Goal: Use online tool/utility: Use online tool/utility

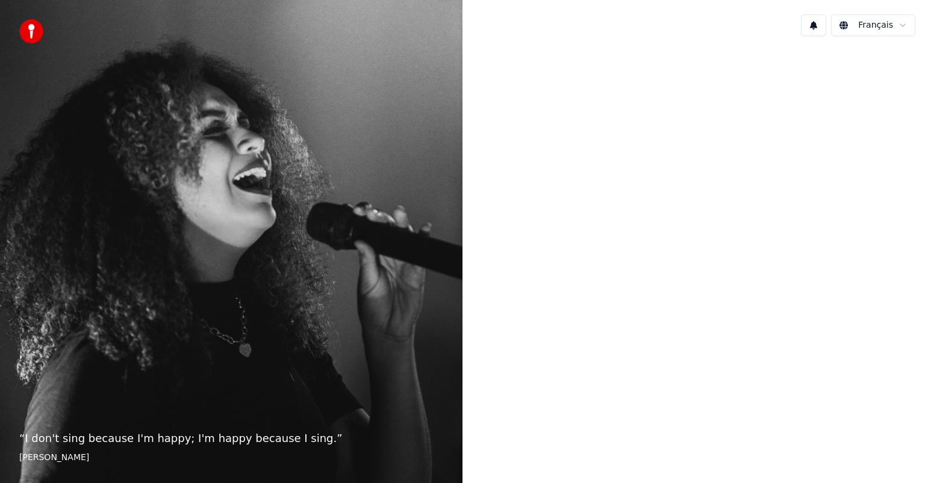
click at [93, 449] on blockquote "“ I don't sing because I'm happy; I'm happy because I sing. ” [PERSON_NAME]" at bounding box center [231, 447] width 424 height 34
click at [233, 444] on p "“ I don't sing because I'm happy; I'm happy because I sing. ”" at bounding box center [231, 438] width 424 height 17
click at [688, 87] on div at bounding box center [694, 240] width 463 height 389
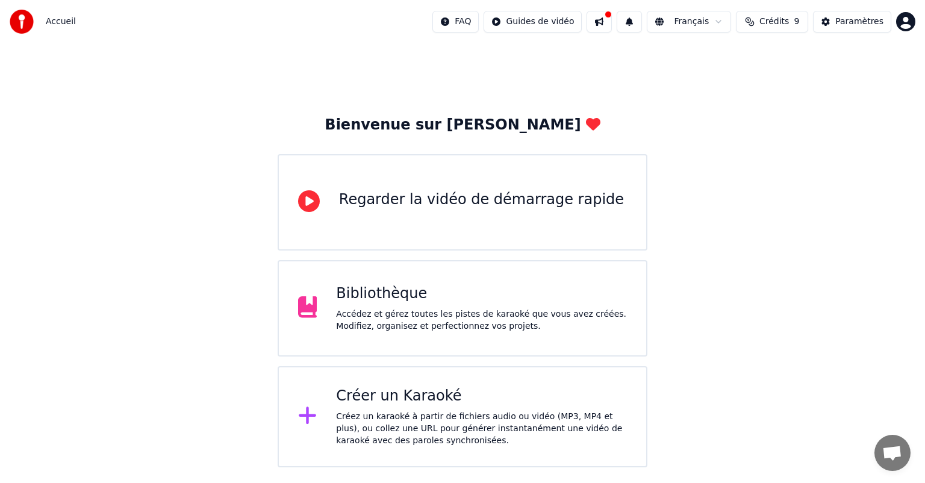
click at [378, 314] on div "Accédez et gérez toutes les pistes de karaoké que vous avez créées. Modifiez, o…" at bounding box center [481, 320] width 291 height 24
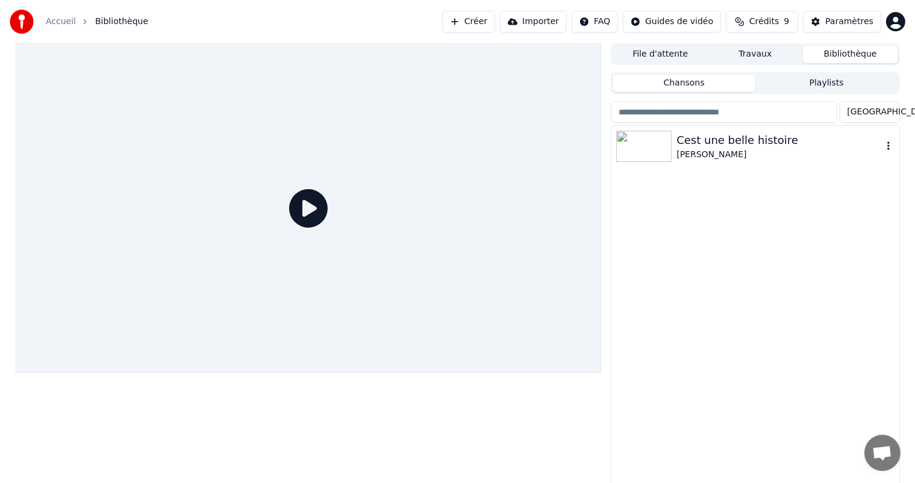
click at [682, 137] on div "Cest une belle histoire" at bounding box center [778, 140] width 205 height 17
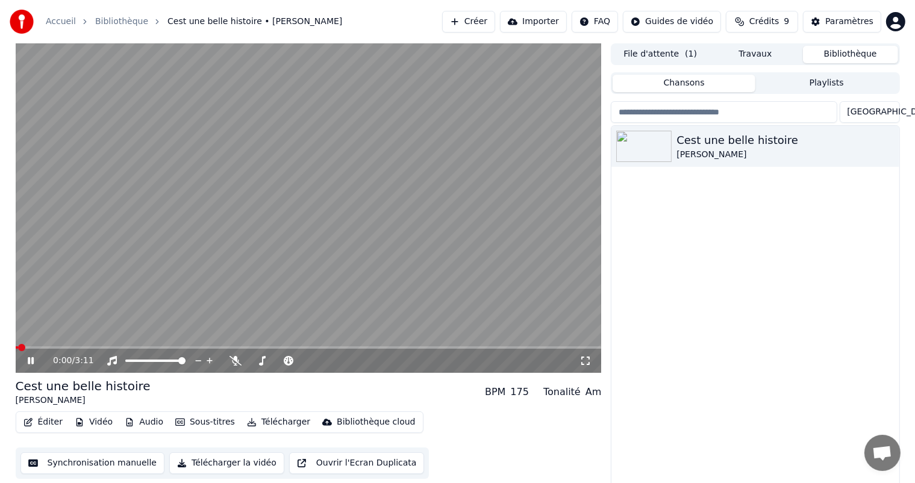
click at [28, 363] on icon at bounding box center [31, 360] width 6 height 7
click at [89, 459] on button "Synchronisation manuelle" at bounding box center [92, 463] width 145 height 22
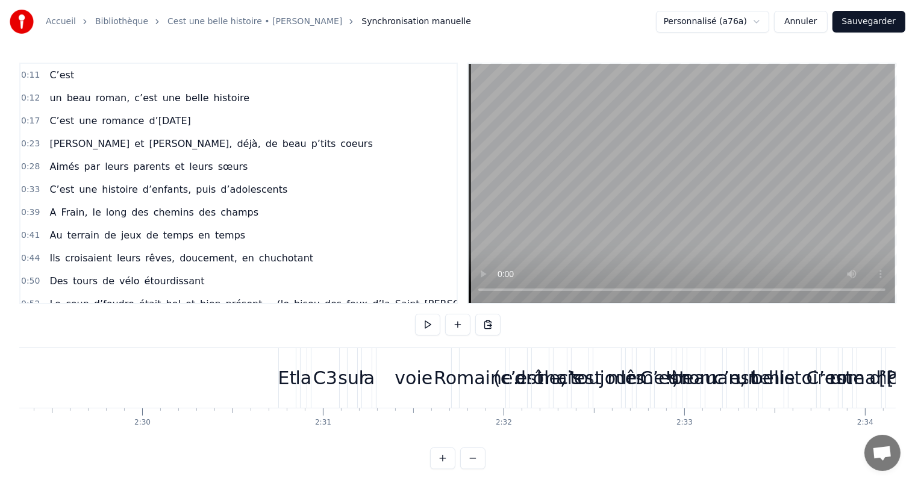
scroll to position [0, 26938]
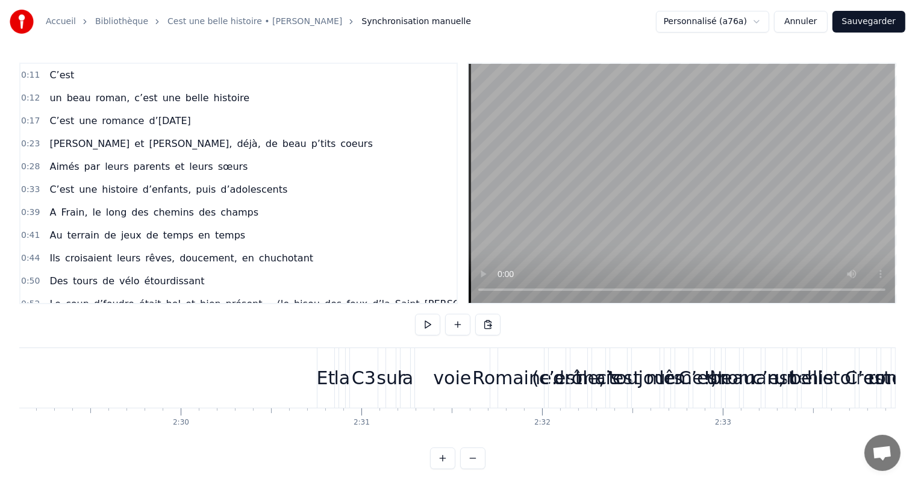
click at [325, 360] on div "Et" at bounding box center [325, 378] width 17 height 60
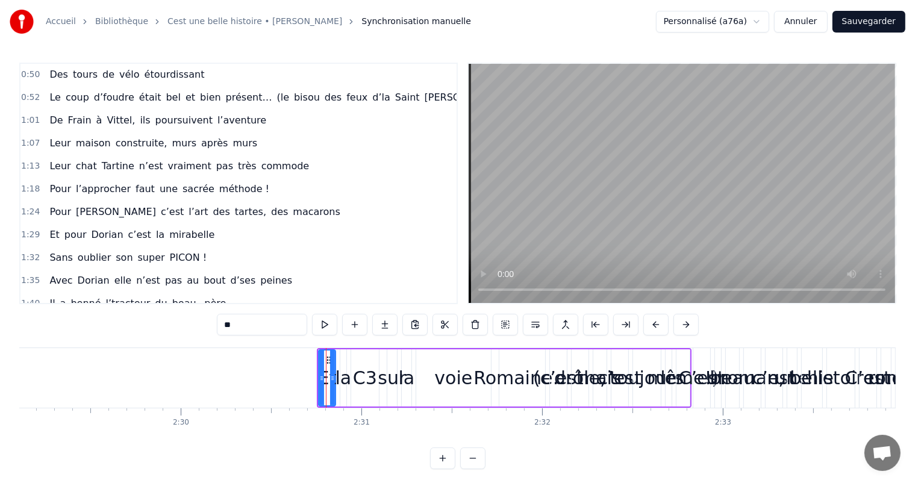
scroll to position [334, 0]
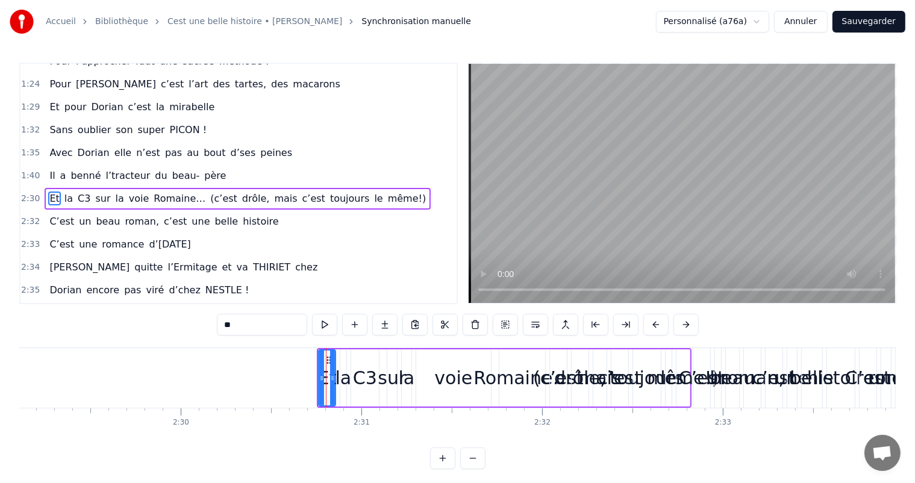
click at [56, 148] on div "Avec Dorian elle n’est pas au bout d’ses peines" at bounding box center [171, 153] width 252 height 22
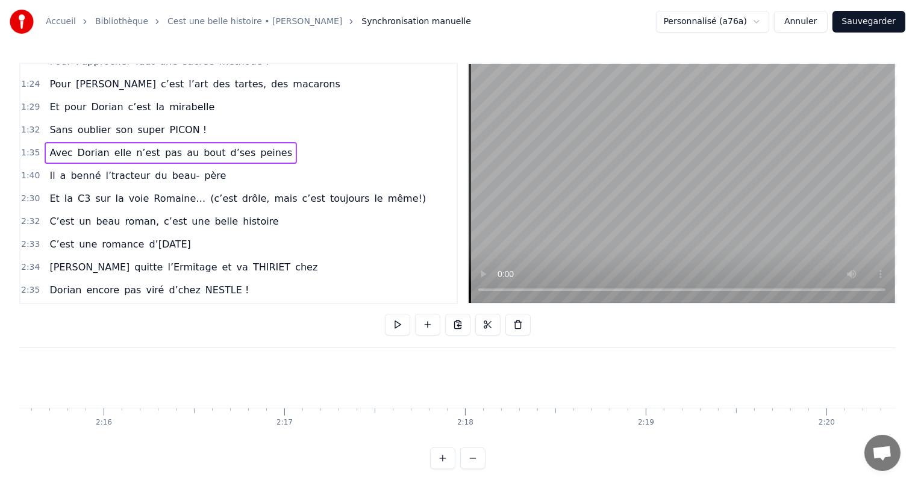
scroll to position [0, 24563]
drag, startPoint x: 646, startPoint y: 428, endPoint x: 658, endPoint y: 432, distance: 12.2
click at [658, 432] on div "C’est un beau roman, c’est une belle histoire C’est une romance d’aujourd’hui J…" at bounding box center [457, 392] width 876 height 90
drag, startPoint x: 664, startPoint y: 438, endPoint x: 653, endPoint y: 442, distance: 11.4
click at [653, 438] on div "C’est un beau roman, c’est une belle histoire C’est une romance d’aujourd’hui J…" at bounding box center [457, 392] width 876 height 90
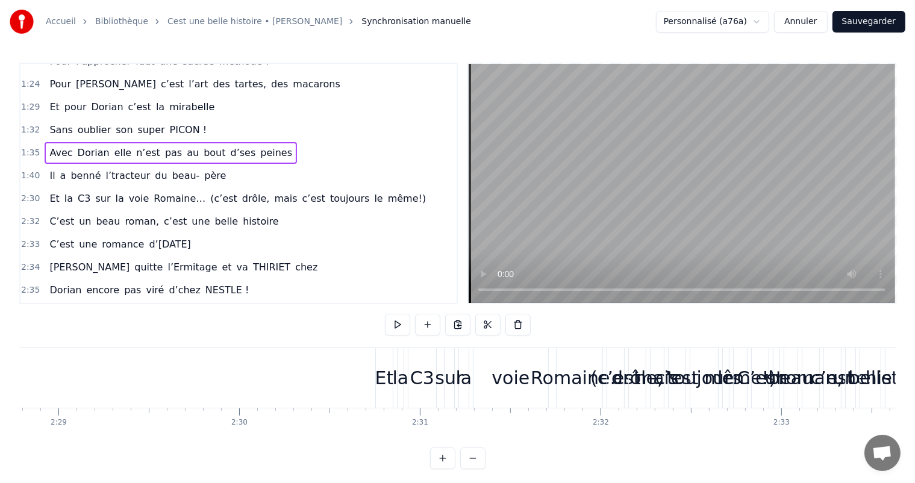
scroll to position [0, 26783]
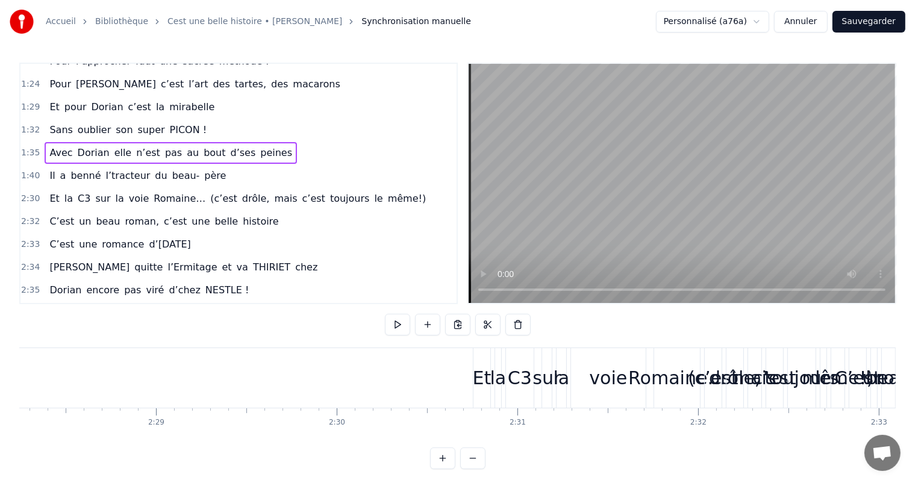
click at [480, 363] on div "Et" at bounding box center [481, 378] width 17 height 60
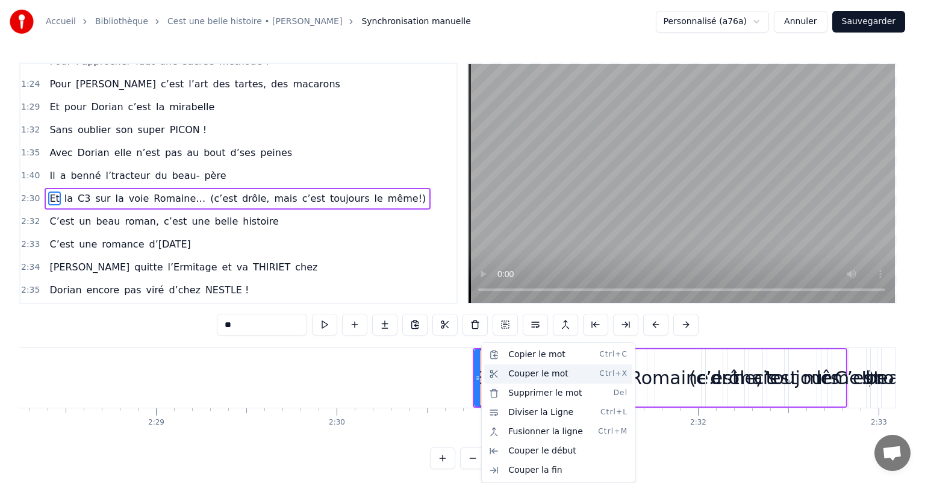
click at [525, 376] on div "Couper le mot Ctrl+X" at bounding box center [558, 373] width 148 height 19
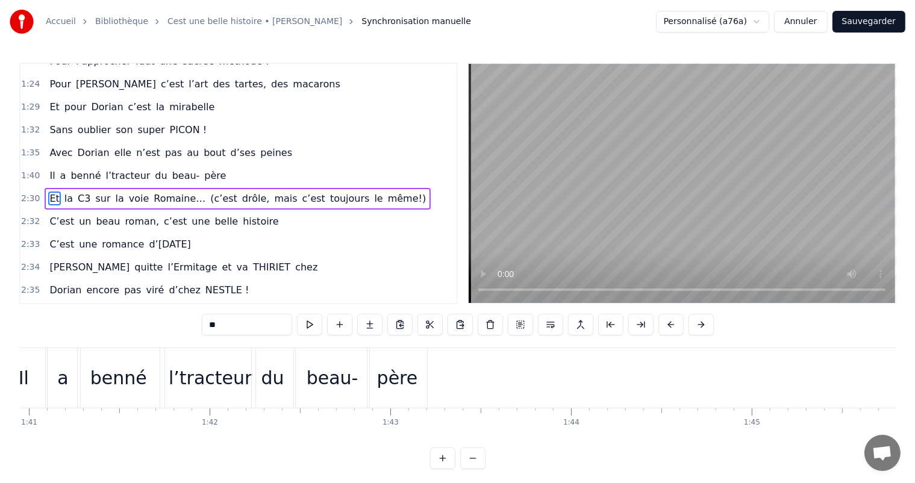
scroll to position [0, 18296]
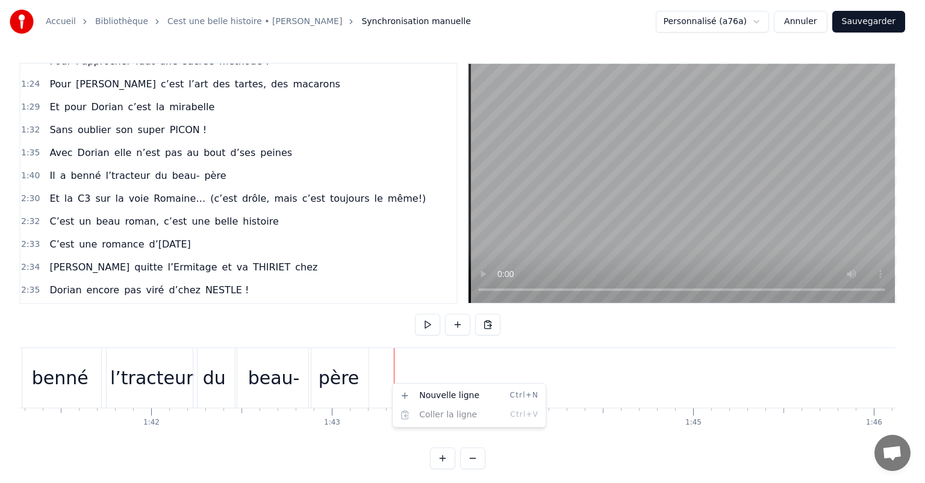
click at [385, 378] on html "Accueil Bibliothèque Cest une belle histoire • Michel Fugain Synchronisation ma…" at bounding box center [462, 244] width 925 height 488
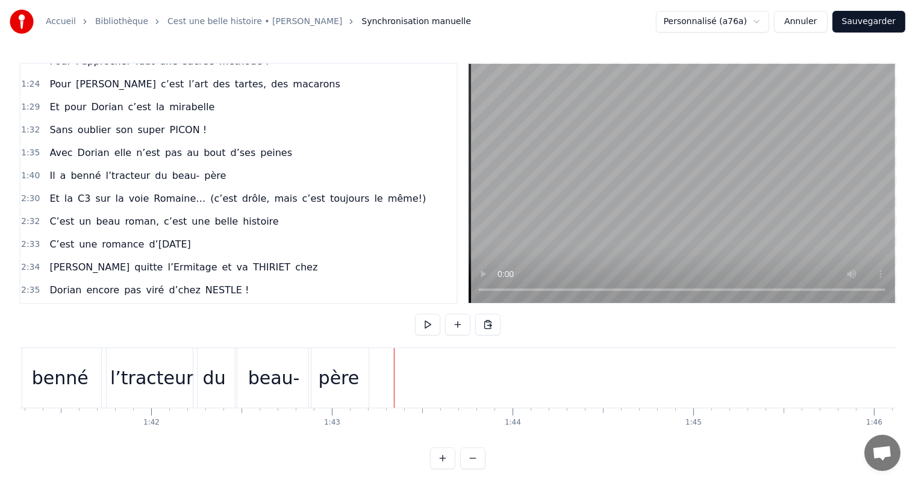
click at [361, 378] on div "père" at bounding box center [339, 378] width 60 height 60
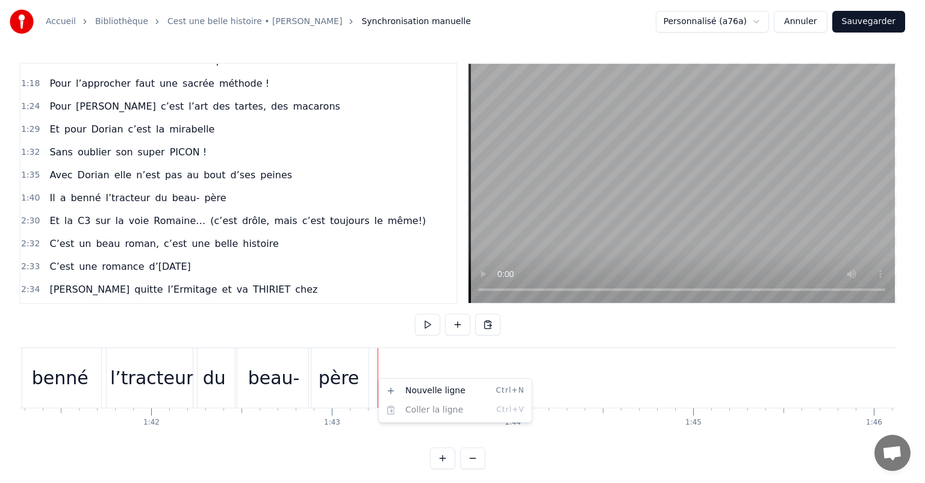
click at [377, 378] on html "Accueil Bibliothèque Cest une belle histoire • Michel Fugain Synchronisation ma…" at bounding box center [462, 244] width 925 height 488
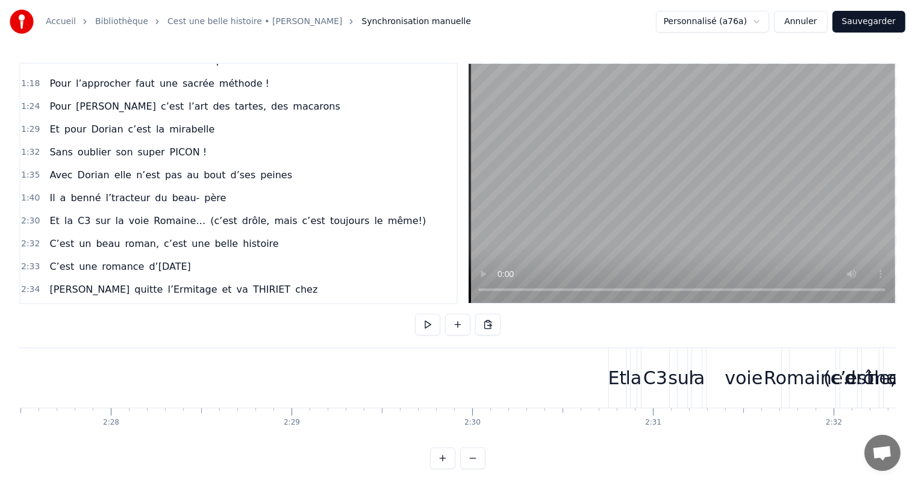
scroll to position [0, 26549]
click at [721, 381] on div "Et" at bounding box center [715, 377] width 19 height 27
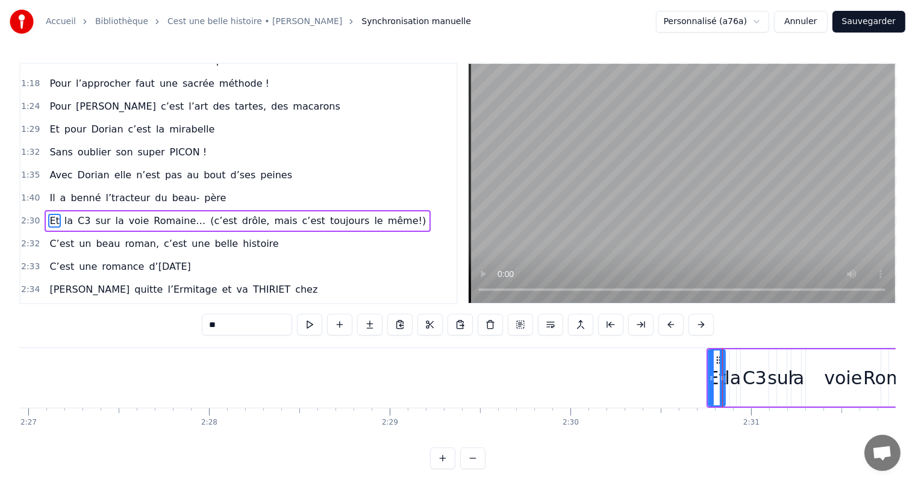
scroll to position [334, 0]
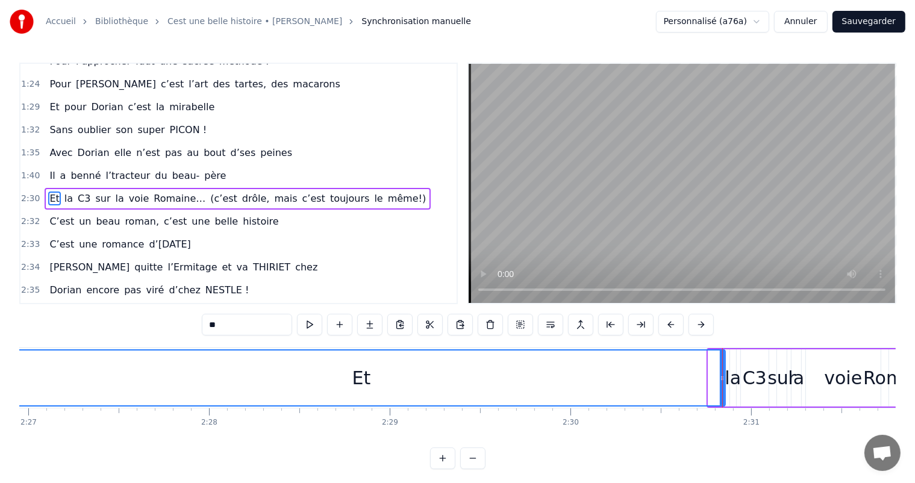
drag, startPoint x: 711, startPoint y: 378, endPoint x: 0, endPoint y: 372, distance: 710.6
click at [0, 372] on div "Accueil Bibliothèque Cest une belle histoire • Michel Fugain Synchronisation ma…" at bounding box center [457, 234] width 915 height 469
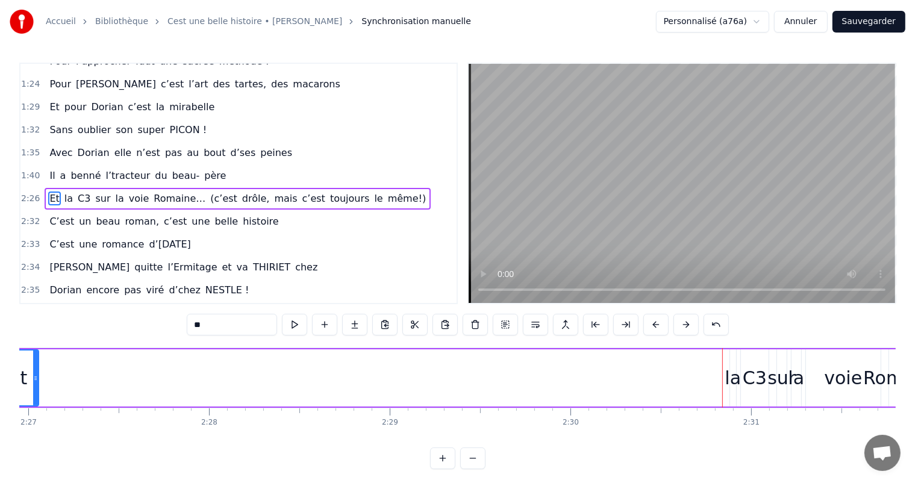
drag, startPoint x: 723, startPoint y: 375, endPoint x: 51, endPoint y: 388, distance: 672.2
click at [34, 387] on div at bounding box center [35, 377] width 5 height 55
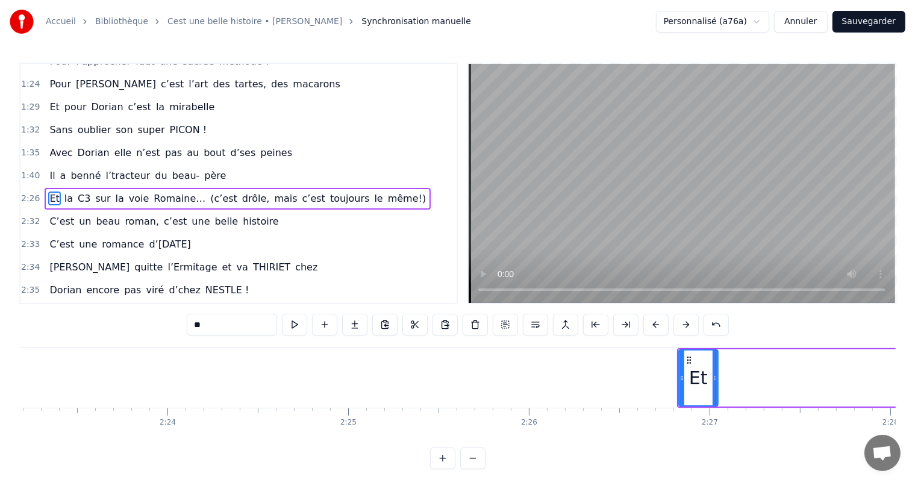
scroll to position [0, 25770]
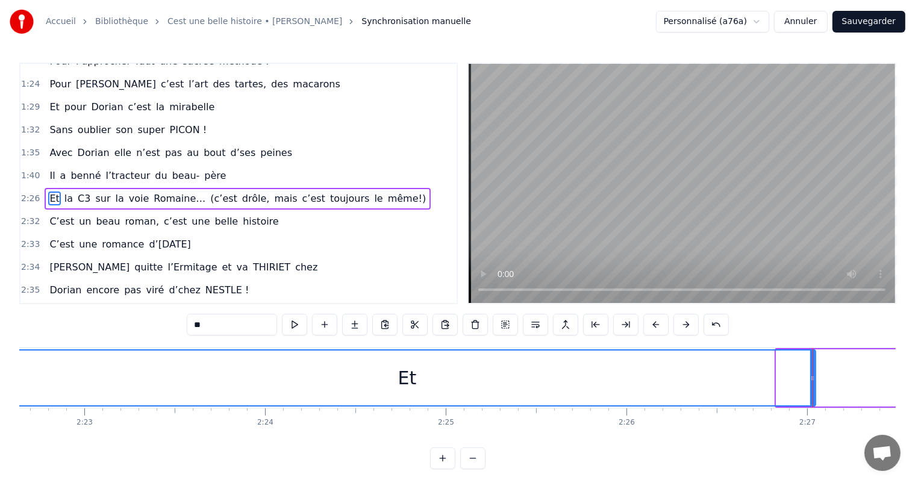
drag, startPoint x: 777, startPoint y: 378, endPoint x: 0, endPoint y: 369, distance: 777.5
click at [0, 369] on div "Accueil Bibliothèque Cest une belle histoire • Michel Fugain Synchronisation ma…" at bounding box center [457, 234] width 915 height 469
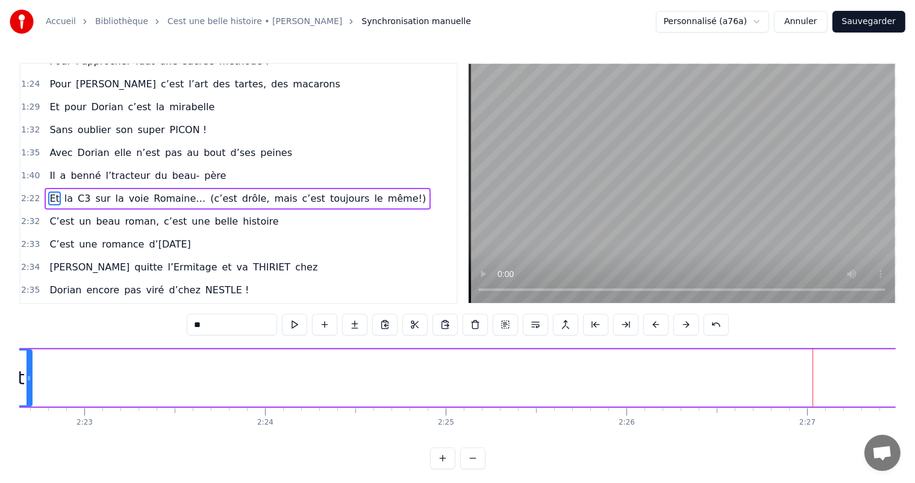
drag, startPoint x: 811, startPoint y: 372, endPoint x: 27, endPoint y: 355, distance: 783.7
click at [27, 355] on div at bounding box center [28, 377] width 5 height 55
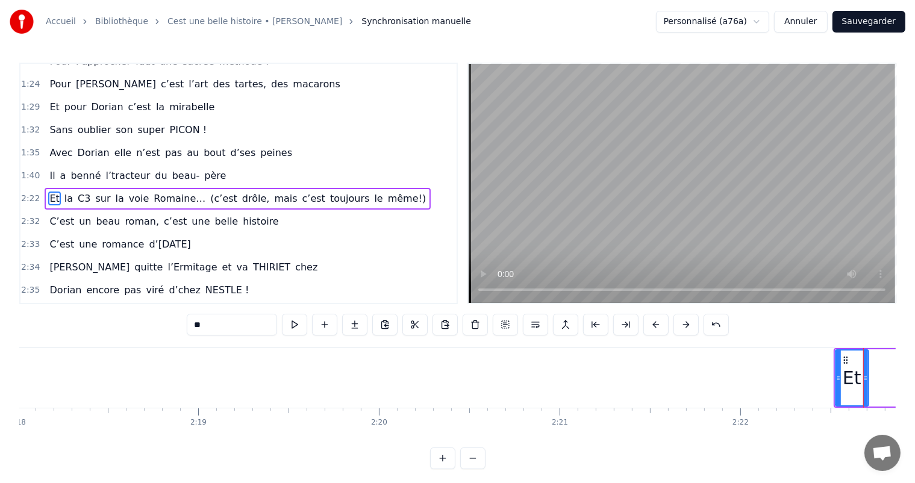
scroll to position [0, 24895]
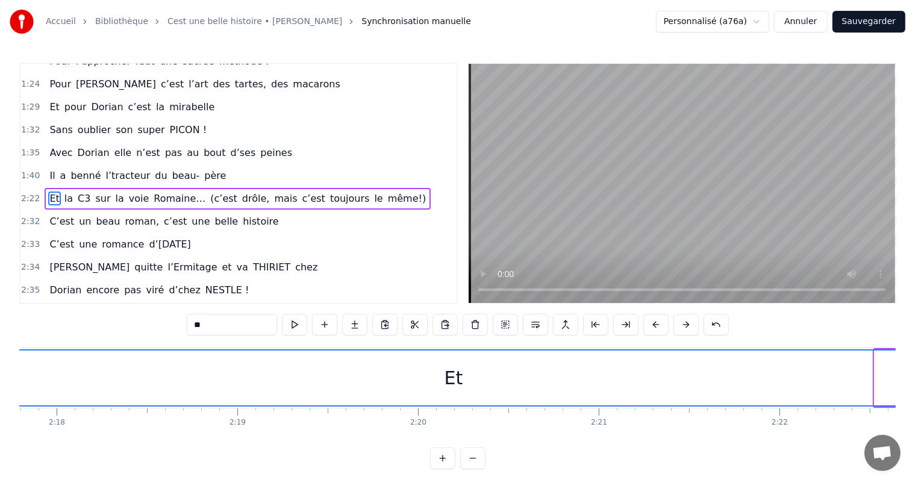
drag, startPoint x: 875, startPoint y: 373, endPoint x: 0, endPoint y: 437, distance: 877.4
click at [0, 437] on div "Accueil Bibliothèque Cest une belle histoire • Michel Fugain Synchronisation ma…" at bounding box center [457, 234] width 915 height 469
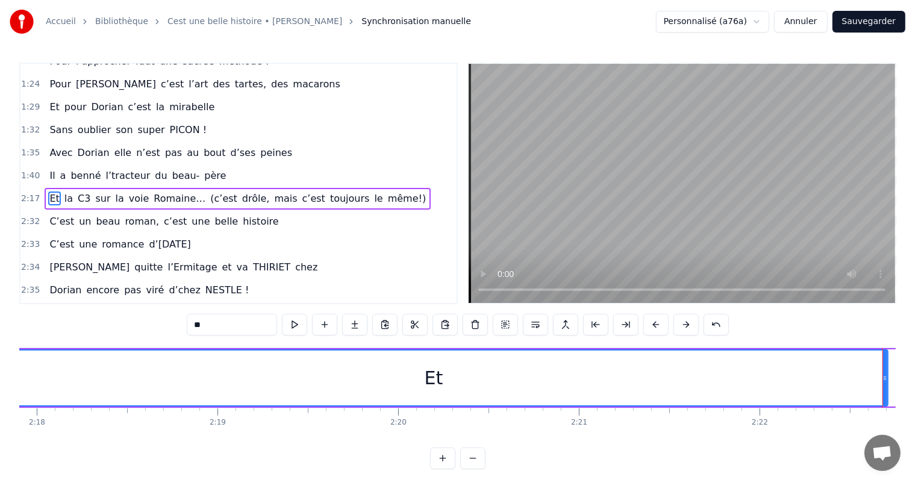
scroll to position [0, 24953]
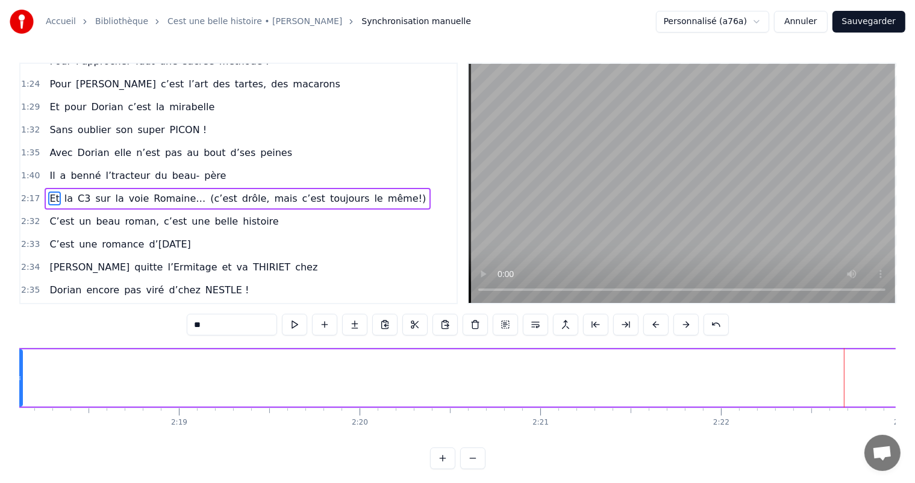
drag, startPoint x: 846, startPoint y: 370, endPoint x: 19, endPoint y: 304, distance: 829.5
click at [19, 304] on div "0:11 C’est 0:12 un beau roman, c’est une belle histoire 0:17 C’est une romance …" at bounding box center [457, 266] width 876 height 406
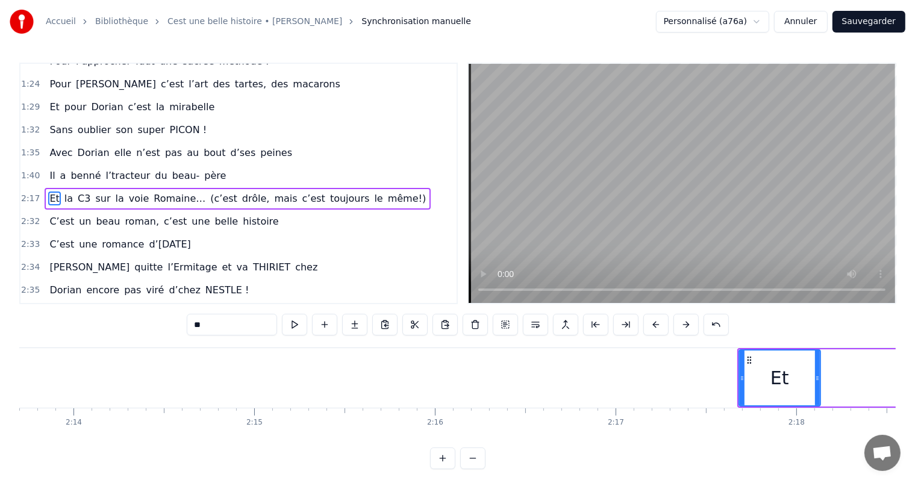
scroll to position [0, 24135]
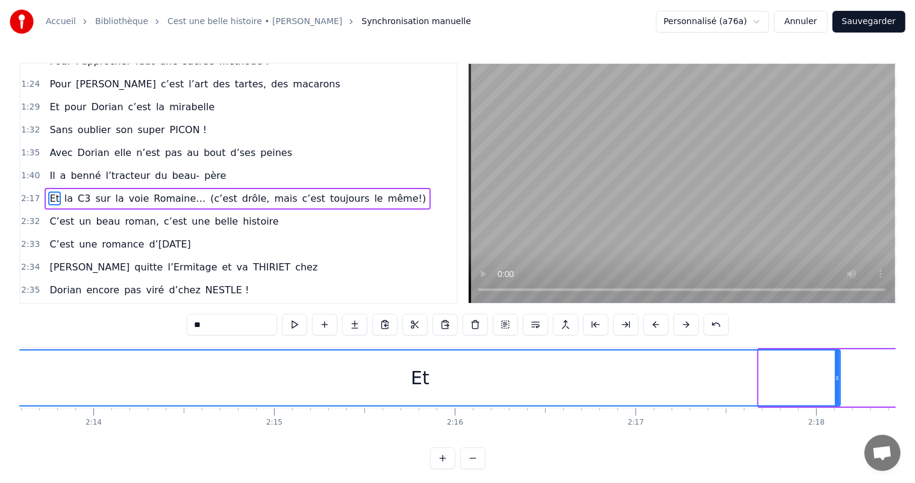
drag, startPoint x: 759, startPoint y: 373, endPoint x: 0, endPoint y: 343, distance: 759.4
click at [0, 343] on div "Accueil Bibliothèque Cest une belle histoire • Michel Fugain Synchronisation ma…" at bounding box center [457, 234] width 915 height 469
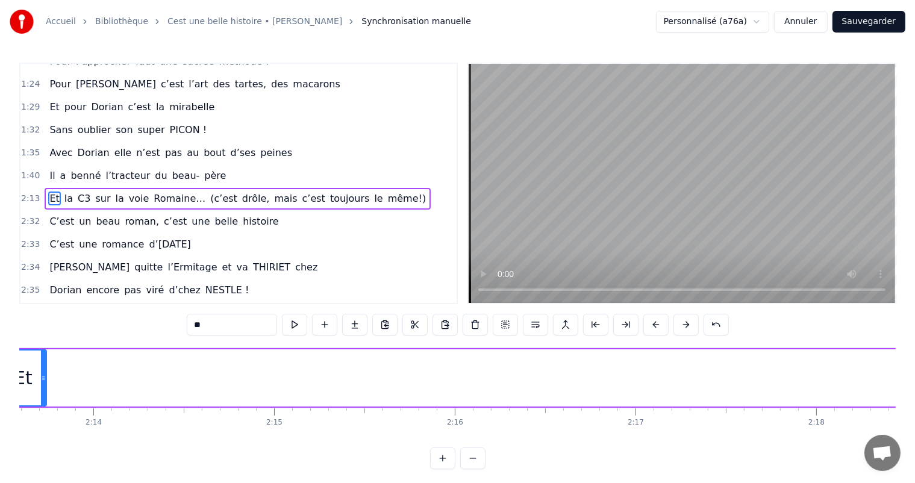
drag, startPoint x: 838, startPoint y: 368, endPoint x: 43, endPoint y: 316, distance: 797.2
click at [43, 316] on div "0:11 C’est 0:12 un beau roman, c’est une belle histoire 0:17 C’est une romance …" at bounding box center [457, 266] width 876 height 406
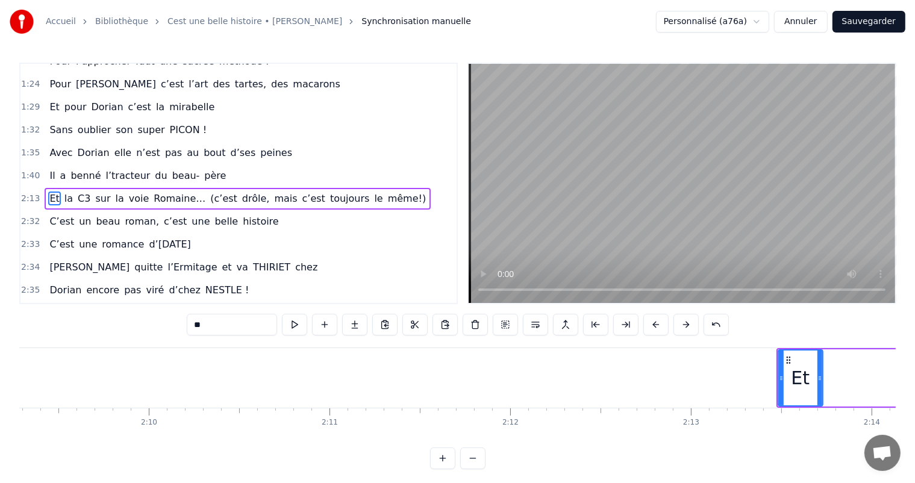
scroll to position [0, 23337]
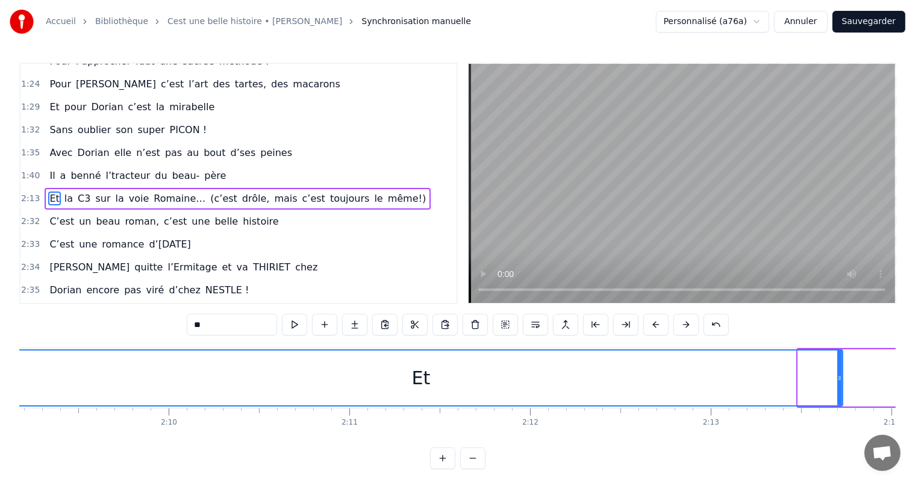
drag, startPoint x: 799, startPoint y: 377, endPoint x: 0, endPoint y: 248, distance: 808.9
click at [0, 248] on div "Accueil Bibliothèque Cest une belle histoire • Michel Fugain Synchronisation ma…" at bounding box center [457, 234] width 915 height 469
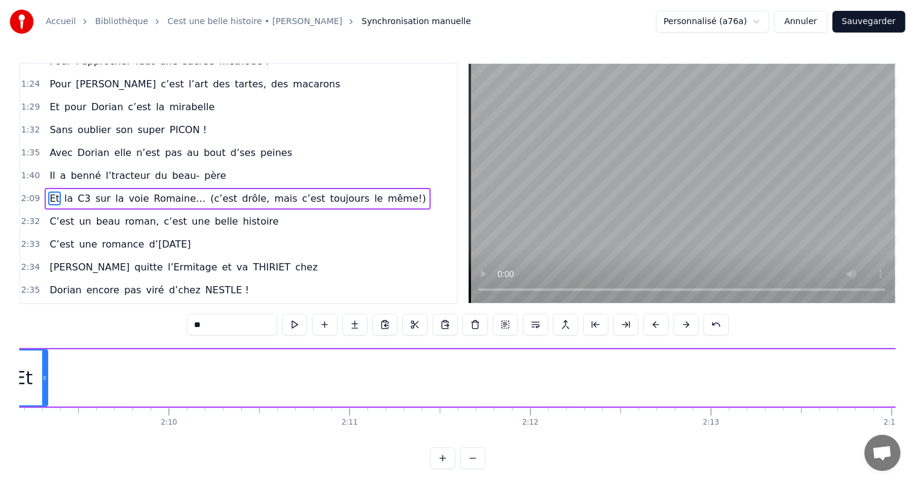
drag, startPoint x: 839, startPoint y: 359, endPoint x: 44, endPoint y: 335, distance: 795.3
click at [44, 335] on div "0:11 C’est 0:12 un beau roman, c’est une belle histoire 0:17 C’est une romance …" at bounding box center [457, 266] width 876 height 406
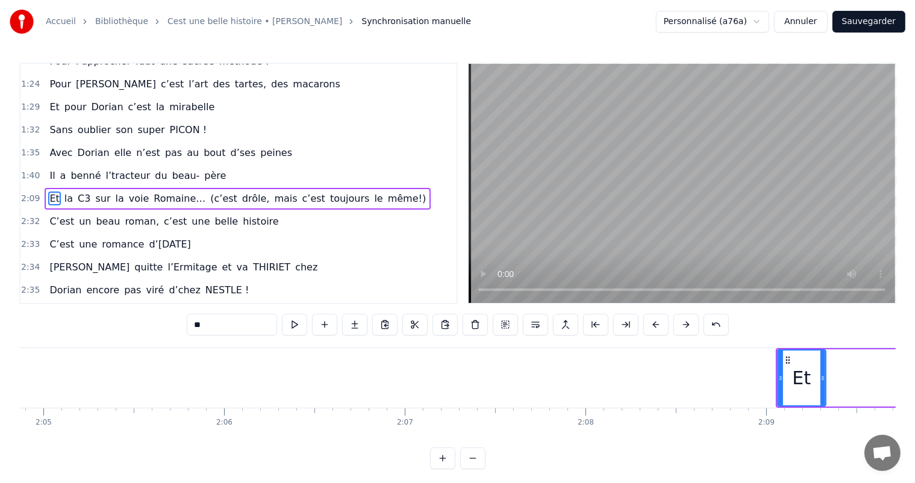
scroll to position [0, 22520]
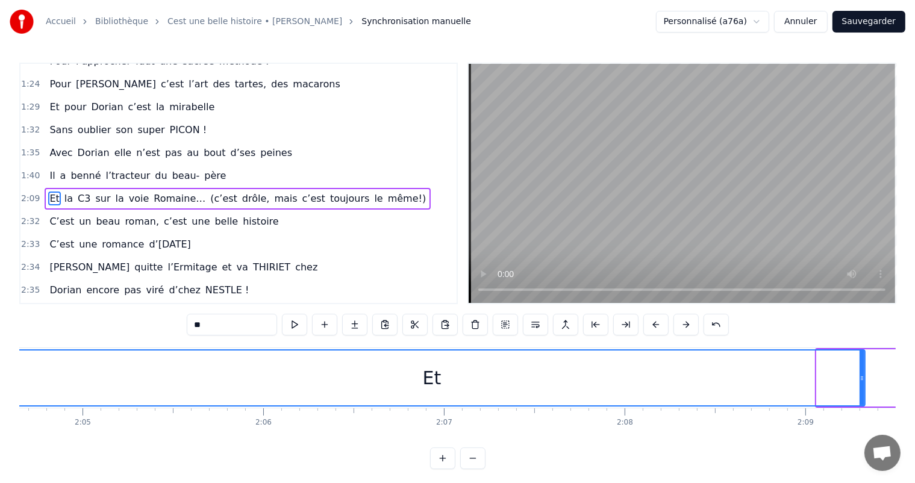
drag, startPoint x: 818, startPoint y: 376, endPoint x: 0, endPoint y: 384, distance: 817.9
click at [0, 384] on div "Accueil Bibliothèque Cest une belle histoire • Michel Fugain Synchronisation ma…" at bounding box center [457, 234] width 915 height 469
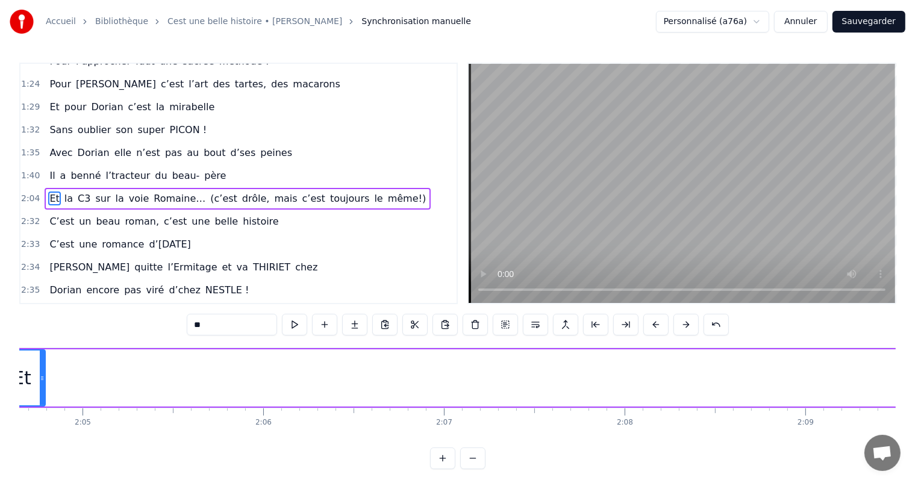
drag, startPoint x: 862, startPoint y: 379, endPoint x: 40, endPoint y: 370, distance: 822.7
click at [40, 370] on div at bounding box center [42, 377] width 5 height 55
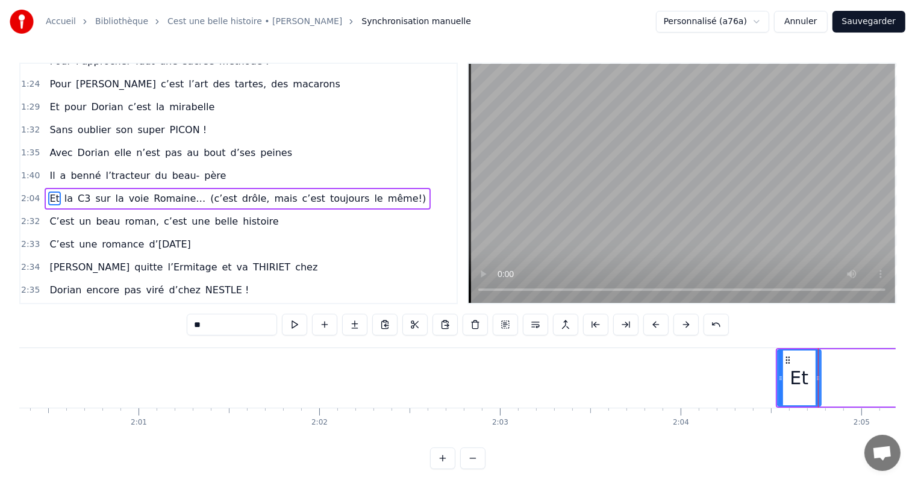
scroll to position [0, 21839]
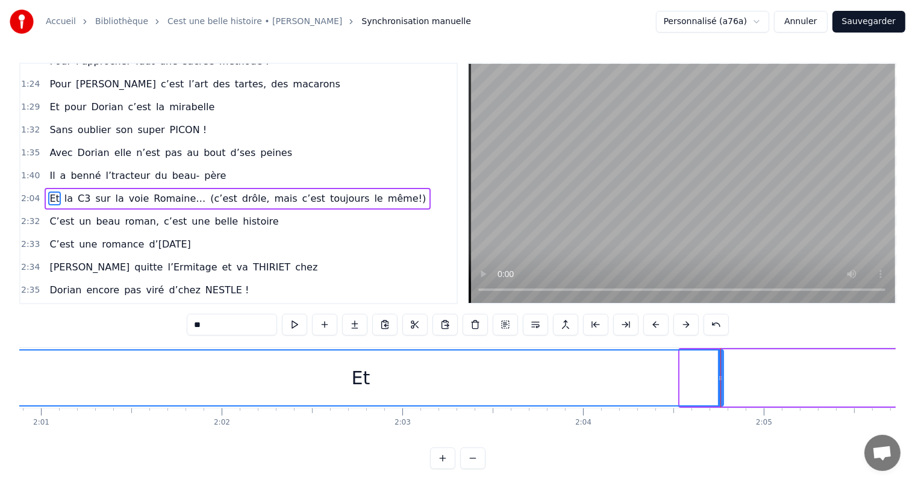
drag, startPoint x: 682, startPoint y: 375, endPoint x: 0, endPoint y: 288, distance: 687.3
click at [0, 288] on div "Accueil Bibliothèque Cest une belle histoire • Michel Fugain Synchronisation ma…" at bounding box center [457, 234] width 915 height 469
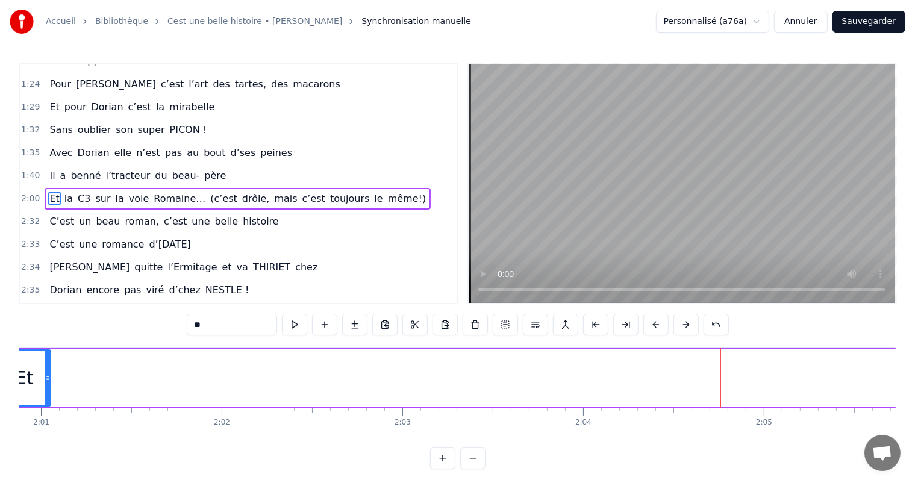
drag, startPoint x: 721, startPoint y: 380, endPoint x: 48, endPoint y: 375, distance: 672.7
click at [48, 375] on icon at bounding box center [47, 378] width 5 height 10
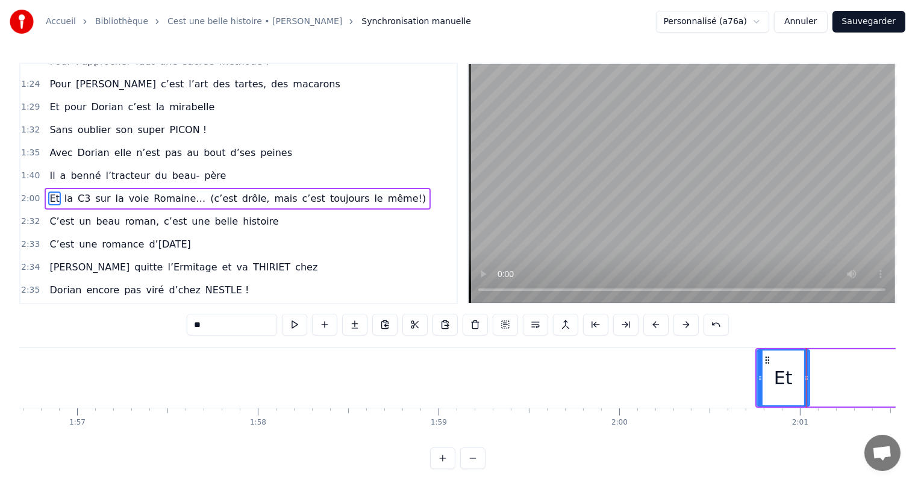
scroll to position [0, 21002]
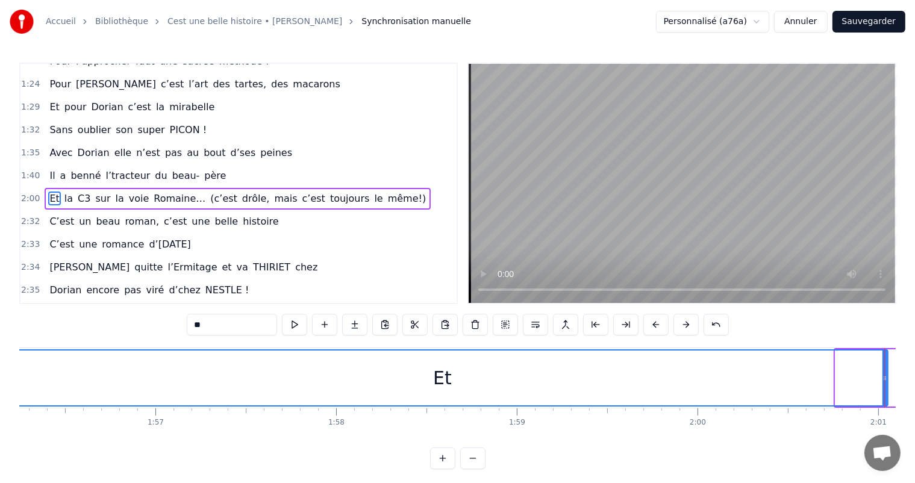
drag, startPoint x: 838, startPoint y: 378, endPoint x: 0, endPoint y: 282, distance: 843.7
click at [0, 282] on div "Accueil Bibliothèque Cest une belle histoire • Michel Fugain Synchronisation ma…" at bounding box center [457, 234] width 915 height 469
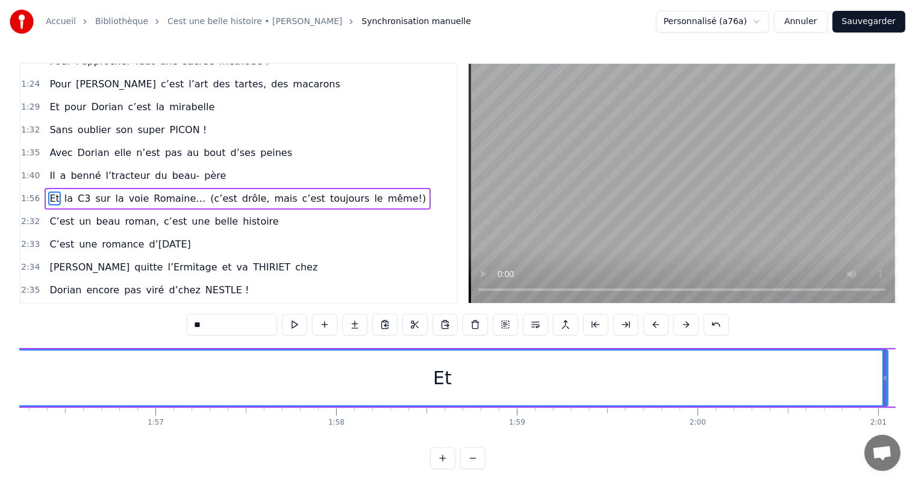
drag, startPoint x: 884, startPoint y: 363, endPoint x: 629, endPoint y: 379, distance: 255.8
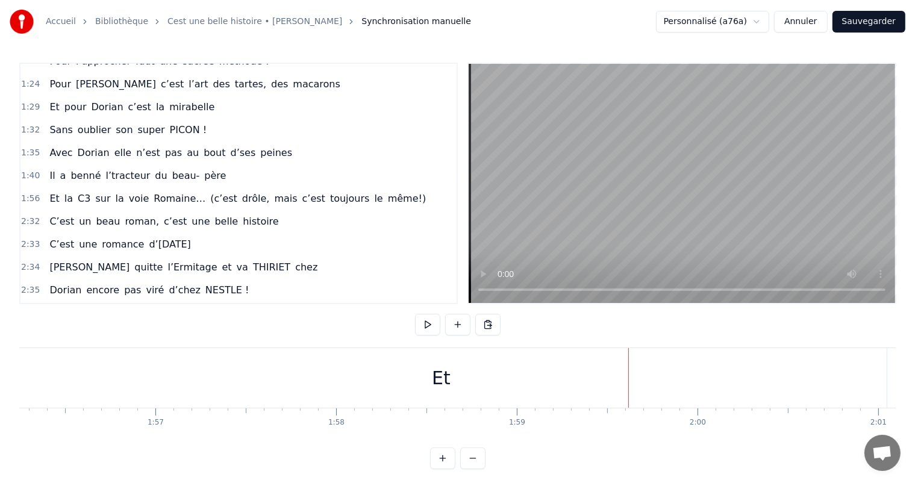
click at [883, 368] on div "Et" at bounding box center [441, 378] width 891 height 60
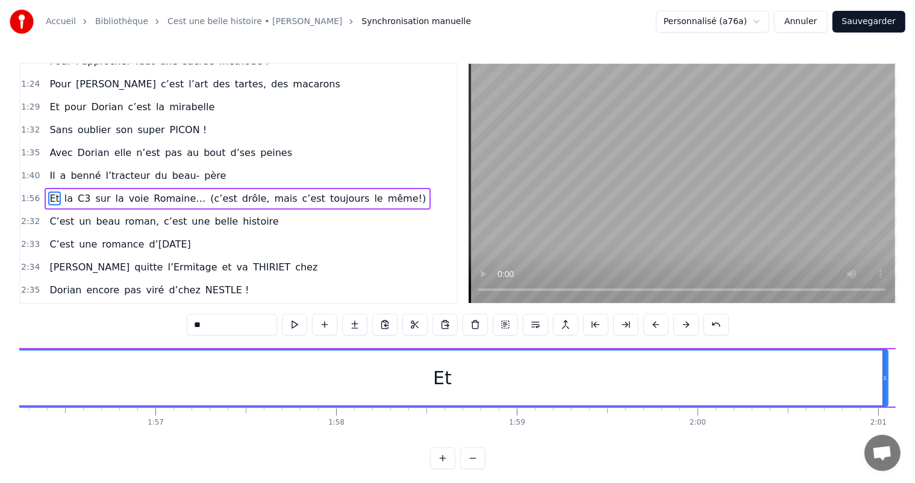
scroll to position [0, 21040]
click at [844, 376] on div at bounding box center [844, 378] width 1 height 60
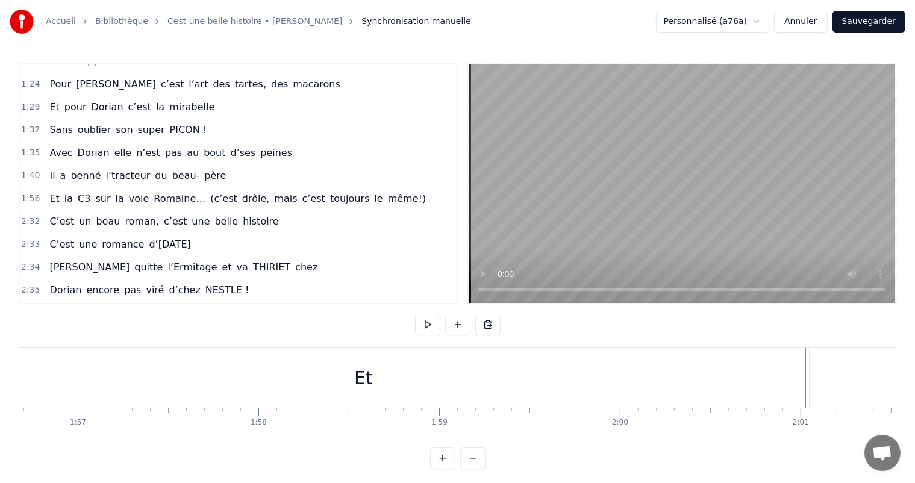
scroll to position [0, 21138]
click at [735, 360] on div "Et" at bounding box center [305, 378] width 891 height 60
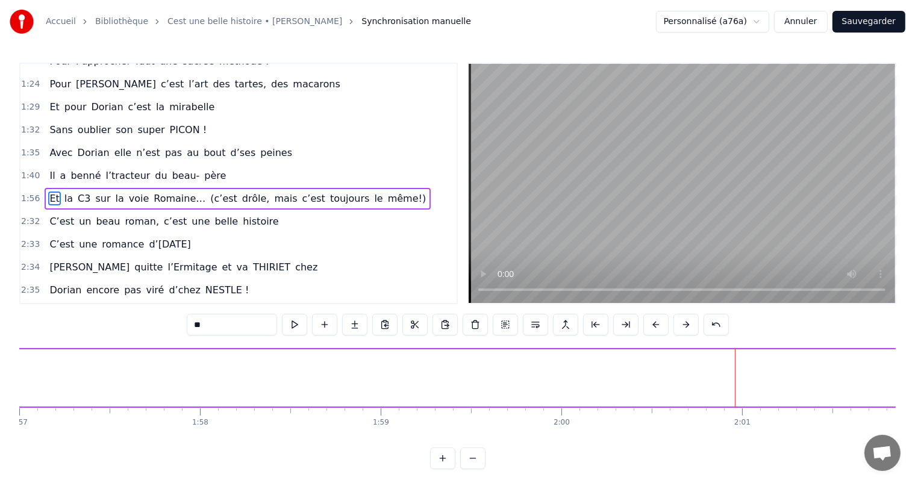
drag, startPoint x: 749, startPoint y: 366, endPoint x: 10, endPoint y: 333, distance: 739.6
click at [0, 335] on div "Accueil Bibliothèque Cest une belle histoire • Michel Fugain Synchronisation ma…" at bounding box center [457, 234] width 915 height 469
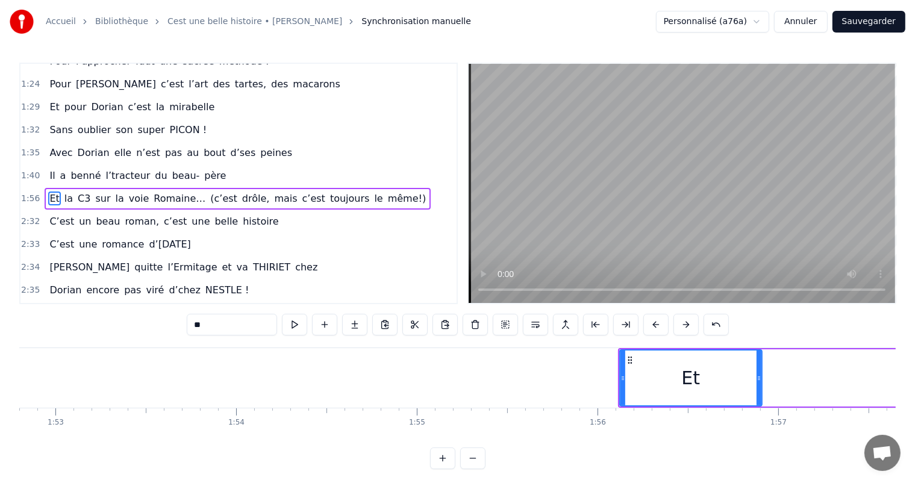
scroll to position [0, 20340]
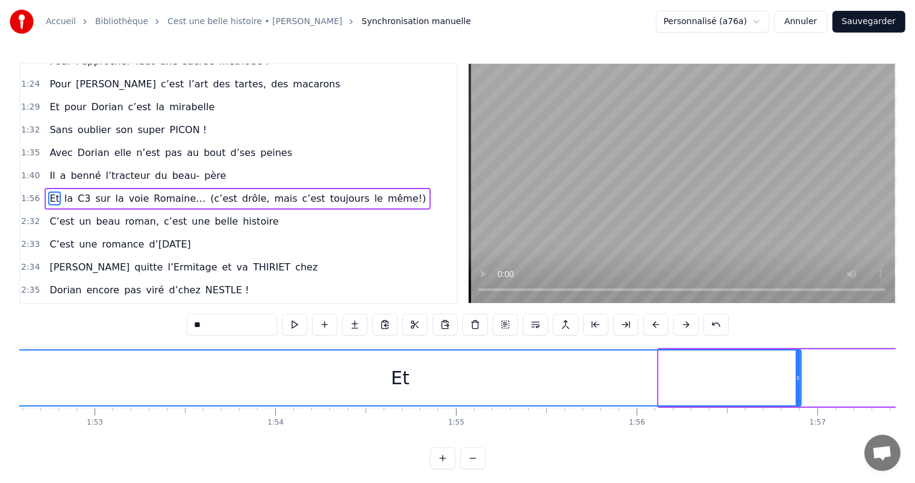
drag, startPoint x: 659, startPoint y: 380, endPoint x: 0, endPoint y: 352, distance: 660.0
click at [0, 352] on div "Accueil Bibliothèque Cest une belle histoire • Michel Fugain Synchronisation ma…" at bounding box center [457, 234] width 915 height 469
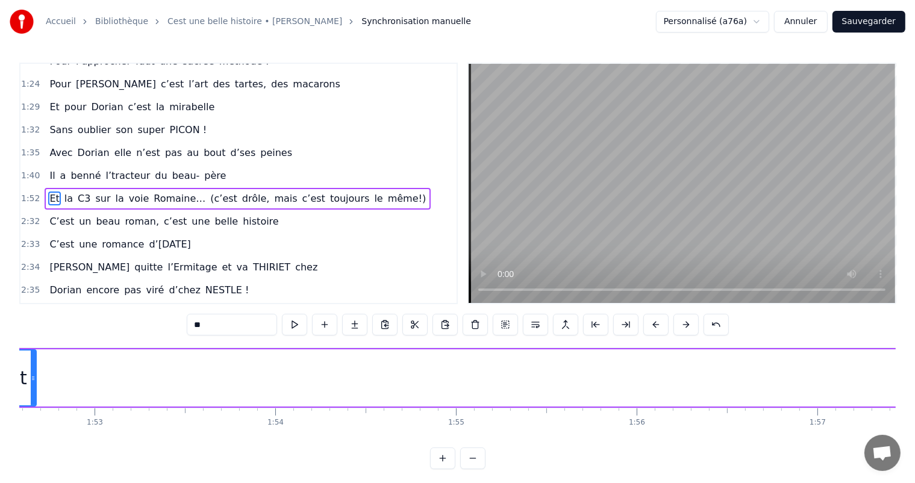
drag, startPoint x: 799, startPoint y: 377, endPoint x: 34, endPoint y: 407, distance: 765.4
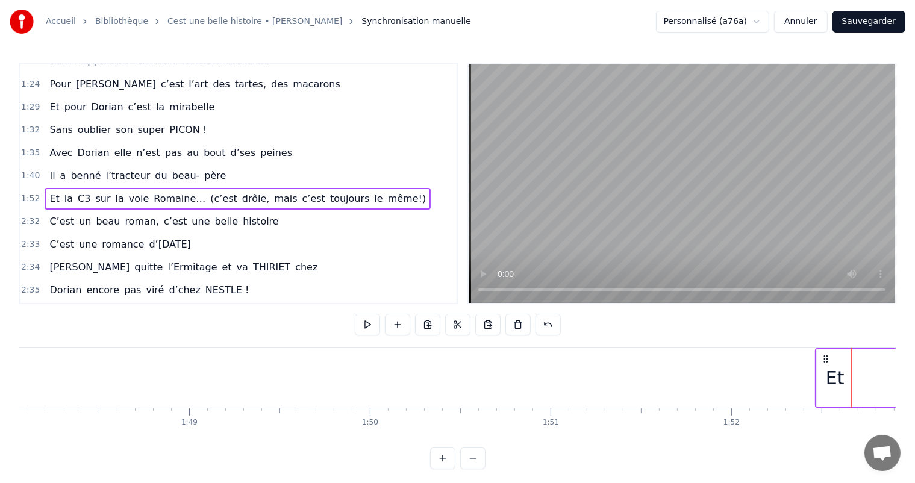
scroll to position [0, 19503]
click at [838, 376] on div "Et" at bounding box center [854, 377] width 37 height 57
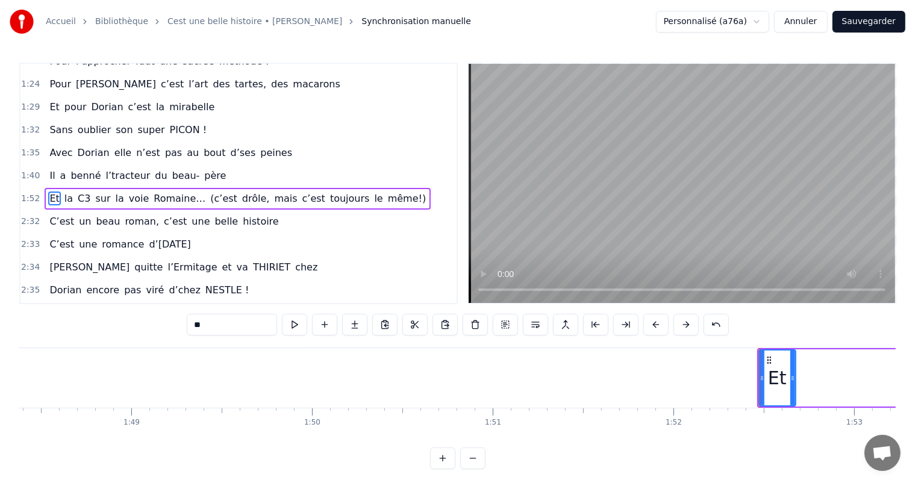
scroll to position [0, 19523]
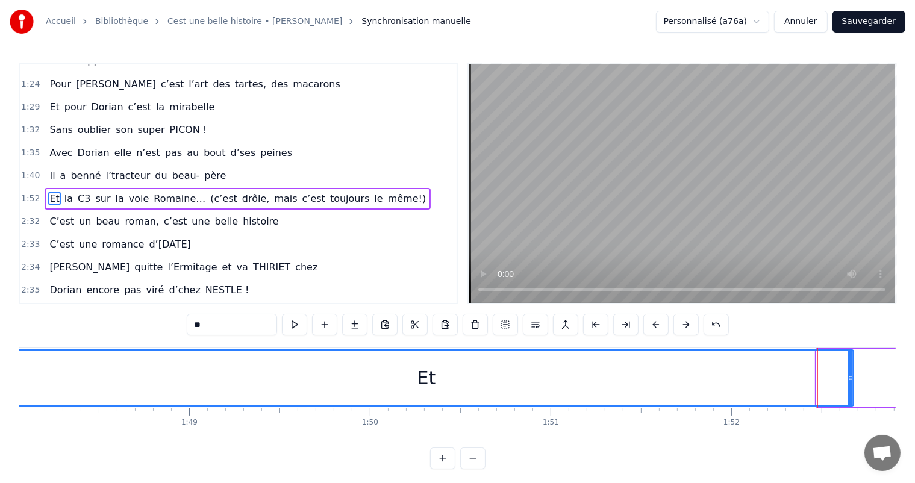
drag, startPoint x: 817, startPoint y: 378, endPoint x: 0, endPoint y: 335, distance: 818.4
click at [0, 335] on div "Accueil Bibliothèque Cest une belle histoire • Michel Fugain Synchronisation ma…" at bounding box center [457, 234] width 915 height 469
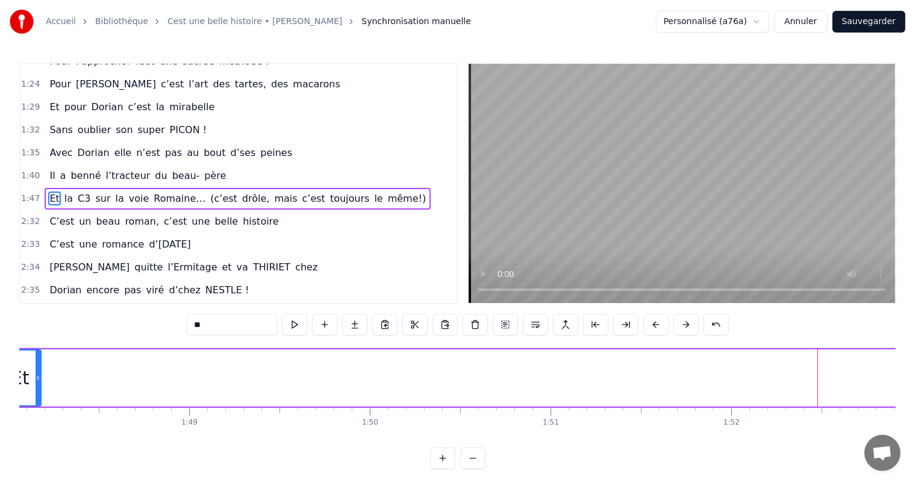
drag, startPoint x: 850, startPoint y: 370, endPoint x: 38, endPoint y: 377, distance: 812.4
click at [38, 377] on div at bounding box center [38, 377] width 5 height 55
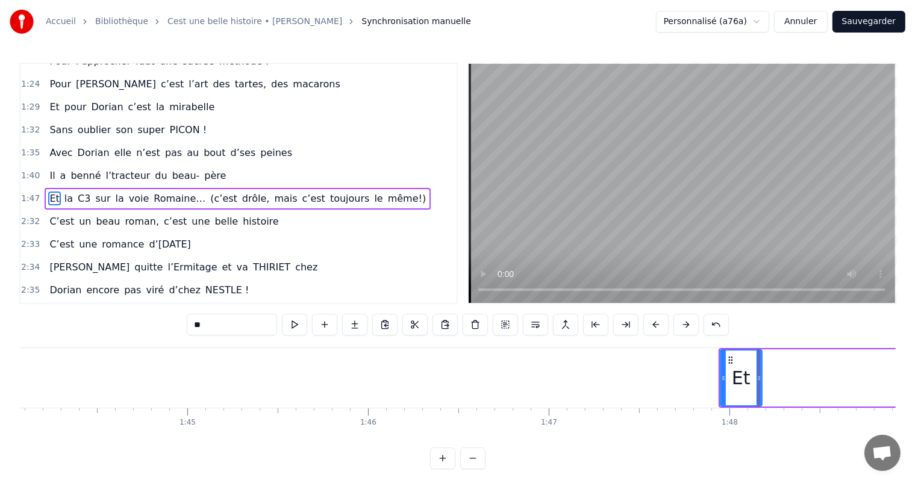
scroll to position [0, 18763]
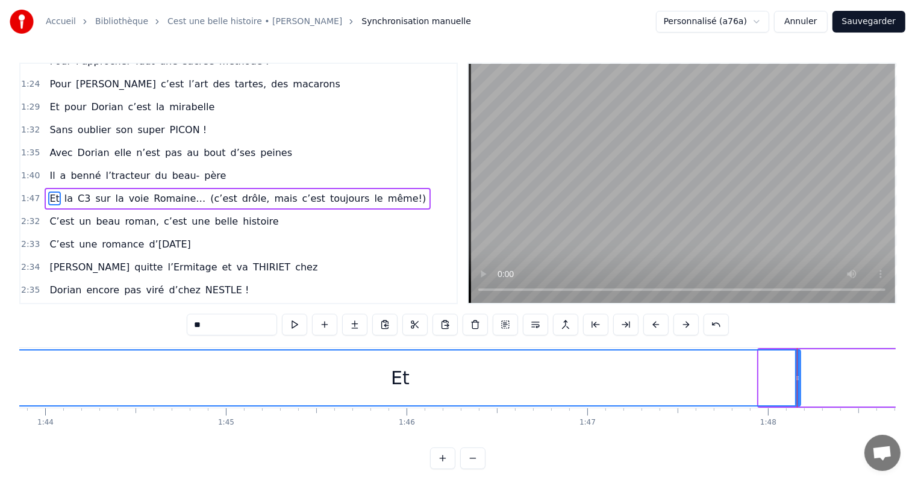
drag, startPoint x: 759, startPoint y: 376, endPoint x: 0, endPoint y: 357, distance: 759.0
click at [0, 357] on div "Accueil Bibliothèque Cest une belle histoire • Michel Fugain Synchronisation ma…" at bounding box center [457, 234] width 915 height 469
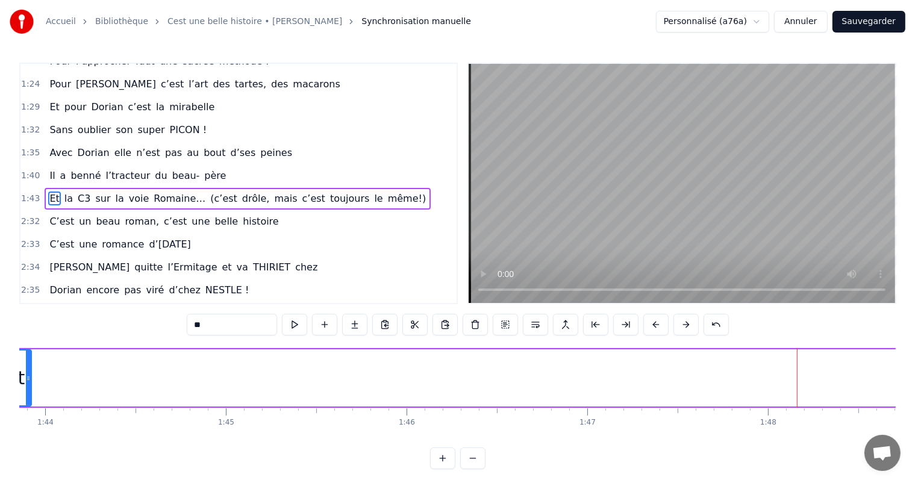
drag, startPoint x: 798, startPoint y: 375, endPoint x: 110, endPoint y: 370, distance: 688.4
click at [31, 382] on icon at bounding box center [28, 378] width 5 height 10
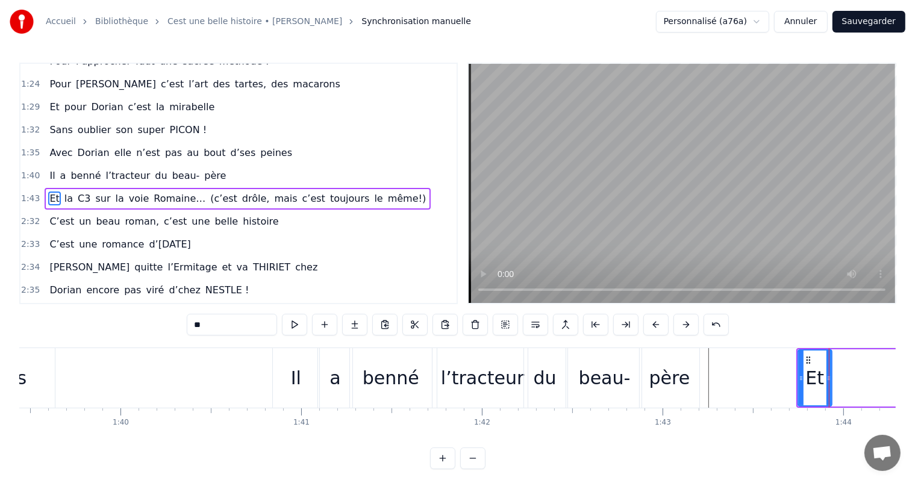
scroll to position [0, 18121]
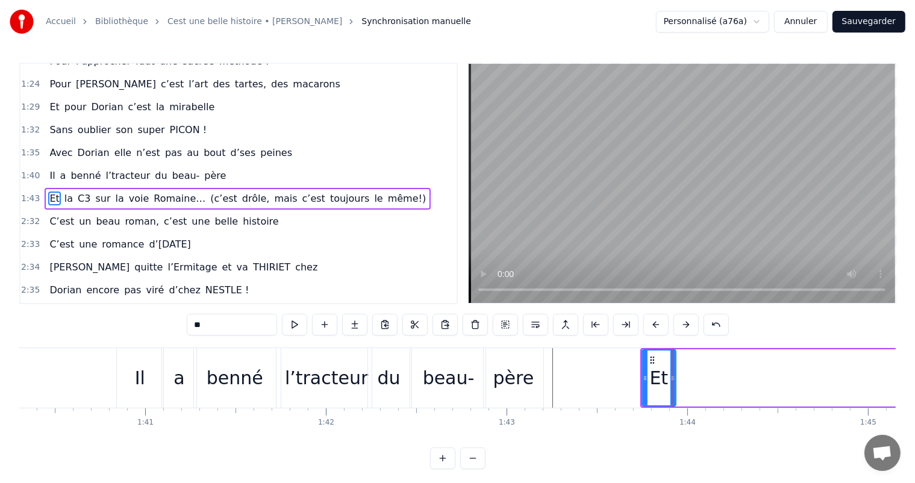
click at [434, 373] on div "beau-" at bounding box center [449, 377] width 52 height 27
type input "*****"
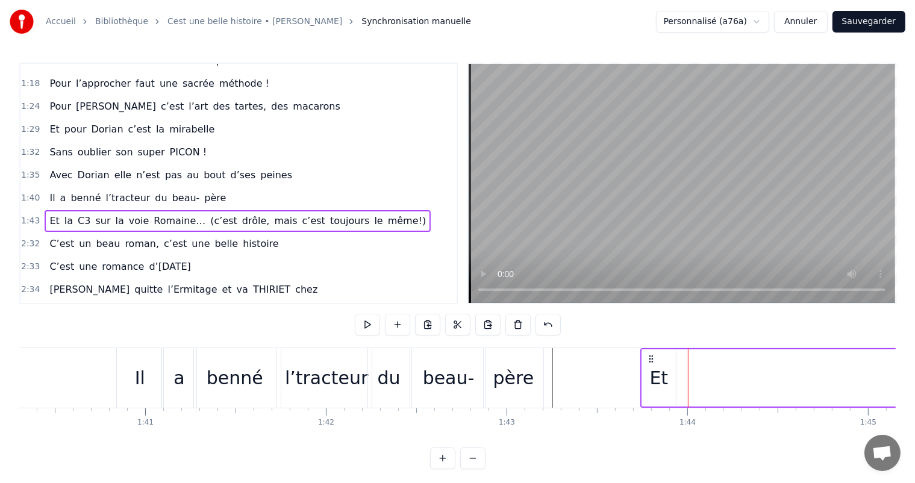
click at [646, 378] on div "Et" at bounding box center [659, 377] width 34 height 57
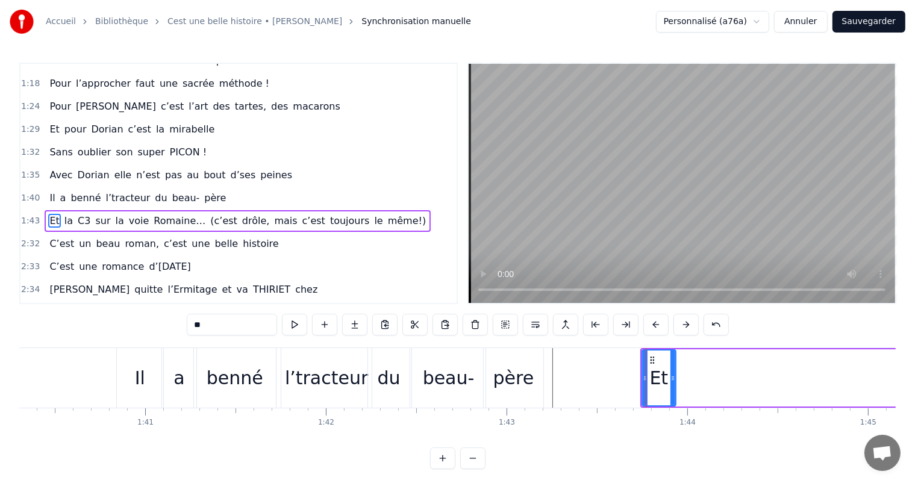
scroll to position [334, 0]
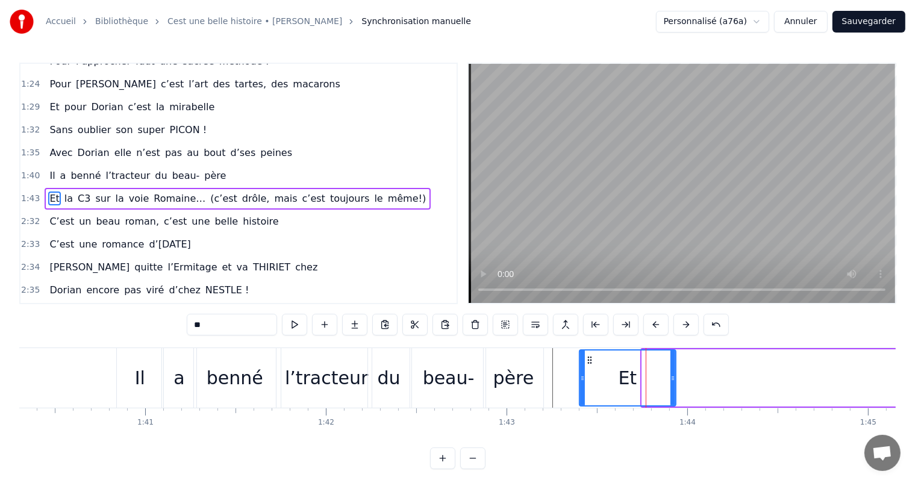
drag, startPoint x: 643, startPoint y: 376, endPoint x: 581, endPoint y: 386, distance: 62.8
click at [581, 386] on div at bounding box center [582, 377] width 5 height 55
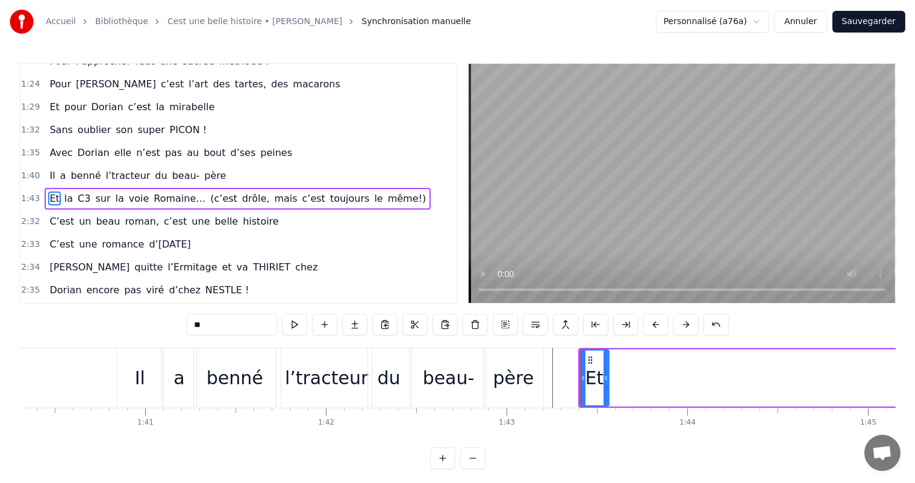
drag, startPoint x: 670, startPoint y: 371, endPoint x: 603, endPoint y: 371, distance: 66.8
click at [603, 371] on div at bounding box center [605, 377] width 5 height 55
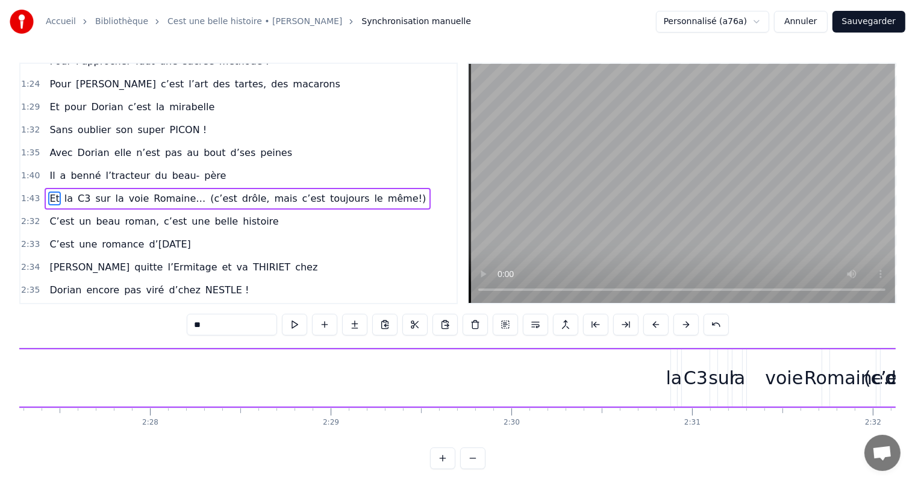
scroll to position [0, 26646]
click at [636, 388] on div "la" at bounding box center [636, 377] width 16 height 27
type input "**"
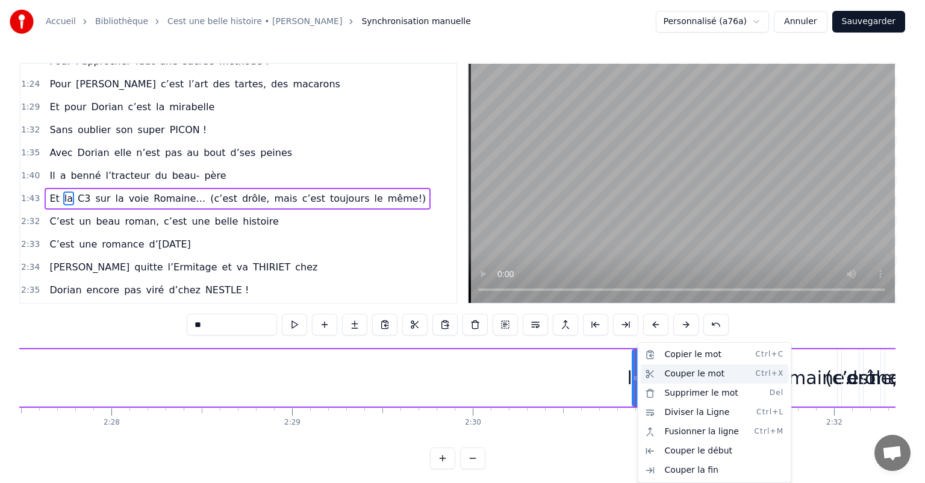
click at [679, 378] on div "Couper le mot Ctrl+X" at bounding box center [714, 373] width 148 height 19
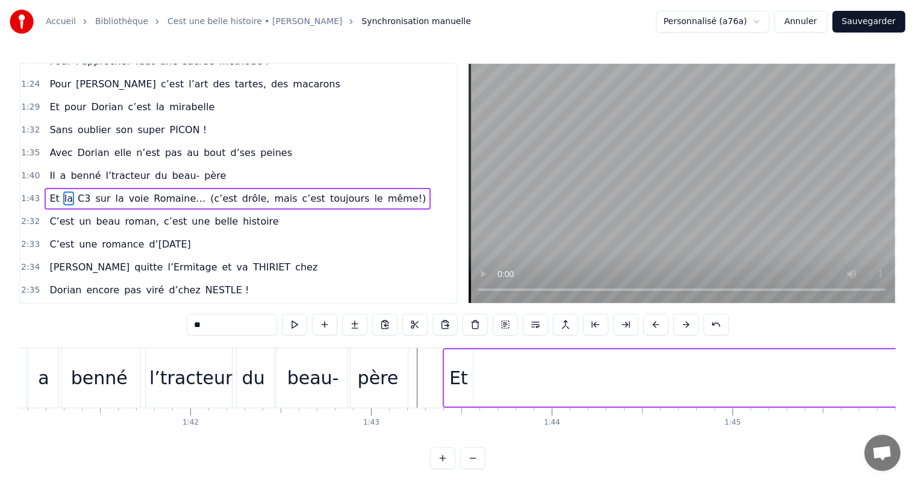
scroll to position [0, 18199]
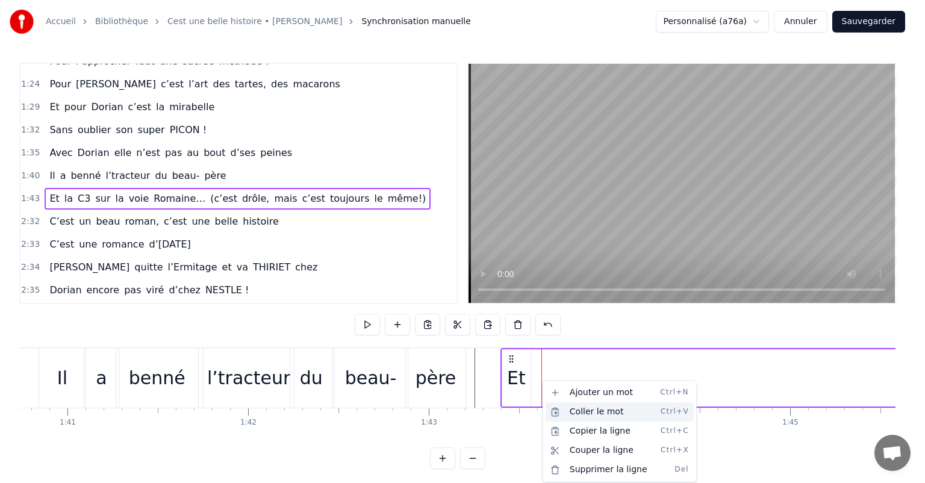
click at [573, 415] on div "Coller le mot Ctrl+V" at bounding box center [620, 411] width 148 height 19
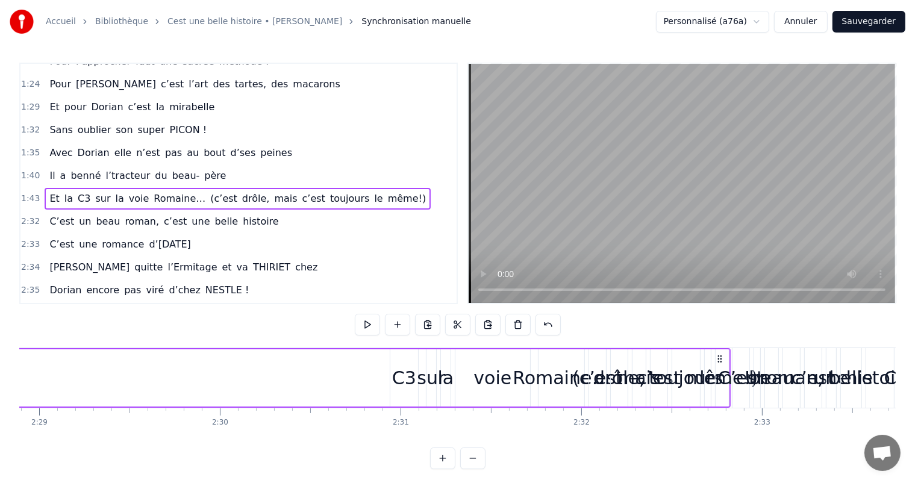
scroll to position [0, 26802]
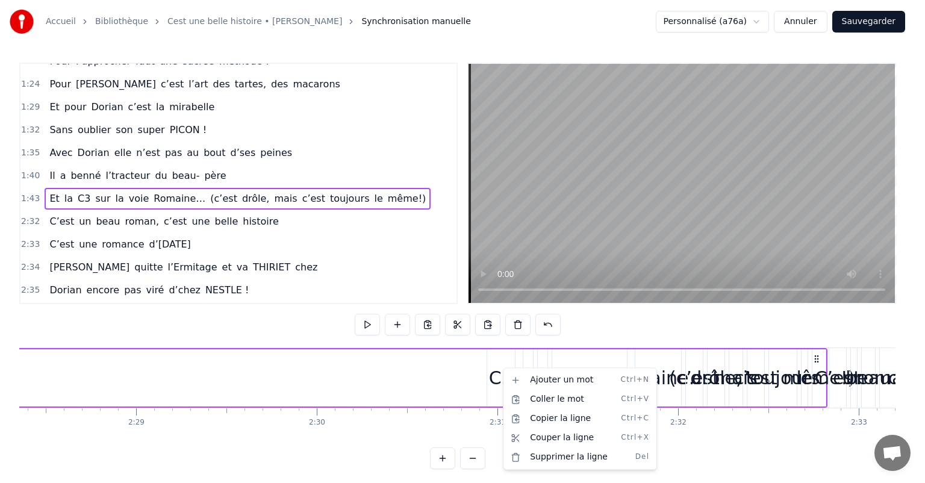
click at [502, 367] on html "Accueil Bibliothèque Cest une belle histoire • Michel Fugain Synchronisation ma…" at bounding box center [462, 244] width 925 height 488
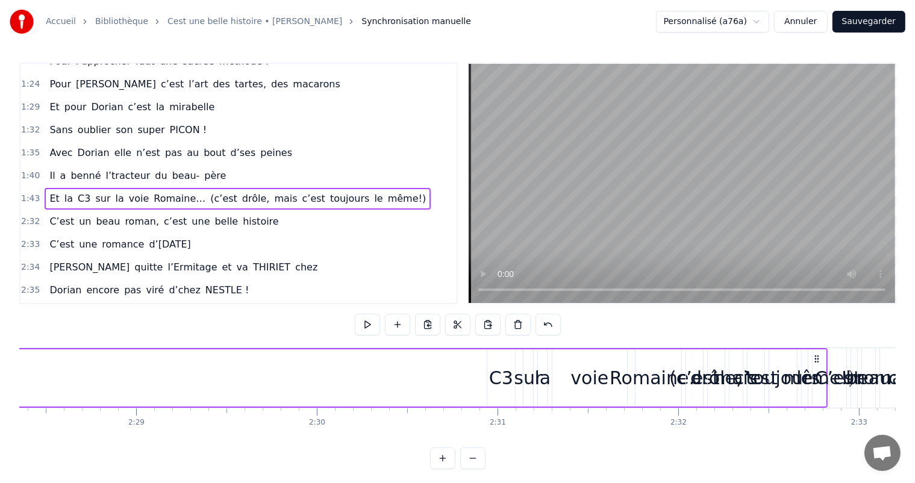
click at [502, 367] on div "C3" at bounding box center [501, 377] width 24 height 27
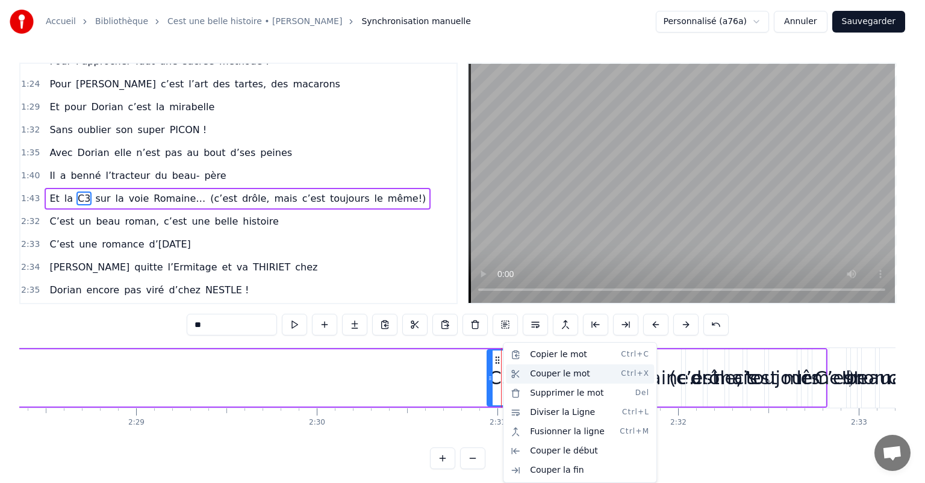
click at [532, 377] on div "Couper le mot Ctrl+X" at bounding box center [580, 373] width 148 height 19
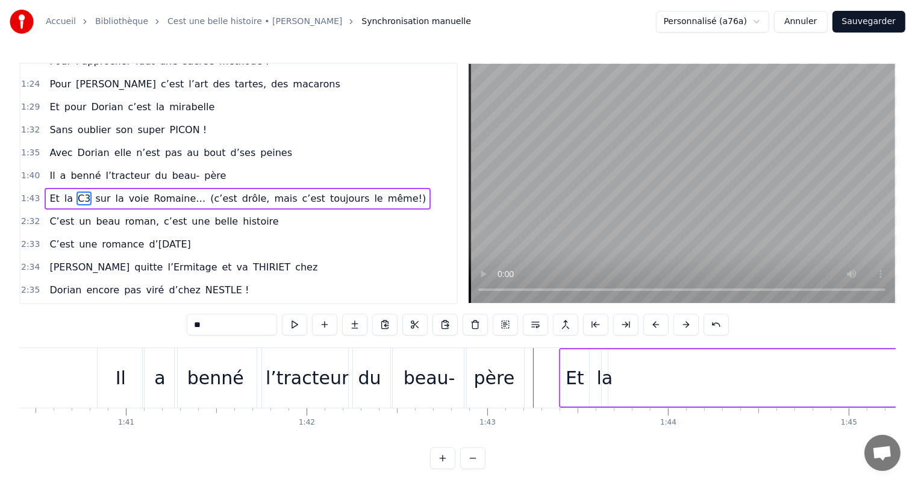
scroll to position [0, 18218]
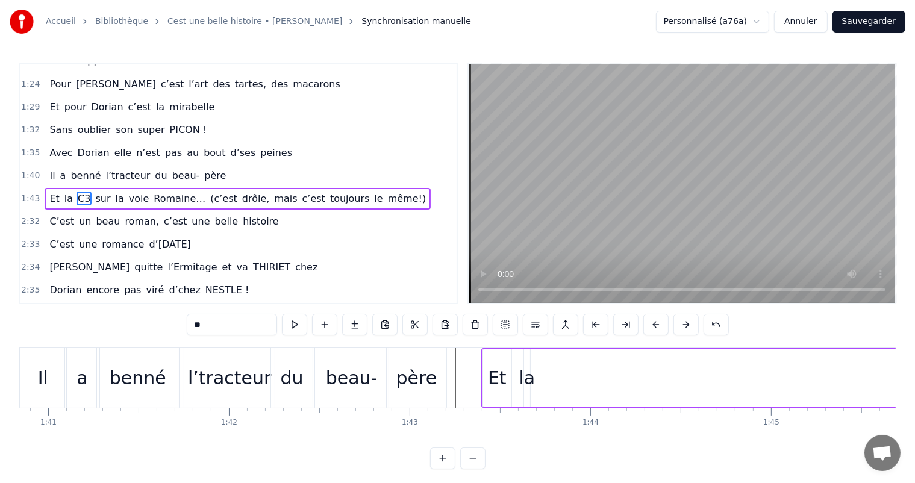
click at [545, 373] on div at bounding box center [545, 378] width 1 height 60
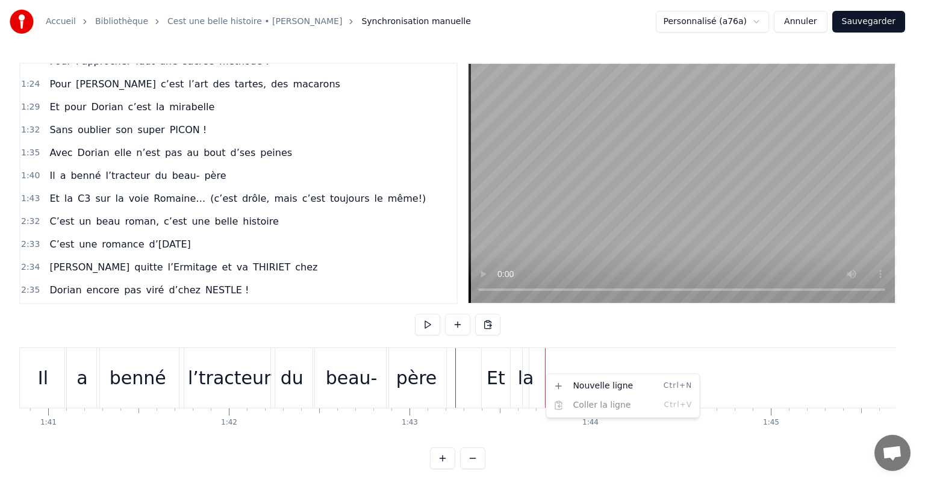
click at [518, 377] on html "Accueil Bibliothèque Cest une belle histoire • Michel Fugain Synchronisation ma…" at bounding box center [462, 244] width 925 height 488
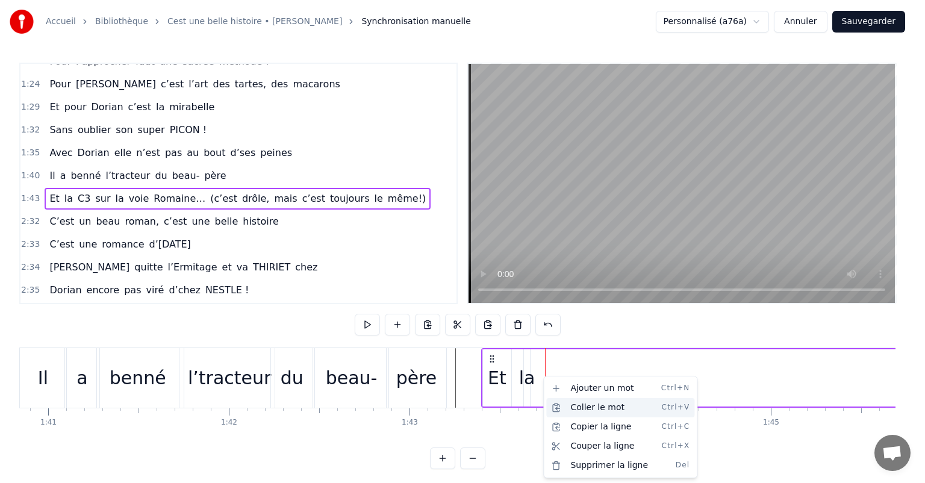
click at [581, 407] on div "Coller le mot Ctrl+V" at bounding box center [620, 407] width 148 height 19
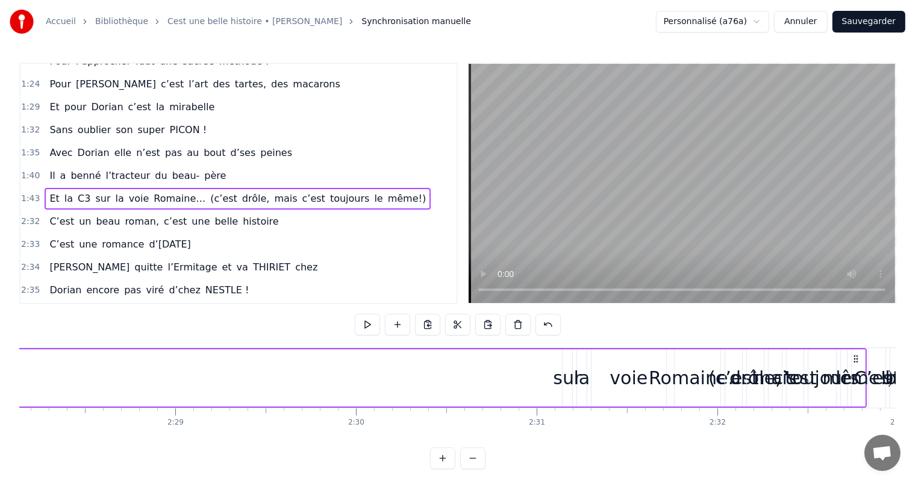
scroll to position [0, 26743]
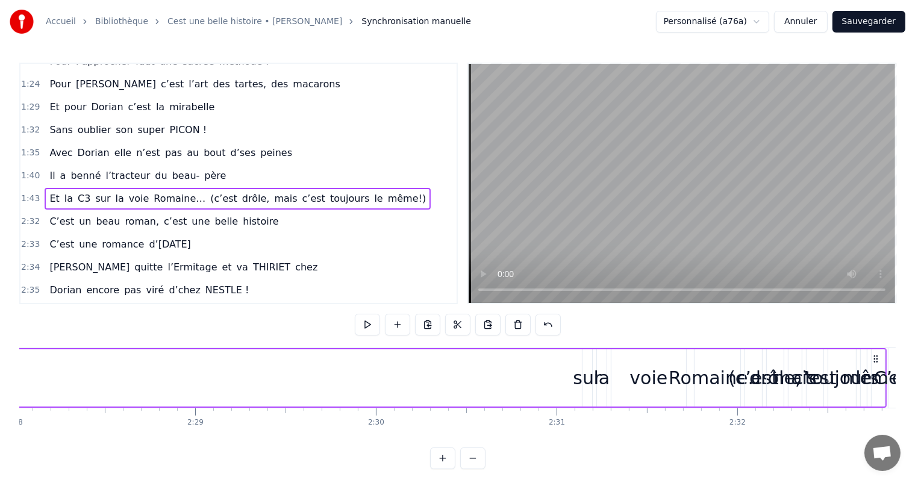
click at [585, 374] on div "sur" at bounding box center [587, 377] width 28 height 27
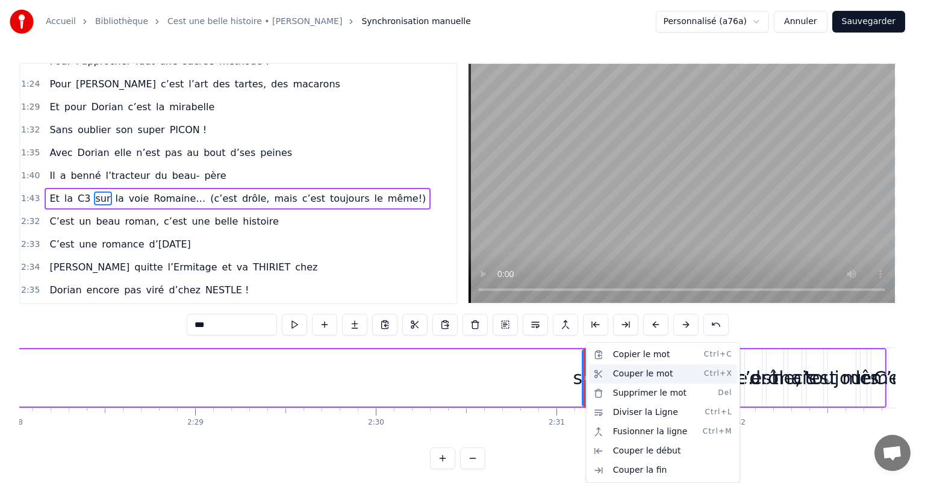
click at [617, 371] on div "Couper le mot Ctrl+X" at bounding box center [663, 373] width 148 height 19
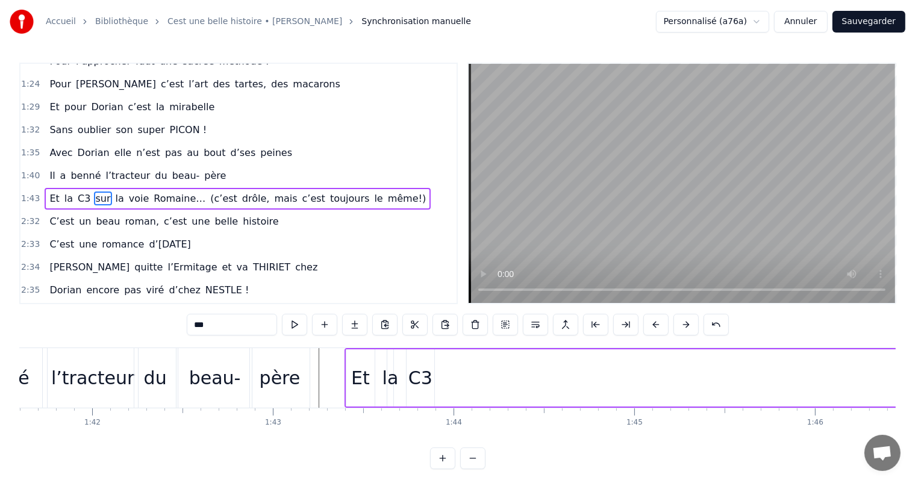
scroll to position [0, 18394]
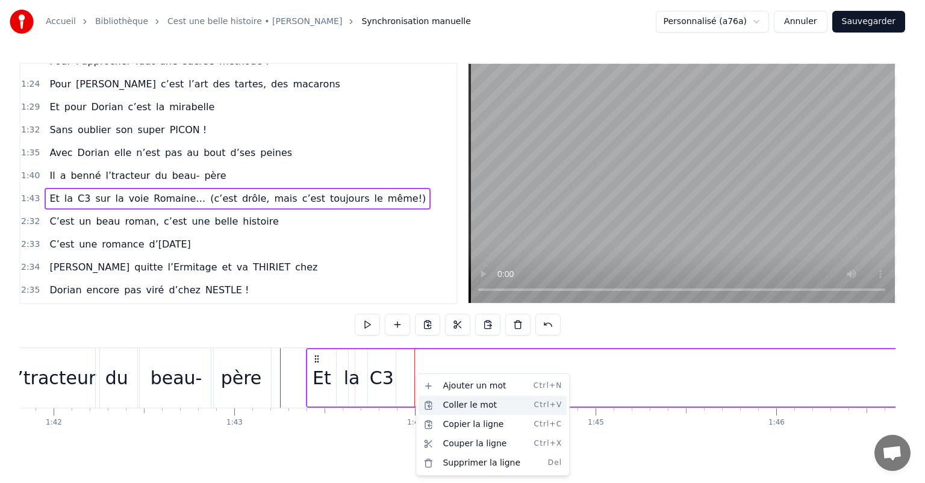
click at [457, 399] on div "Coller le mot Ctrl+V" at bounding box center [493, 405] width 148 height 19
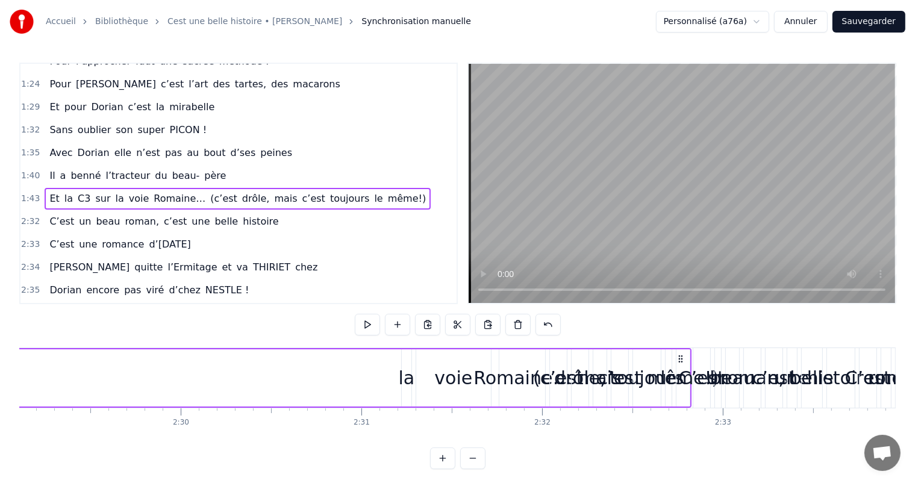
scroll to position [0, 26880]
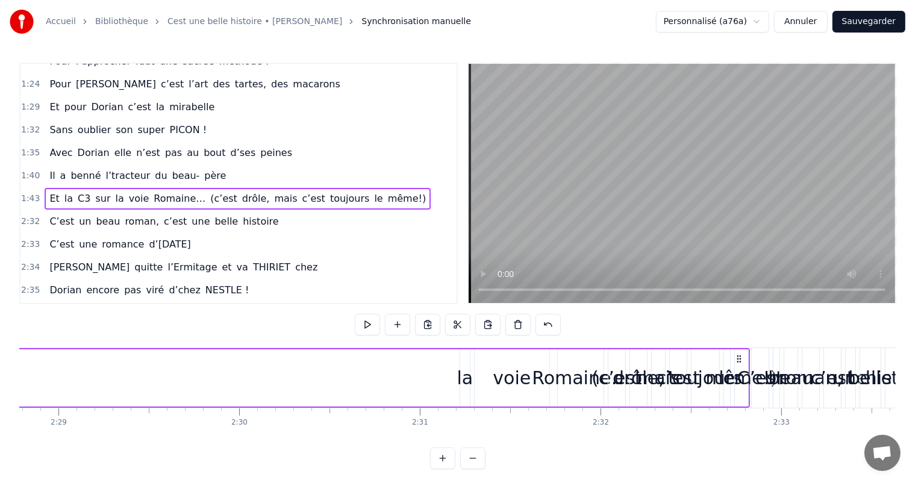
click at [463, 378] on div "la" at bounding box center [465, 377] width 16 height 27
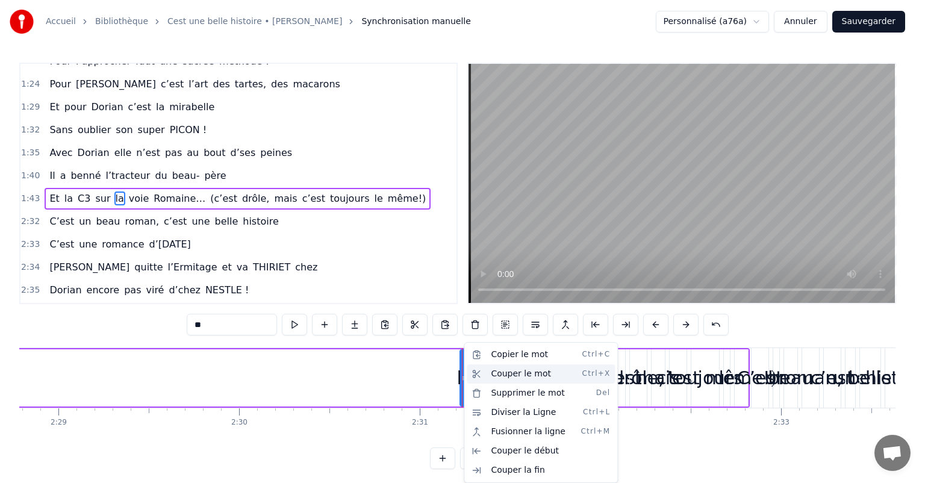
click at [514, 375] on div "Couper le mot Ctrl+X" at bounding box center [541, 373] width 148 height 19
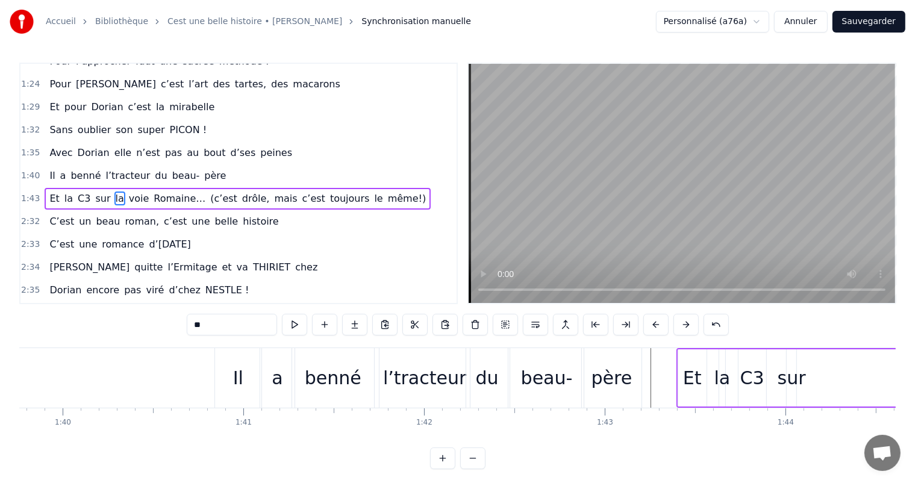
scroll to position [0, 18238]
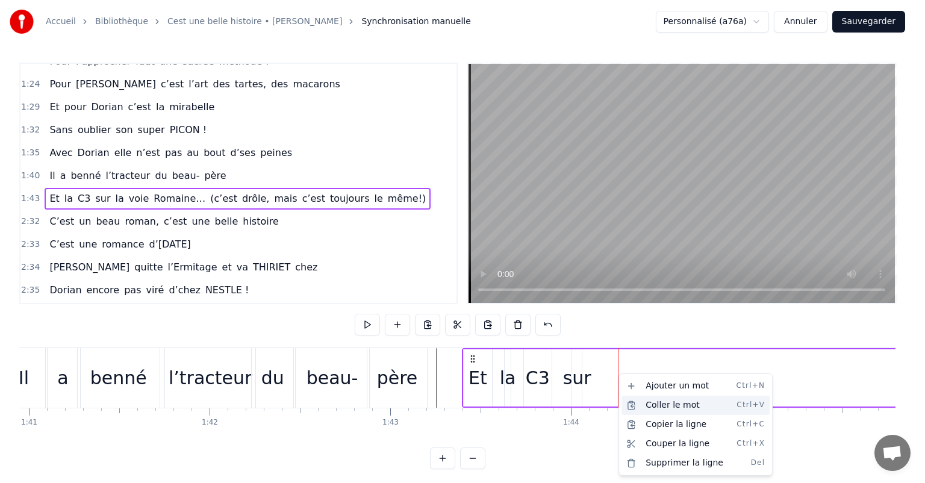
click at [660, 411] on div "Coller le mot Ctrl+V" at bounding box center [695, 405] width 148 height 19
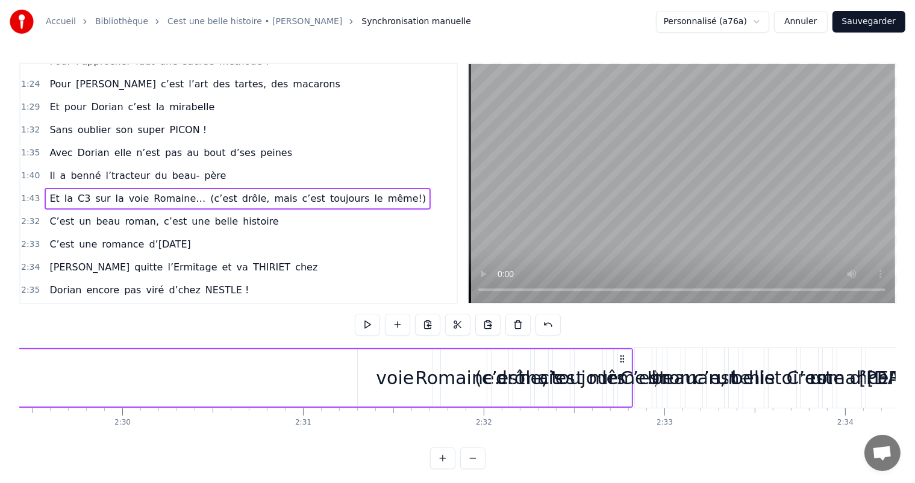
scroll to position [0, 26977]
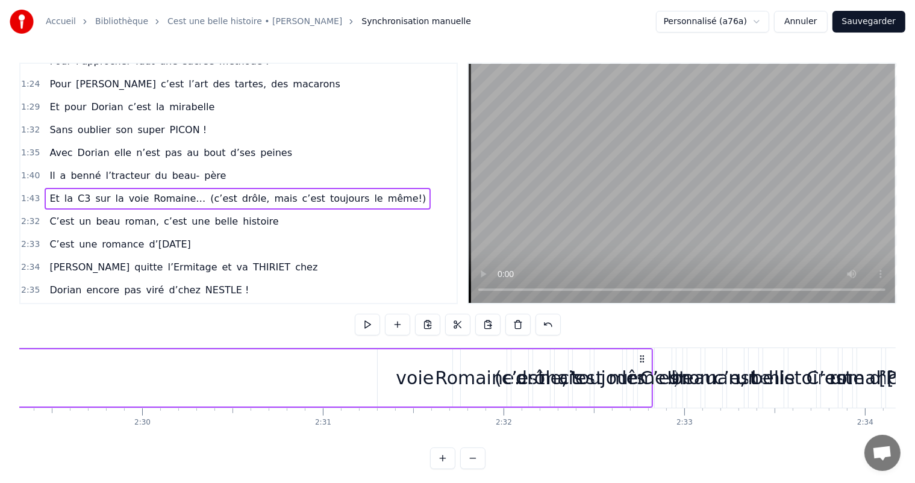
click at [414, 382] on div "voie" at bounding box center [415, 377] width 38 height 27
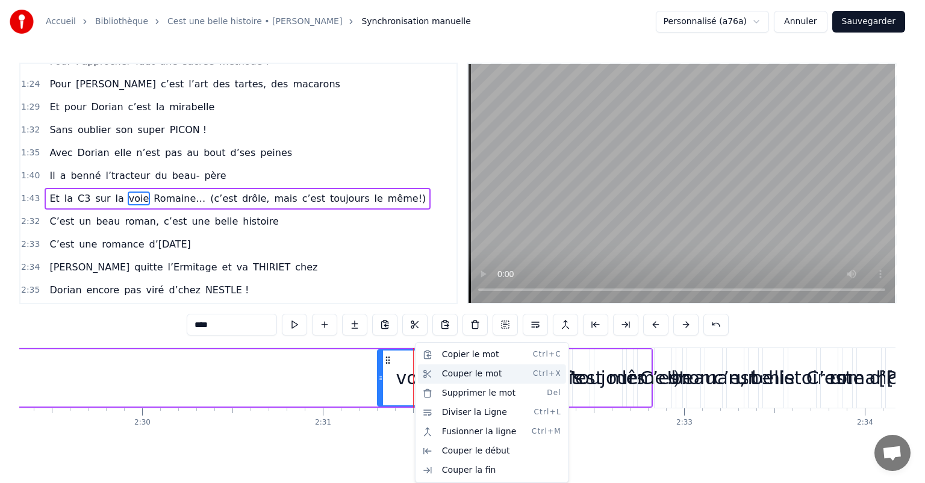
click at [446, 373] on div "Couper le mot Ctrl+X" at bounding box center [492, 373] width 148 height 19
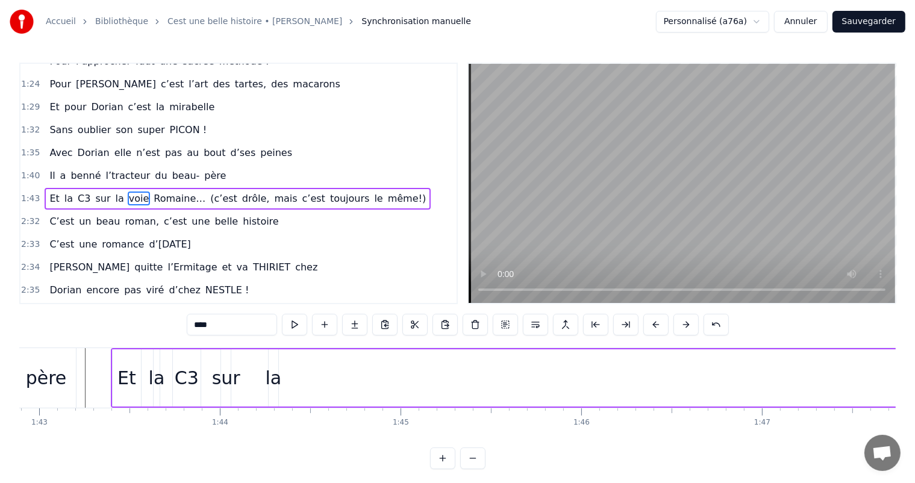
scroll to position [0, 18568]
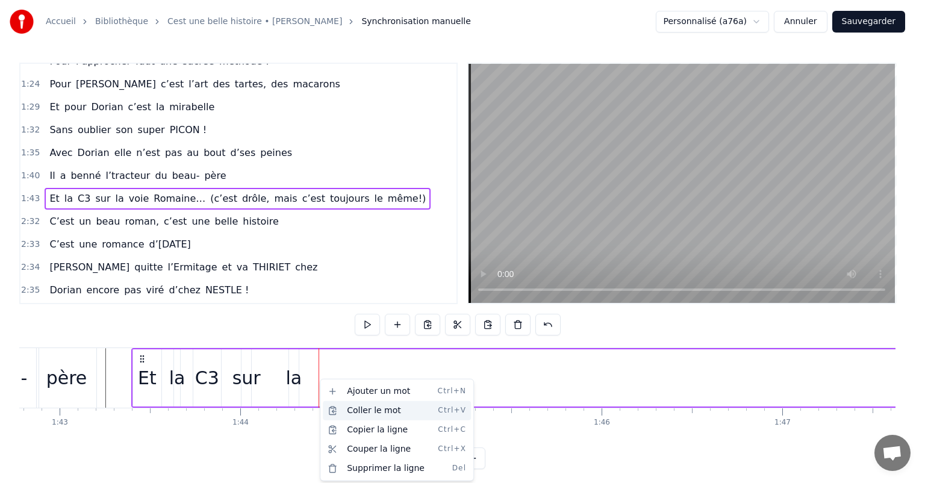
click at [354, 407] on div "Coller le mot Ctrl+V" at bounding box center [397, 410] width 148 height 19
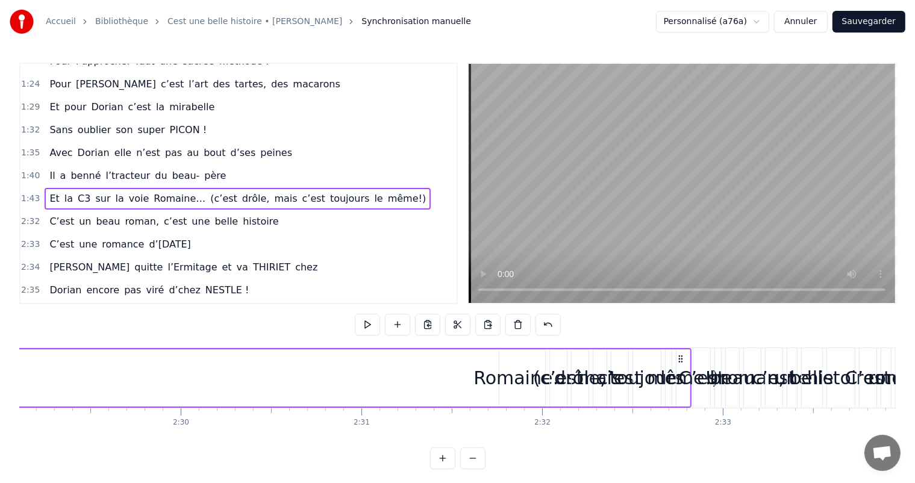
scroll to position [0, 26900]
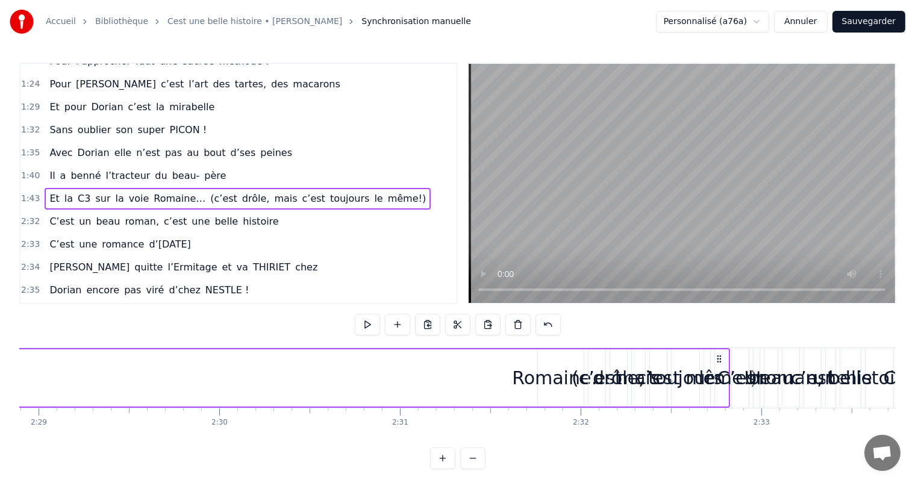
click at [535, 370] on div "Romaine…" at bounding box center [560, 377] width 97 height 27
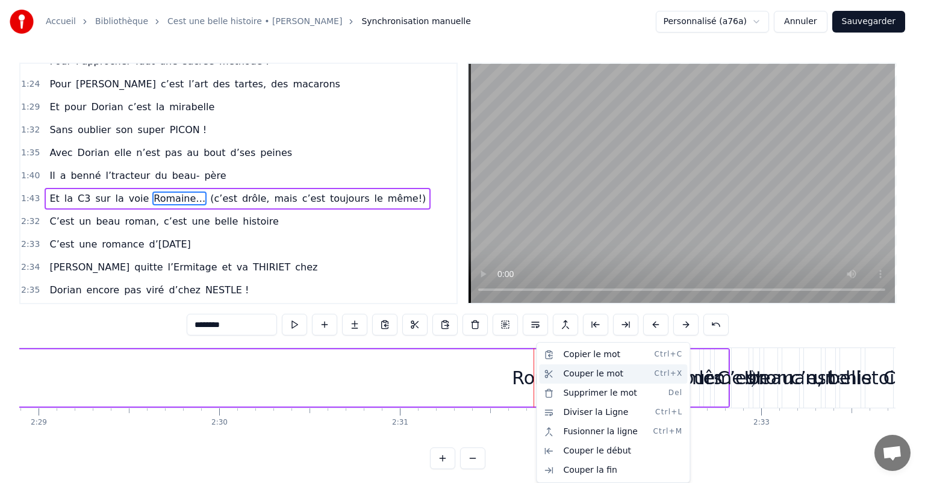
click at [579, 375] on div "Couper le mot Ctrl+X" at bounding box center [613, 373] width 148 height 19
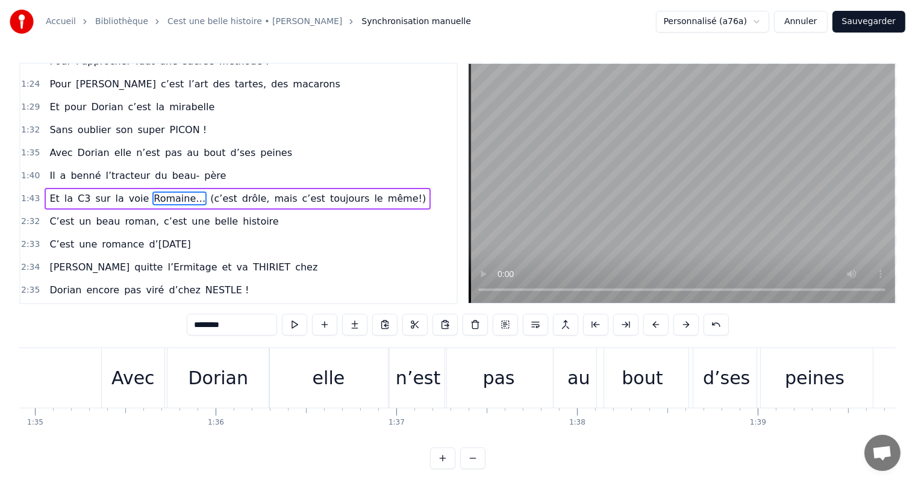
scroll to position [0, 18413]
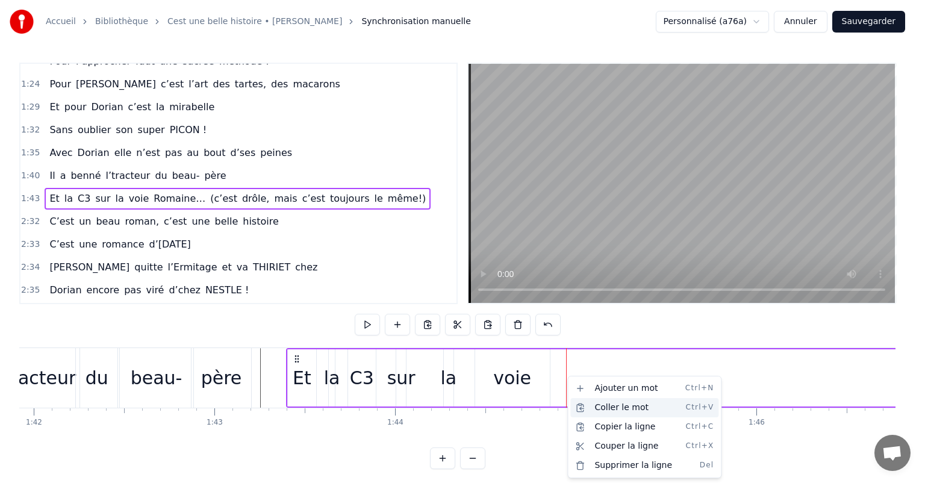
click at [597, 407] on div "Coller le mot Ctrl+V" at bounding box center [644, 407] width 148 height 19
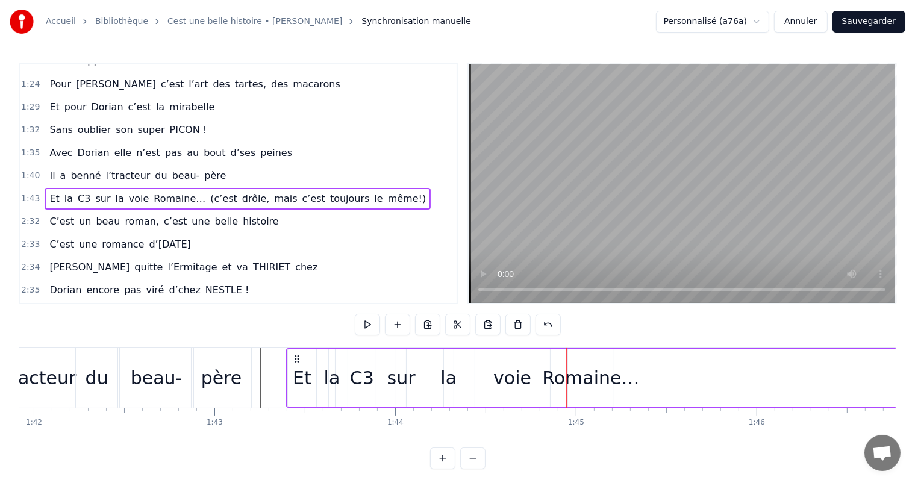
click at [357, 369] on div "C3" at bounding box center [362, 377] width 24 height 27
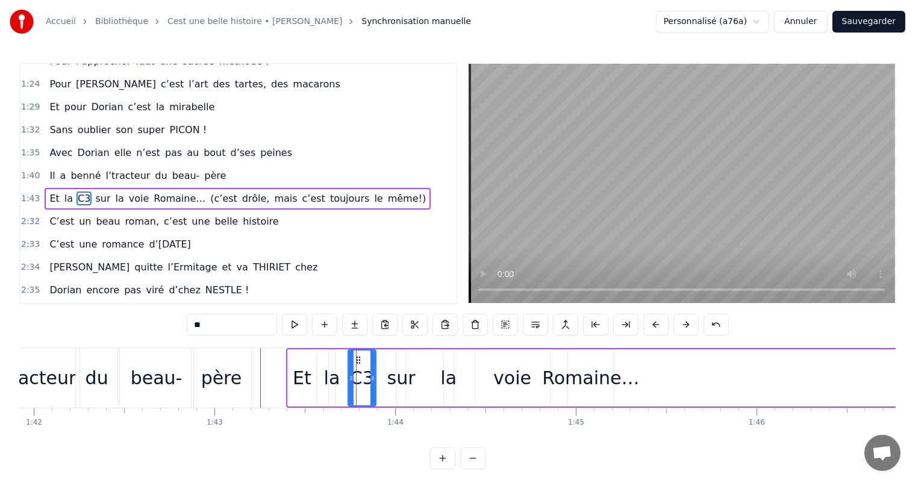
click at [448, 376] on div "la" at bounding box center [448, 377] width 16 height 27
drag, startPoint x: 446, startPoint y: 372, endPoint x: 427, endPoint y: 381, distance: 20.7
click at [427, 381] on div at bounding box center [427, 377] width 5 height 55
drag, startPoint x: 450, startPoint y: 379, endPoint x: 449, endPoint y: 388, distance: 9.7
click at [449, 390] on div at bounding box center [449, 377] width 5 height 55
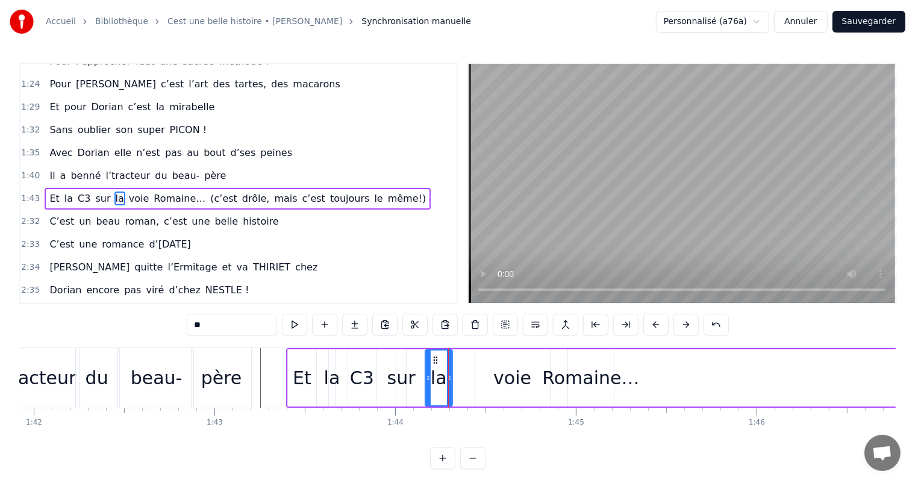
click at [524, 373] on div "voie" at bounding box center [512, 377] width 38 height 27
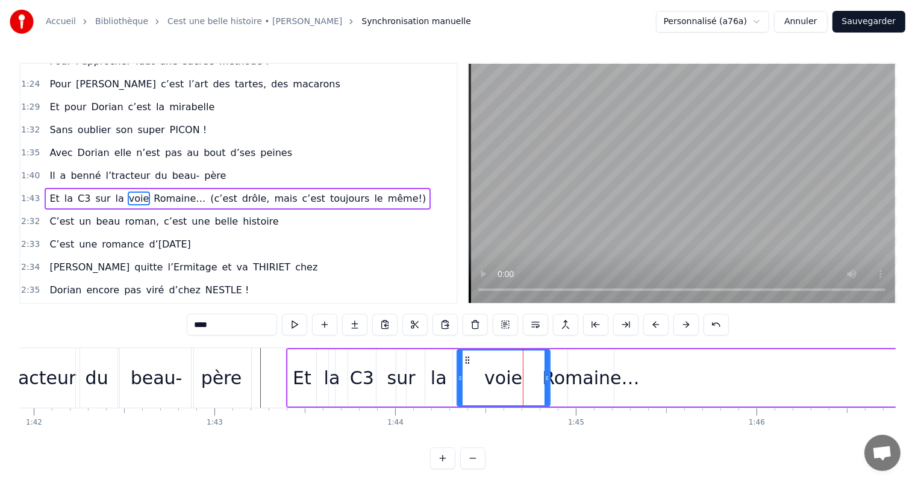
drag, startPoint x: 478, startPoint y: 374, endPoint x: 460, endPoint y: 374, distance: 18.1
click at [460, 374] on icon at bounding box center [460, 378] width 5 height 10
drag, startPoint x: 545, startPoint y: 376, endPoint x: 513, endPoint y: 379, distance: 32.1
click at [513, 379] on icon at bounding box center [514, 378] width 5 height 10
click at [578, 385] on div "Romaine…" at bounding box center [590, 377] width 97 height 27
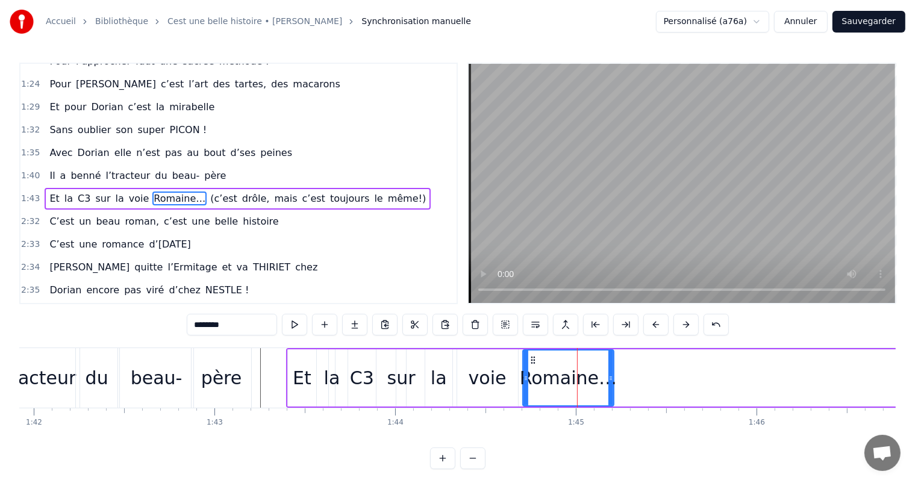
drag, startPoint x: 569, startPoint y: 378, endPoint x: 510, endPoint y: 380, distance: 59.1
click at [523, 381] on icon at bounding box center [525, 378] width 5 height 10
click at [314, 388] on div "Et" at bounding box center [302, 377] width 28 height 57
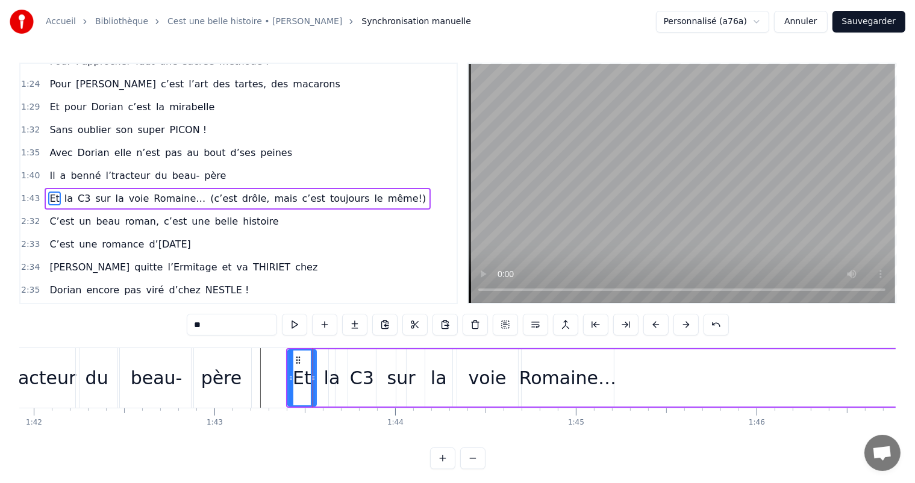
click at [188, 383] on div "beau-" at bounding box center [156, 378] width 73 height 60
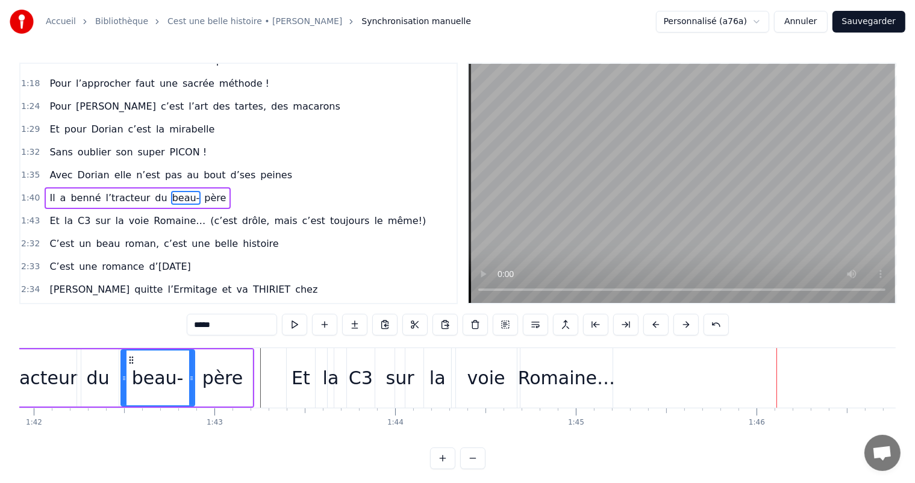
click at [435, 373] on div "la" at bounding box center [437, 377] width 16 height 27
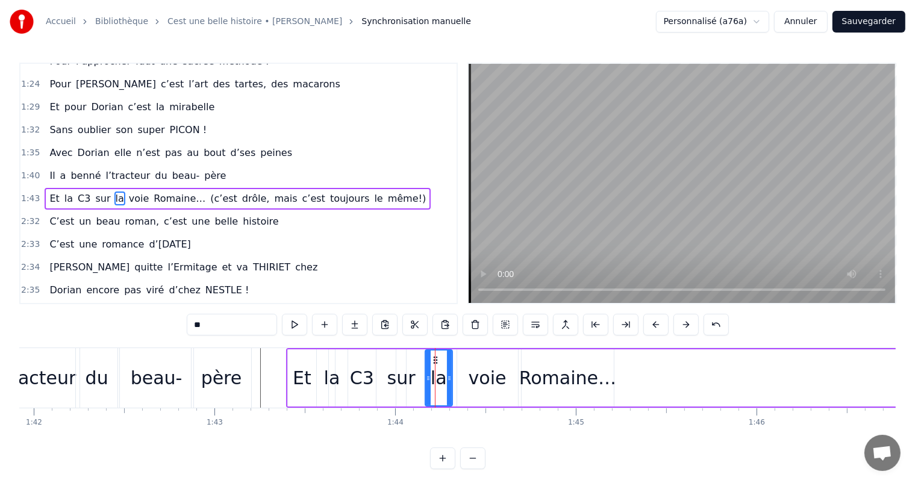
click at [473, 373] on div "voie" at bounding box center [488, 377] width 38 height 27
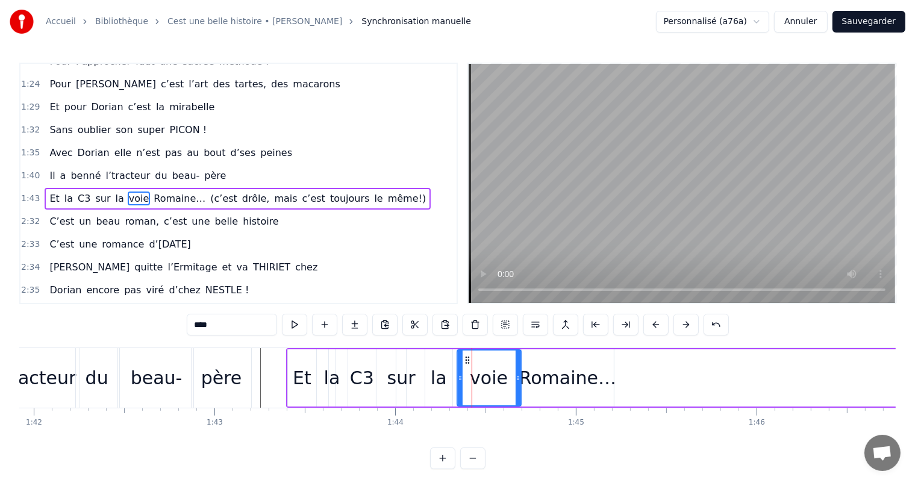
drag, startPoint x: 515, startPoint y: 381, endPoint x: 539, endPoint y: 382, distance: 23.6
click at [520, 382] on div at bounding box center [517, 377] width 5 height 55
click at [570, 379] on div "Romaine…" at bounding box center [567, 377] width 97 height 27
type input "********"
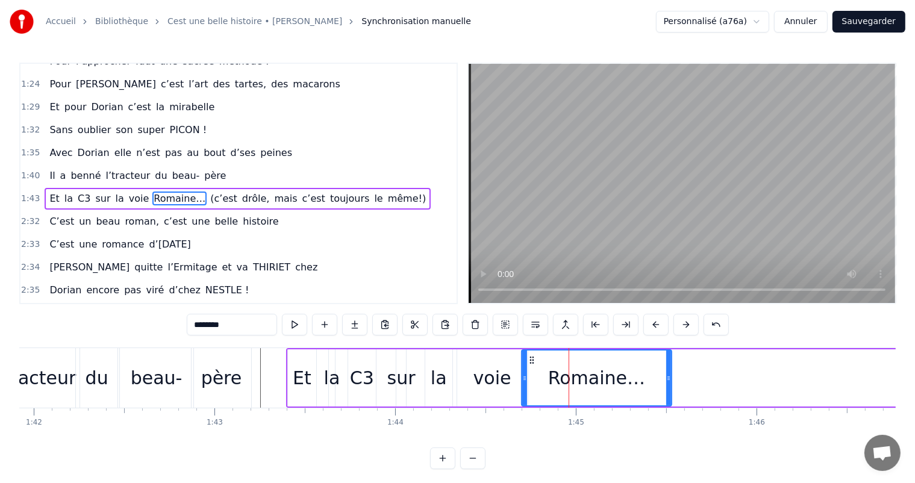
drag, startPoint x: 611, startPoint y: 370, endPoint x: 658, endPoint y: 376, distance: 46.8
click at [670, 379] on div at bounding box center [668, 377] width 5 height 55
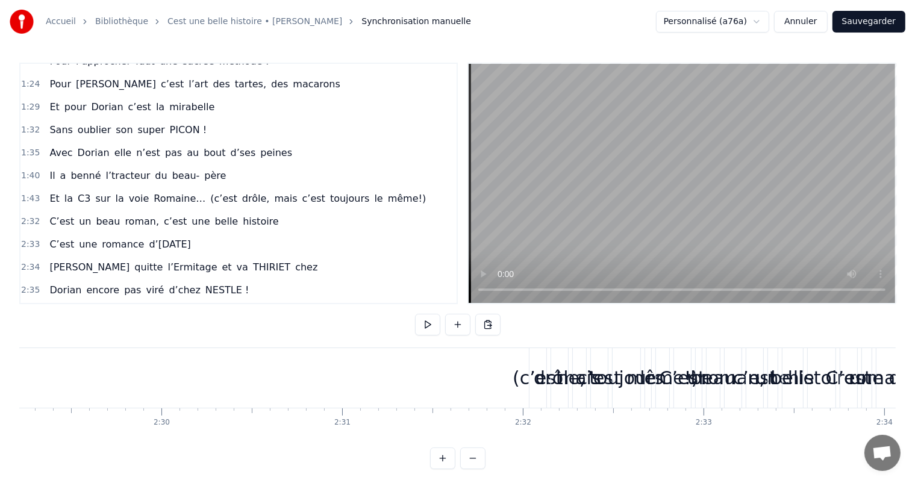
scroll to position [0, 26977]
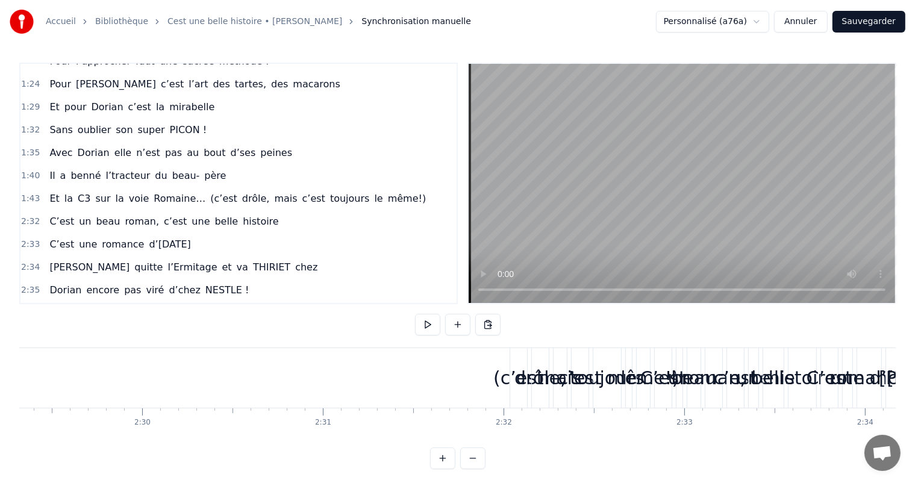
click at [514, 377] on div "(c’est" at bounding box center [518, 377] width 51 height 27
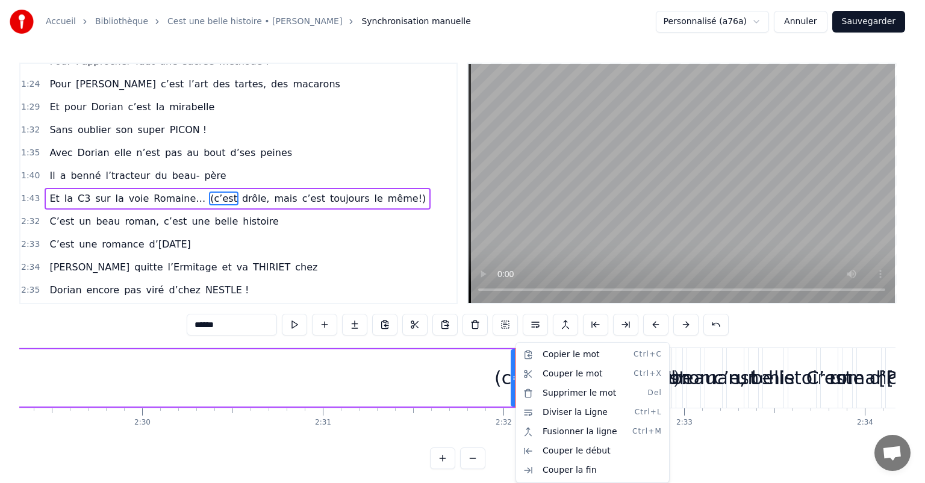
click at [490, 379] on html "Accueil Bibliothèque Cest une belle histoire • Michel Fugain Synchronisation ma…" at bounding box center [462, 244] width 925 height 488
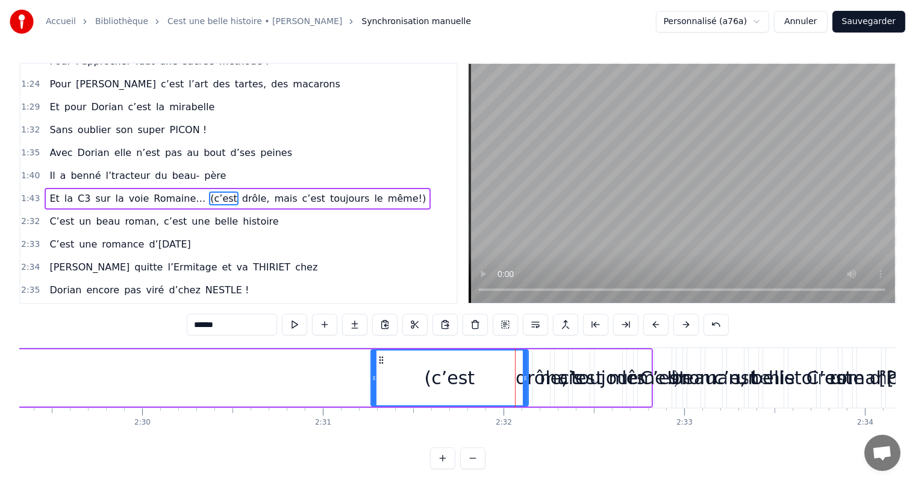
drag, startPoint x: 512, startPoint y: 373, endPoint x: 372, endPoint y: 385, distance: 140.8
click at [372, 385] on div at bounding box center [374, 377] width 5 height 55
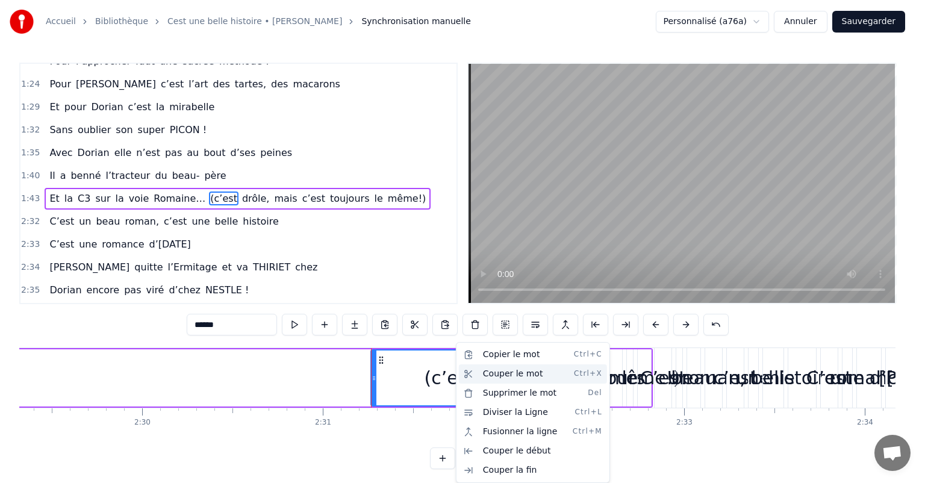
click at [494, 377] on div "Couper le mot Ctrl+X" at bounding box center [533, 373] width 148 height 19
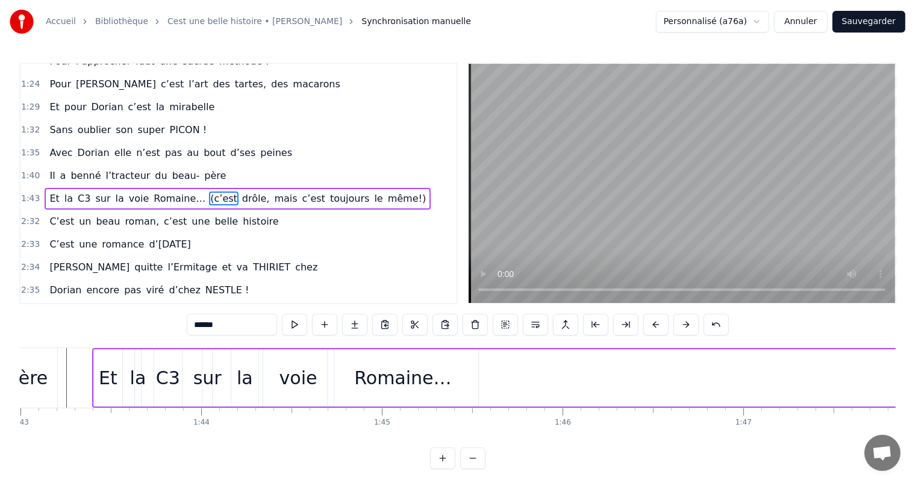
scroll to position [0, 18627]
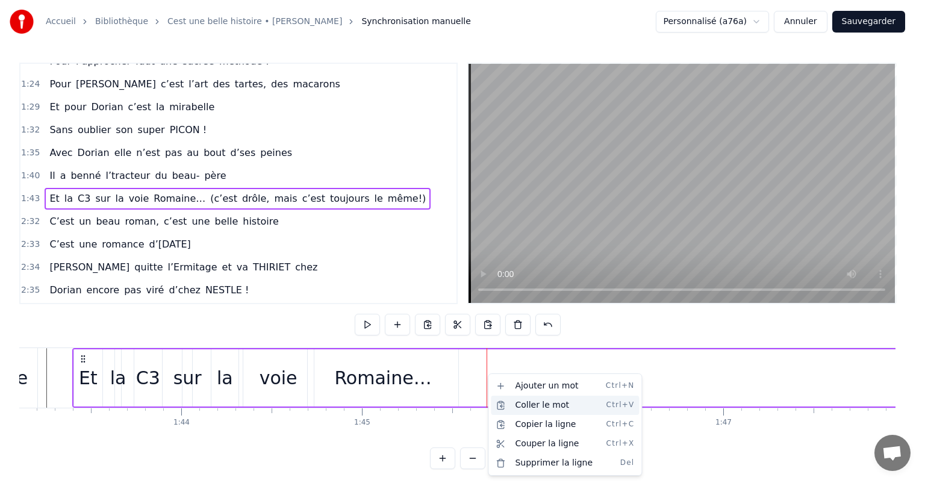
click at [543, 403] on div "Coller le mot Ctrl+V" at bounding box center [565, 405] width 148 height 19
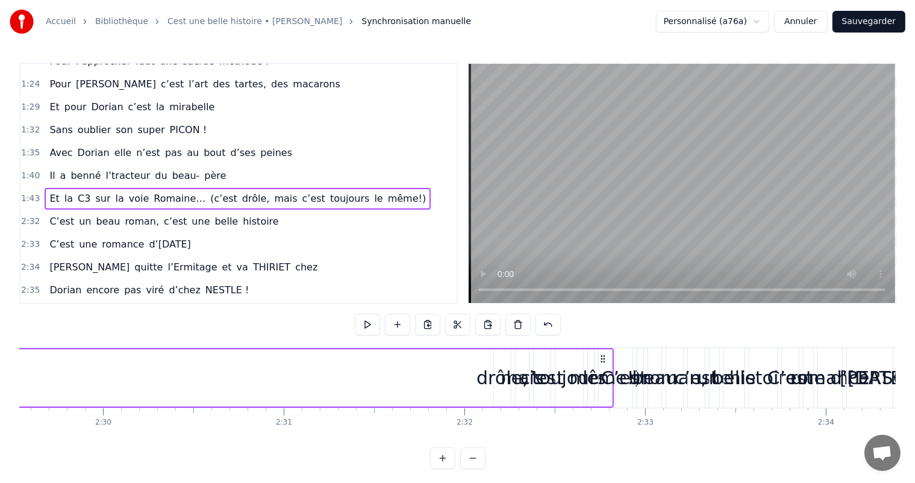
scroll to position [0, 27055]
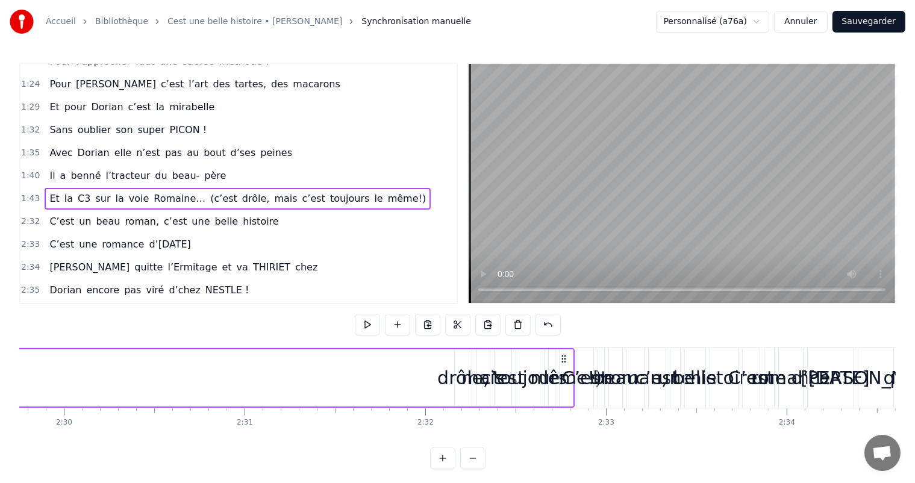
click at [459, 373] on div "drôle," at bounding box center [462, 377] width 51 height 27
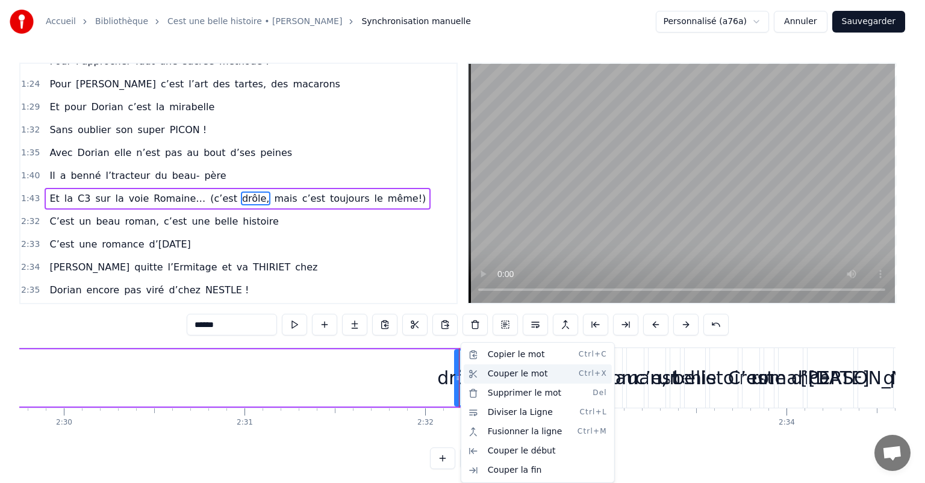
click at [492, 373] on div "Couper le mot Ctrl+X" at bounding box center [538, 373] width 148 height 19
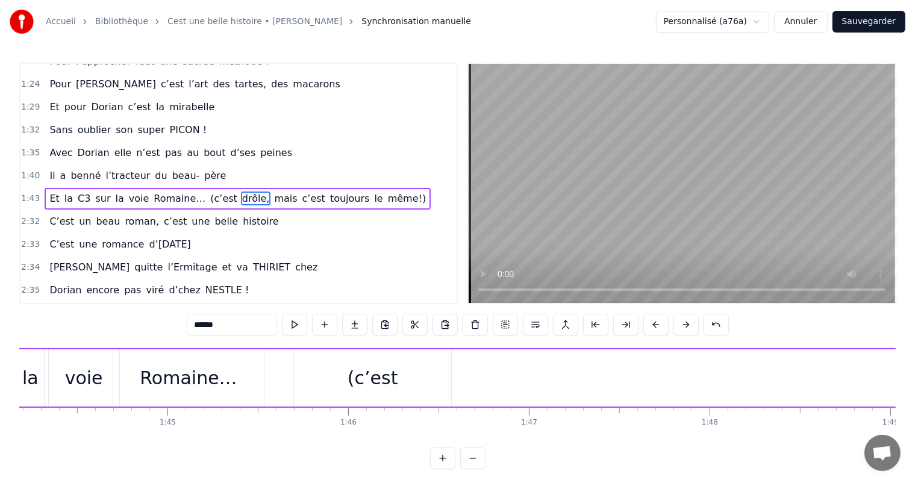
scroll to position [0, 18705]
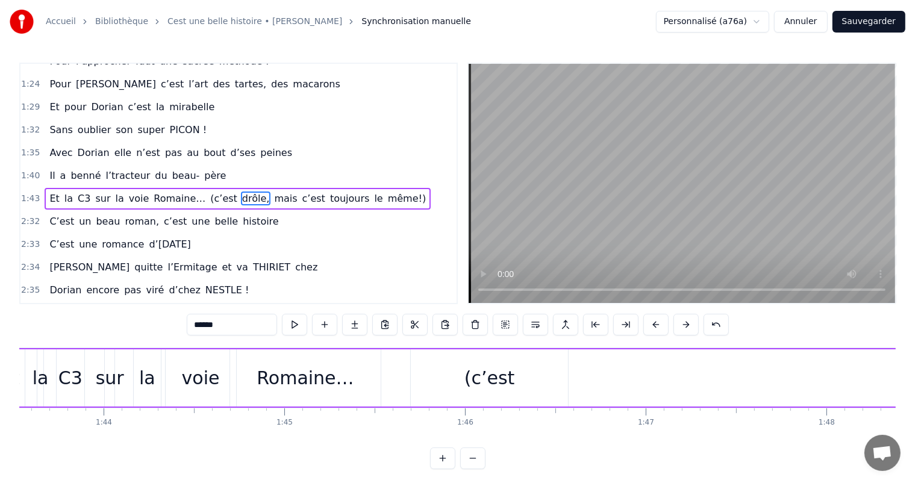
click at [547, 378] on div "(c’est" at bounding box center [489, 377] width 157 height 57
type input "******"
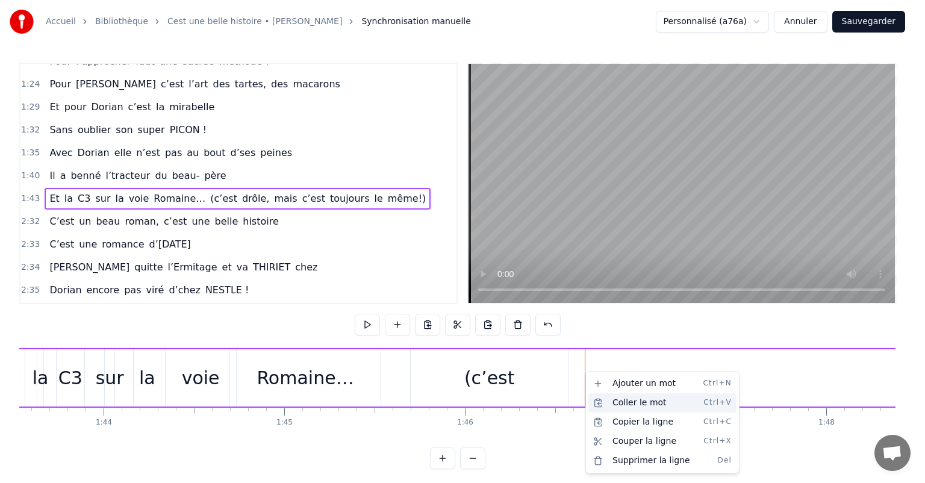
click at [621, 400] on div "Coller le mot Ctrl+V" at bounding box center [662, 402] width 148 height 19
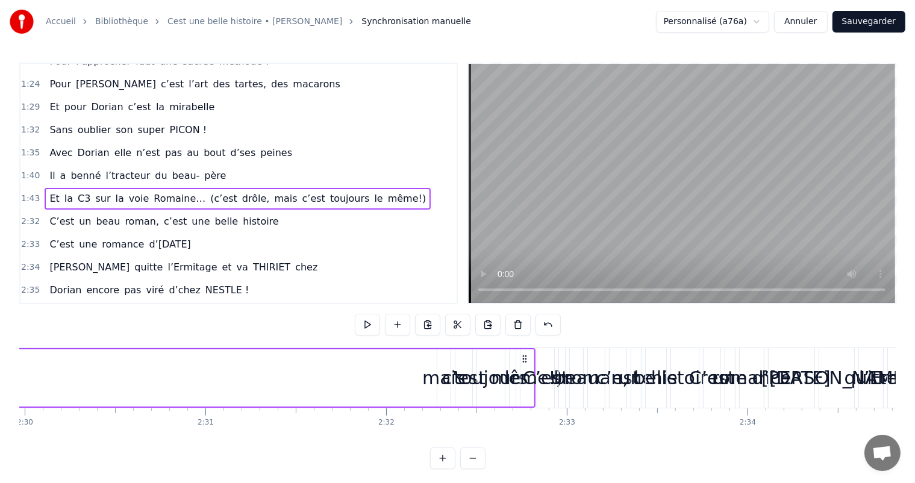
scroll to position [0, 27191]
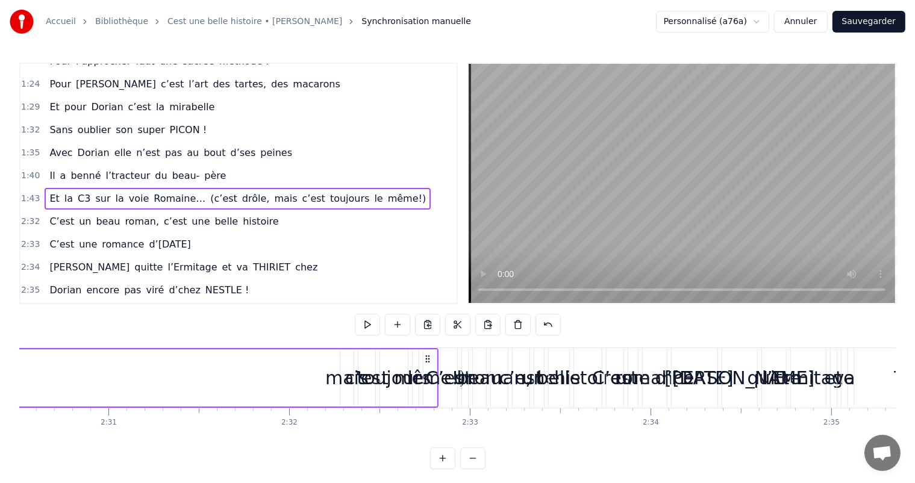
click at [337, 381] on div "mais" at bounding box center [346, 377] width 43 height 27
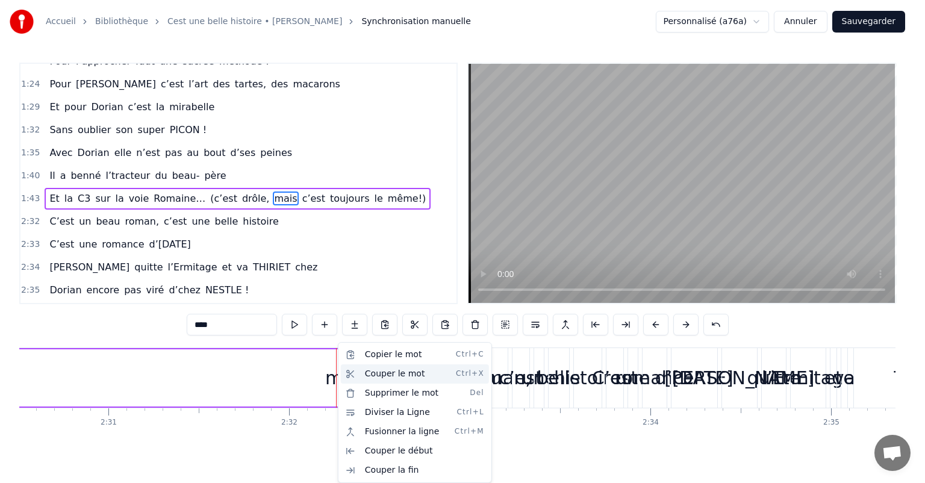
click at [383, 372] on div "Couper le mot Ctrl+X" at bounding box center [415, 373] width 148 height 19
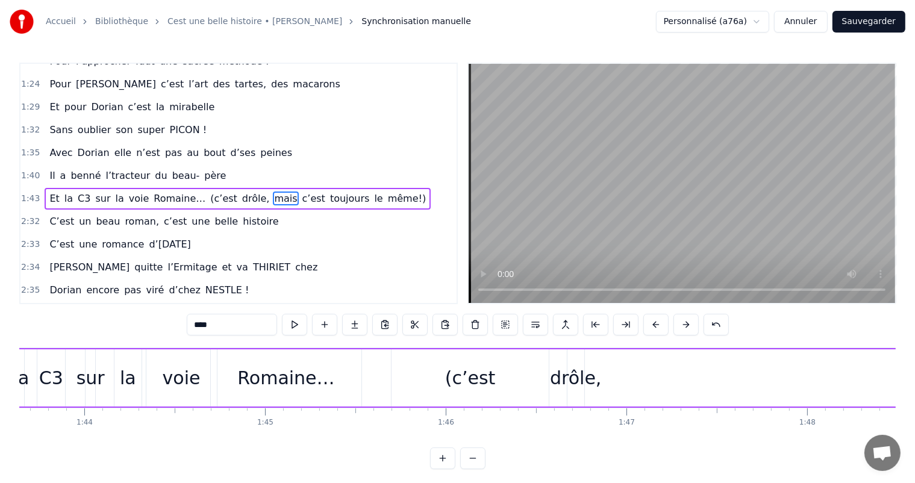
scroll to position [0, 18802]
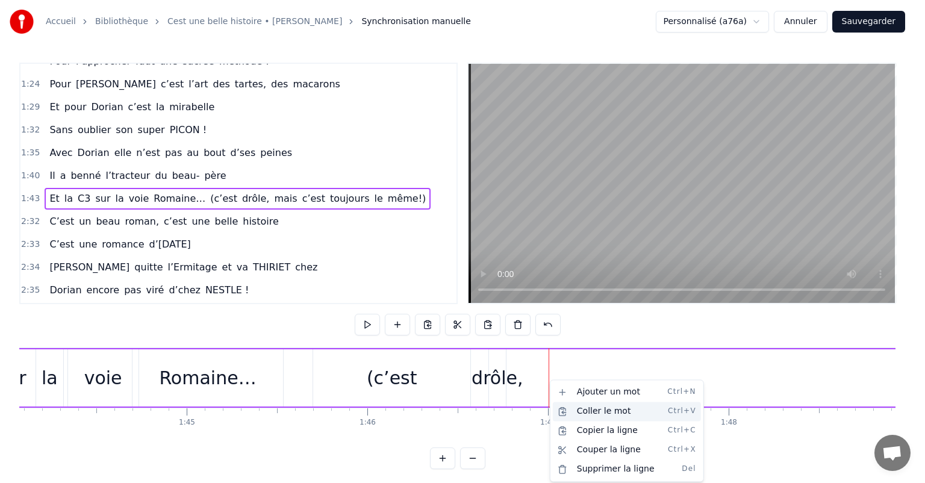
click at [578, 412] on div "Coller le mot Ctrl+V" at bounding box center [627, 411] width 148 height 19
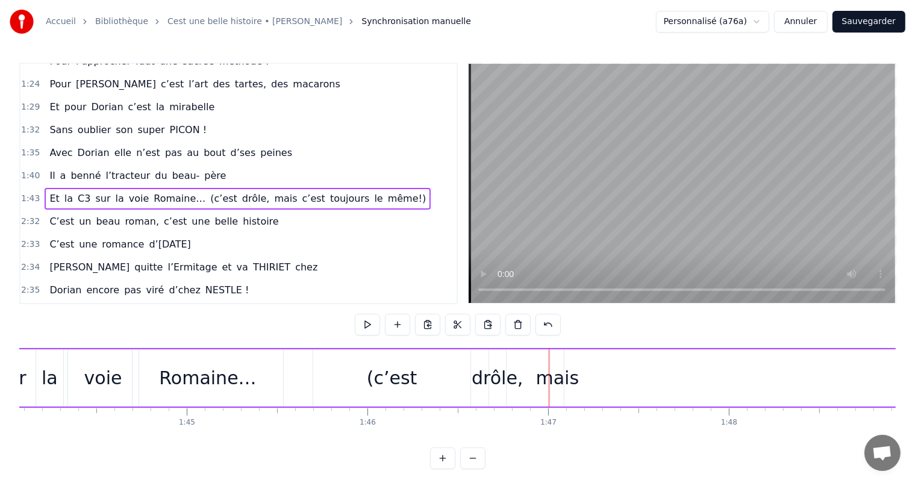
click at [477, 379] on div "drôle," at bounding box center [497, 377] width 51 height 27
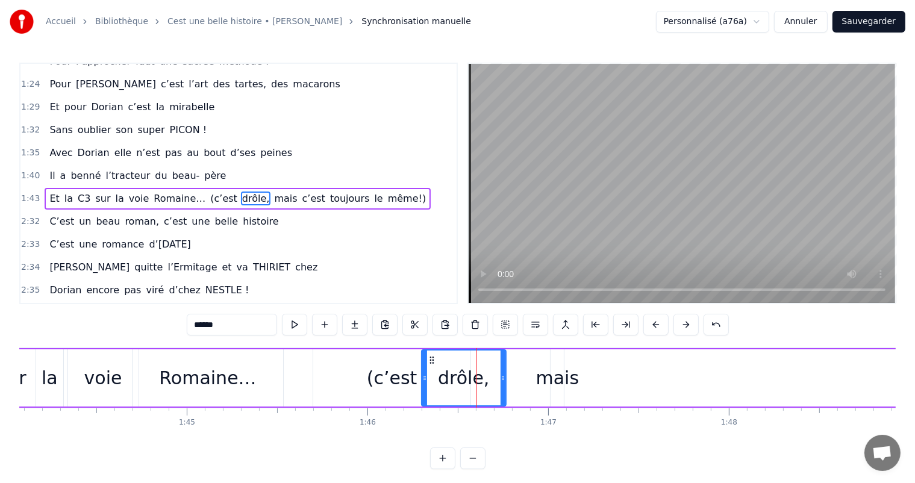
drag, startPoint x: 491, startPoint y: 378, endPoint x: 424, endPoint y: 378, distance: 67.4
click at [424, 378] on icon at bounding box center [424, 378] width 5 height 10
drag, startPoint x: 505, startPoint y: 377, endPoint x: 490, endPoint y: 377, distance: 14.5
click at [490, 377] on div "drôle," at bounding box center [464, 377] width 86 height 57
drag, startPoint x: 501, startPoint y: 378, endPoint x: 472, endPoint y: 378, distance: 28.9
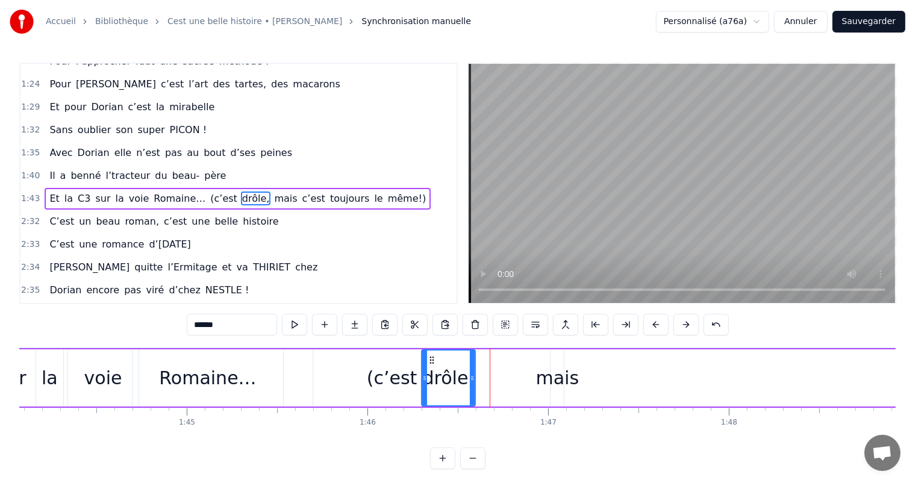
click at [472, 378] on icon at bounding box center [472, 378] width 5 height 10
click at [545, 378] on div "mais" at bounding box center [557, 377] width 43 height 27
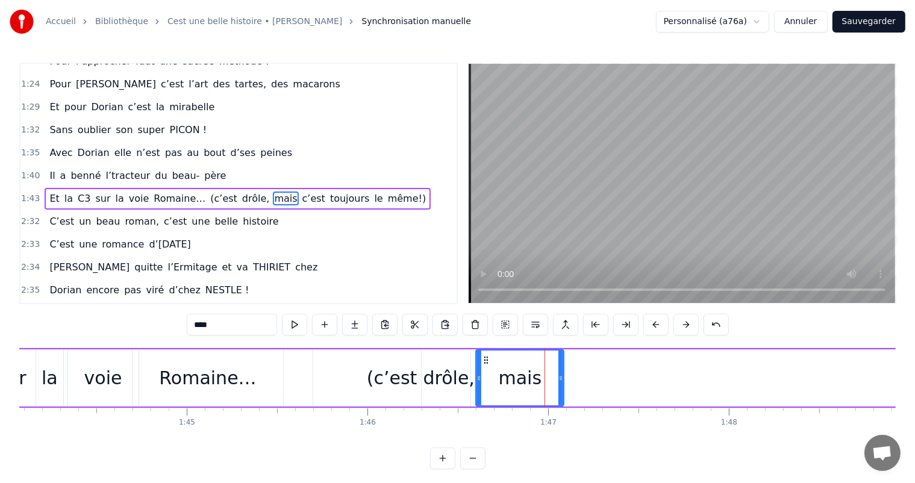
drag, startPoint x: 553, startPoint y: 376, endPoint x: 478, endPoint y: 373, distance: 75.9
click at [476, 373] on icon at bounding box center [478, 378] width 5 height 10
drag, startPoint x: 560, startPoint y: 379, endPoint x: 529, endPoint y: 382, distance: 30.9
click at [531, 382] on div at bounding box center [530, 377] width 5 height 55
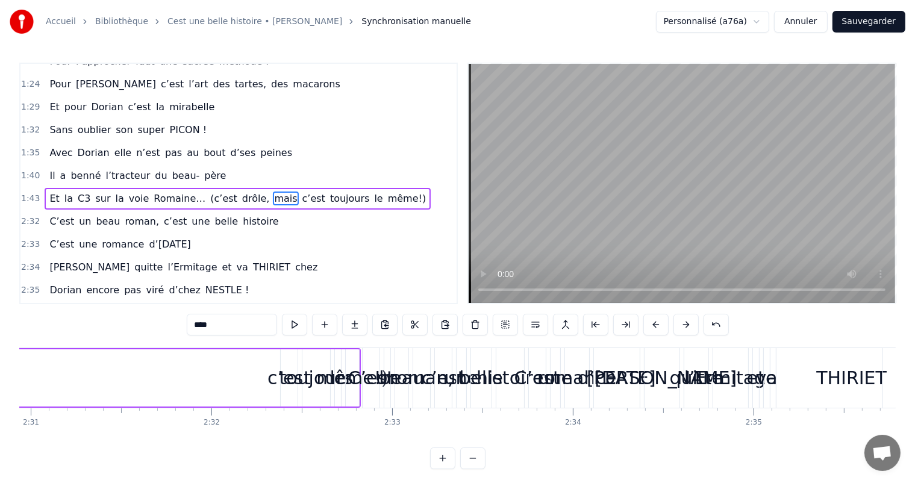
scroll to position [0, 27230]
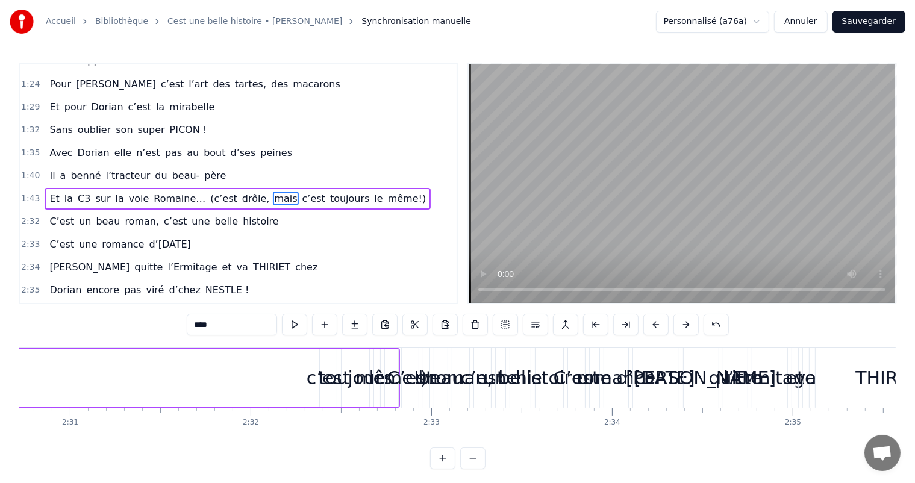
click at [317, 373] on div "c’est" at bounding box center [328, 377] width 43 height 27
type input "*****"
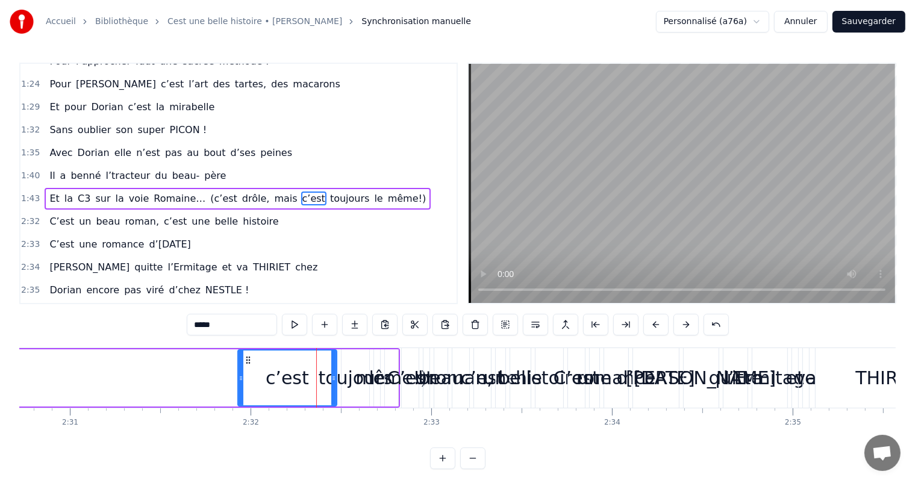
drag, startPoint x: 319, startPoint y: 376, endPoint x: 234, endPoint y: 376, distance: 85.5
click at [238, 376] on icon at bounding box center [240, 378] width 5 height 10
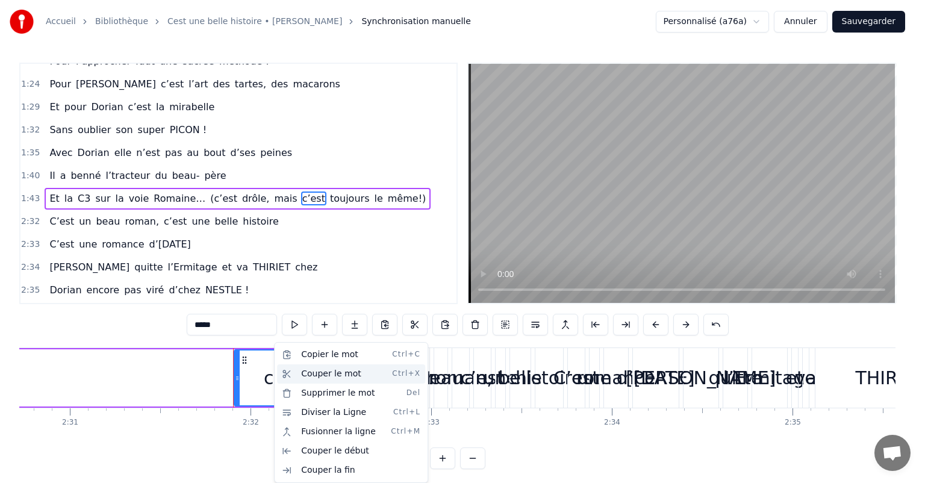
click at [332, 369] on div "Couper le mot Ctrl+X" at bounding box center [351, 373] width 148 height 19
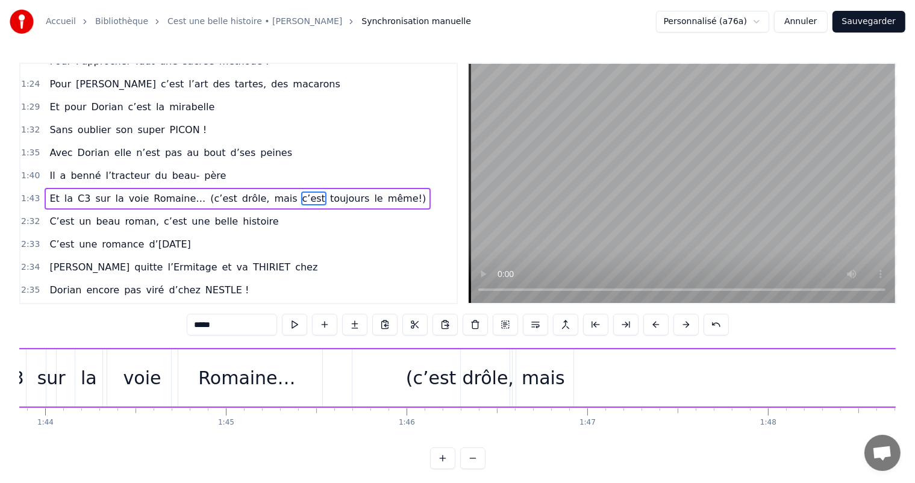
scroll to position [0, 18958]
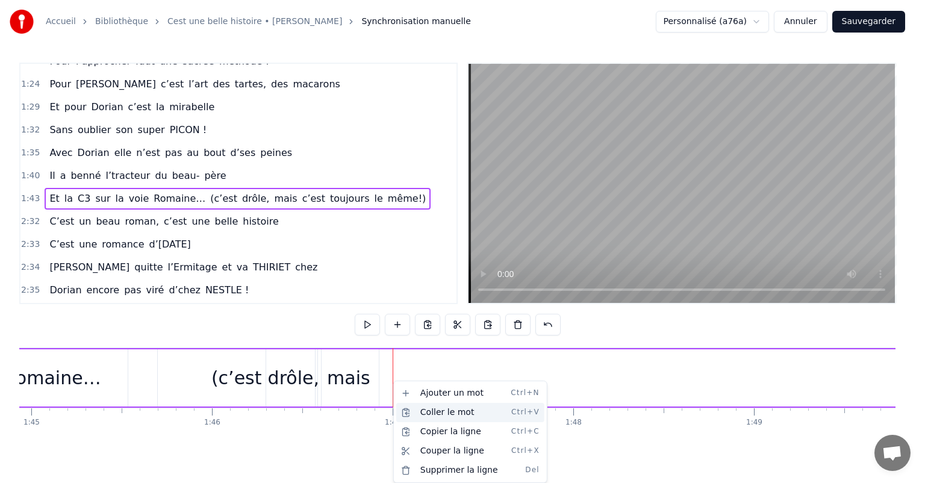
click at [423, 413] on div "Coller le mot Ctrl+V" at bounding box center [470, 412] width 148 height 19
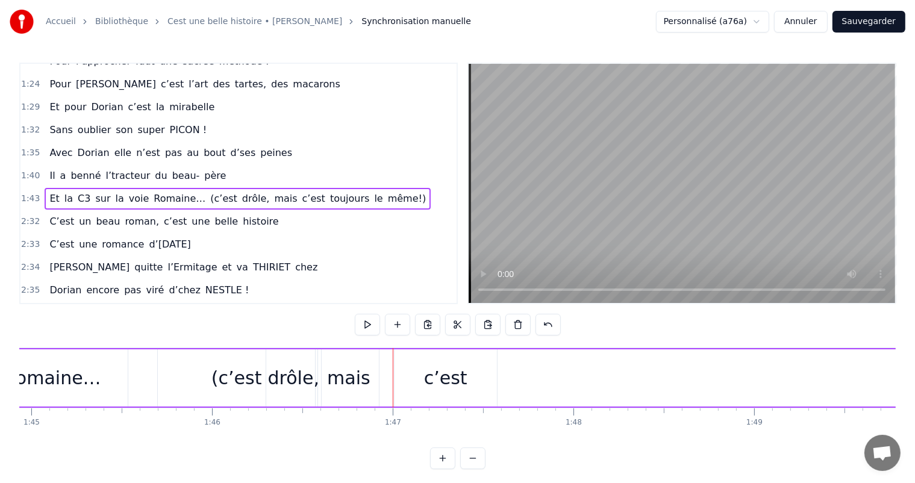
click at [453, 375] on div "c’est" at bounding box center [445, 377] width 43 height 27
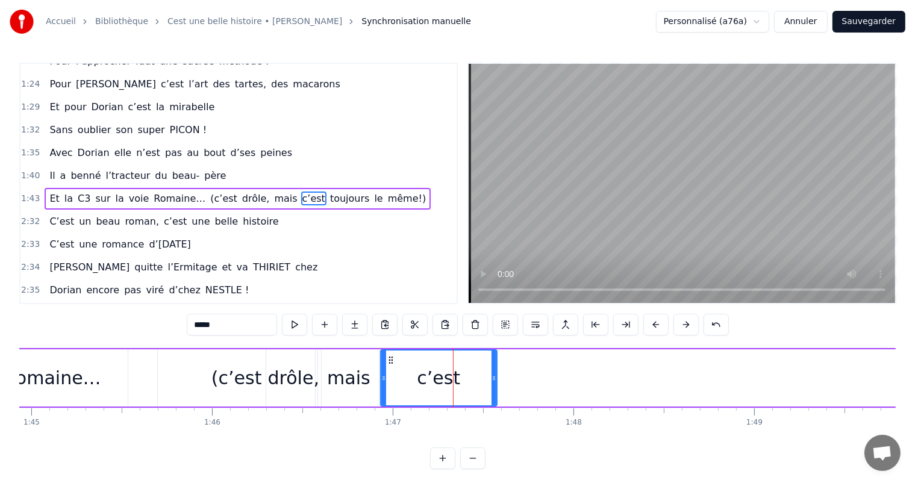
drag, startPoint x: 394, startPoint y: 376, endPoint x: 381, endPoint y: 375, distance: 14.0
click at [381, 375] on icon at bounding box center [383, 378] width 5 height 10
drag, startPoint x: 491, startPoint y: 378, endPoint x: 494, endPoint y: 426, distance: 48.8
click at [439, 378] on icon at bounding box center [441, 378] width 5 height 10
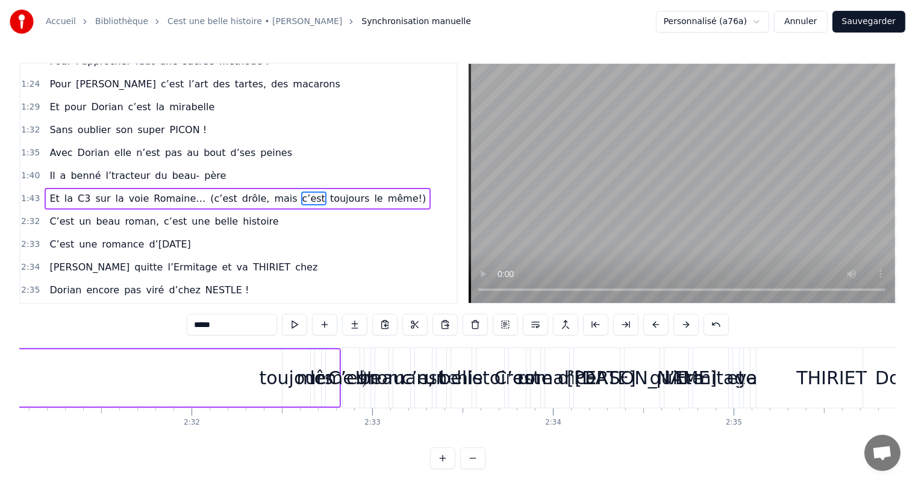
scroll to position [0, 27230]
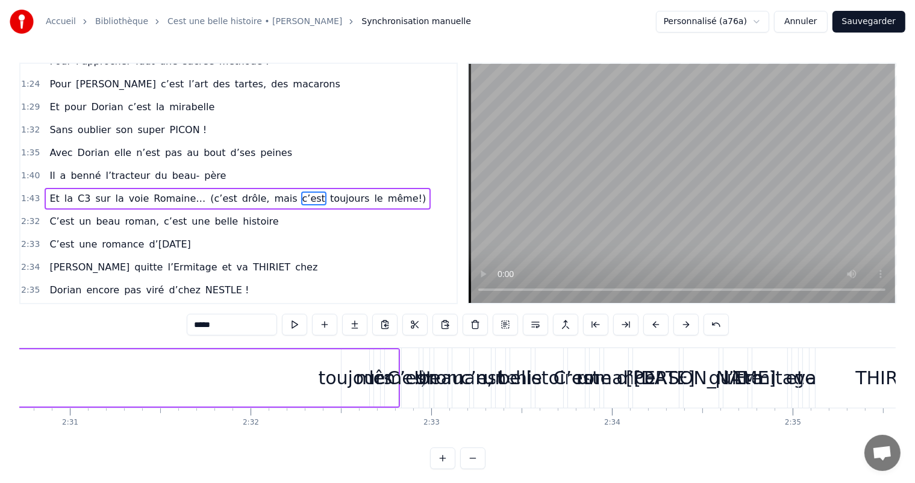
click at [338, 366] on div "toujours" at bounding box center [355, 377] width 74 height 27
type input "********"
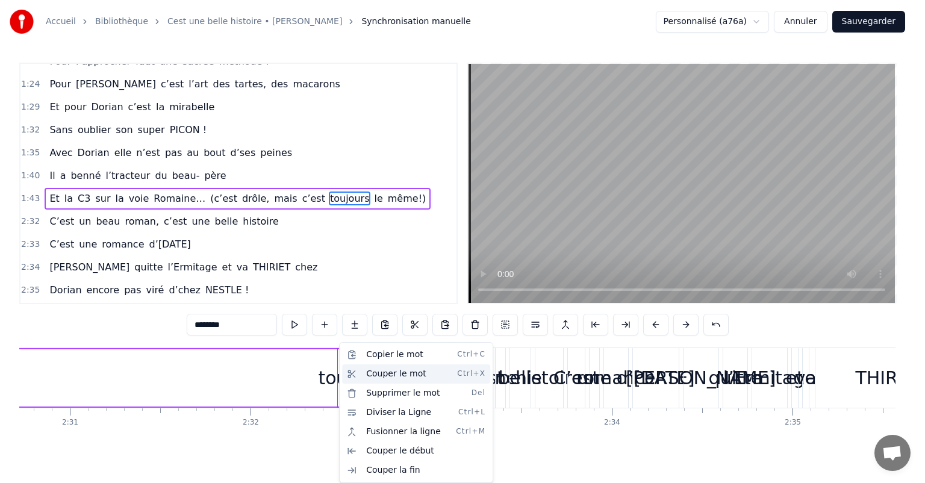
click at [388, 376] on div "Couper le mot Ctrl+X" at bounding box center [416, 373] width 148 height 19
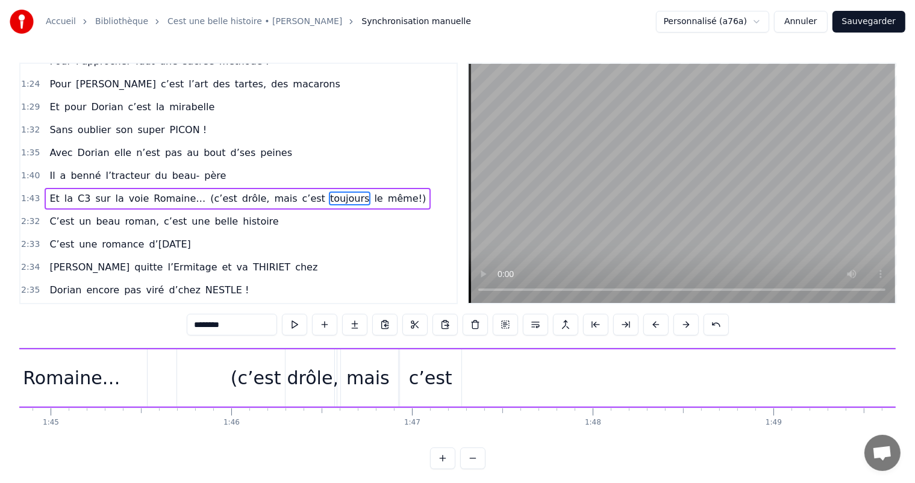
scroll to position [0, 18666]
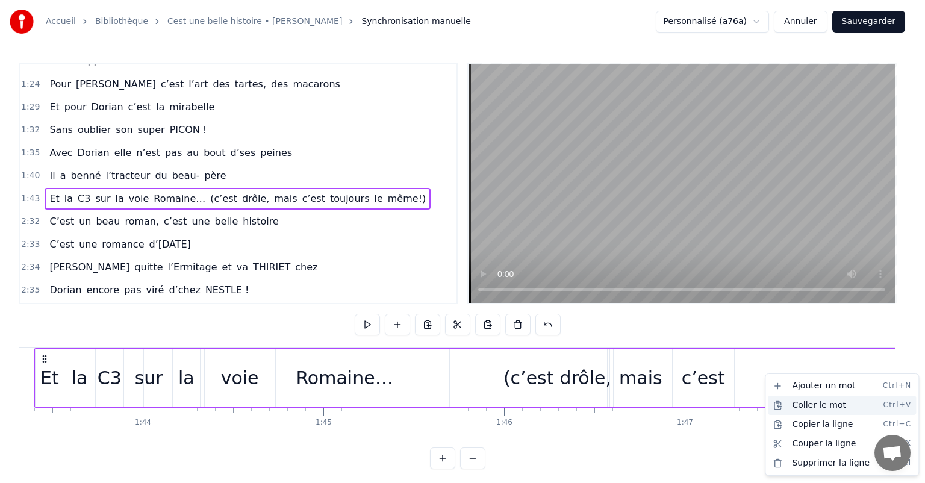
click at [794, 410] on div "Coller le mot Ctrl+V" at bounding box center [842, 405] width 148 height 19
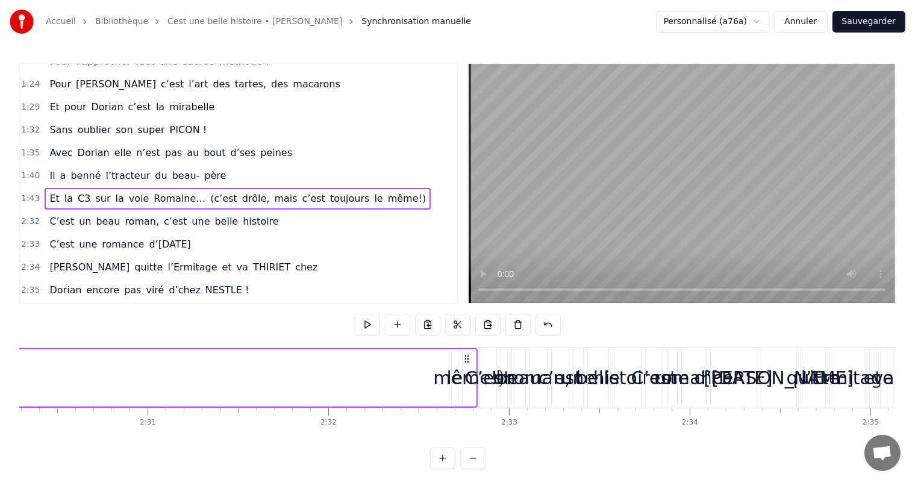
scroll to position [0, 27211]
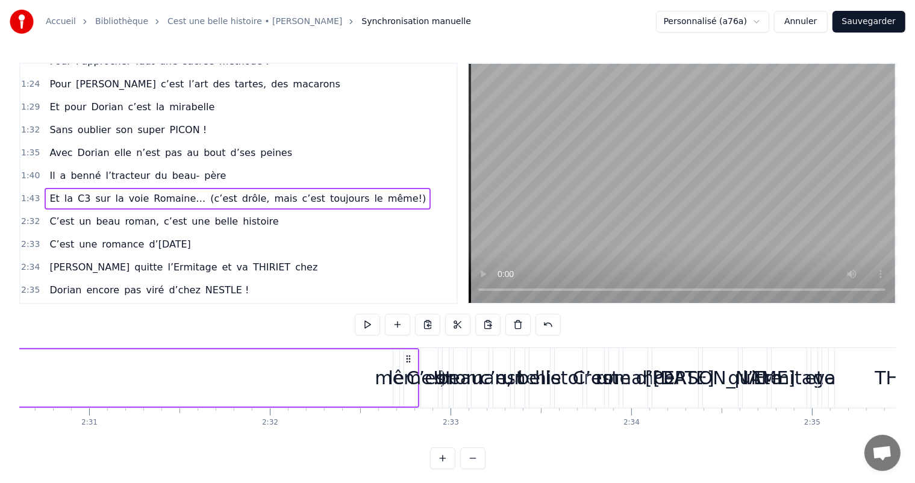
click at [398, 376] on div "même!)" at bounding box center [411, 377] width 72 height 27
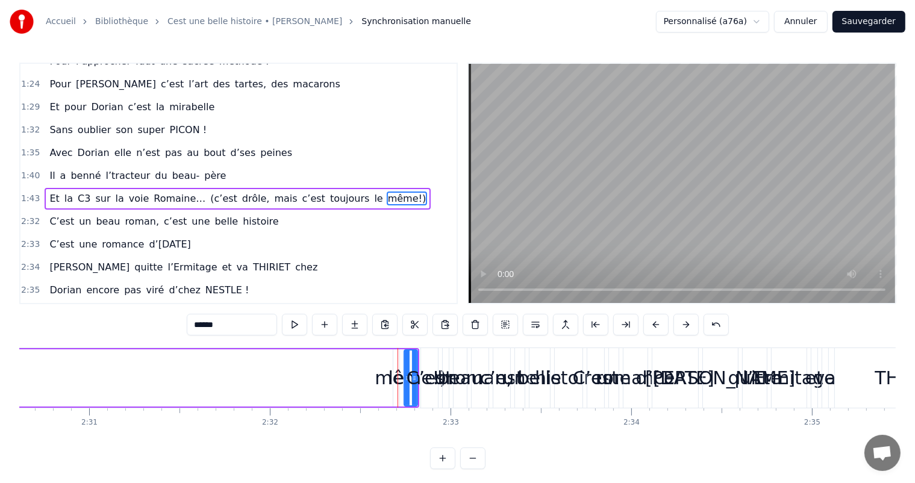
click at [393, 376] on div "même!)" at bounding box center [411, 377] width 72 height 27
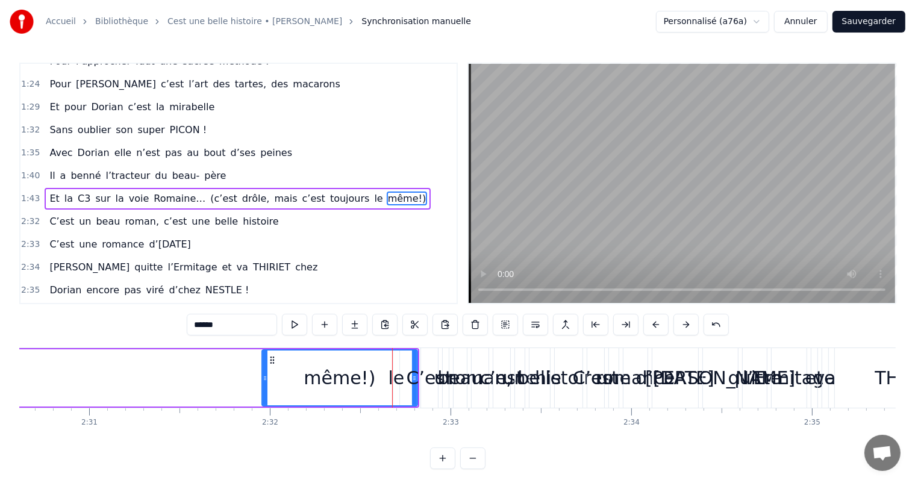
drag, startPoint x: 405, startPoint y: 376, endPoint x: 260, endPoint y: 376, distance: 145.1
click at [263, 376] on icon at bounding box center [265, 378] width 5 height 10
click at [397, 375] on div "même!)" at bounding box center [338, 377] width 157 height 55
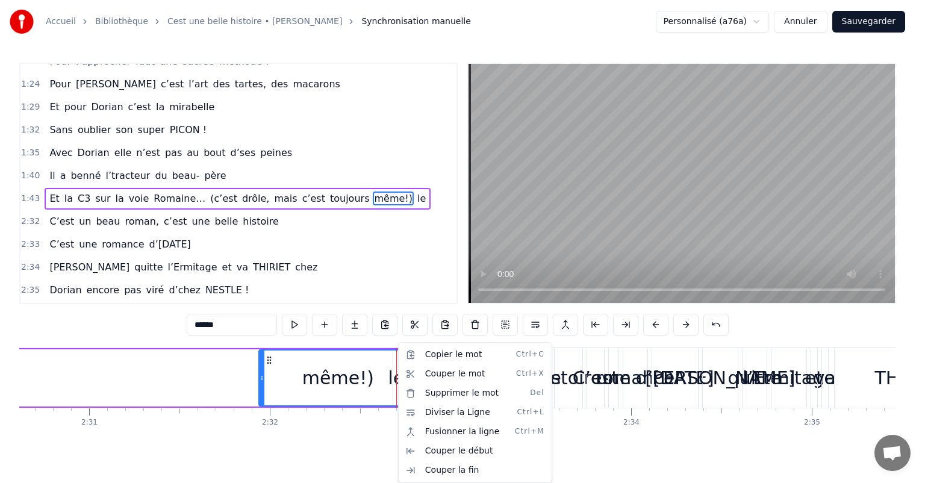
click at [397, 375] on html "Accueil Bibliothèque Cest une belle histoire • Michel Fugain Synchronisation ma…" at bounding box center [462, 244] width 925 height 488
click at [227, 375] on html "Accueil Bibliothèque Cest une belle histoire • Michel Fugain Synchronisation ma…" at bounding box center [462, 244] width 925 height 488
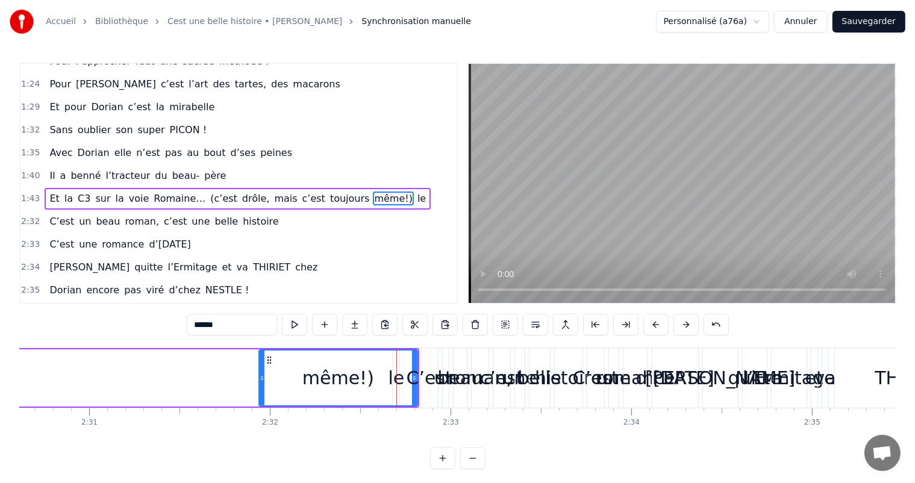
click at [413, 364] on div "C’est" at bounding box center [429, 377] width 46 height 27
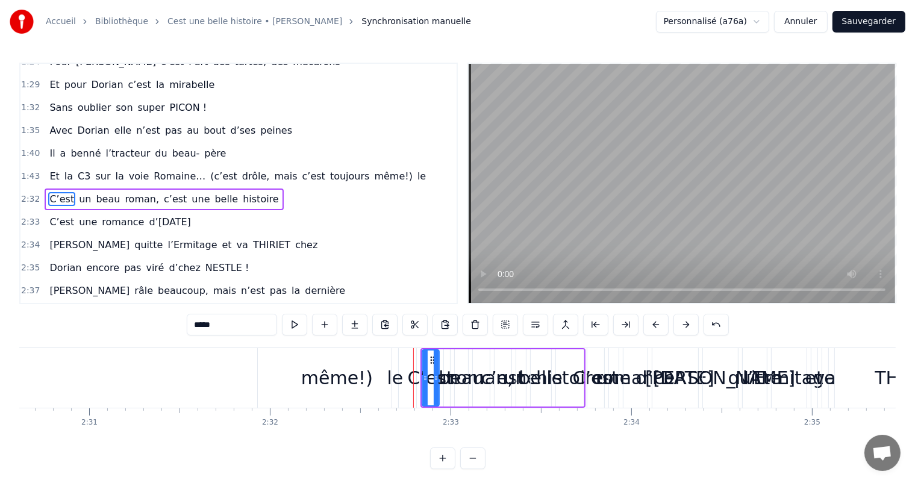
click at [402, 366] on div "même!)" at bounding box center [337, 378] width 158 height 60
type input "******"
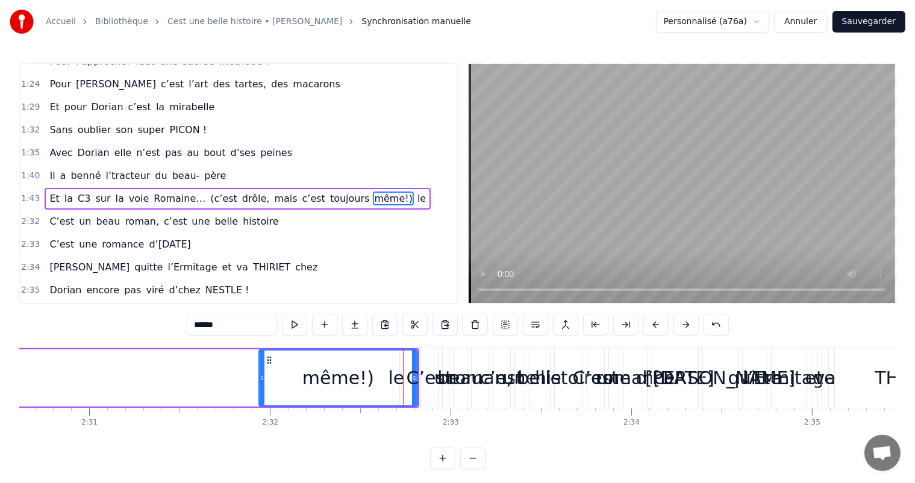
drag, startPoint x: 416, startPoint y: 383, endPoint x: 318, endPoint y: 393, distance: 98.0
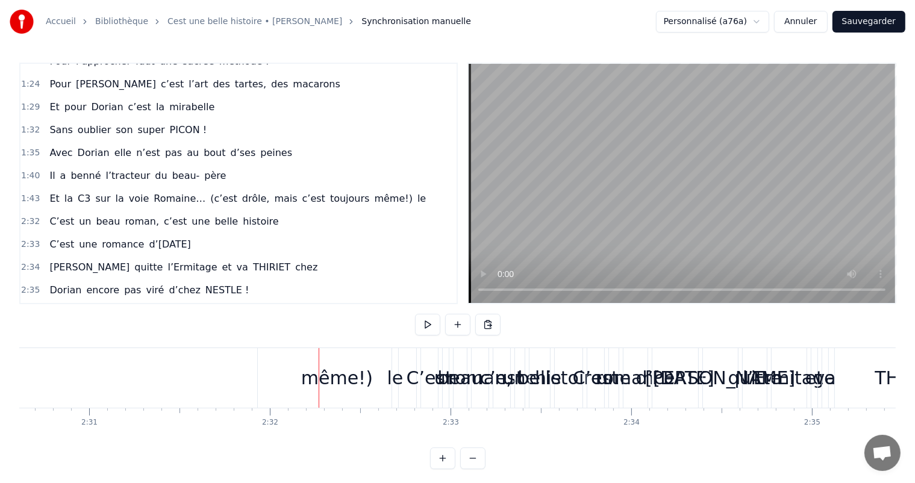
click at [394, 383] on div "le" at bounding box center [395, 377] width 16 height 27
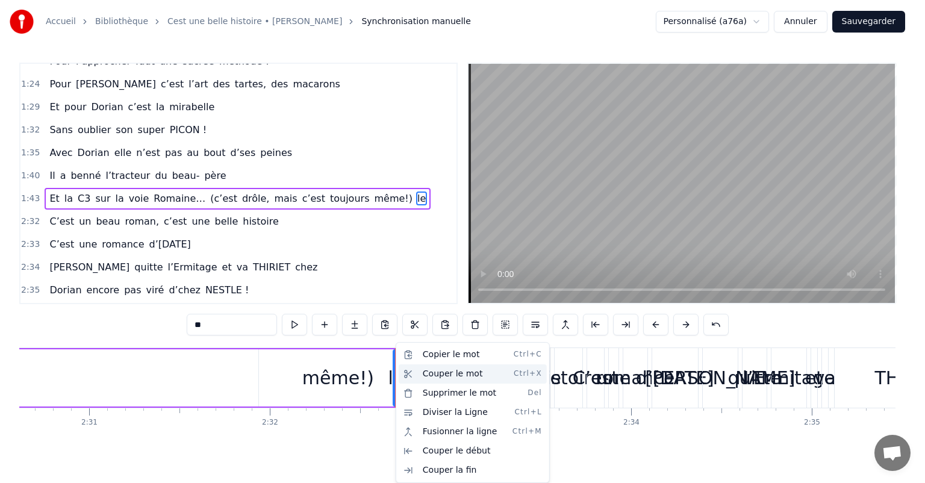
click at [442, 374] on div "Couper le mot Ctrl+X" at bounding box center [473, 373] width 148 height 19
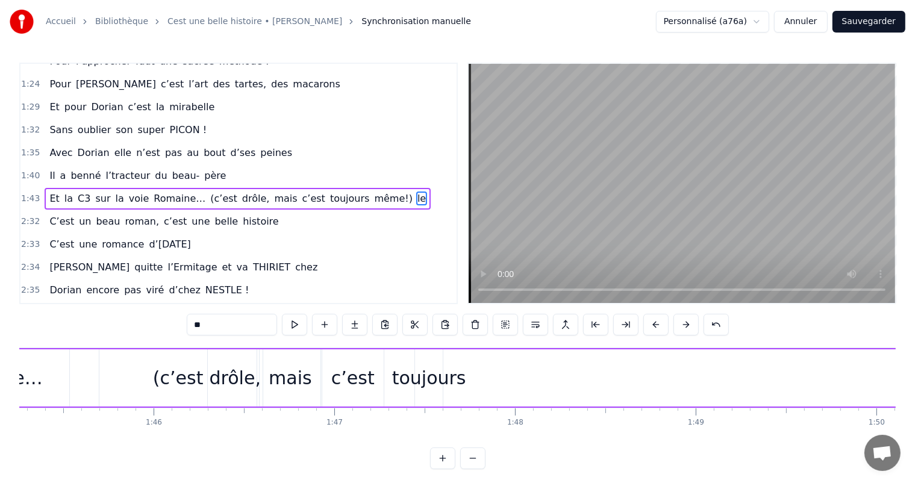
scroll to position [0, 19055]
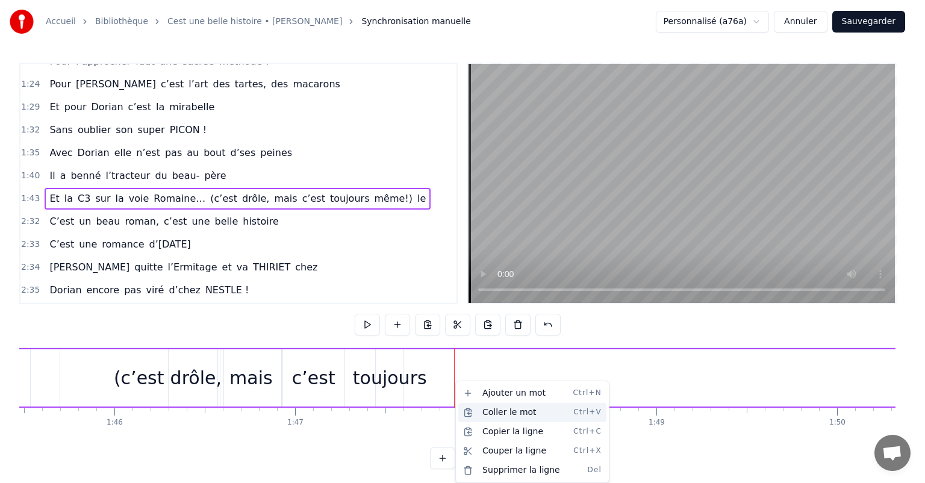
click at [485, 411] on div "Coller le mot Ctrl+V" at bounding box center [532, 412] width 148 height 19
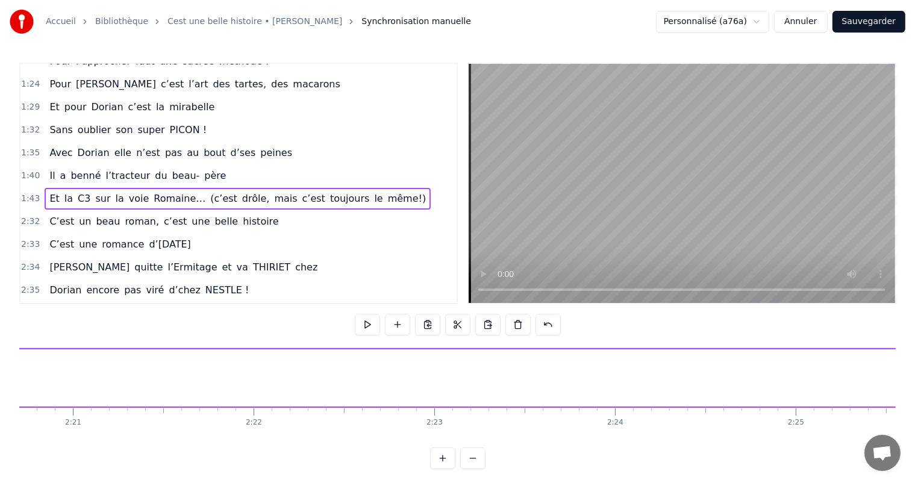
scroll to position [0, 27114]
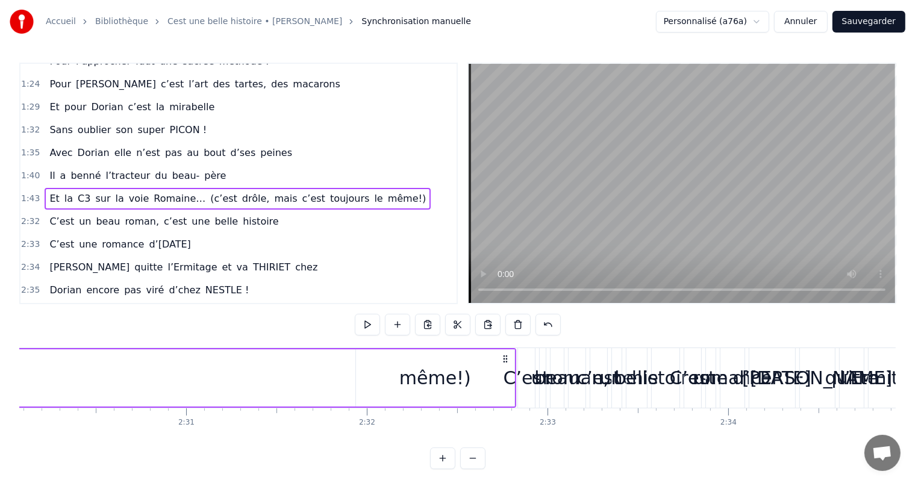
click at [422, 366] on div "même!)" at bounding box center [435, 377] width 72 height 27
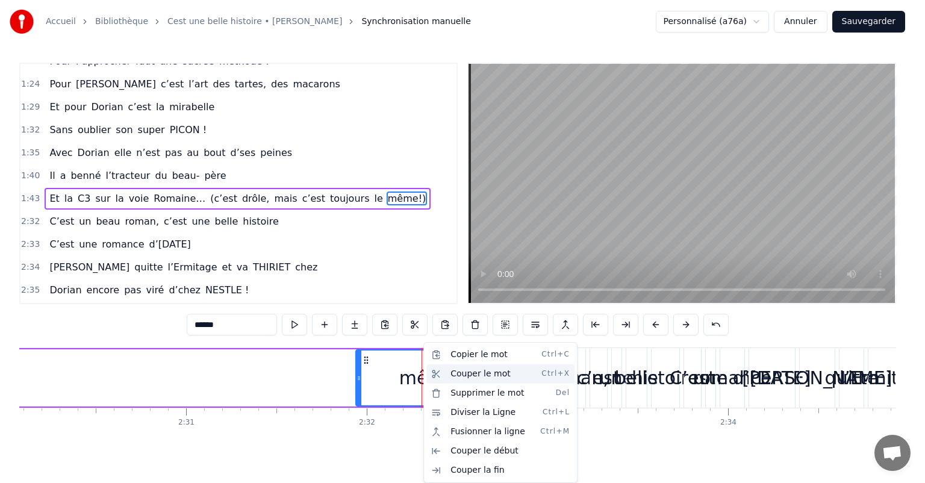
click at [453, 373] on div "Couper le mot Ctrl+X" at bounding box center [500, 373] width 148 height 19
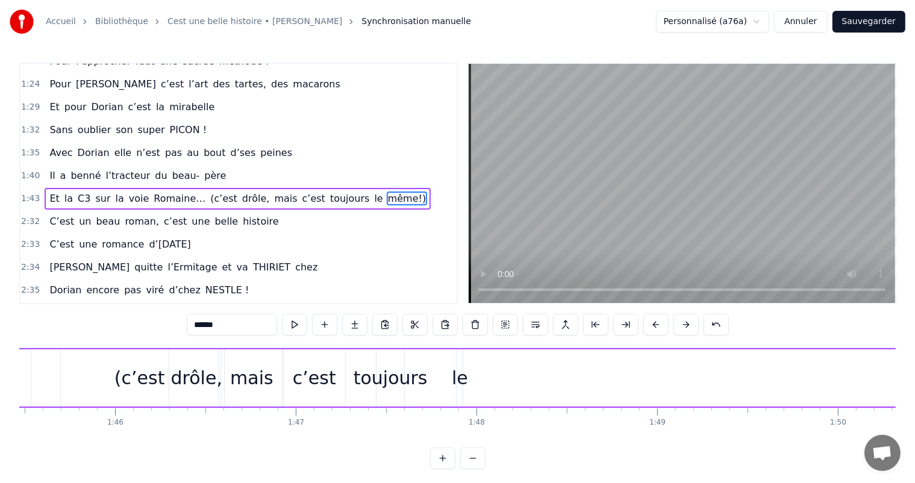
scroll to position [0, 19016]
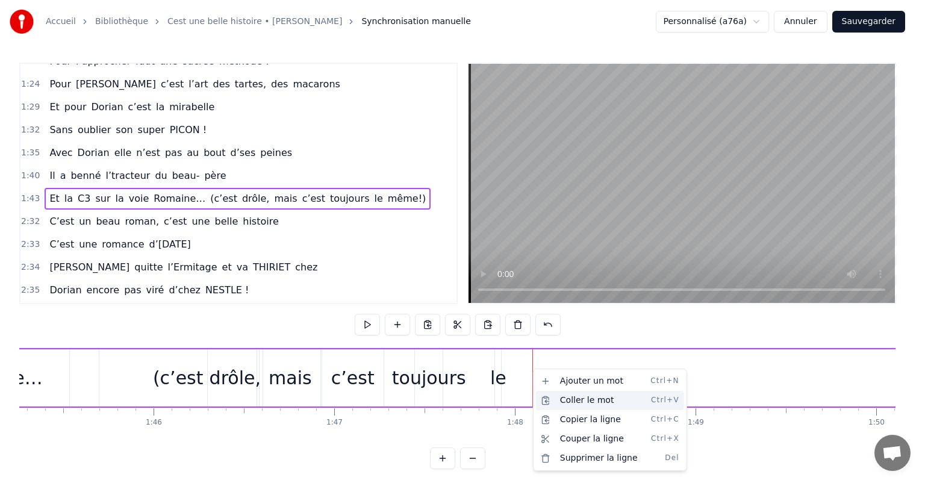
click at [568, 404] on div "Coller le mot Ctrl+V" at bounding box center [610, 400] width 148 height 19
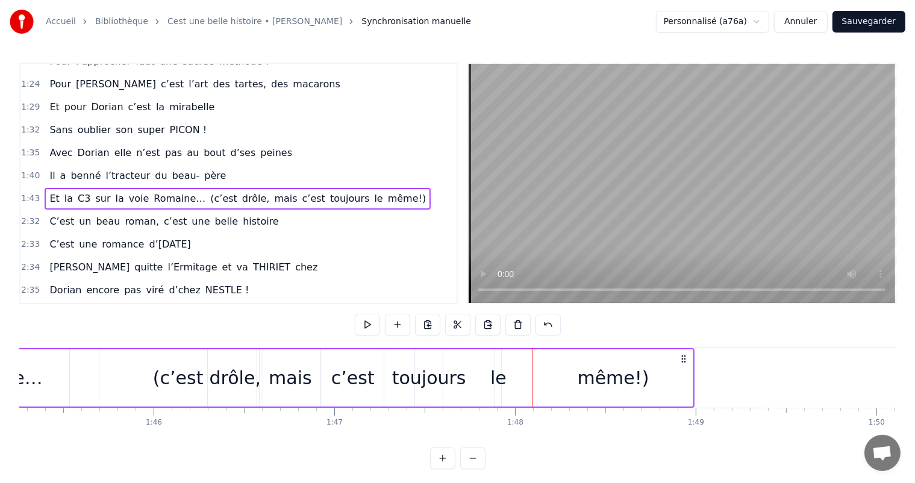
click at [431, 370] on div "toujours" at bounding box center [429, 377] width 74 height 27
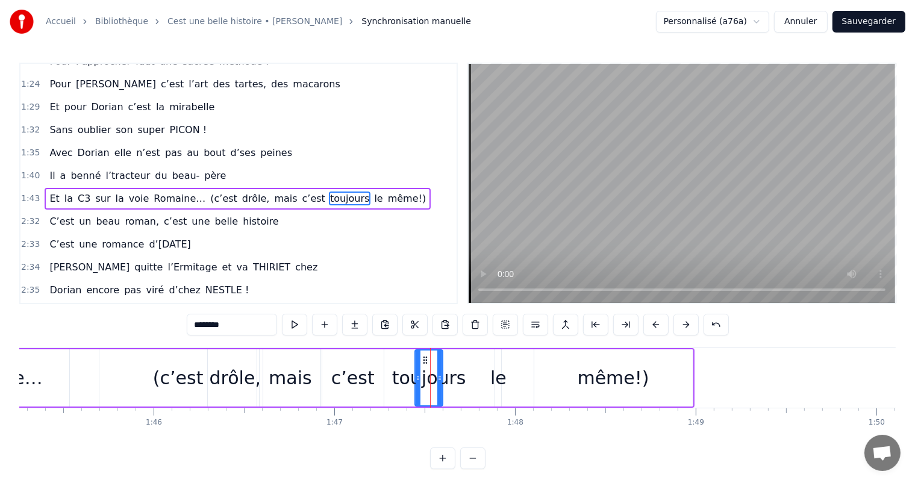
click at [496, 375] on div "le" at bounding box center [498, 377] width 16 height 27
type input "**"
click at [496, 372] on div at bounding box center [496, 378] width 1 height 60
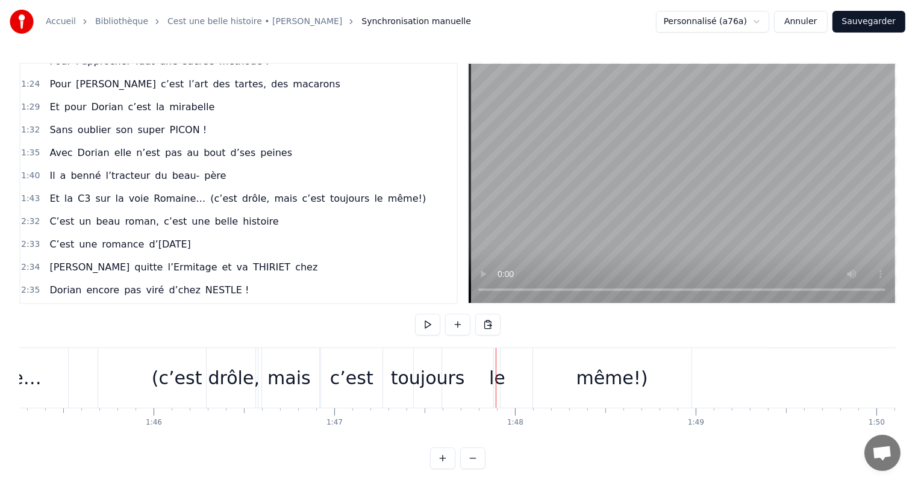
click at [498, 376] on div "le" at bounding box center [497, 377] width 16 height 27
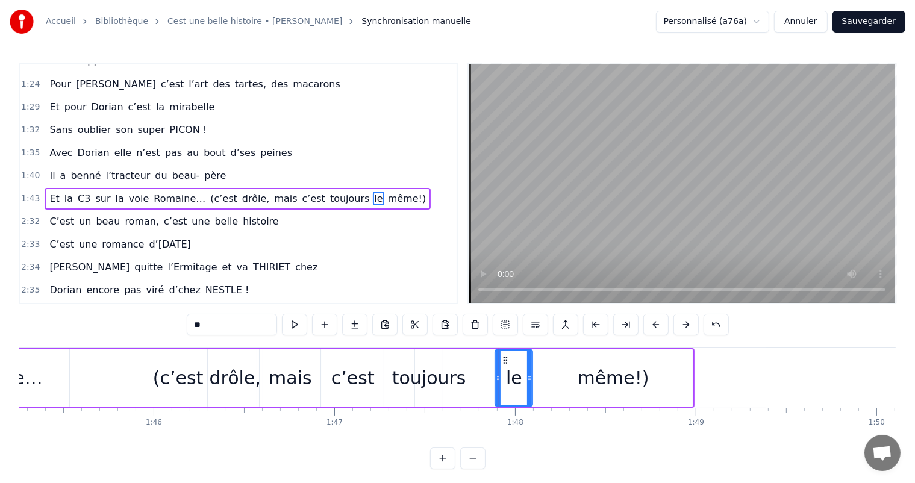
drag, startPoint x: 496, startPoint y: 374, endPoint x: 528, endPoint y: 378, distance: 31.6
click at [528, 378] on icon at bounding box center [529, 378] width 5 height 10
drag, startPoint x: 494, startPoint y: 378, endPoint x: 465, endPoint y: 378, distance: 29.5
click at [467, 378] on icon at bounding box center [469, 378] width 5 height 10
drag, startPoint x: 528, startPoint y: 383, endPoint x: 497, endPoint y: 382, distance: 31.3
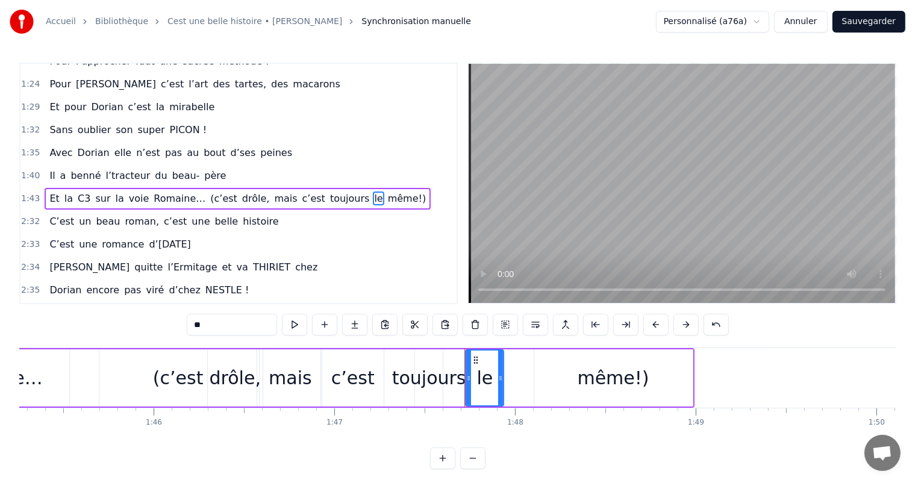
click at [498, 382] on div at bounding box center [500, 377] width 5 height 55
click at [585, 385] on div "même!)" at bounding box center [614, 377] width 72 height 27
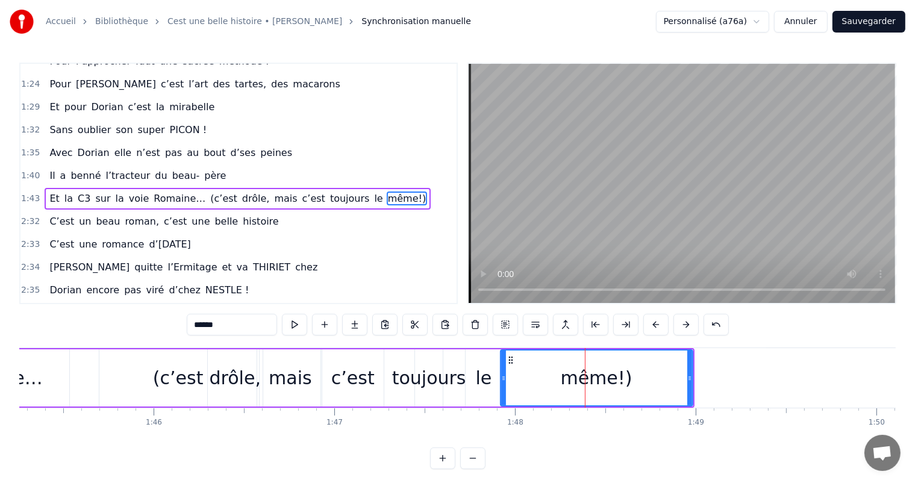
drag, startPoint x: 535, startPoint y: 376, endPoint x: 501, endPoint y: 374, distance: 33.8
click at [501, 374] on icon at bounding box center [503, 378] width 5 height 10
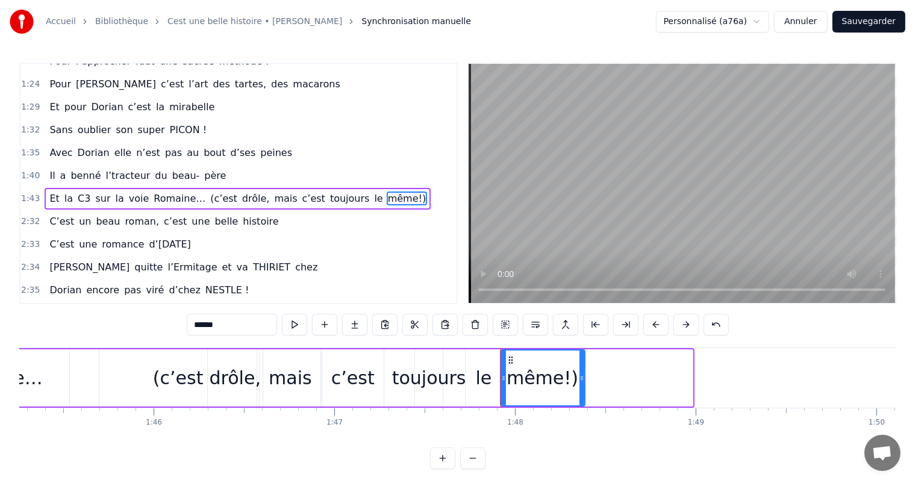
drag, startPoint x: 689, startPoint y: 376, endPoint x: 581, endPoint y: 386, distance: 108.9
click at [581, 386] on div at bounding box center [581, 377] width 5 height 55
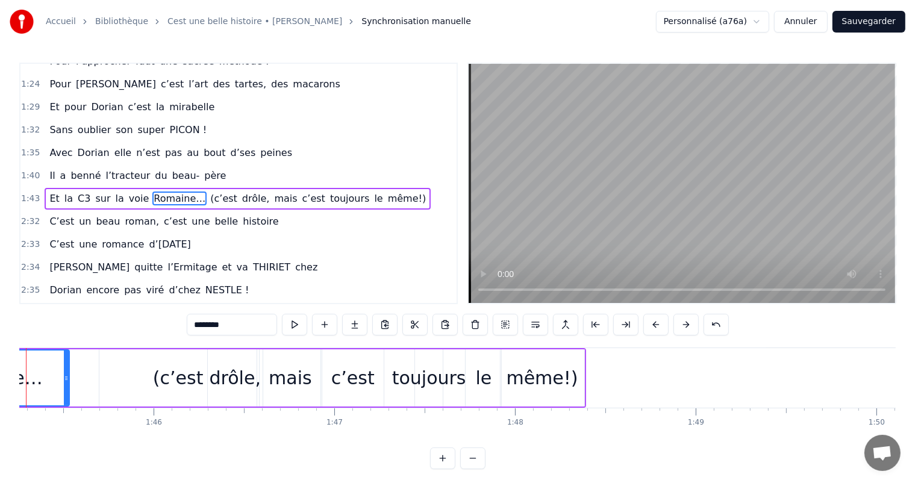
scroll to position [0, 18963]
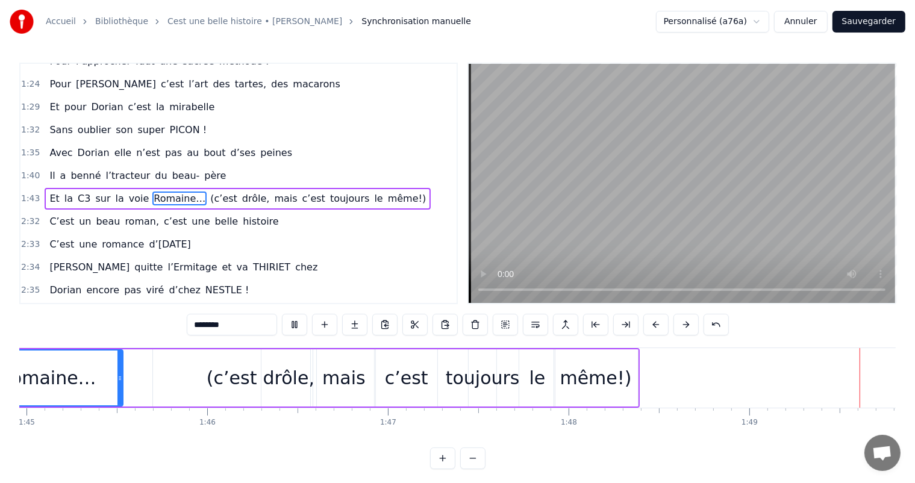
click at [39, 391] on div "Romaine…" at bounding box center [47, 377] width 97 height 27
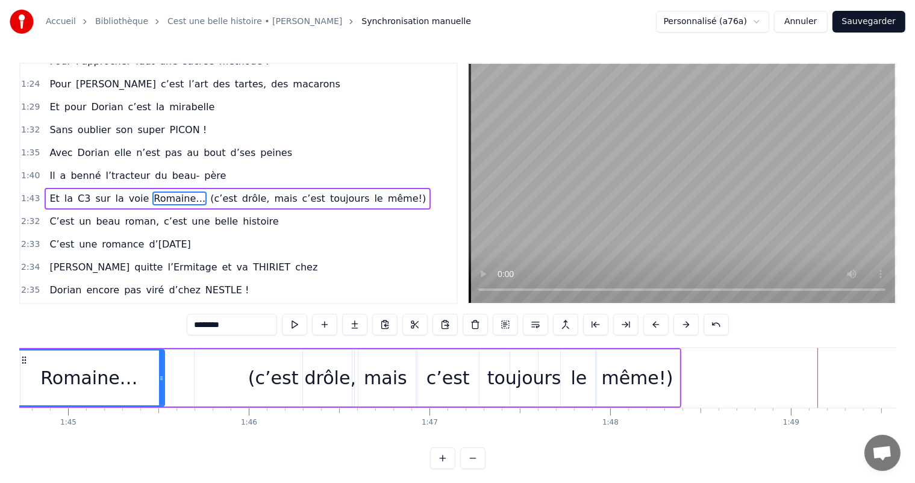
click at [627, 366] on div "même!)" at bounding box center [638, 377] width 72 height 27
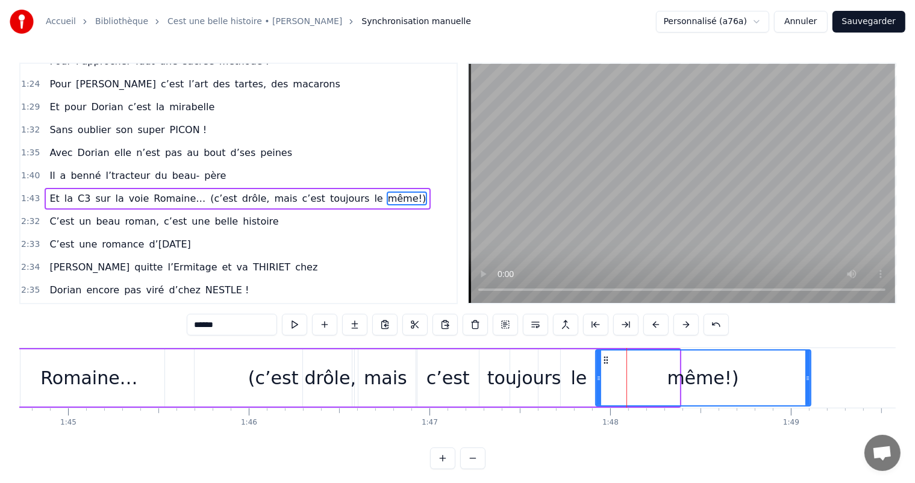
drag, startPoint x: 677, startPoint y: 372, endPoint x: 689, endPoint y: 366, distance: 13.5
click at [810, 372] on div at bounding box center [807, 377] width 5 height 55
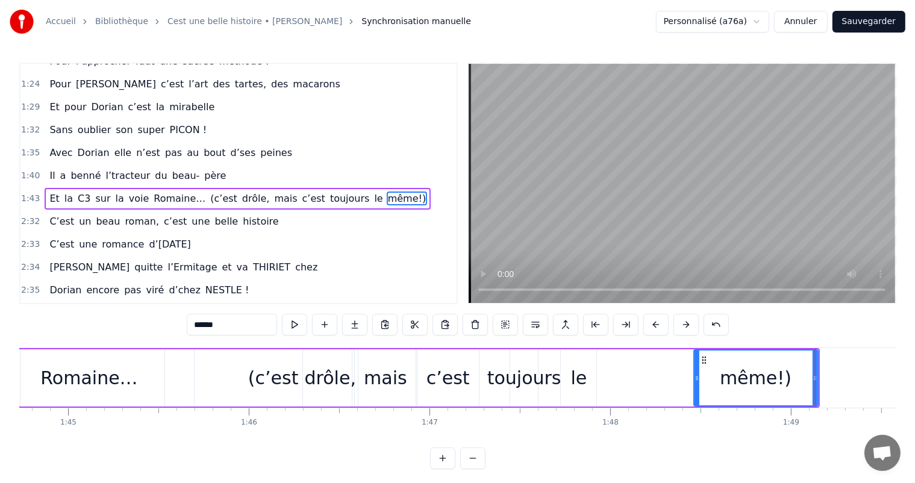
drag, startPoint x: 595, startPoint y: 378, endPoint x: 693, endPoint y: 373, distance: 98.3
click at [694, 373] on icon at bounding box center [696, 378] width 5 height 10
click at [593, 367] on div "le" at bounding box center [579, 377] width 36 height 57
type input "**"
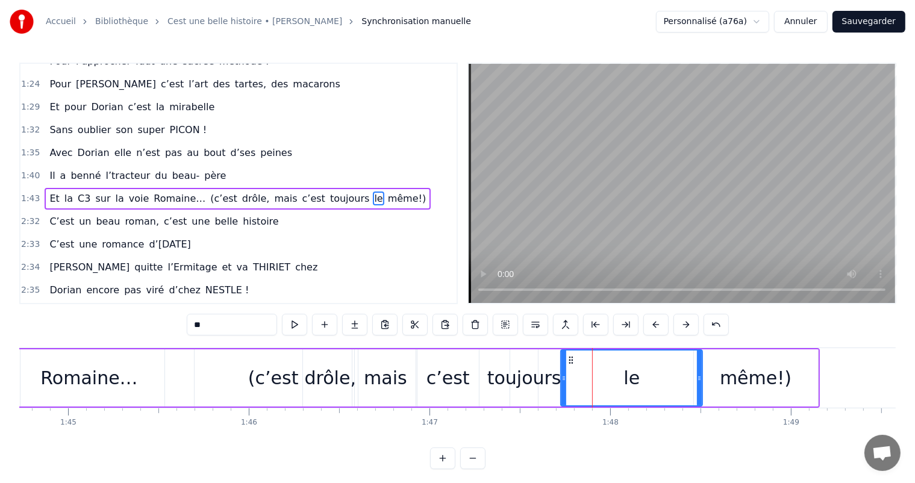
drag, startPoint x: 594, startPoint y: 369, endPoint x: 665, endPoint y: 363, distance: 71.3
click at [697, 366] on div at bounding box center [699, 377] width 5 height 55
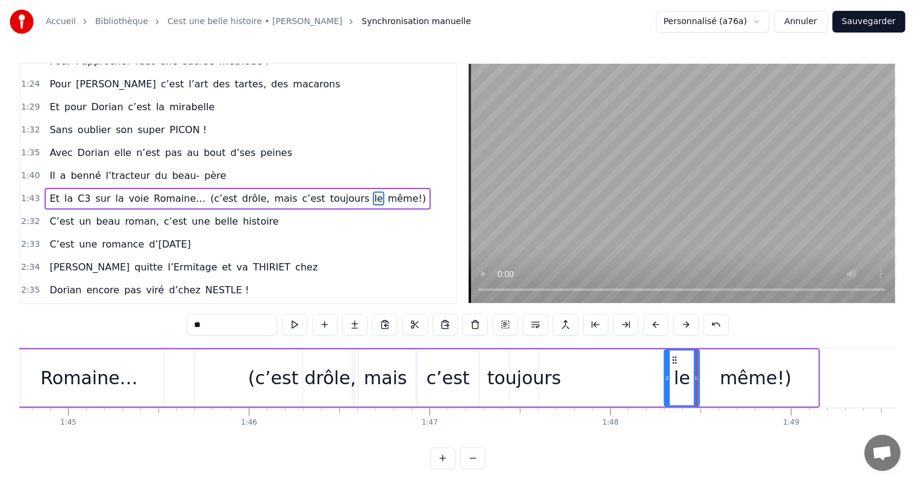
drag, startPoint x: 561, startPoint y: 376, endPoint x: 622, endPoint y: 376, distance: 60.8
click at [665, 373] on icon at bounding box center [667, 378] width 5 height 10
click at [555, 387] on div "Et la C3 sur la voie Romaine… (c’est drôle, mais c’est toujours le même!)" at bounding box center [298, 378] width 1041 height 60
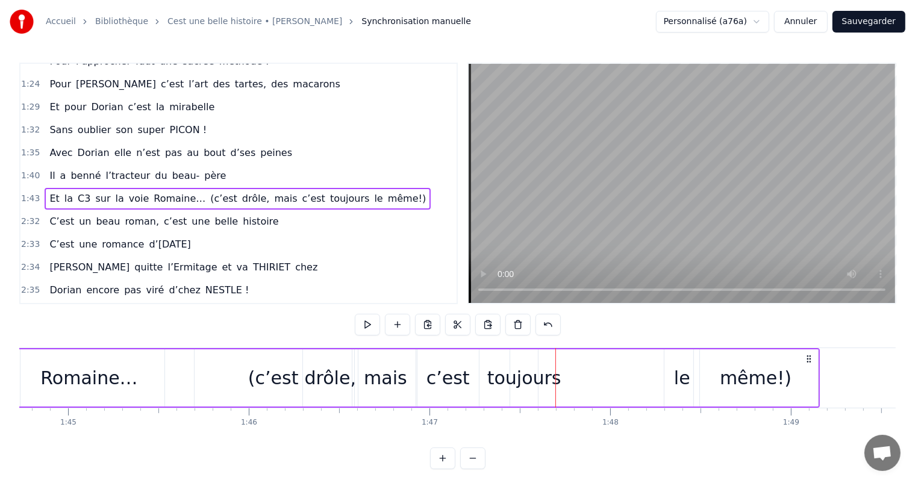
click at [537, 379] on div "toujours" at bounding box center [524, 377] width 74 height 27
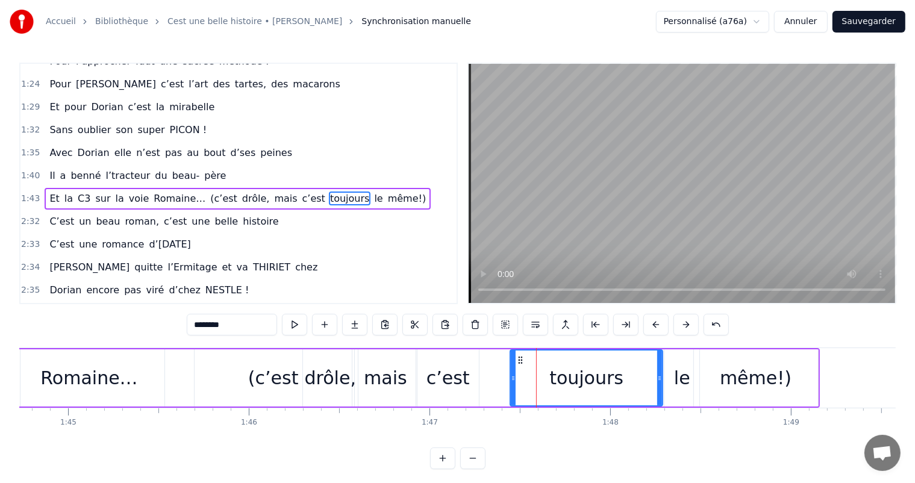
drag, startPoint x: 536, startPoint y: 375, endPoint x: 663, endPoint y: 358, distance: 128.2
click at [662, 359] on div at bounding box center [659, 377] width 5 height 55
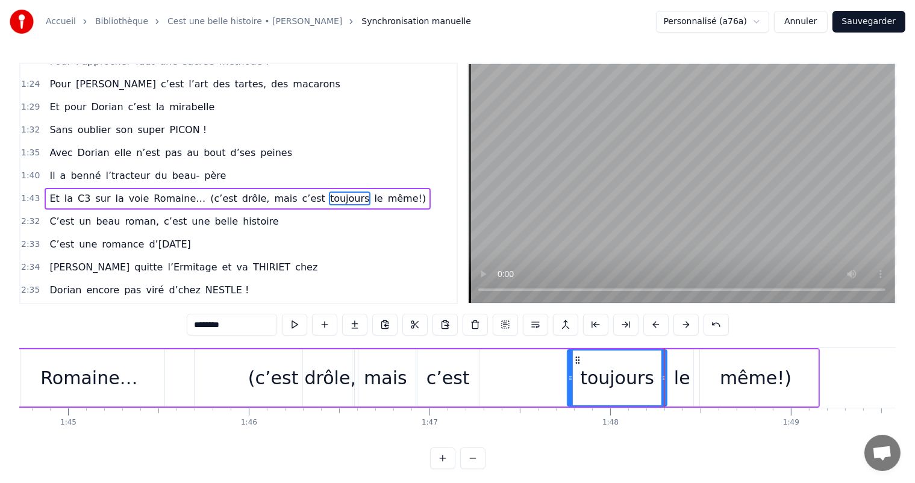
drag, startPoint x: 513, startPoint y: 381, endPoint x: 570, endPoint y: 375, distance: 57.5
click at [570, 375] on icon at bounding box center [570, 378] width 5 height 10
click at [461, 376] on div "c’est" at bounding box center [447, 377] width 43 height 27
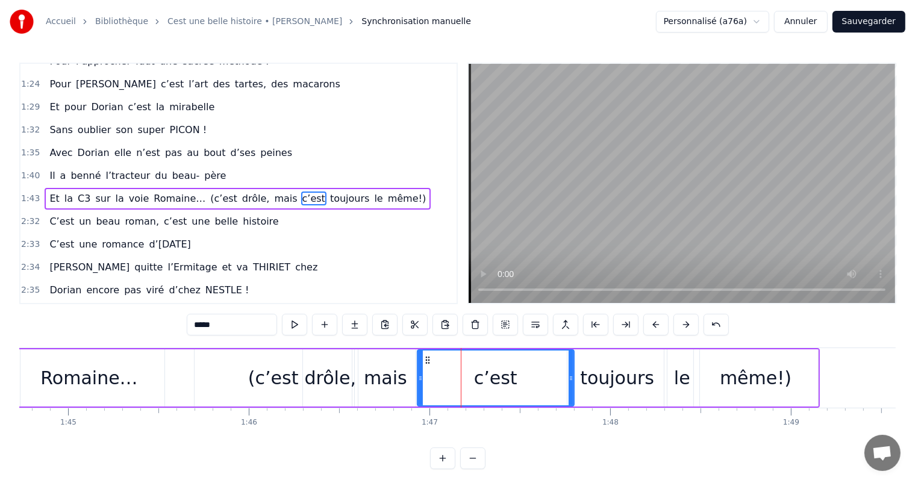
drag, startPoint x: 473, startPoint y: 374, endPoint x: 575, endPoint y: 385, distance: 101.8
click at [573, 385] on div at bounding box center [570, 377] width 5 height 55
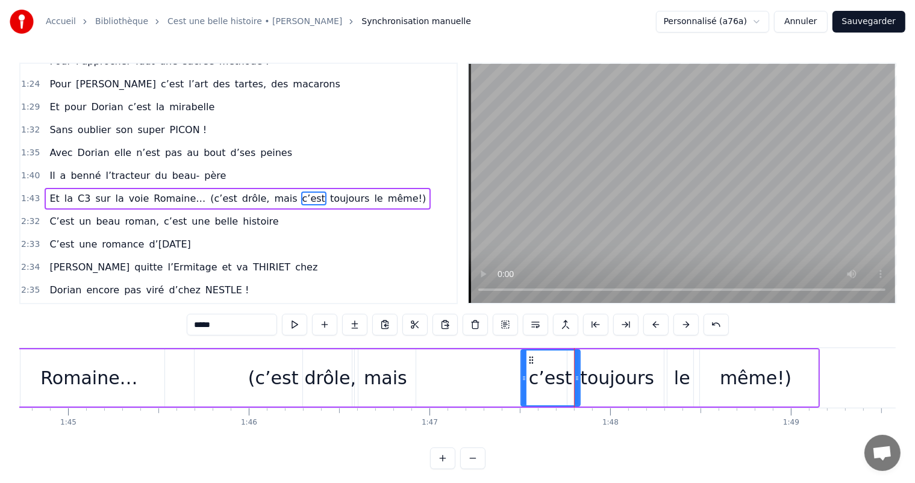
drag, startPoint x: 417, startPoint y: 379, endPoint x: 520, endPoint y: 393, distance: 104.6
click at [522, 393] on div at bounding box center [524, 377] width 5 height 55
click at [360, 373] on div "mais" at bounding box center [385, 377] width 61 height 57
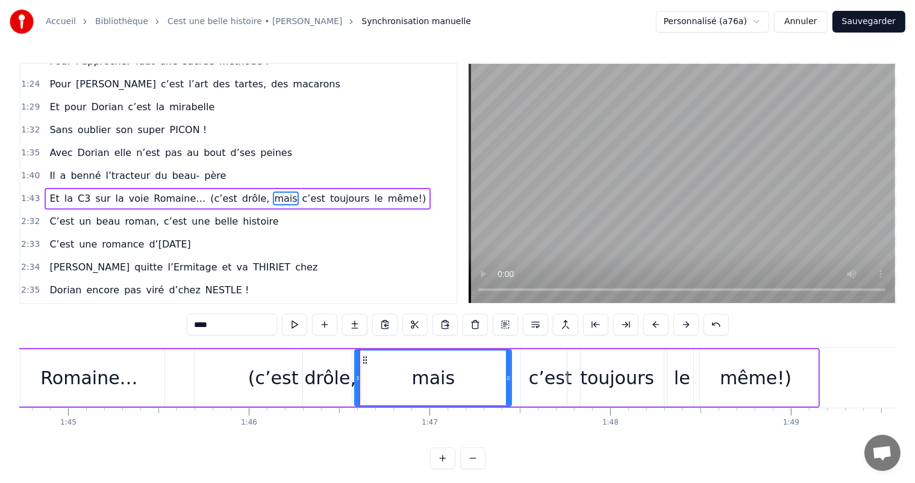
drag, startPoint x: 412, startPoint y: 378, endPoint x: 517, endPoint y: 390, distance: 105.5
click at [511, 390] on div at bounding box center [508, 377] width 5 height 55
drag, startPoint x: 354, startPoint y: 373, endPoint x: 447, endPoint y: 381, distance: 93.1
click at [448, 381] on div "mais" at bounding box center [437, 377] width 166 height 57
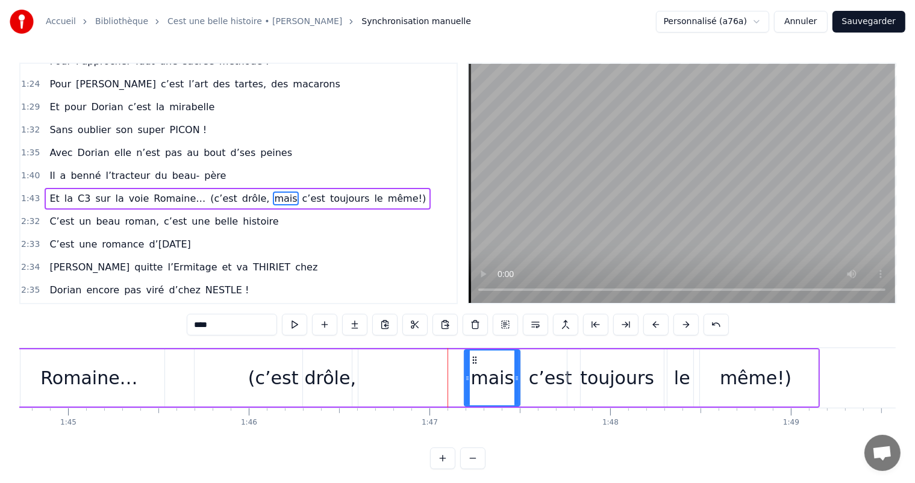
drag, startPoint x: 356, startPoint y: 374, endPoint x: 466, endPoint y: 382, distance: 109.9
click at [466, 382] on div at bounding box center [467, 377] width 5 height 55
click at [337, 369] on div "drôle," at bounding box center [330, 377] width 51 height 27
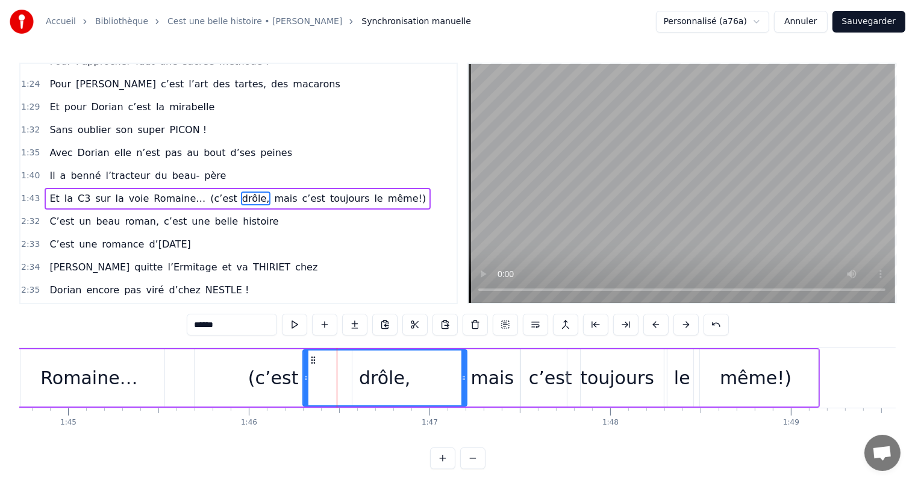
drag, startPoint x: 357, startPoint y: 373, endPoint x: 463, endPoint y: 384, distance: 106.5
click at [463, 384] on div at bounding box center [463, 377] width 5 height 55
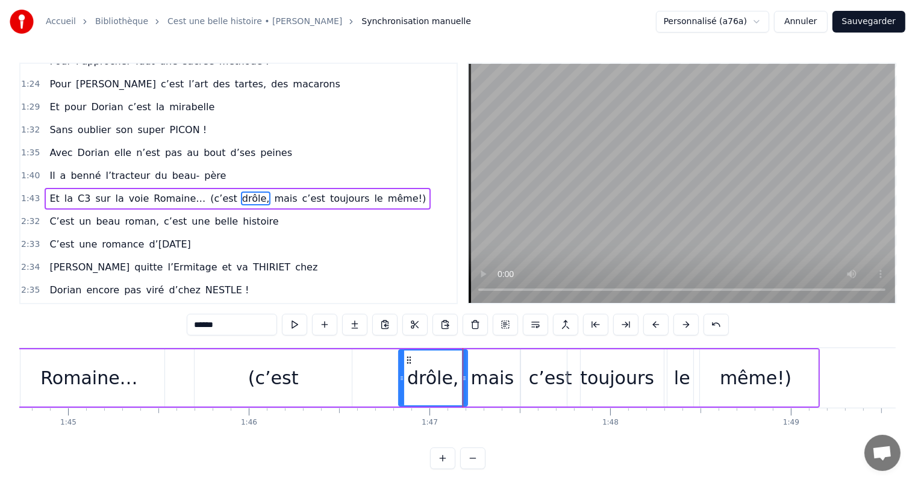
drag, startPoint x: 305, startPoint y: 375, endPoint x: 378, endPoint y: 376, distance: 73.5
click at [401, 386] on div at bounding box center [401, 377] width 5 height 55
click at [320, 370] on div "(c’est" at bounding box center [273, 377] width 157 height 57
type input "******"
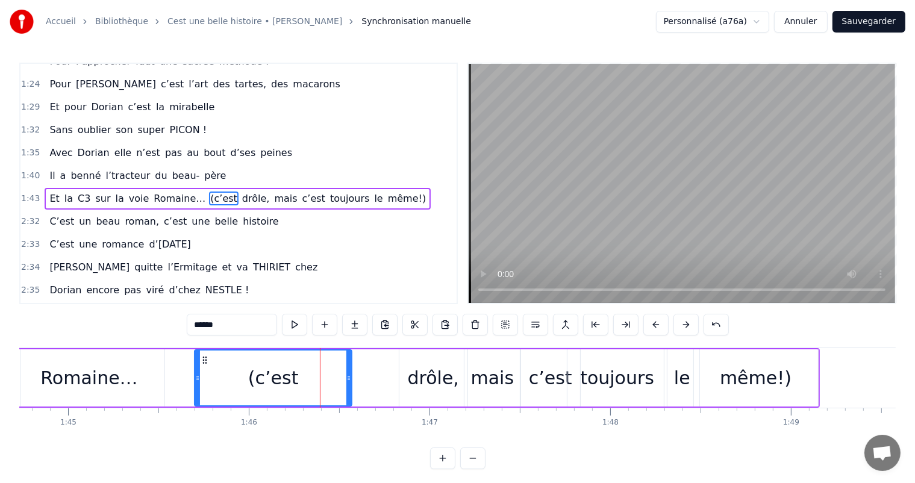
drag, startPoint x: 351, startPoint y: 375, endPoint x: 386, endPoint y: 375, distance: 34.9
click at [399, 378] on div "Et la C3 sur la voie Romaine… (c’est drôle, mais c’est toujours le même!)" at bounding box center [298, 378] width 1041 height 60
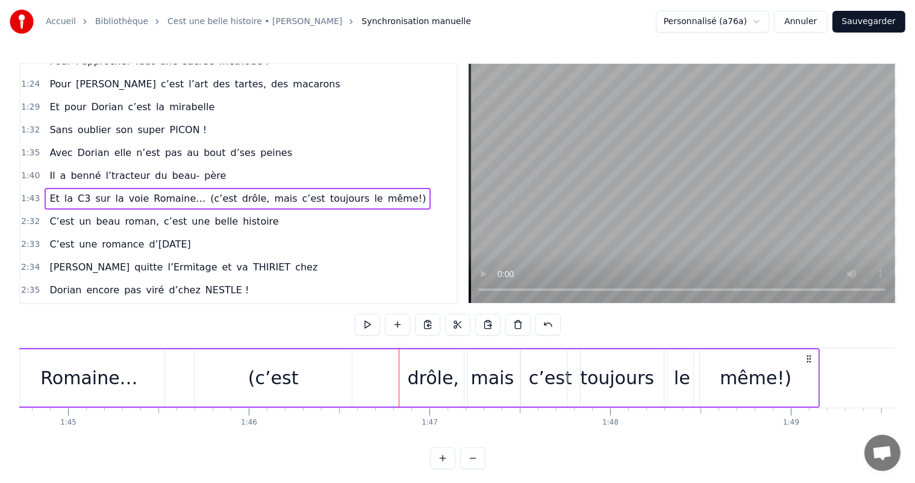
click at [344, 371] on div "(c’est" at bounding box center [273, 377] width 157 height 57
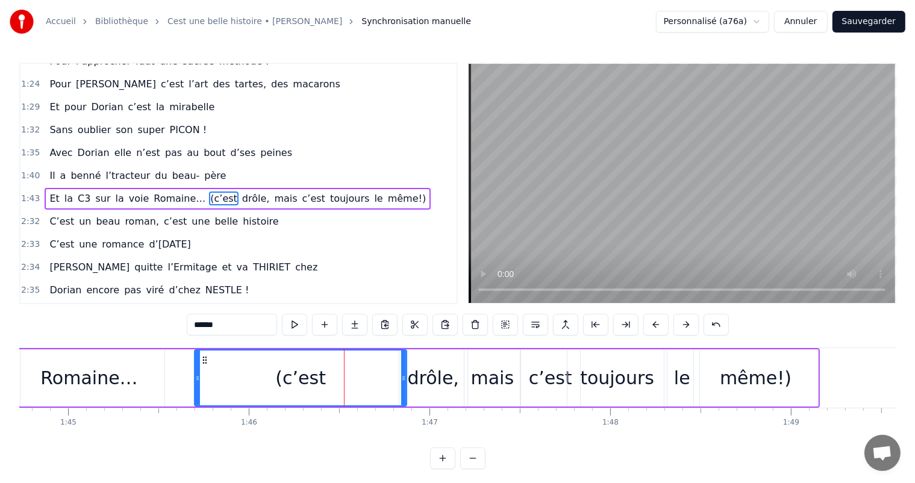
drag, startPoint x: 349, startPoint y: 372, endPoint x: 401, endPoint y: 379, distance: 52.9
click at [401, 381] on div at bounding box center [403, 377] width 5 height 55
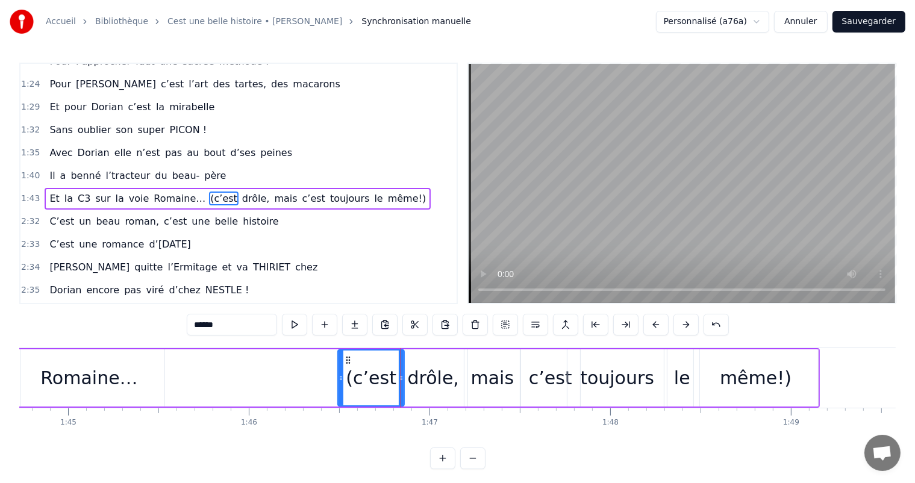
drag, startPoint x: 196, startPoint y: 374, endPoint x: 339, endPoint y: 381, distance: 143.5
click at [339, 381] on icon at bounding box center [340, 378] width 5 height 10
click at [84, 376] on div "Romaine…" at bounding box center [88, 377] width 97 height 27
type input "********"
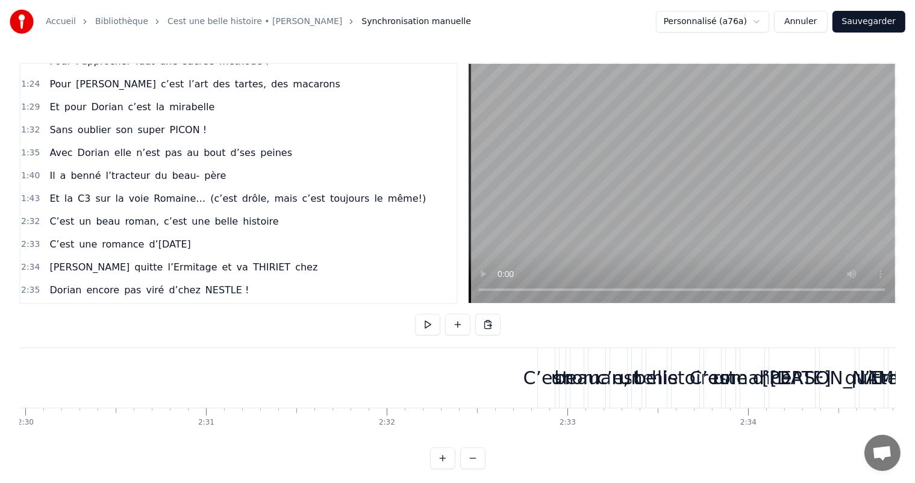
scroll to position [0, 27094]
click at [542, 382] on div "C’est" at bounding box center [546, 377] width 46 height 27
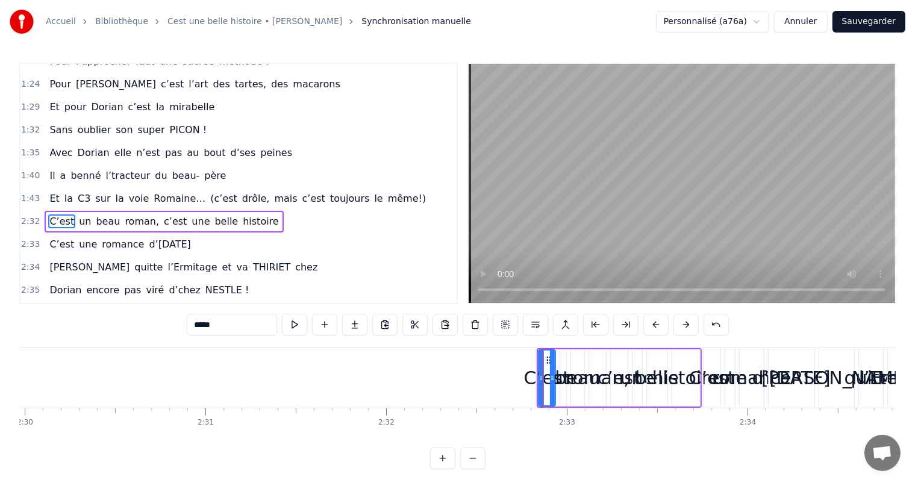
scroll to position [357, 0]
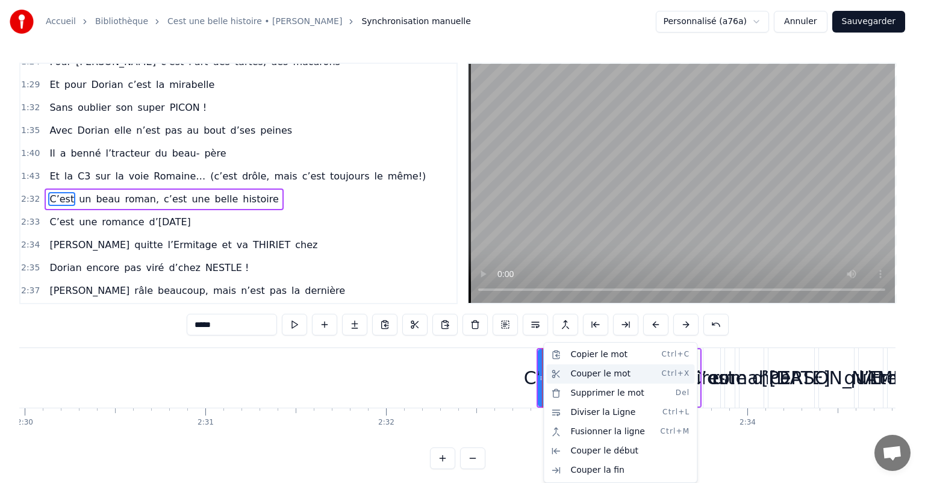
click at [586, 376] on div "Couper le mot Ctrl+X" at bounding box center [620, 373] width 148 height 19
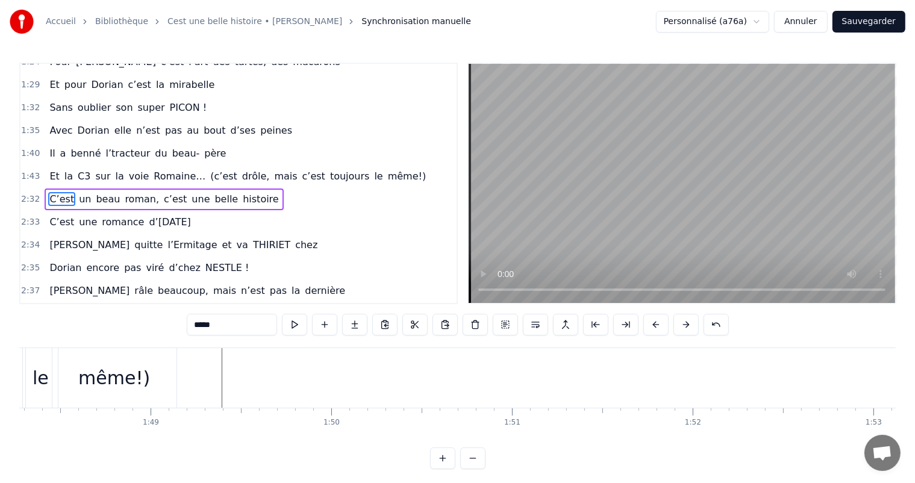
scroll to position [0, 19640]
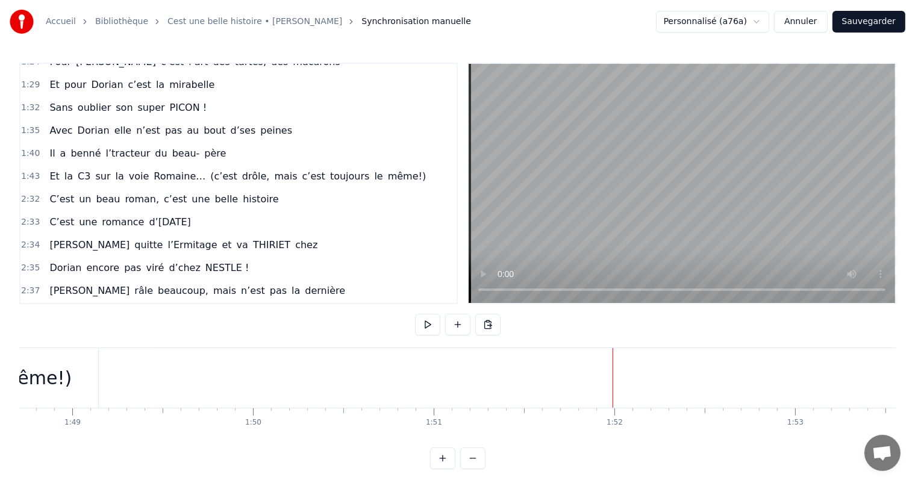
drag, startPoint x: 526, startPoint y: 446, endPoint x: 715, endPoint y: 446, distance: 188.5
click at [715, 446] on html "Accueil Bibliothèque Cest une belle histoire • Michel Fugain Synchronisation ma…" at bounding box center [457, 244] width 915 height 488
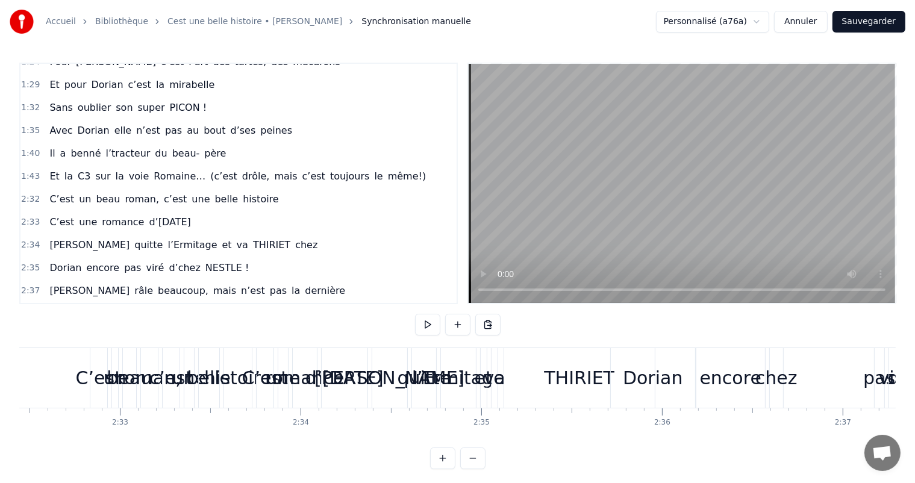
scroll to position [0, 27133]
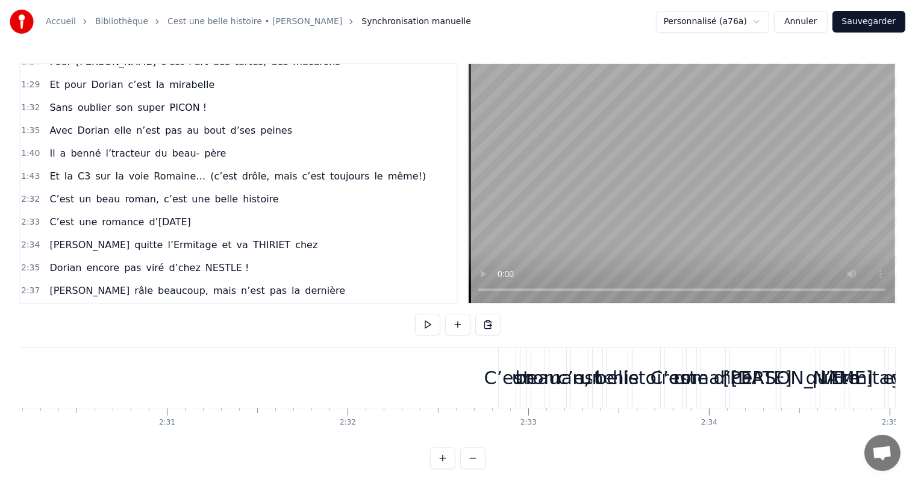
click at [506, 385] on div "C’est" at bounding box center [507, 377] width 46 height 27
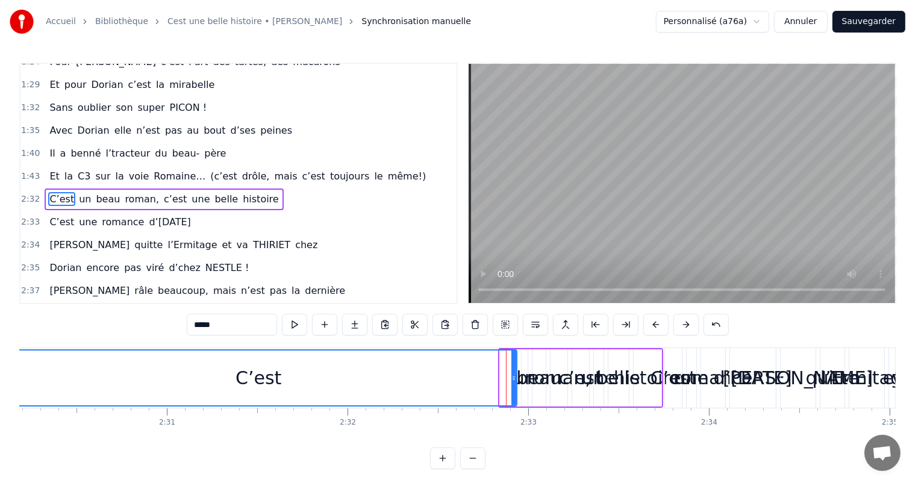
drag, startPoint x: 499, startPoint y: 376, endPoint x: 0, endPoint y: 388, distance: 499.4
click at [0, 388] on div "Accueil Bibliothèque Cest une belle histoire • Michel Fugain Synchronisation ma…" at bounding box center [457, 234] width 915 height 469
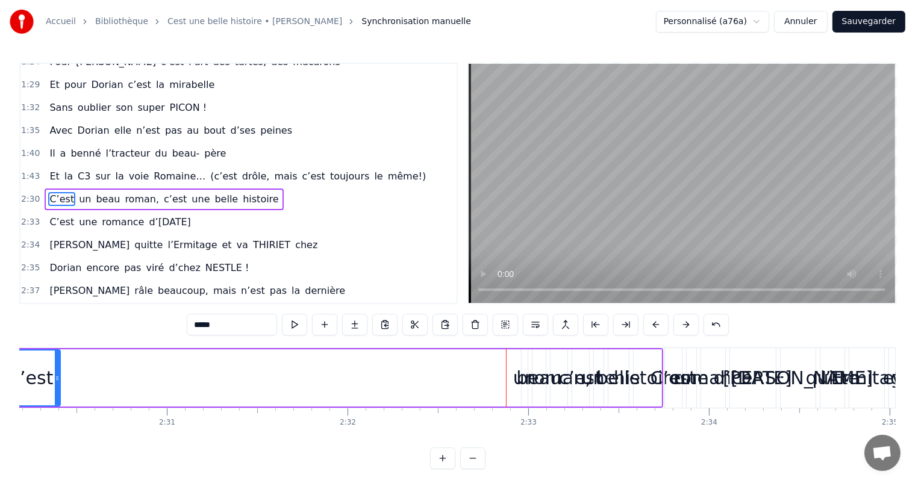
drag, startPoint x: 514, startPoint y: 375, endPoint x: 54, endPoint y: 409, distance: 460.7
click at [54, 409] on div "C’est un beau roman, c’est une belle histoire C’est une romance d’aujourd’hui J…" at bounding box center [457, 392] width 876 height 90
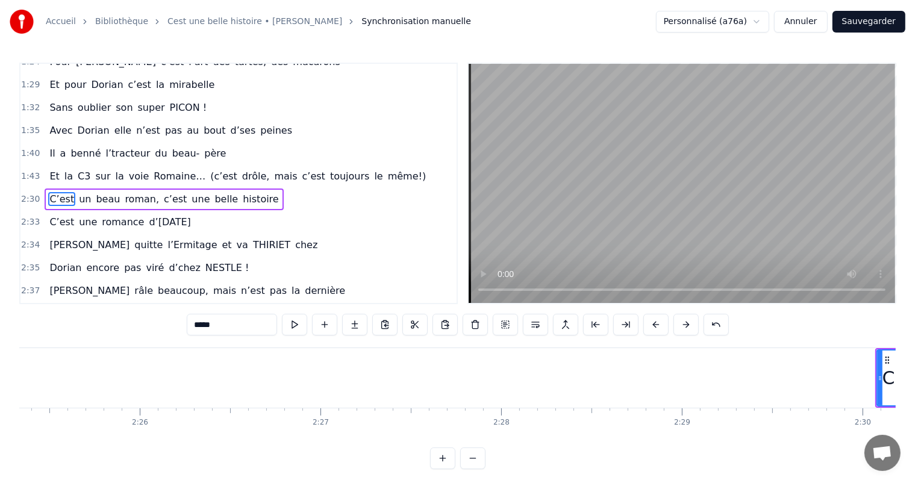
scroll to position [0, 26355]
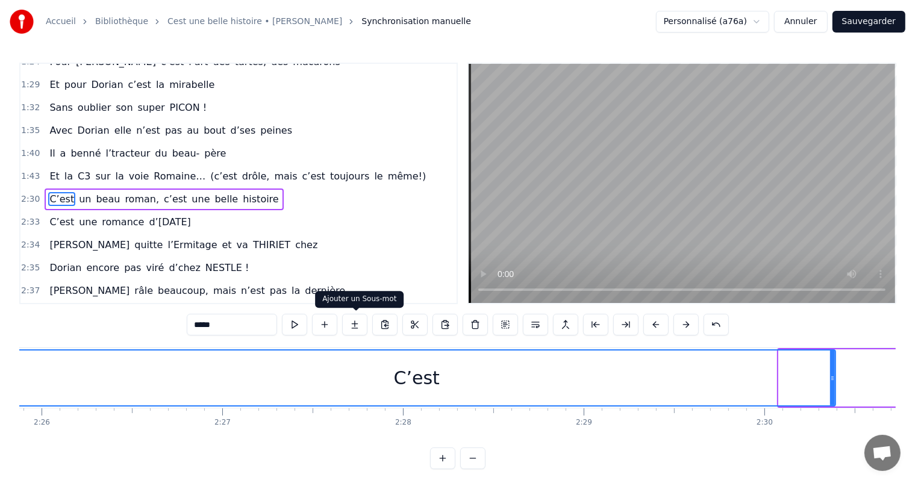
drag, startPoint x: 780, startPoint y: 369, endPoint x: 0, endPoint y: 392, distance: 780.8
click at [0, 392] on div "Accueil Bibliothèque Cest une belle histoire • Michel Fugain Synchronisation ma…" at bounding box center [457, 234] width 915 height 469
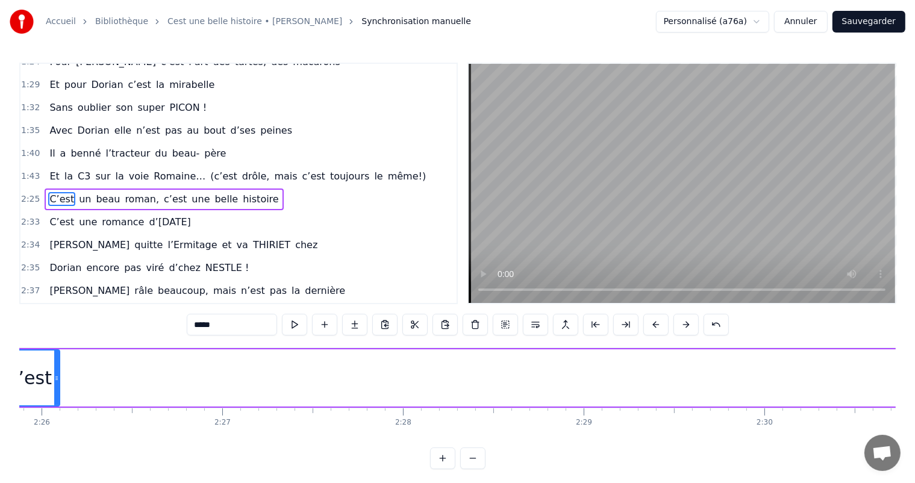
drag, startPoint x: 833, startPoint y: 369, endPoint x: 58, endPoint y: 388, distance: 775.9
click at [58, 388] on div at bounding box center [56, 377] width 5 height 55
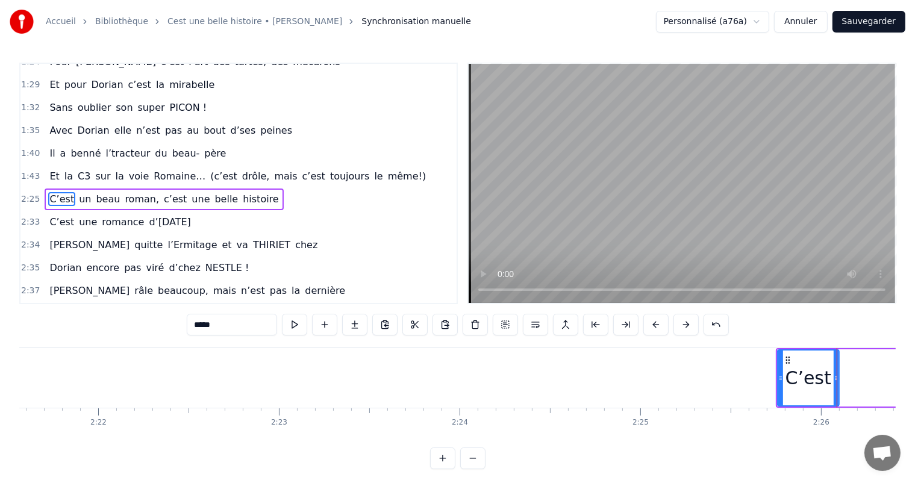
scroll to position [0, 25537]
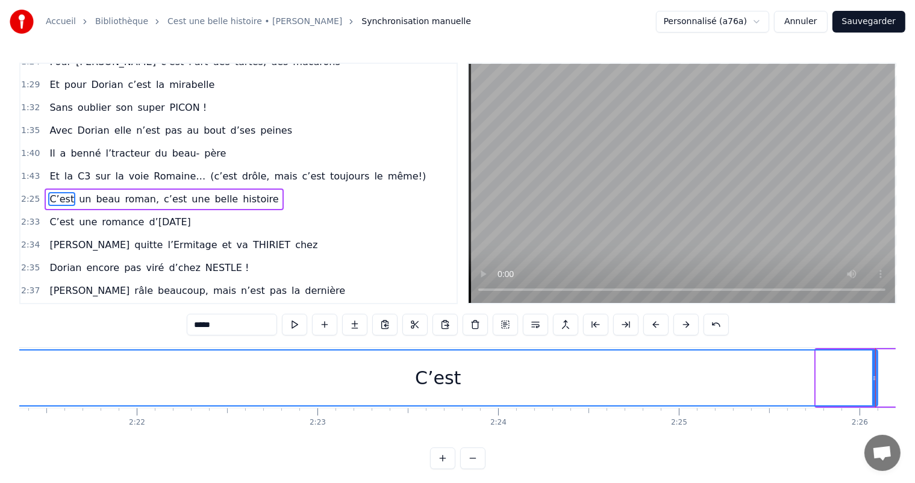
drag, startPoint x: 817, startPoint y: 378, endPoint x: 0, endPoint y: 460, distance: 821.3
click at [0, 460] on div "Accueil Bibliothèque Cest une belle histoire • Michel Fugain Synchronisation ma…" at bounding box center [457, 234] width 915 height 469
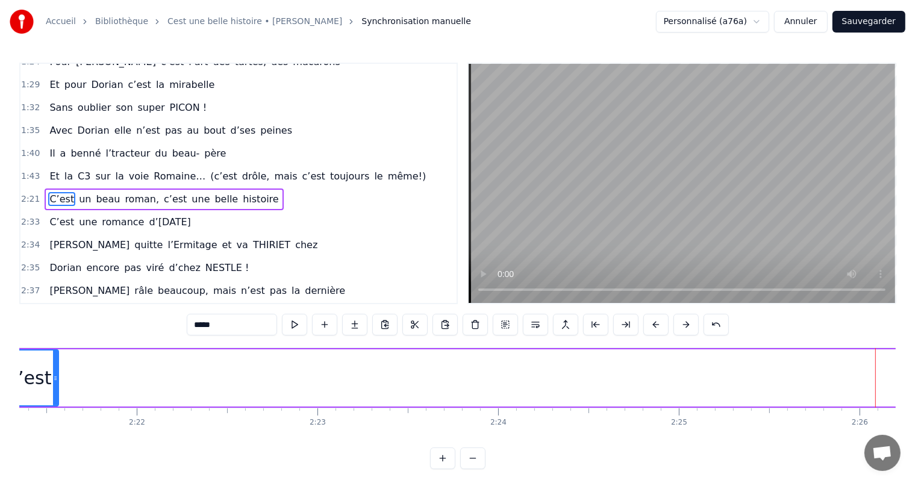
drag, startPoint x: 872, startPoint y: 369, endPoint x: 53, endPoint y: 372, distance: 819.0
click at [53, 372] on div at bounding box center [55, 377] width 5 height 55
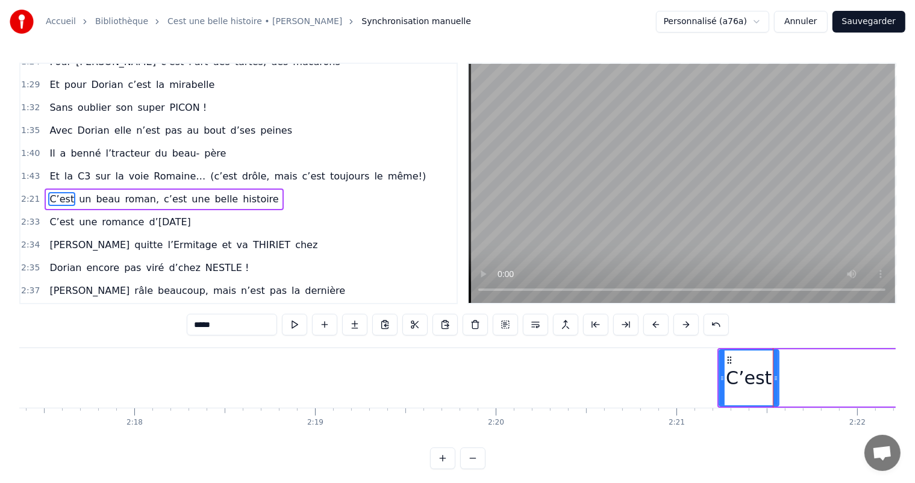
scroll to position [0, 24739]
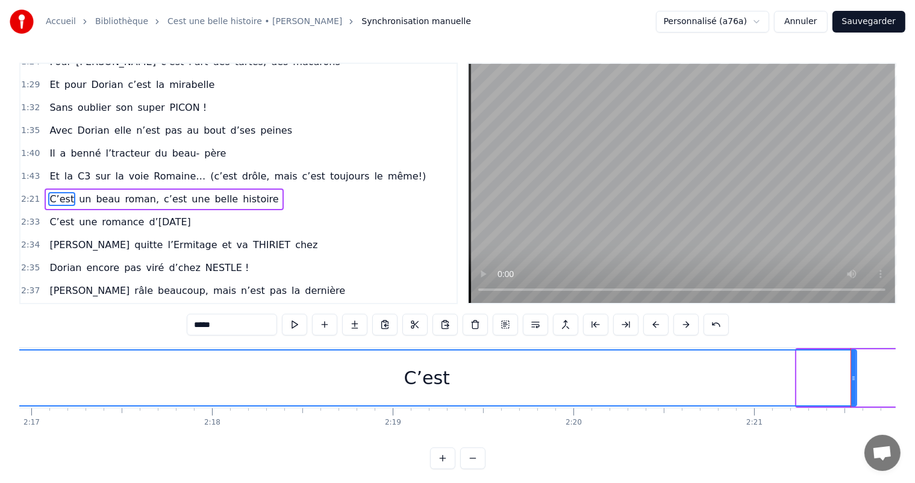
drag, startPoint x: 799, startPoint y: 376, endPoint x: 0, endPoint y: 407, distance: 799.7
click at [0, 407] on div "Accueil Bibliothèque Cest une belle histoire • Michel Fugain Synchronisation ma…" at bounding box center [457, 234] width 915 height 469
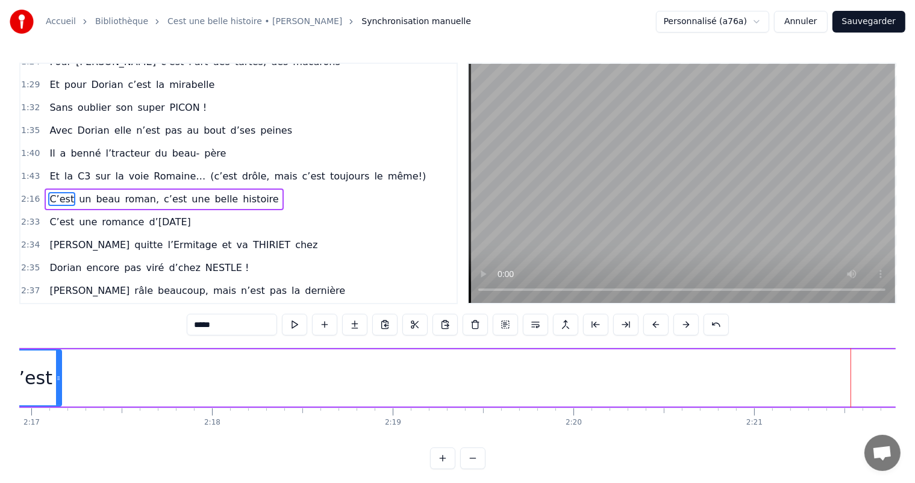
drag, startPoint x: 853, startPoint y: 368, endPoint x: 93, endPoint y: 350, distance: 759.6
click at [56, 350] on div at bounding box center [58, 377] width 5 height 55
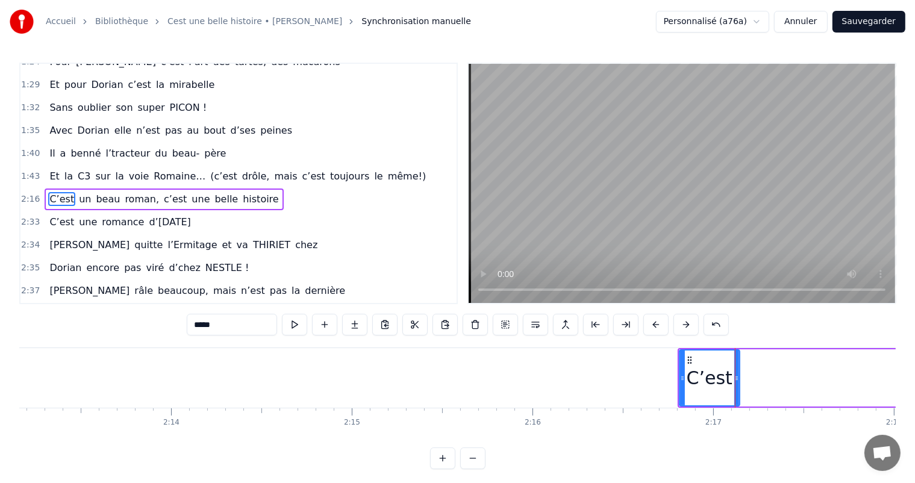
scroll to position [0, 23999]
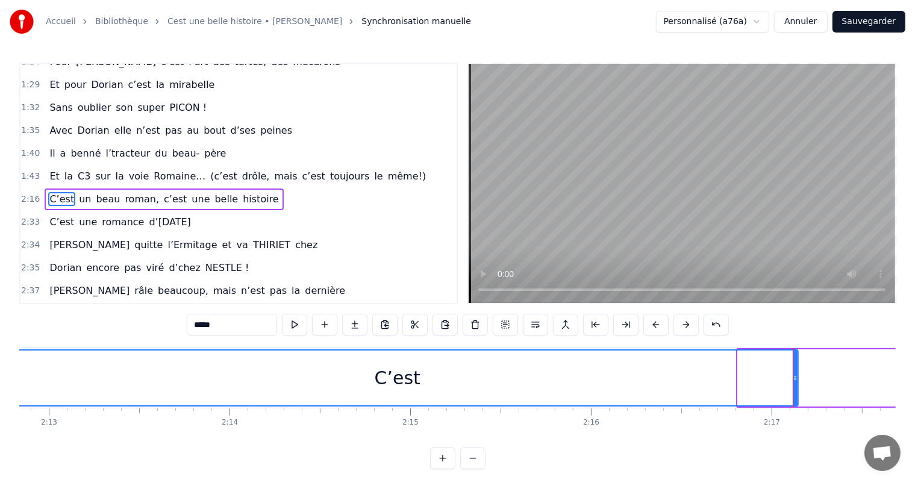
drag, startPoint x: 741, startPoint y: 382, endPoint x: 0, endPoint y: 369, distance: 740.8
click at [0, 369] on div "Accueil Bibliothèque Cest une belle histoire • Michel Fugain Synchronisation ma…" at bounding box center [457, 234] width 915 height 469
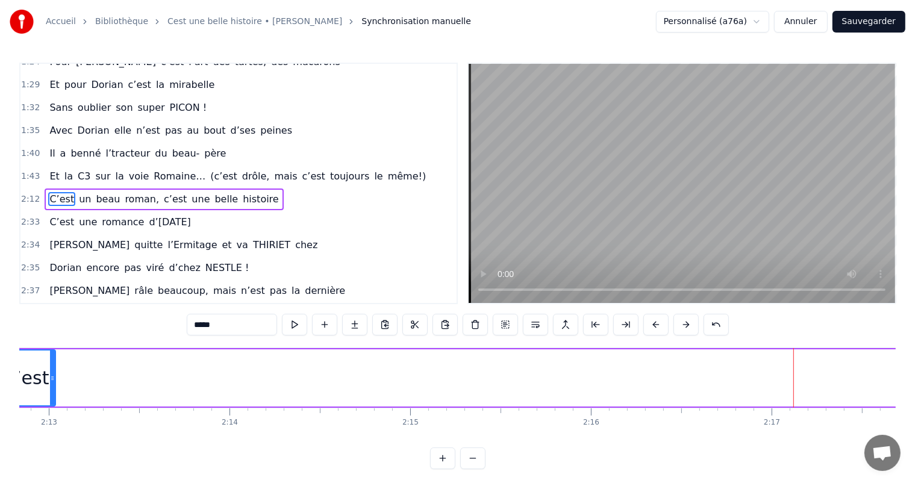
drag, startPoint x: 797, startPoint y: 369, endPoint x: 53, endPoint y: 365, distance: 743.8
click at [53, 365] on div at bounding box center [52, 377] width 5 height 55
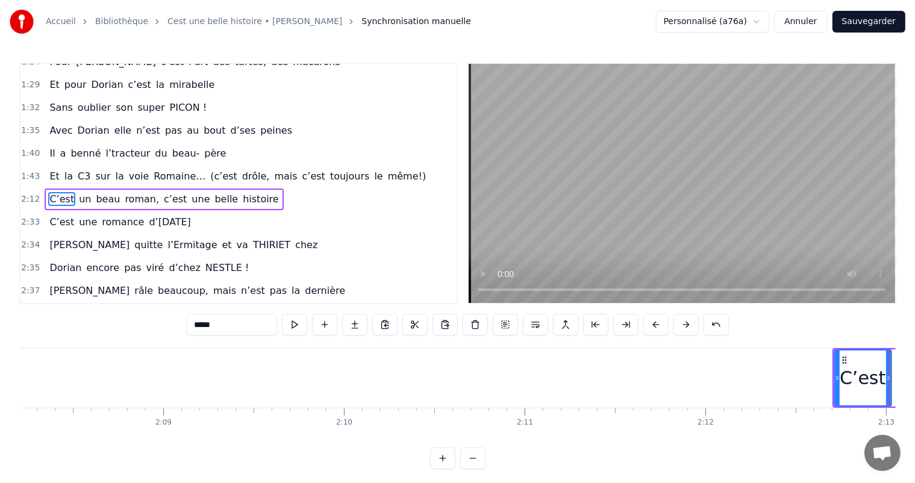
scroll to position [0, 23123]
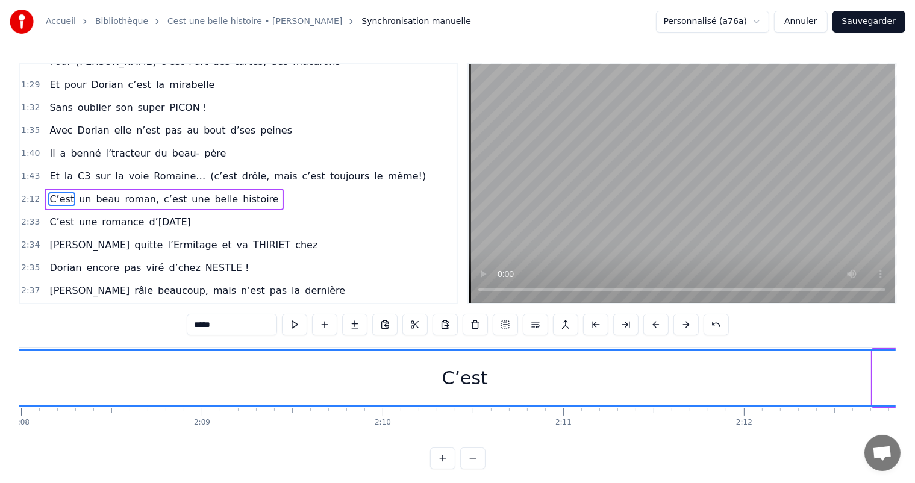
drag, startPoint x: 873, startPoint y: 379, endPoint x: 0, endPoint y: 383, distance: 872.6
click at [0, 383] on div "Accueil Bibliothèque Cest une belle histoire • Michel Fugain Synchronisation ma…" at bounding box center [457, 234] width 915 height 469
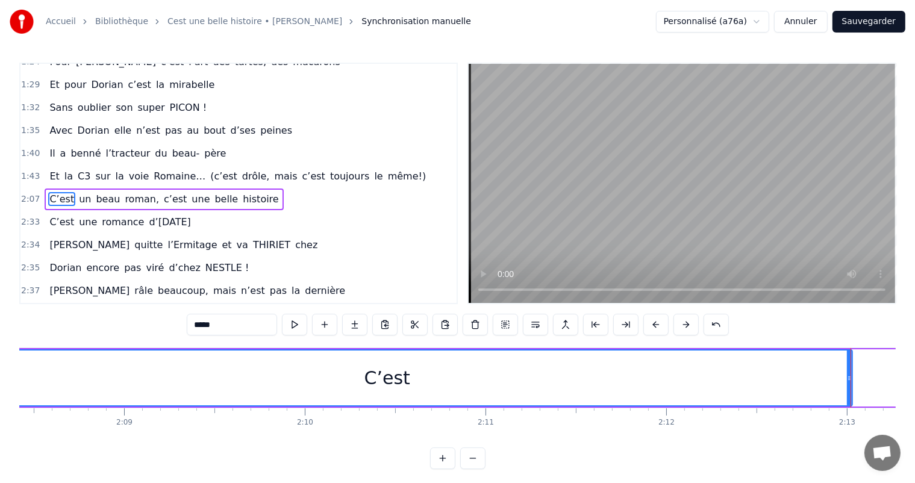
scroll to position [0, 23202]
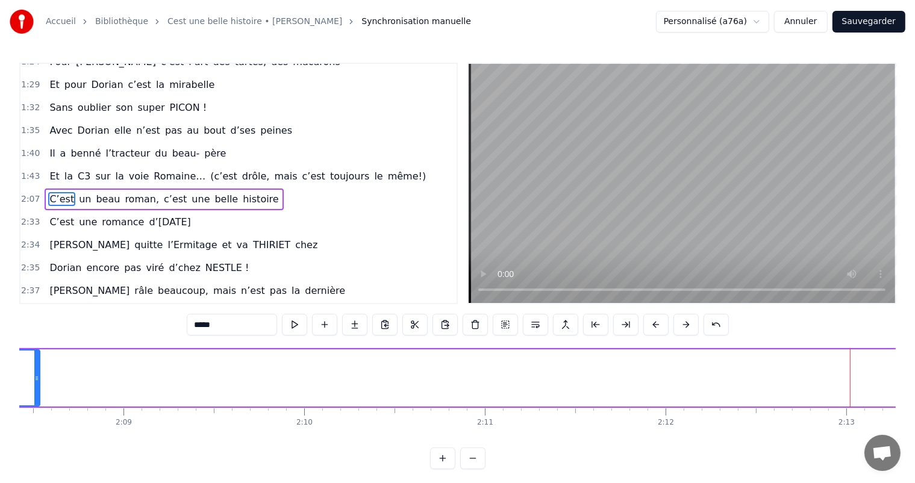
drag, startPoint x: 848, startPoint y: 372, endPoint x: 36, endPoint y: 359, distance: 811.9
click at [36, 359] on div at bounding box center [36, 377] width 5 height 55
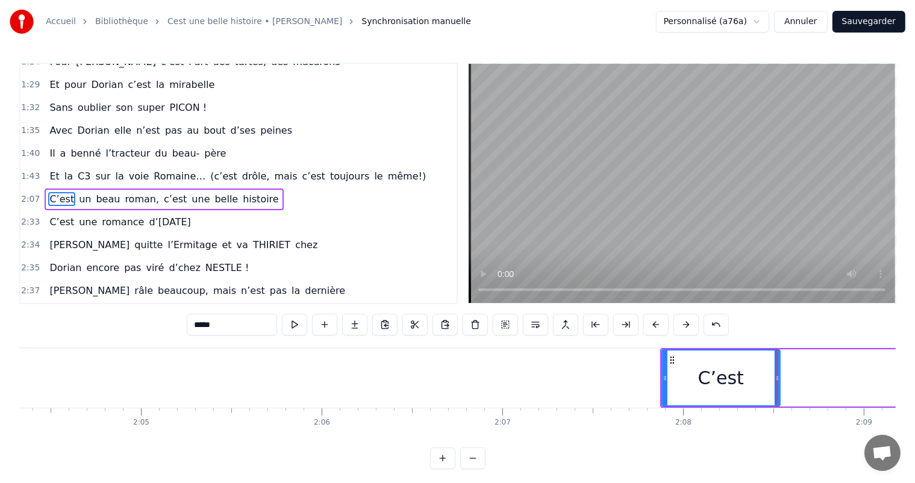
scroll to position [0, 22422]
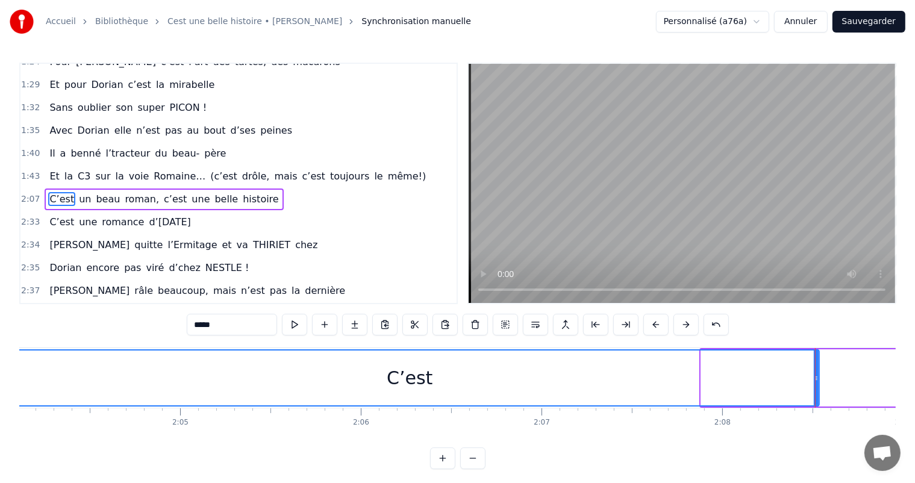
drag, startPoint x: 700, startPoint y: 378, endPoint x: 0, endPoint y: 324, distance: 702.5
click at [0, 324] on div "Accueil Bibliothèque Cest une belle histoire • Michel Fugain Synchronisation ma…" at bounding box center [457, 234] width 915 height 469
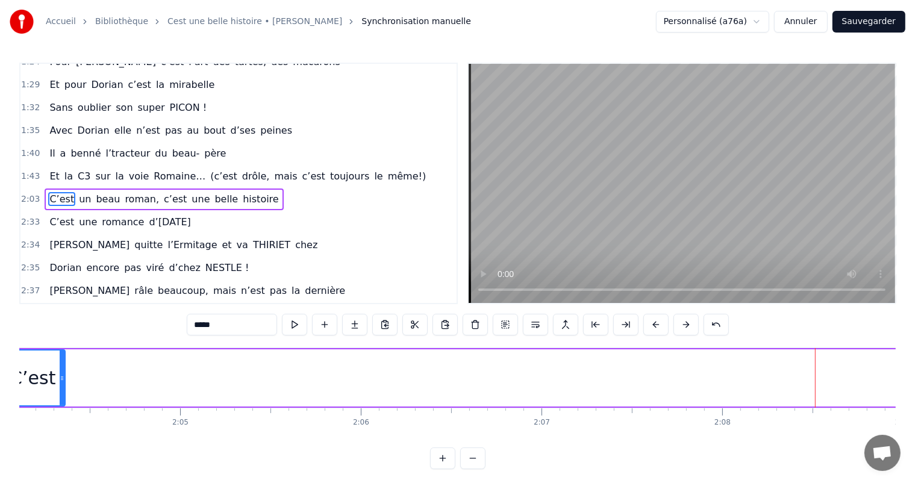
drag, startPoint x: 817, startPoint y: 370, endPoint x: 61, endPoint y: 355, distance: 755.3
click at [61, 355] on div at bounding box center [62, 377] width 5 height 55
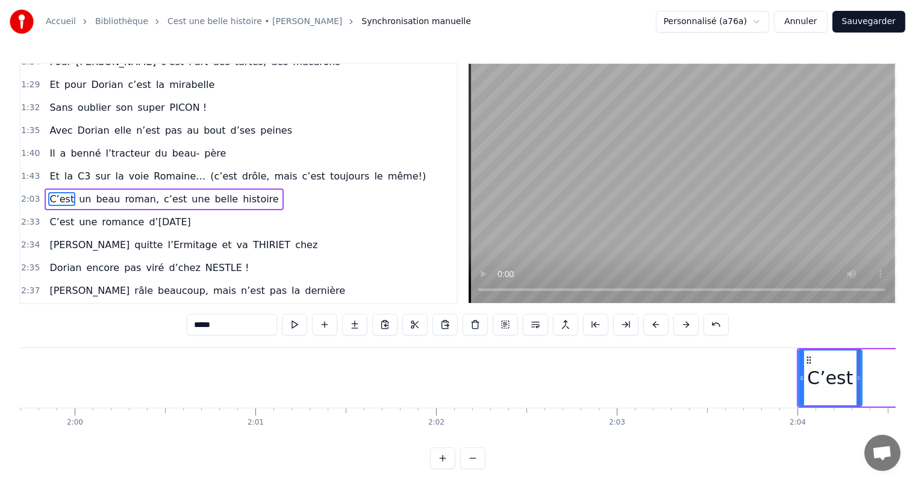
scroll to position [0, 21586]
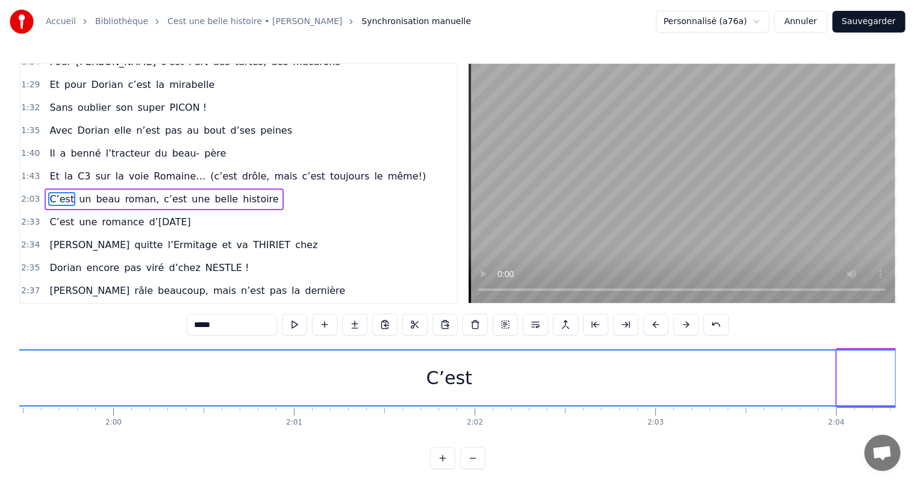
drag, startPoint x: 839, startPoint y: 378, endPoint x: 0, endPoint y: 279, distance: 844.7
click at [0, 279] on div "Accueil Bibliothèque Cest une belle histoire • Michel Fugain Synchronisation ma…" at bounding box center [457, 234] width 915 height 469
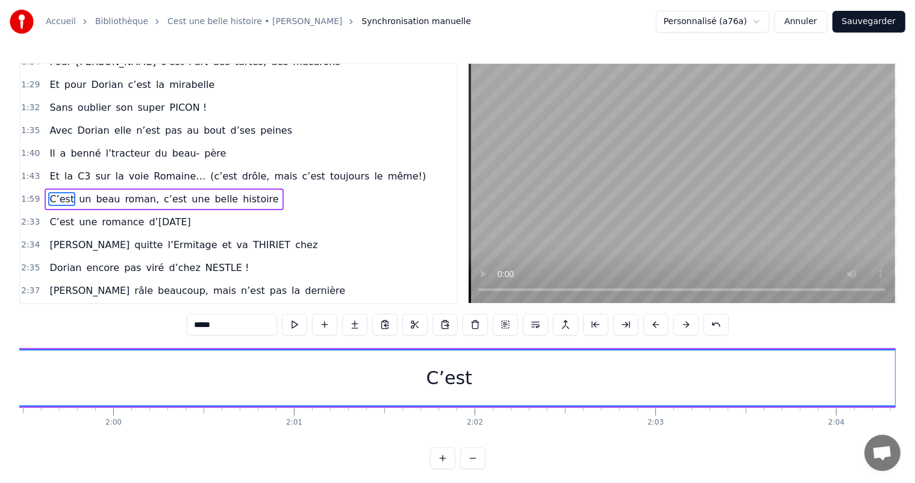
scroll to position [0, 21624]
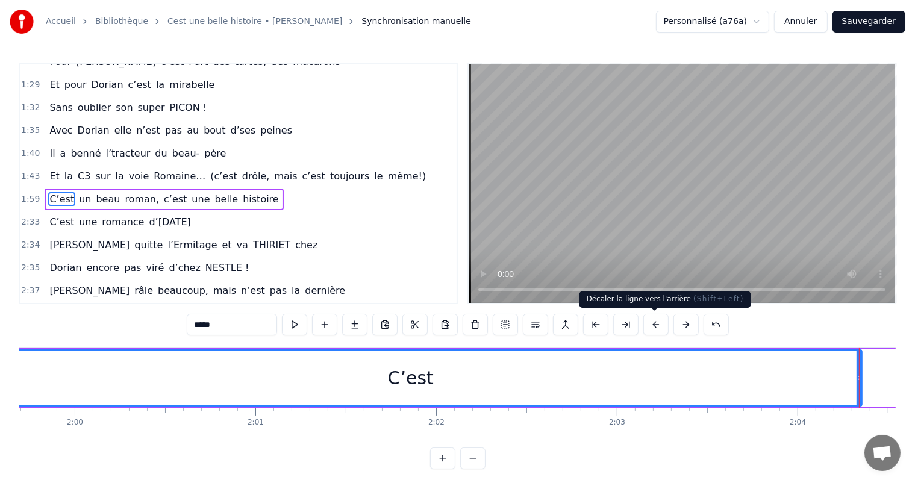
drag, startPoint x: 858, startPoint y: 366, endPoint x: 726, endPoint y: 343, distance: 133.9
click at [644, 330] on div "0:11 C’est 0:12 un beau roman, c’est une belle histoire 0:17 C’est une romance …" at bounding box center [457, 266] width 876 height 406
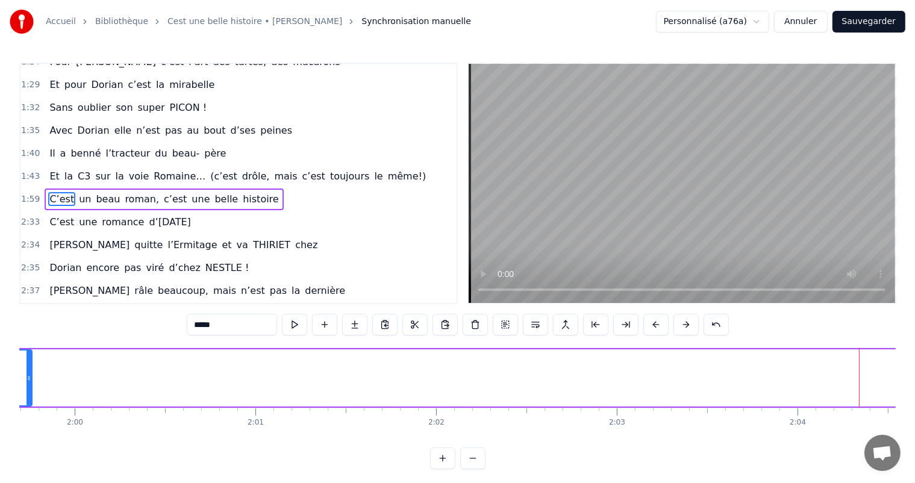
drag, startPoint x: 860, startPoint y: 370, endPoint x: 30, endPoint y: 399, distance: 830.3
click at [30, 399] on div at bounding box center [28, 377] width 5 height 55
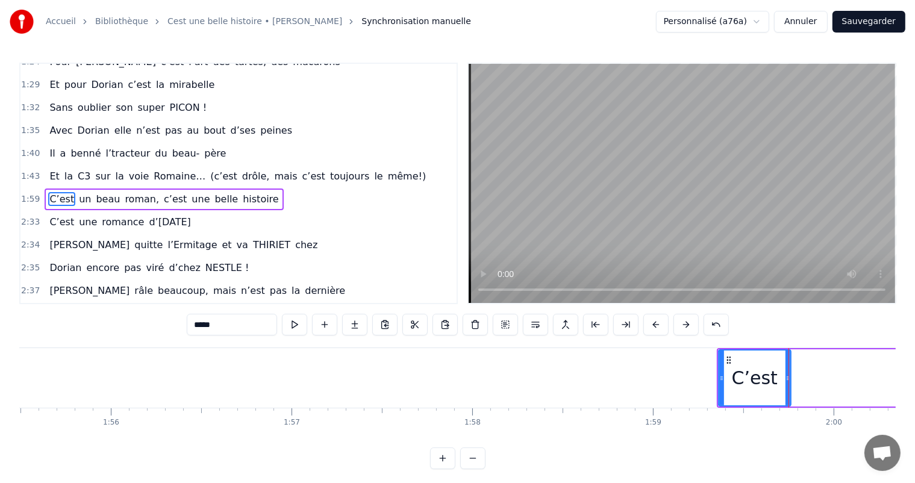
scroll to position [0, 20827]
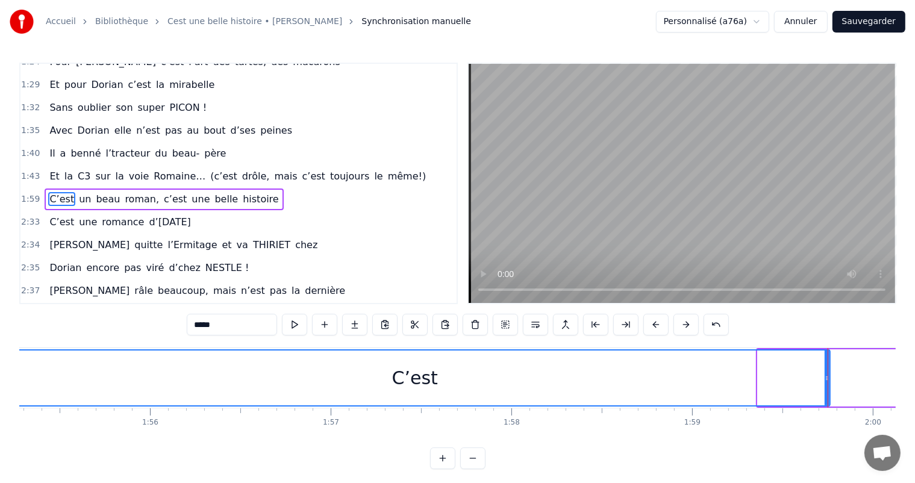
drag, startPoint x: 758, startPoint y: 364, endPoint x: 0, endPoint y: 342, distance: 757.9
click at [0, 342] on div "Accueil Bibliothèque Cest une belle histoire • Michel Fugain Synchronisation ma…" at bounding box center [457, 234] width 915 height 469
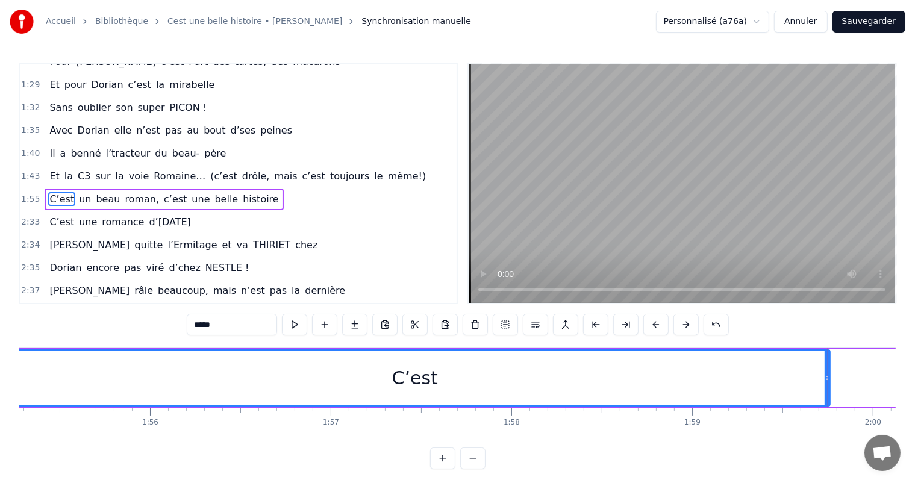
drag, startPoint x: 827, startPoint y: 361, endPoint x: 41, endPoint y: 394, distance: 787.2
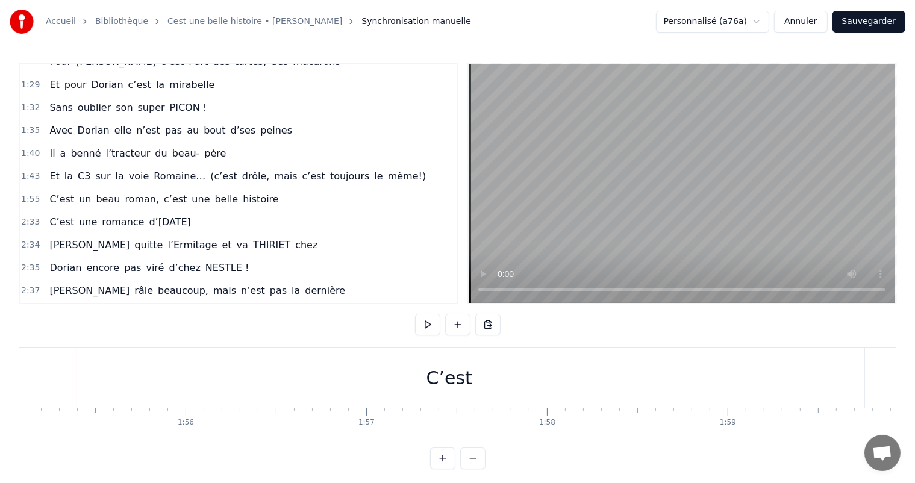
scroll to position [0, 20788]
click at [804, 378] on div "C’est" at bounding box center [452, 378] width 830 height 60
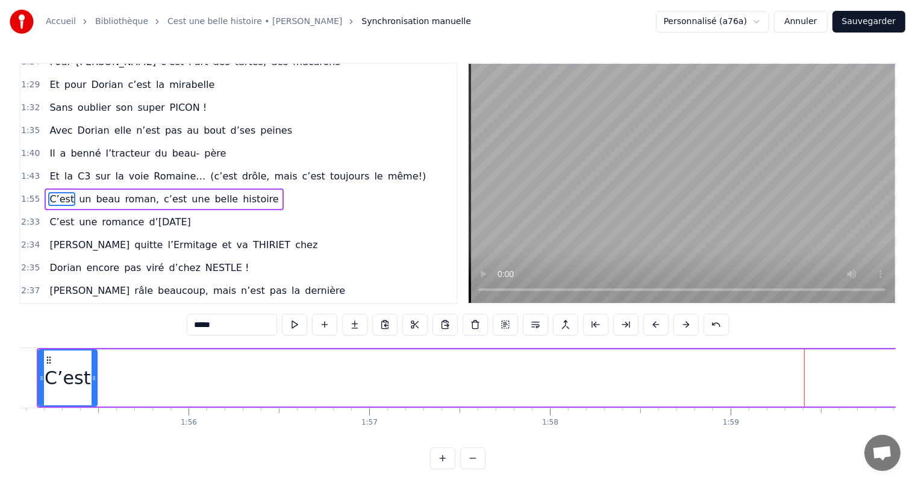
drag, startPoint x: 866, startPoint y: 373, endPoint x: 94, endPoint y: 378, distance: 772.1
click at [94, 378] on icon at bounding box center [94, 378] width 5 height 10
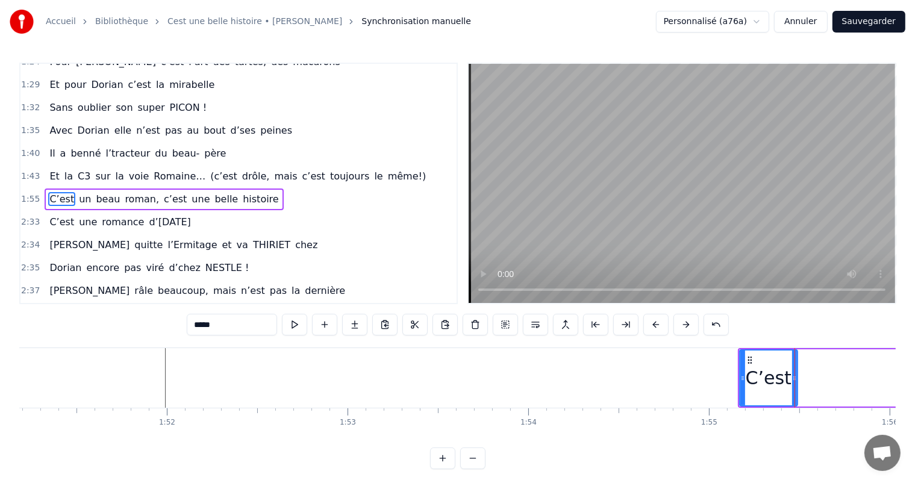
scroll to position [0, 20048]
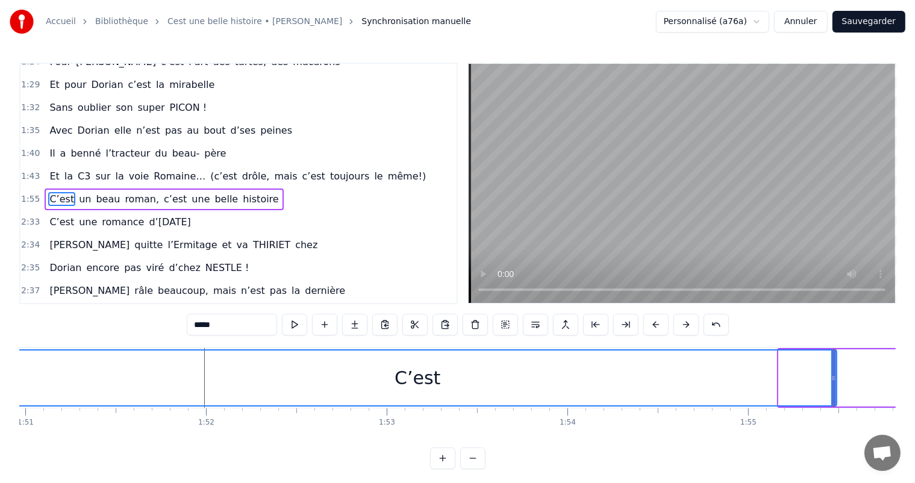
drag, startPoint x: 780, startPoint y: 374, endPoint x: 0, endPoint y: 319, distance: 781.8
click at [0, 319] on div "Accueil Bibliothèque Cest une belle histoire • Michel Fugain Synchronisation ma…" at bounding box center [457, 234] width 915 height 469
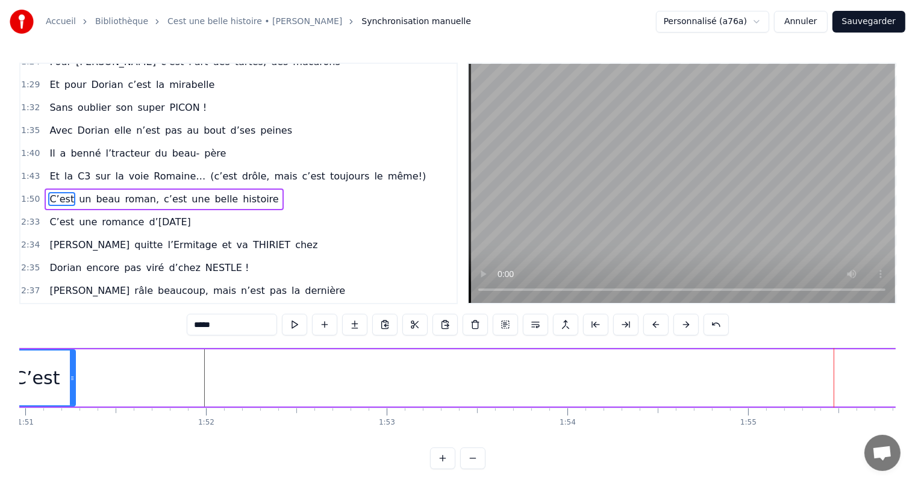
drag, startPoint x: 831, startPoint y: 369, endPoint x: 70, endPoint y: 339, distance: 761.8
click at [70, 339] on div "0:11 C’est 0:12 un beau roman, c’est une belle histoire 0:17 C’est une romance …" at bounding box center [457, 266] width 876 height 406
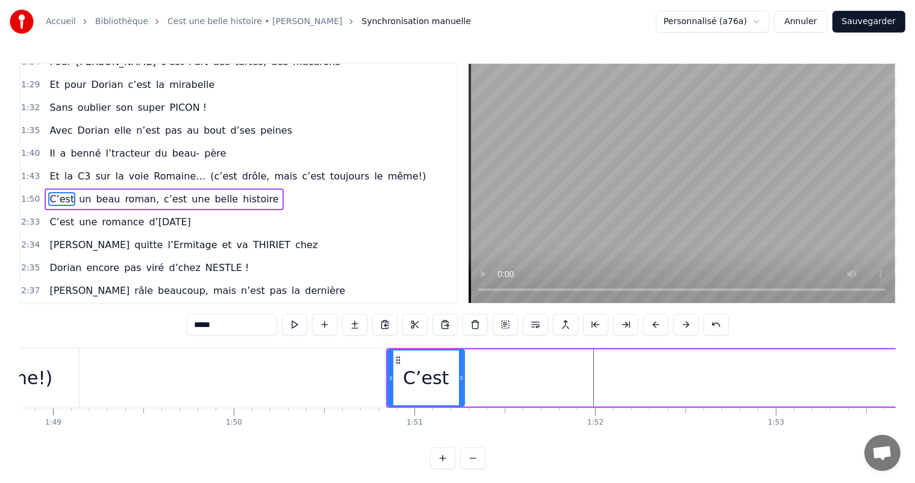
scroll to position [0, 19678]
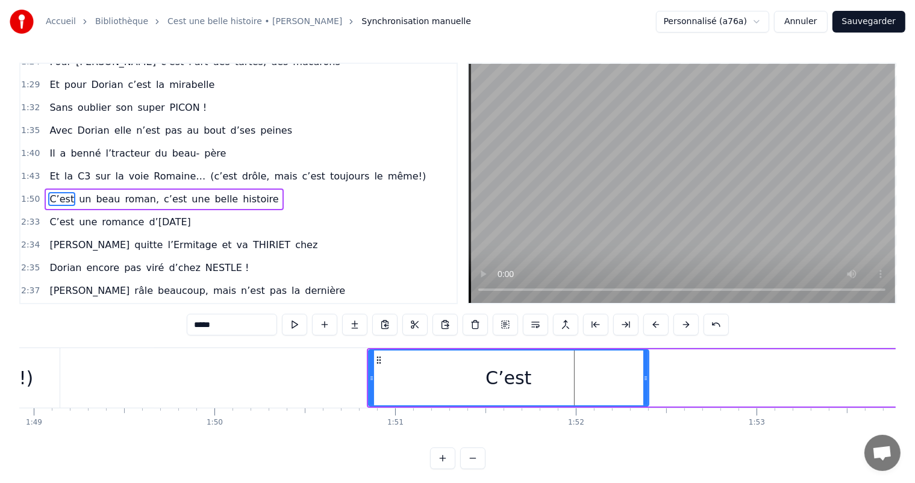
drag, startPoint x: 443, startPoint y: 374, endPoint x: 646, endPoint y: 376, distance: 203.6
click at [646, 376] on icon at bounding box center [645, 378] width 5 height 10
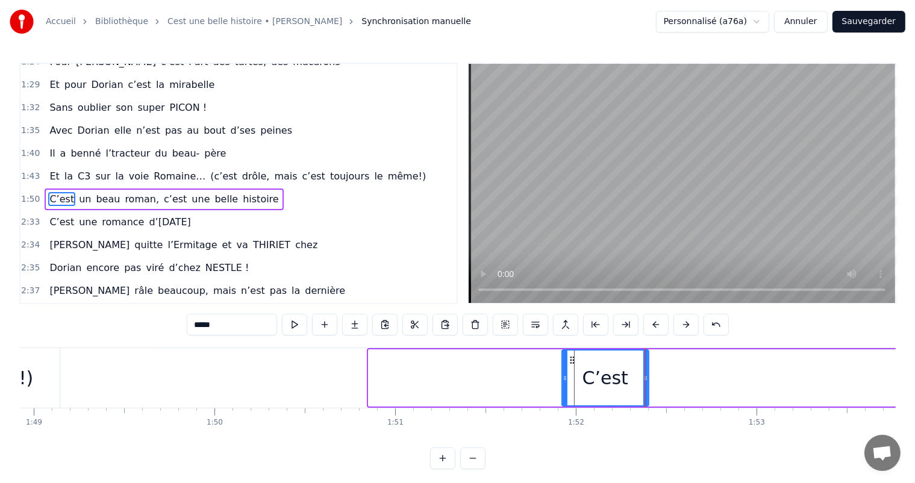
drag, startPoint x: 370, startPoint y: 365, endPoint x: 566, endPoint y: 383, distance: 196.6
click at [566, 383] on div at bounding box center [564, 377] width 5 height 55
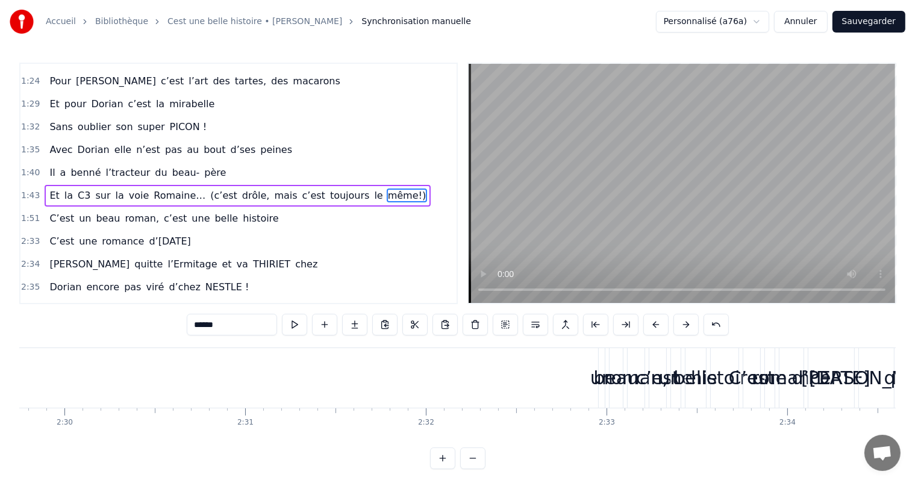
scroll to position [0, 26977]
click at [671, 378] on div "un" at bounding box center [679, 377] width 23 height 27
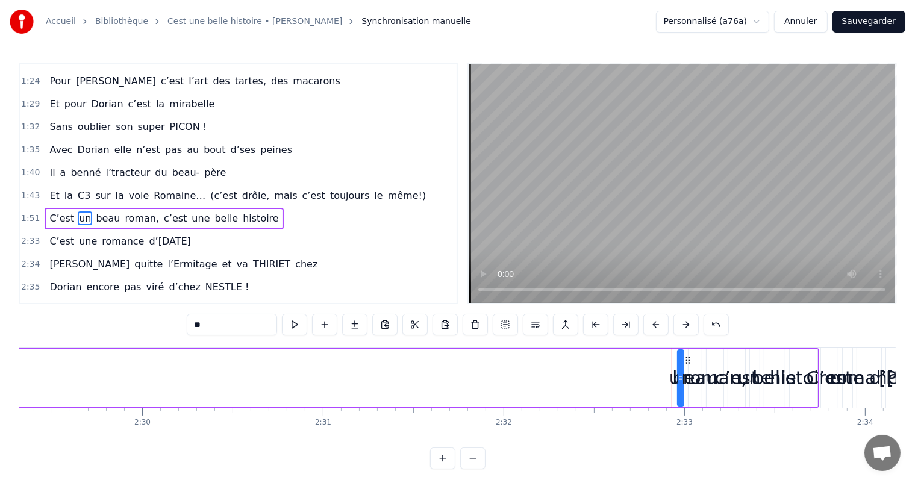
scroll to position [357, 0]
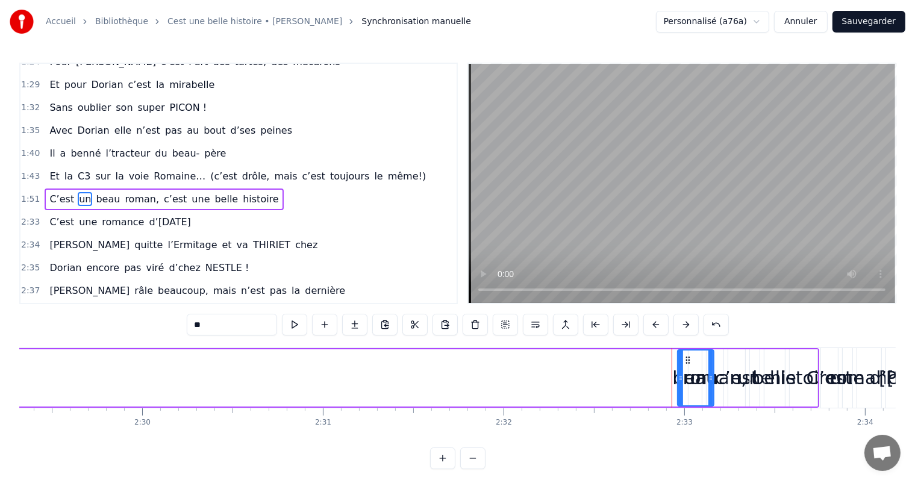
drag, startPoint x: 679, startPoint y: 378, endPoint x: 704, endPoint y: 396, distance: 31.1
click at [708, 400] on div at bounding box center [710, 377] width 5 height 55
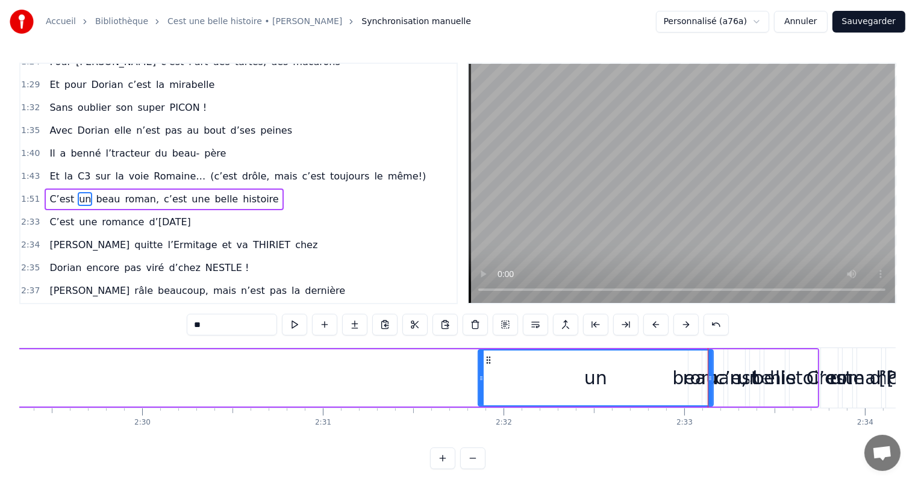
drag, startPoint x: 679, startPoint y: 376, endPoint x: 584, endPoint y: 425, distance: 107.2
click at [477, 413] on div "C’est un beau roman, c’est une belle histoire C’est une romance d’aujourd’hui J…" at bounding box center [457, 392] width 876 height 90
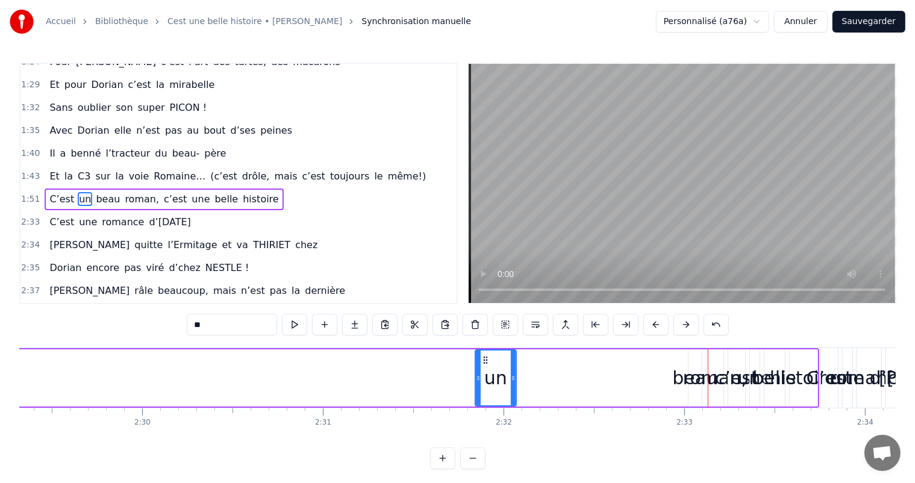
drag, startPoint x: 708, startPoint y: 371, endPoint x: 646, endPoint y: 388, distance: 64.4
click at [511, 374] on div at bounding box center [513, 377] width 5 height 55
click at [694, 378] on div "roman," at bounding box center [715, 377] width 64 height 27
type input "******"
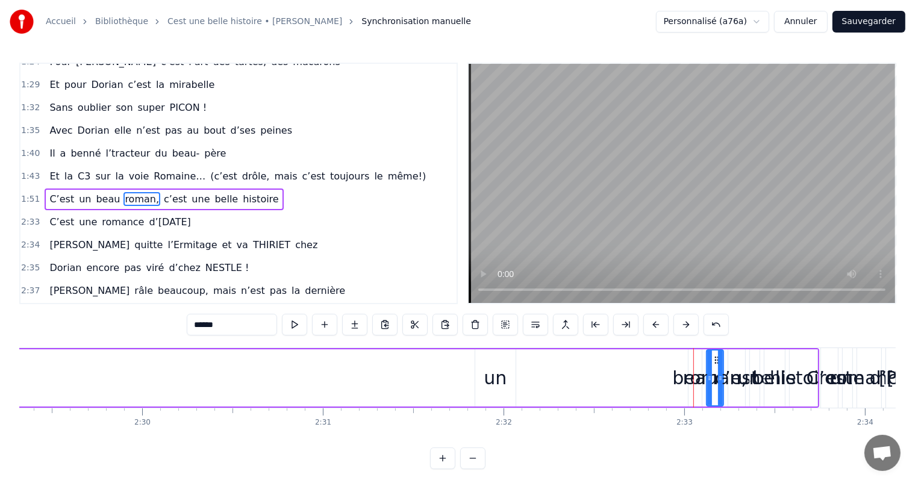
click at [686, 377] on div "roman," at bounding box center [715, 377] width 64 height 27
click at [694, 379] on div "roman," at bounding box center [715, 377] width 64 height 27
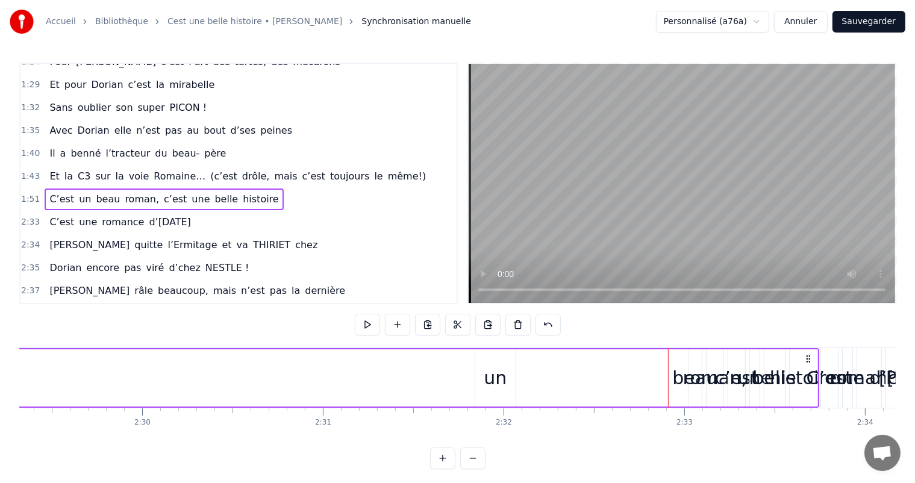
click at [696, 381] on div "roman," at bounding box center [715, 377] width 64 height 27
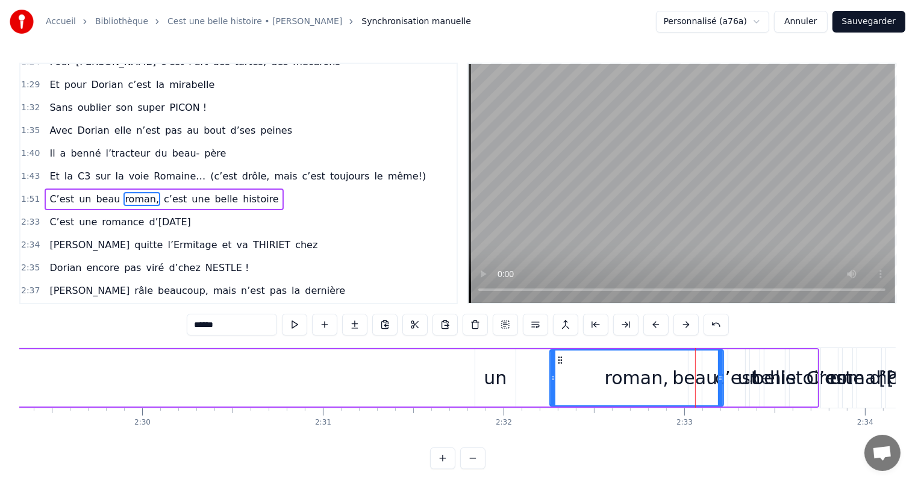
drag, startPoint x: 708, startPoint y: 373, endPoint x: 552, endPoint y: 378, distance: 156.7
click at [552, 378] on icon at bounding box center [552, 378] width 5 height 10
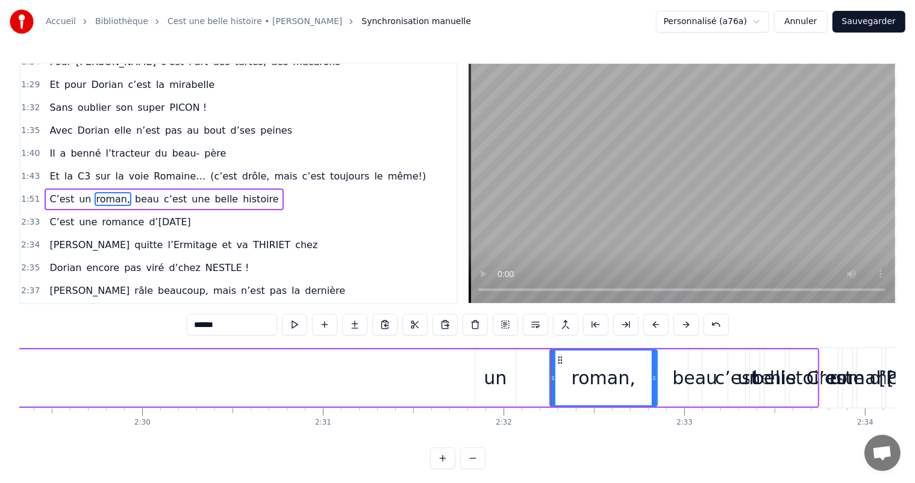
drag, startPoint x: 719, startPoint y: 374, endPoint x: 639, endPoint y: 378, distance: 80.2
click at [652, 378] on icon at bounding box center [654, 378] width 5 height 10
click at [696, 382] on div "beau" at bounding box center [694, 377] width 45 height 27
type input "****"
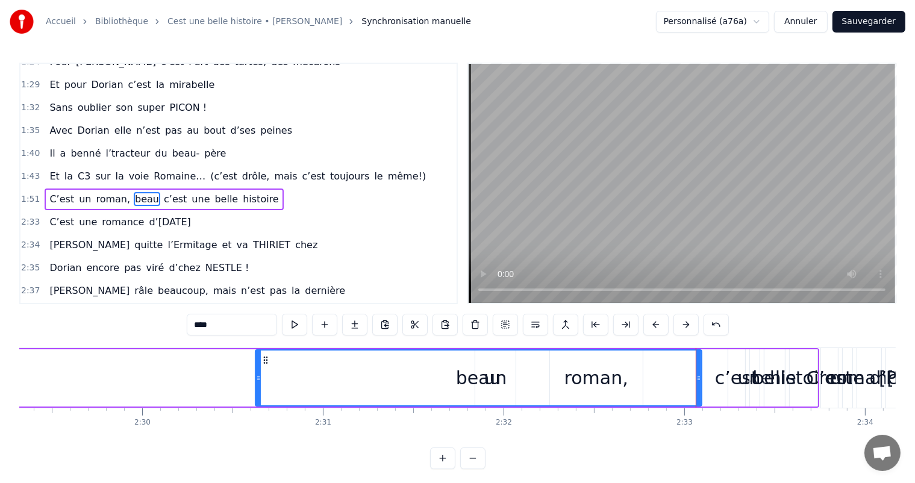
drag, startPoint x: 690, startPoint y: 375, endPoint x: 256, endPoint y: 347, distance: 435.1
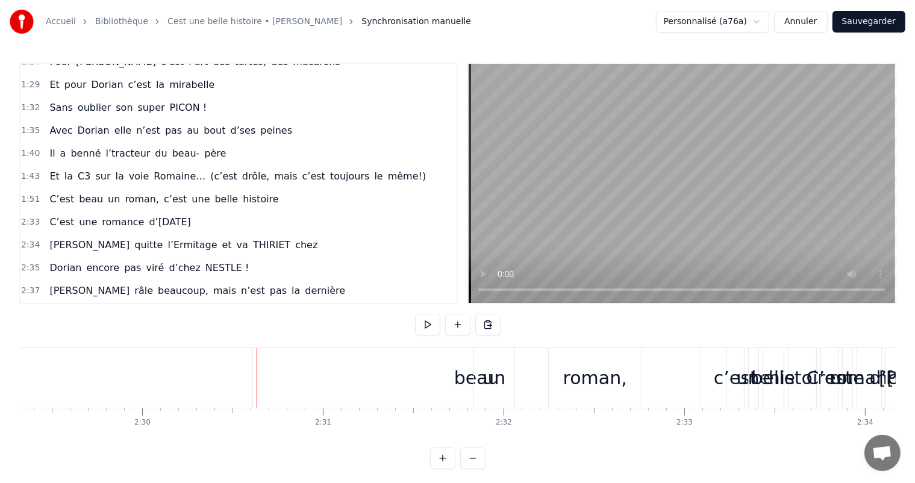
click at [692, 372] on div "beau" at bounding box center [476, 378] width 447 height 60
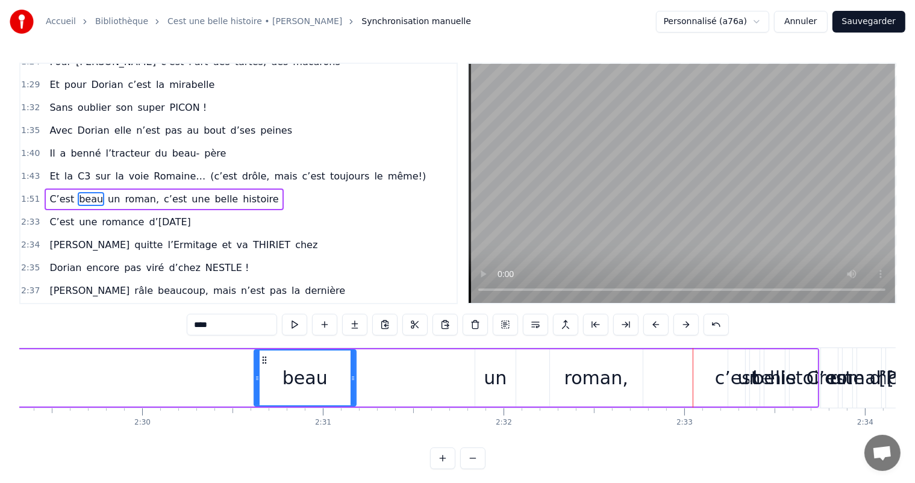
drag, startPoint x: 698, startPoint y: 372, endPoint x: 352, endPoint y: 368, distance: 345.7
click at [352, 368] on div at bounding box center [352, 377] width 5 height 55
click at [729, 381] on div "c’est" at bounding box center [736, 377] width 43 height 27
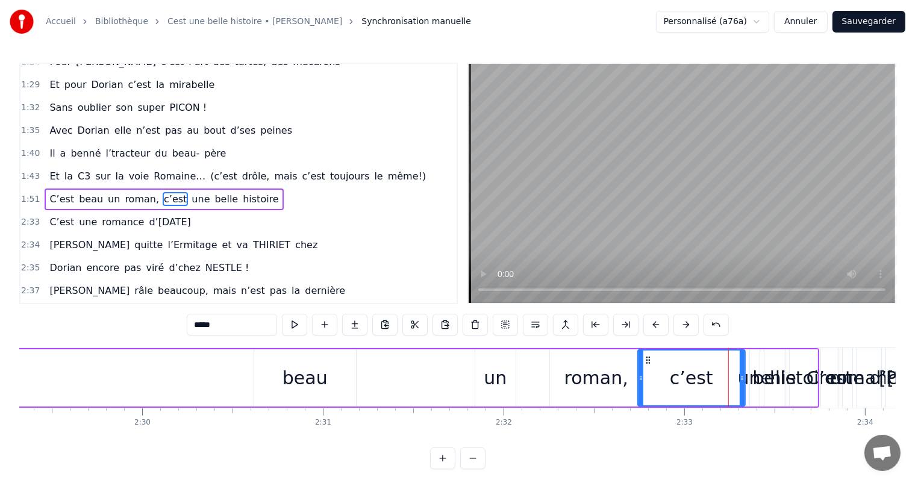
drag, startPoint x: 728, startPoint y: 384, endPoint x: 640, endPoint y: 380, distance: 88.6
click at [639, 380] on div at bounding box center [640, 377] width 5 height 55
drag, startPoint x: 742, startPoint y: 373, endPoint x: 694, endPoint y: 369, distance: 48.4
click at [691, 369] on div at bounding box center [693, 377] width 5 height 55
click at [747, 380] on div "une" at bounding box center [755, 377] width 34 height 27
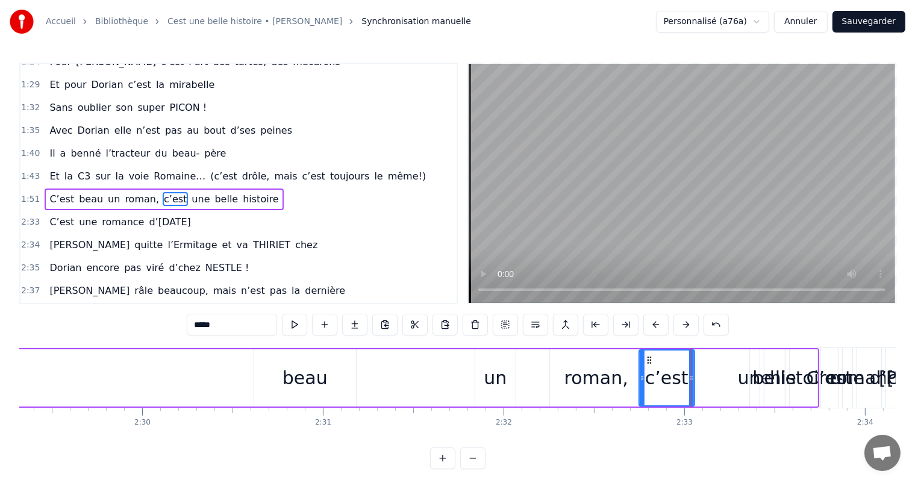
type input "***"
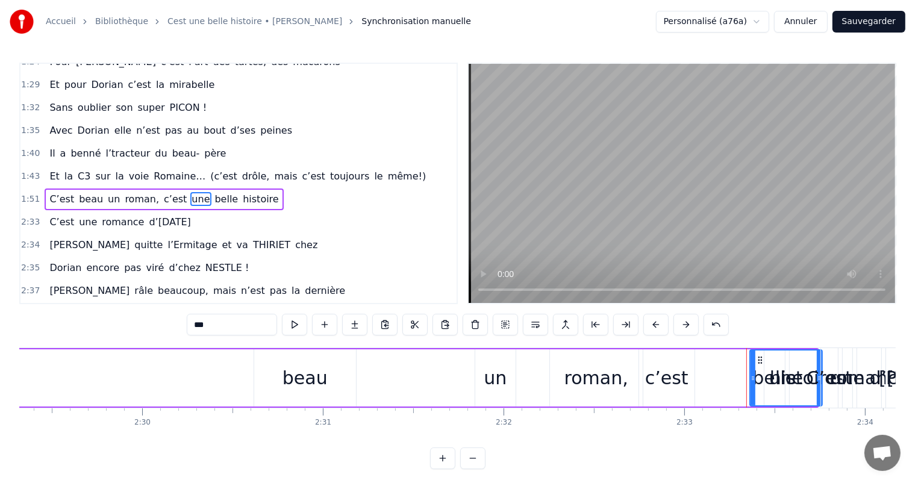
drag, startPoint x: 753, startPoint y: 381, endPoint x: 815, endPoint y: 378, distance: 62.7
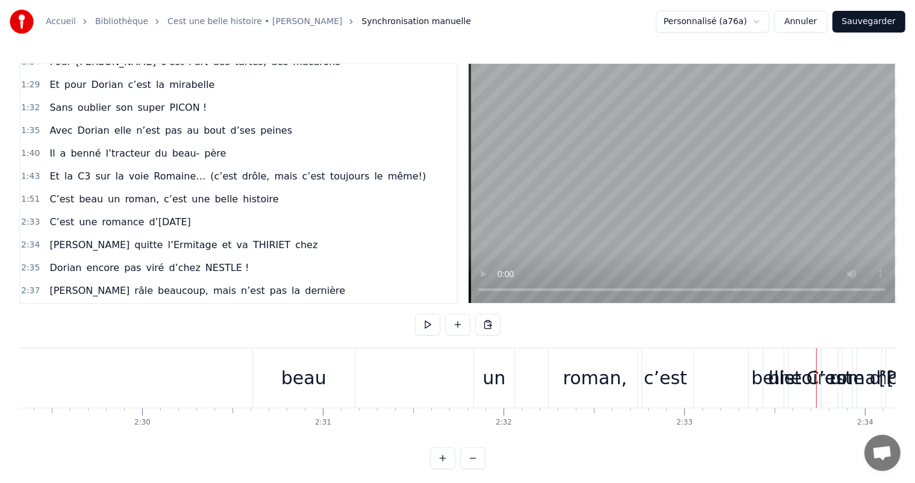
click at [779, 378] on div "histoire" at bounding box center [801, 377] width 67 height 27
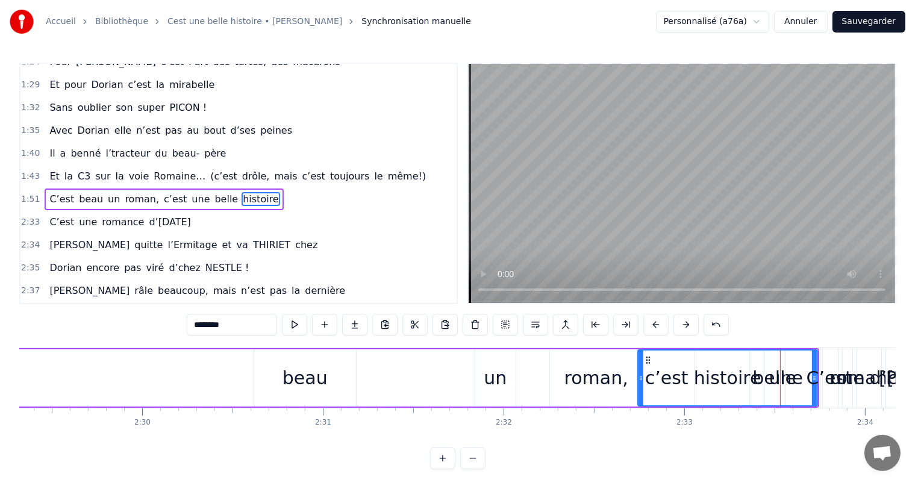
drag, startPoint x: 791, startPoint y: 378, endPoint x: 656, endPoint y: 373, distance: 135.6
click at [638, 373] on icon at bounding box center [640, 378] width 5 height 10
click at [499, 373] on div "un" at bounding box center [495, 377] width 23 height 27
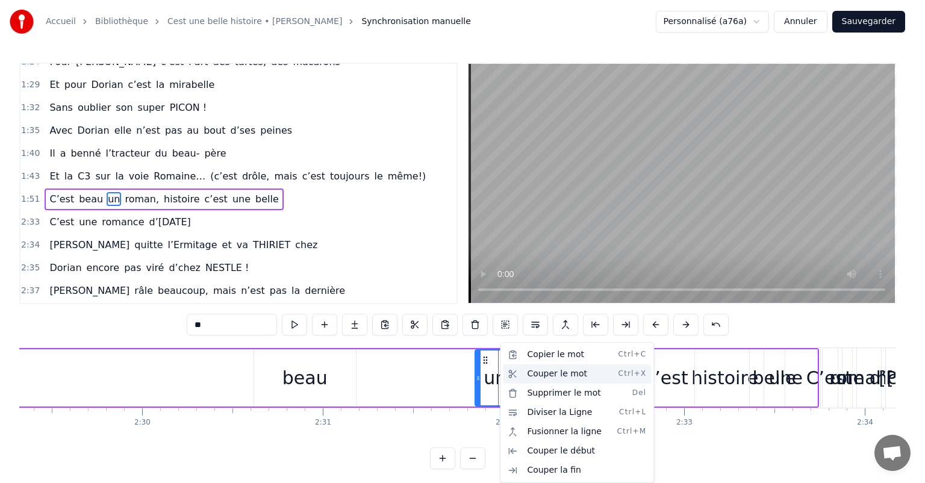
click at [529, 379] on div "Couper le mot Ctrl+X" at bounding box center [577, 373] width 148 height 19
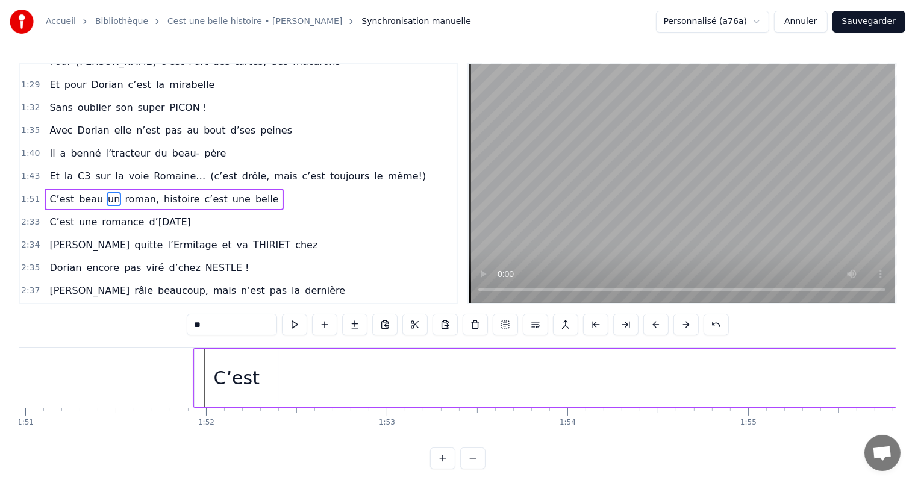
scroll to position [0, 19989]
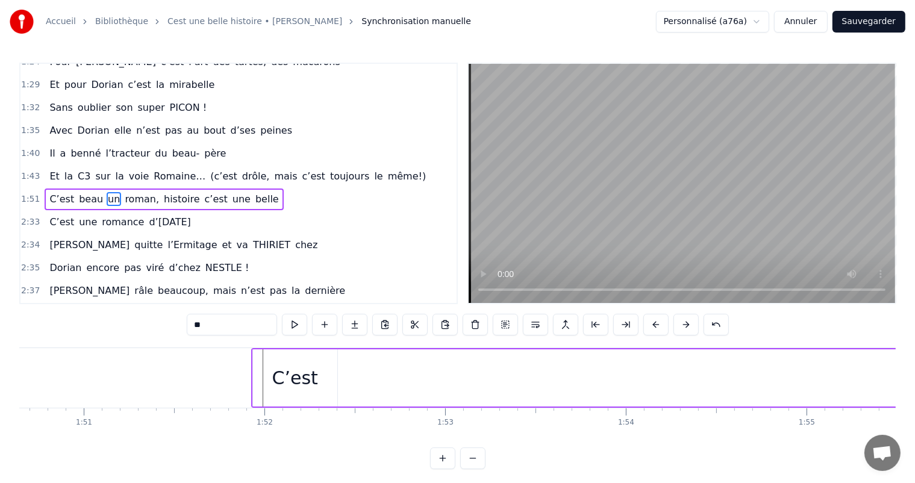
click at [332, 371] on div "C’est" at bounding box center [295, 377] width 84 height 57
type input "*****"
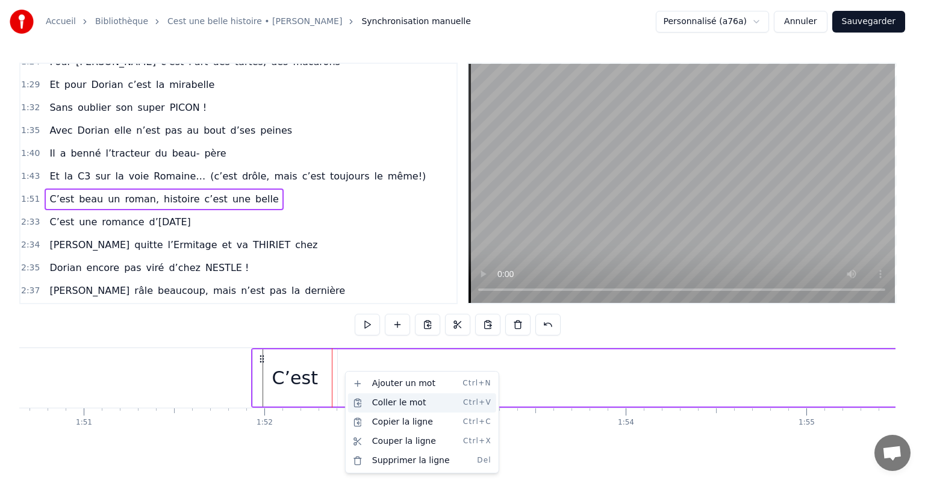
click at [376, 403] on div "Coller le mot Ctrl+V" at bounding box center [422, 402] width 148 height 19
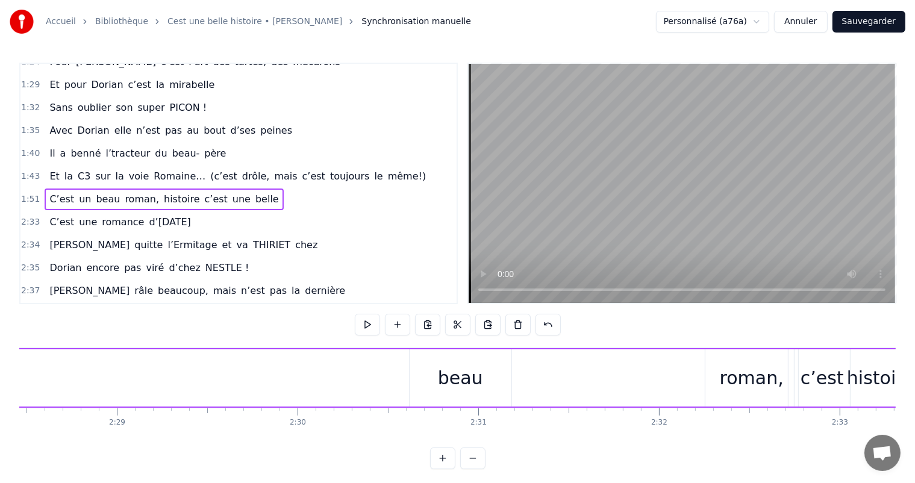
scroll to position [0, 26900]
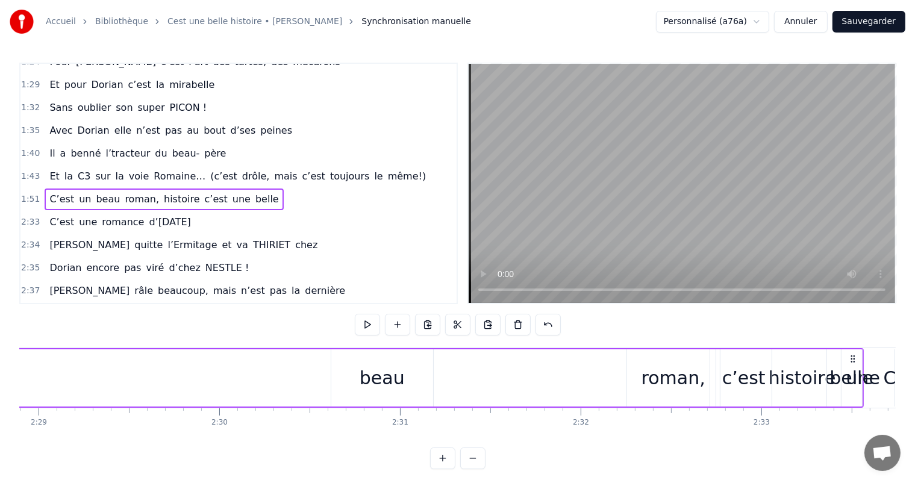
click at [386, 365] on div "beau" at bounding box center [382, 377] width 45 height 27
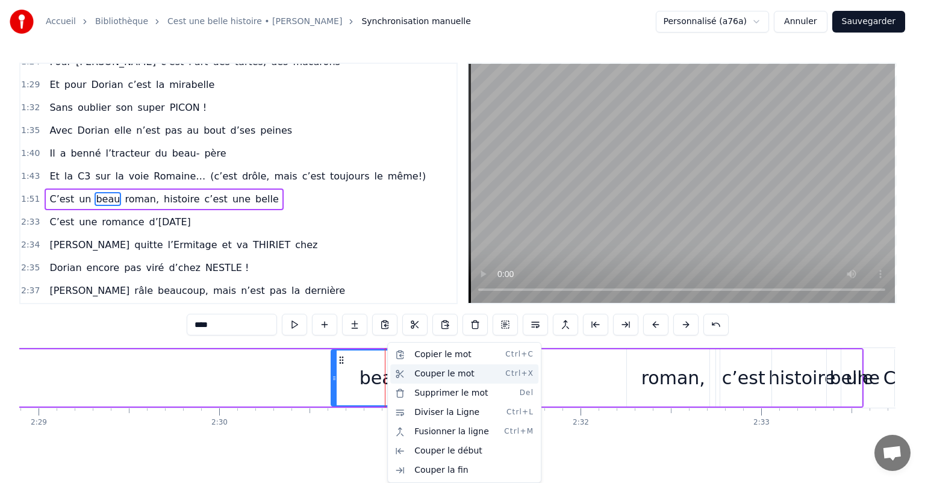
click at [416, 381] on div "Couper le mot Ctrl+X" at bounding box center [464, 373] width 148 height 19
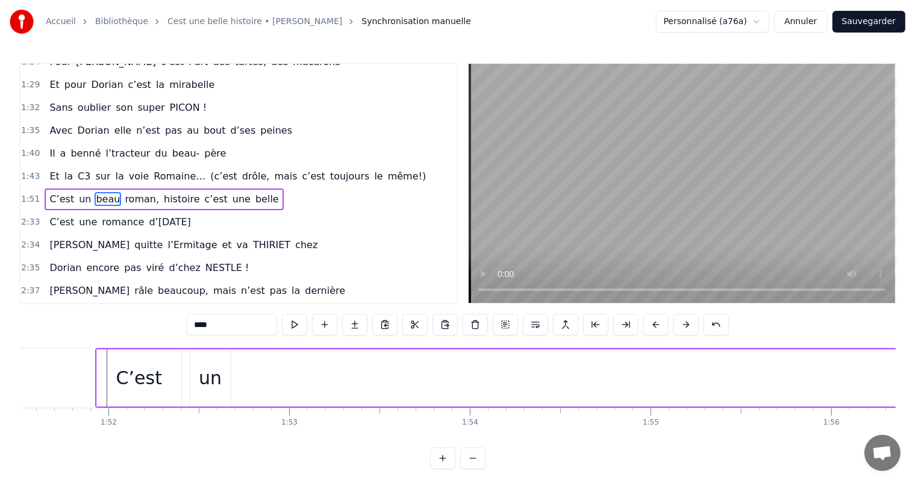
scroll to position [0, 19950]
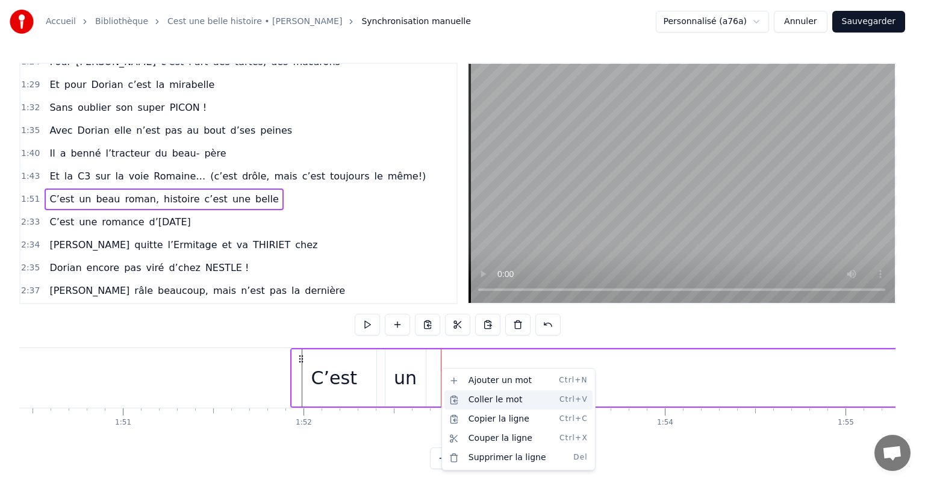
click at [475, 402] on div "Coller le mot Ctrl+V" at bounding box center [518, 399] width 148 height 19
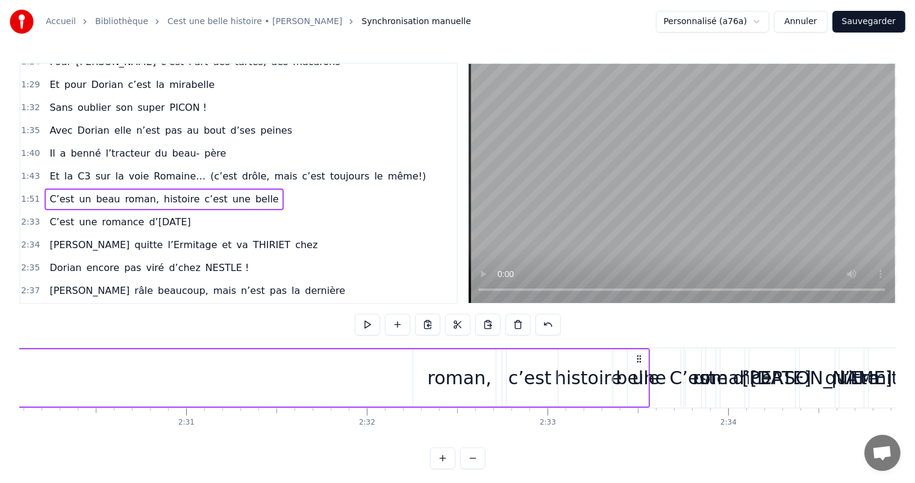
scroll to position [0, 27094]
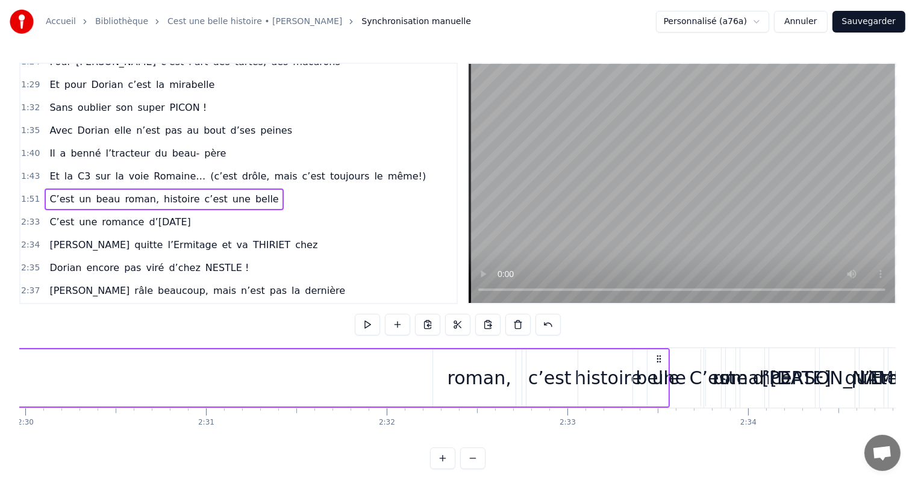
click at [474, 380] on div "roman," at bounding box center [479, 377] width 64 height 27
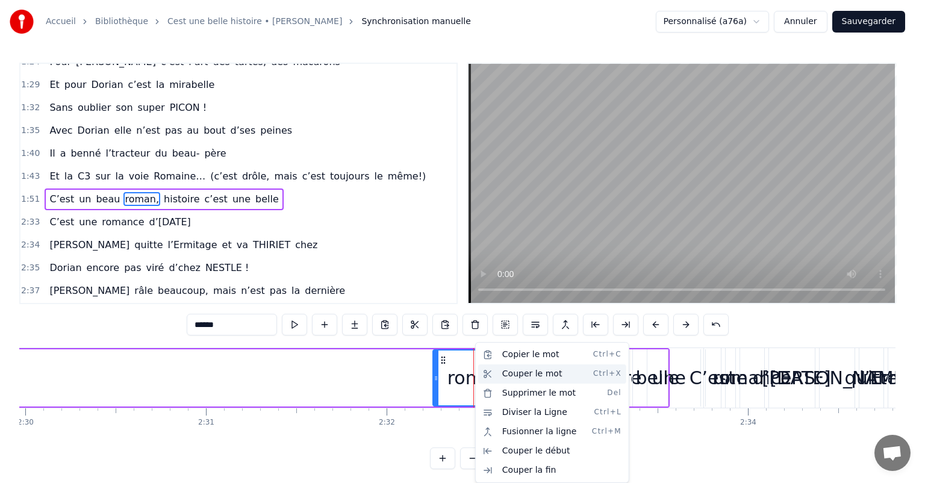
click at [519, 373] on div "Couper le mot Ctrl+X" at bounding box center [552, 373] width 148 height 19
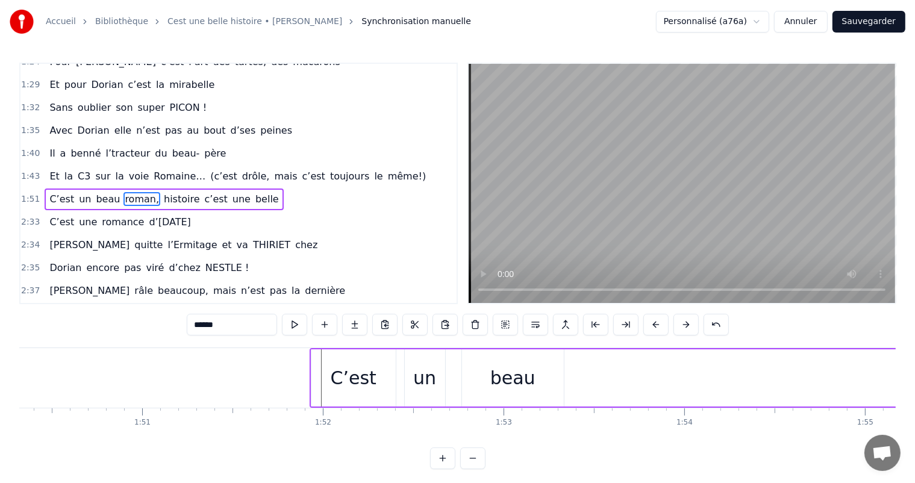
scroll to position [0, 19912]
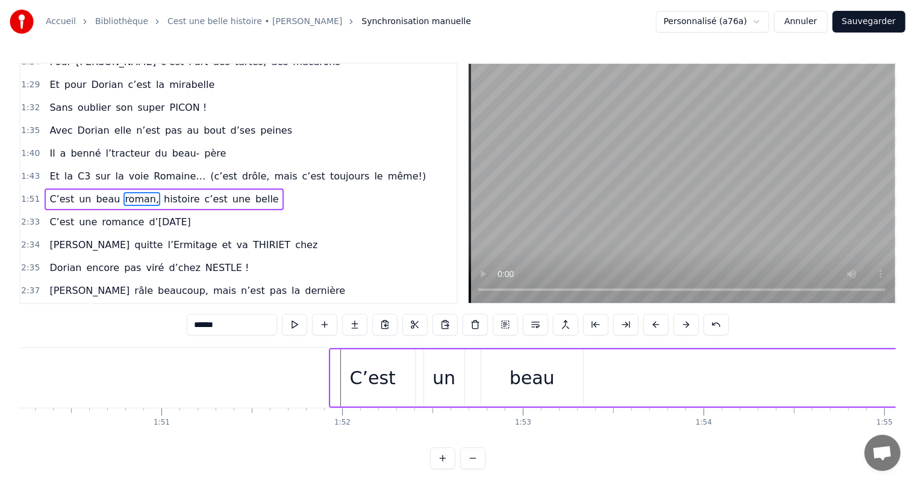
click at [581, 379] on div "beau" at bounding box center [532, 377] width 102 height 57
type input "****"
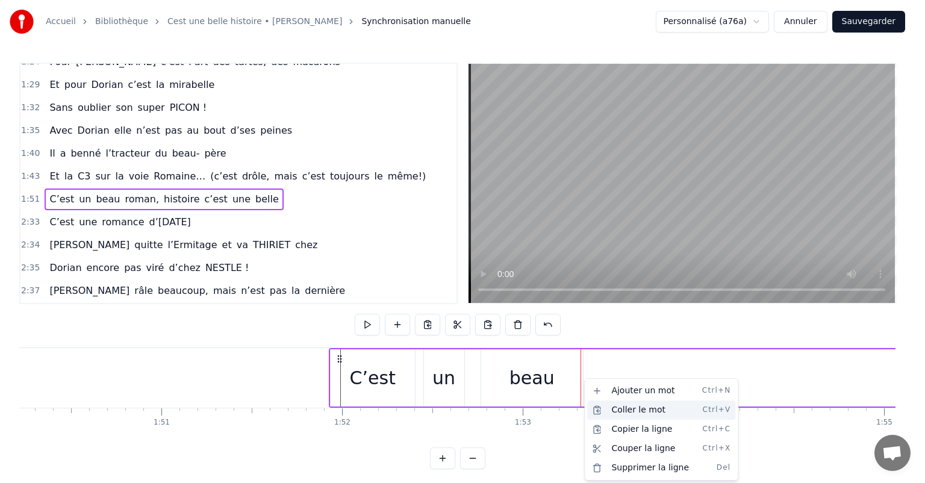
click at [614, 410] on div "Coller le mot Ctrl+V" at bounding box center [661, 409] width 148 height 19
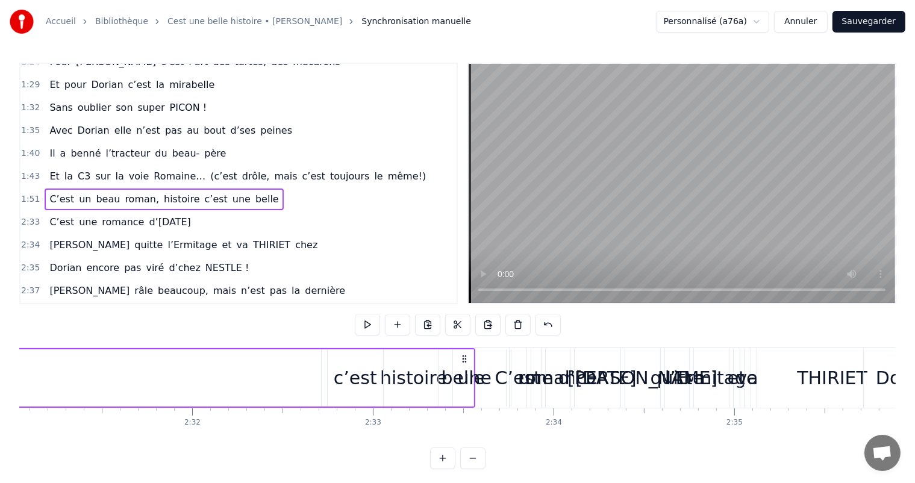
scroll to position [0, 27230]
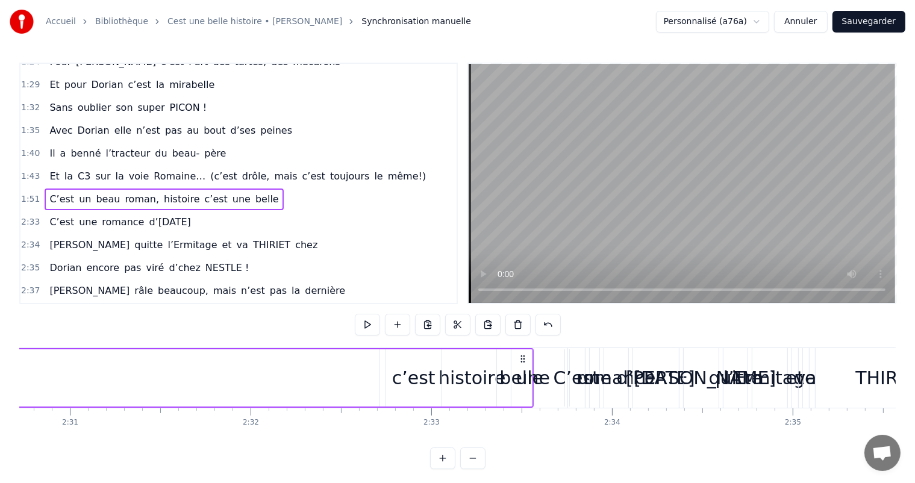
click at [422, 373] on div "c’est" at bounding box center [413, 377] width 43 height 27
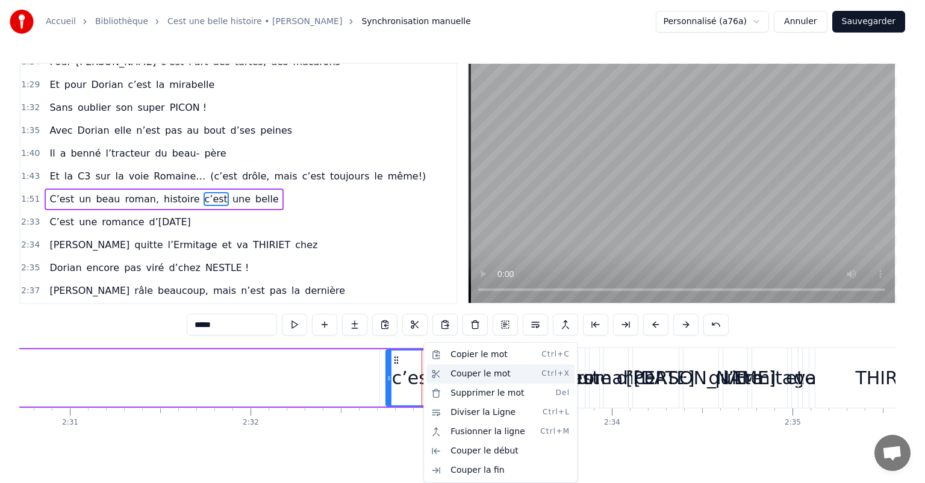
click at [463, 372] on div "Couper le mot Ctrl+X" at bounding box center [500, 373] width 148 height 19
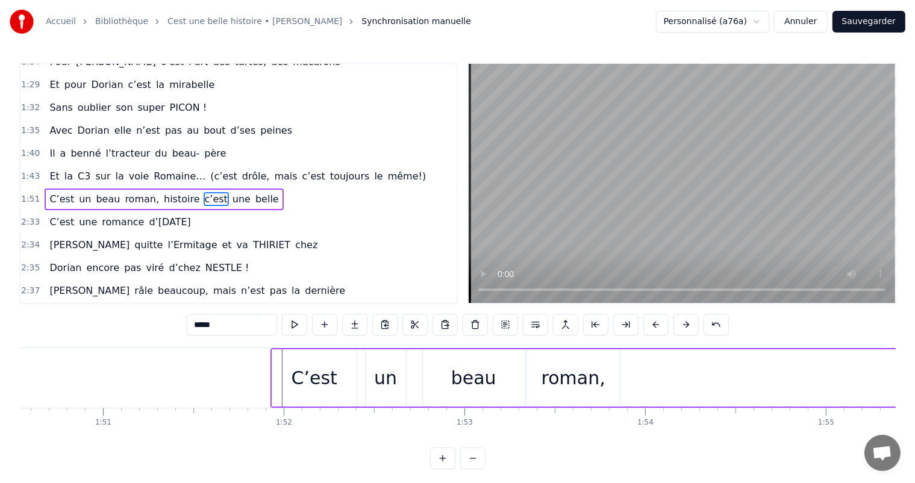
scroll to position [0, 20029]
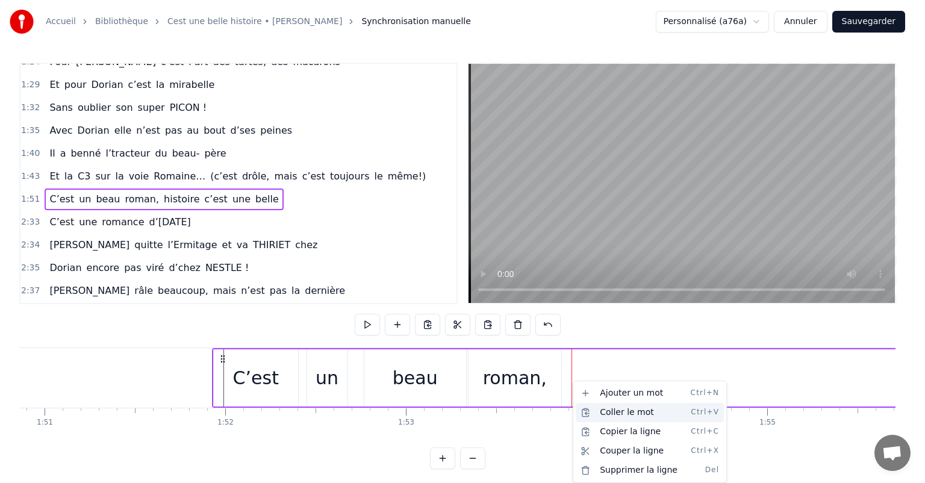
click at [605, 416] on div "Coller le mot Ctrl+V" at bounding box center [650, 412] width 148 height 19
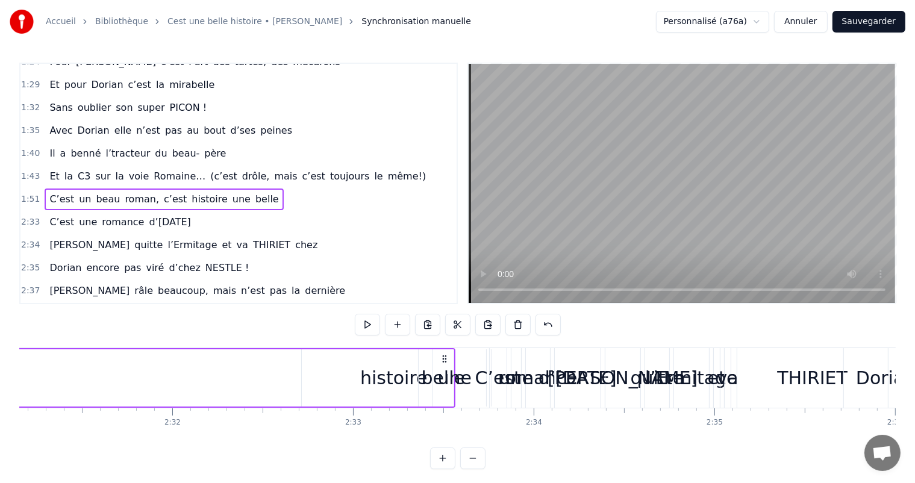
scroll to position [0, 27153]
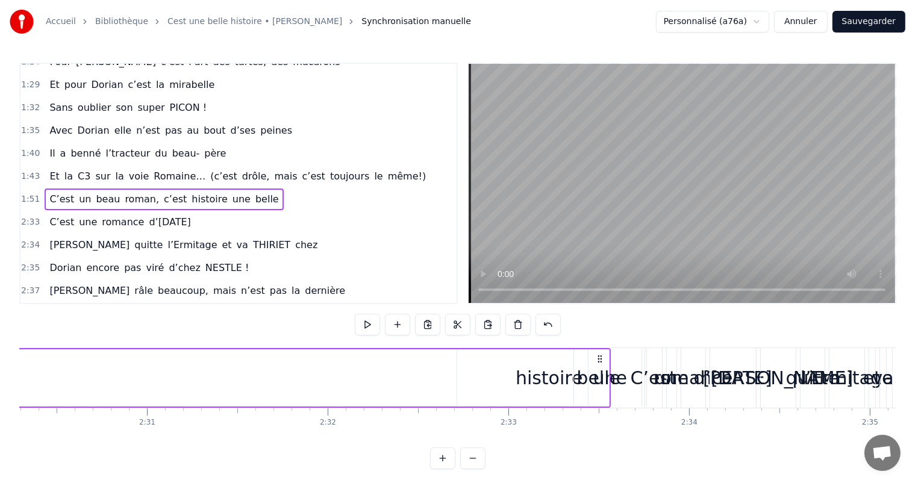
click at [613, 378] on div "belle" at bounding box center [598, 377] width 44 height 27
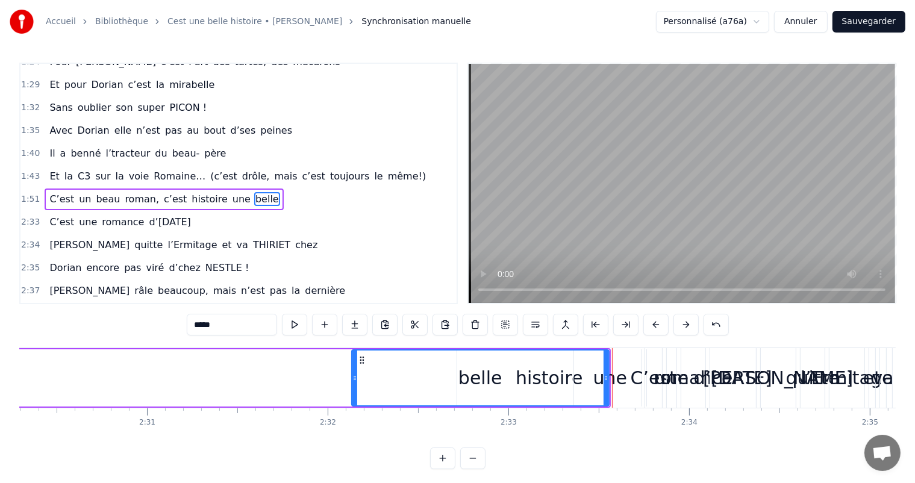
drag, startPoint x: 589, startPoint y: 376, endPoint x: 504, endPoint y: 344, distance: 90.5
click at [353, 369] on div at bounding box center [354, 377] width 5 height 55
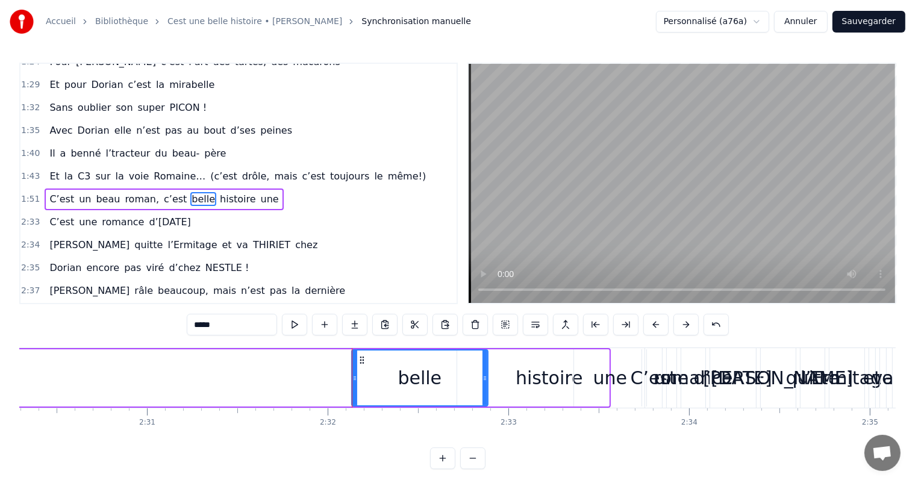
drag, startPoint x: 605, startPoint y: 363, endPoint x: 559, endPoint y: 365, distance: 46.4
click at [482, 365] on div at bounding box center [484, 377] width 5 height 55
click at [615, 378] on div "une" at bounding box center [610, 377] width 34 height 27
type input "***"
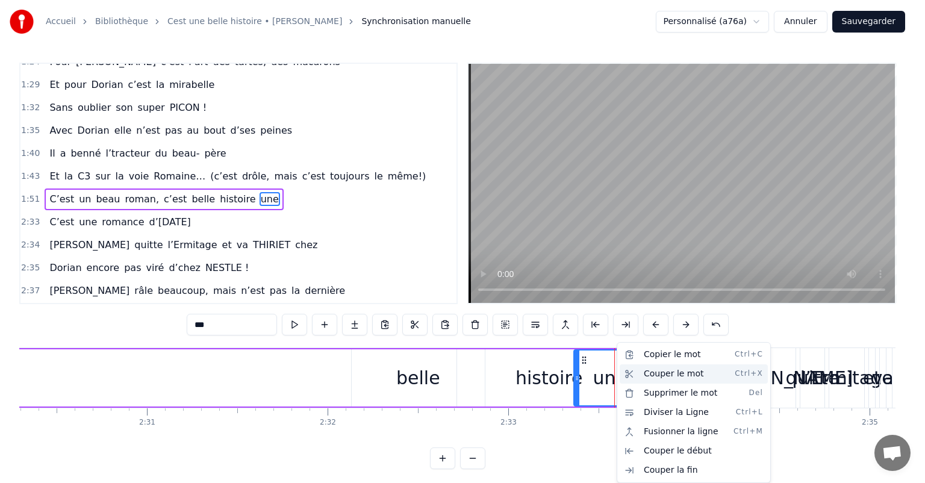
click at [670, 370] on div "Couper le mot Ctrl+X" at bounding box center [694, 373] width 148 height 19
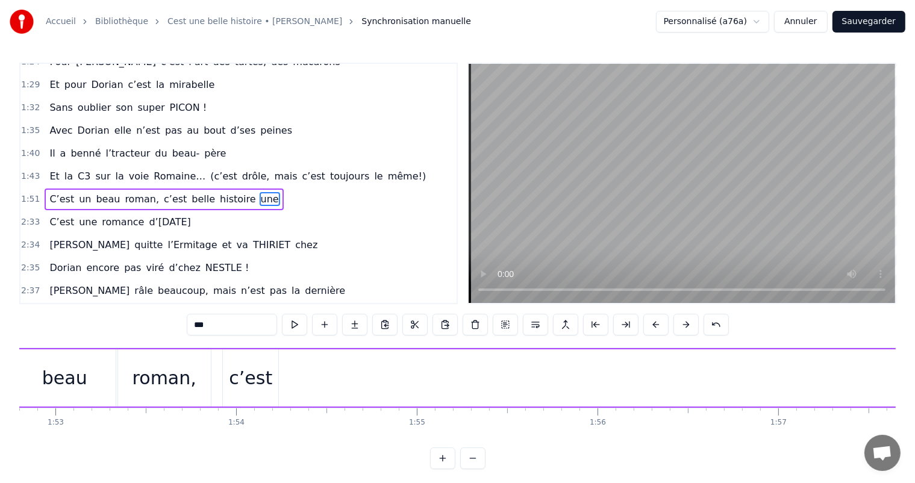
scroll to position [0, 20184]
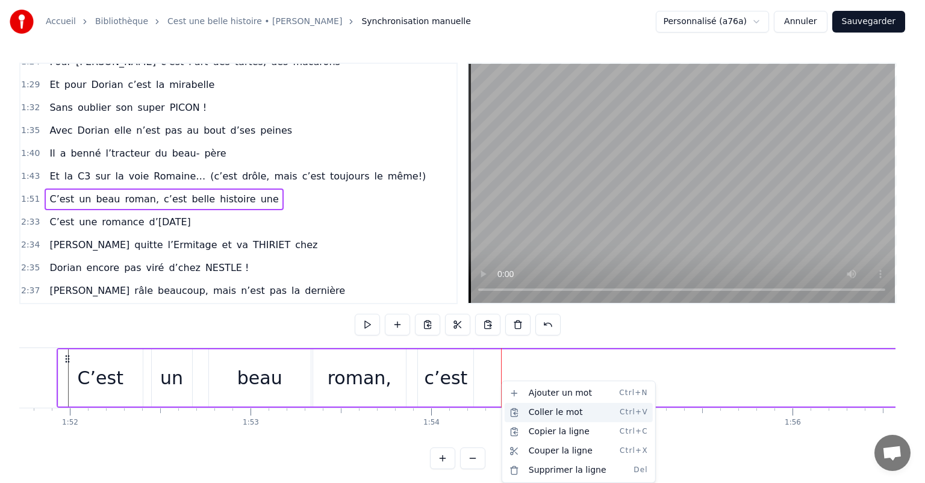
click at [535, 410] on div "Coller le mot Ctrl+V" at bounding box center [579, 412] width 148 height 19
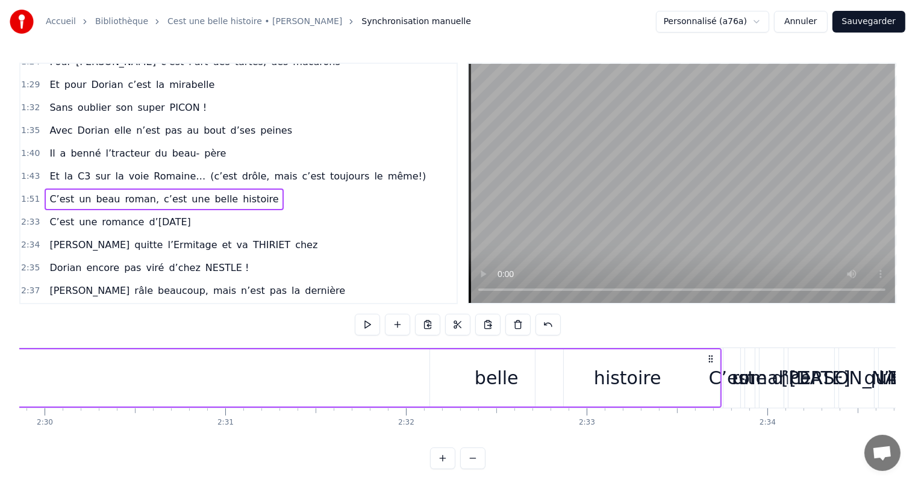
scroll to position [0, 26919]
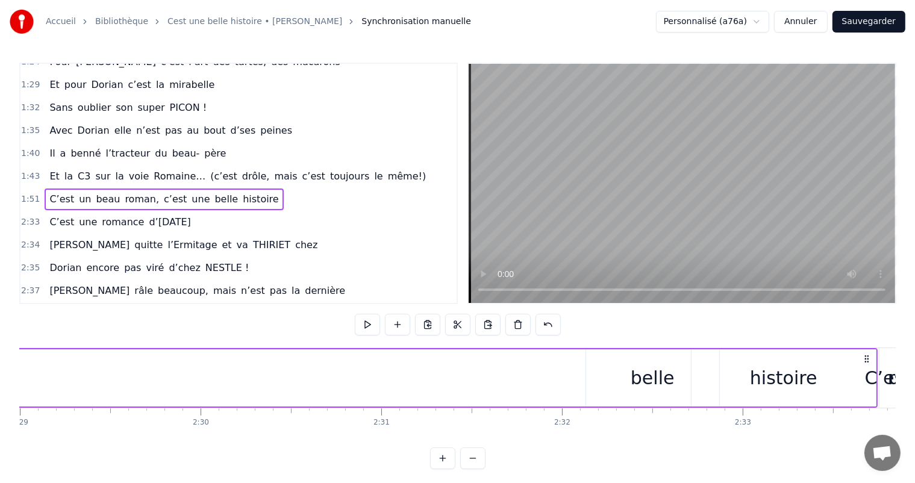
click at [648, 374] on div "belle" at bounding box center [653, 377] width 44 height 27
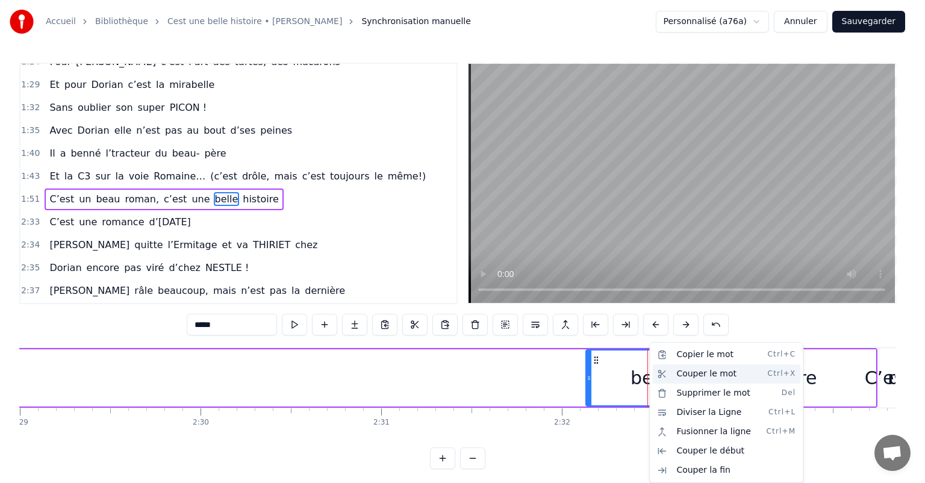
click at [680, 369] on div "Couper le mot Ctrl+X" at bounding box center [726, 373] width 148 height 19
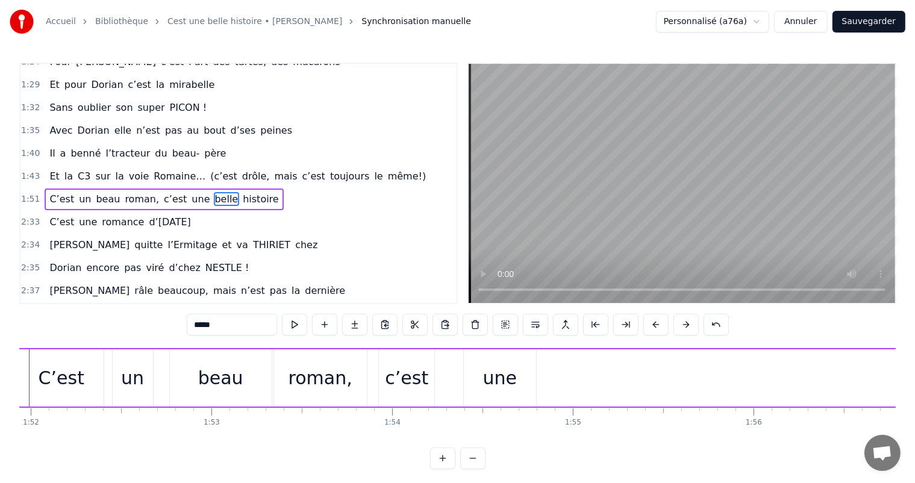
scroll to position [0, 20282]
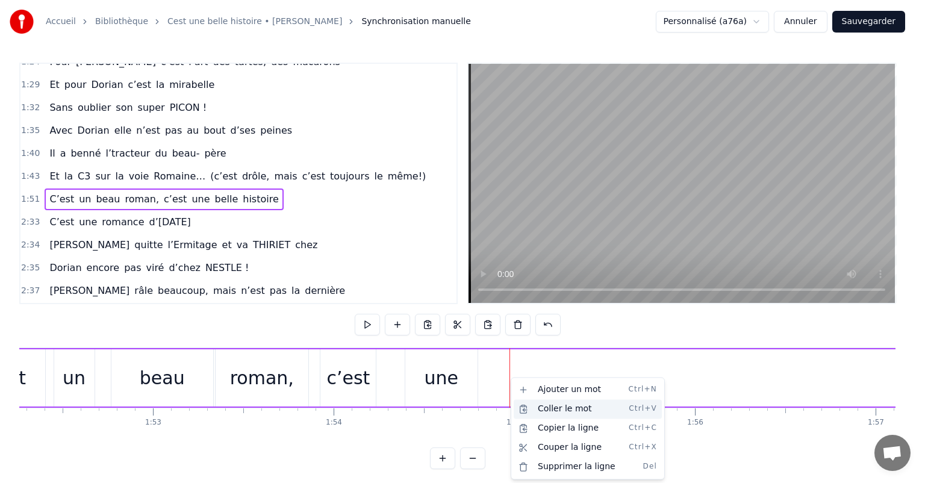
click at [535, 405] on div "Coller le mot Ctrl+V" at bounding box center [588, 408] width 148 height 19
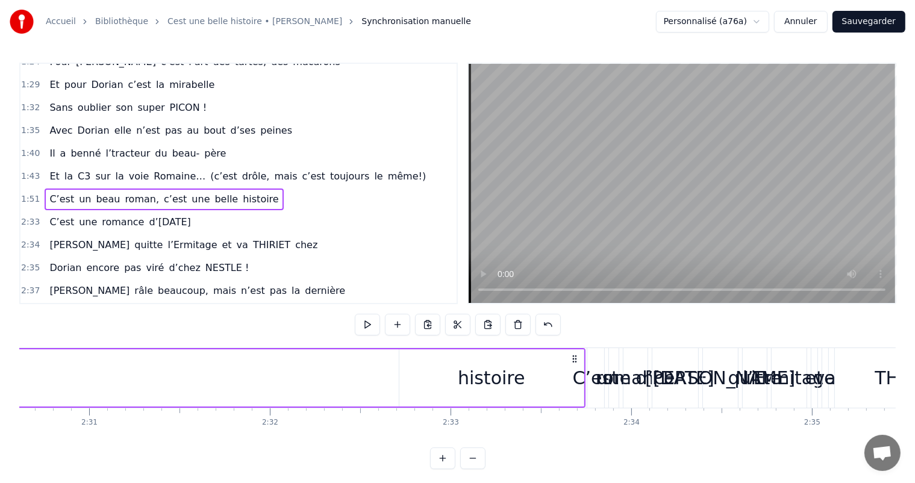
scroll to position [0, 27288]
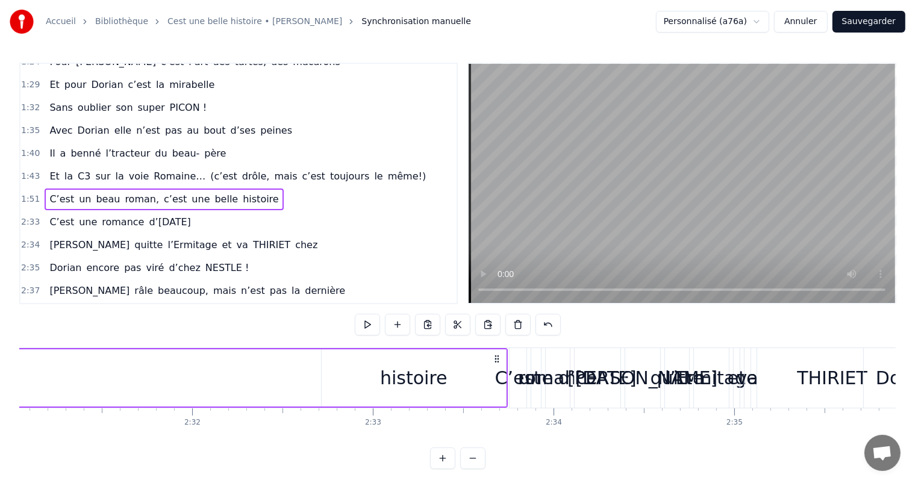
click at [396, 376] on div "histoire" at bounding box center [413, 377] width 67 height 27
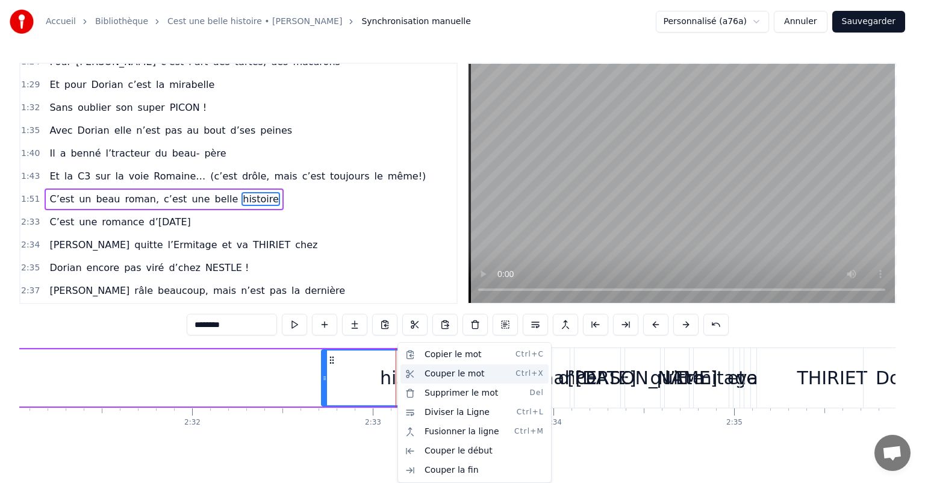
click at [441, 372] on div "Couper le mot Ctrl+X" at bounding box center [474, 373] width 148 height 19
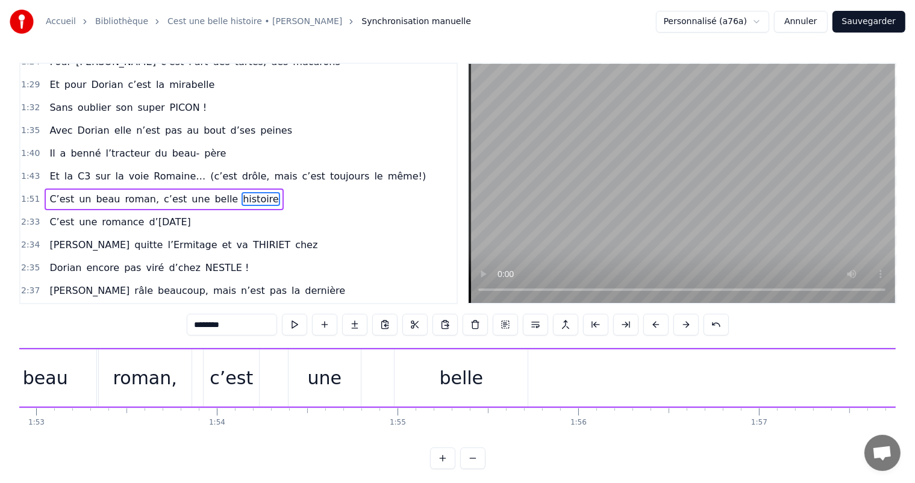
scroll to position [0, 20418]
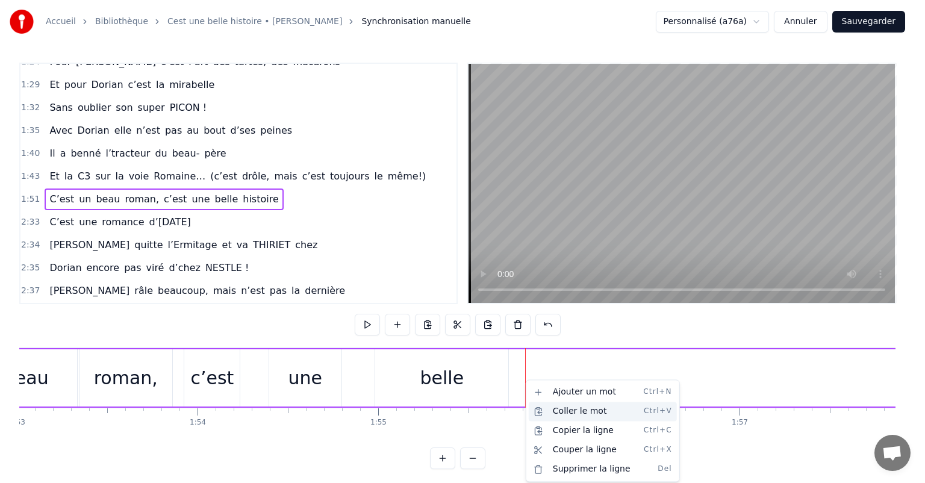
click at [547, 406] on div "Coller le mot Ctrl+V" at bounding box center [603, 411] width 148 height 19
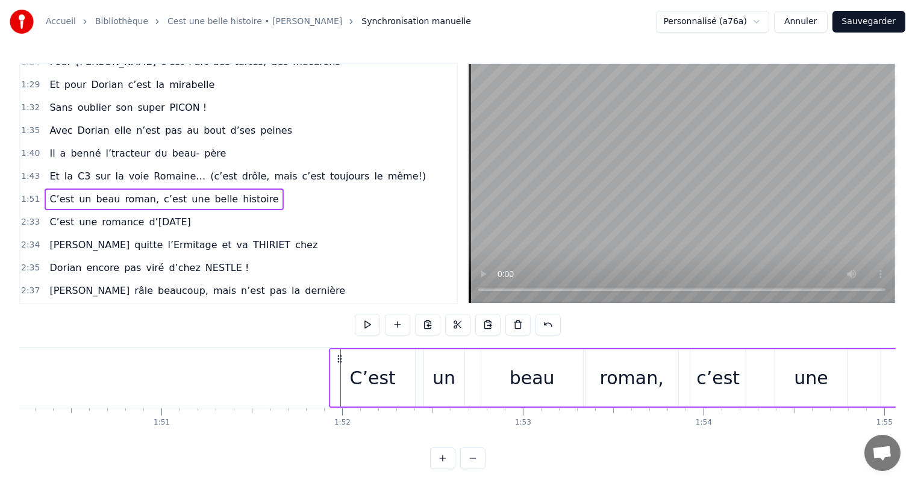
scroll to position [0, 19950]
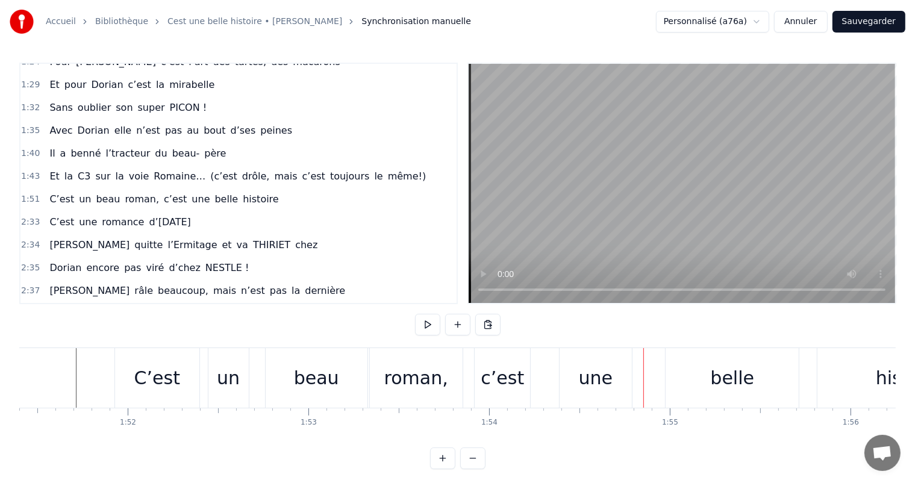
scroll to position [0, 20145]
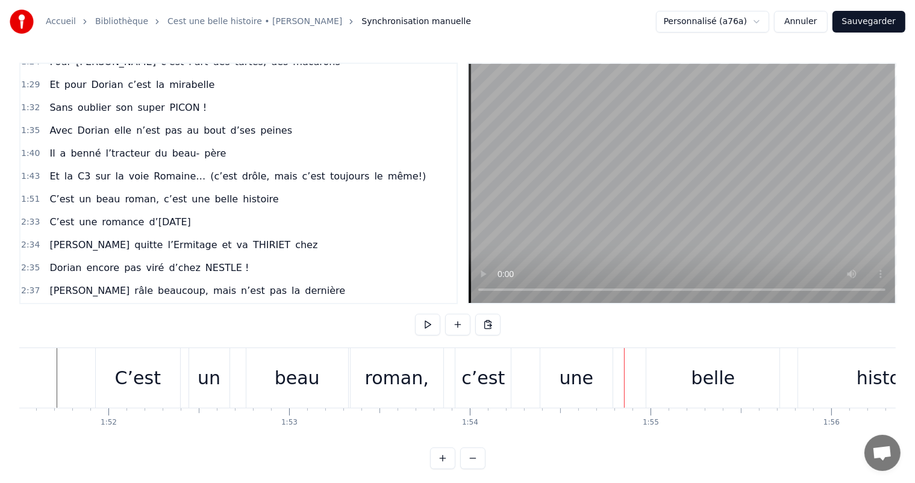
click at [506, 372] on div "c’est" at bounding box center [482, 378] width 55 height 60
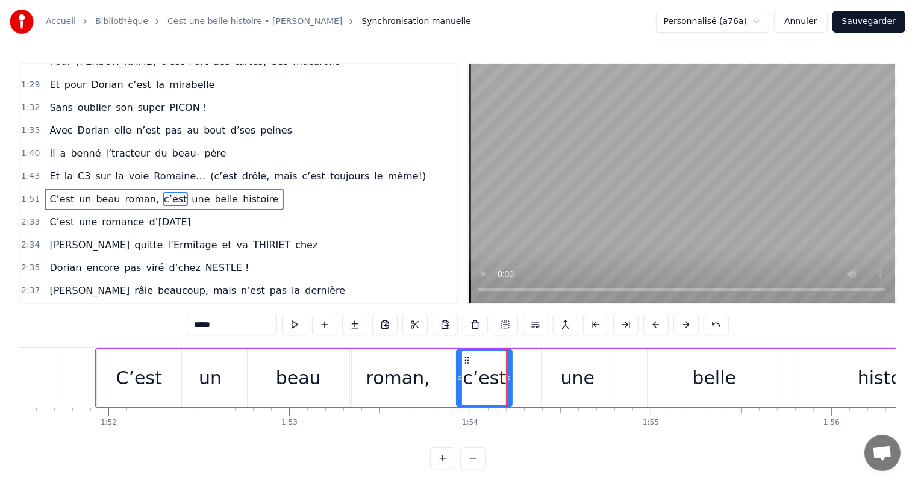
click at [511, 373] on div "c’est" at bounding box center [484, 377] width 57 height 57
drag, startPoint x: 509, startPoint y: 372, endPoint x: 550, endPoint y: 371, distance: 41.0
click at [550, 371] on div at bounding box center [548, 377] width 5 height 55
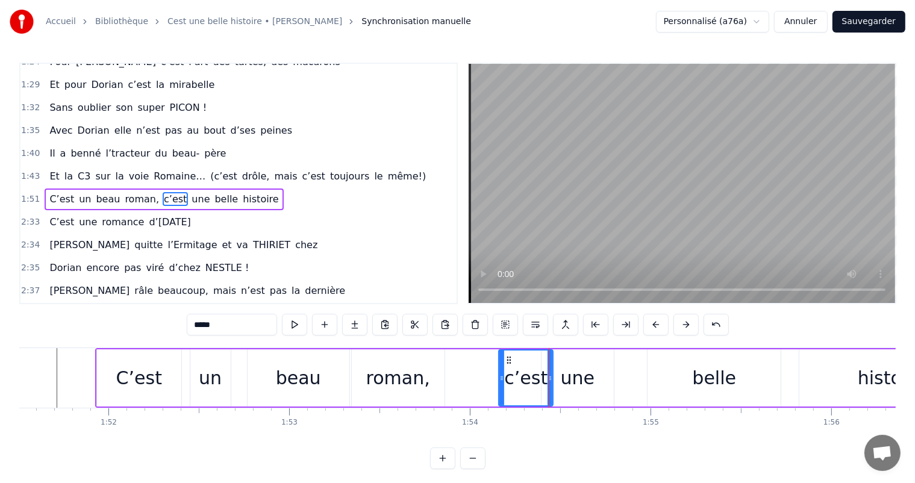
drag, startPoint x: 457, startPoint y: 372, endPoint x: 553, endPoint y: 369, distance: 95.8
click at [499, 376] on div at bounding box center [501, 377] width 5 height 55
click at [572, 376] on div "une" at bounding box center [578, 377] width 34 height 27
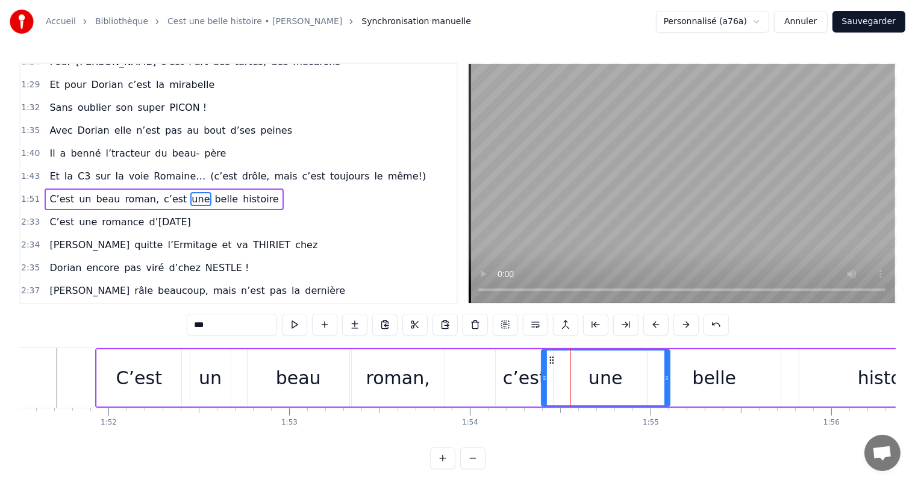
drag, startPoint x: 611, startPoint y: 372, endPoint x: 643, endPoint y: 388, distance: 35.6
click at [668, 380] on div at bounding box center [666, 377] width 5 height 55
click at [540, 436] on div "C’est un beau roman, c’est une belle histoire C’est une romance d’aujourd’hui J…" at bounding box center [457, 392] width 876 height 90
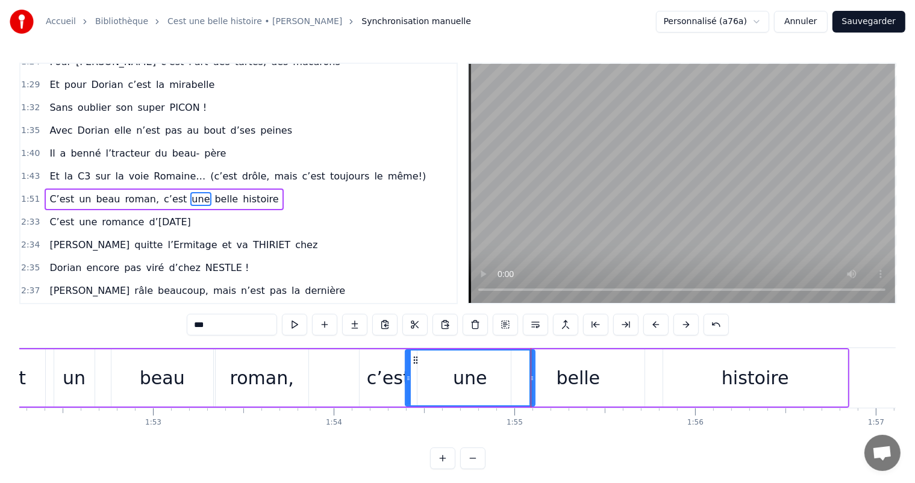
scroll to position [0, 20321]
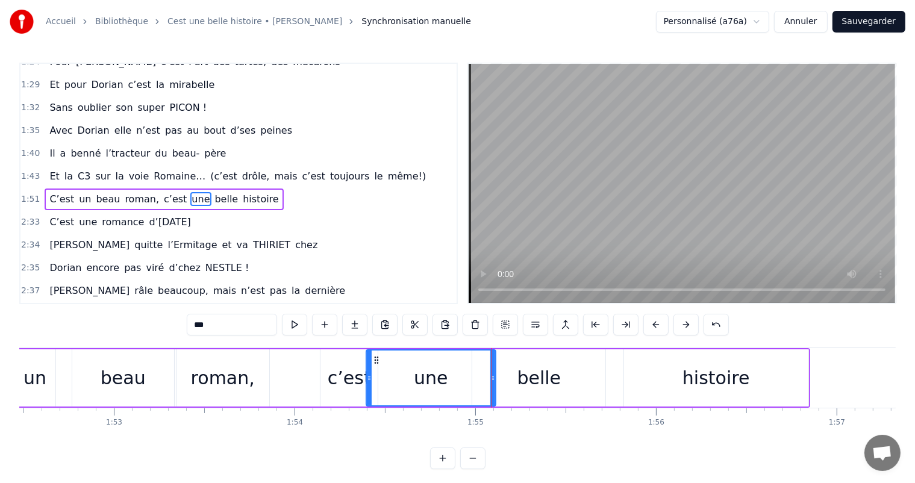
click at [663, 390] on div "histoire" at bounding box center [716, 377] width 184 height 57
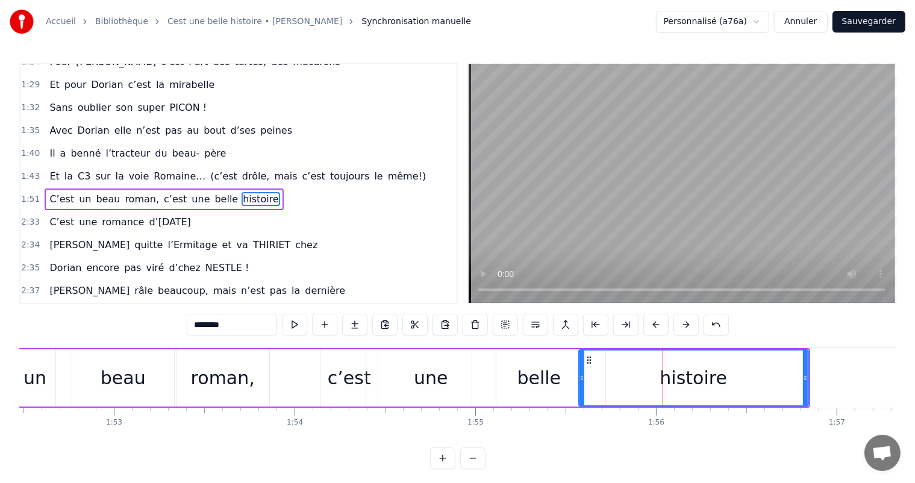
drag, startPoint x: 624, startPoint y: 376, endPoint x: 578, endPoint y: 374, distance: 45.8
click at [579, 374] on icon at bounding box center [581, 378] width 5 height 10
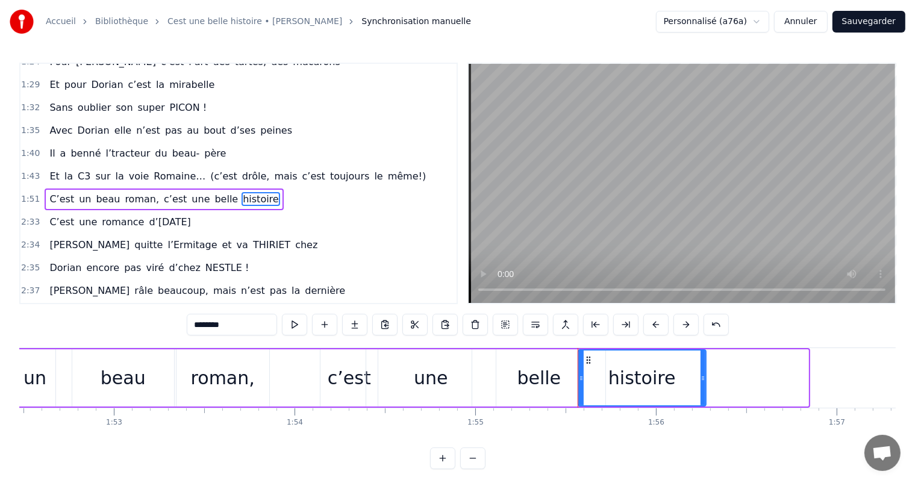
drag, startPoint x: 805, startPoint y: 376, endPoint x: 703, endPoint y: 371, distance: 102.5
click at [703, 371] on div at bounding box center [702, 377] width 5 height 55
click at [39, 389] on div "un" at bounding box center [34, 377] width 23 height 27
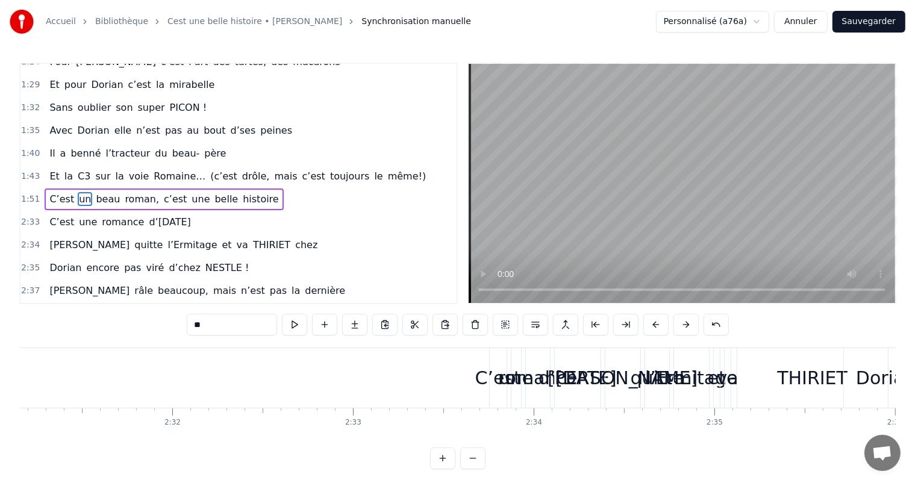
scroll to position [0, 27347]
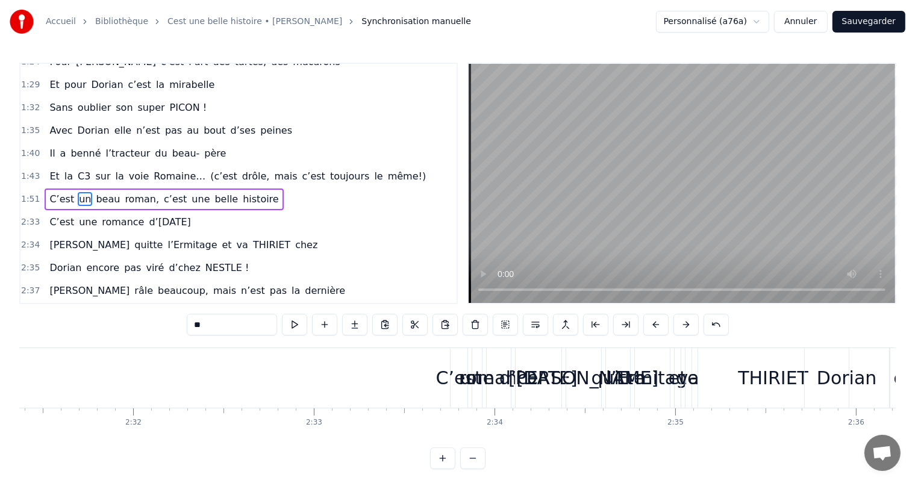
click at [449, 378] on div "C’est" at bounding box center [459, 377] width 46 height 27
type input "*****"
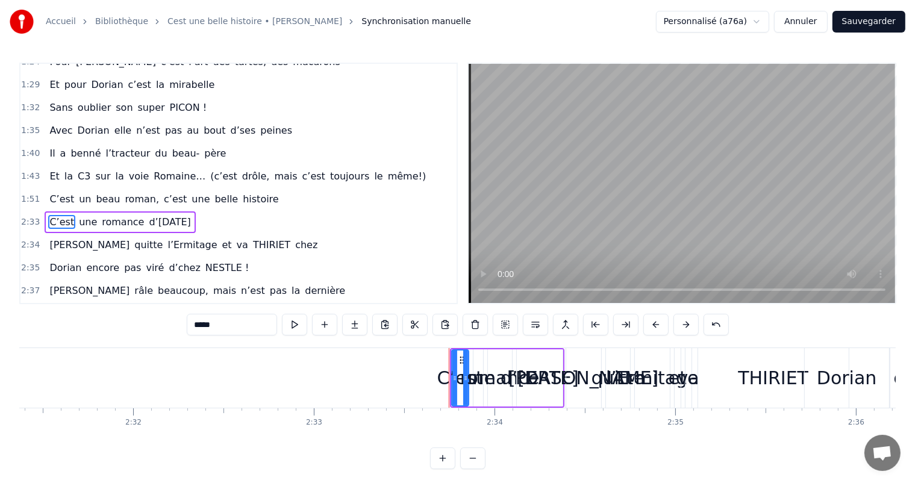
scroll to position [378, 0]
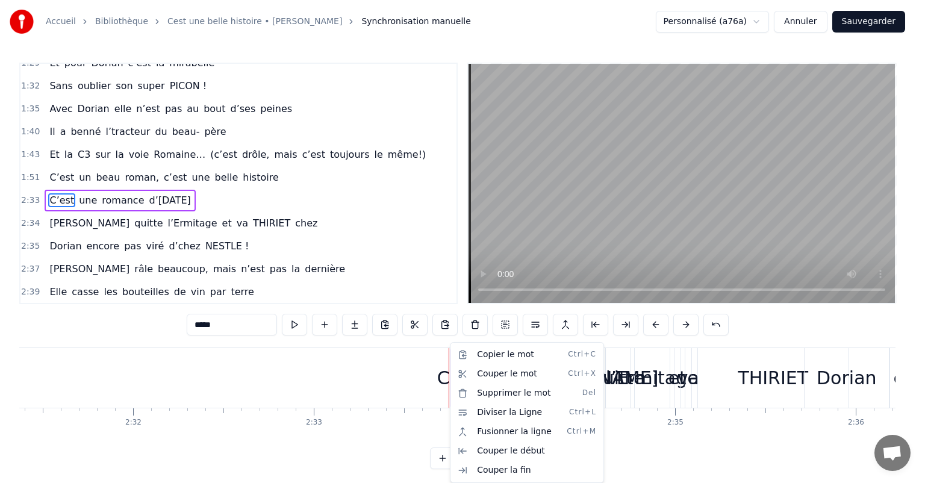
click at [270, 372] on html "Accueil Bibliothèque Cest une belle histoire • Michel Fugain Synchronisation ma…" at bounding box center [462, 244] width 925 height 488
click at [497, 373] on div "Couper le mot Ctrl+X" at bounding box center [535, 373] width 148 height 19
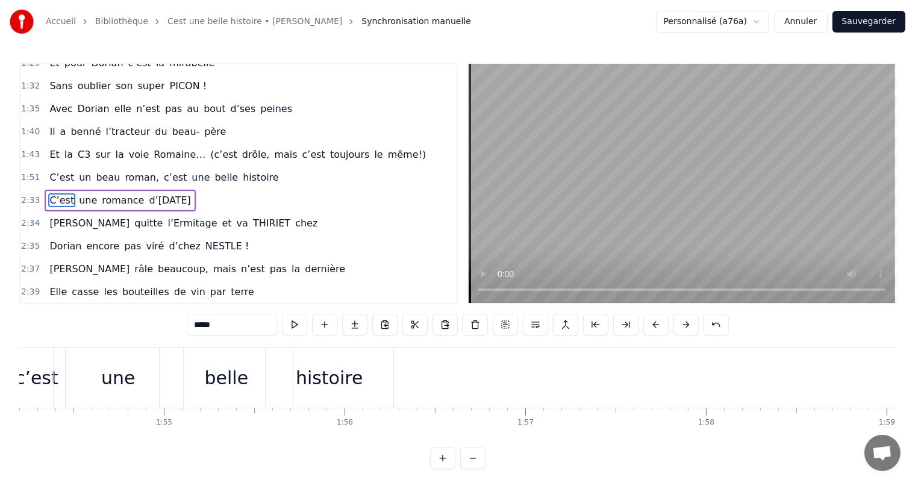
scroll to position [0, 20651]
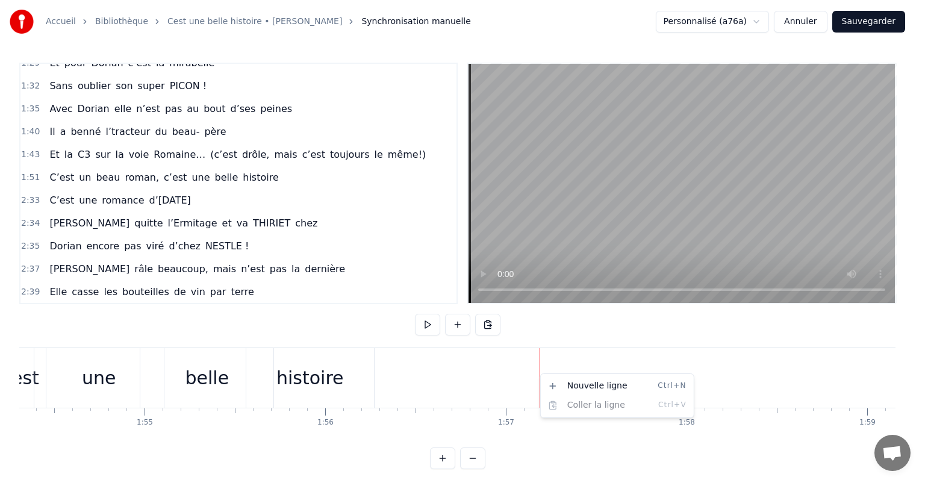
click at [522, 385] on html "Accueil Bibliothèque Cest une belle histoire • Michel Fugain Synchronisation ma…" at bounding box center [462, 244] width 925 height 488
click at [384, 373] on html "Accueil Bibliothèque Cest une belle histoire • Michel Fugain Synchronisation ma…" at bounding box center [462, 244] width 925 height 488
click at [378, 376] on html "Accueil Bibliothèque Cest une belle histoire • Michel Fugain Synchronisation ma…" at bounding box center [462, 244] width 925 height 488
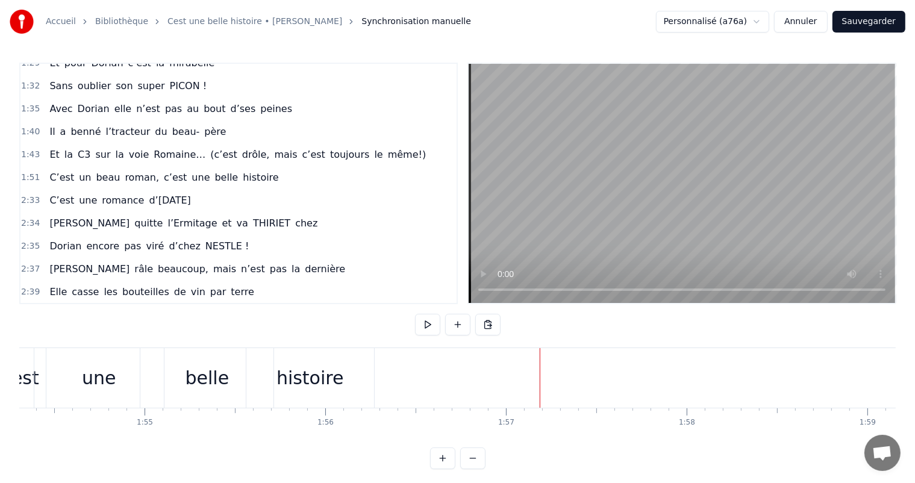
drag, startPoint x: 558, startPoint y: 443, endPoint x: 614, endPoint y: 435, distance: 57.2
click at [614, 435] on html "Accueil Bibliothèque Cest une belle histoire • Michel Fugain Synchronisation ma…" at bounding box center [457, 244] width 915 height 488
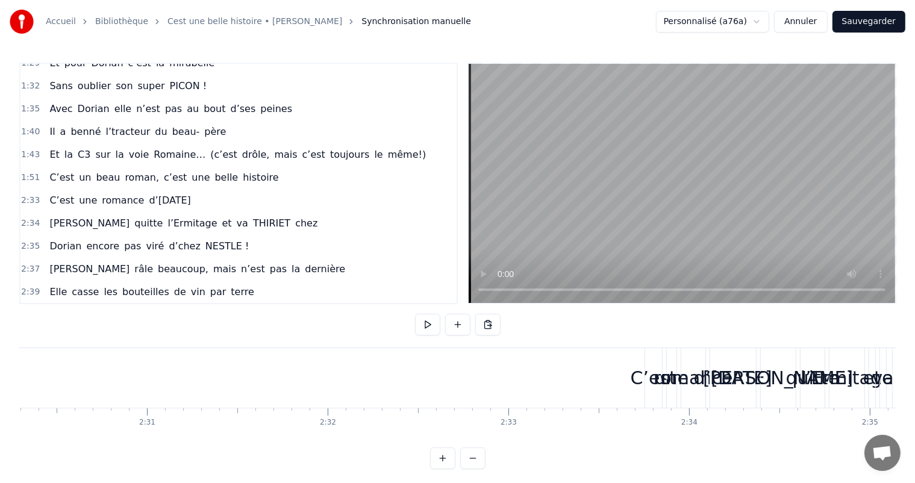
scroll to position [0, 27172]
click at [629, 385] on div "C’est" at bounding box center [634, 377] width 46 height 27
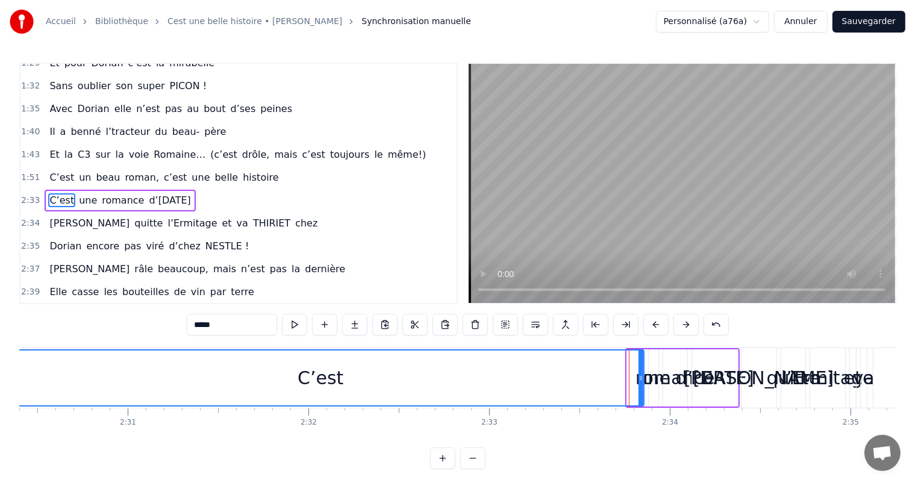
drag, startPoint x: 629, startPoint y: 369, endPoint x: 0, endPoint y: 398, distance: 630.0
click at [0, 398] on div "Accueil Bibliothèque Cest une belle histoire • Michel Fugain Synchronisation ma…" at bounding box center [457, 234] width 915 height 469
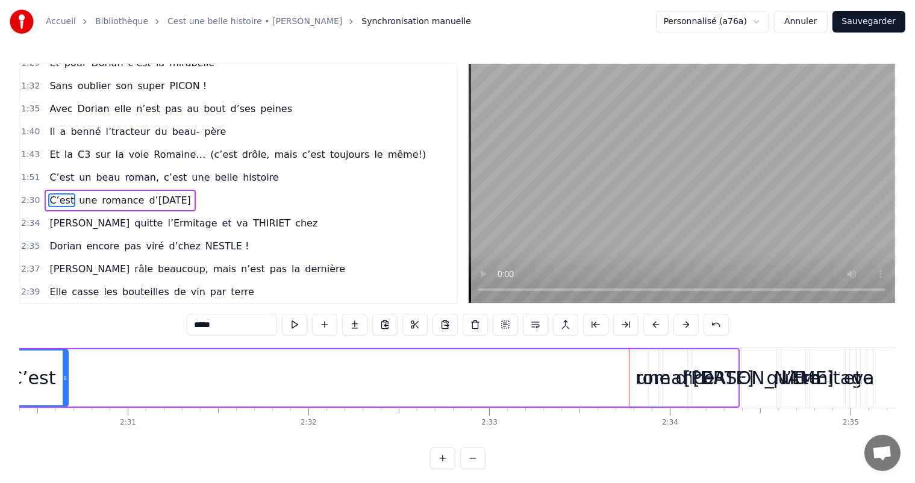
drag, startPoint x: 639, startPoint y: 376, endPoint x: 63, endPoint y: 395, distance: 576.6
click at [63, 395] on div at bounding box center [65, 377] width 5 height 55
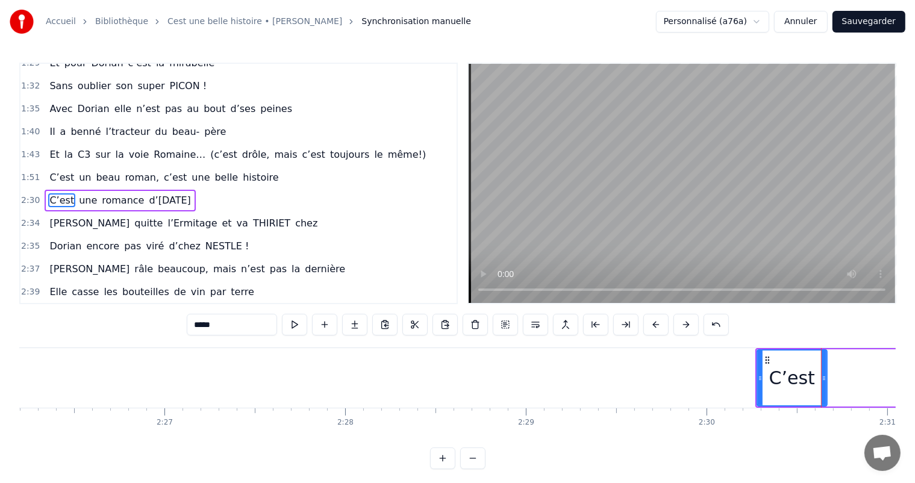
scroll to position [0, 26354]
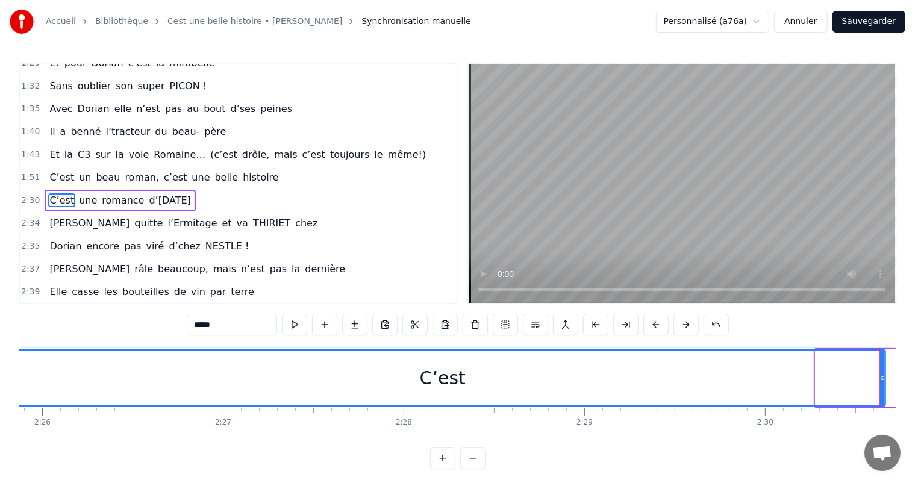
drag, startPoint x: 815, startPoint y: 375, endPoint x: 0, endPoint y: 434, distance: 817.5
click at [0, 434] on div "Accueil Bibliothèque Cest une belle histoire • Michel Fugain Synchronisation ma…" at bounding box center [457, 234] width 915 height 469
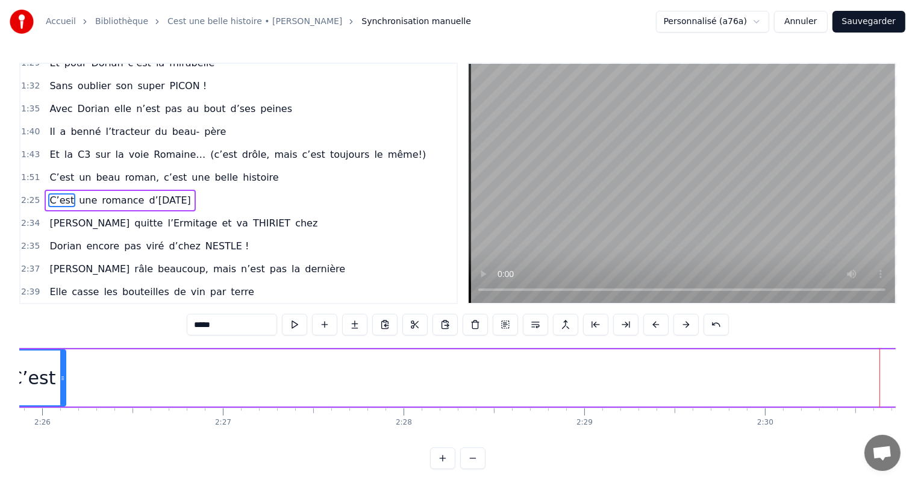
drag, startPoint x: 882, startPoint y: 375, endPoint x: 62, endPoint y: 418, distance: 820.8
click at [62, 418] on div "C’est un beau roman, c’est une belle histoire C’est une romance d’aujourd’hui J…" at bounding box center [457, 392] width 876 height 90
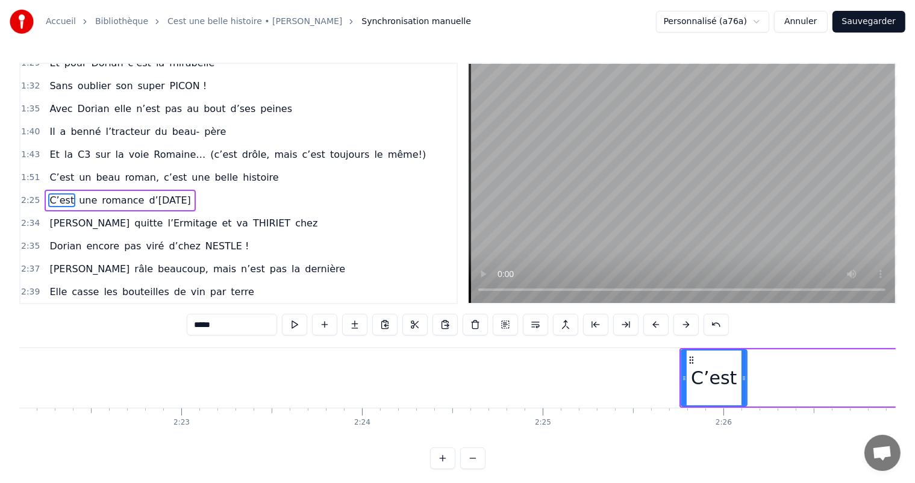
scroll to position [0, 25576]
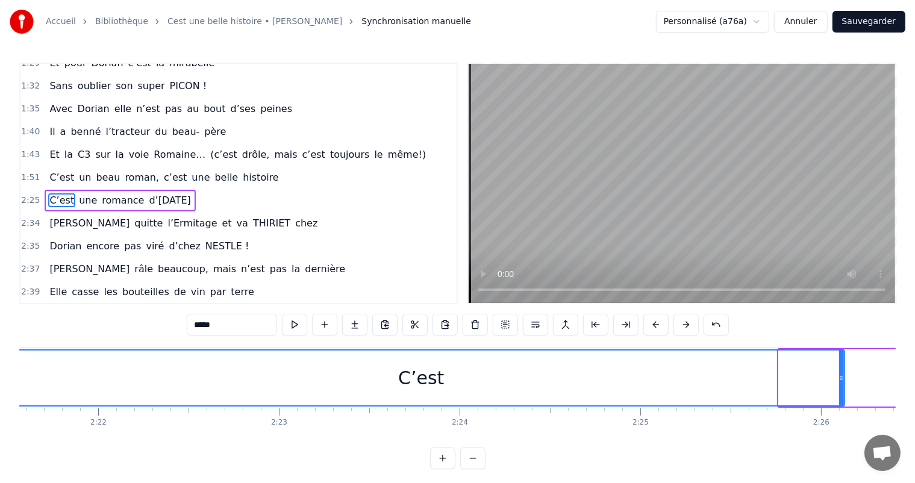
drag, startPoint x: 780, startPoint y: 374, endPoint x: 0, endPoint y: 357, distance: 780.7
click at [0, 357] on div "Accueil Bibliothèque Cest une belle histoire • Michel Fugain Synchronisation ma…" at bounding box center [457, 234] width 915 height 469
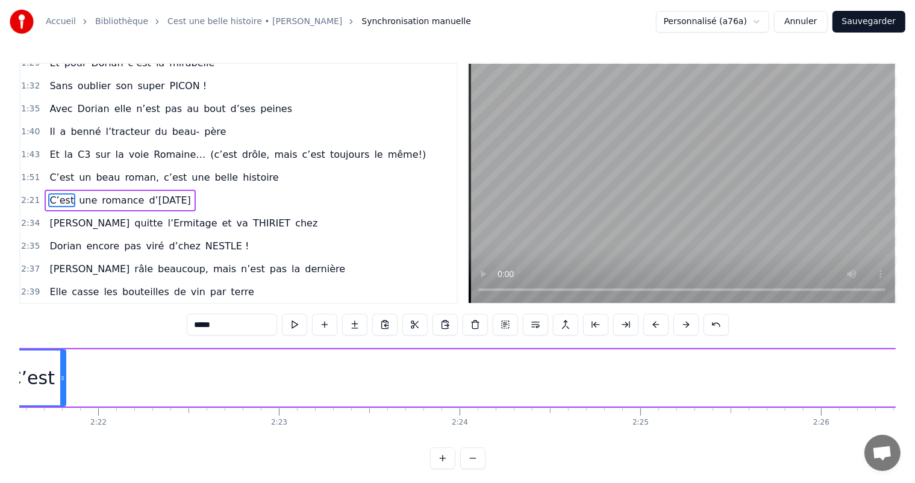
drag, startPoint x: 842, startPoint y: 376, endPoint x: 61, endPoint y: 411, distance: 781.9
click at [61, 411] on div "C’est un beau roman, c’est une belle histoire C’est une romance d’aujourd’hui J…" at bounding box center [457, 392] width 876 height 90
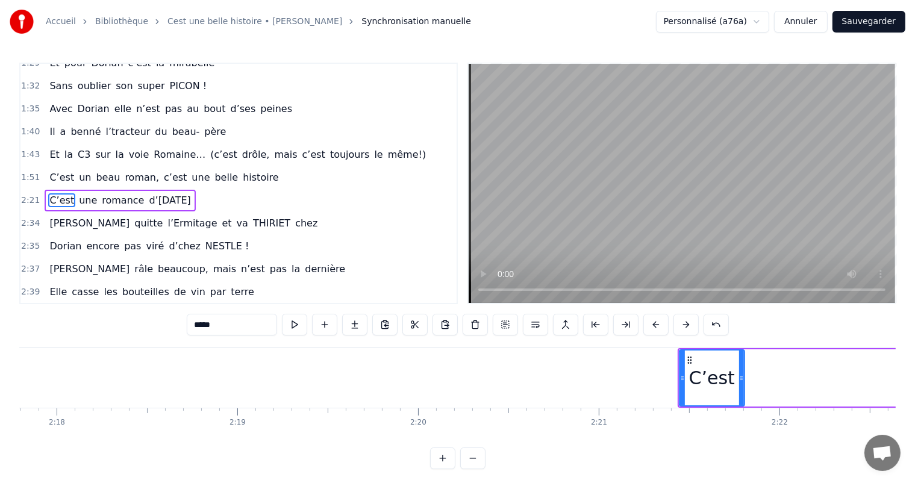
scroll to position [0, 24855]
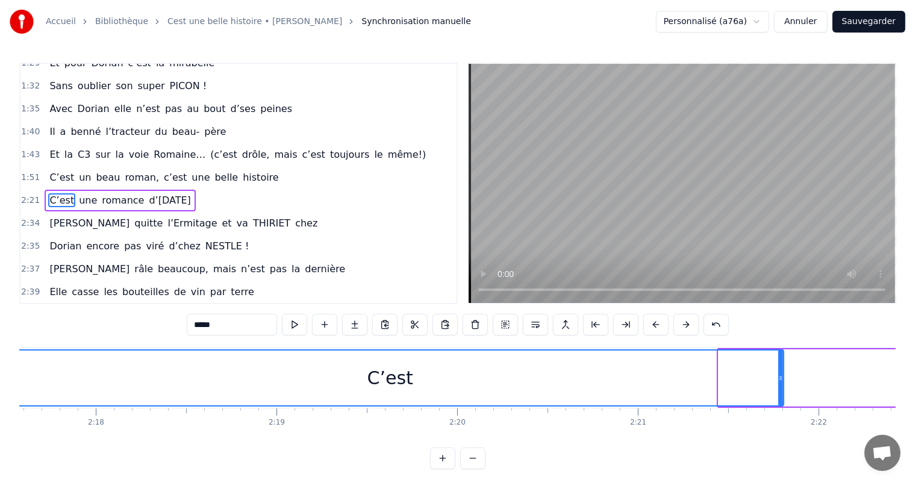
drag, startPoint x: 721, startPoint y: 373, endPoint x: 0, endPoint y: 385, distance: 721.5
click at [0, 385] on div "Accueil Bibliothèque Cest une belle histoire • Michel Fugain Synchronisation ma…" at bounding box center [457, 234] width 915 height 469
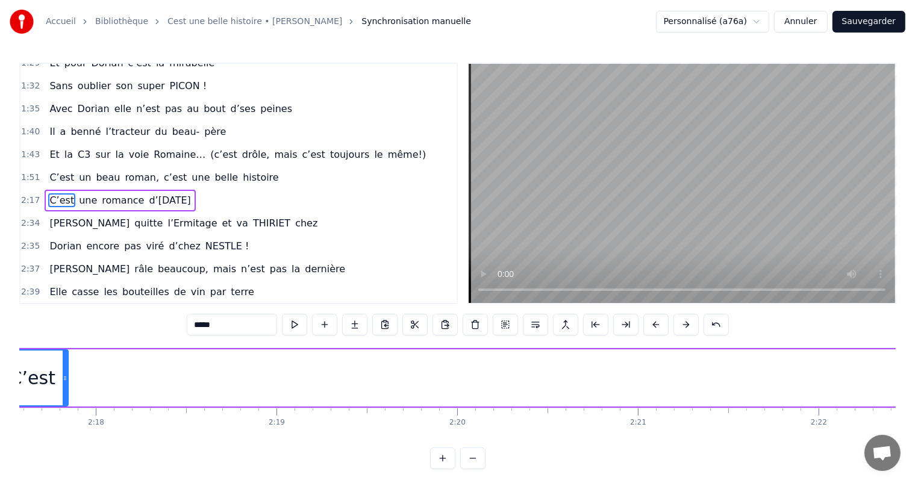
drag, startPoint x: 780, startPoint y: 376, endPoint x: 64, endPoint y: 369, distance: 716.1
click at [64, 369] on div at bounding box center [65, 377] width 5 height 55
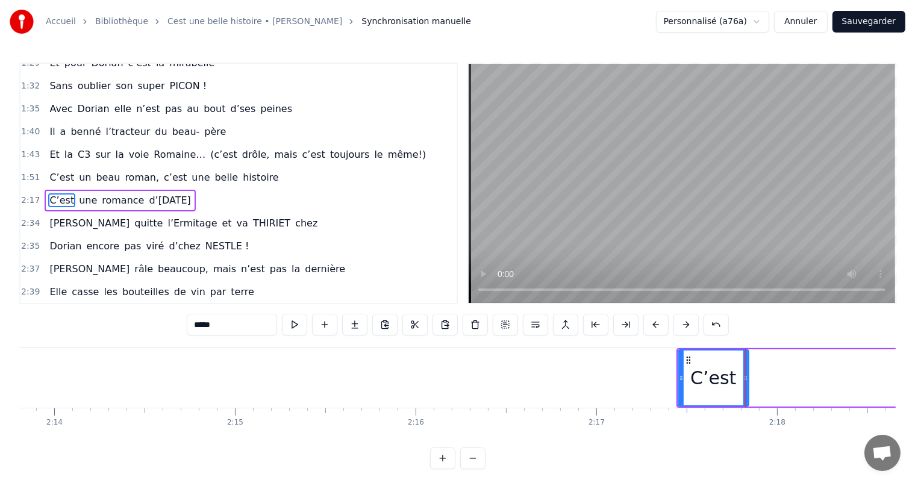
scroll to position [0, 24116]
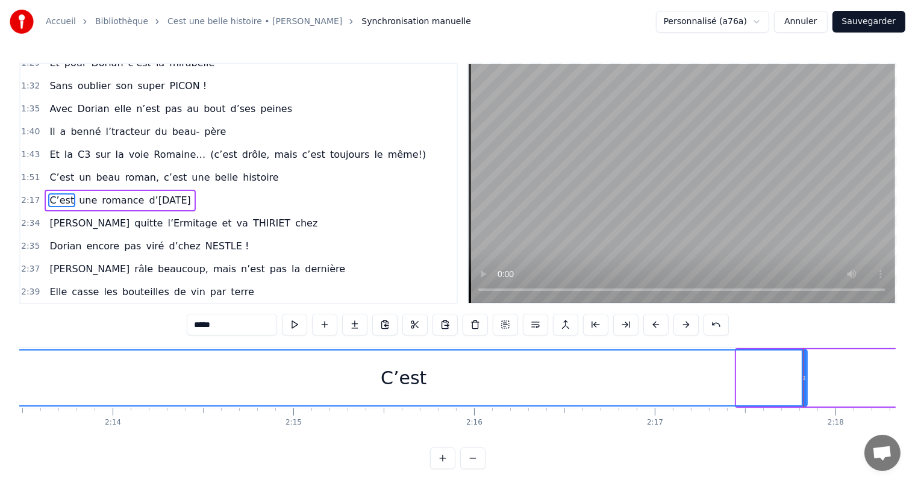
drag, startPoint x: 736, startPoint y: 370, endPoint x: 0, endPoint y: 349, distance: 736.2
click at [0, 349] on div "Accueil Bibliothèque Cest une belle histoire • Michel Fugain Synchronisation ma…" at bounding box center [457, 234] width 915 height 469
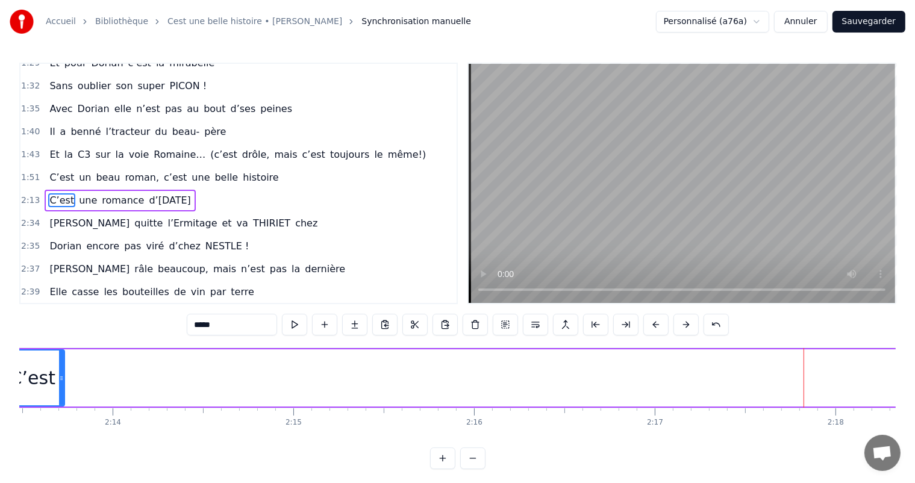
drag, startPoint x: 805, startPoint y: 373, endPoint x: 62, endPoint y: 421, distance: 744.1
click at [62, 421] on div "C’est un beau roman, c’est une belle histoire C’est une romance d’aujourd’hui J…" at bounding box center [457, 392] width 876 height 90
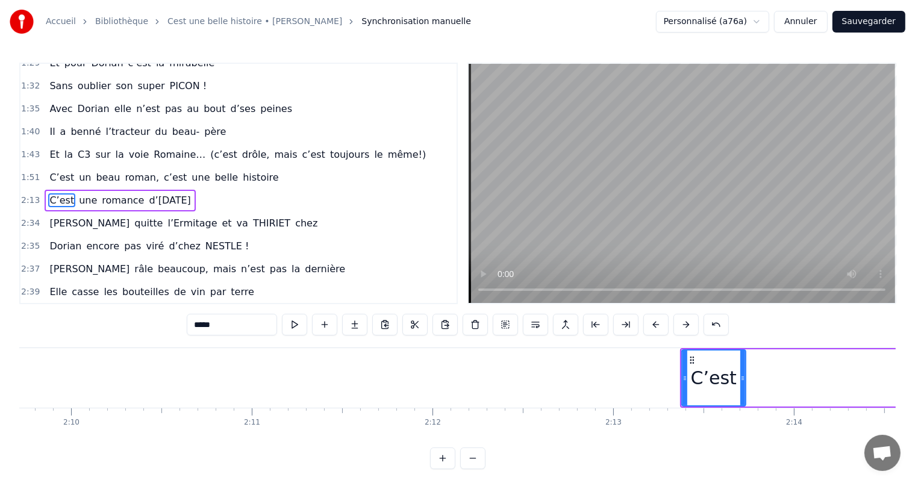
scroll to position [0, 23357]
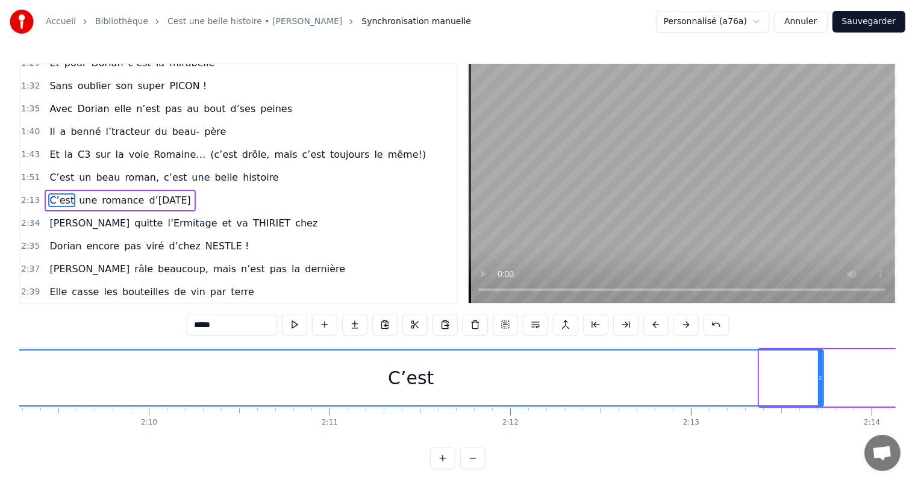
drag, startPoint x: 761, startPoint y: 373, endPoint x: 0, endPoint y: 249, distance: 770.7
click at [0, 249] on div "Accueil Bibliothèque Cest une belle histoire • Michel Fugain Synchronisation ma…" at bounding box center [457, 234] width 915 height 469
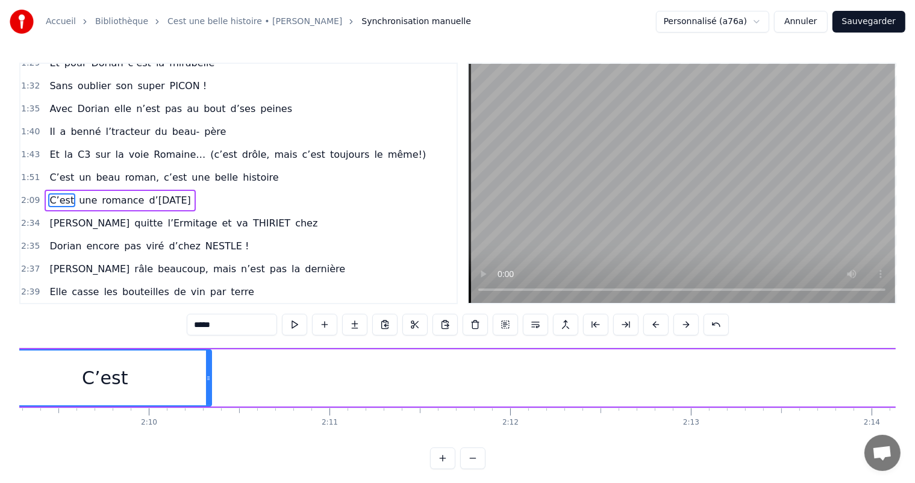
drag, startPoint x: 819, startPoint y: 376, endPoint x: 71, endPoint y: 309, distance: 751.0
click at [104, 293] on div "0:11 C’est 0:12 un beau roman, c’est une belle histoire 0:17 C’est une romance …" at bounding box center [457, 266] width 876 height 406
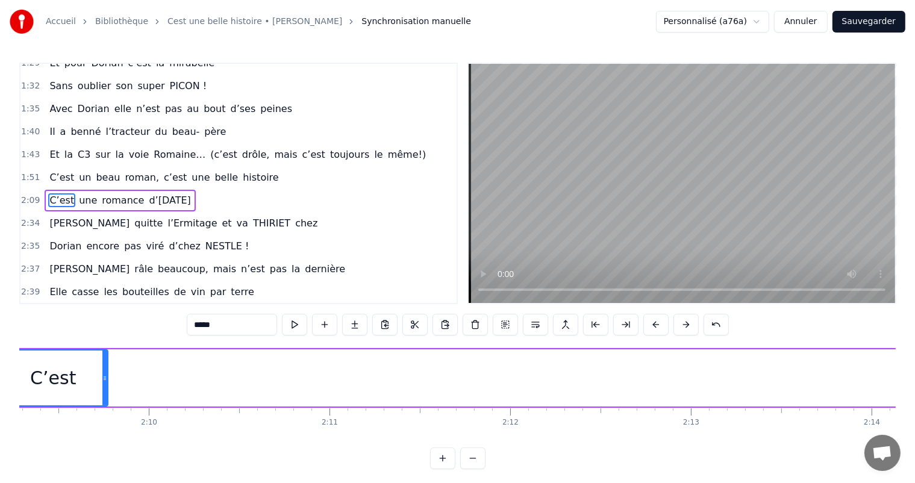
drag, startPoint x: 71, startPoint y: 309, endPoint x: 63, endPoint y: 313, distance: 9.4
click at [64, 313] on div "0:11 C’est 0:12 un beau roman, c’est une belle histoire 0:17 C’est une romance …" at bounding box center [457, 266] width 876 height 406
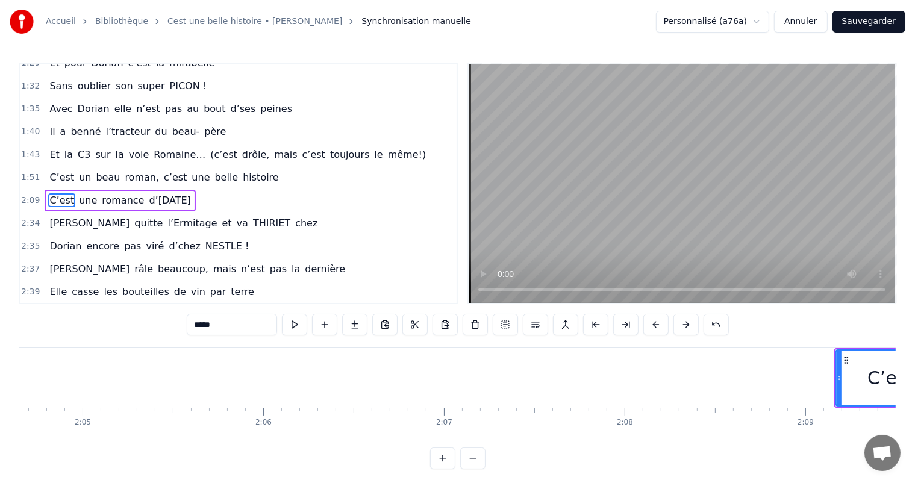
scroll to position [0, 22636]
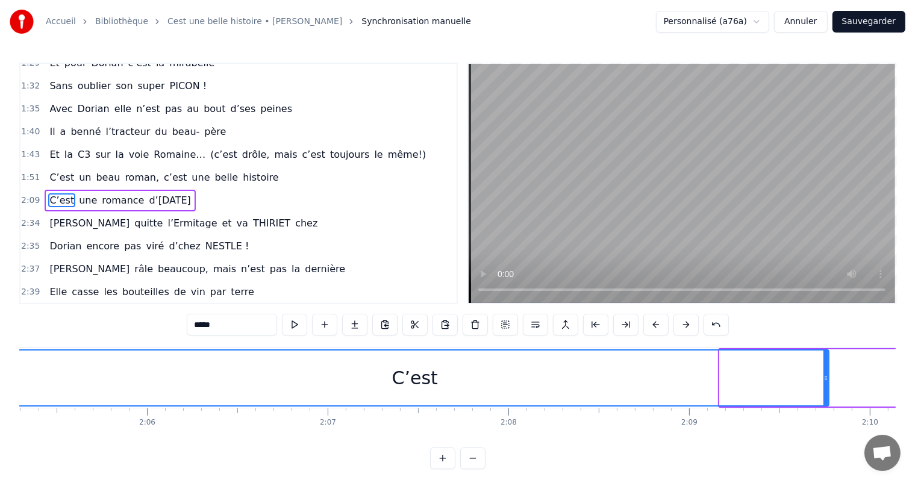
drag, startPoint x: 718, startPoint y: 385, endPoint x: 0, endPoint y: 291, distance: 724.6
click at [0, 291] on div "Accueil Bibliothèque Cest une belle histoire • Michel Fugain Synchronisation ma…" at bounding box center [457, 234] width 915 height 469
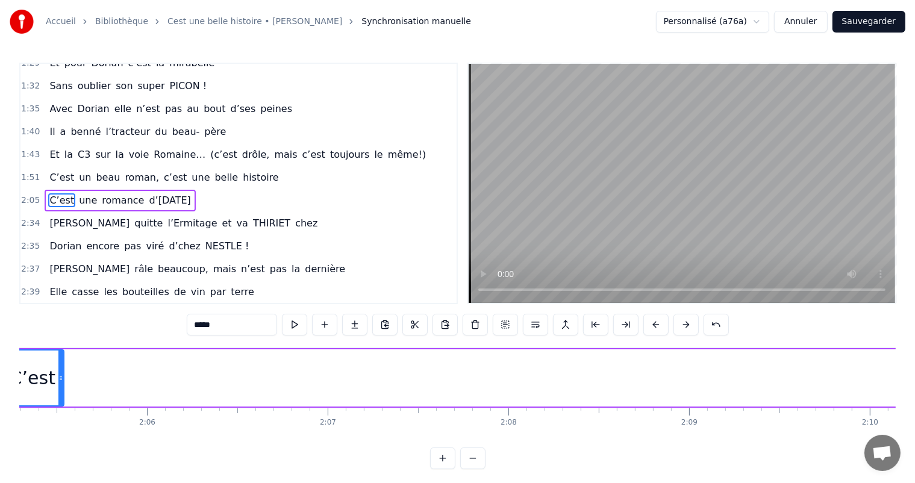
drag, startPoint x: 827, startPoint y: 376, endPoint x: 65, endPoint y: 371, distance: 761.8
click at [63, 371] on div at bounding box center [60, 377] width 5 height 55
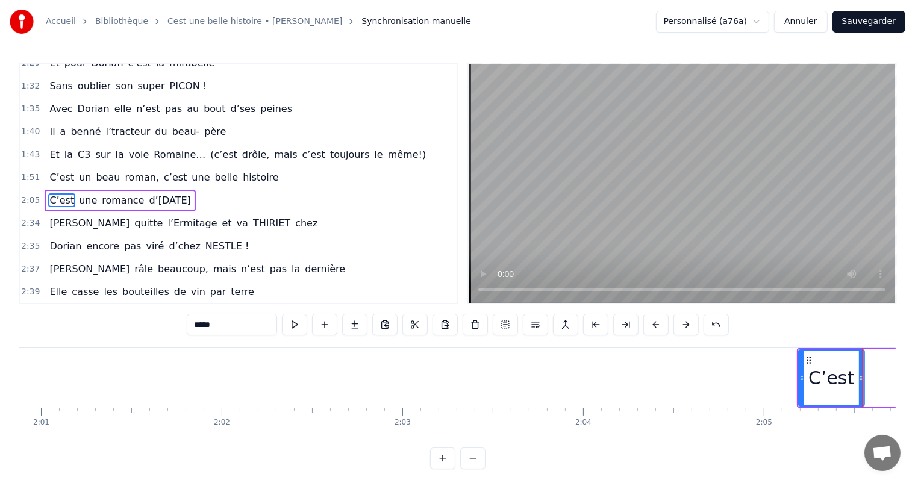
scroll to position [0, 21858]
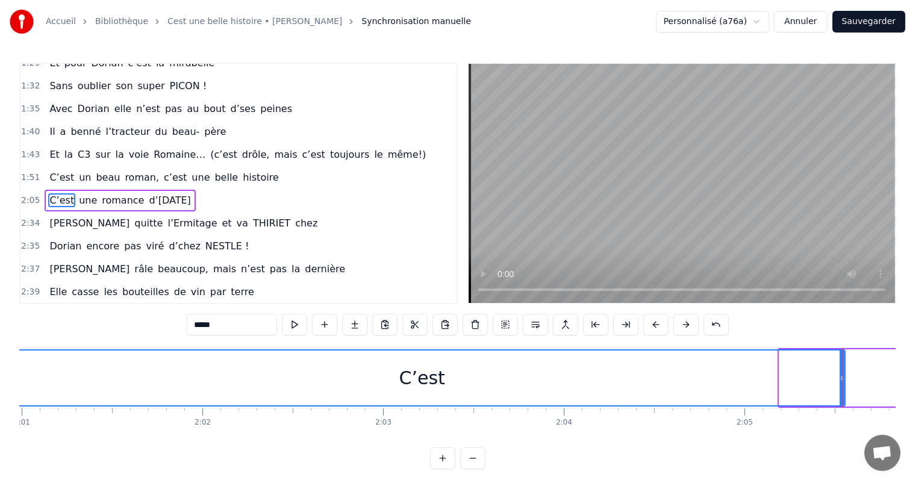
drag, startPoint x: 780, startPoint y: 378, endPoint x: 0, endPoint y: 341, distance: 780.7
click at [0, 341] on div "Accueil Bibliothèque Cest une belle histoire • Michel Fugain Synchronisation ma…" at bounding box center [457, 234] width 915 height 469
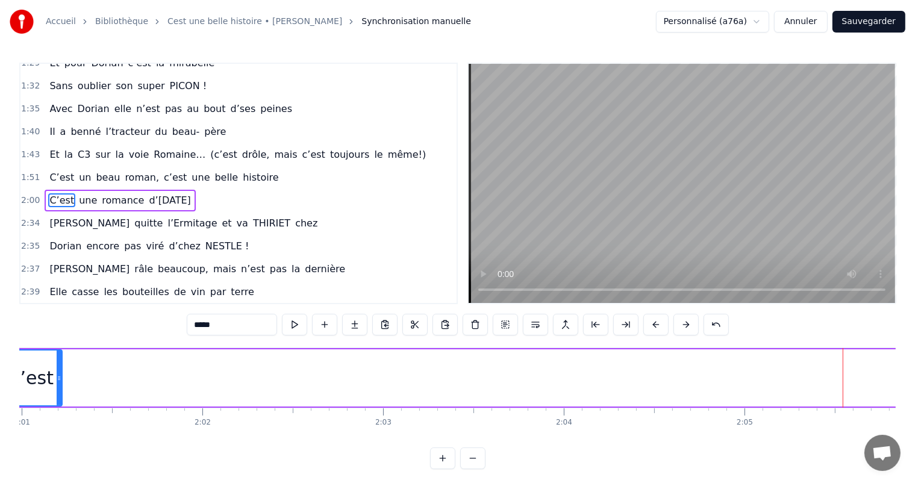
drag, startPoint x: 841, startPoint y: 371, endPoint x: 57, endPoint y: 311, distance: 785.8
click at [57, 311] on div "0:11 C’est 0:12 un beau roman, c’est une belle histoire 0:17 C’est une romance …" at bounding box center [457, 266] width 876 height 406
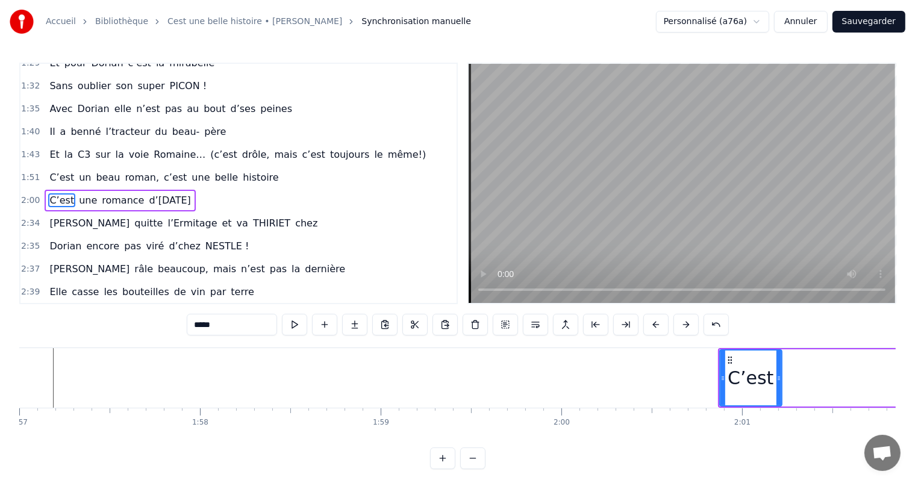
scroll to position [0, 21080]
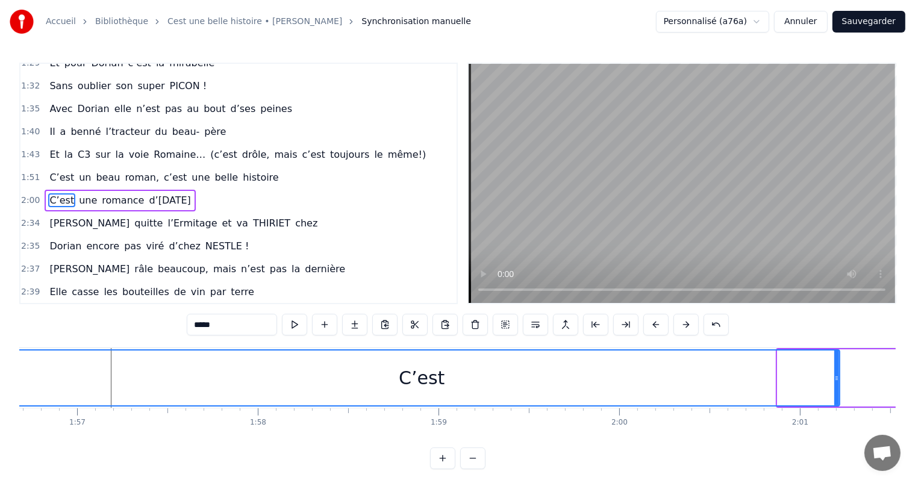
drag, startPoint x: 779, startPoint y: 376, endPoint x: 0, endPoint y: 317, distance: 780.9
click at [0, 317] on div "Accueil Bibliothèque Cest une belle histoire • Michel Fugain Synchronisation ma…" at bounding box center [457, 234] width 915 height 469
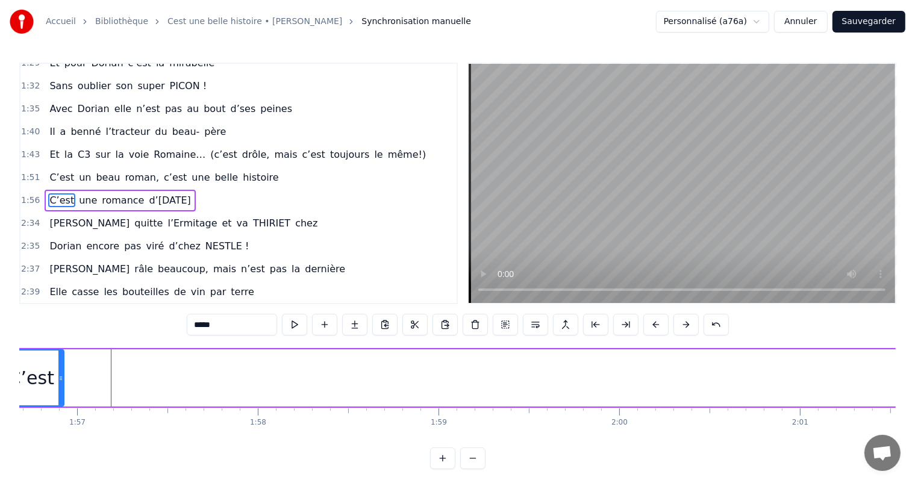
drag, startPoint x: 837, startPoint y: 376, endPoint x: 61, endPoint y: 437, distance: 778.7
click at [61, 437] on div "C’est un beau roman, c’est une belle histoire C’est une romance d’aujourd’hui J…" at bounding box center [457, 392] width 876 height 90
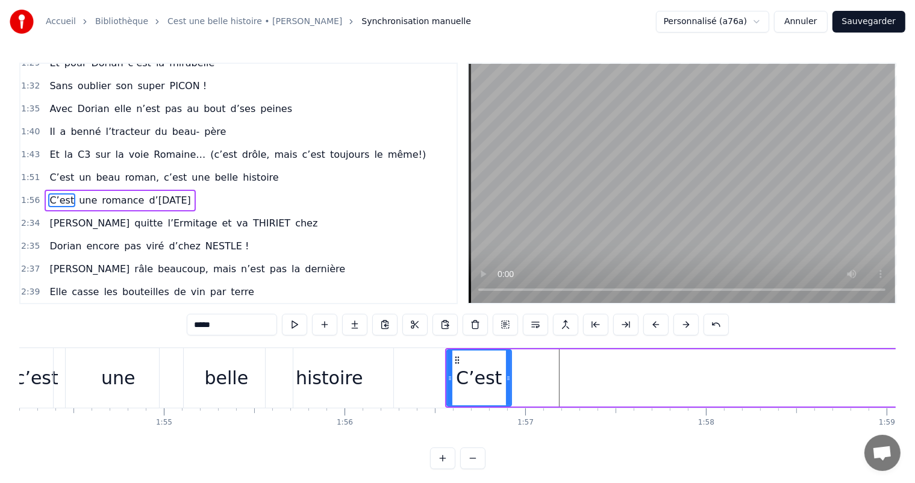
scroll to position [0, 20612]
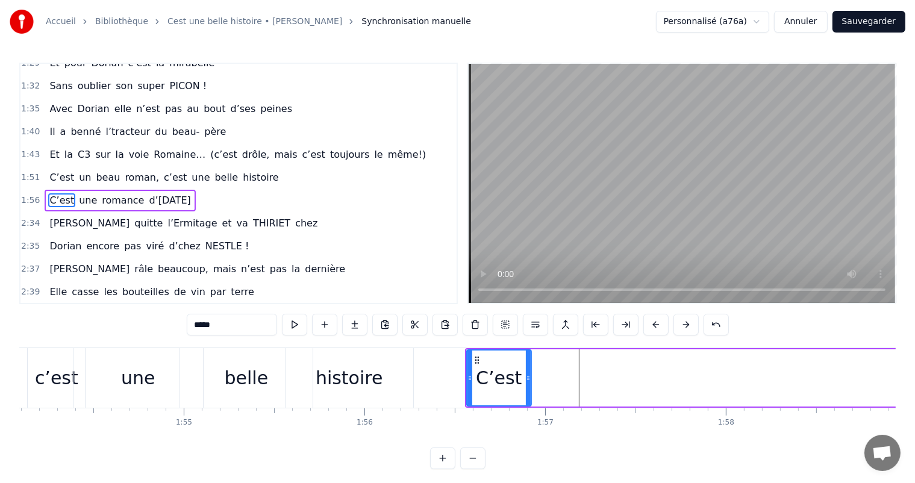
click at [493, 370] on div "C’est" at bounding box center [499, 377] width 46 height 27
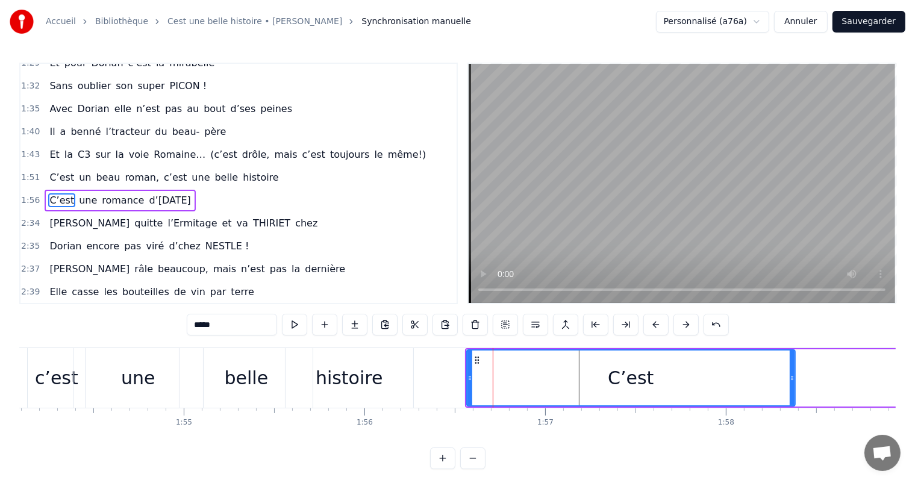
drag, startPoint x: 527, startPoint y: 378, endPoint x: 803, endPoint y: 371, distance: 275.9
click at [794, 371] on div at bounding box center [792, 377] width 5 height 55
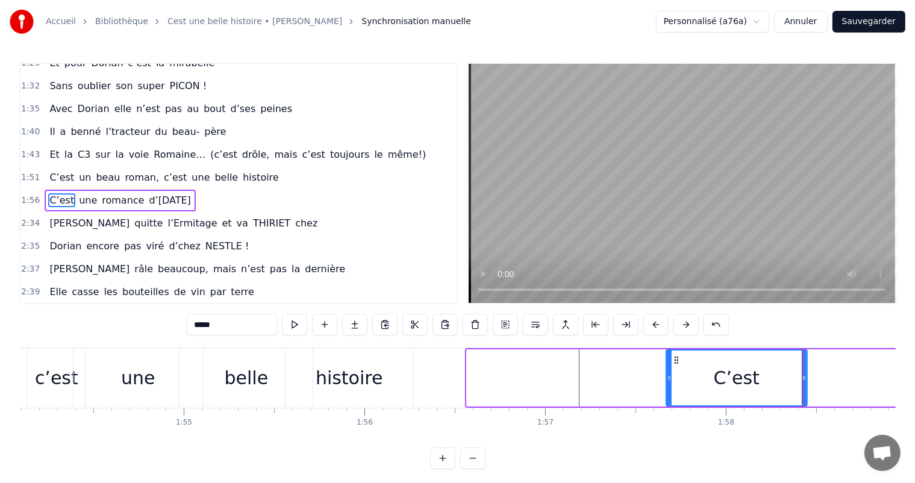
drag, startPoint x: 467, startPoint y: 378, endPoint x: 667, endPoint y: 421, distance: 204.5
click at [667, 421] on div "C’est un beau roman, c’est une belle histoire C’est une romance d’aujourd’hui J…" at bounding box center [457, 392] width 876 height 90
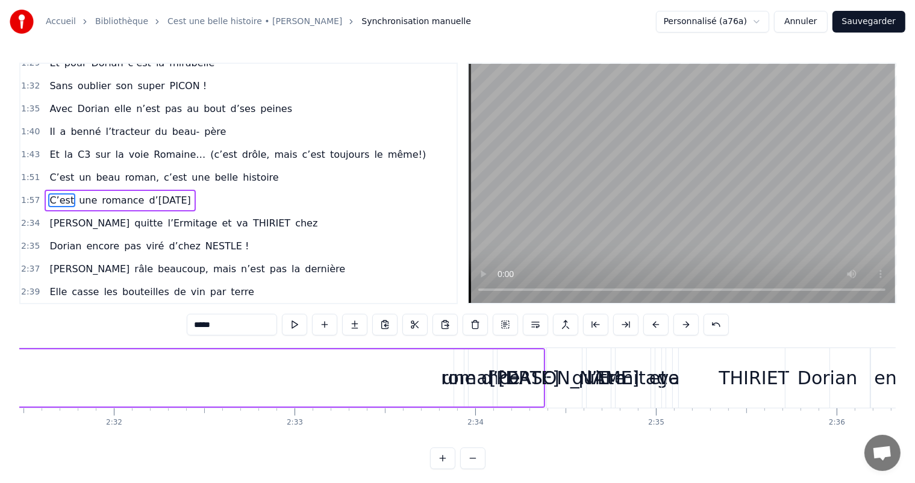
scroll to position [0, 27328]
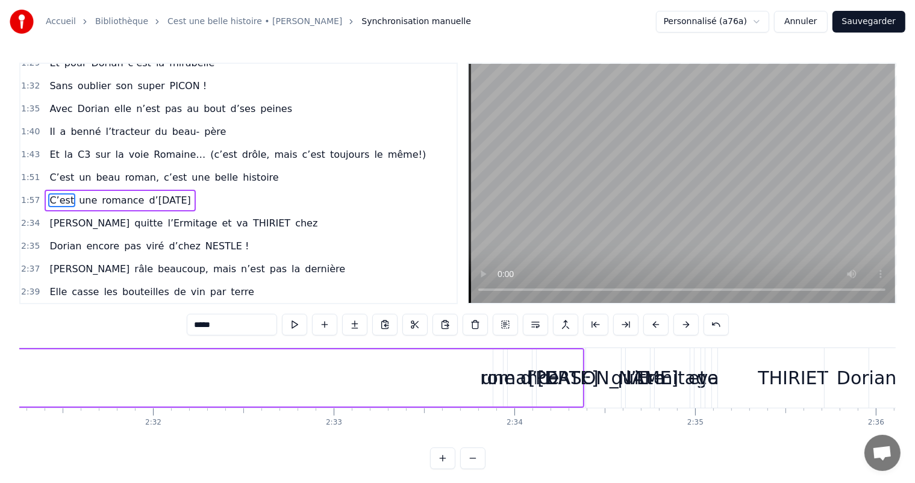
click at [503, 376] on div "romance" at bounding box center [519, 377] width 79 height 27
type input "*******"
drag, startPoint x: 512, startPoint y: 376, endPoint x: 487, endPoint y: 375, distance: 25.9
click at [487, 375] on div "romance" at bounding box center [519, 377] width 79 height 27
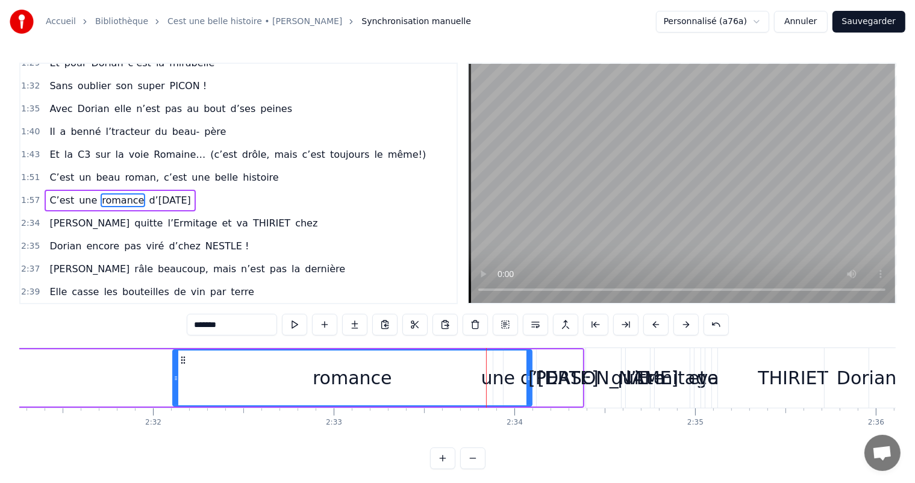
drag, startPoint x: 507, startPoint y: 375, endPoint x: 170, endPoint y: 349, distance: 338.2
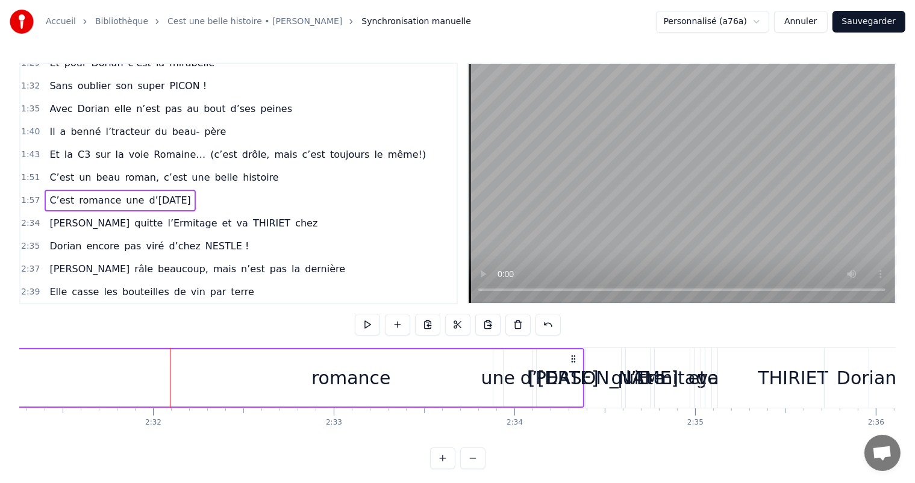
click at [520, 375] on div "d’[DATE]" at bounding box center [559, 377] width 78 height 27
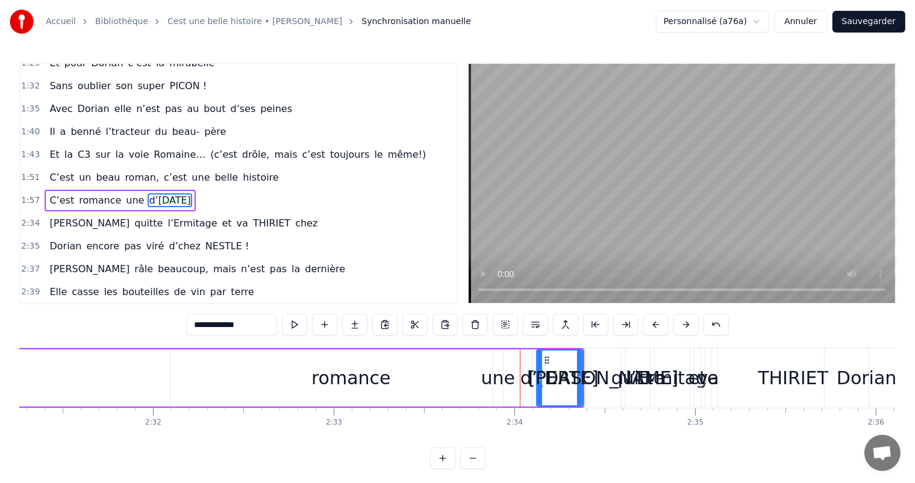
click at [436, 371] on div "romance" at bounding box center [350, 377] width 361 height 57
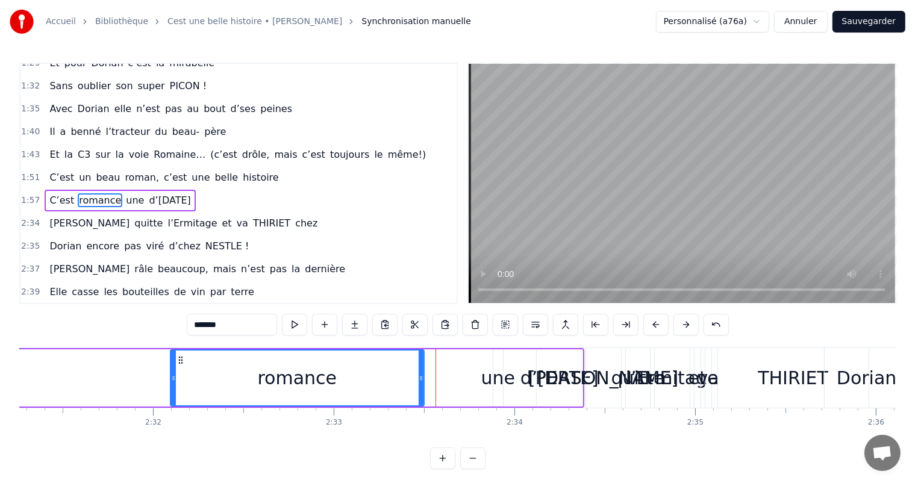
drag, startPoint x: 529, startPoint y: 370, endPoint x: 417, endPoint y: 376, distance: 111.5
click at [419, 376] on div at bounding box center [421, 377] width 5 height 55
click at [494, 381] on div "une" at bounding box center [498, 377] width 34 height 27
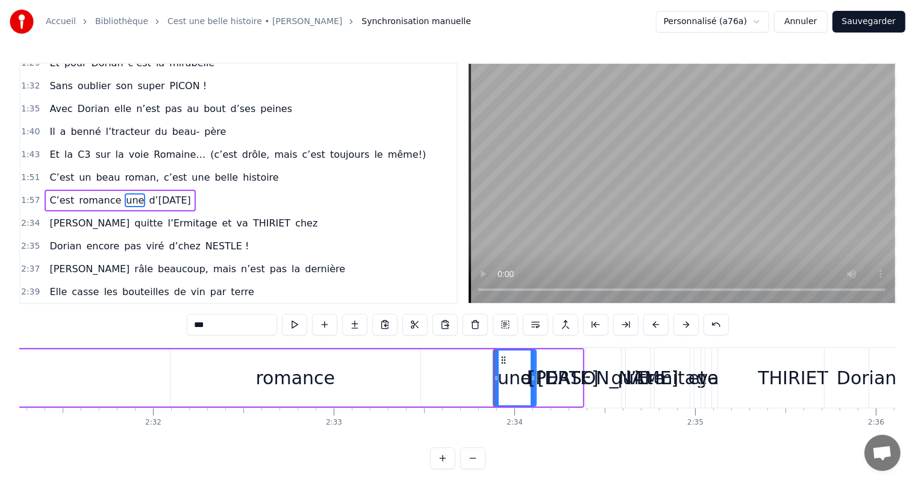
drag, startPoint x: 499, startPoint y: 378, endPoint x: 531, endPoint y: 385, distance: 33.3
click at [531, 385] on div at bounding box center [533, 377] width 5 height 55
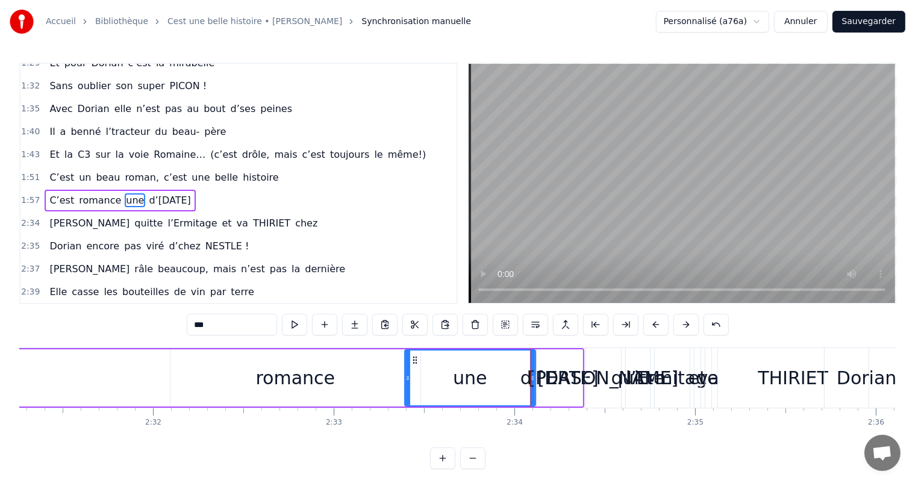
drag, startPoint x: 493, startPoint y: 373, endPoint x: 390, endPoint y: 378, distance: 103.1
click at [405, 378] on icon at bounding box center [407, 378] width 5 height 10
click at [447, 382] on div "une" at bounding box center [463, 377] width 34 height 27
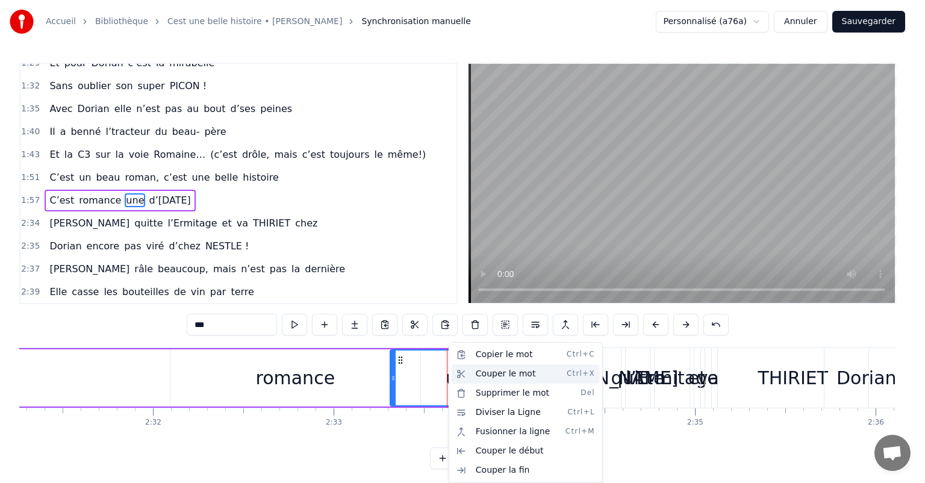
click at [514, 372] on div "Couper le mot Ctrl+X" at bounding box center [526, 373] width 148 height 19
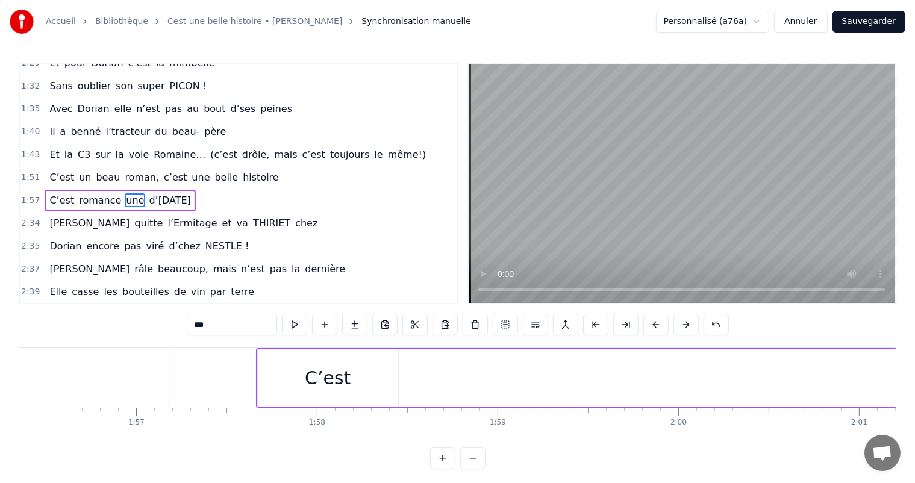
scroll to position [0, 20924]
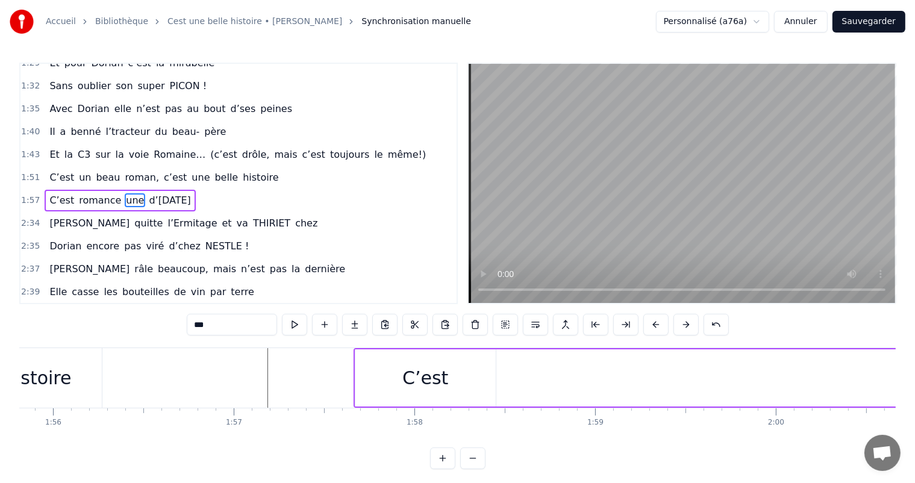
click at [453, 376] on div "C’est" at bounding box center [425, 377] width 140 height 57
type input "*****"
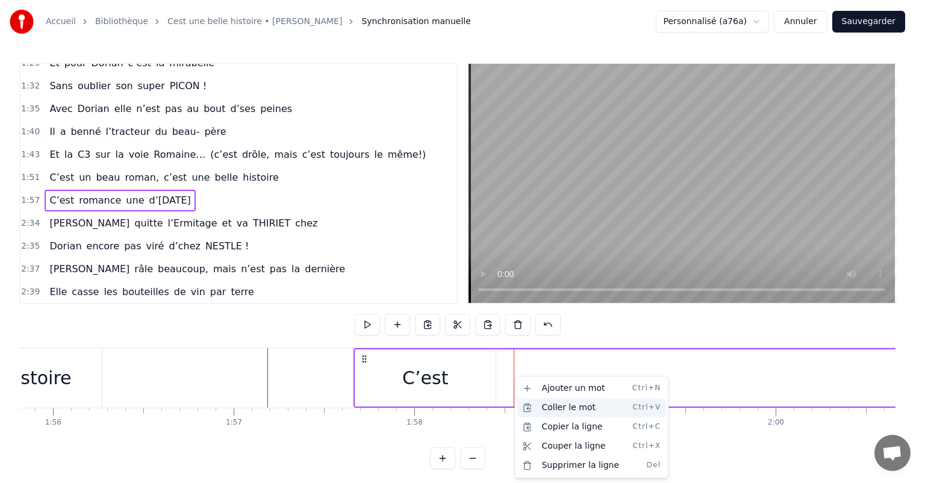
click at [569, 409] on div "Coller le mot Ctrl+V" at bounding box center [591, 407] width 148 height 19
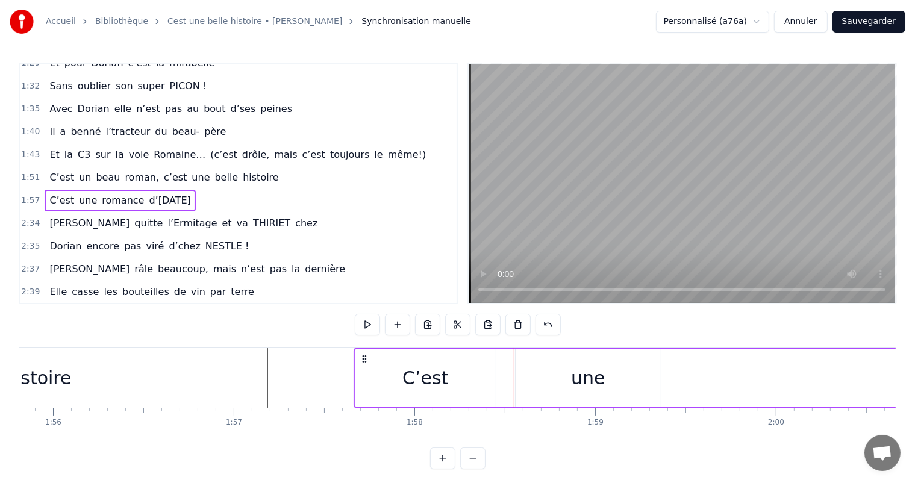
click at [493, 383] on div "C’est" at bounding box center [425, 377] width 140 height 57
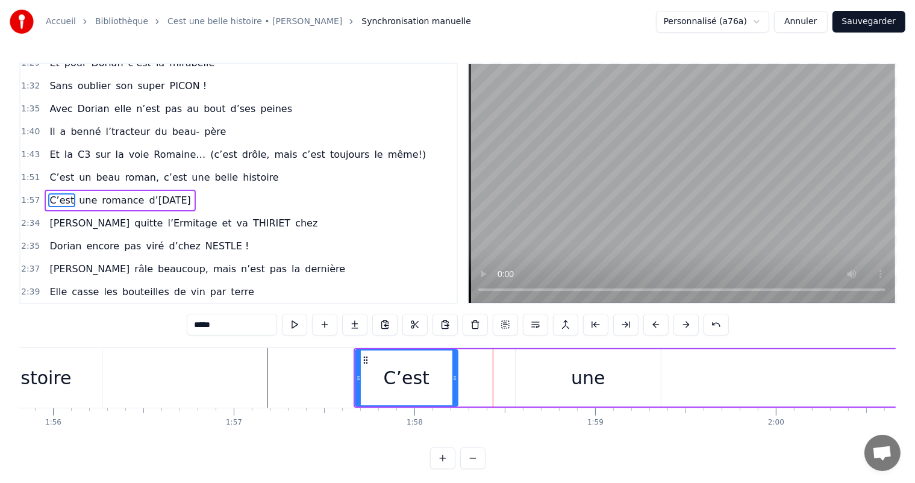
drag, startPoint x: 491, startPoint y: 380, endPoint x: 446, endPoint y: 385, distance: 46.1
click at [452, 384] on div at bounding box center [454, 377] width 5 height 55
click at [565, 387] on div "une" at bounding box center [587, 377] width 145 height 57
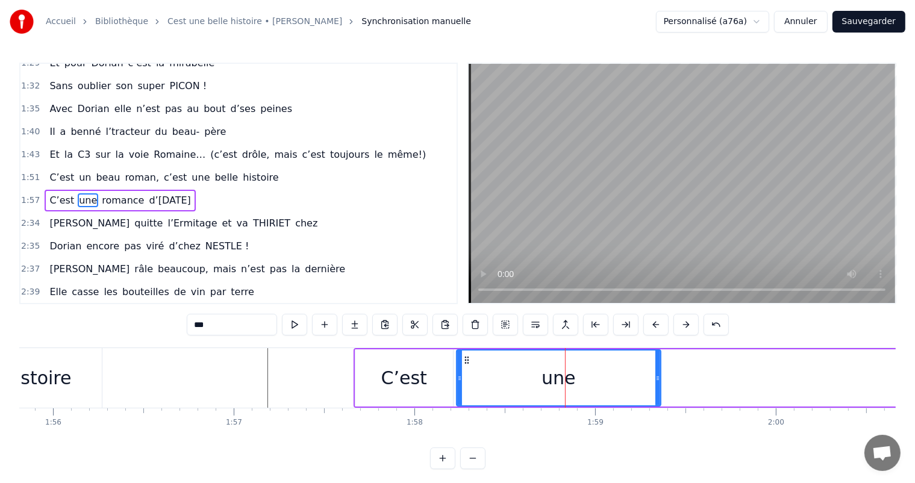
drag, startPoint x: 518, startPoint y: 379, endPoint x: 458, endPoint y: 380, distance: 60.2
click at [458, 380] on icon at bounding box center [459, 378] width 5 height 10
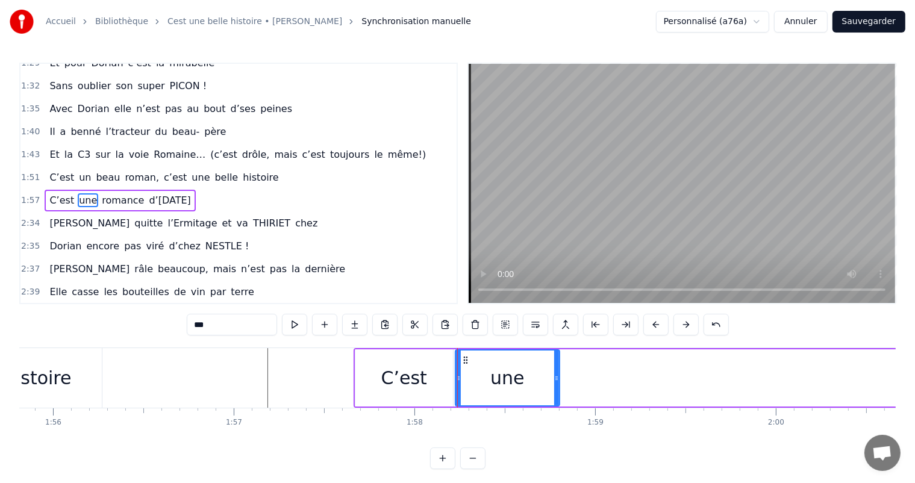
drag, startPoint x: 657, startPoint y: 378, endPoint x: 546, endPoint y: 403, distance: 114.4
click at [554, 403] on div at bounding box center [556, 377] width 5 height 55
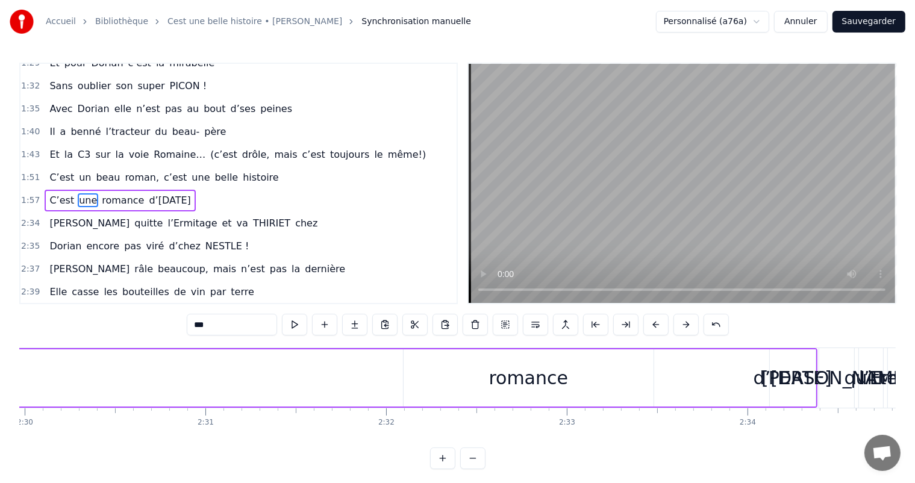
scroll to position [0, 27075]
click at [565, 374] on div "romance" at bounding box center [547, 377] width 79 height 27
type input "*******"
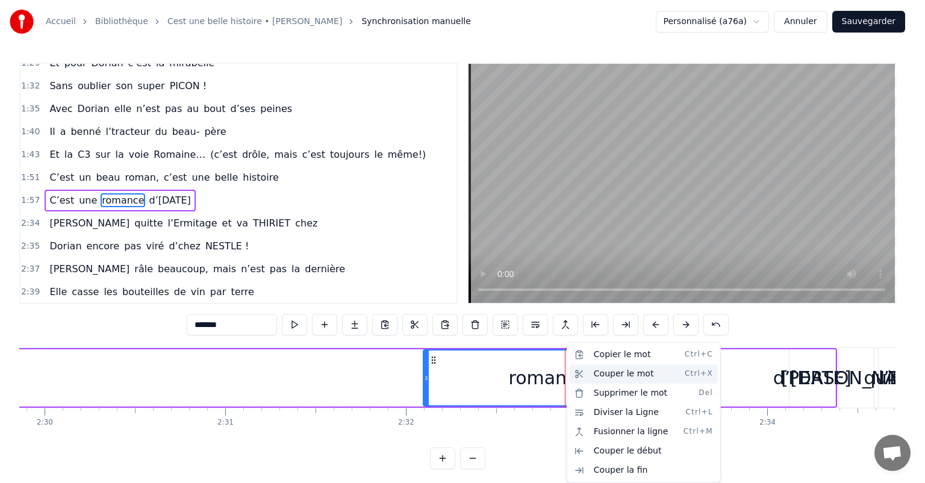
click at [600, 373] on div "Couper le mot Ctrl+X" at bounding box center [644, 373] width 148 height 19
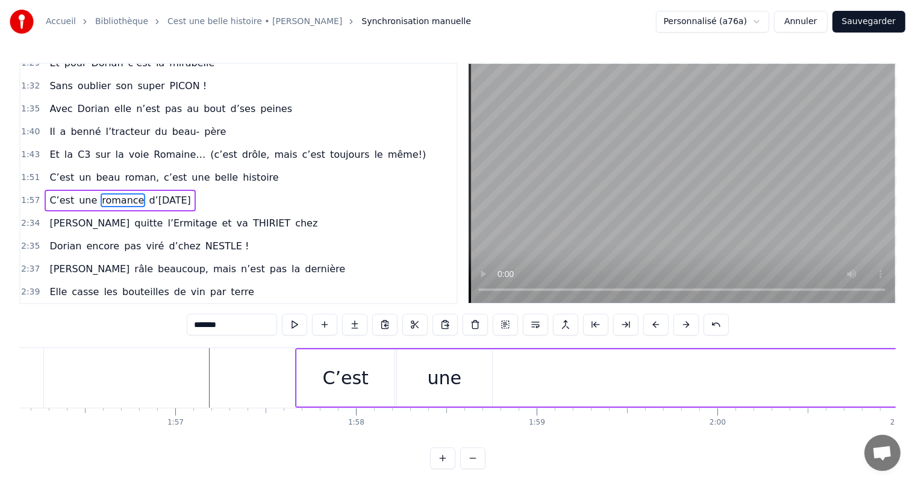
scroll to position [0, 21002]
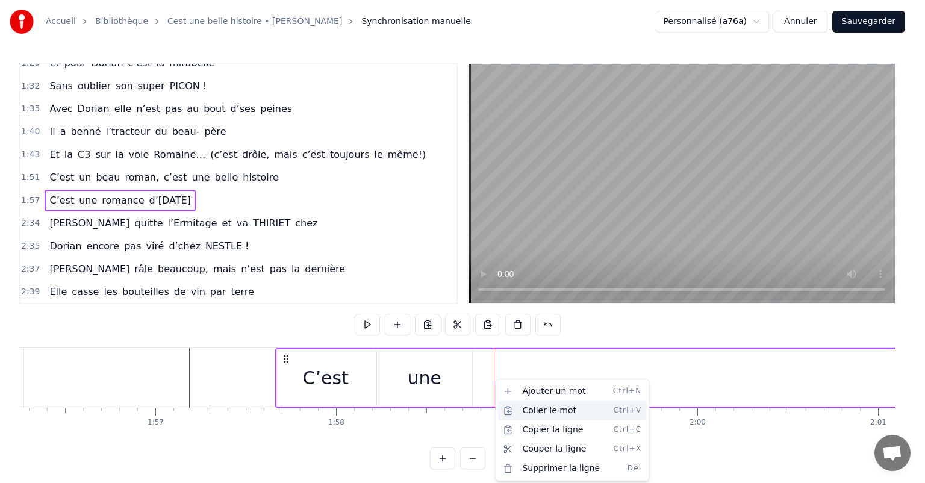
click at [540, 407] on div "Coller le mot Ctrl+V" at bounding box center [572, 410] width 148 height 19
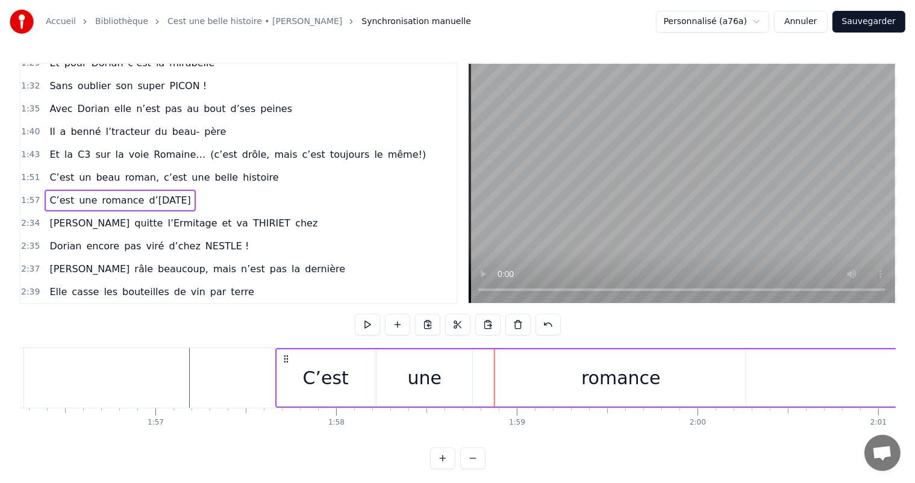
click at [607, 377] on div "romance" at bounding box center [620, 377] width 79 height 27
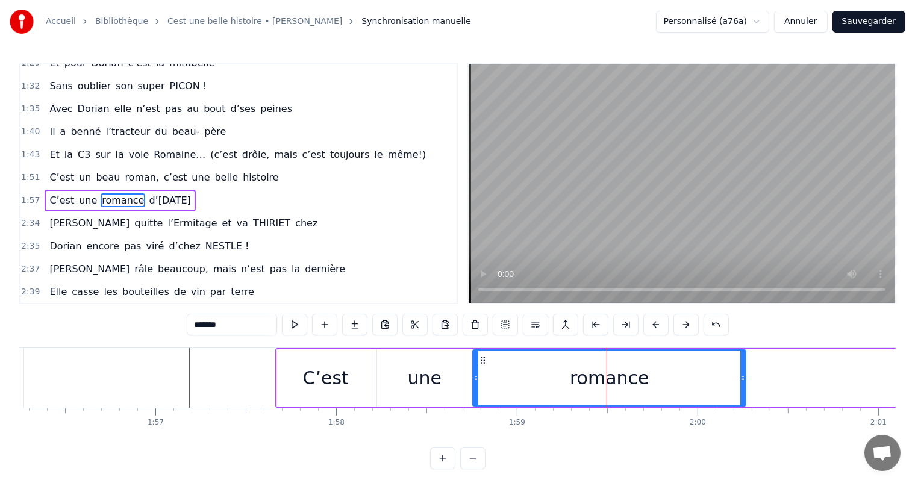
drag, startPoint x: 498, startPoint y: 377, endPoint x: 558, endPoint y: 373, distance: 60.4
click at [475, 375] on icon at bounding box center [475, 378] width 5 height 10
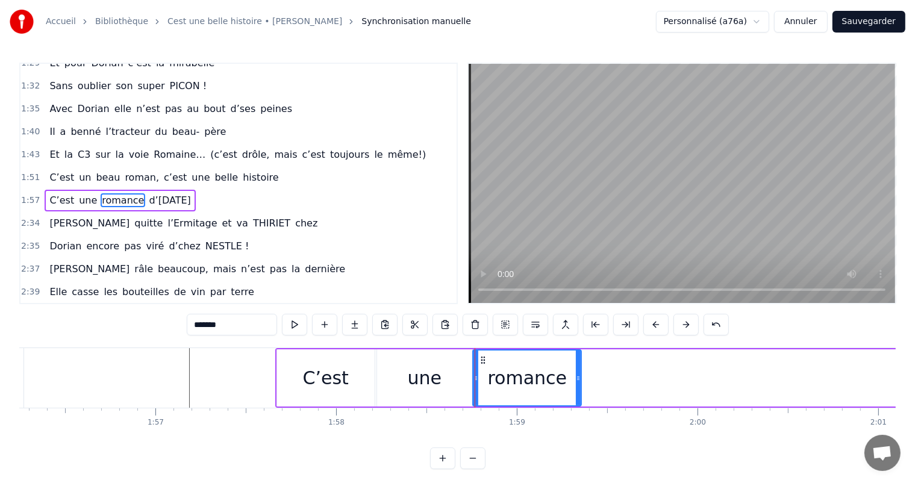
drag, startPoint x: 744, startPoint y: 376, endPoint x: 580, endPoint y: 435, distance: 174.9
click at [580, 435] on div "C’est un beau roman, c’est une belle histoire C’est une romance d’aujourd’hui J…" at bounding box center [457, 392] width 876 height 90
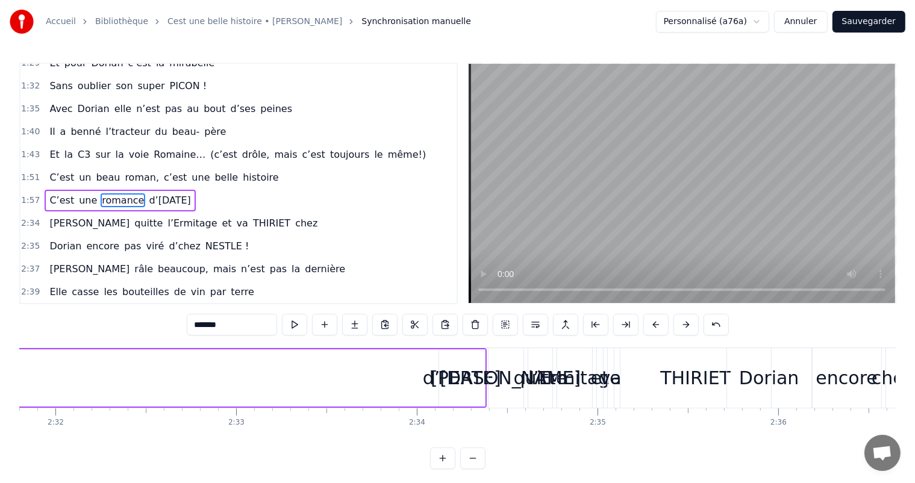
scroll to position [0, 27367]
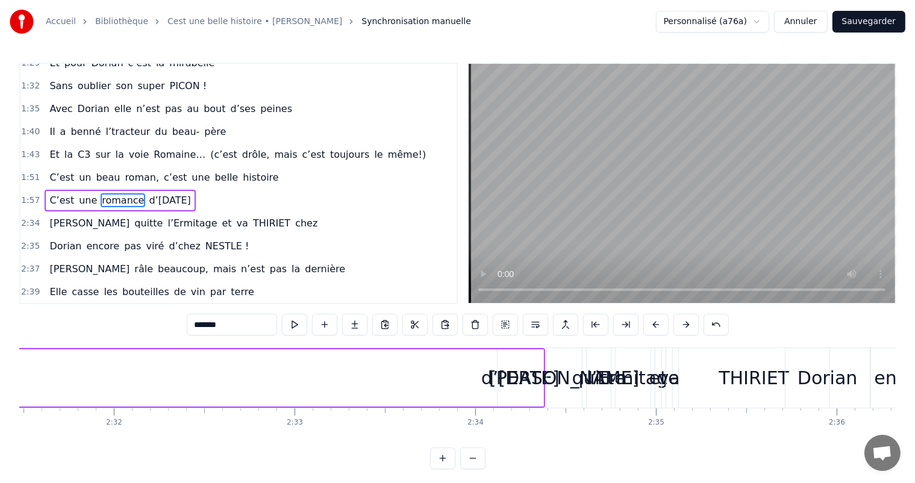
click at [515, 372] on div "d’[DATE]" at bounding box center [520, 377] width 78 height 27
type input "**********"
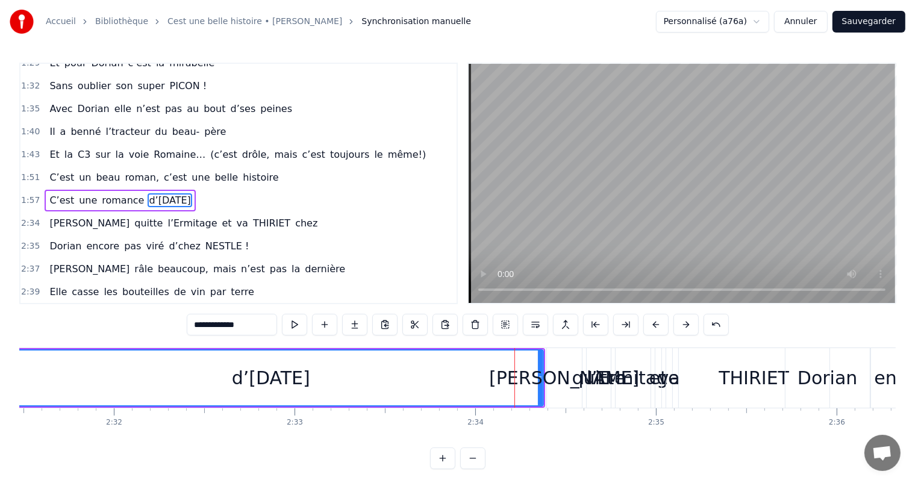
drag, startPoint x: 499, startPoint y: 372, endPoint x: 0, endPoint y: 319, distance: 501.4
click at [0, 319] on div "Accueil Bibliothèque Cest une belle histoire • Michel Fugain Synchronisation ma…" at bounding box center [457, 234] width 915 height 469
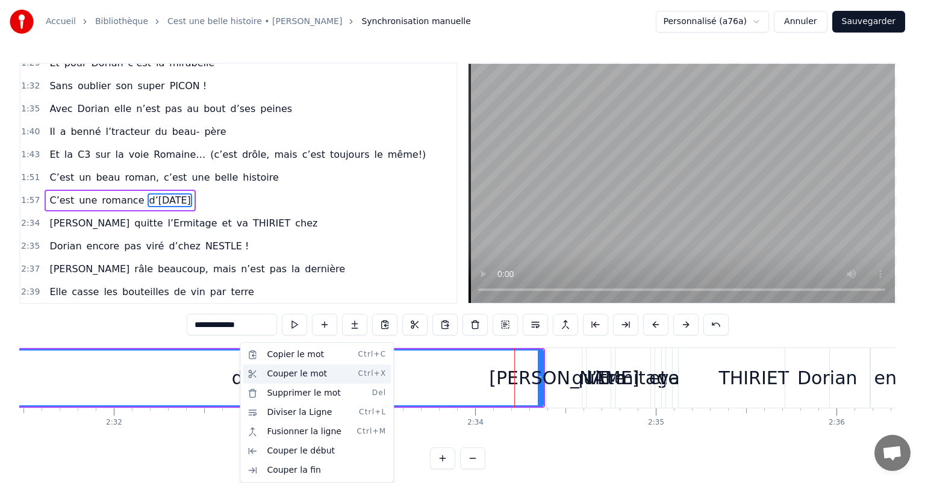
click at [296, 373] on div "Couper le mot Ctrl+X" at bounding box center [317, 373] width 148 height 19
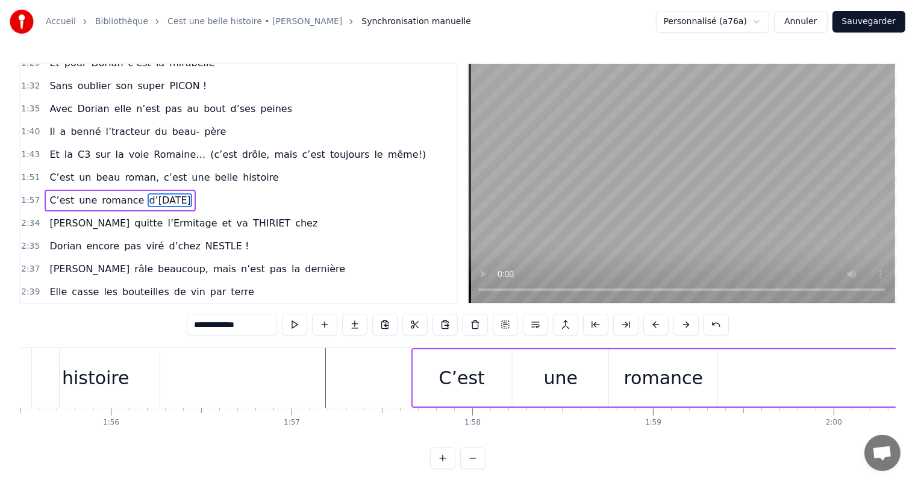
scroll to position [0, 21021]
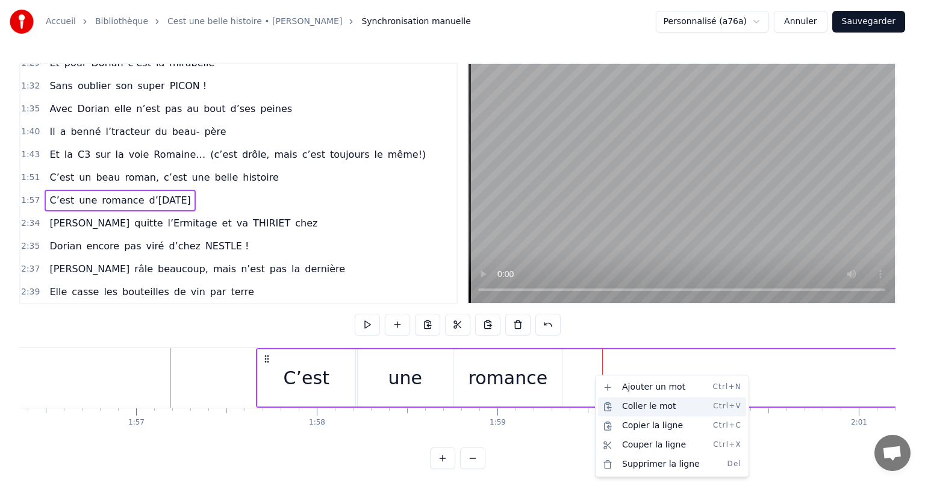
click at [631, 405] on div "Coller le mot Ctrl+V" at bounding box center [672, 406] width 148 height 19
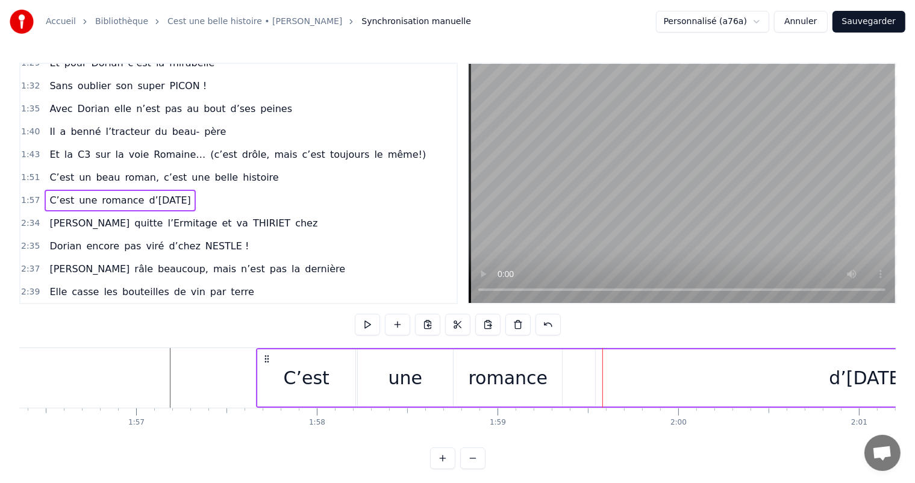
click at [766, 372] on div "d’[DATE]" at bounding box center [868, 377] width 544 height 57
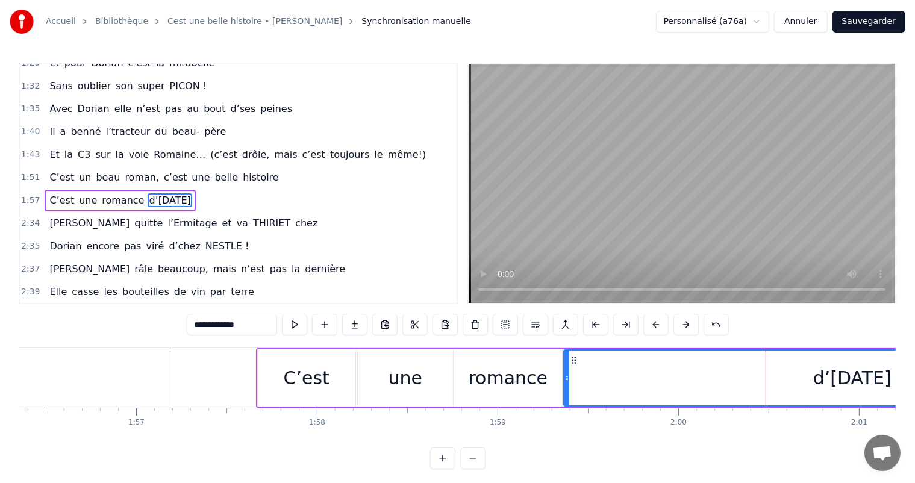
drag, startPoint x: 598, startPoint y: 372, endPoint x: 564, endPoint y: 391, distance: 39.7
click at [564, 391] on div at bounding box center [566, 377] width 5 height 55
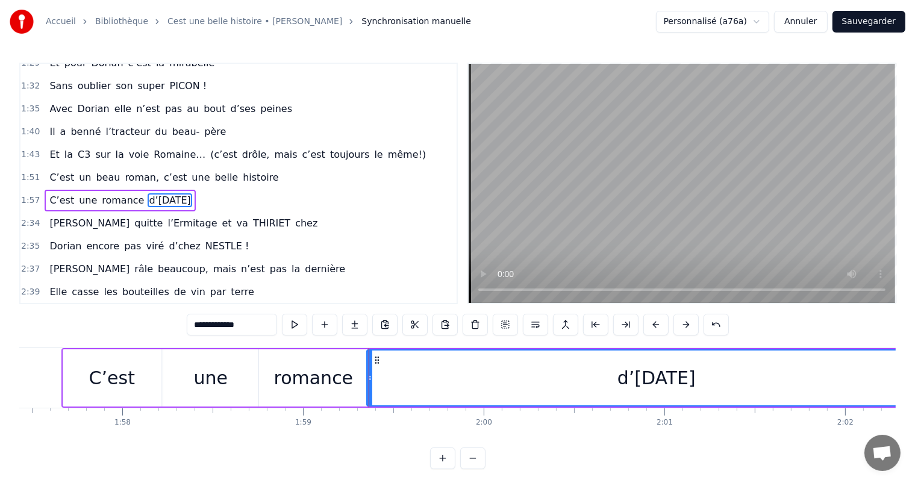
scroll to position [0, 21294]
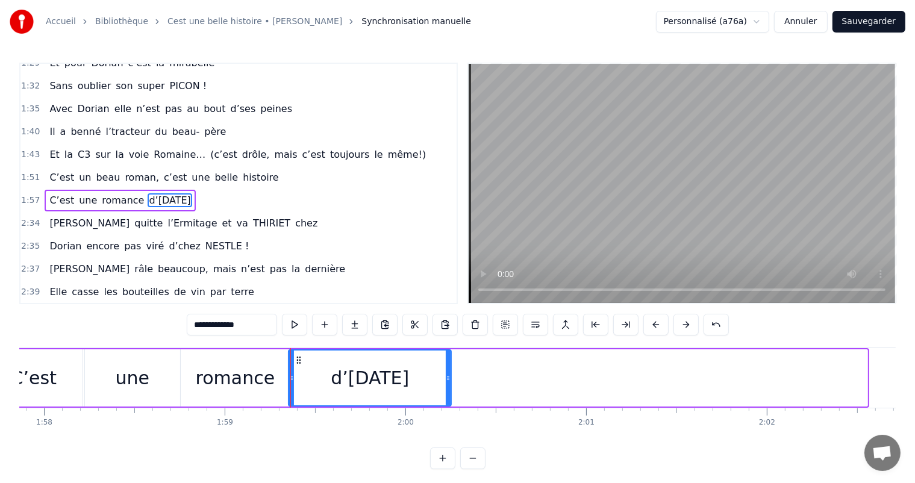
drag, startPoint x: 864, startPoint y: 369, endPoint x: 449, endPoint y: 414, distance: 418.0
click at [448, 414] on div "C’est un beau roman, c’est une belle histoire C’est une romance d’aujourd’hui J…" at bounding box center [457, 392] width 876 height 90
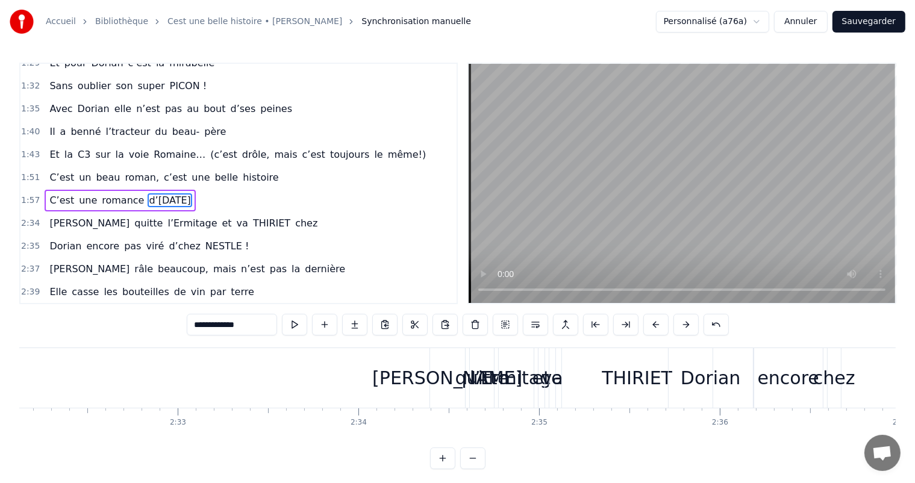
scroll to position [0, 27464]
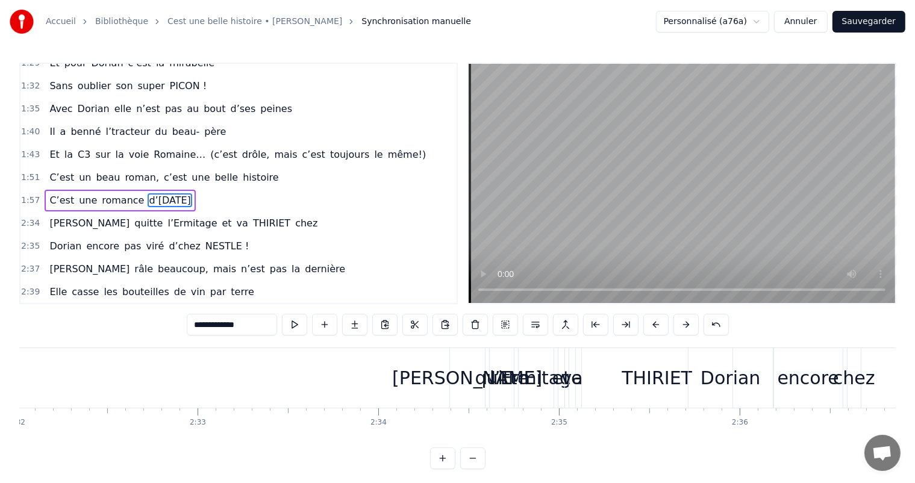
click at [466, 376] on div "[PERSON_NAME]" at bounding box center [467, 377] width 150 height 27
type input "********"
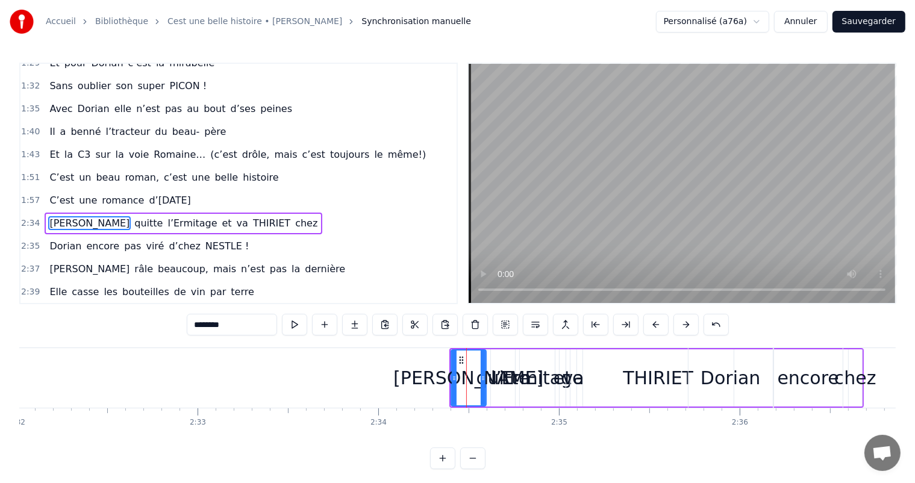
scroll to position [400, 0]
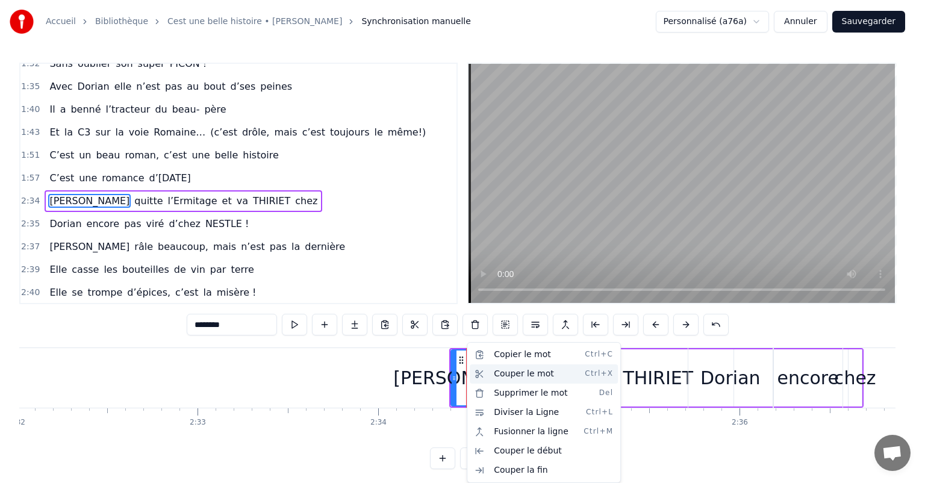
click at [523, 372] on div "Couper le mot Ctrl+X" at bounding box center [544, 373] width 148 height 19
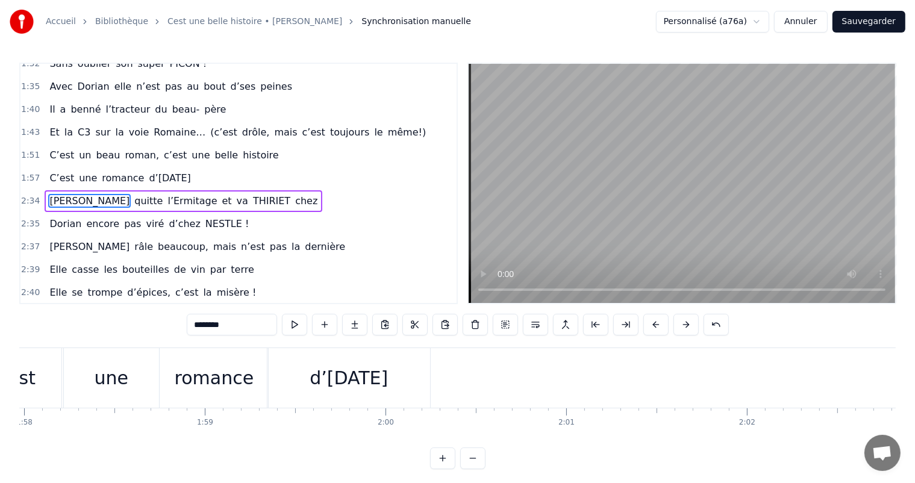
scroll to position [0, 21333]
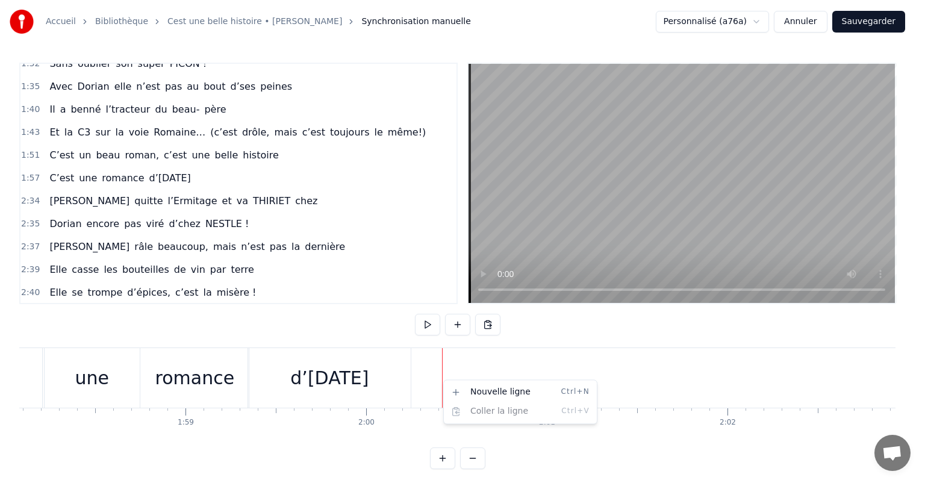
click at [411, 376] on html "Accueil Bibliothèque Cest une belle histoire • Michel Fugain Synchronisation ma…" at bounding box center [462, 244] width 925 height 488
click at [416, 376] on div "Nouvelle ligne Ctrl+N Coller la ligne Ctrl+V" at bounding box center [490, 398] width 154 height 45
click at [431, 371] on html "Accueil Bibliothèque Cest une belle histoire • Michel Fugain Synchronisation ma…" at bounding box center [462, 244] width 925 height 488
click at [369, 373] on html "Accueil Bibliothèque Cest une belle histoire • Michel Fugain Synchronisation ma…" at bounding box center [462, 244] width 925 height 488
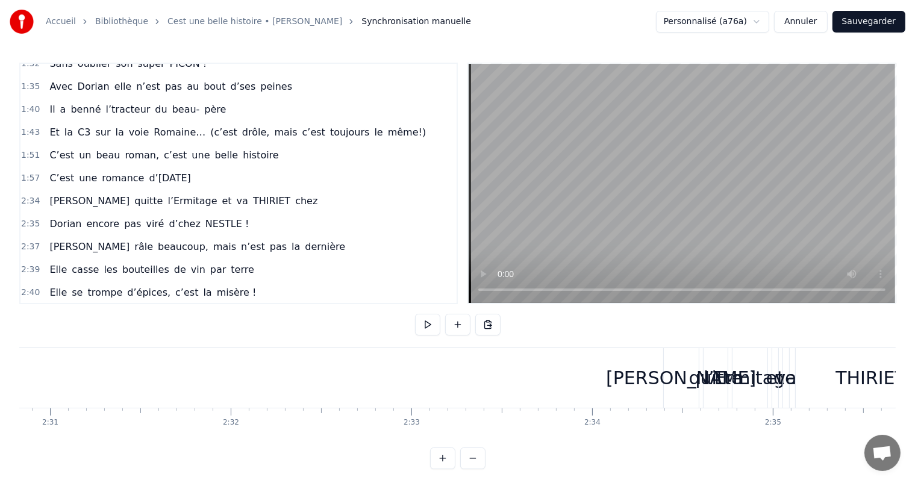
scroll to position [0, 27172]
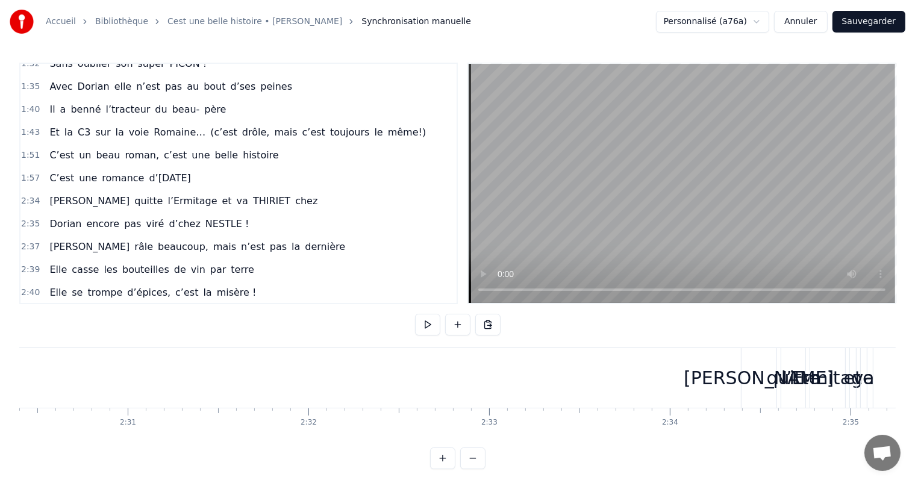
click at [744, 382] on div "[PERSON_NAME]" at bounding box center [759, 377] width 150 height 27
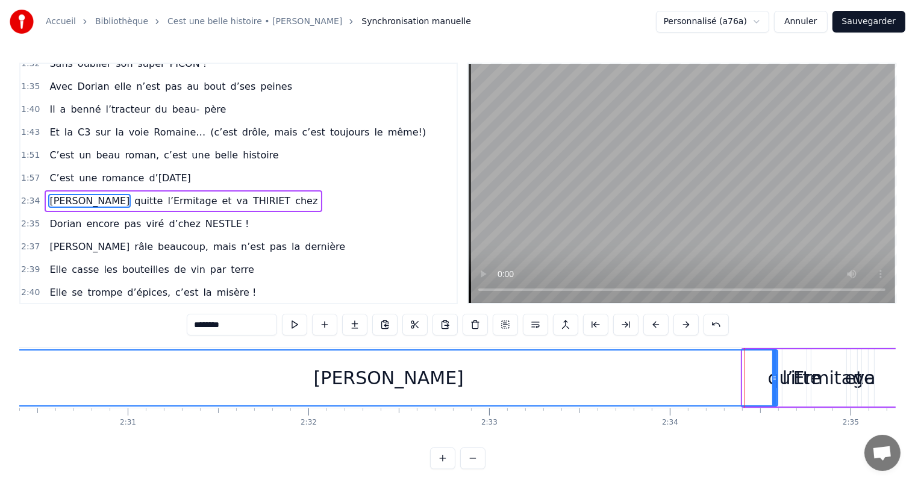
drag, startPoint x: 743, startPoint y: 373, endPoint x: 0, endPoint y: 299, distance: 746.2
click at [0, 299] on div "Accueil Bibliothèque Cest une belle histoire • Michel Fugain Synchronisation ma…" at bounding box center [457, 234] width 915 height 469
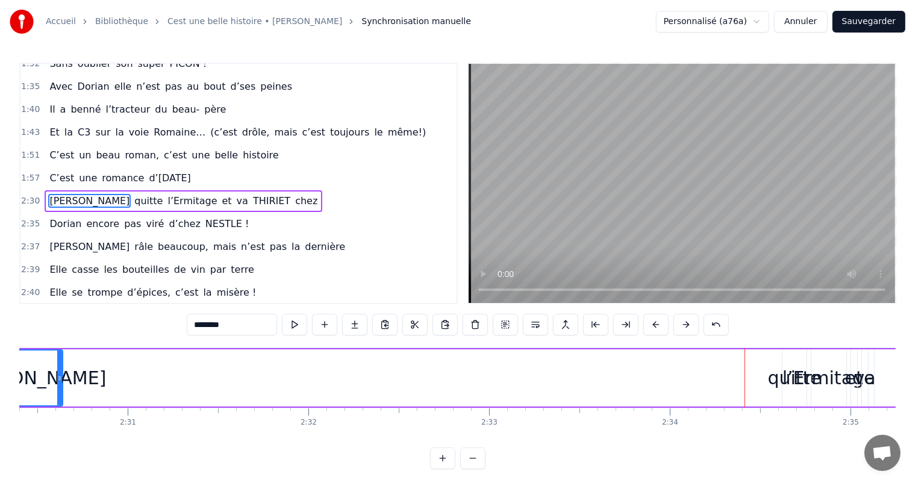
drag, startPoint x: 773, startPoint y: 366, endPoint x: 58, endPoint y: 354, distance: 714.9
click at [58, 354] on div at bounding box center [59, 377] width 5 height 55
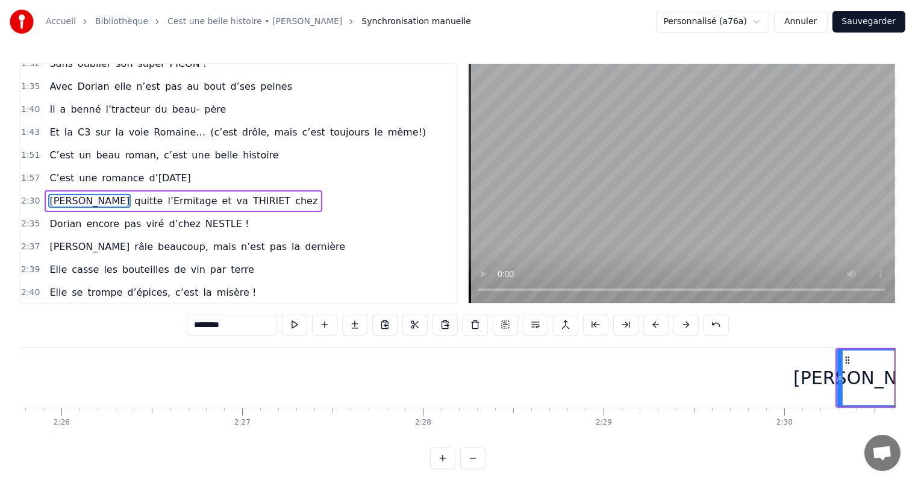
scroll to position [0, 26452]
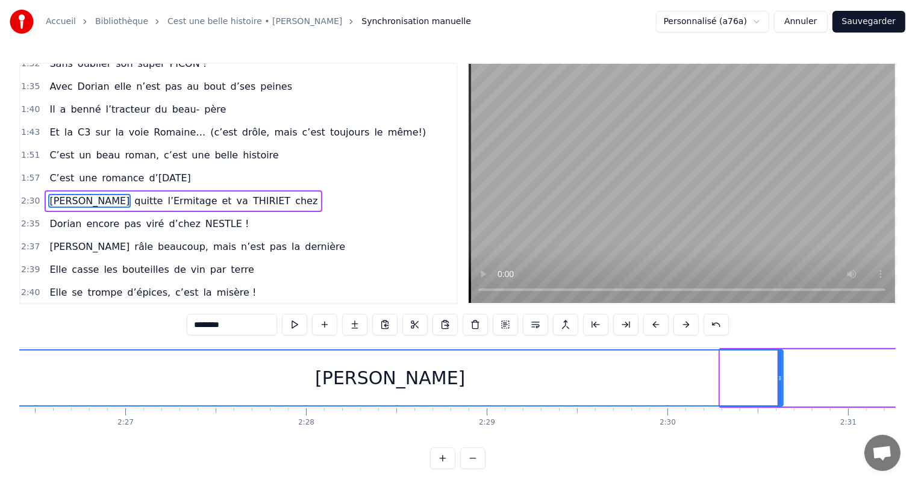
drag, startPoint x: 723, startPoint y: 371, endPoint x: 0, endPoint y: 376, distance: 722.7
click at [0, 376] on div "Accueil Bibliothèque Cest une belle histoire • Michel Fugain Synchronisation ma…" at bounding box center [457, 234] width 915 height 469
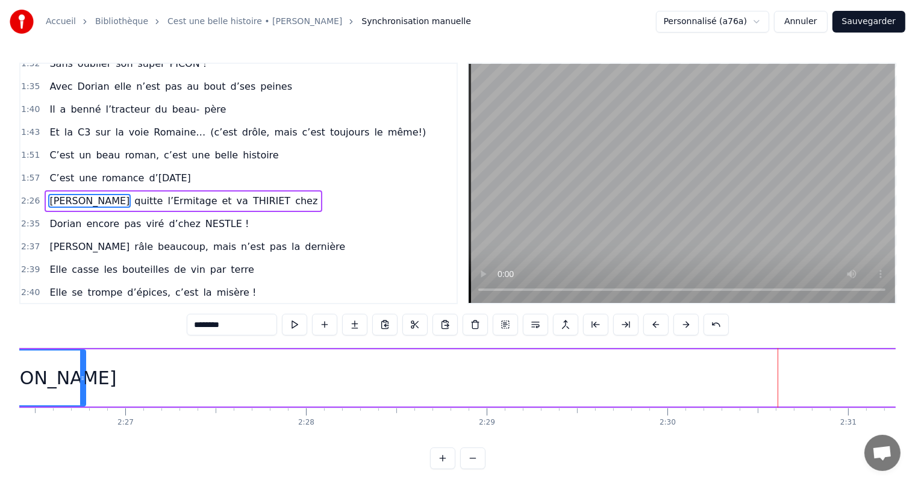
drag, startPoint x: 781, startPoint y: 369, endPoint x: 78, endPoint y: 379, distance: 702.9
click at [80, 379] on div at bounding box center [82, 377] width 5 height 55
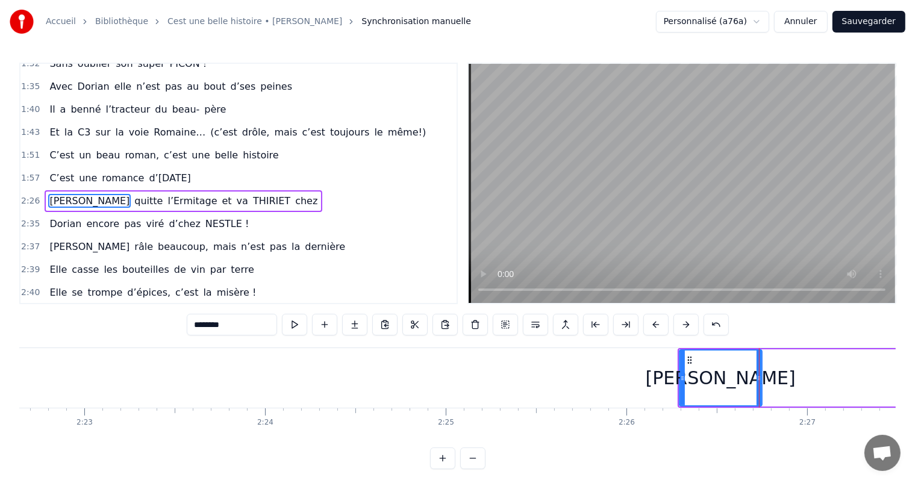
scroll to position [0, 25693]
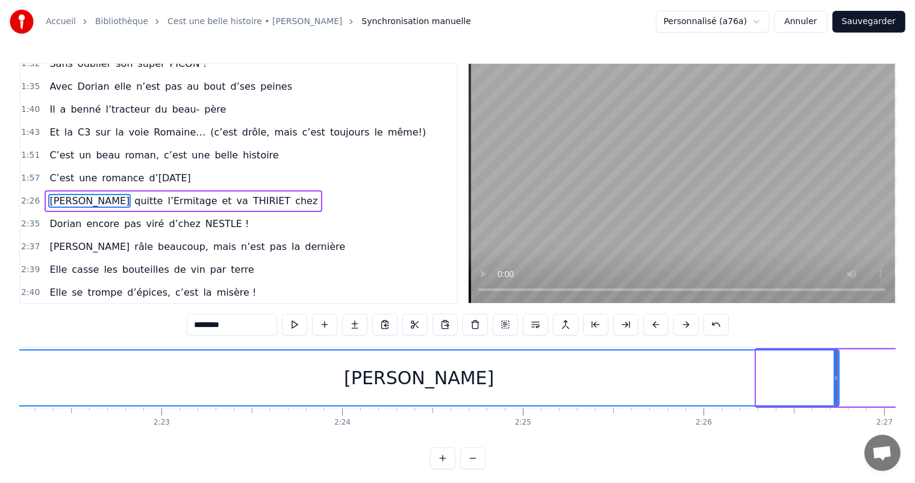
drag, startPoint x: 757, startPoint y: 371, endPoint x: 0, endPoint y: 441, distance: 760.2
click at [0, 441] on div "Accueil Bibliothèque Cest une belle histoire • Michel Fugain Synchronisation ma…" at bounding box center [457, 234] width 915 height 469
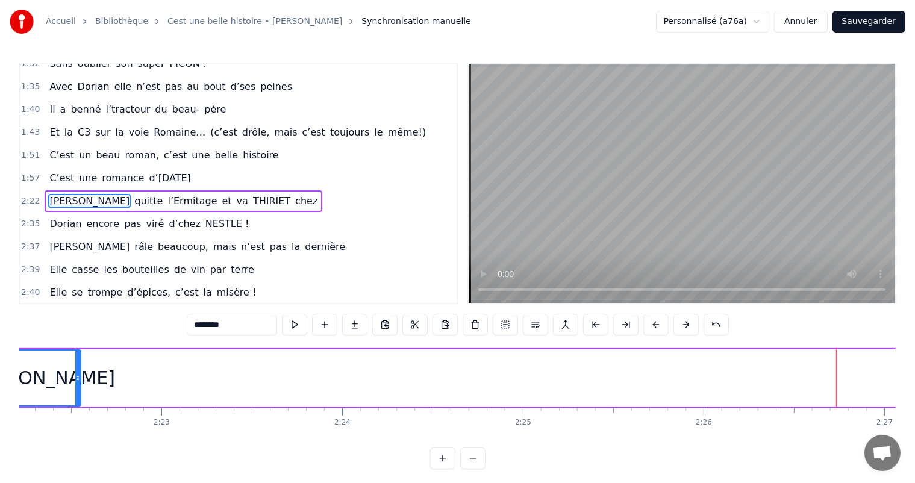
drag, startPoint x: 835, startPoint y: 370, endPoint x: 77, endPoint y: 406, distance: 759.0
click at [77, 406] on div "[PERSON_NAME]" at bounding box center [40, 377] width 83 height 57
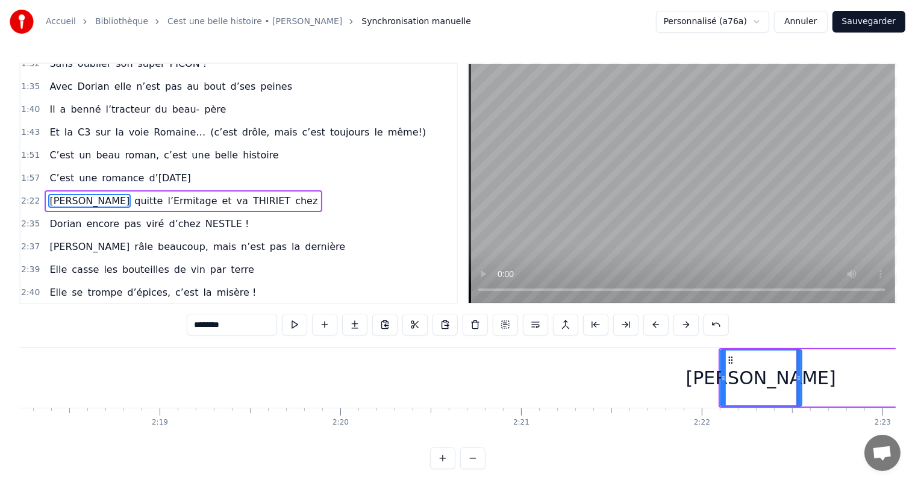
scroll to position [0, 24934]
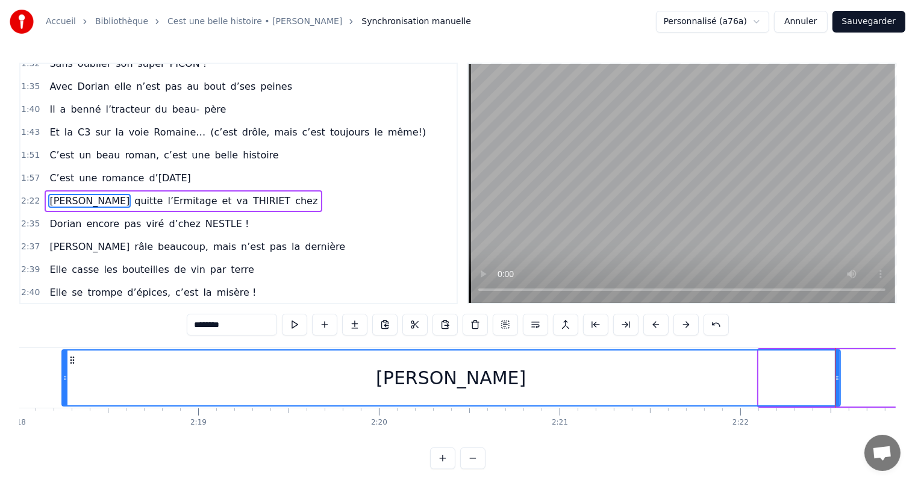
drag, startPoint x: 759, startPoint y: 372, endPoint x: 0, endPoint y: 400, distance: 759.9
click at [0, 400] on div "Accueil Bibliothèque Cest une belle histoire • Michel Fugain Synchronisation ma…" at bounding box center [457, 234] width 915 height 469
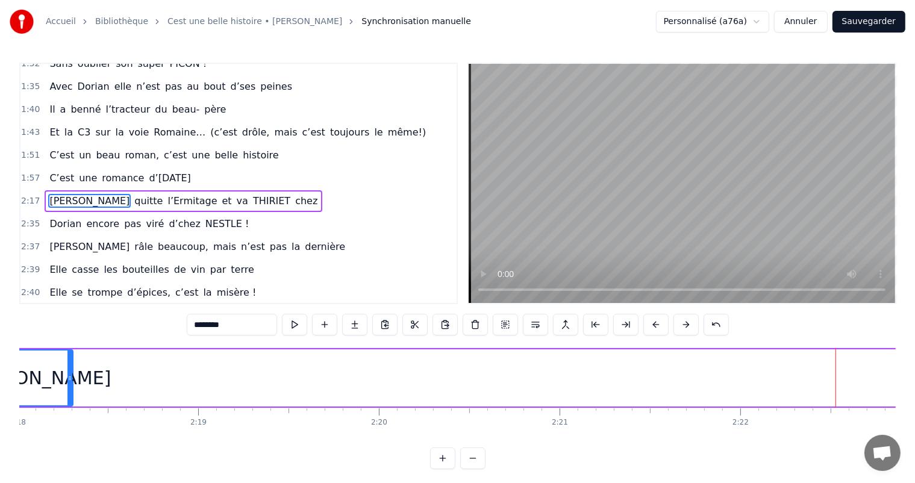
drag, startPoint x: 838, startPoint y: 373, endPoint x: 71, endPoint y: 403, distance: 767.8
click at [71, 403] on div at bounding box center [69, 377] width 5 height 55
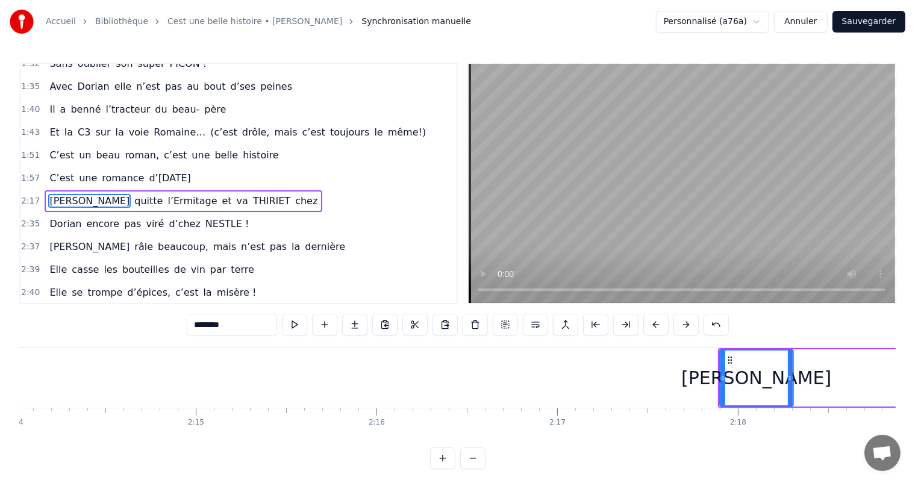
scroll to position [0, 24174]
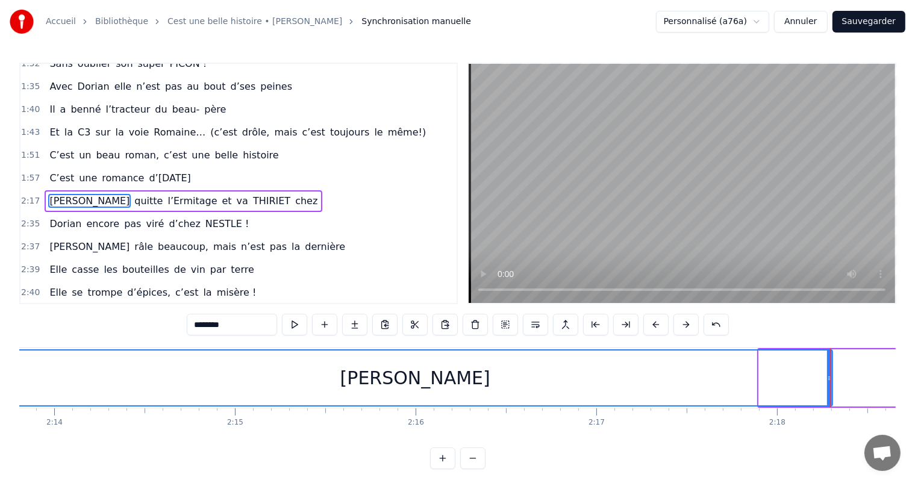
drag, startPoint x: 761, startPoint y: 379, endPoint x: 0, endPoint y: 407, distance: 761.1
click at [0, 407] on div "Accueil Bibliothèque Cest une belle histoire • Michel Fugain Synchronisation ma…" at bounding box center [457, 234] width 915 height 469
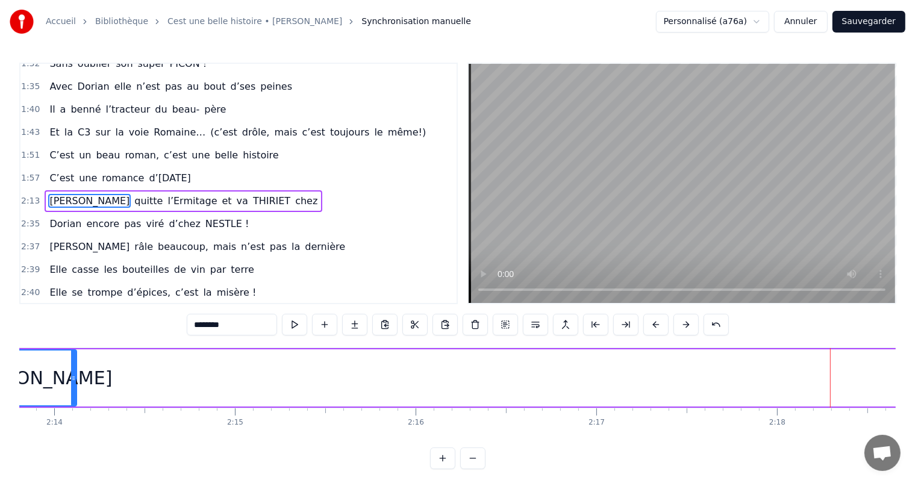
drag, startPoint x: 830, startPoint y: 375, endPoint x: 72, endPoint y: 416, distance: 758.7
click at [72, 416] on div "C’est un beau roman, c’est une belle histoire C’est une romance d’aujourd’hui J…" at bounding box center [457, 392] width 876 height 90
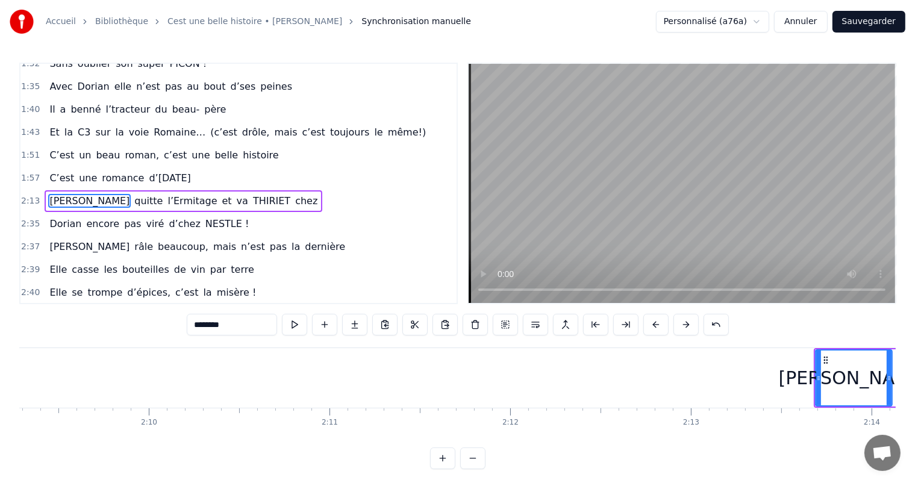
scroll to position [0, 23396]
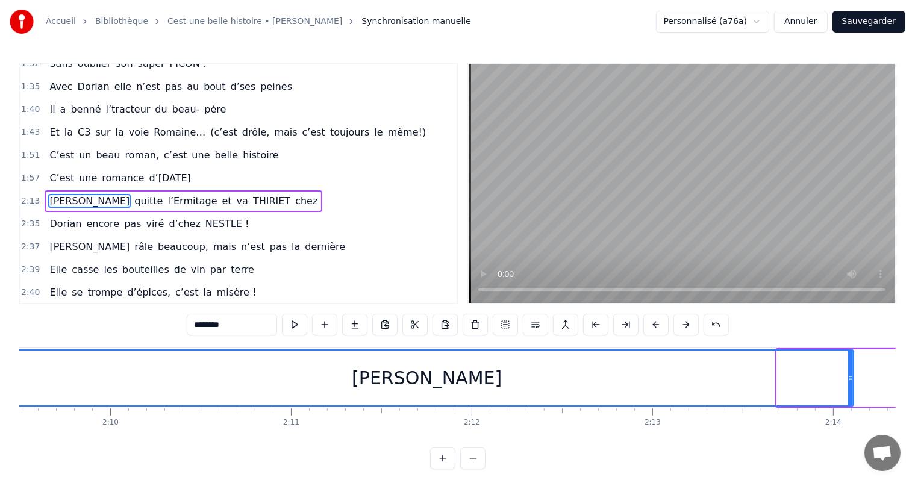
drag, startPoint x: 776, startPoint y: 372, endPoint x: 0, endPoint y: 326, distance: 777.6
click at [0, 326] on div "Accueil Bibliothèque Cest une belle histoire • Michel Fugain Synchronisation ma…" at bounding box center [457, 234] width 915 height 469
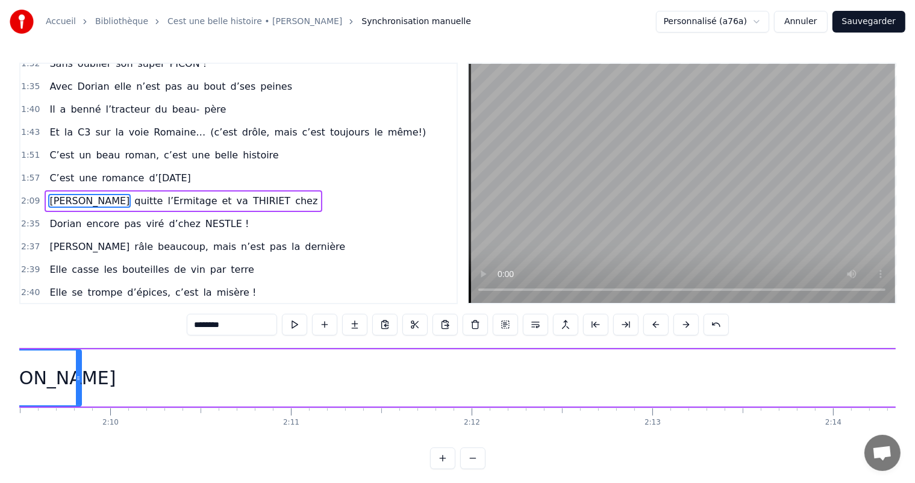
drag, startPoint x: 851, startPoint y: 375, endPoint x: 79, endPoint y: 397, distance: 772.4
click at [79, 397] on div at bounding box center [78, 377] width 5 height 55
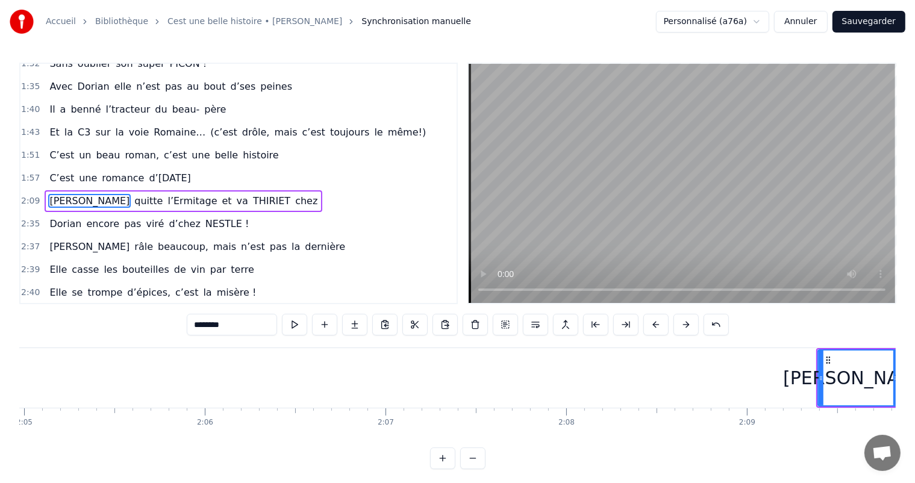
scroll to position [0, 22695]
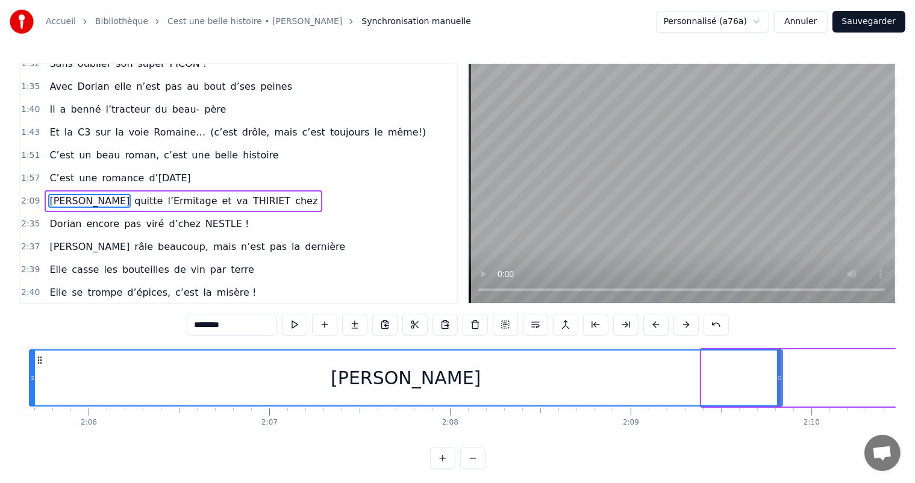
drag, startPoint x: 705, startPoint y: 366, endPoint x: 0, endPoint y: 387, distance: 705.5
click at [0, 387] on div "Accueil Bibliothèque Cest une belle histoire • Michel Fugain Synchronisation ma…" at bounding box center [457, 234] width 915 height 469
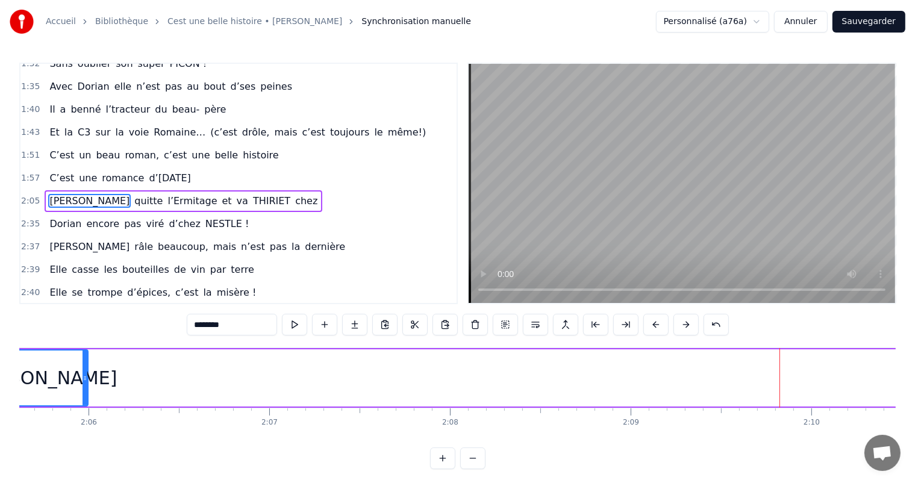
drag, startPoint x: 780, startPoint y: 368, endPoint x: 114, endPoint y: 375, distance: 666.1
click at [84, 371] on div at bounding box center [85, 377] width 5 height 55
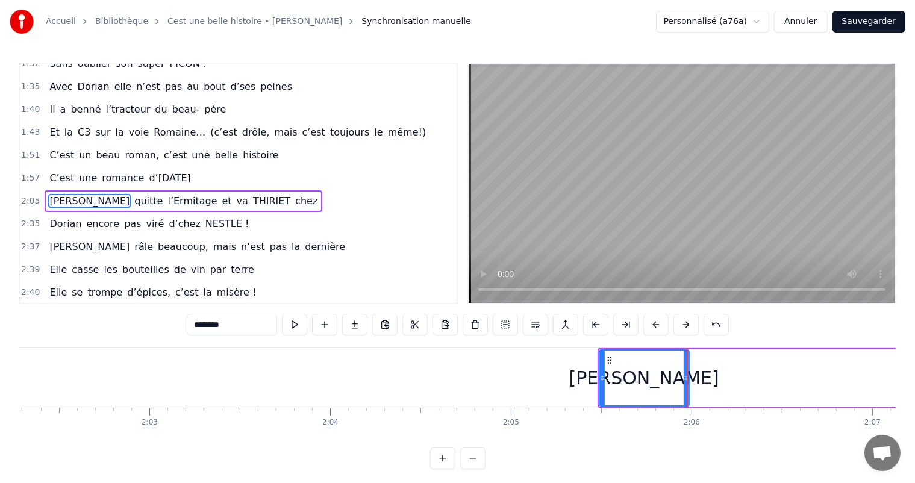
scroll to position [0, 21995]
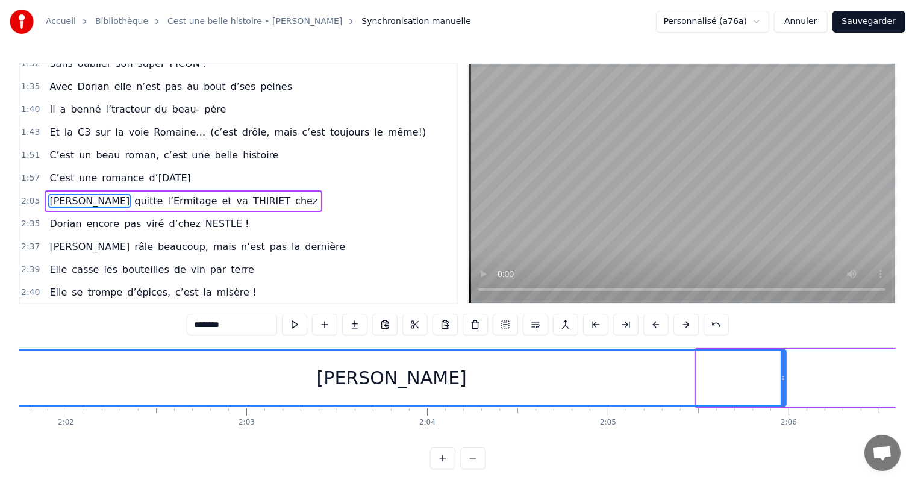
drag, startPoint x: 699, startPoint y: 373, endPoint x: 0, endPoint y: 371, distance: 698.6
click at [0, 371] on div "Accueil Bibliothèque Cest une belle histoire • Michel Fugain Synchronisation ma…" at bounding box center [457, 234] width 915 height 469
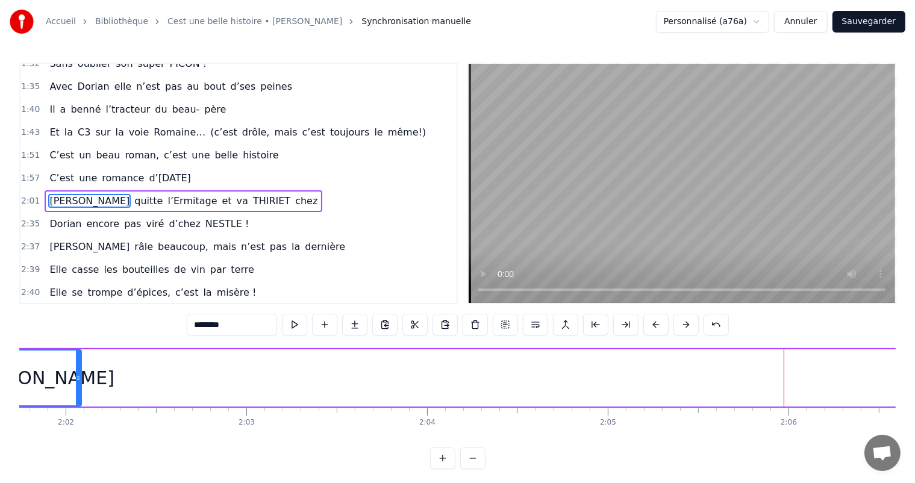
drag, startPoint x: 784, startPoint y: 367, endPoint x: 79, endPoint y: 387, distance: 704.9
click at [79, 387] on div at bounding box center [78, 377] width 5 height 55
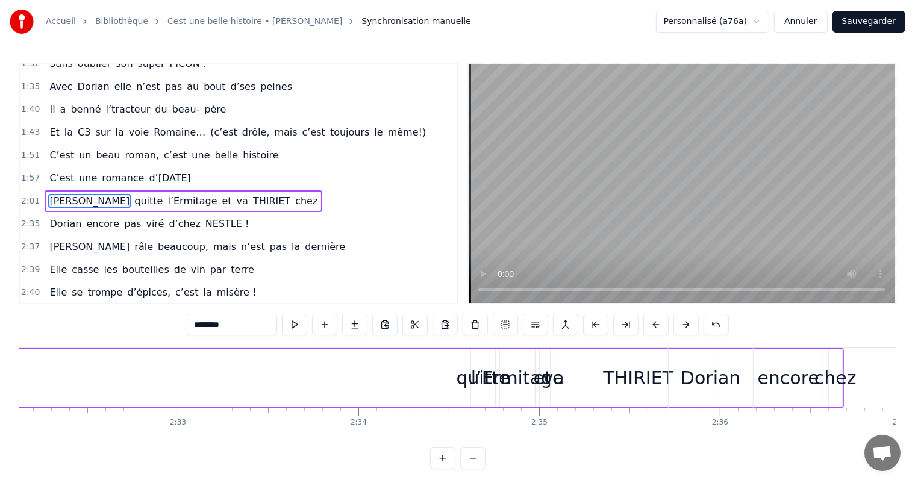
scroll to position [0, 27464]
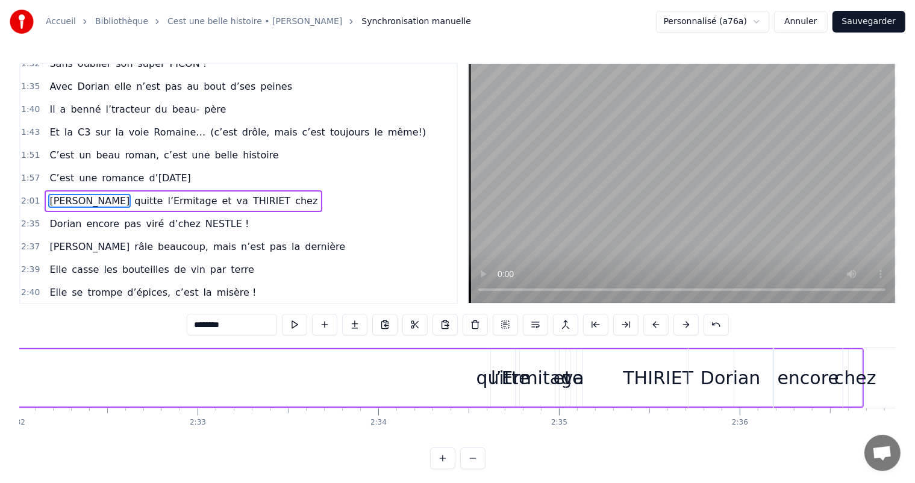
click at [493, 376] on div "quitte" at bounding box center [502, 377] width 53 height 27
type input "******"
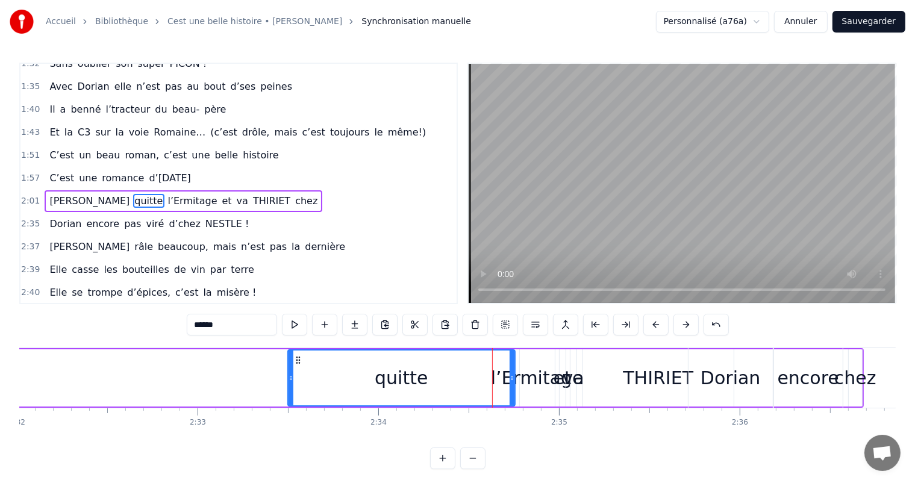
drag, startPoint x: 493, startPoint y: 376, endPoint x: 290, endPoint y: 364, distance: 203.3
click at [290, 364] on div at bounding box center [290, 377] width 5 height 55
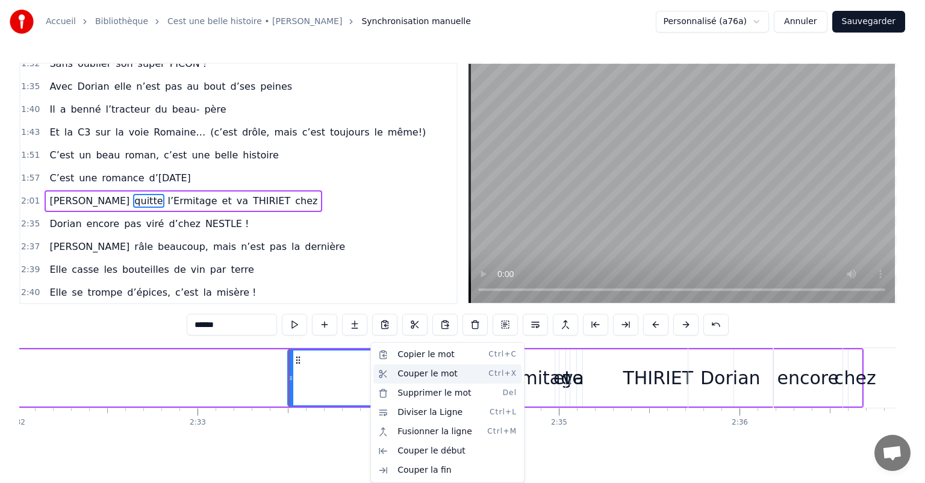
click at [425, 372] on div "Couper le mot Ctrl+X" at bounding box center [447, 373] width 148 height 19
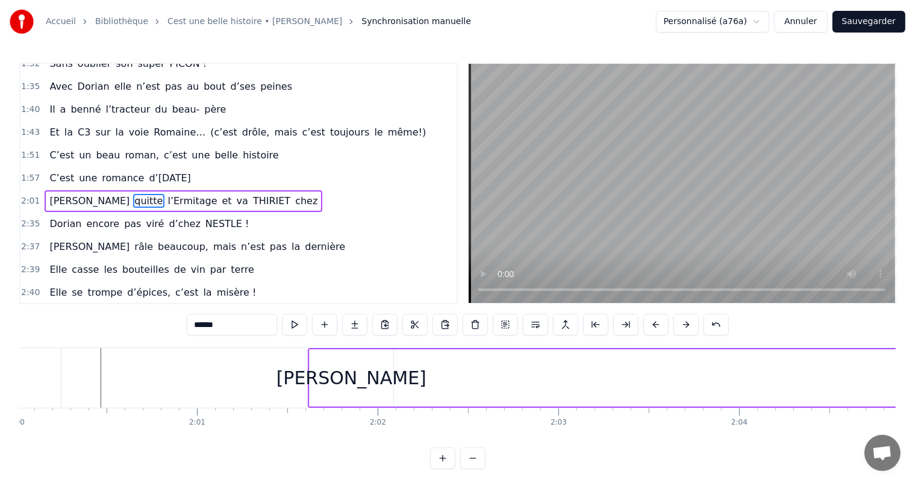
scroll to position [0, 21567]
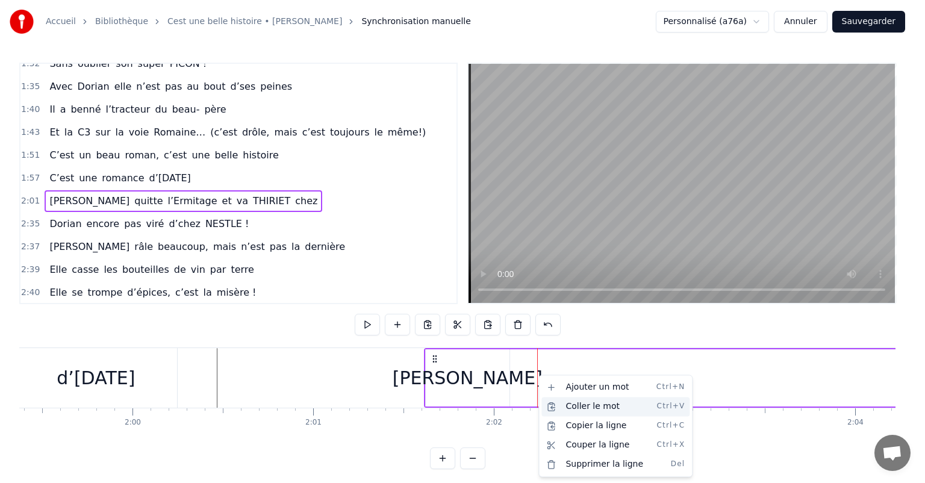
click at [583, 410] on div "Coller le mot Ctrl+V" at bounding box center [615, 406] width 148 height 19
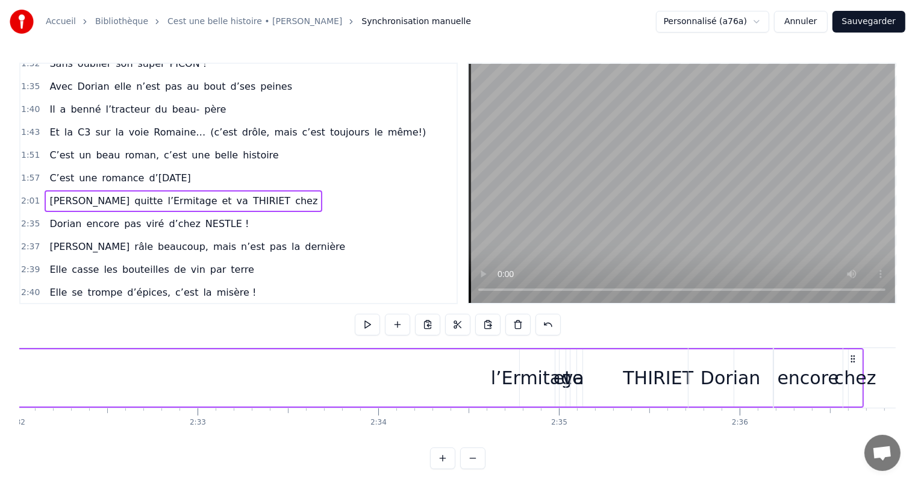
scroll to position [0, 27367]
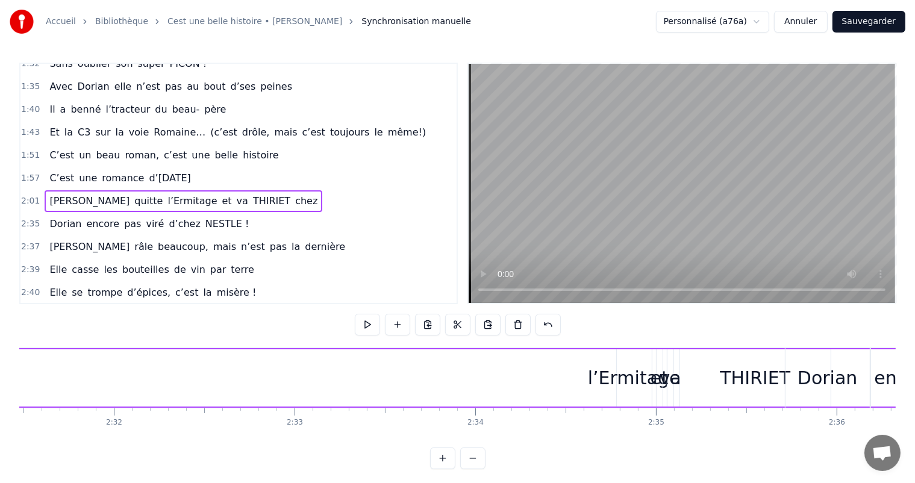
click at [618, 384] on div "l’Ermitage" at bounding box center [634, 377] width 93 height 27
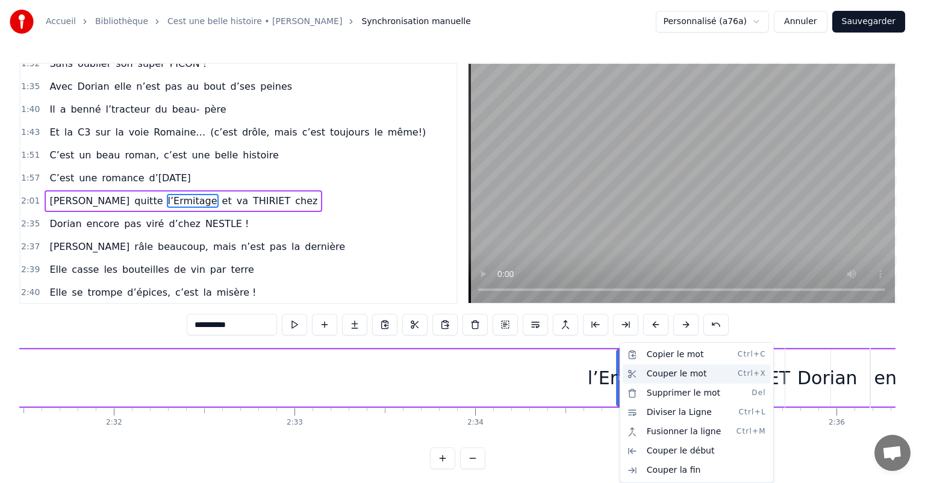
click at [654, 375] on div "Couper le mot Ctrl+X" at bounding box center [697, 373] width 148 height 19
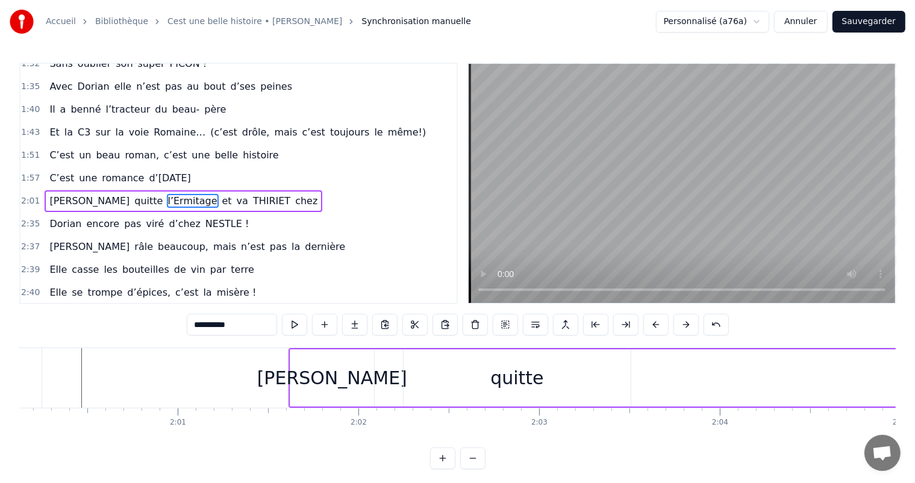
scroll to position [0, 21741]
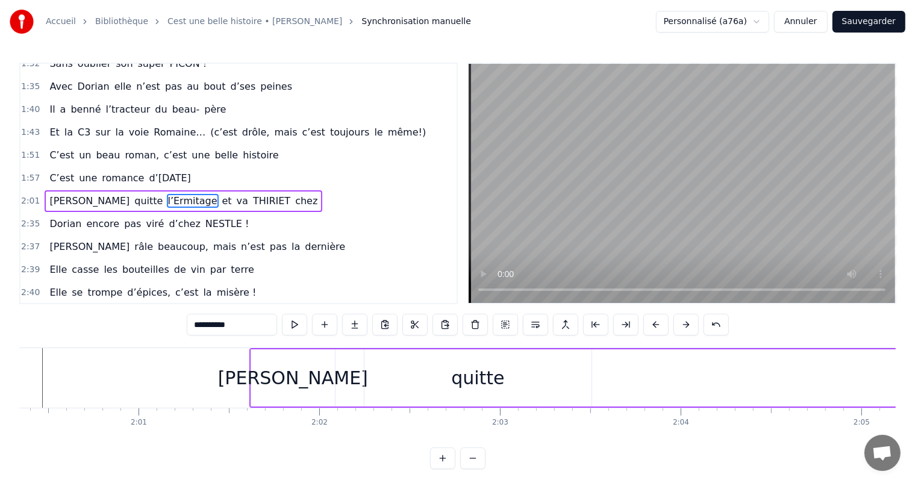
drag, startPoint x: 564, startPoint y: 393, endPoint x: 602, endPoint y: 378, distance: 41.4
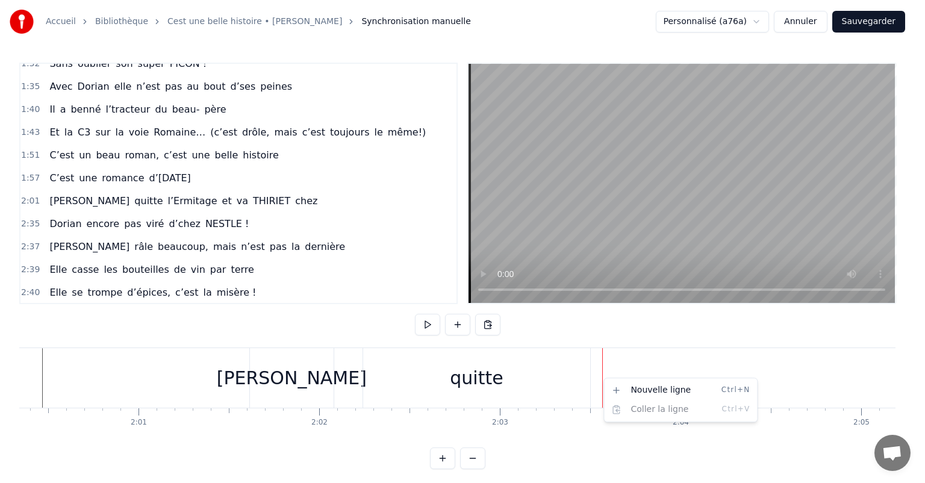
click at [570, 369] on html "Accueil Bibliothèque Cest une belle histoire • Michel Fugain Synchronisation ma…" at bounding box center [462, 244] width 925 height 488
click at [632, 364] on html "Accueil Bibliothèque Cest une belle histoire • Michel Fugain Synchronisation ma…" at bounding box center [462, 244] width 925 height 488
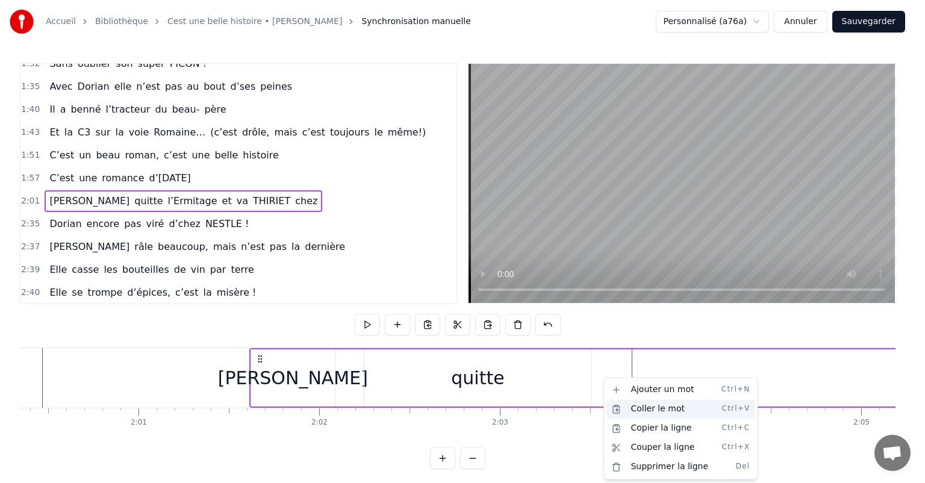
click at [636, 405] on div "Coller le mot Ctrl+V" at bounding box center [680, 408] width 148 height 19
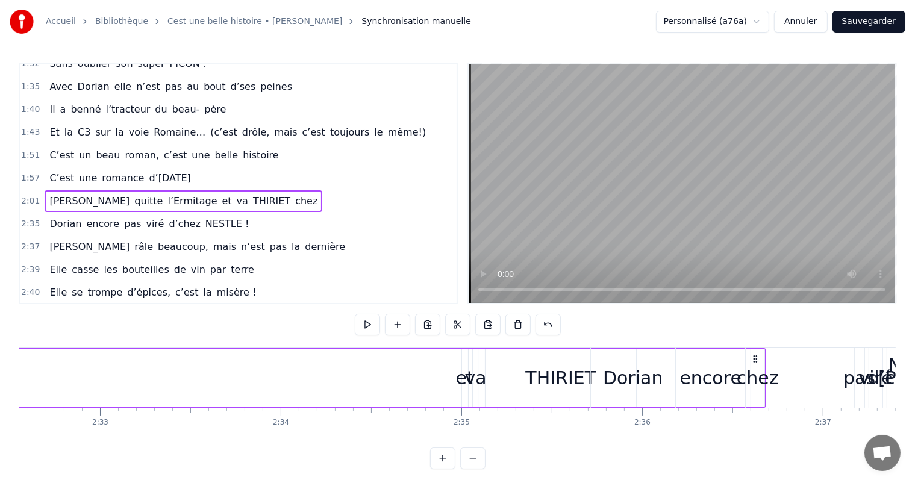
scroll to position [0, 27522]
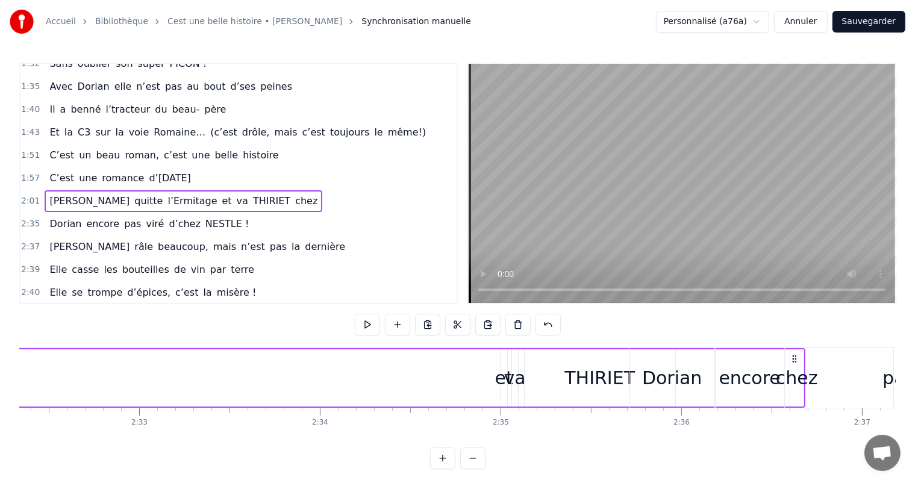
click at [501, 378] on div "et" at bounding box center [504, 377] width 18 height 27
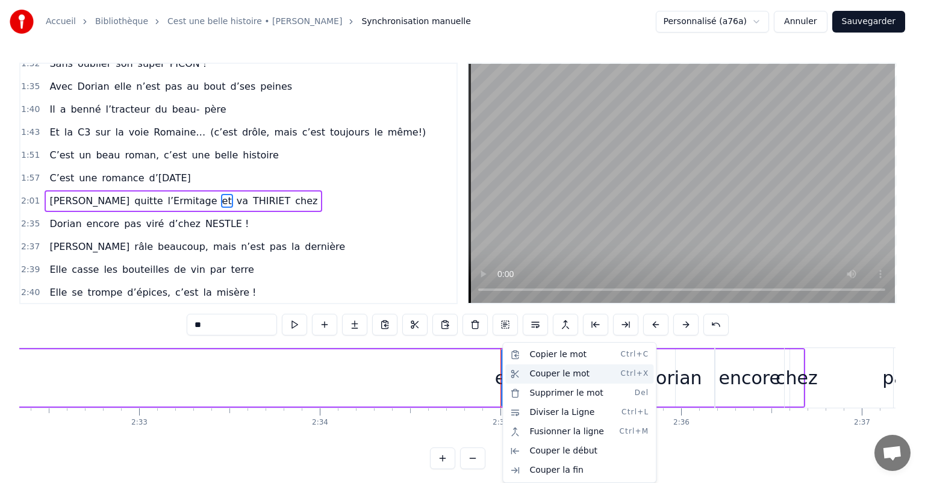
click at [540, 376] on div "Couper le mot Ctrl+X" at bounding box center [579, 373] width 148 height 19
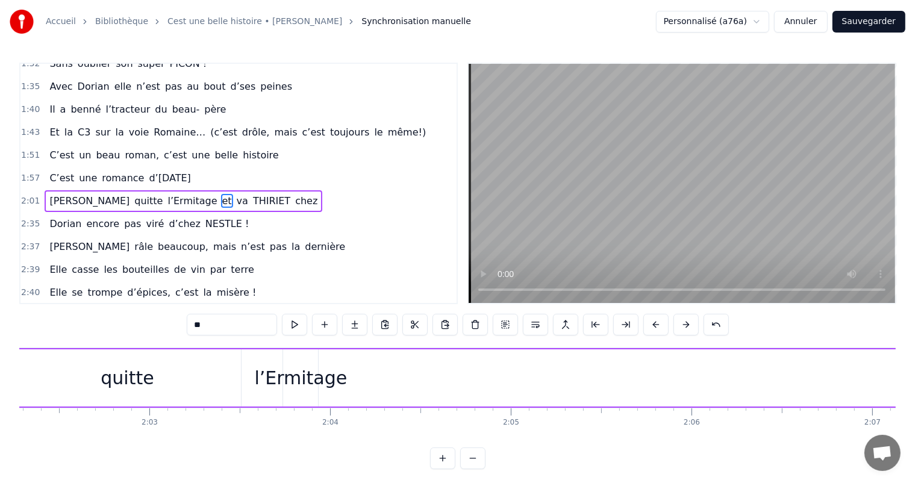
scroll to position [0, 22033]
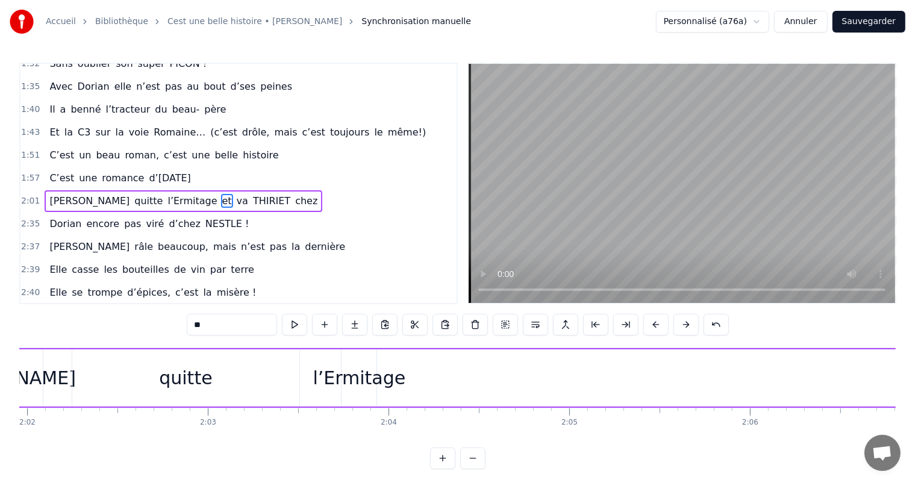
click at [346, 376] on div "l’Ermitage" at bounding box center [359, 377] width 93 height 27
type input "**********"
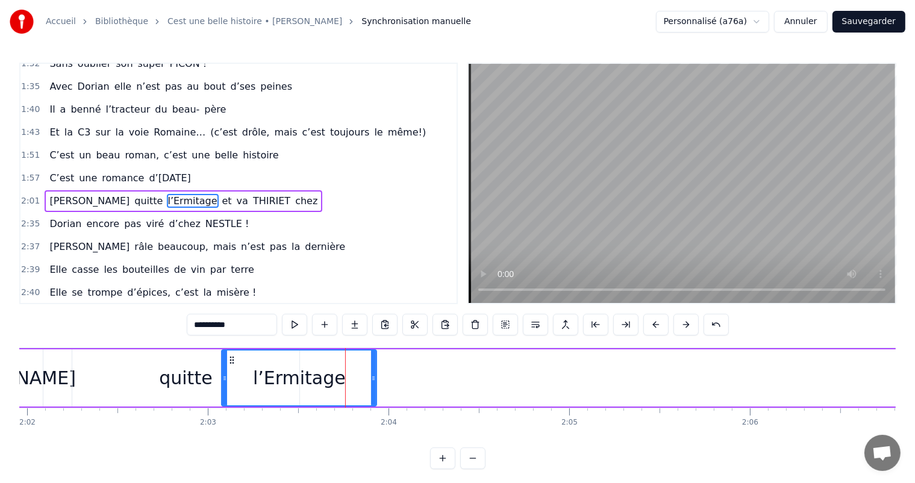
drag, startPoint x: 341, startPoint y: 375, endPoint x: 327, endPoint y: 364, distance: 18.1
click at [221, 377] on div "l’Ermitage" at bounding box center [299, 377] width 156 height 57
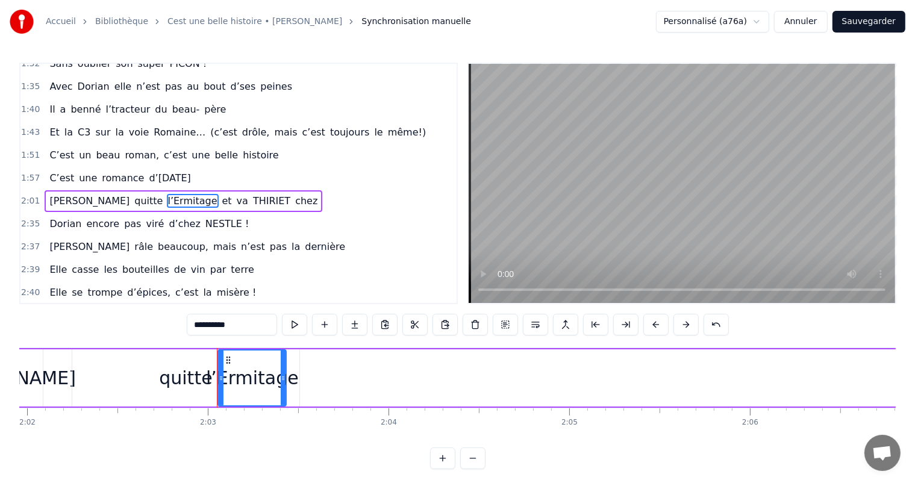
drag, startPoint x: 372, startPoint y: 369, endPoint x: 285, endPoint y: 370, distance: 86.1
click at [281, 368] on div at bounding box center [283, 377] width 5 height 55
drag, startPoint x: 278, startPoint y: 367, endPoint x: 306, endPoint y: 369, distance: 27.8
click at [305, 369] on div at bounding box center [303, 377] width 5 height 55
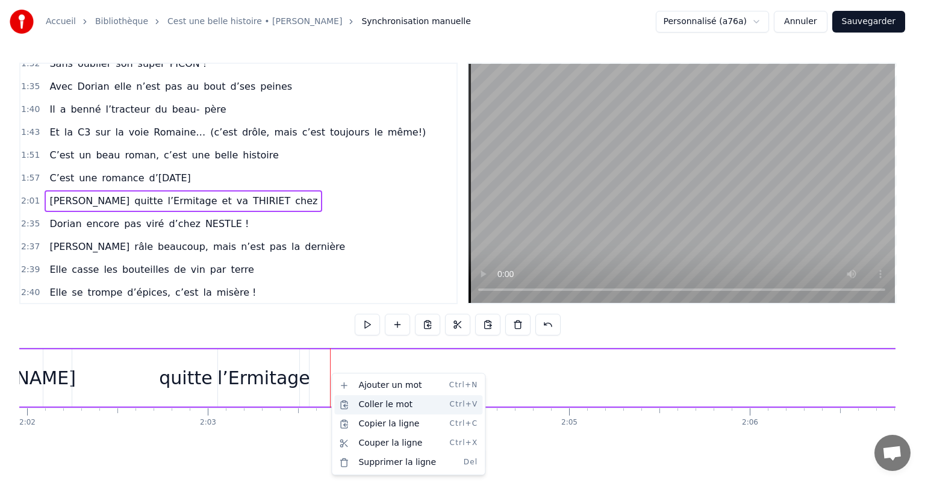
click at [371, 407] on div "Coller le mot Ctrl+V" at bounding box center [408, 404] width 148 height 19
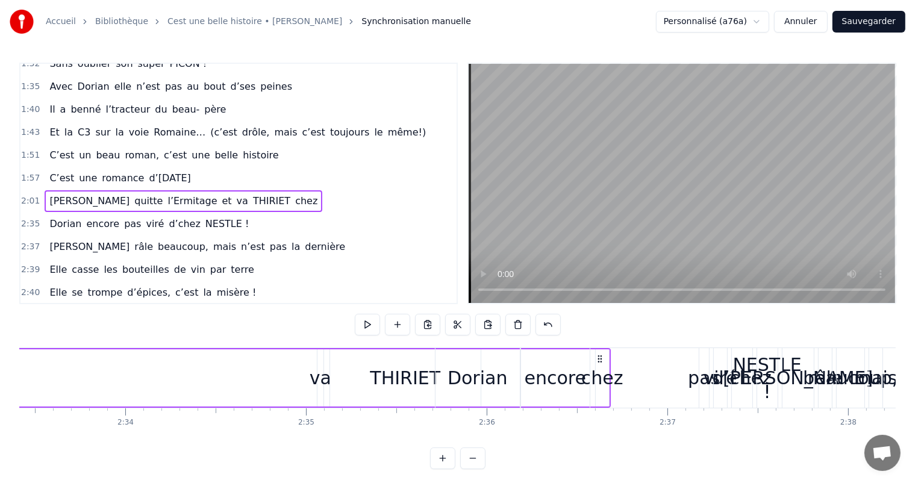
scroll to position [0, 27776]
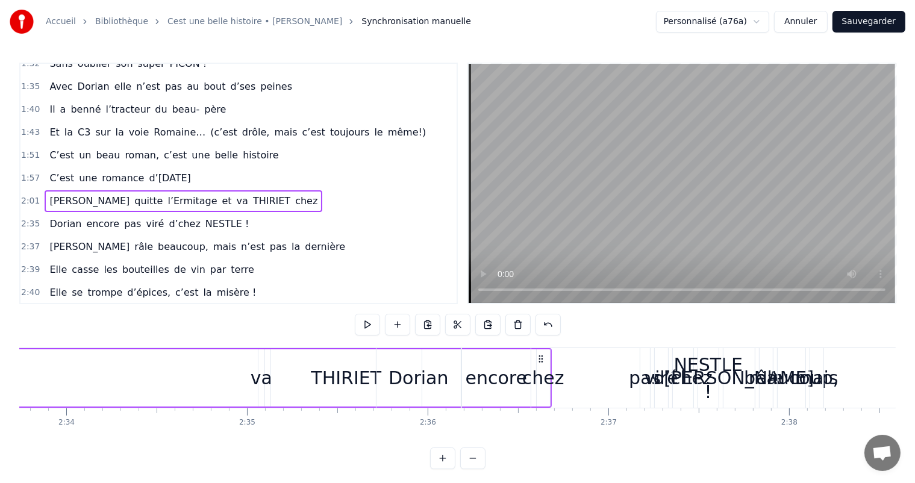
click at [235, 194] on span "va" at bounding box center [242, 201] width 14 height 14
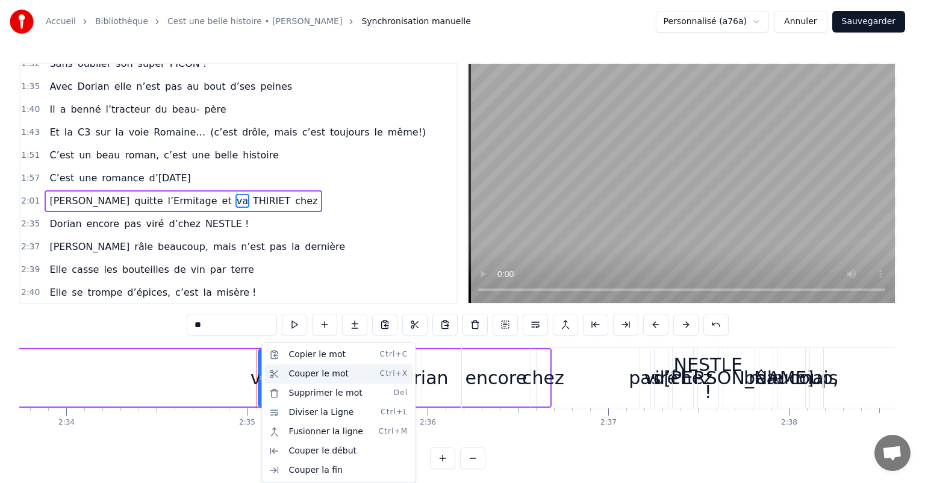
click at [291, 379] on div "Couper le mot Ctrl+X" at bounding box center [338, 373] width 148 height 19
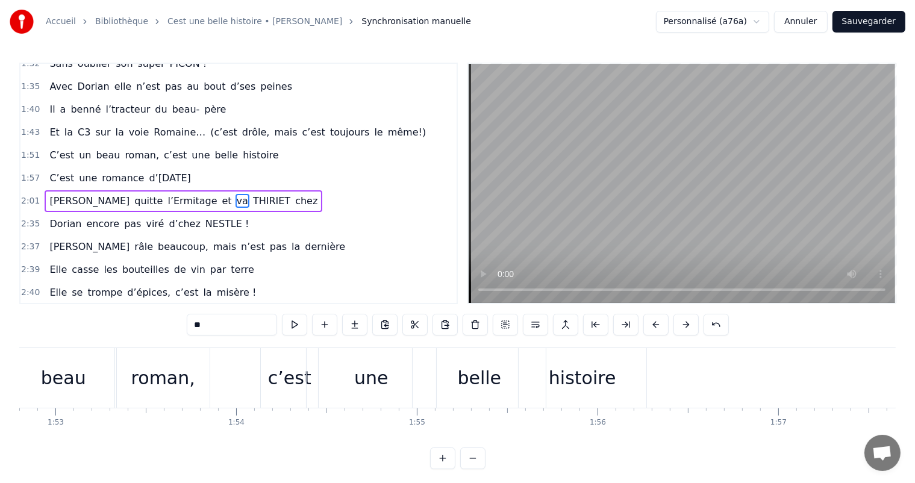
scroll to position [0, 20398]
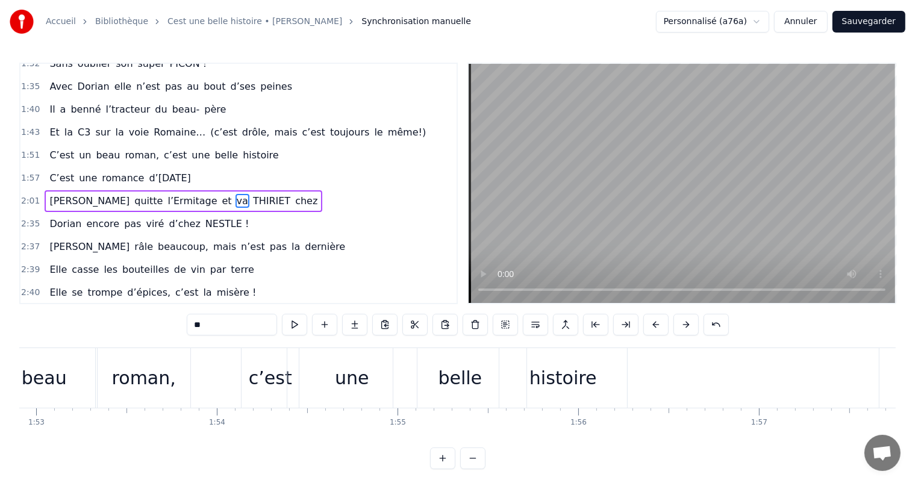
click at [535, 455] on div "0:11 C’est 0:12 un beau roman, c’est une belle histoire 0:17 C’est une romance …" at bounding box center [457, 266] width 876 height 406
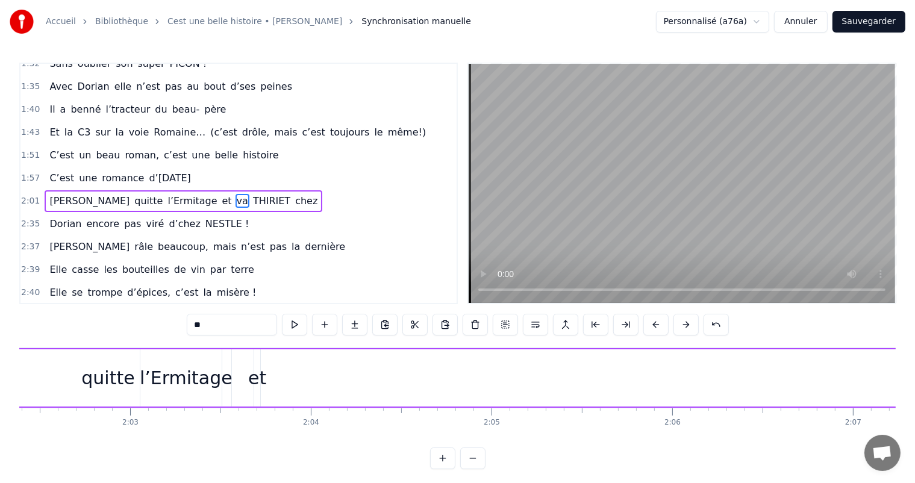
scroll to position [0, 22130]
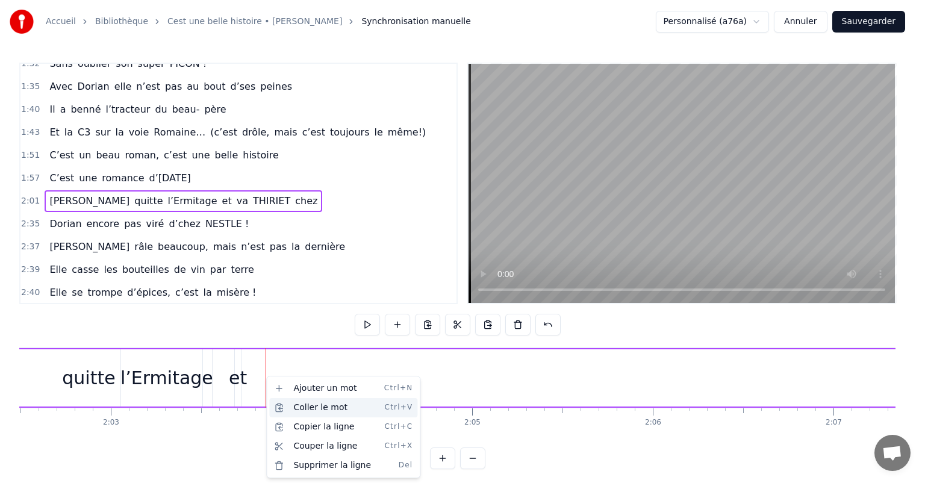
click at [289, 408] on div "Coller le mot Ctrl+V" at bounding box center [343, 407] width 148 height 19
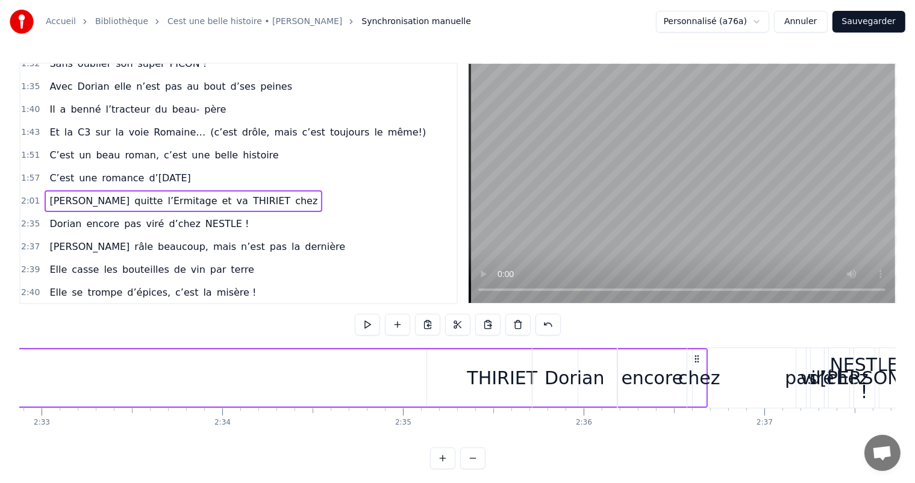
scroll to position [0, 27892]
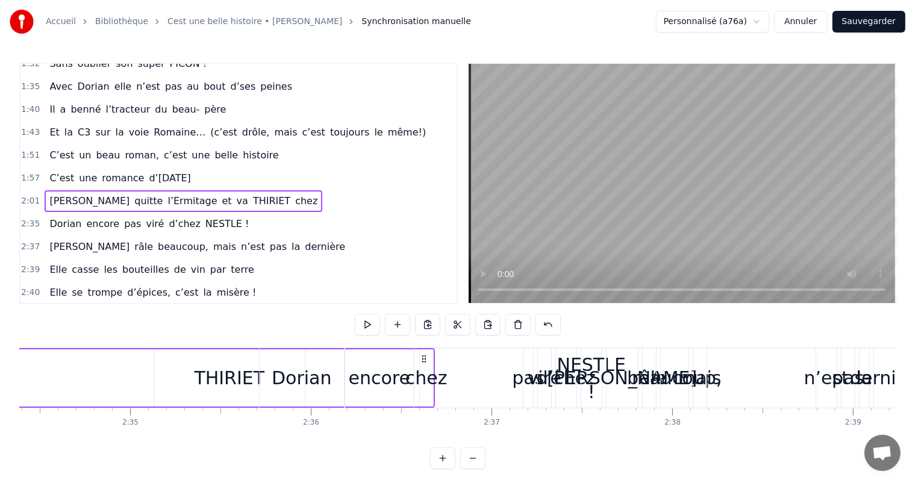
click at [426, 377] on div "Dorian encore pas viré d’chez NESTLE !" at bounding box center [432, 378] width 346 height 60
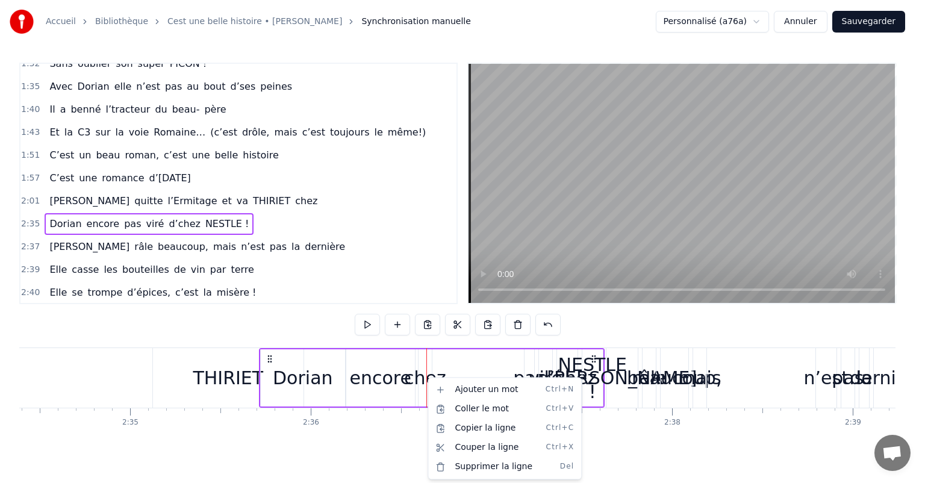
click at [426, 377] on html "Accueil Bibliothèque Cest une belle histoire • Michel Fugain Synchronisation ma…" at bounding box center [462, 244] width 925 height 488
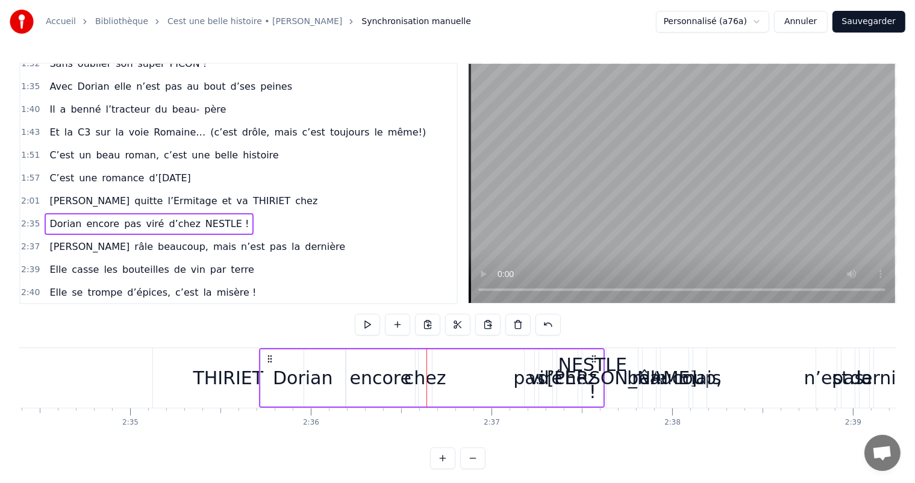
click at [419, 376] on div "Dorian encore pas viré d’chez NESTLE !" at bounding box center [432, 378] width 346 height 60
click at [453, 377] on div "Dorian encore pas viré d’chez NESTLE !" at bounding box center [432, 378] width 346 height 60
click at [208, 370] on div "THIRIET" at bounding box center [228, 377] width 70 height 27
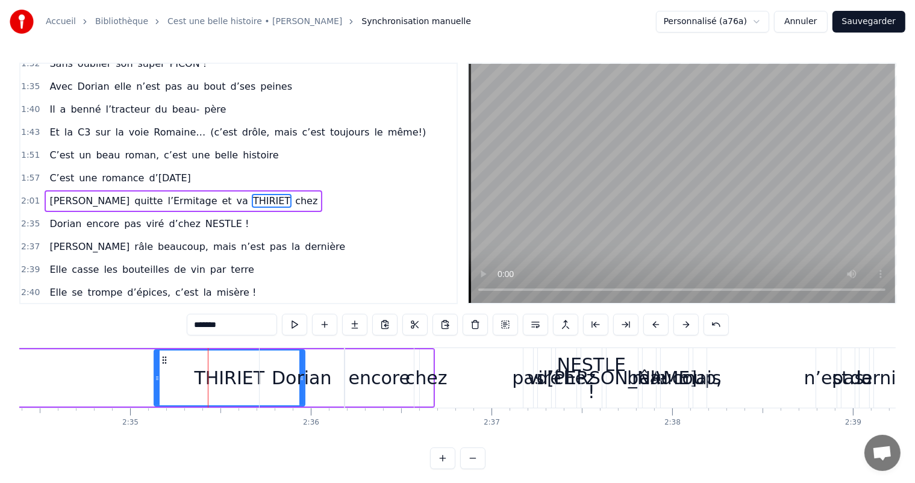
click at [433, 381] on div "Dorian encore pas viré d’chez NESTLE !" at bounding box center [432, 378] width 346 height 60
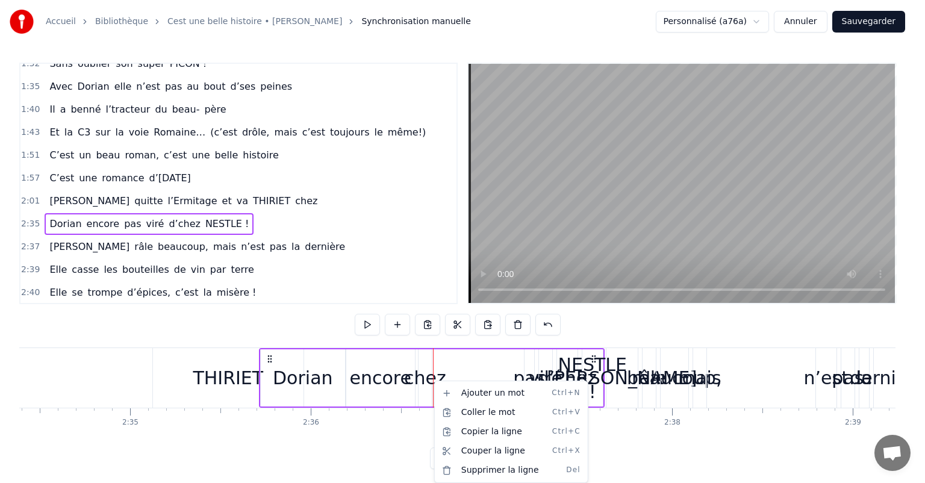
click at [273, 367] on html "Accueil Bibliothèque Cest une belle histoire • Michel Fugain Synchronisation ma…" at bounding box center [462, 244] width 925 height 488
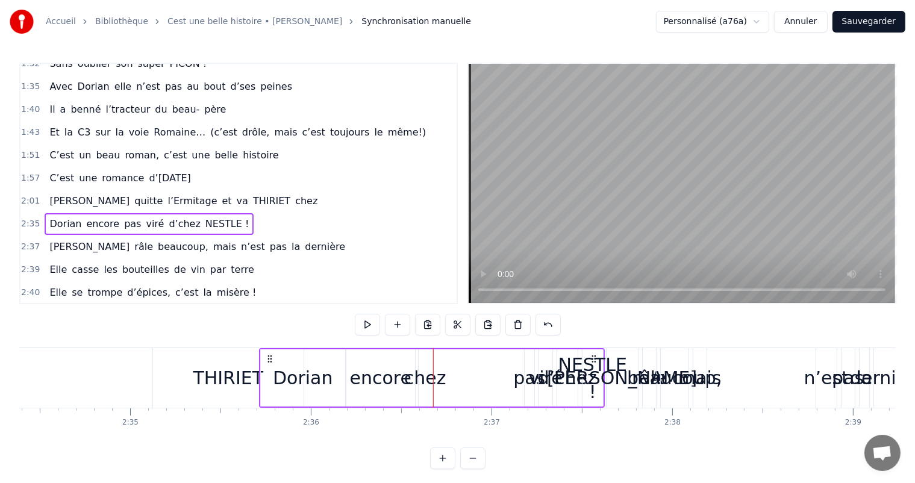
click at [430, 378] on div "Dorian encore pas viré d’chez NESTLE !" at bounding box center [432, 378] width 346 height 60
click at [414, 381] on div "Dorian encore pas viré d’chez NESTLE !" at bounding box center [432, 378] width 346 height 60
click at [414, 381] on div "encore" at bounding box center [381, 377] width 70 height 57
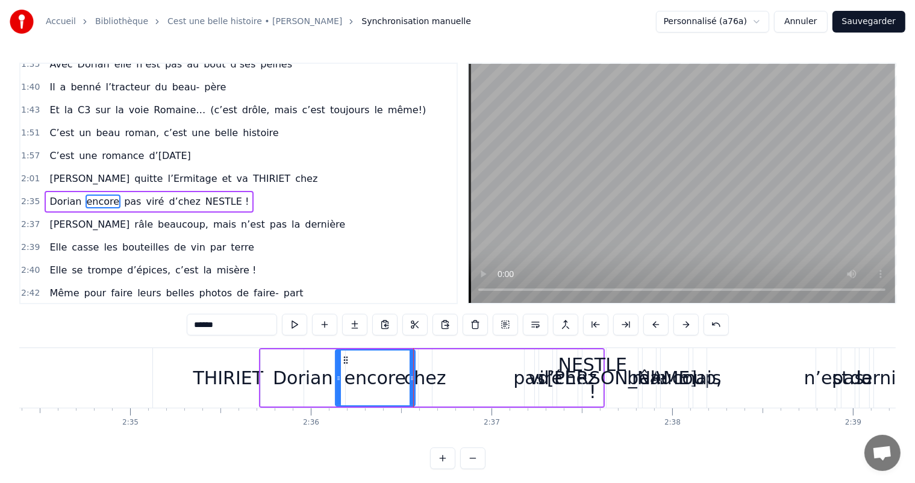
drag, startPoint x: 349, startPoint y: 373, endPoint x: 357, endPoint y: 371, distance: 7.4
click at [336, 371] on div at bounding box center [338, 377] width 5 height 55
drag, startPoint x: 413, startPoint y: 381, endPoint x: 404, endPoint y: 381, distance: 8.5
click at [399, 381] on icon at bounding box center [399, 378] width 5 height 10
click at [425, 383] on div "Dorian encore pas viré d’chez NESTLE !" at bounding box center [432, 378] width 346 height 60
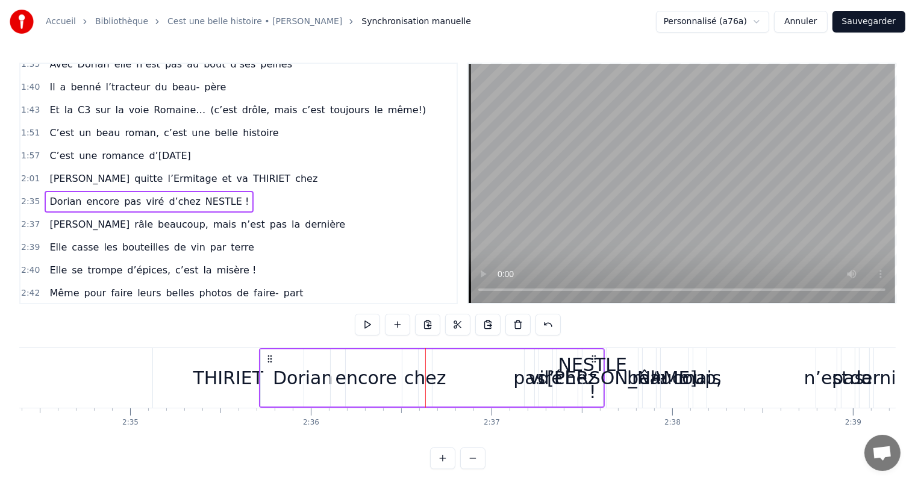
click at [425, 383] on div at bounding box center [425, 378] width 1 height 60
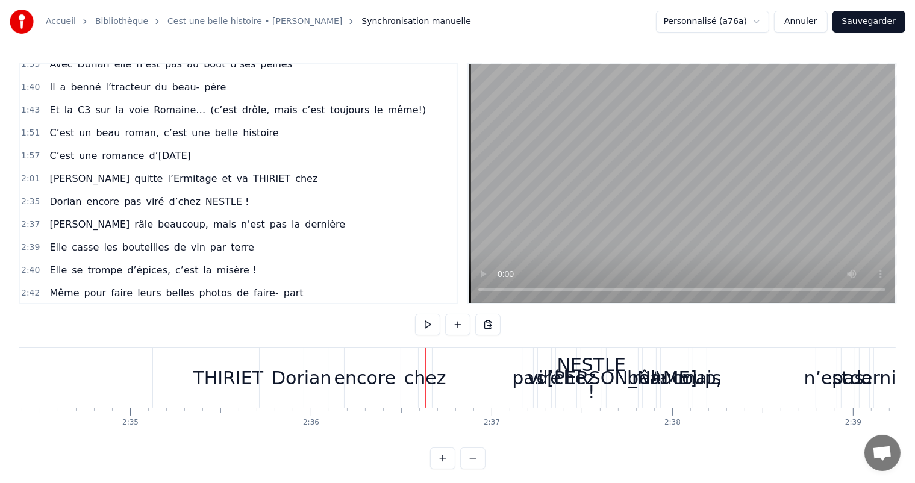
click at [436, 377] on div "Dorian encore pas viré d’chez NESTLE !" at bounding box center [432, 378] width 346 height 60
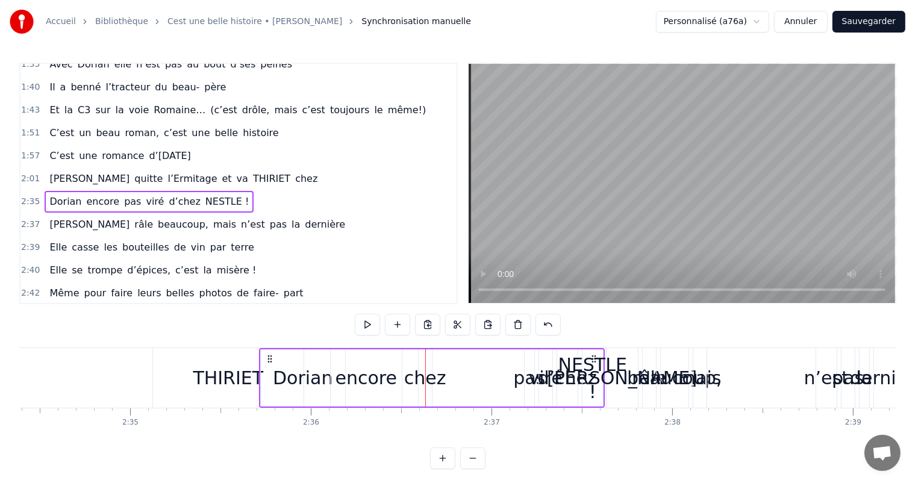
click at [436, 377] on div "Dorian encore pas viré d’chez NESTLE !" at bounding box center [432, 378] width 346 height 60
click at [423, 379] on div "Dorian encore pas viré d’chez NESTLE !" at bounding box center [432, 378] width 346 height 60
click at [390, 429] on div "C’est un beau roman, c’est une belle histoire C’est une romance d’aujourd’hui J…" at bounding box center [457, 392] width 876 height 90
click at [431, 359] on div "Dorian encore pas viré d’chez NESTLE !" at bounding box center [432, 378] width 346 height 60
click at [329, 305] on div "2:43 Dorian devait juste bien faire sa part" at bounding box center [238, 316] width 436 height 23
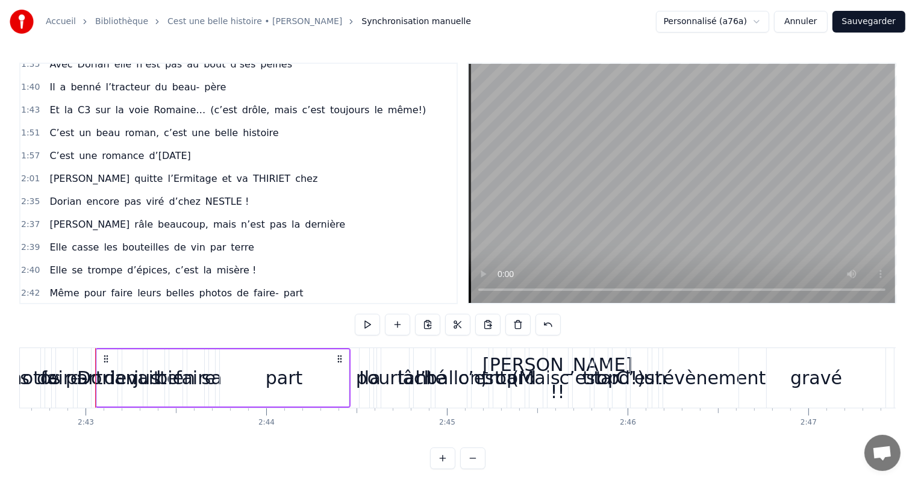
scroll to position [0, 29397]
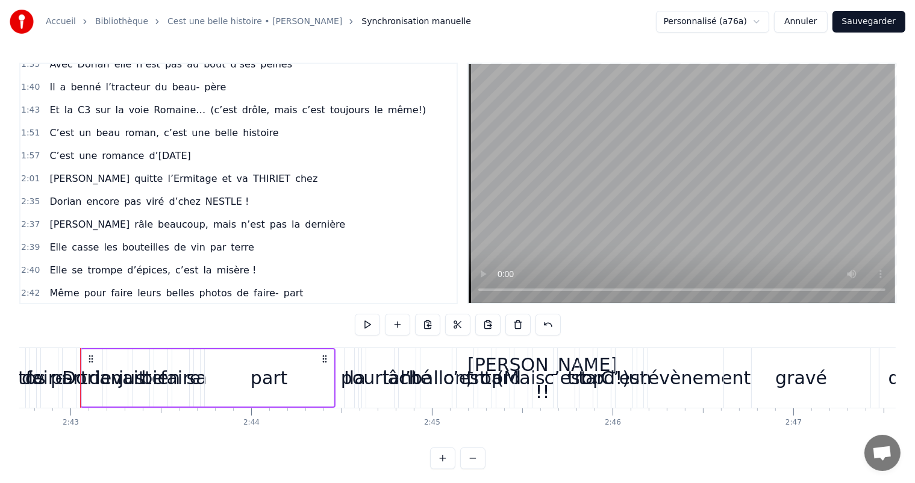
click at [294, 172] on span "chez" at bounding box center [306, 179] width 25 height 14
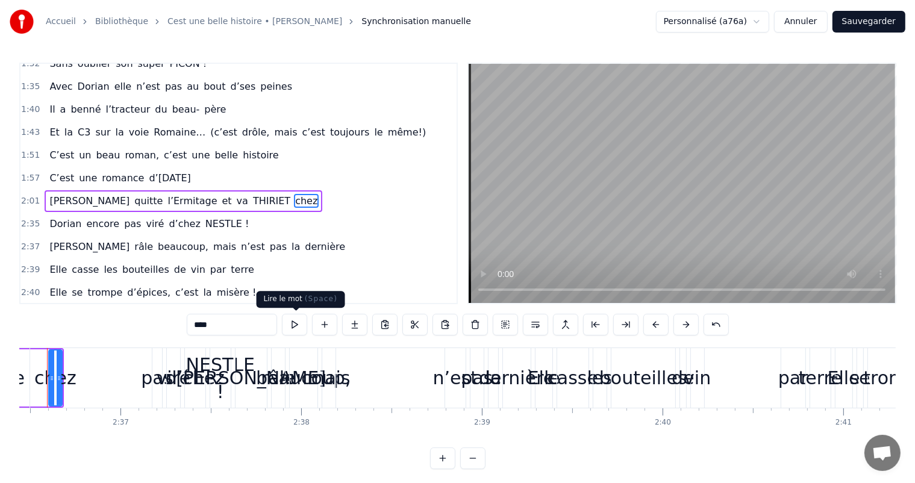
scroll to position [0, 28230]
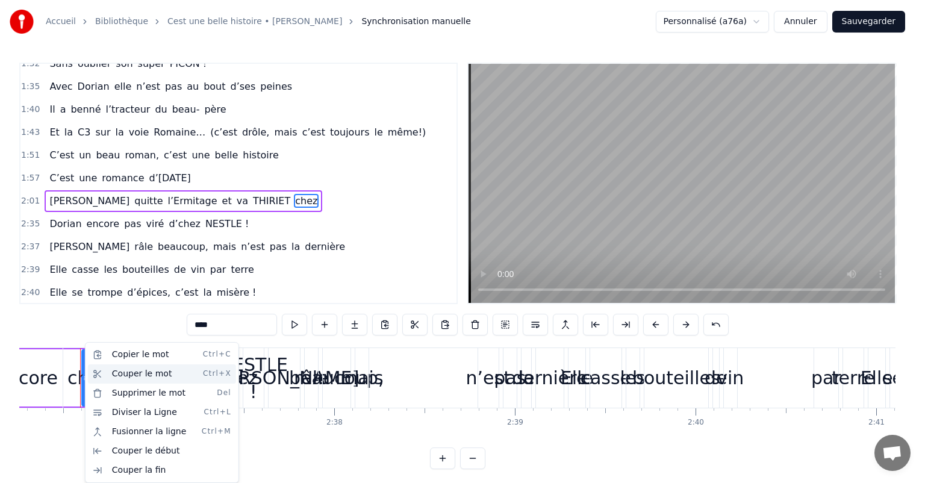
click at [122, 373] on div "Couper le mot Ctrl+X" at bounding box center [162, 373] width 148 height 19
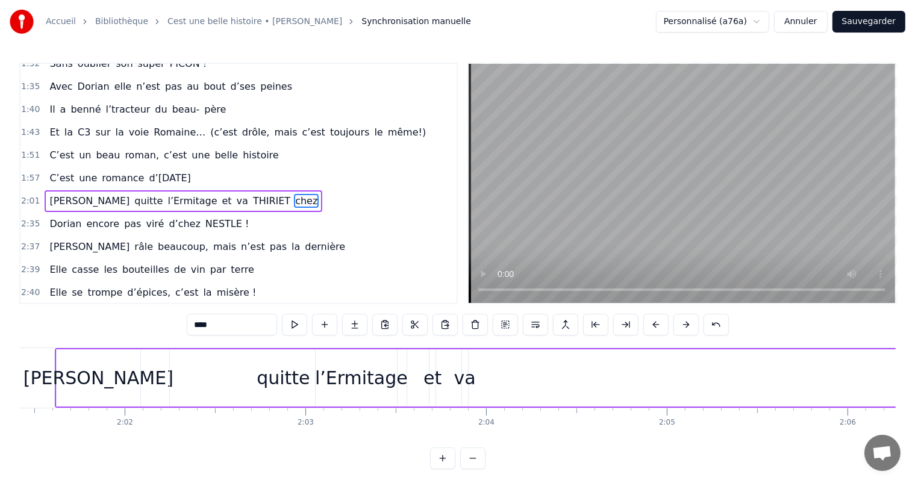
scroll to position [0, 21994]
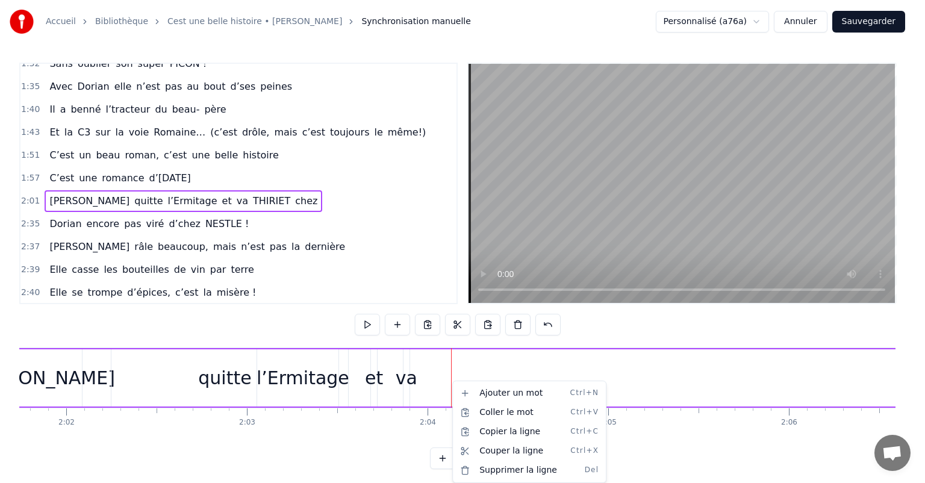
click at [436, 378] on html "Accueil Bibliothèque Cest une belle histoire • Michel Fugain Synchronisation ma…" at bounding box center [462, 244] width 925 height 488
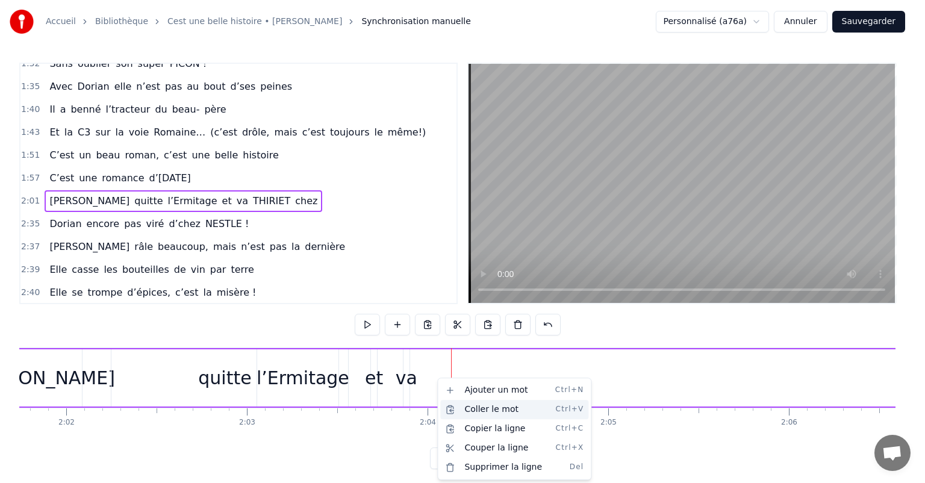
click at [485, 412] on div "Coller le mot Ctrl+V" at bounding box center [514, 409] width 148 height 19
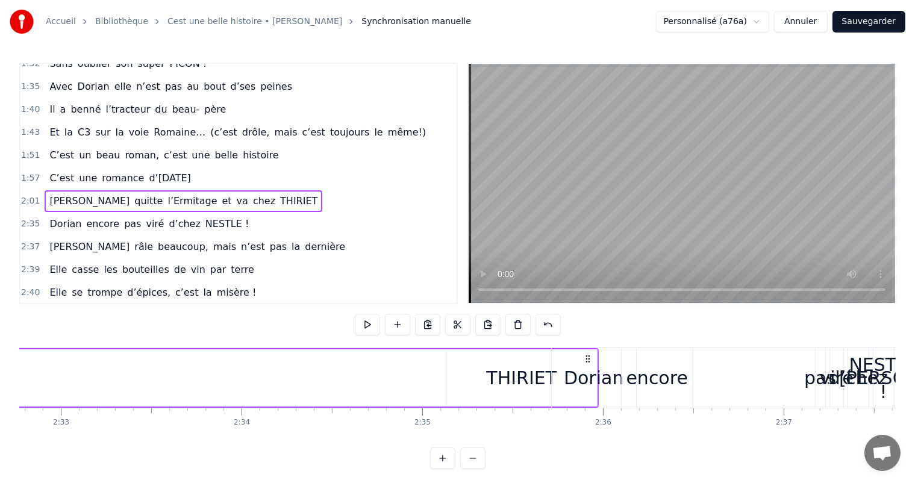
scroll to position [0, 27639]
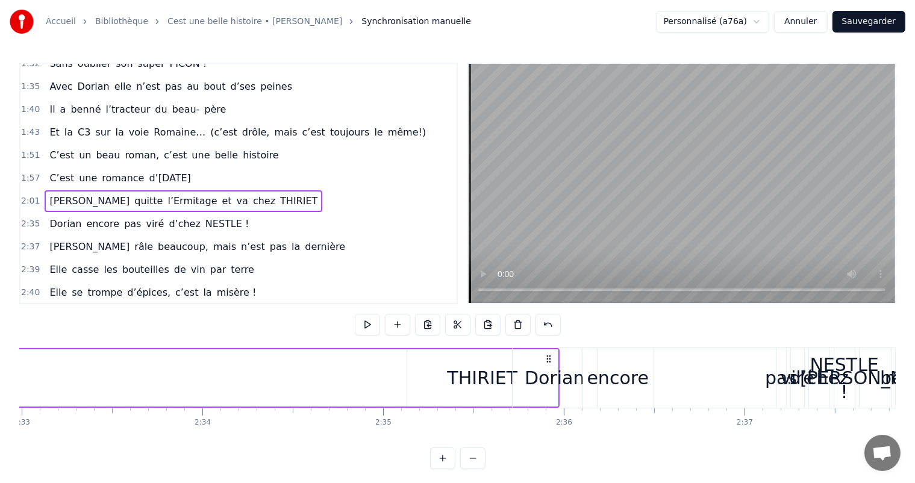
click at [478, 364] on div "THIRIET" at bounding box center [482, 377] width 70 height 27
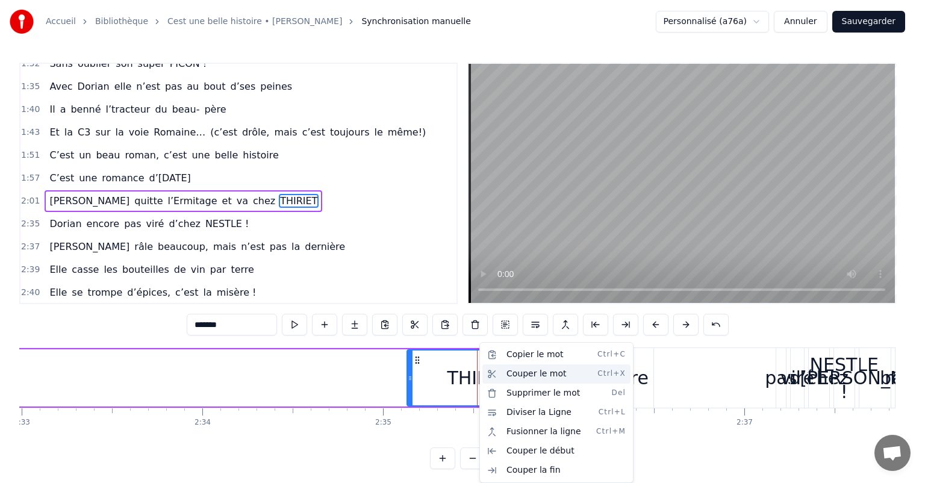
click at [514, 379] on div "Couper le mot Ctrl+X" at bounding box center [556, 373] width 148 height 19
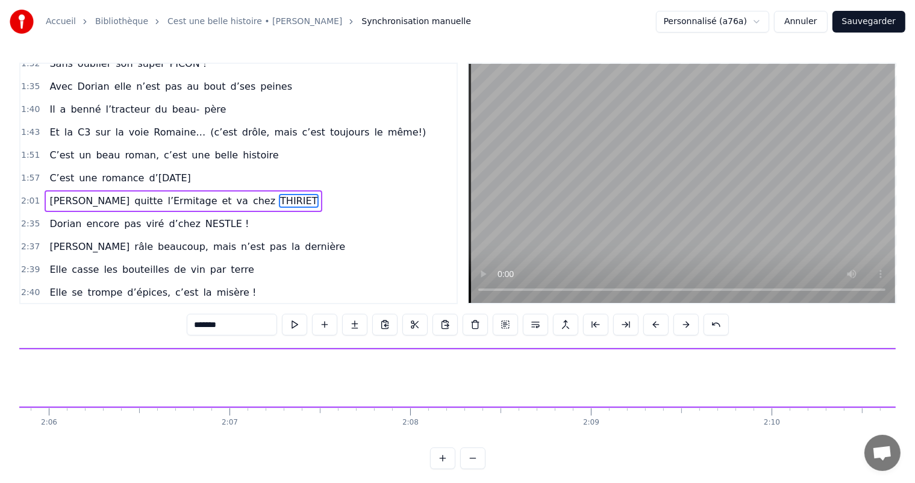
scroll to position [0, 21839]
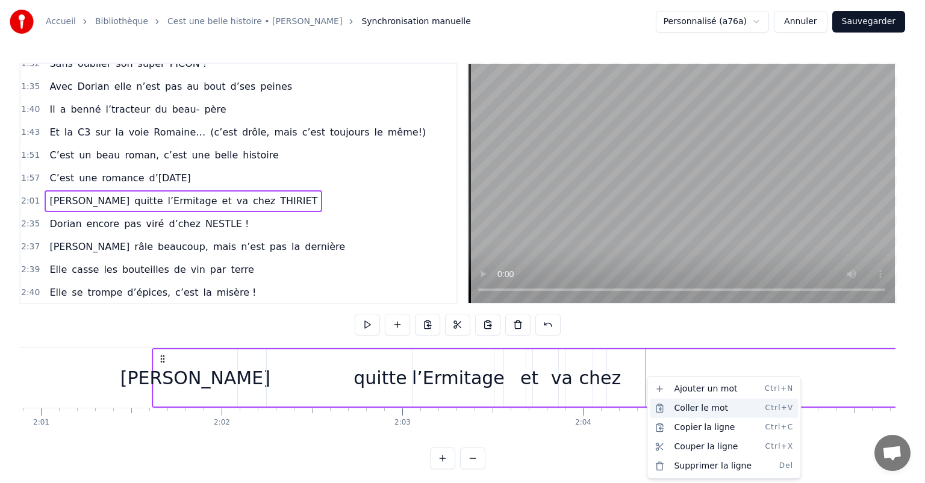
click at [670, 413] on div "Coller le mot Ctrl+V" at bounding box center [724, 408] width 148 height 19
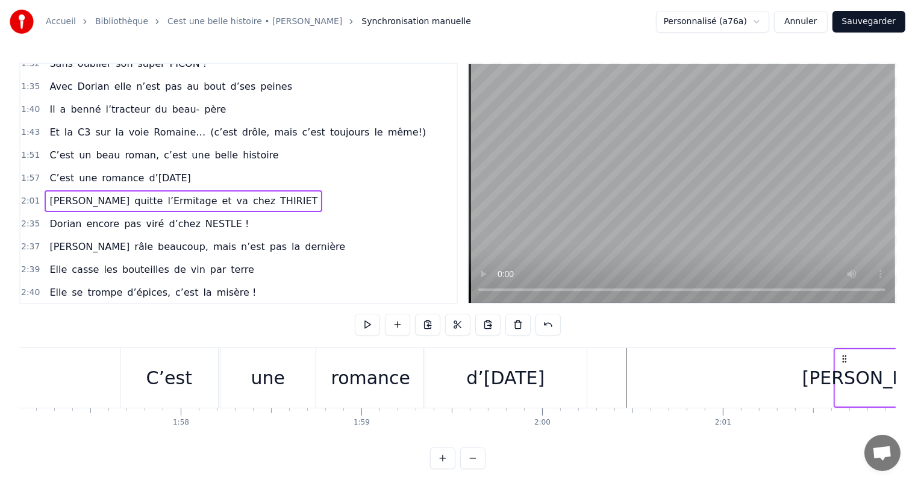
scroll to position [0, 21255]
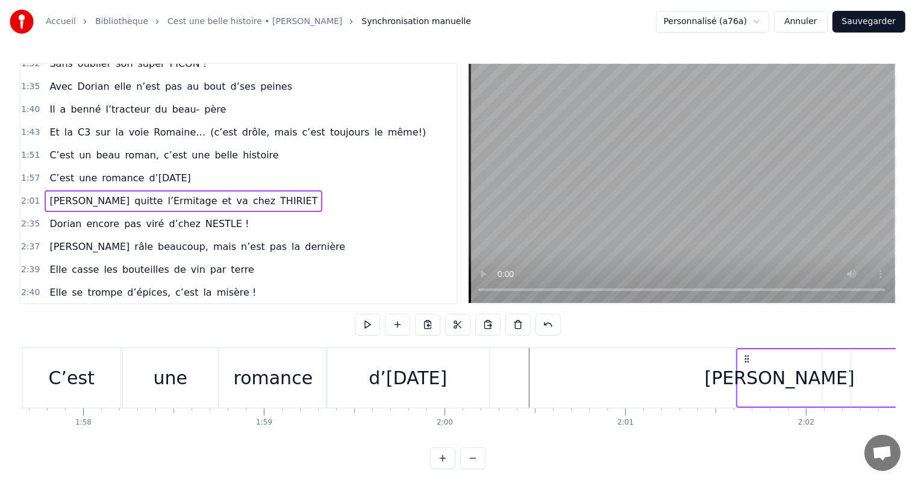
click at [278, 360] on div "romance" at bounding box center [273, 378] width 108 height 60
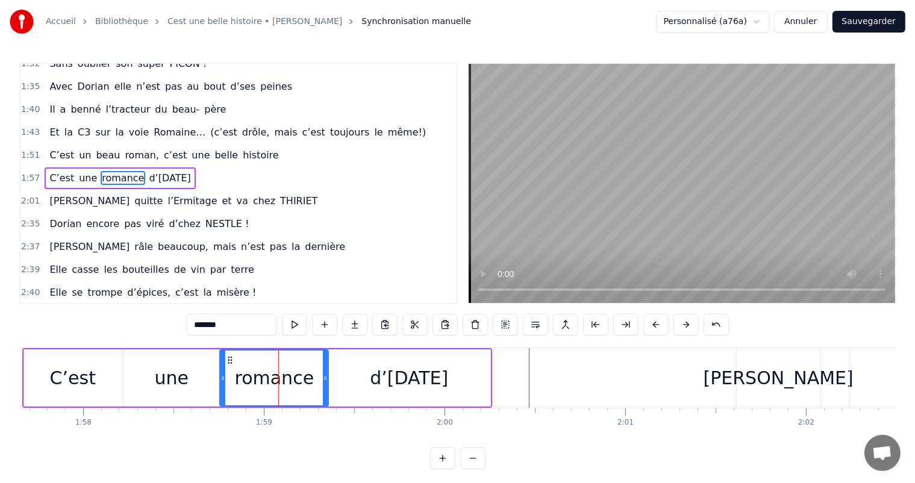
scroll to position [378, 0]
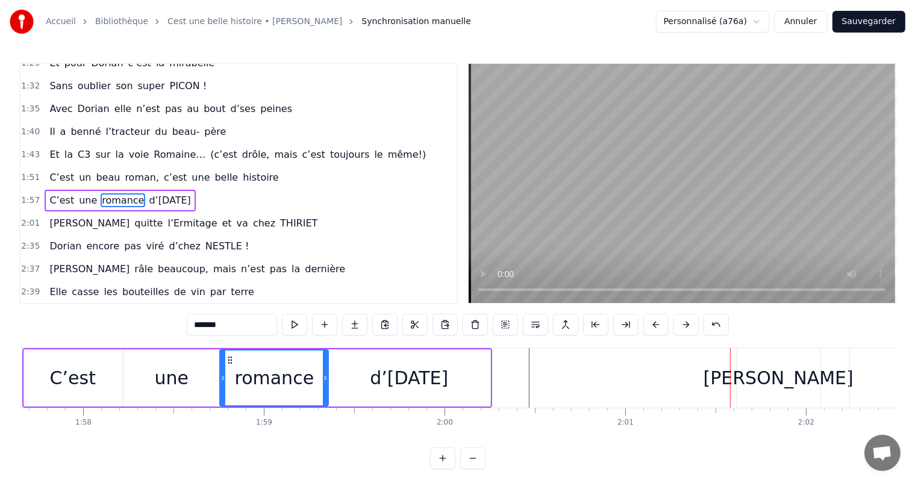
click at [83, 388] on div "C’est" at bounding box center [73, 377] width 46 height 27
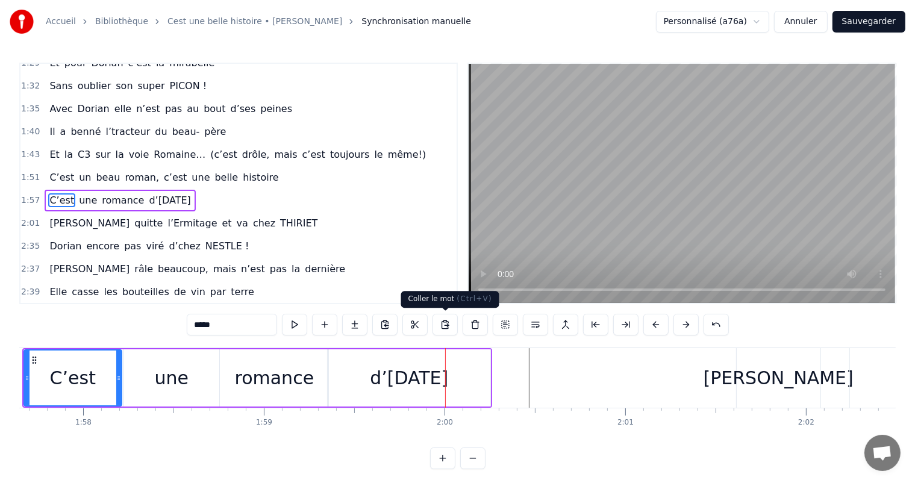
click at [470, 373] on div "d’[DATE]" at bounding box center [409, 377] width 163 height 57
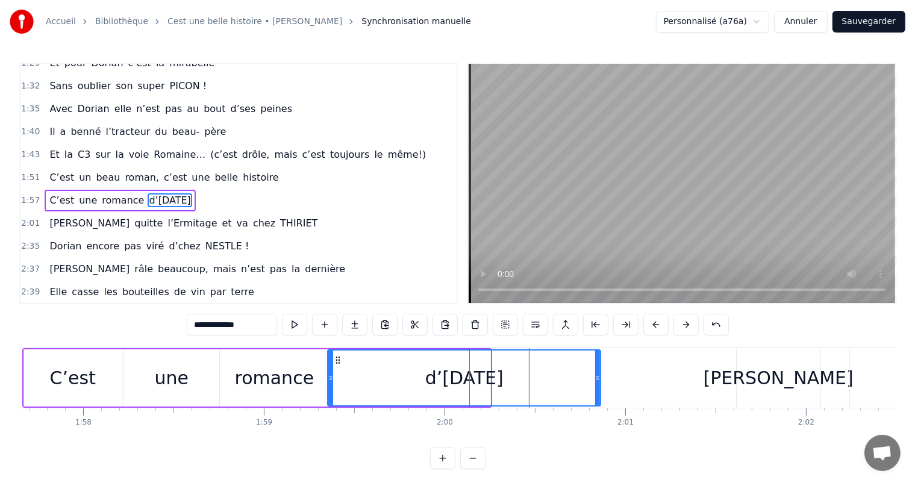
drag, startPoint x: 487, startPoint y: 376, endPoint x: 597, endPoint y: 394, distance: 111.7
click at [597, 394] on div at bounding box center [597, 377] width 5 height 55
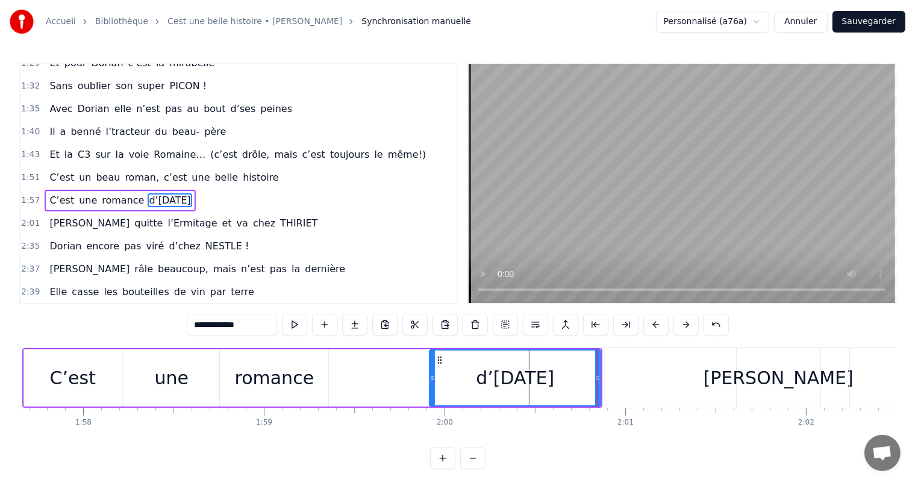
drag, startPoint x: 331, startPoint y: 378, endPoint x: 307, endPoint y: 367, distance: 26.7
click at [435, 378] on icon at bounding box center [432, 378] width 5 height 10
click at [182, 380] on div "une" at bounding box center [172, 377] width 34 height 27
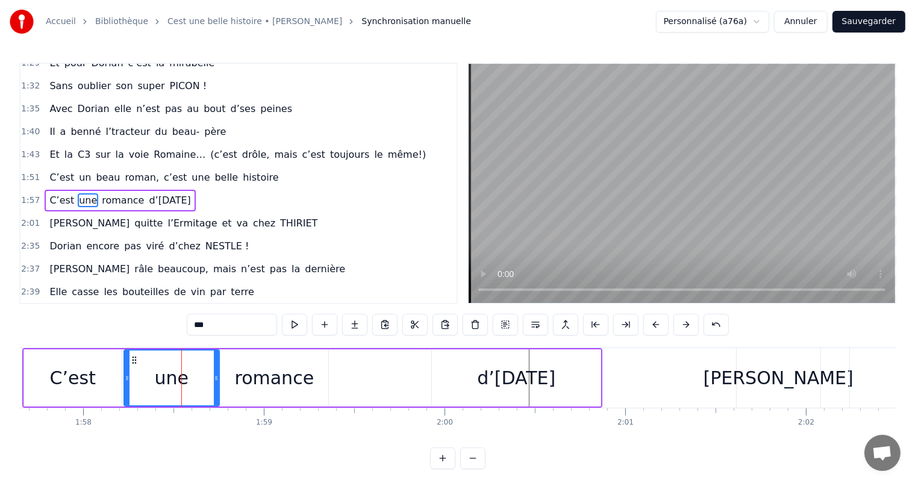
click at [58, 378] on div "C’est" at bounding box center [73, 377] width 46 height 27
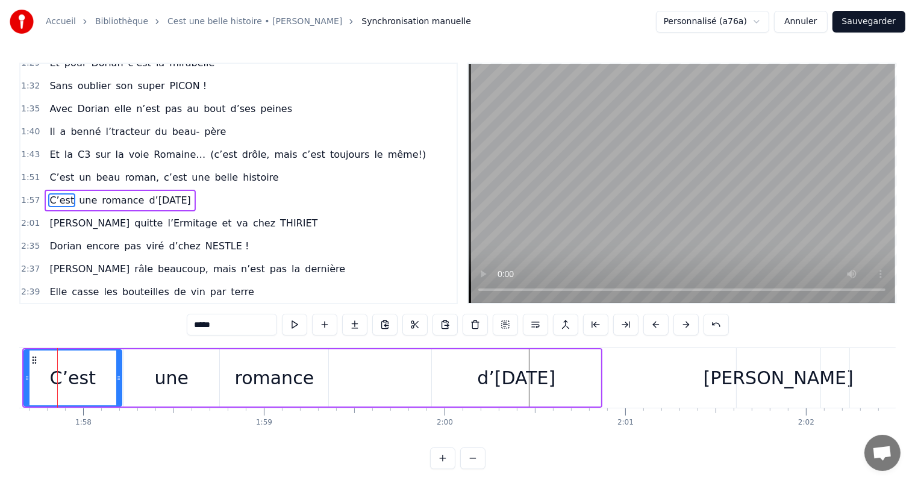
scroll to position [0, 21232]
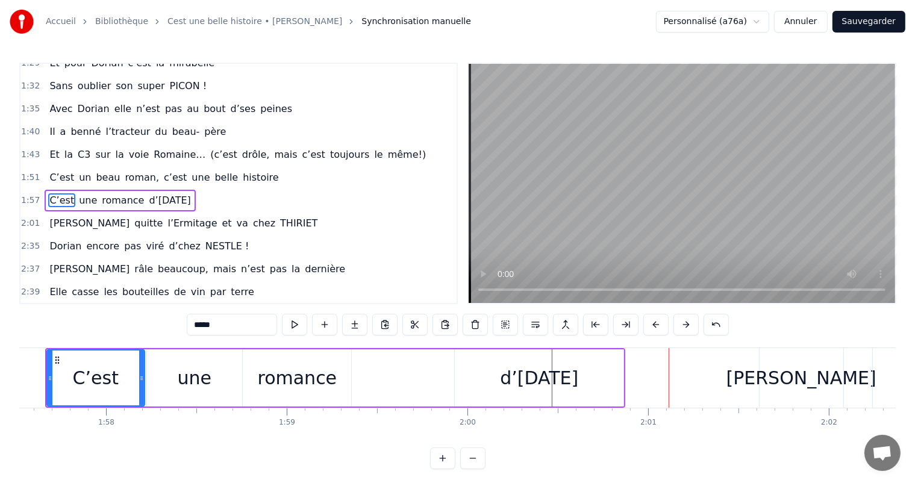
click at [578, 378] on div "d’[DATE]" at bounding box center [539, 377] width 78 height 27
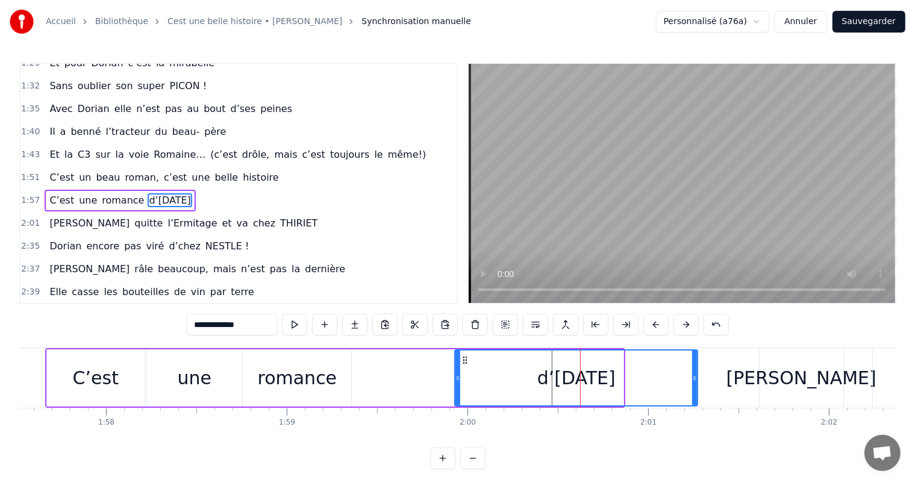
drag, startPoint x: 618, startPoint y: 378, endPoint x: 706, endPoint y: 381, distance: 87.4
click at [697, 380] on icon at bounding box center [694, 378] width 5 height 10
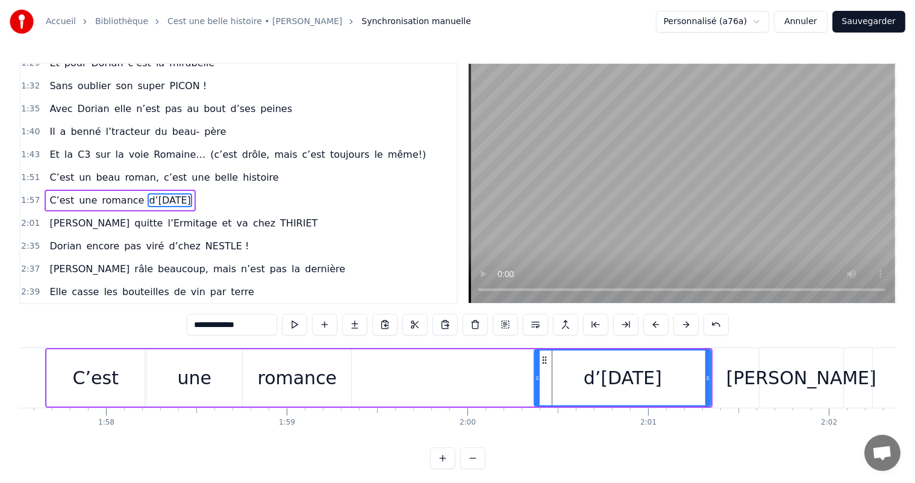
drag, startPoint x: 456, startPoint y: 376, endPoint x: 537, endPoint y: 388, distance: 81.0
click at [537, 388] on div at bounding box center [537, 377] width 5 height 55
click at [78, 379] on div "C’est" at bounding box center [96, 377] width 46 height 27
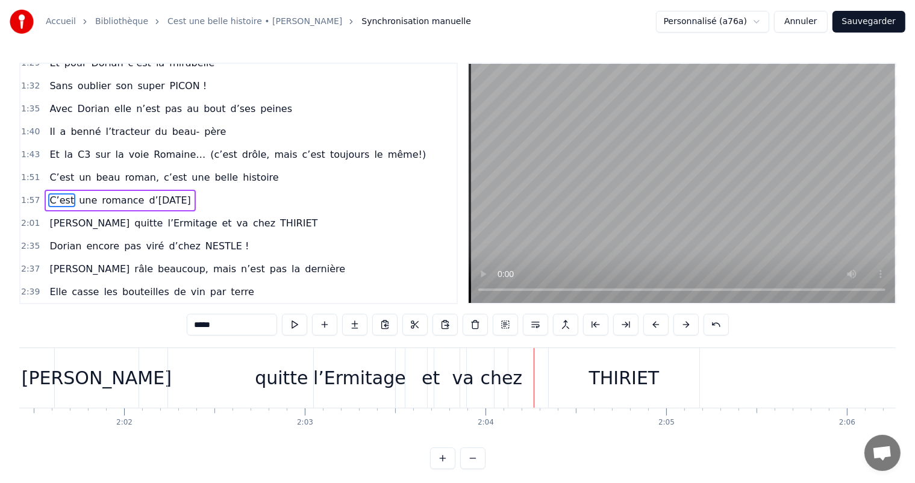
scroll to position [0, 21917]
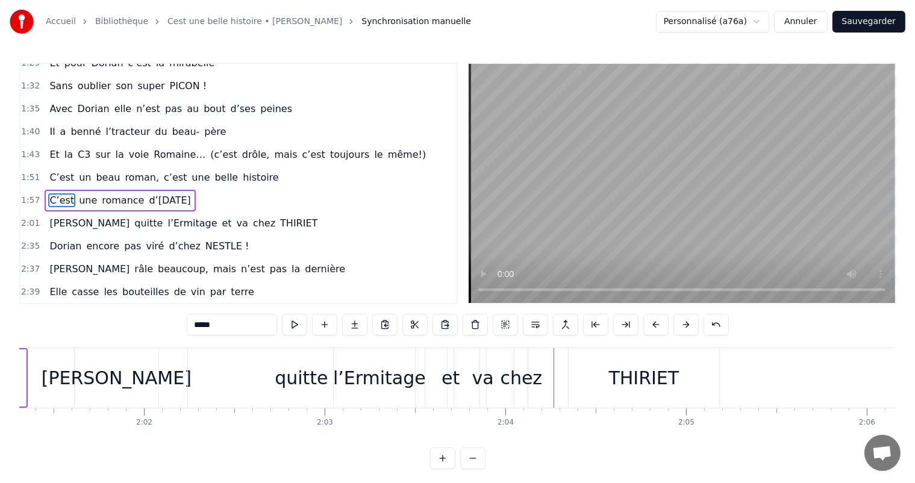
click at [659, 378] on div "THIRIET" at bounding box center [644, 377] width 70 height 27
type input "*******"
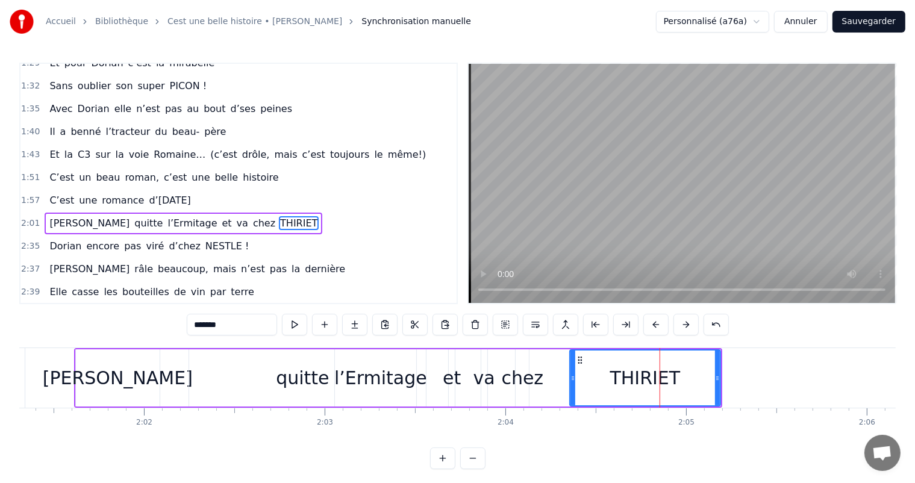
scroll to position [400, 0]
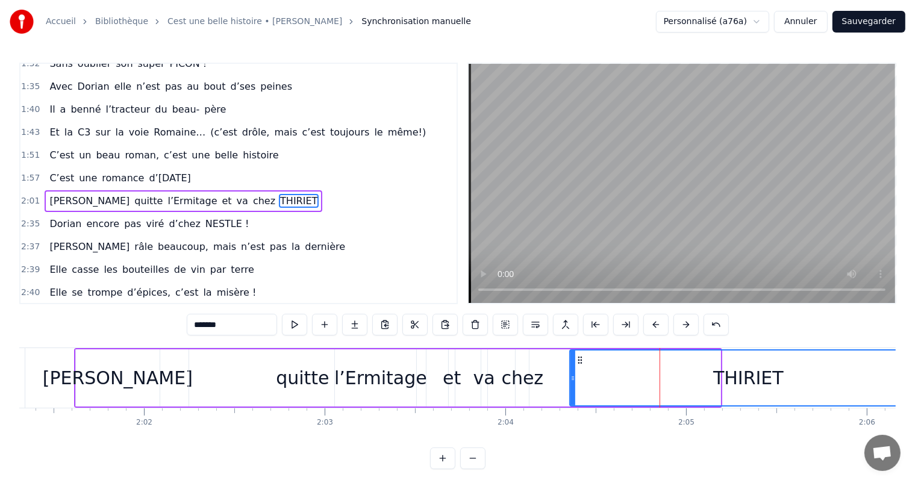
drag, startPoint x: 718, startPoint y: 367, endPoint x: 924, endPoint y: 341, distance: 208.2
click at [915, 341] on html "Accueil Bibliothèque Cest une belle histoire • Michel Fugain Synchronisation ma…" at bounding box center [457, 244] width 915 height 488
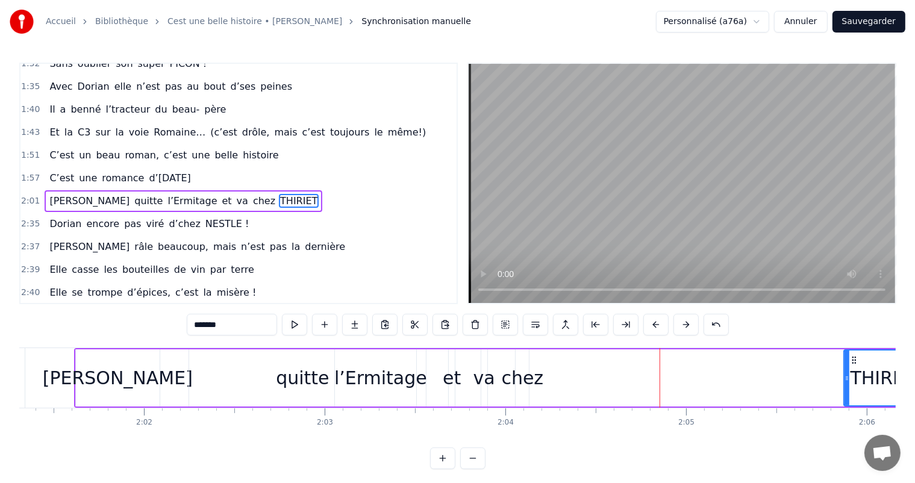
drag, startPoint x: 573, startPoint y: 372, endPoint x: 858, endPoint y: 381, distance: 285.6
click at [849, 381] on div at bounding box center [846, 377] width 5 height 55
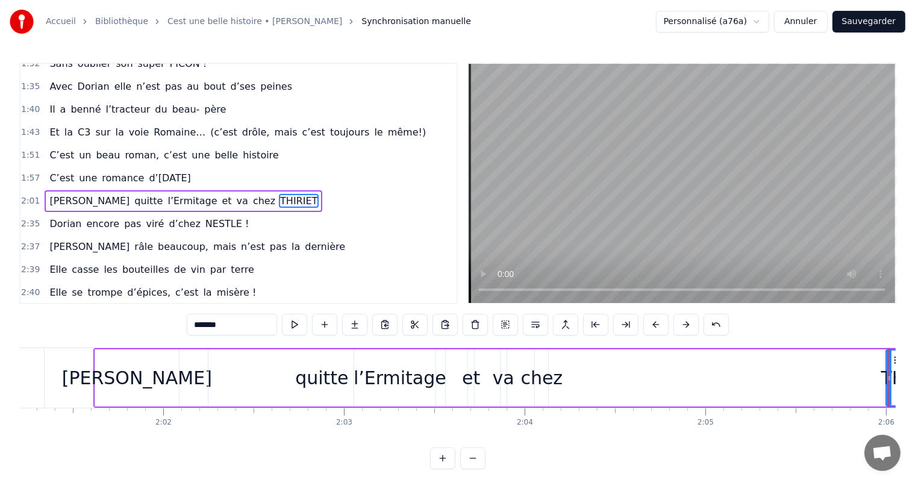
scroll to position [0, 21877]
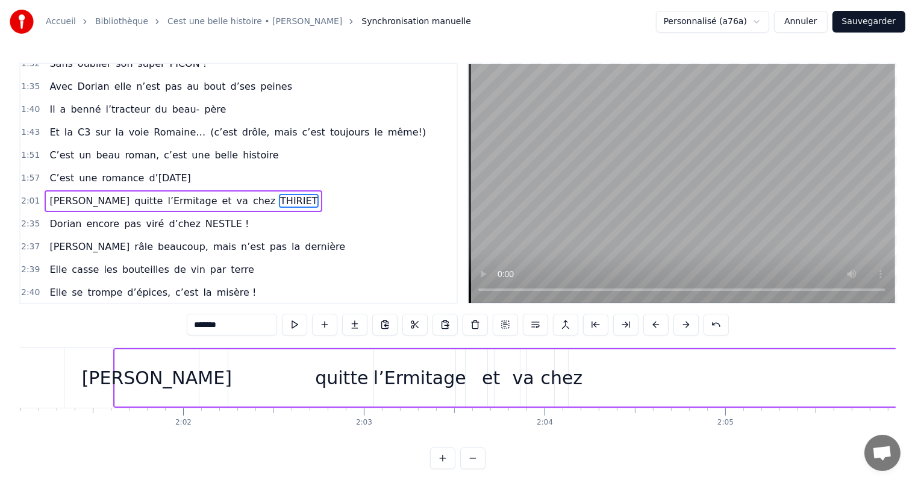
click at [572, 393] on div "Juliette quitte l’Ermitage et va chez THIRIET" at bounding box center [540, 378] width 855 height 60
click at [558, 379] on div "chez" at bounding box center [562, 377] width 42 height 27
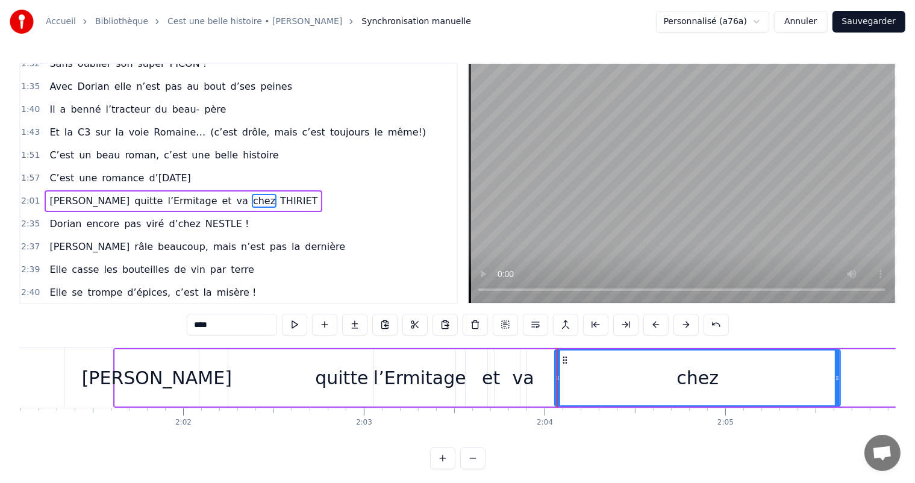
drag, startPoint x: 566, startPoint y: 377, endPoint x: 691, endPoint y: 352, distance: 127.8
click at [839, 370] on div at bounding box center [837, 377] width 5 height 55
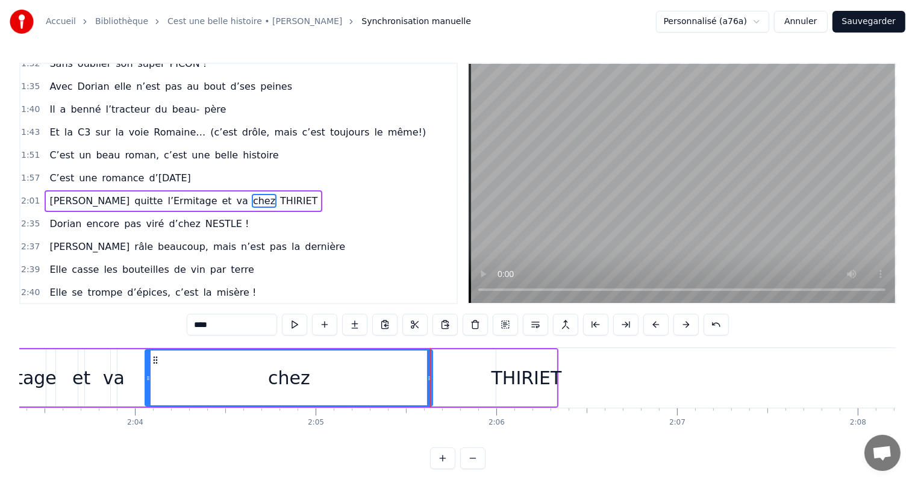
scroll to position [0, 22267]
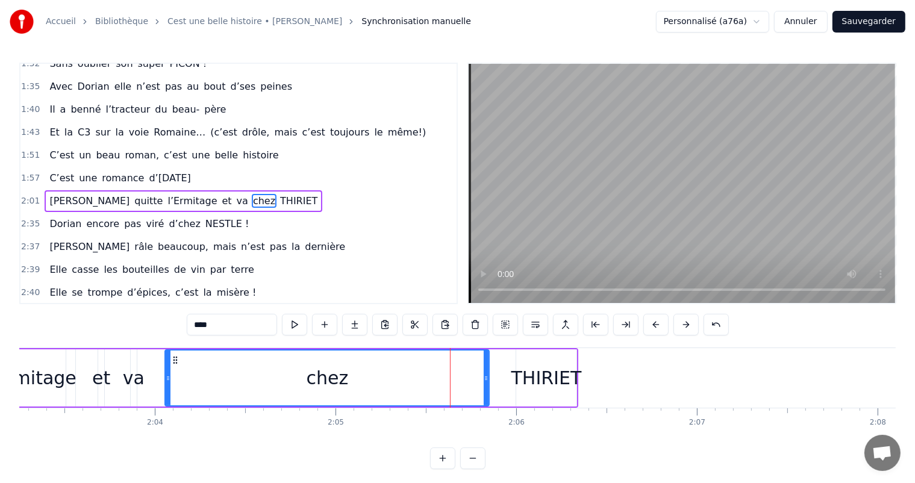
drag, startPoint x: 448, startPoint y: 369, endPoint x: 493, endPoint y: 381, distance: 46.0
click at [488, 382] on div at bounding box center [486, 377] width 5 height 55
drag, startPoint x: 164, startPoint y: 379, endPoint x: 171, endPoint y: 378, distance: 7.3
click at [170, 378] on div "chez" at bounding box center [331, 377] width 334 height 57
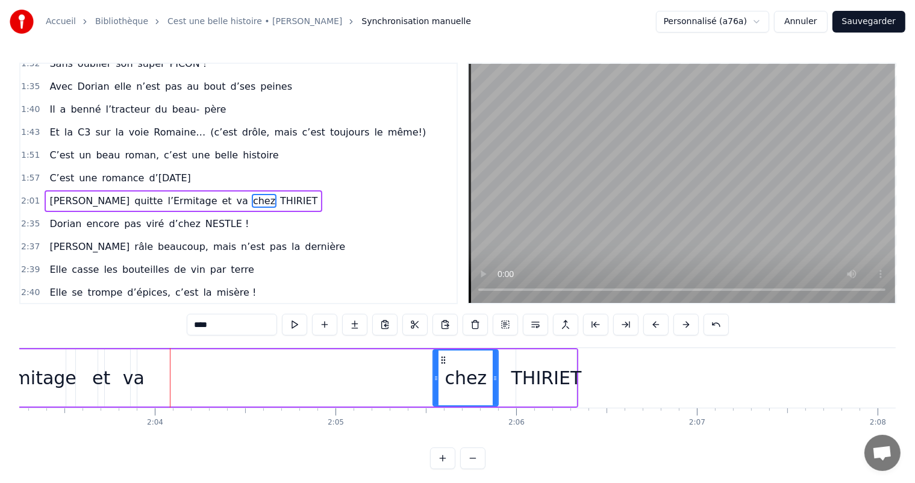
drag, startPoint x: 167, startPoint y: 378, endPoint x: 392, endPoint y: 371, distance: 224.7
click at [437, 390] on div at bounding box center [436, 377] width 5 height 55
click at [131, 376] on div "va" at bounding box center [134, 377] width 22 height 27
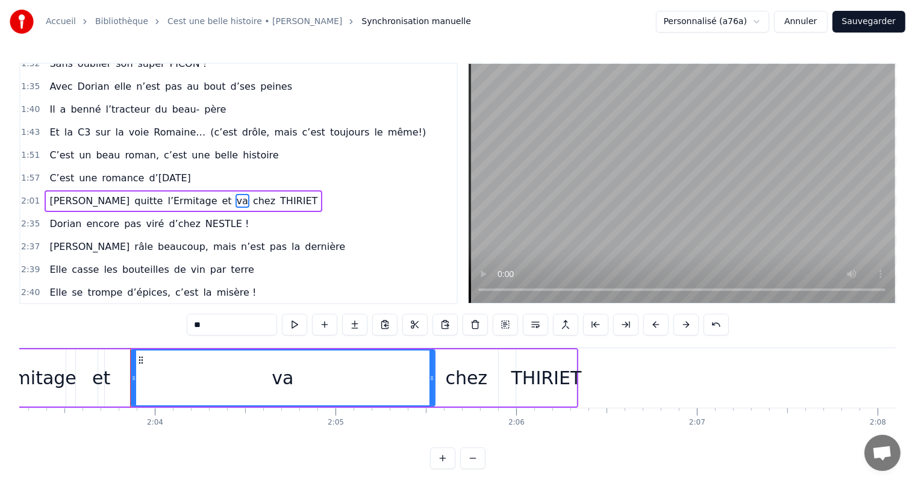
drag, startPoint x: 132, startPoint y: 375, endPoint x: 431, endPoint y: 386, distance: 298.3
click at [433, 385] on div at bounding box center [431, 377] width 5 height 55
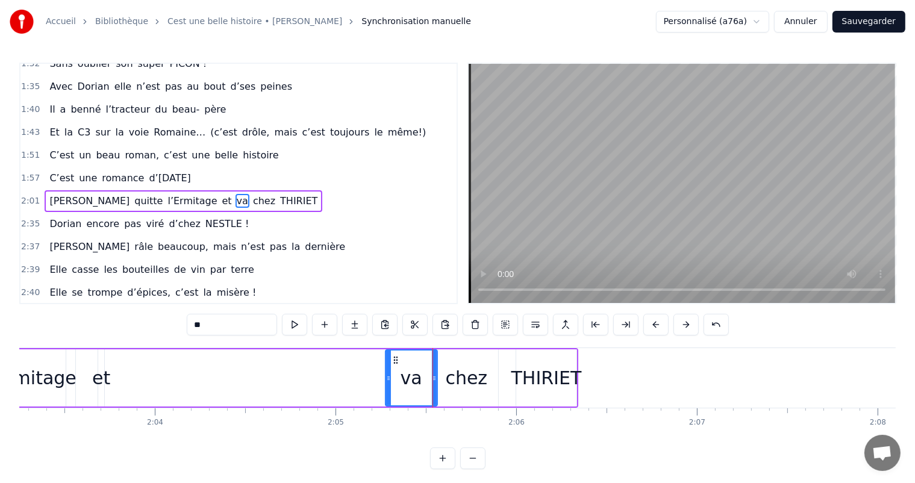
drag, startPoint x: 130, startPoint y: 376, endPoint x: 387, endPoint y: 391, distance: 257.6
click at [387, 391] on div at bounding box center [388, 377] width 5 height 55
click at [101, 378] on div "et" at bounding box center [101, 377] width 18 height 27
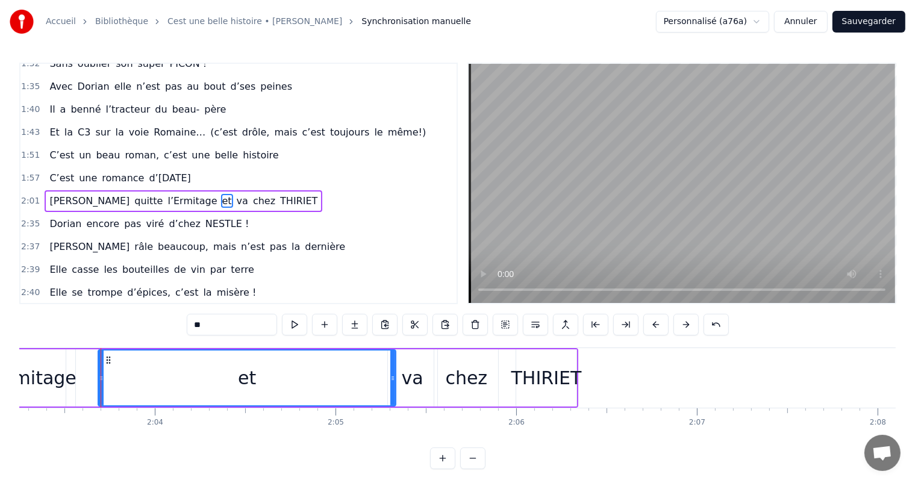
drag, startPoint x: 99, startPoint y: 375, endPoint x: 139, endPoint y: 386, distance: 40.8
click at [390, 367] on div at bounding box center [392, 377] width 5 height 55
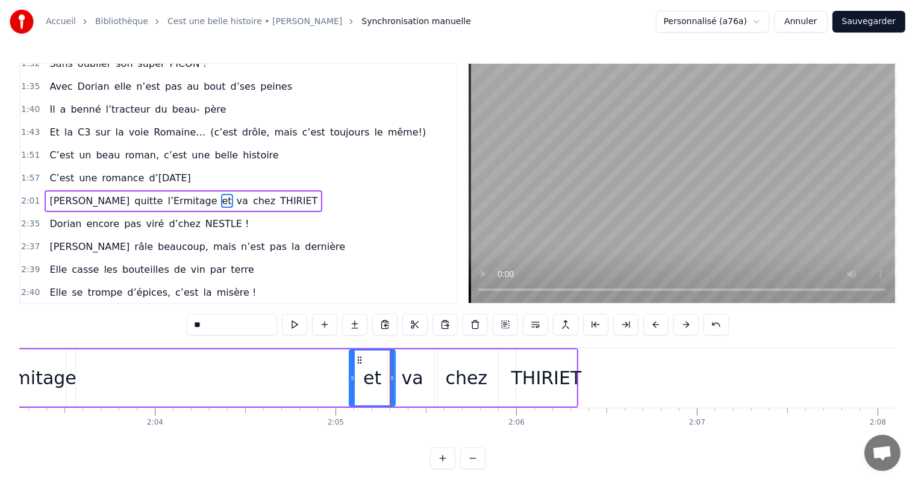
drag, startPoint x: 99, startPoint y: 378, endPoint x: 352, endPoint y: 393, distance: 253.4
click at [352, 393] on div at bounding box center [352, 377] width 5 height 55
click at [29, 372] on div "l’Ermitage" at bounding box center [30, 377] width 93 height 27
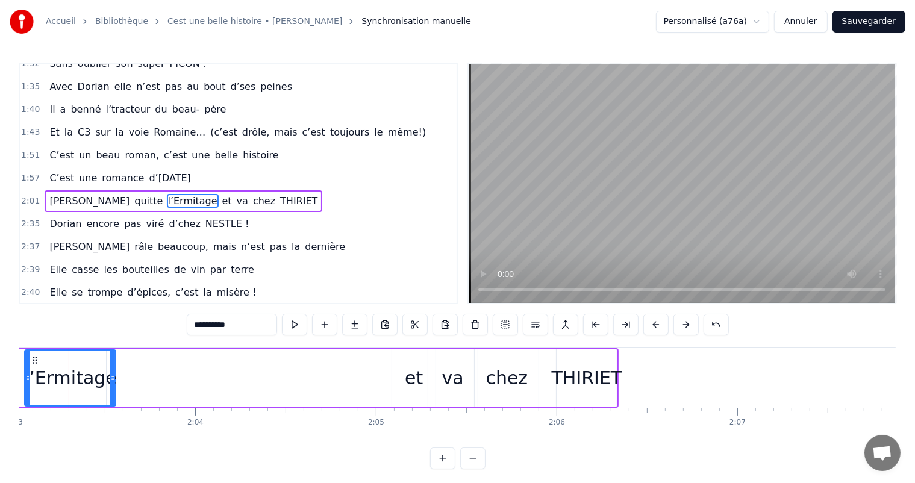
scroll to position [0, 22215]
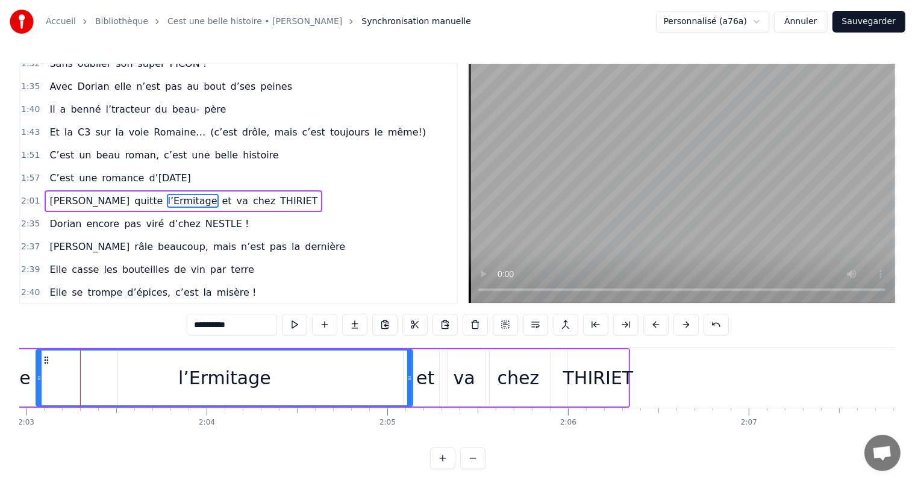
drag, startPoint x: 125, startPoint y: 369, endPoint x: 411, endPoint y: 391, distance: 286.3
click at [411, 391] on div at bounding box center [409, 377] width 5 height 55
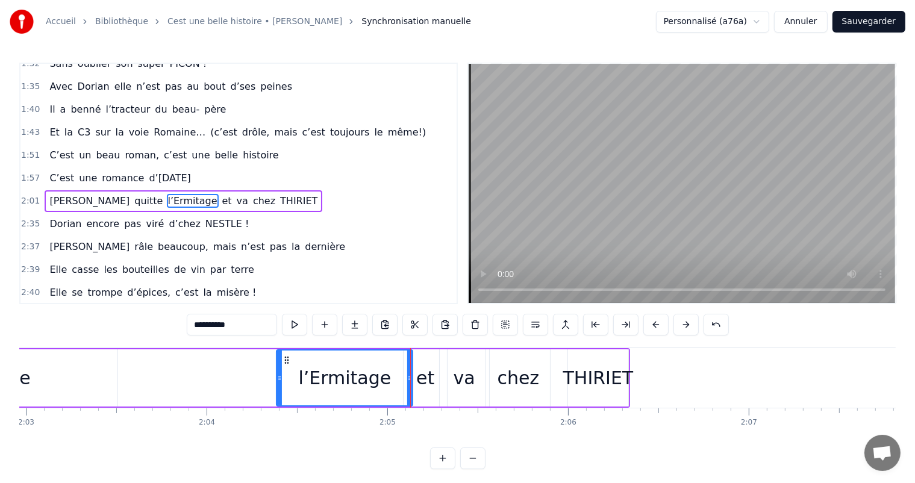
drag, startPoint x: 39, startPoint y: 361, endPoint x: 287, endPoint y: 394, distance: 249.6
click at [282, 394] on div at bounding box center [279, 377] width 5 height 55
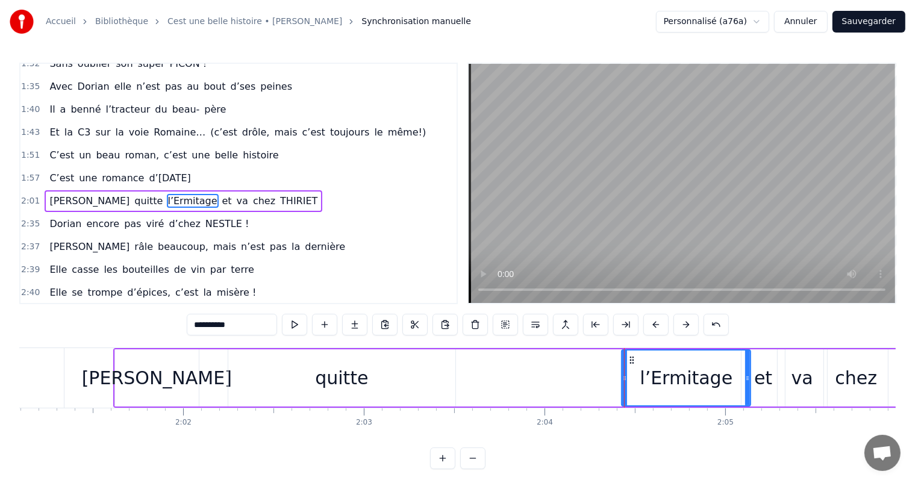
scroll to position [0, 21839]
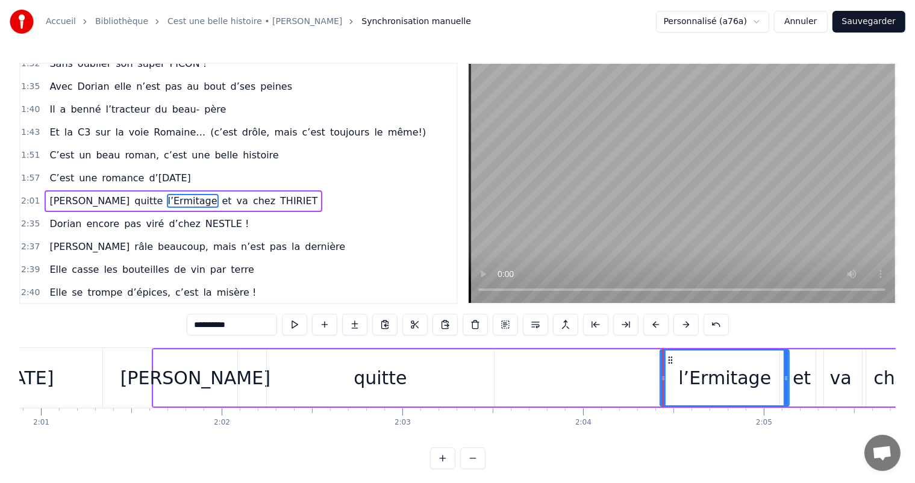
click at [373, 357] on div "quitte" at bounding box center [380, 377] width 227 height 57
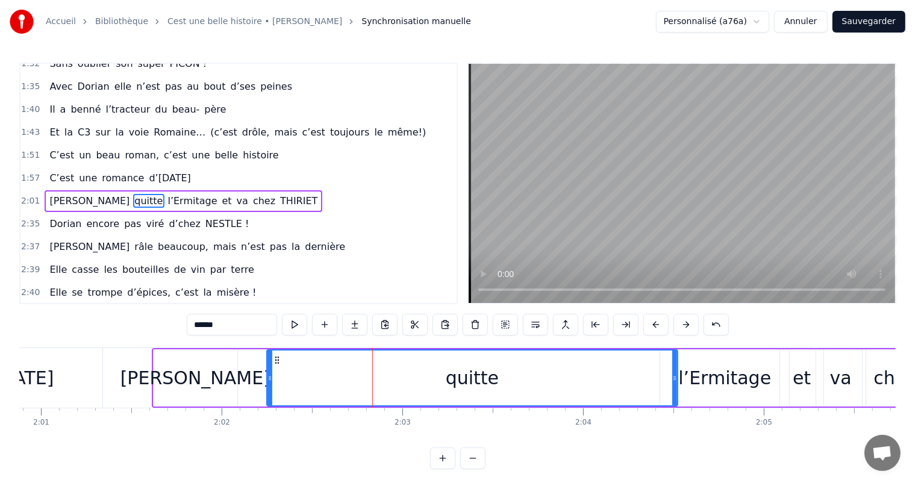
drag, startPoint x: 493, startPoint y: 380, endPoint x: 676, endPoint y: 383, distance: 183.7
click at [676, 383] on div at bounding box center [674, 377] width 5 height 55
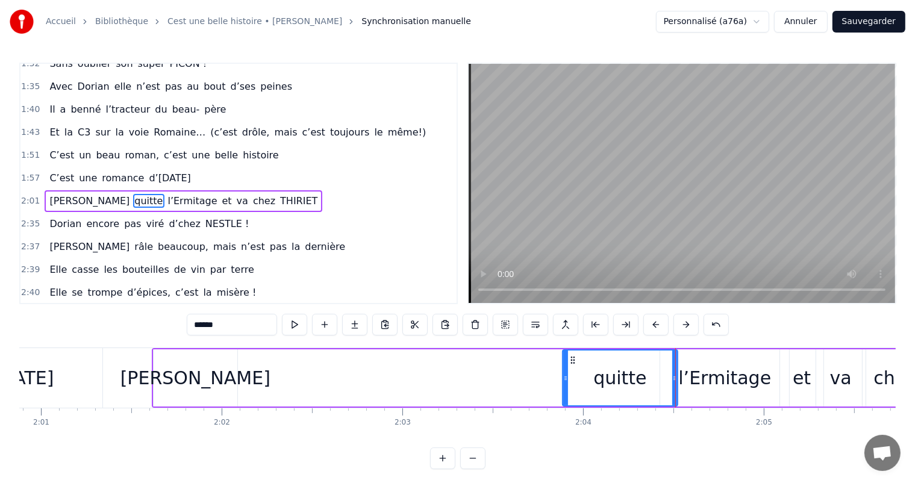
drag, startPoint x: 270, startPoint y: 367, endPoint x: 554, endPoint y: 388, distance: 285.0
click at [568, 403] on div at bounding box center [565, 377] width 5 height 55
click at [217, 375] on div "[PERSON_NAME]" at bounding box center [195, 377] width 150 height 27
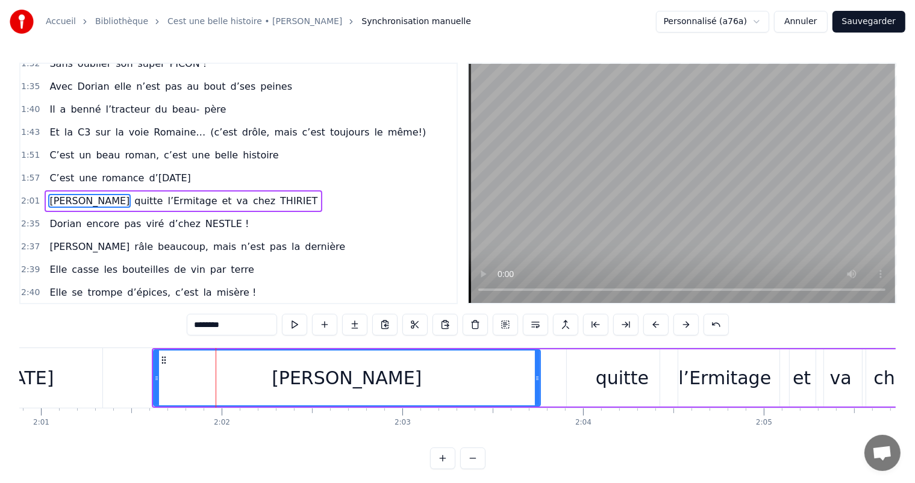
drag, startPoint x: 234, startPoint y: 375, endPoint x: 538, endPoint y: 405, distance: 305.5
click at [538, 405] on div at bounding box center [537, 377] width 5 height 55
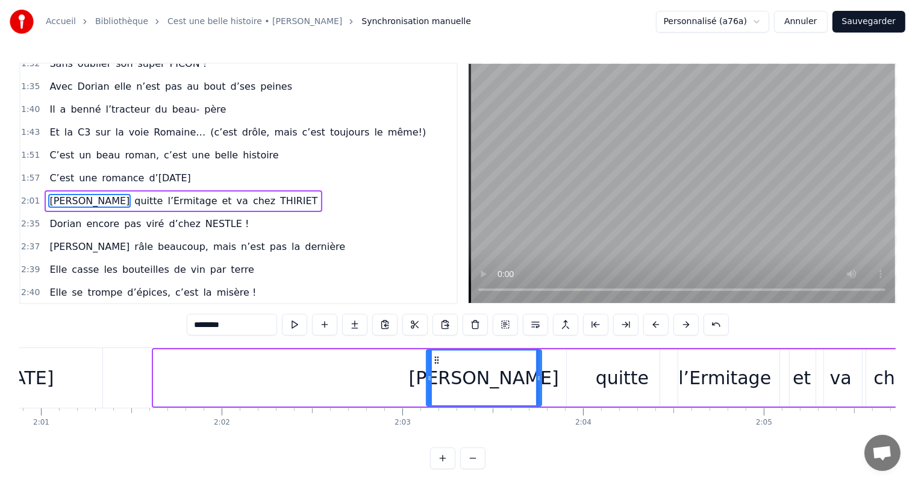
drag, startPoint x: 155, startPoint y: 380, endPoint x: 434, endPoint y: 413, distance: 280.2
click at [434, 413] on div "C’est un beau roman, c’est une belle histoire C’est une romance d’aujourd’hui J…" at bounding box center [457, 392] width 876 height 90
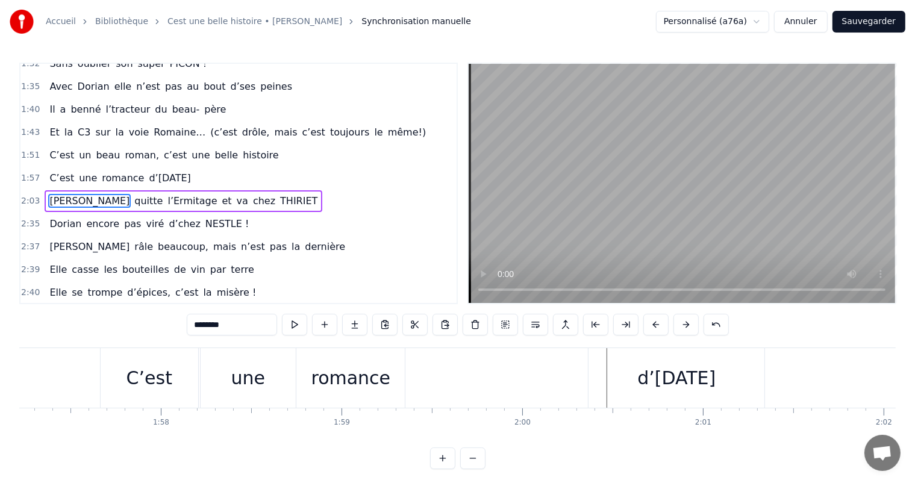
scroll to position [0, 21235]
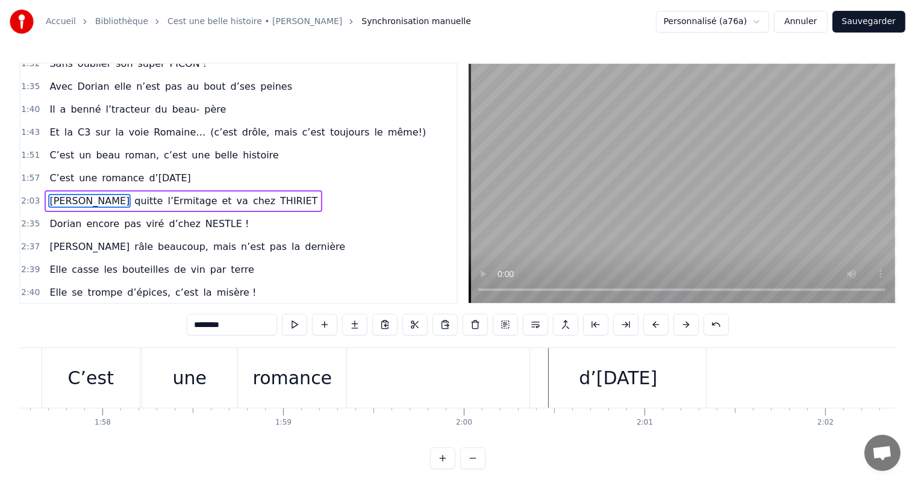
click at [313, 385] on div "romance" at bounding box center [292, 377] width 79 height 27
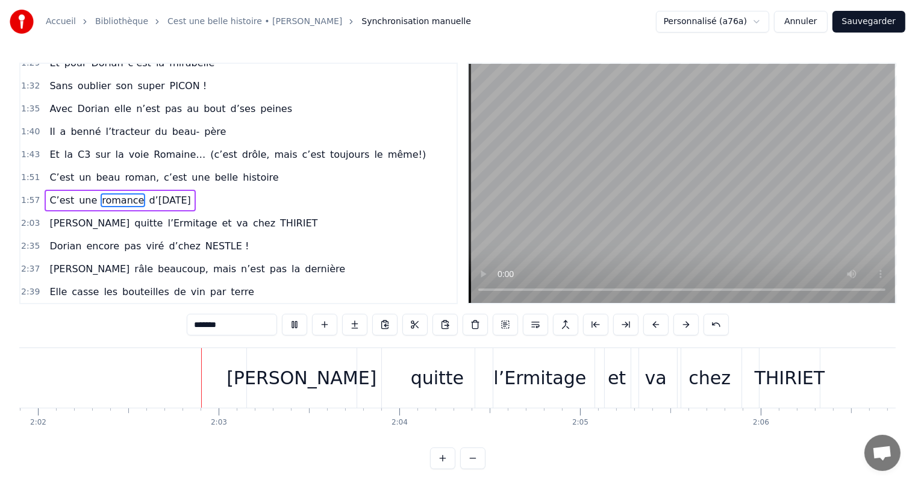
scroll to position [0, 22036]
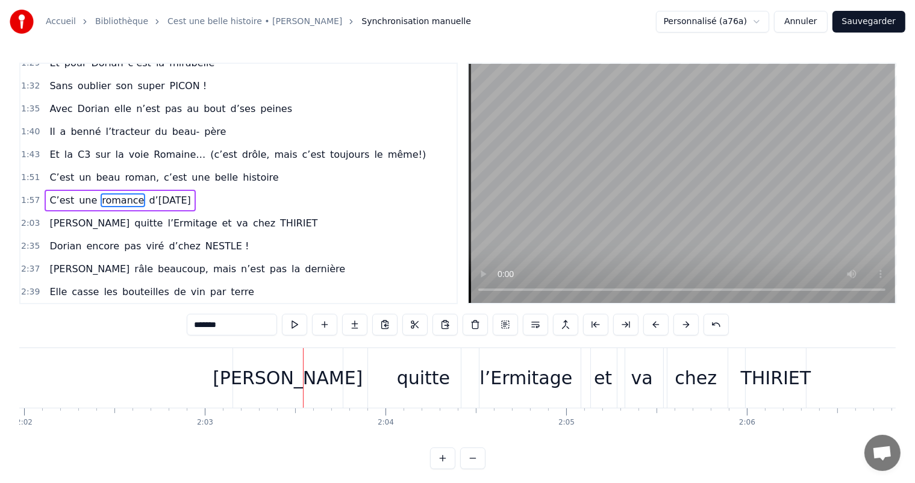
click at [325, 356] on div "[PERSON_NAME]" at bounding box center [288, 378] width 110 height 60
type input "********"
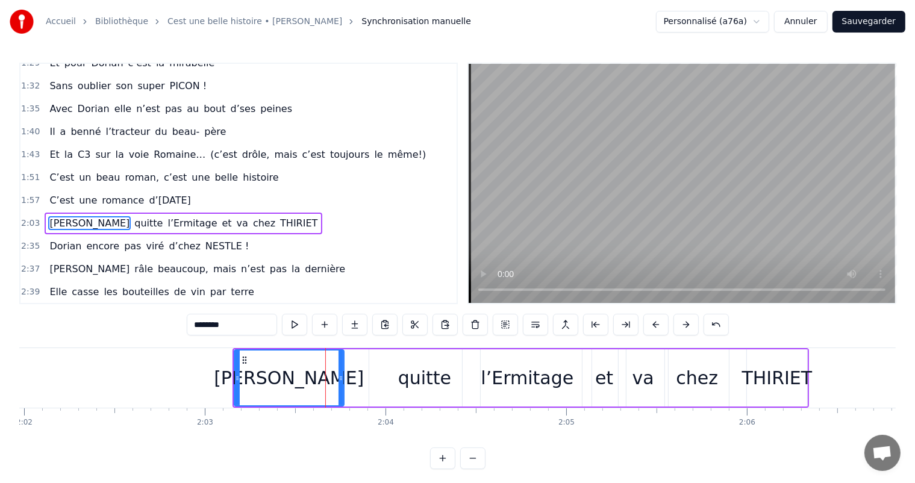
scroll to position [400, 0]
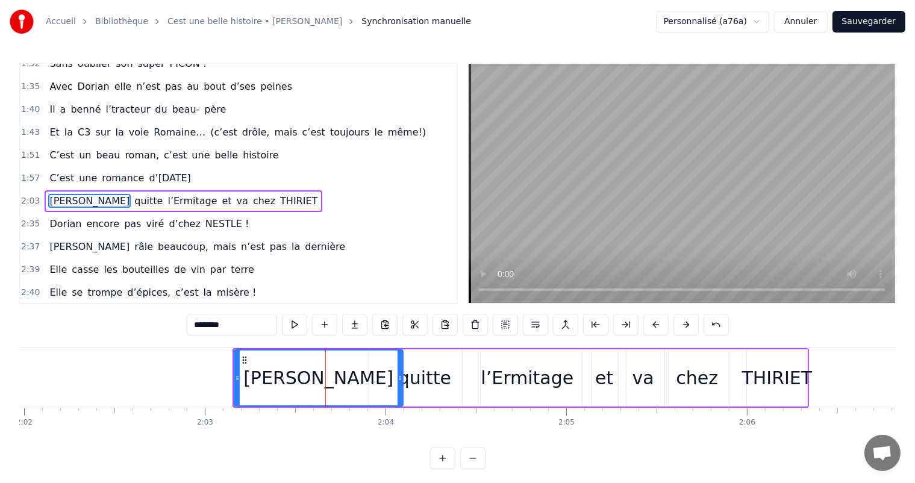
drag, startPoint x: 341, startPoint y: 364, endPoint x: 396, endPoint y: 370, distance: 55.1
click at [397, 370] on div at bounding box center [399, 377] width 5 height 55
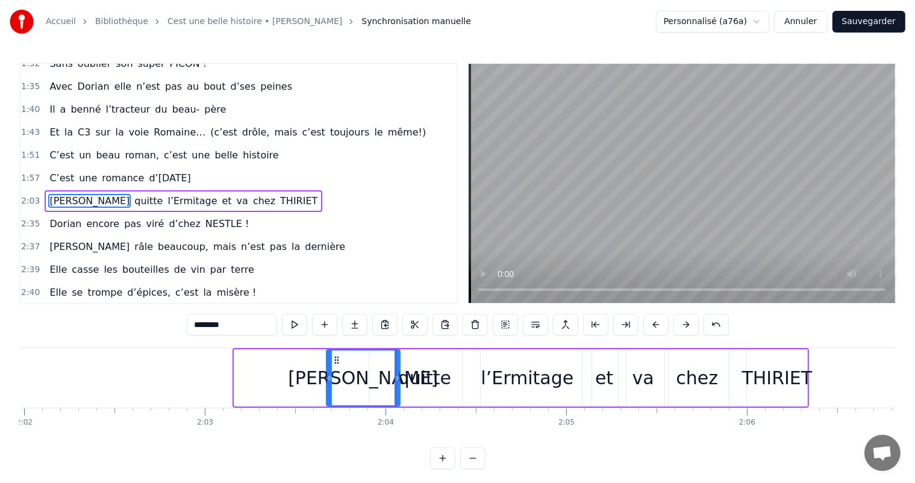
drag, startPoint x: 235, startPoint y: 370, endPoint x: 332, endPoint y: 380, distance: 97.5
click at [332, 380] on div at bounding box center [329, 377] width 5 height 55
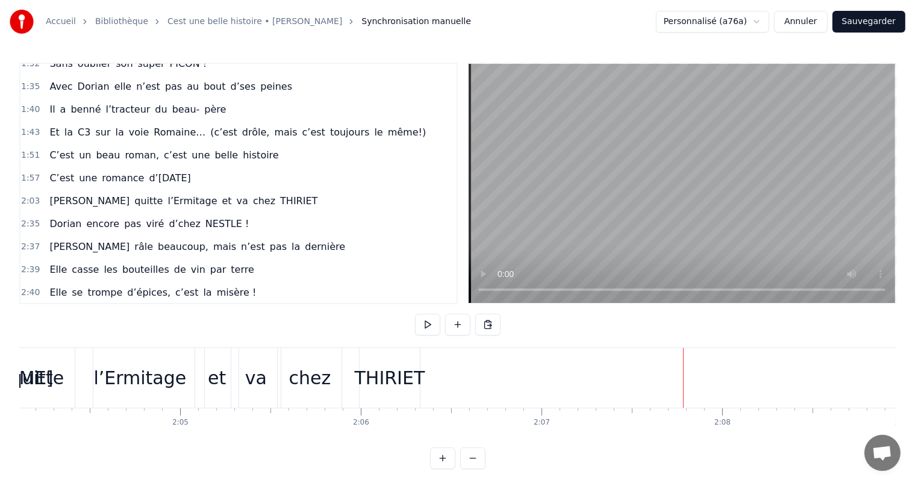
scroll to position [0, 22345]
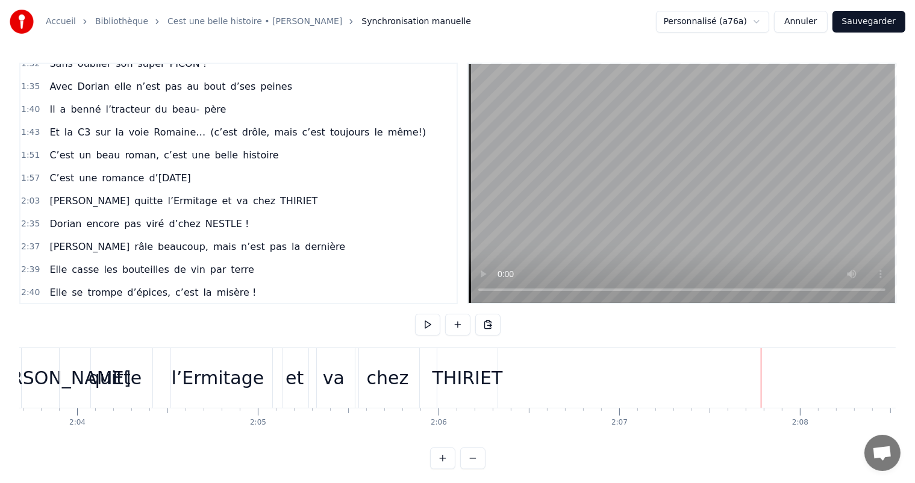
click at [446, 378] on div "THIRIET" at bounding box center [467, 377] width 70 height 27
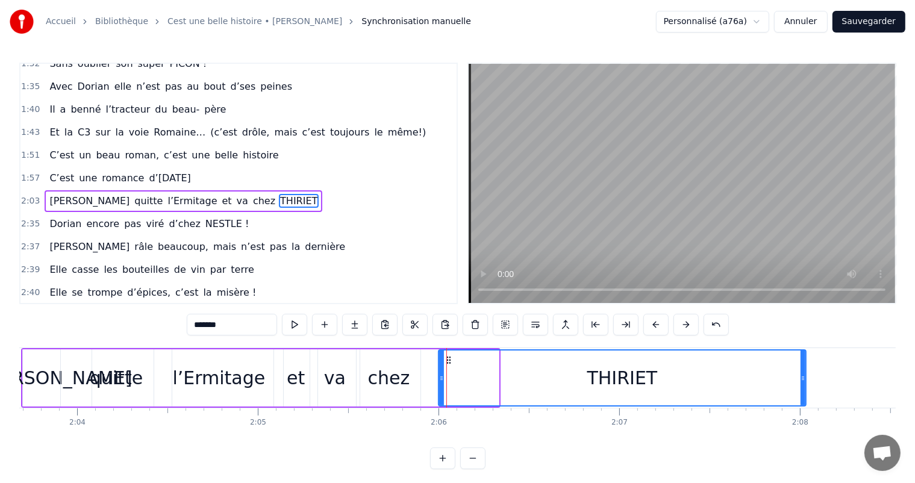
drag, startPoint x: 495, startPoint y: 375, endPoint x: 802, endPoint y: 374, distance: 307.1
click at [802, 374] on icon at bounding box center [802, 378] width 5 height 10
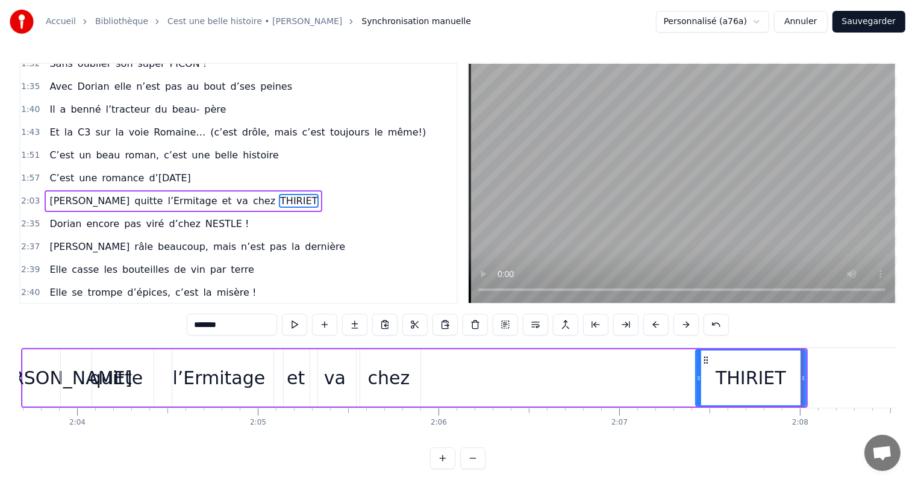
drag, startPoint x: 441, startPoint y: 374, endPoint x: 493, endPoint y: 352, distance: 56.9
click at [700, 391] on div at bounding box center [698, 377] width 5 height 55
click at [409, 361] on div "chez" at bounding box center [389, 377] width 64 height 57
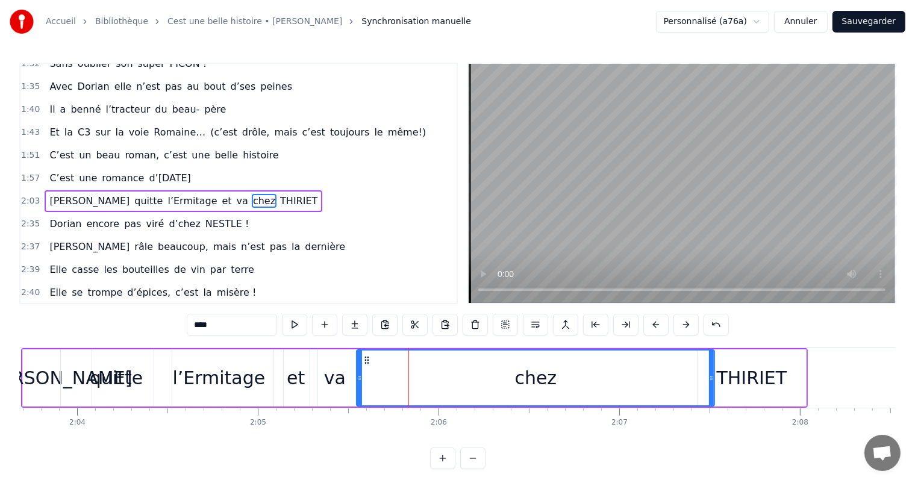
drag, startPoint x: 416, startPoint y: 366, endPoint x: 709, endPoint y: 390, distance: 294.9
click at [709, 390] on div at bounding box center [711, 377] width 5 height 55
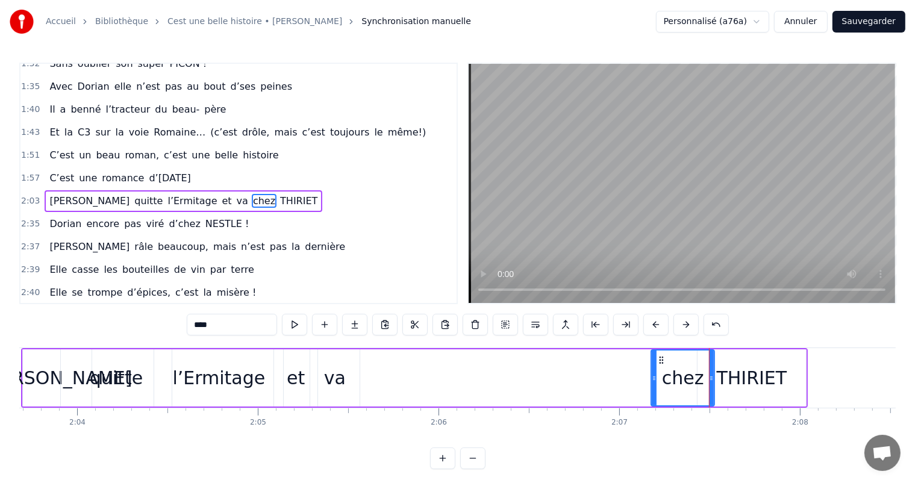
drag, startPoint x: 358, startPoint y: 360, endPoint x: 573, endPoint y: 350, distance: 214.6
click at [655, 382] on div at bounding box center [654, 377] width 5 height 55
click at [341, 364] on div "va" at bounding box center [335, 377] width 22 height 27
type input "**"
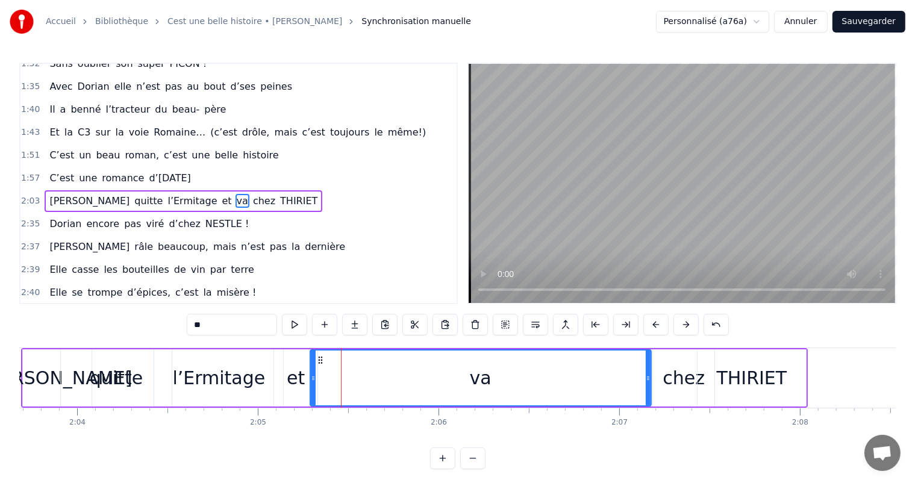
drag, startPoint x: 357, startPoint y: 368, endPoint x: 593, endPoint y: 376, distance: 236.2
click at [650, 397] on div at bounding box center [648, 377] width 5 height 55
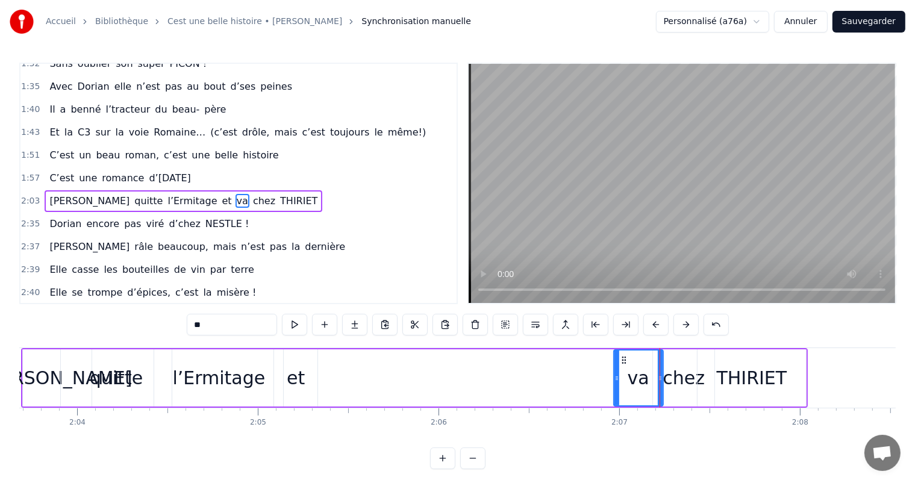
drag, startPoint x: 312, startPoint y: 372, endPoint x: 614, endPoint y: 379, distance: 302.4
click at [614, 379] on div at bounding box center [616, 377] width 5 height 55
click at [332, 354] on div "Juliette quitte l’Ermitage et va chez THIRIET" at bounding box center [414, 378] width 786 height 60
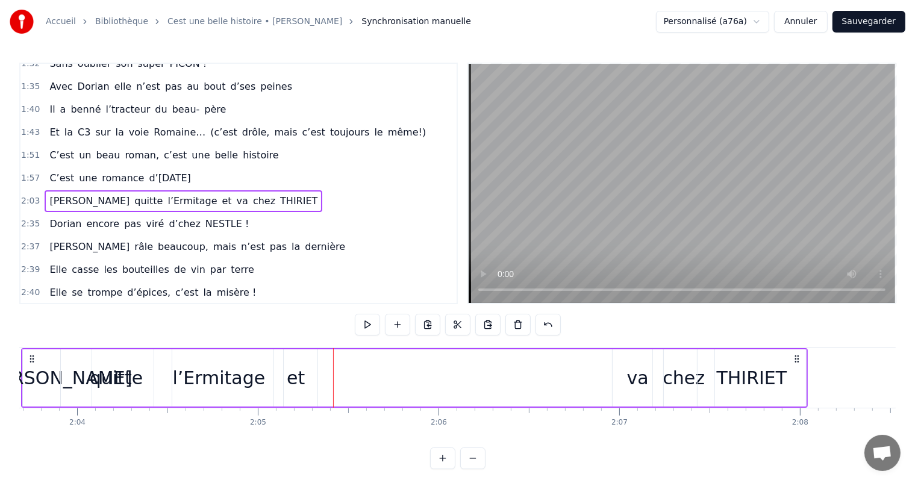
click at [313, 363] on div "et" at bounding box center [295, 377] width 43 height 57
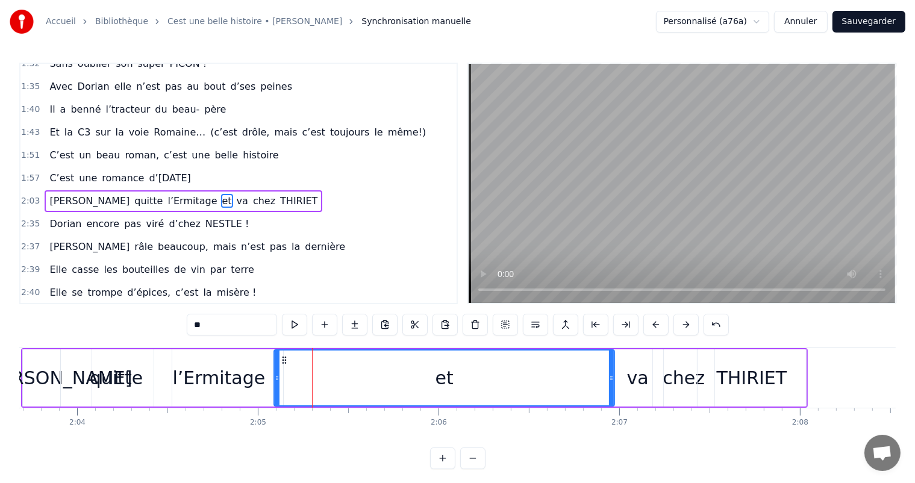
drag, startPoint x: 313, startPoint y: 363, endPoint x: 610, endPoint y: 370, distance: 297.0
click at [610, 370] on div at bounding box center [611, 377] width 5 height 55
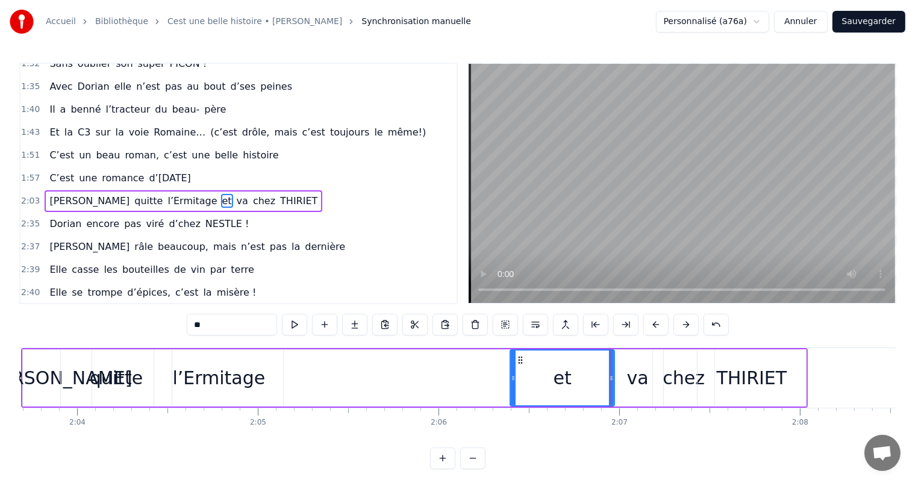
drag, startPoint x: 273, startPoint y: 376, endPoint x: 509, endPoint y: 396, distance: 237.0
click at [511, 396] on div at bounding box center [513, 377] width 5 height 55
click at [239, 366] on div "l’Ermitage" at bounding box center [218, 377] width 93 height 27
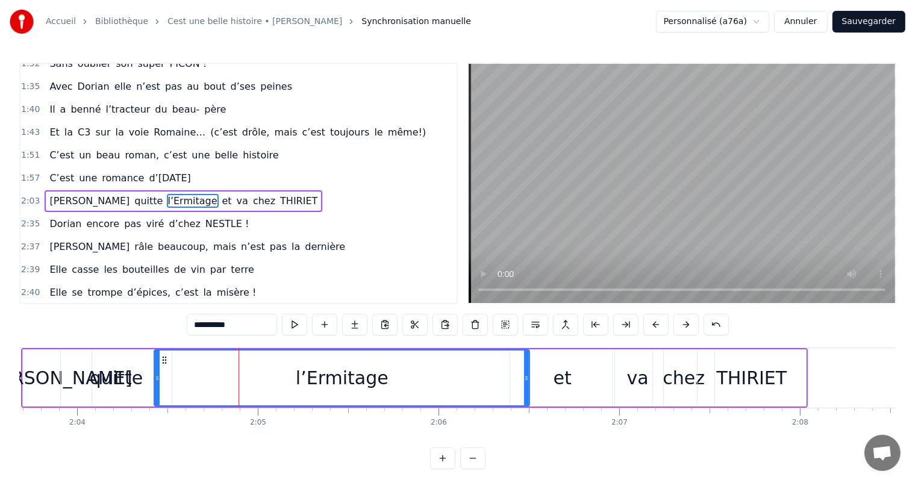
drag, startPoint x: 279, startPoint y: 371, endPoint x: 528, endPoint y: 393, distance: 249.1
click at [528, 393] on div at bounding box center [526, 377] width 5 height 55
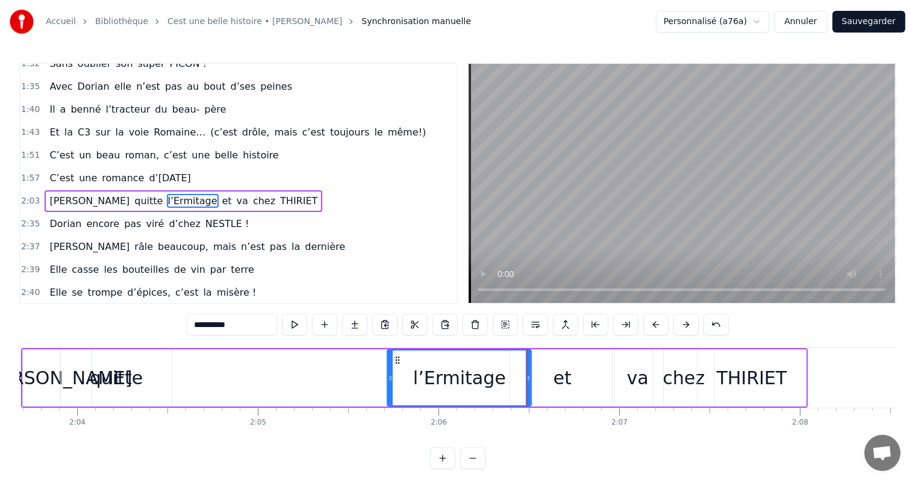
drag, startPoint x: 157, startPoint y: 365, endPoint x: 390, endPoint y: 384, distance: 233.8
click at [390, 384] on div at bounding box center [390, 377] width 5 height 55
click at [111, 375] on div "quitte" at bounding box center [116, 377] width 53 height 27
type input "******"
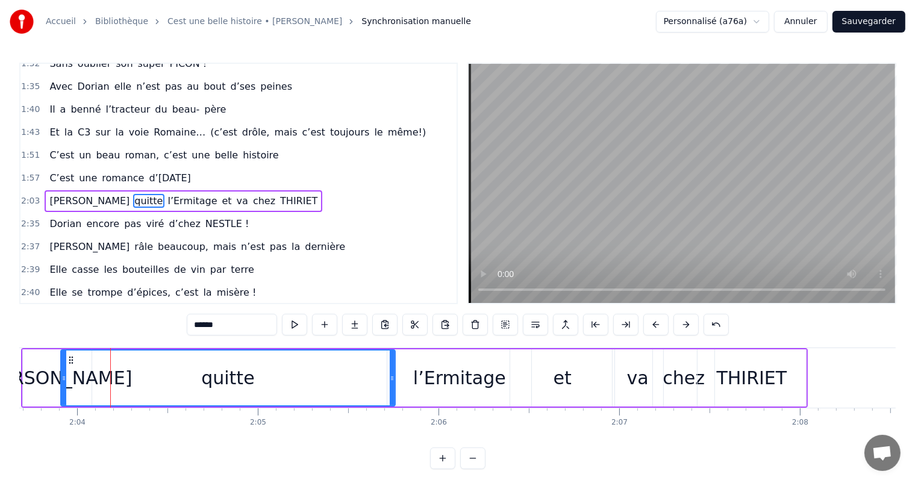
drag, startPoint x: 169, startPoint y: 378, endPoint x: 383, endPoint y: 395, distance: 214.5
click at [390, 402] on div at bounding box center [392, 377] width 5 height 55
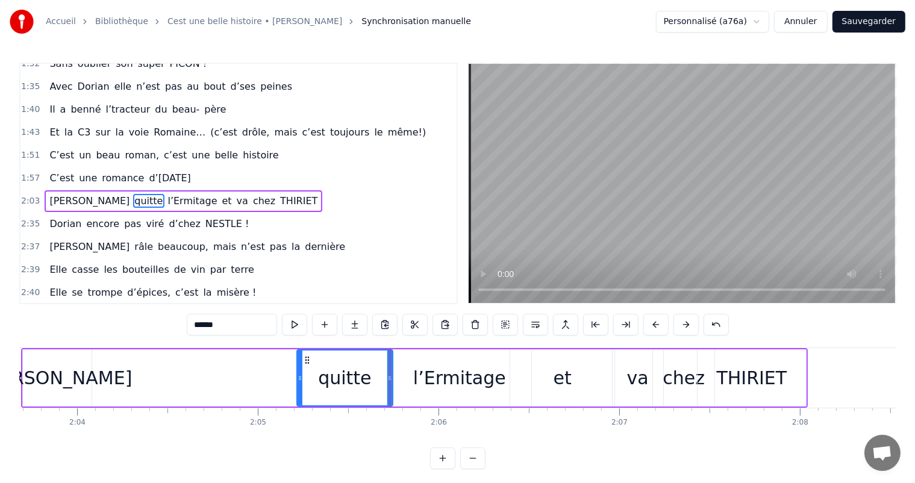
drag, startPoint x: 65, startPoint y: 375, endPoint x: 252, endPoint y: 376, distance: 187.3
click at [297, 393] on div at bounding box center [299, 377] width 5 height 55
click at [106, 383] on div "Juliette quitte l’Ermitage et va chez THIRIET" at bounding box center [414, 378] width 786 height 60
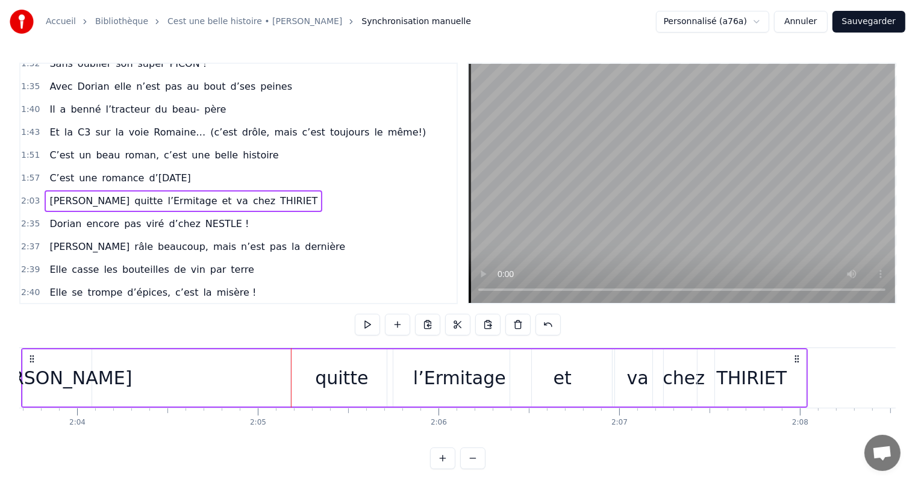
click at [66, 385] on div "[PERSON_NAME]" at bounding box center [57, 377] width 150 height 27
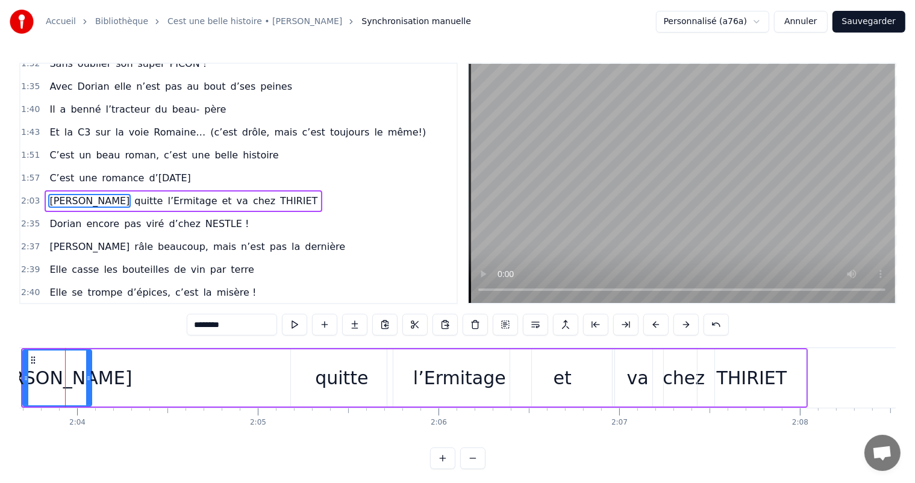
scroll to position [0, 22330]
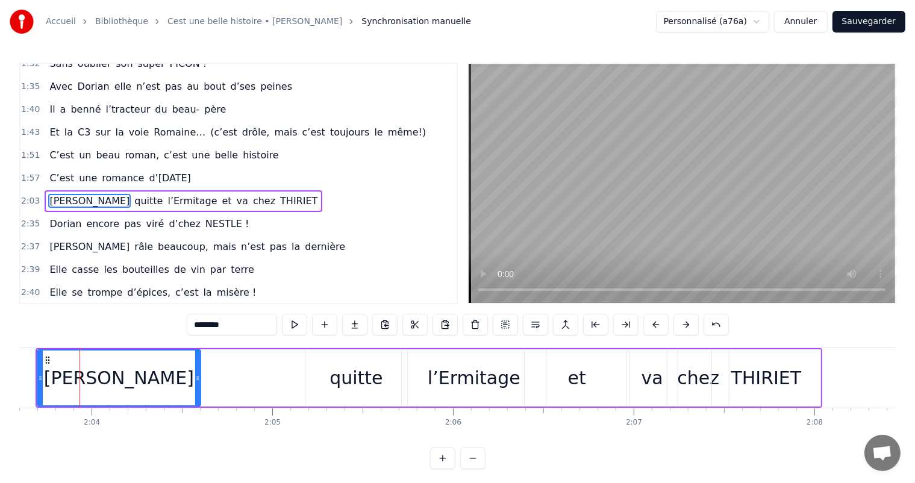
drag, startPoint x: 103, startPoint y: 380, endPoint x: 175, endPoint y: 381, distance: 71.7
click at [195, 387] on div at bounding box center [197, 377] width 5 height 55
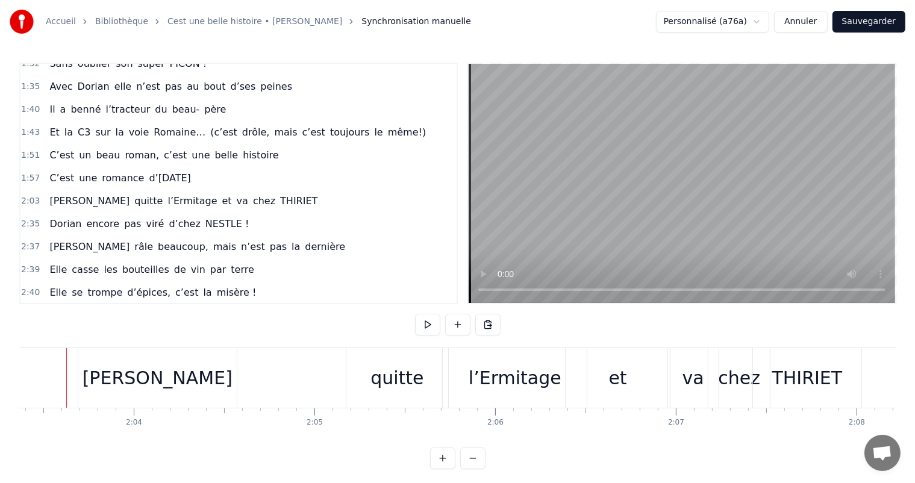
scroll to position [0, 22275]
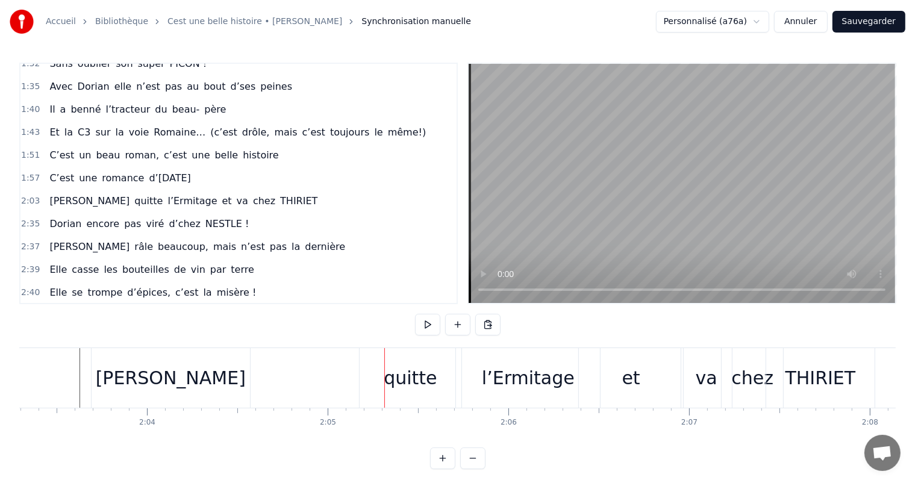
click at [416, 361] on div "quitte" at bounding box center [411, 378] width 102 height 60
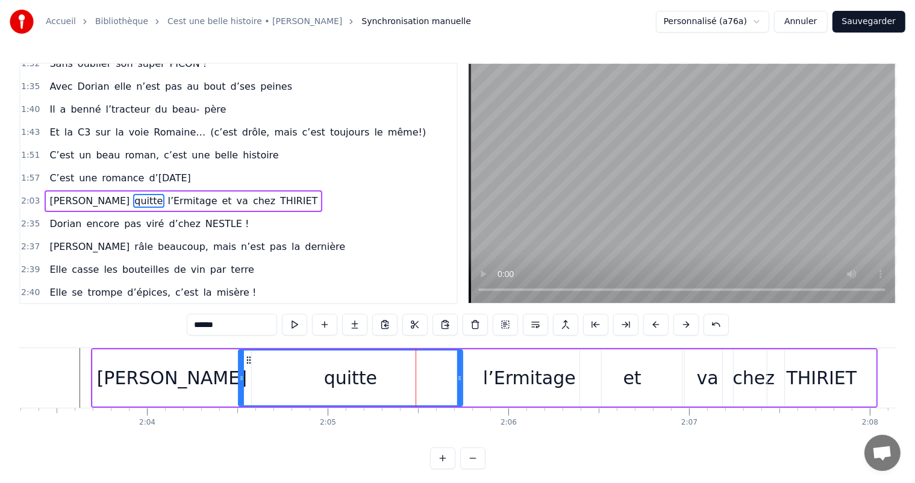
drag, startPoint x: 364, startPoint y: 366, endPoint x: 241, endPoint y: 374, distance: 122.5
click at [241, 374] on div at bounding box center [241, 377] width 5 height 55
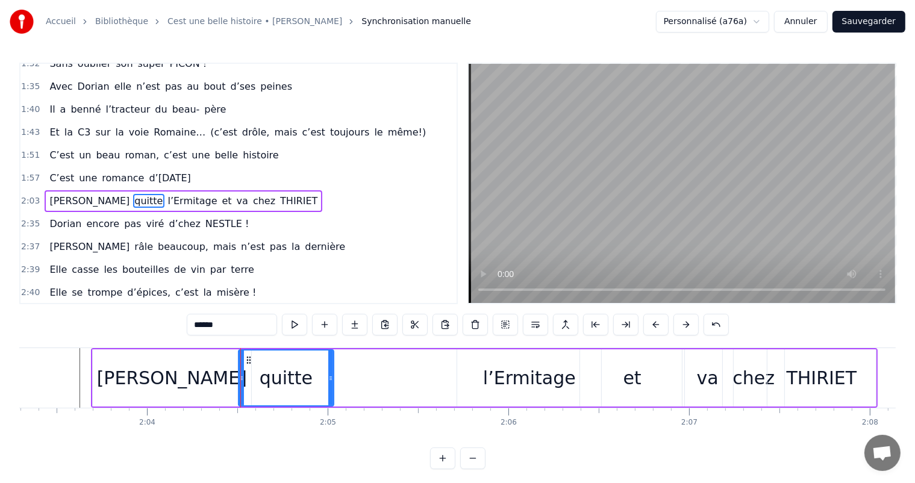
drag, startPoint x: 461, startPoint y: 379, endPoint x: 332, endPoint y: 366, distance: 129.5
click at [332, 366] on div at bounding box center [330, 377] width 5 height 55
click at [176, 386] on div "[PERSON_NAME]" at bounding box center [172, 377] width 150 height 27
type input "********"
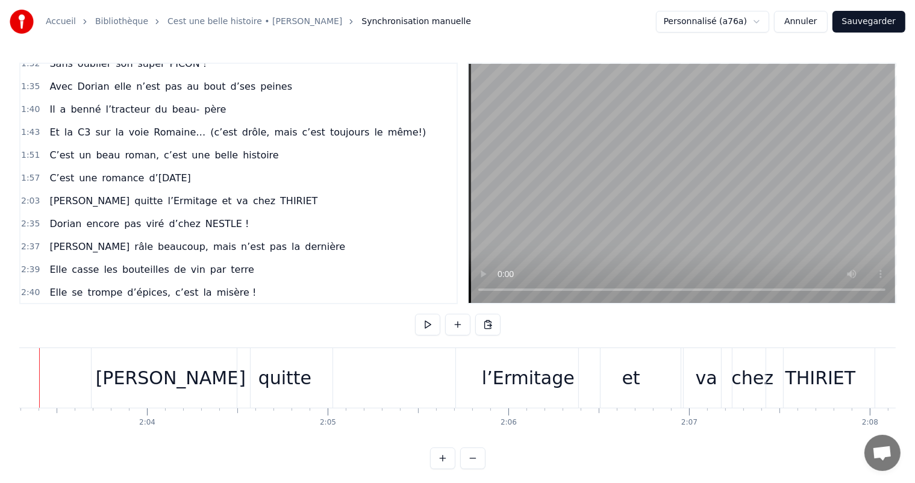
scroll to position [0, 22234]
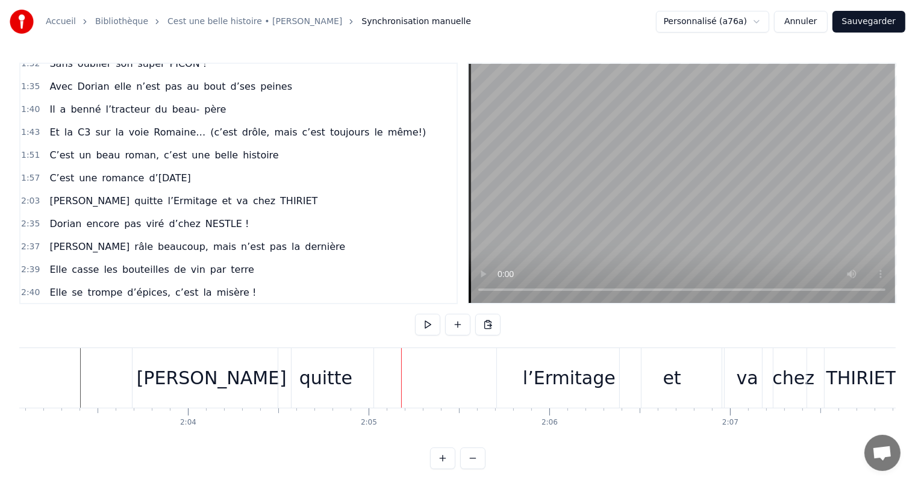
click at [328, 385] on div "quitte" at bounding box center [325, 377] width 53 height 27
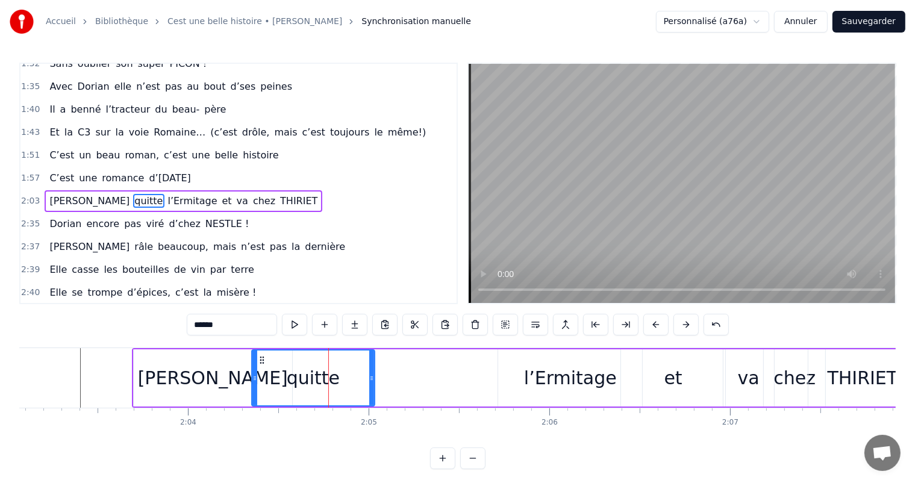
drag, startPoint x: 282, startPoint y: 376, endPoint x: 254, endPoint y: 375, distance: 27.7
click at [254, 375] on icon at bounding box center [254, 378] width 5 height 10
drag, startPoint x: 373, startPoint y: 369, endPoint x: 323, endPoint y: 375, distance: 50.3
click at [323, 375] on div at bounding box center [324, 377] width 5 height 55
click at [568, 381] on div "l’Ermitage" at bounding box center [570, 377] width 93 height 27
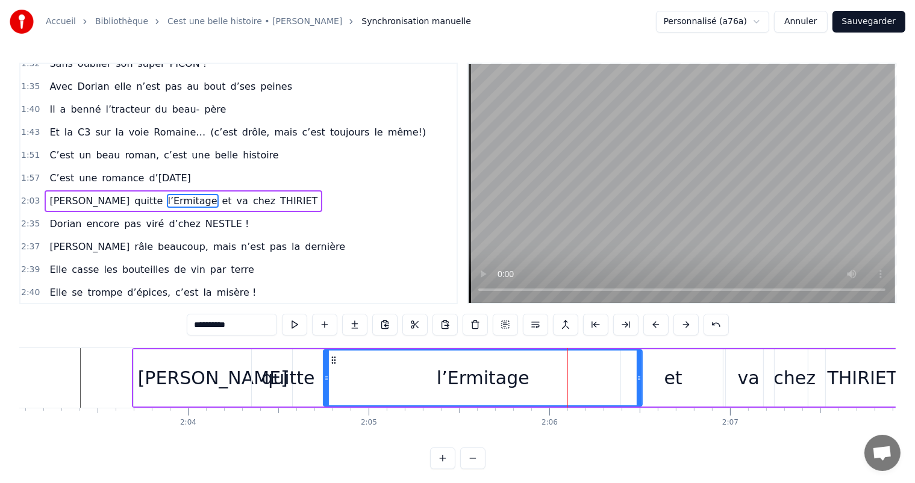
drag, startPoint x: 500, startPoint y: 370, endPoint x: 391, endPoint y: 363, distance: 109.2
click at [324, 375] on div at bounding box center [326, 377] width 5 height 55
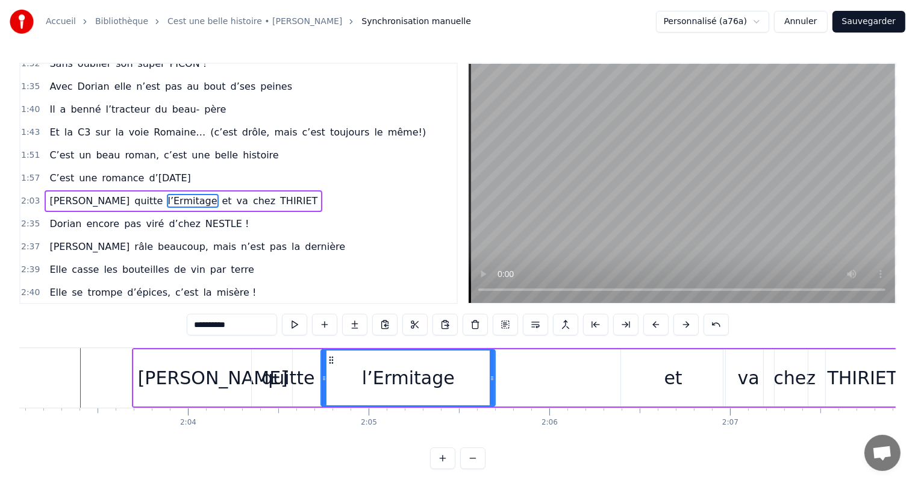
drag, startPoint x: 638, startPoint y: 375, endPoint x: 298, endPoint y: 388, distance: 340.5
click at [490, 366] on div at bounding box center [492, 377] width 5 height 55
click at [247, 393] on div "[PERSON_NAME]" at bounding box center [213, 377] width 158 height 57
type input "********"
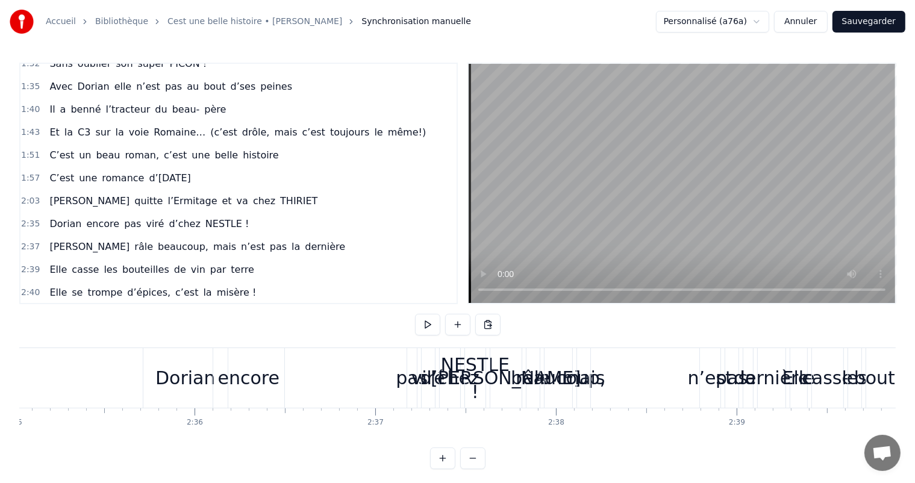
scroll to position [0, 27912]
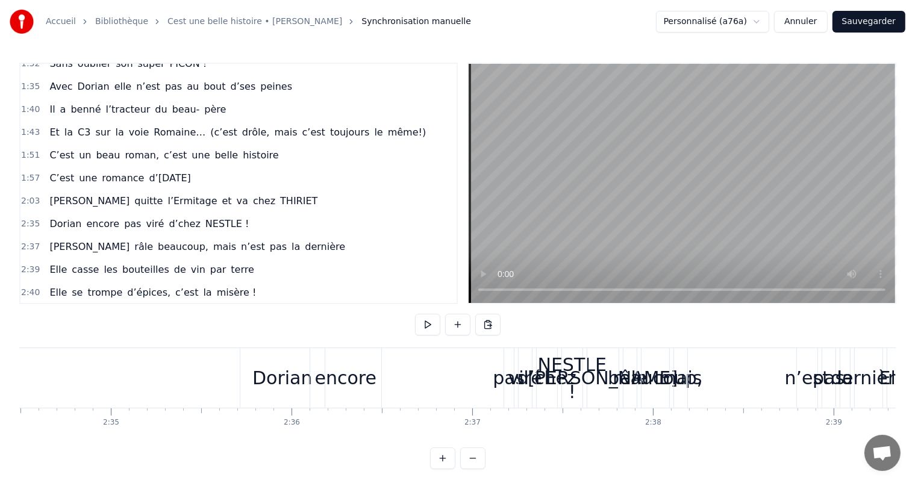
click at [844, 23] on button "Sauvegarder" at bounding box center [868, 22] width 73 height 22
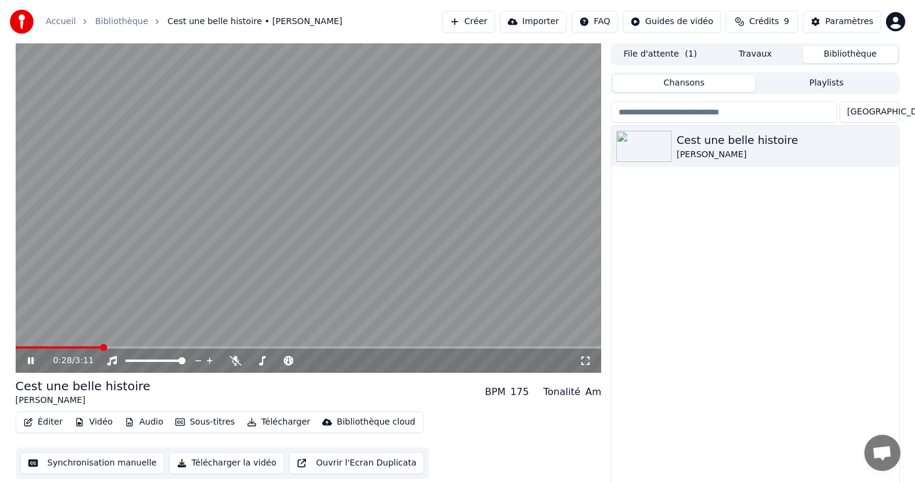
click at [102, 351] on span at bounding box center [103, 347] width 7 height 7
click at [173, 344] on span at bounding box center [175, 347] width 7 height 7
click at [48, 350] on div "0:52 / 3:11" at bounding box center [309, 361] width 586 height 24
click at [272, 347] on span at bounding box center [309, 347] width 586 height 2
click at [349, 347] on span at bounding box center [309, 347] width 586 height 2
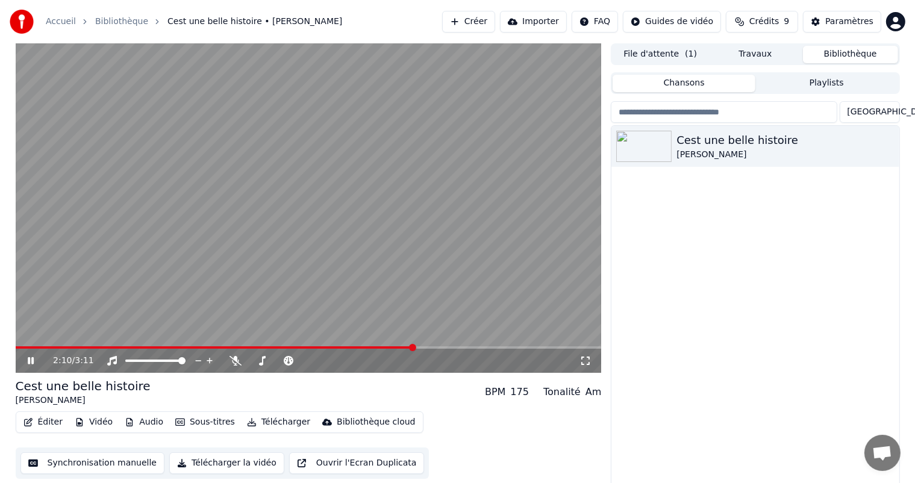
click at [31, 359] on icon at bounding box center [39, 361] width 28 height 10
click at [662, 305] on div "Cest une belle histoire Michel Fugain" at bounding box center [754, 306] width 287 height 361
click at [108, 467] on button "Synchronisation manuelle" at bounding box center [92, 463] width 145 height 22
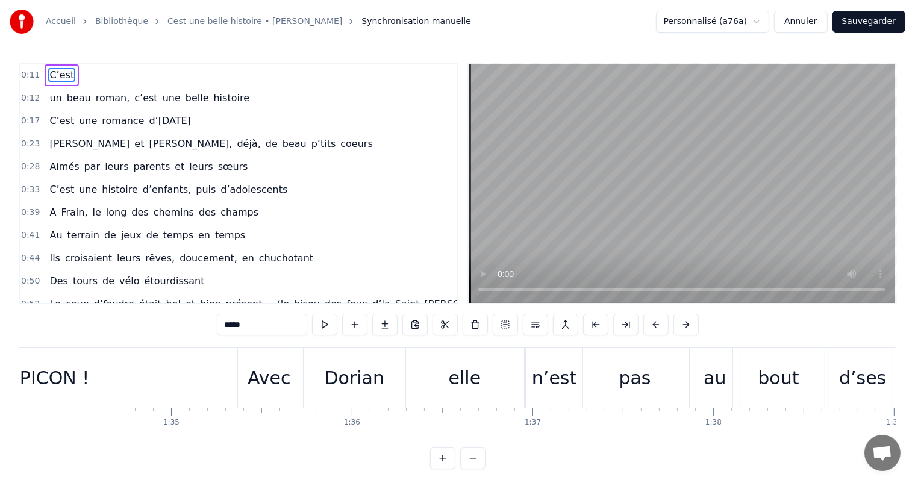
scroll to position [0, 17167]
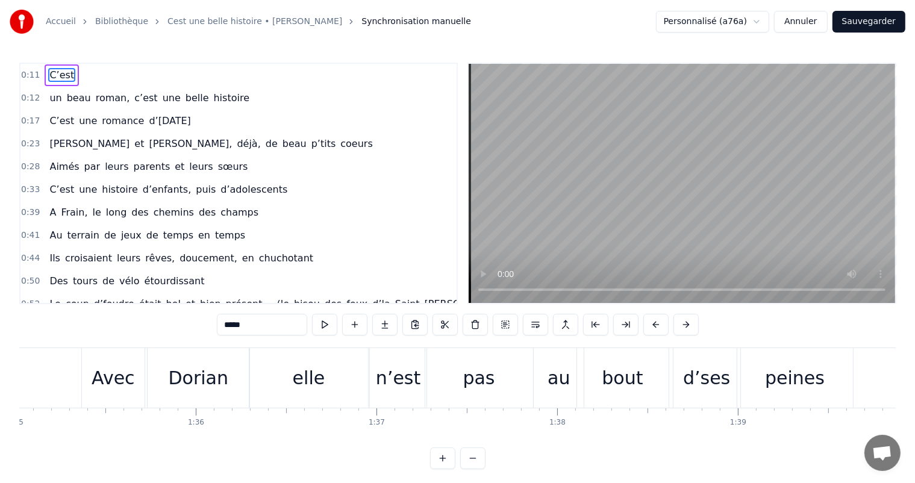
click at [129, 384] on div "Avec" at bounding box center [113, 377] width 43 height 27
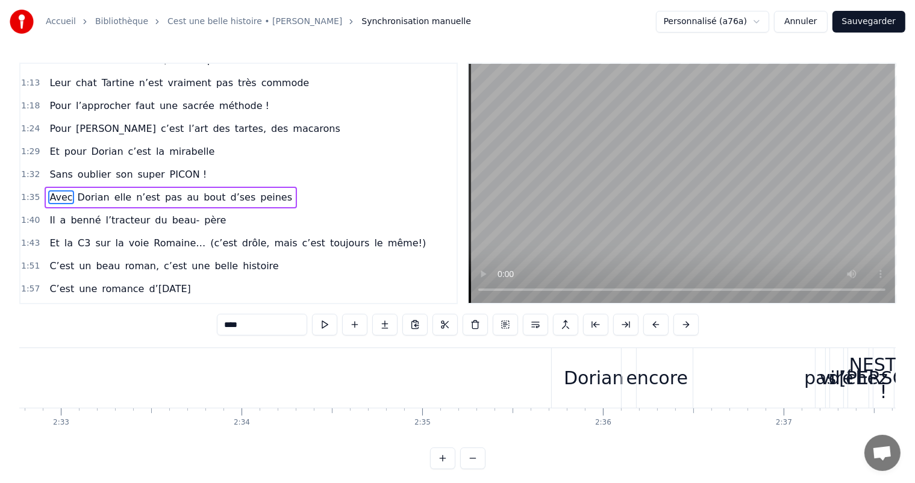
scroll to position [0, 27678]
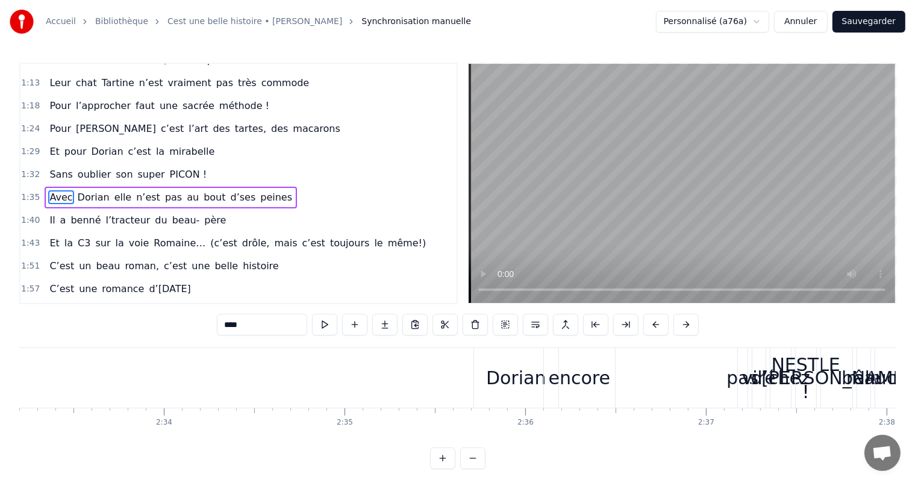
click at [528, 385] on div "Dorian" at bounding box center [516, 377] width 60 height 27
type input "******"
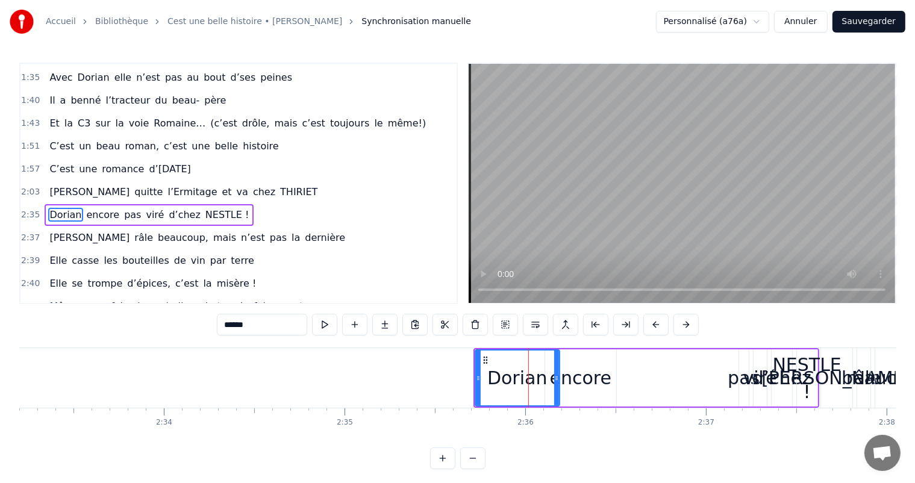
scroll to position [423, 0]
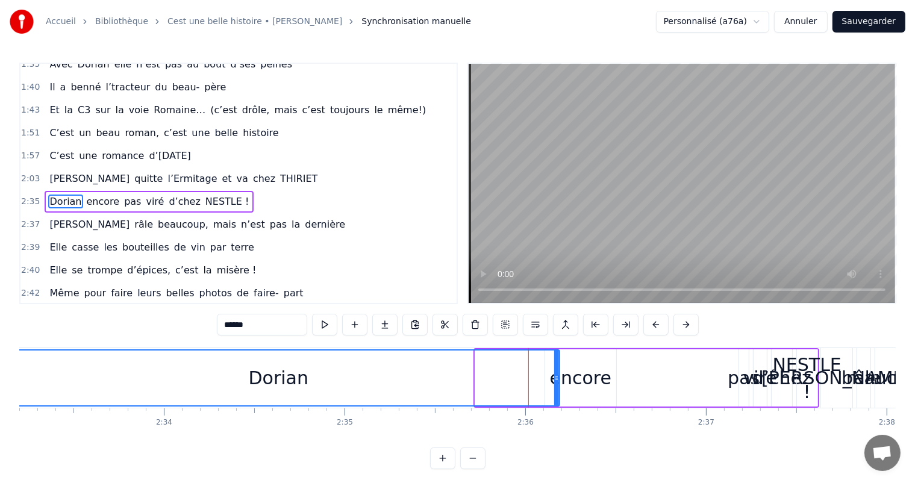
drag, startPoint x: 478, startPoint y: 372, endPoint x: 0, endPoint y: 425, distance: 480.6
click at [0, 425] on div "Accueil Bibliothèque Cest une belle histoire • Michel Fugain Synchronisation ma…" at bounding box center [457, 234] width 915 height 469
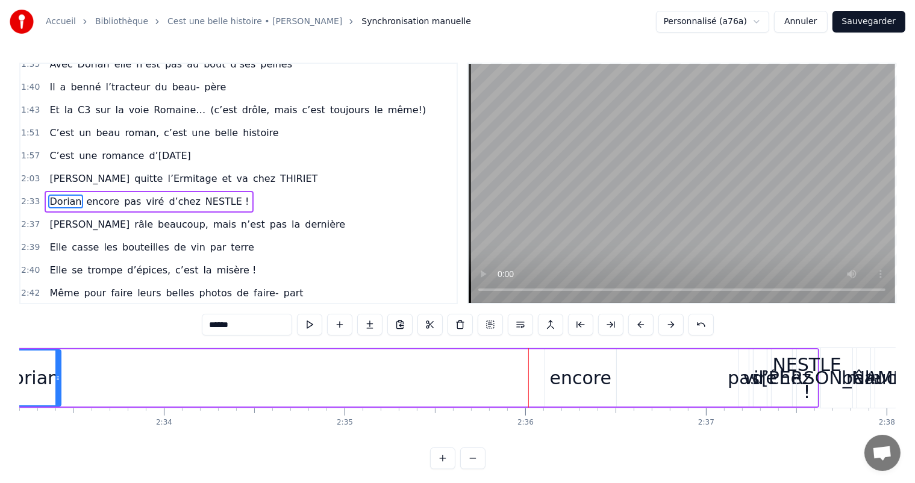
drag, startPoint x: 556, startPoint y: 364, endPoint x: 56, endPoint y: 414, distance: 503.0
click at [55, 414] on div "C’est un beau roman, c’est une belle histoire C’est une romance d’aujourd’hui J…" at bounding box center [457, 392] width 876 height 90
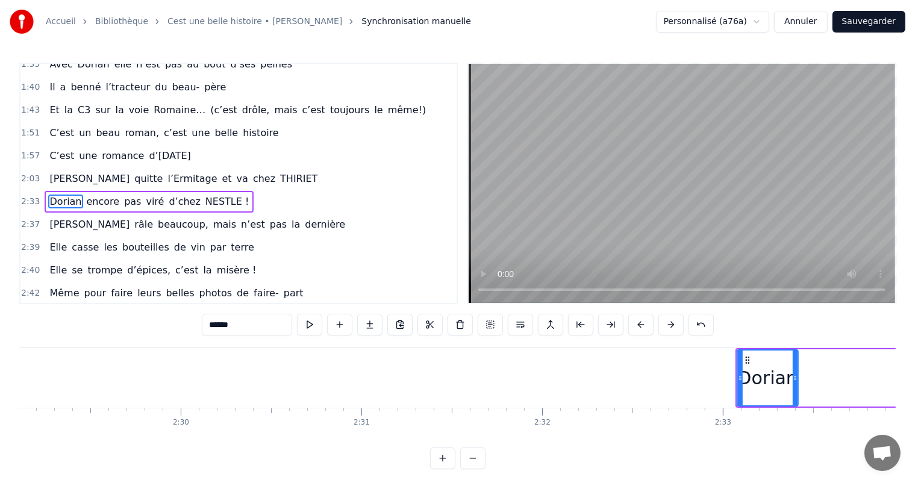
scroll to position [0, 26880]
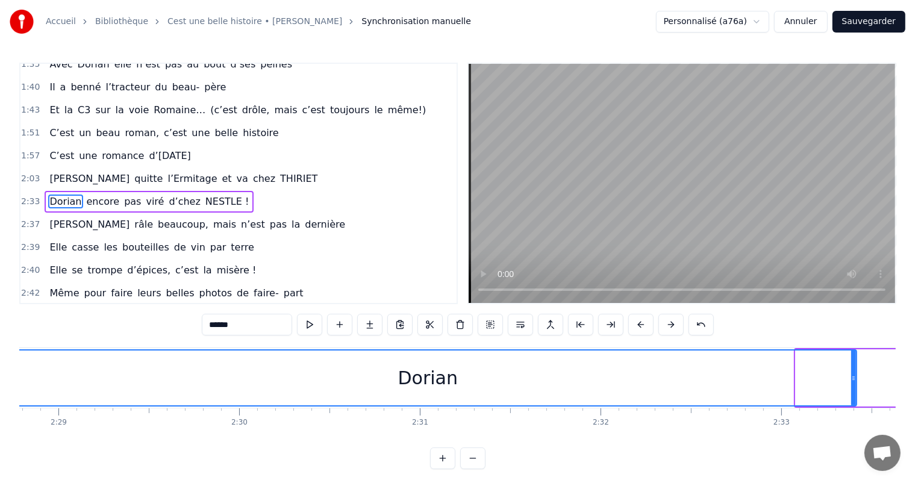
drag, startPoint x: 796, startPoint y: 375, endPoint x: 0, endPoint y: 294, distance: 800.3
click at [0, 294] on div "Accueil Bibliothèque Cest une belle histoire • Michel Fugain Synchronisation ma…" at bounding box center [457, 234] width 915 height 469
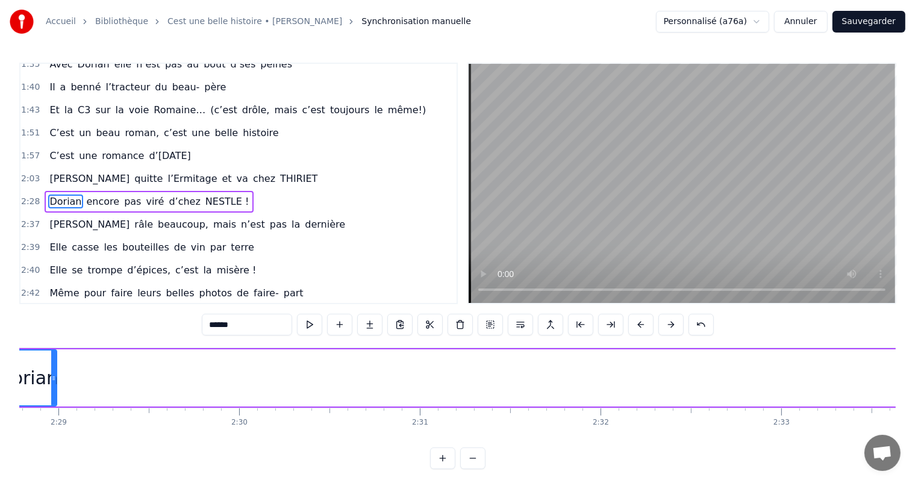
drag, startPoint x: 854, startPoint y: 371, endPoint x: 61, endPoint y: 339, distance: 793.2
click at [61, 339] on div "0:11 C’est 0:12 un beau roman, c’est une belle histoire 0:17 C’est une romance …" at bounding box center [457, 266] width 876 height 406
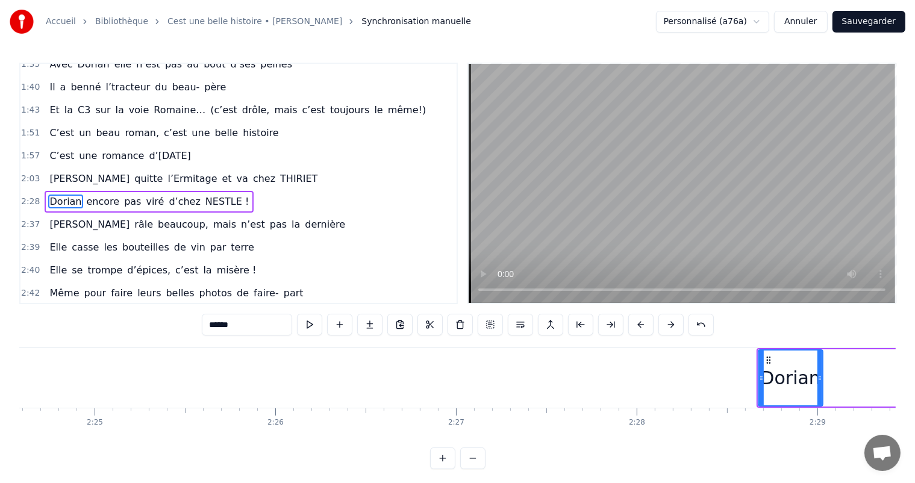
scroll to position [0, 26180]
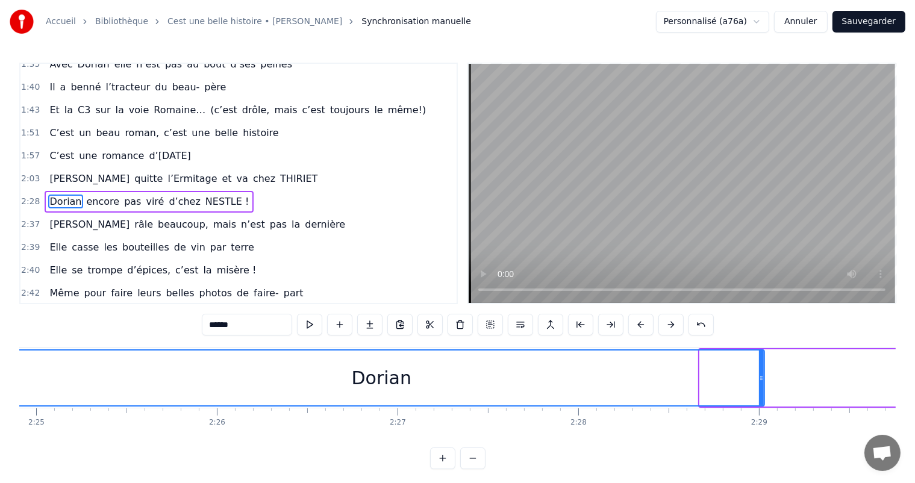
drag, startPoint x: 701, startPoint y: 375, endPoint x: 0, endPoint y: 425, distance: 702.8
click at [0, 425] on div "Accueil Bibliothèque Cest une belle histoire • Michel Fugain Synchronisation ma…" at bounding box center [457, 234] width 915 height 469
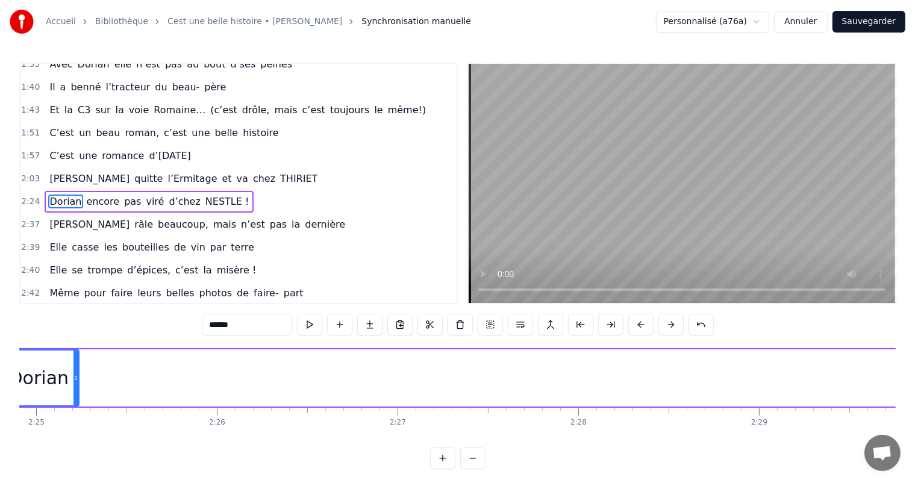
drag, startPoint x: 762, startPoint y: 373, endPoint x: 92, endPoint y: 383, distance: 670.3
click at [73, 383] on div at bounding box center [75, 377] width 5 height 55
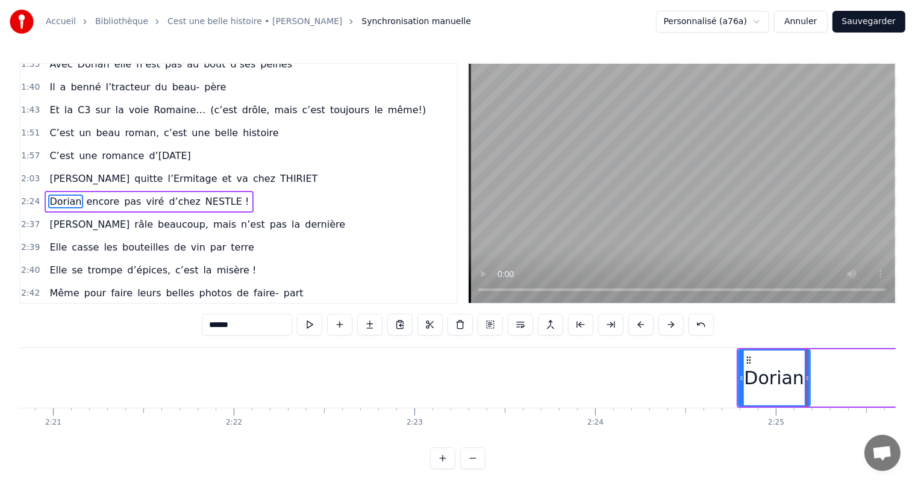
scroll to position [0, 25420]
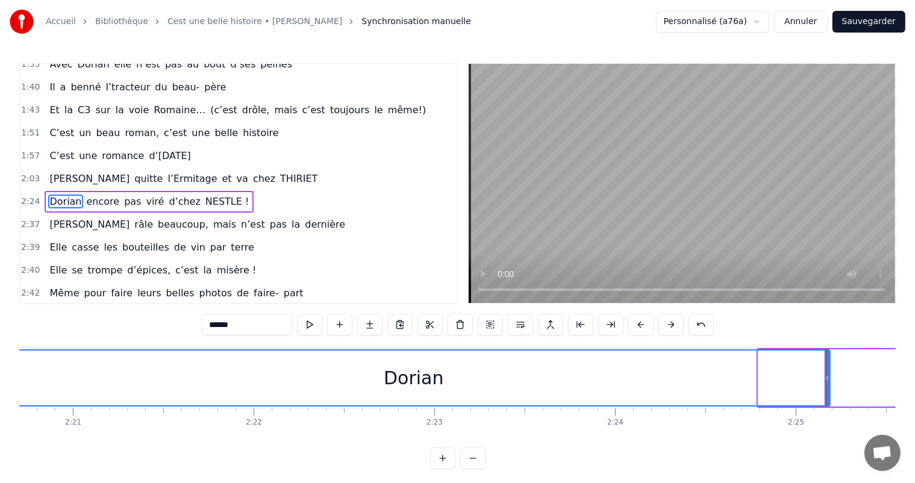
drag, startPoint x: 761, startPoint y: 380, endPoint x: 0, endPoint y: 422, distance: 761.7
click at [0, 422] on div "Accueil Bibliothèque Cest une belle histoire • Michel Fugain Synchronisation ma…" at bounding box center [457, 234] width 915 height 469
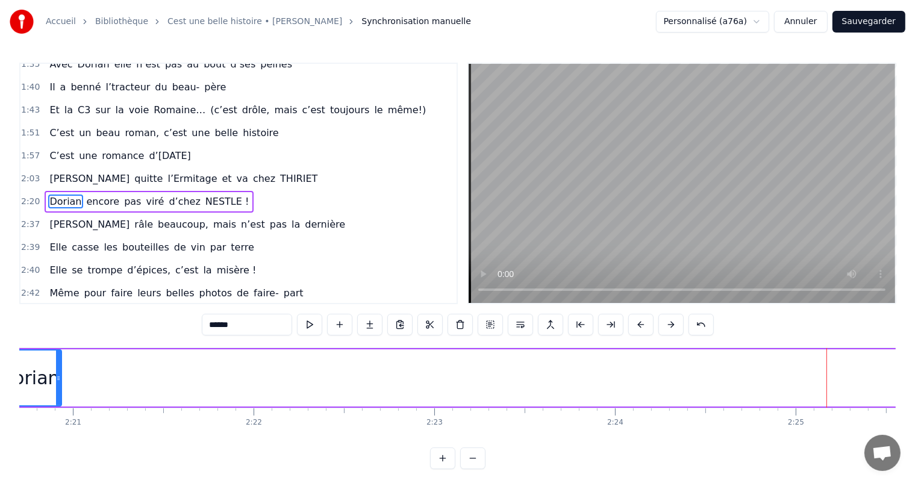
drag, startPoint x: 827, startPoint y: 383, endPoint x: 68, endPoint y: 436, distance: 761.2
click at [70, 437] on div "C’est un beau roman, c’est une belle histoire C’est une romance d’aujourd’hui J…" at bounding box center [457, 392] width 876 height 90
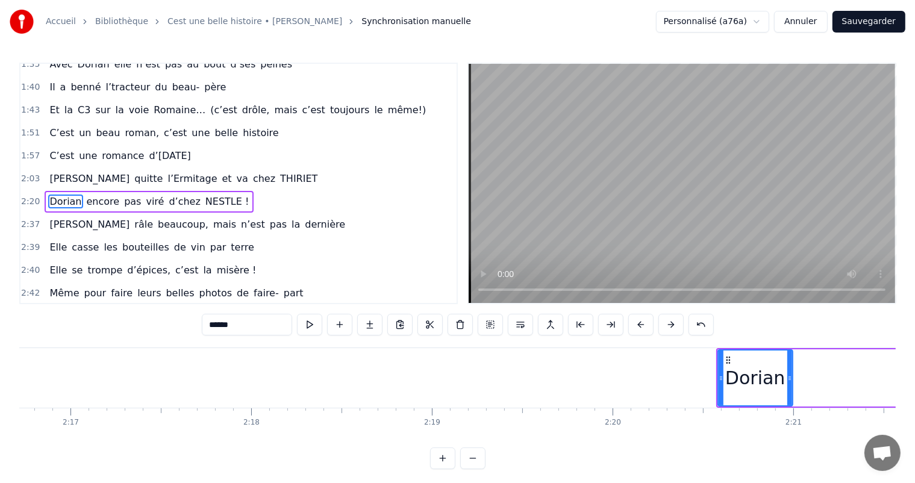
scroll to position [0, 24661]
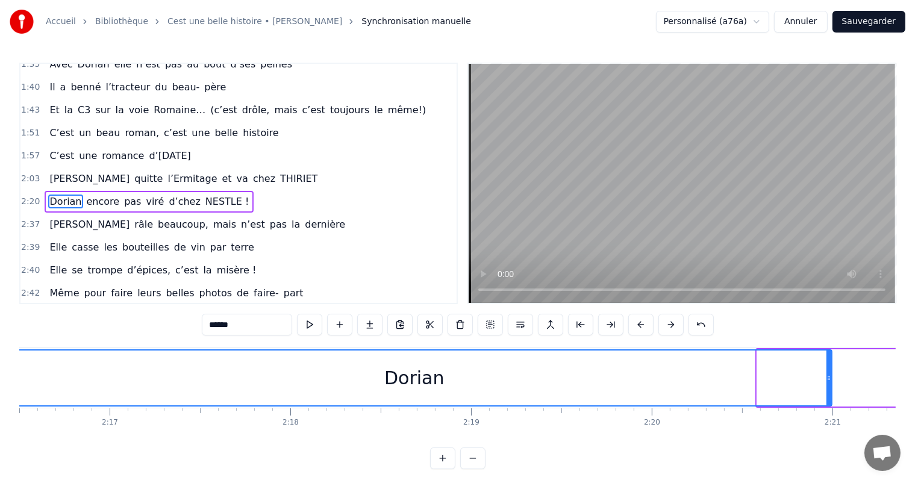
drag, startPoint x: 760, startPoint y: 375, endPoint x: 0, endPoint y: 395, distance: 760.3
click at [0, 395] on div "Accueil Bibliothèque Cest une belle histoire • Michel Fugain Synchronisation ma…" at bounding box center [457, 234] width 915 height 469
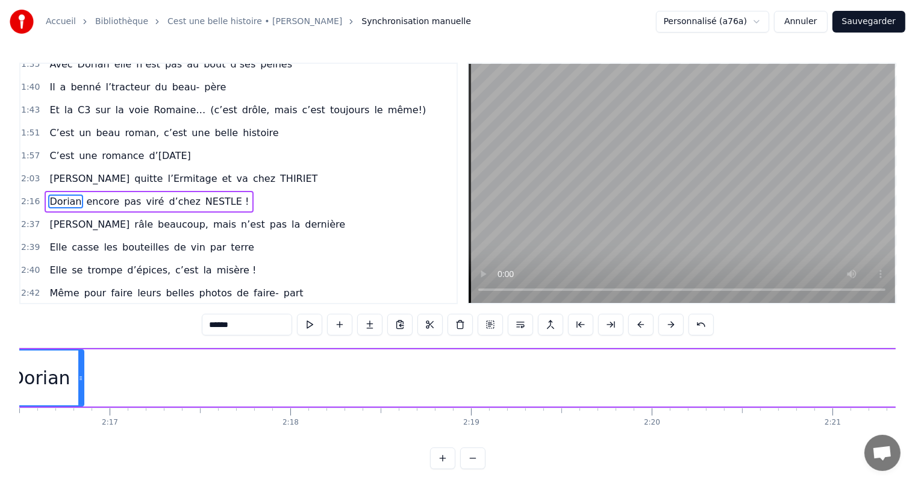
drag, startPoint x: 829, startPoint y: 372, endPoint x: 187, endPoint y: 390, distance: 641.6
click at [78, 381] on div at bounding box center [80, 377] width 5 height 55
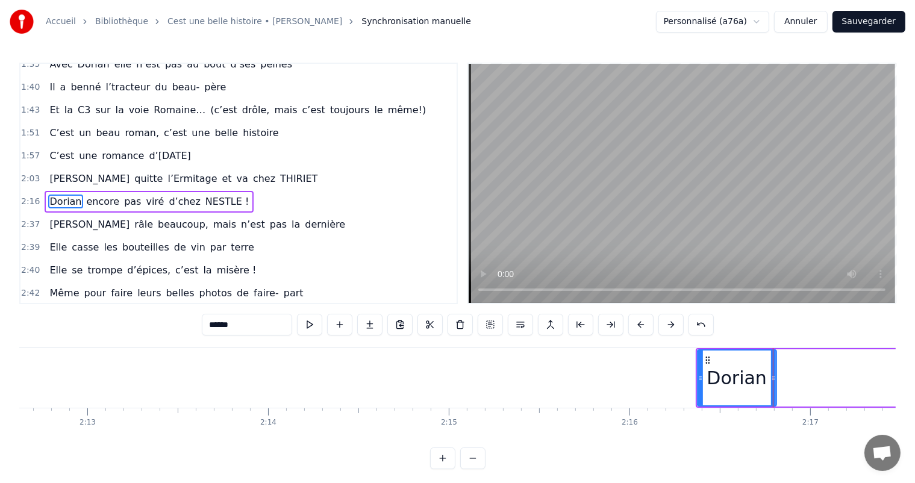
scroll to position [0, 23941]
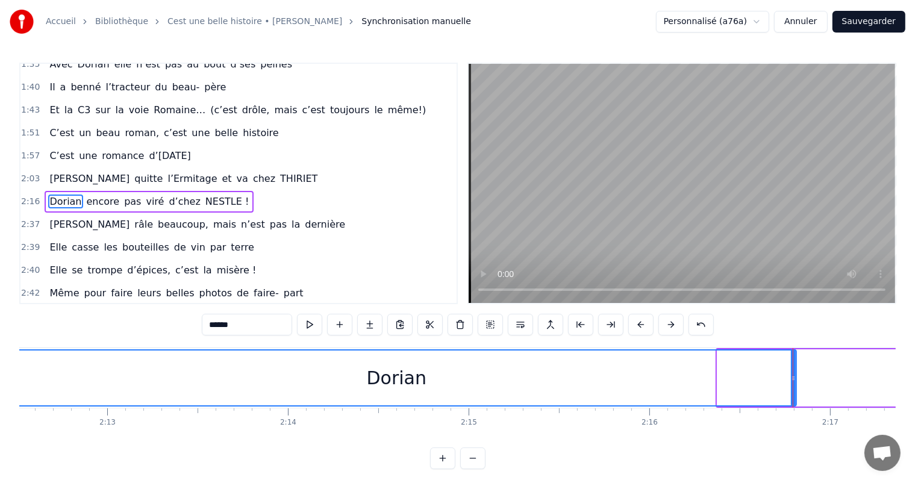
drag, startPoint x: 720, startPoint y: 377, endPoint x: 0, endPoint y: 342, distance: 721.1
click at [0, 342] on div "Accueil Bibliothèque Cest une belle histoire • Michel Fugain Synchronisation ma…" at bounding box center [457, 234] width 915 height 469
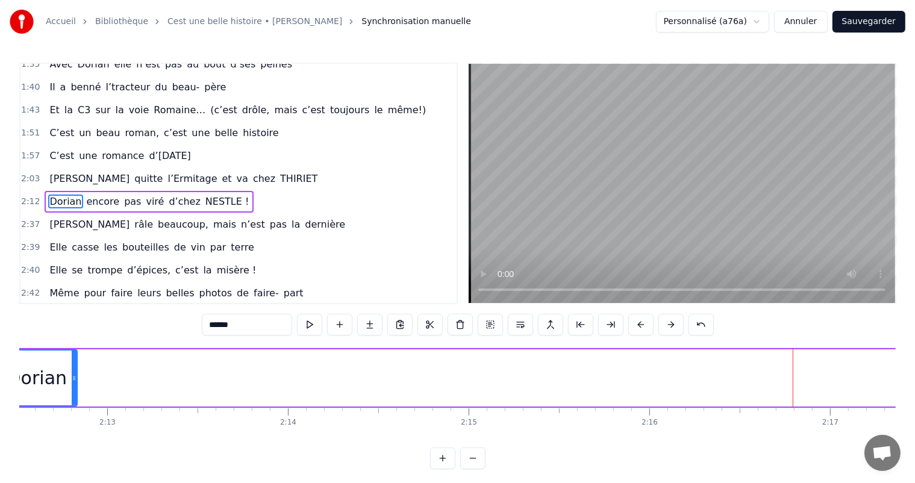
drag, startPoint x: 794, startPoint y: 374, endPoint x: 153, endPoint y: 361, distance: 641.5
click at [72, 361] on div at bounding box center [74, 377] width 5 height 55
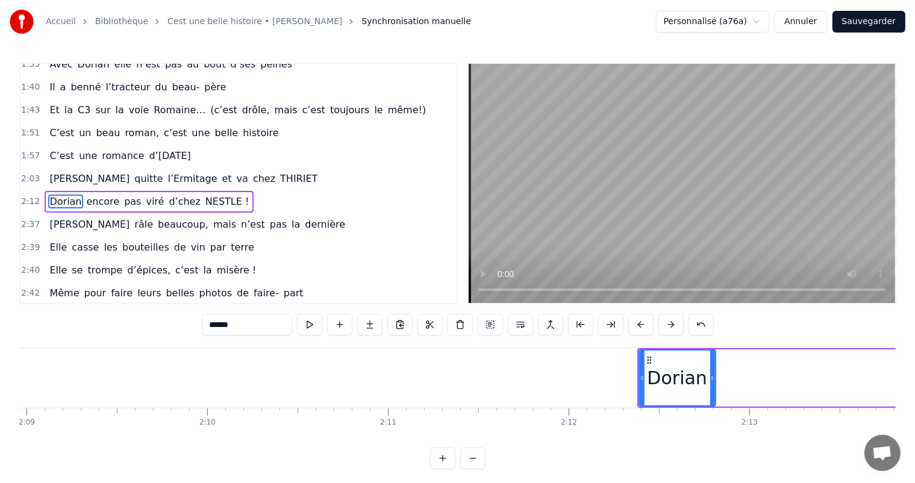
scroll to position [0, 23260]
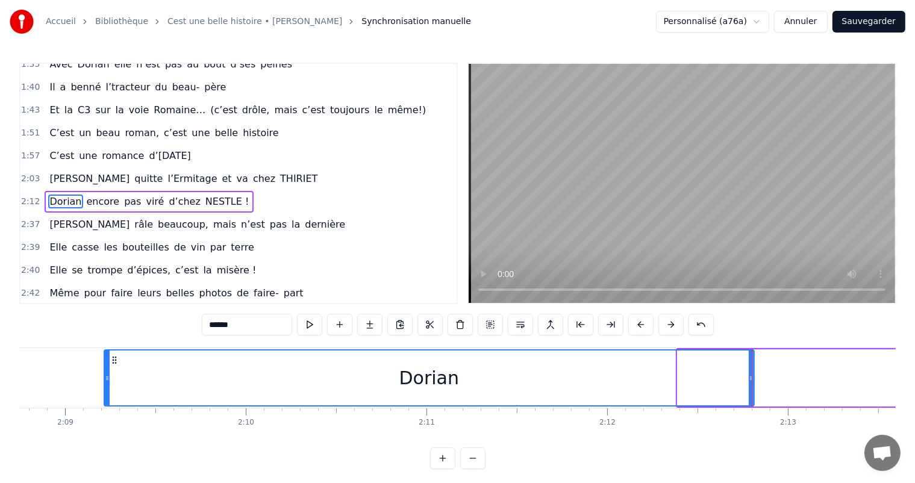
drag, startPoint x: 678, startPoint y: 370, endPoint x: 136, endPoint y: 383, distance: 542.1
click at [105, 385] on div at bounding box center [107, 377] width 5 height 55
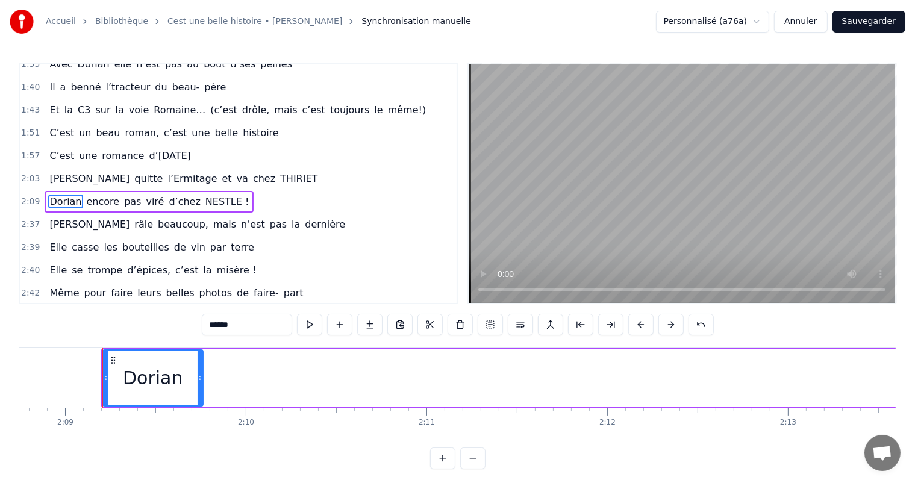
drag, startPoint x: 751, startPoint y: 378, endPoint x: 205, endPoint y: 384, distance: 546.3
click at [202, 384] on div at bounding box center [200, 377] width 5 height 55
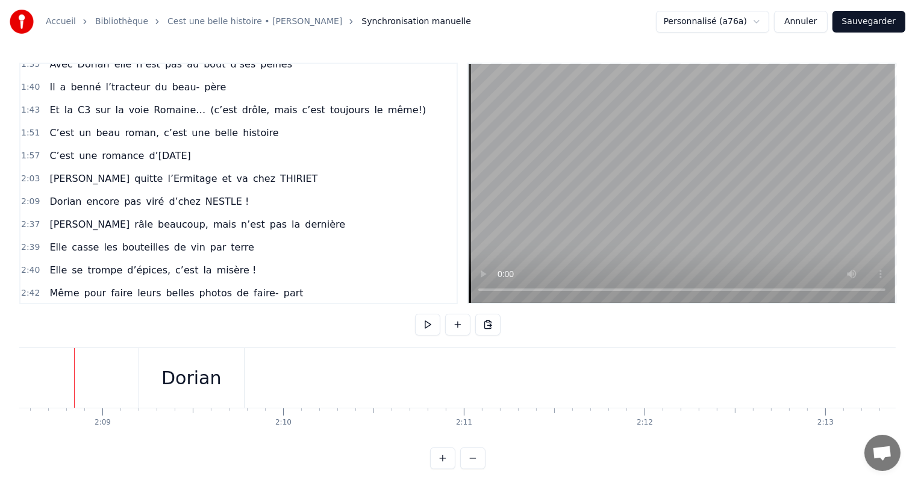
scroll to position [0, 23217]
click at [212, 359] on div "Dorian" at bounding box center [197, 378] width 105 height 60
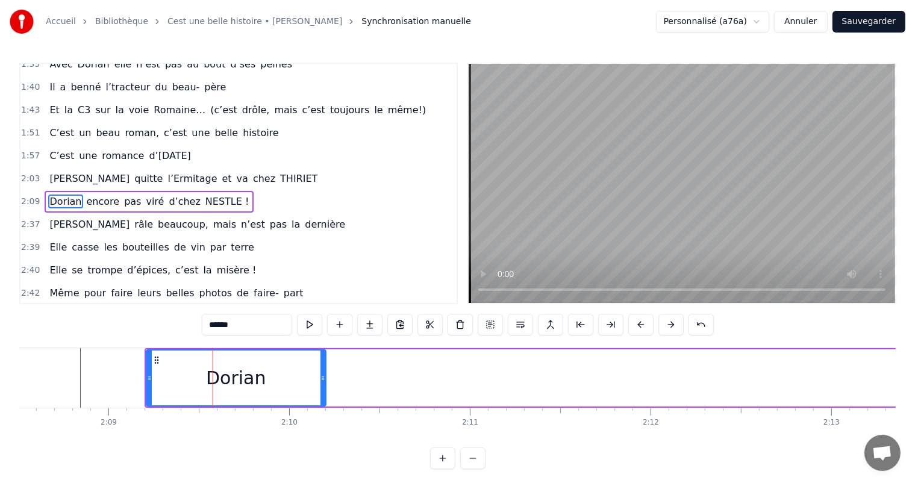
drag, startPoint x: 245, startPoint y: 368, endPoint x: 209, endPoint y: 381, distance: 37.9
click at [318, 382] on div "Dorian" at bounding box center [236, 377] width 178 height 55
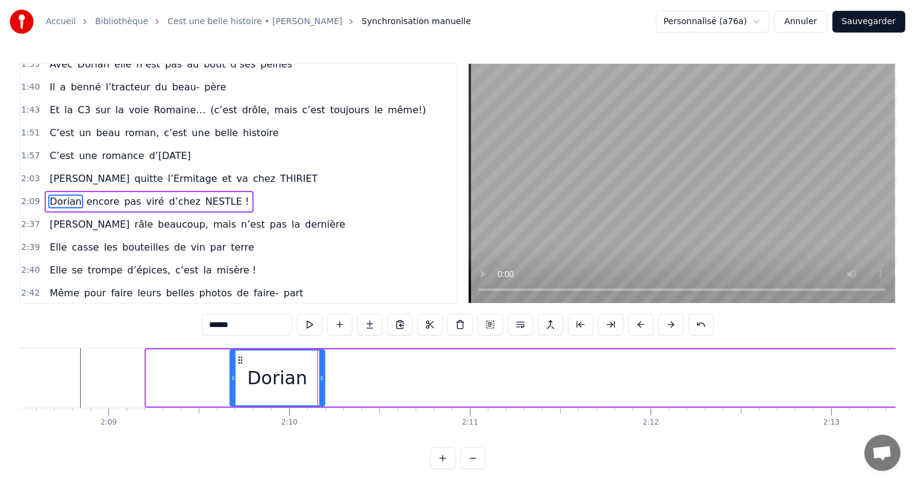
drag, startPoint x: 149, startPoint y: 388, endPoint x: 295, endPoint y: 390, distance: 146.4
click at [231, 390] on div at bounding box center [233, 377] width 5 height 55
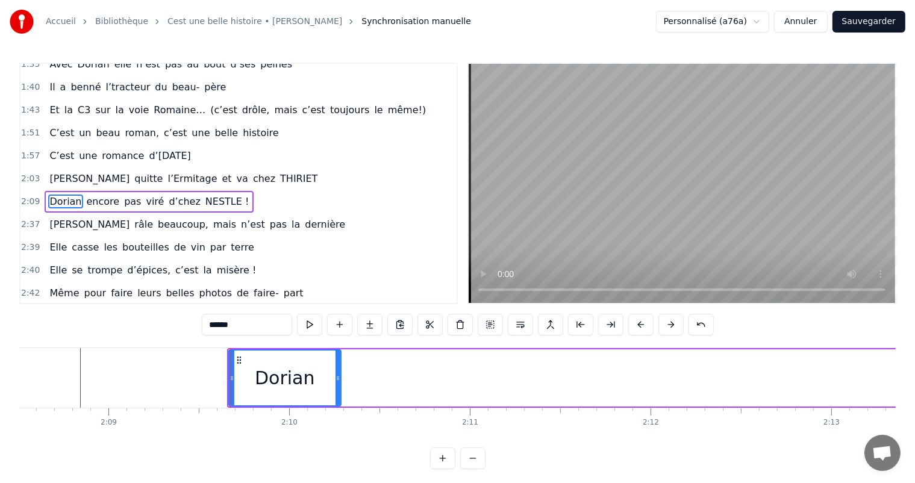
drag, startPoint x: 320, startPoint y: 384, endPoint x: 347, endPoint y: 395, distance: 29.4
click at [340, 395] on div at bounding box center [337, 377] width 5 height 55
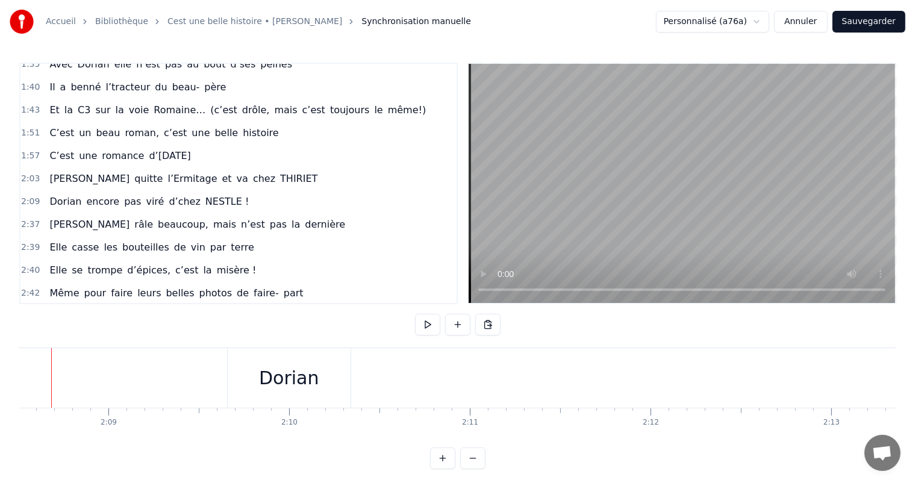
scroll to position [0, 23188]
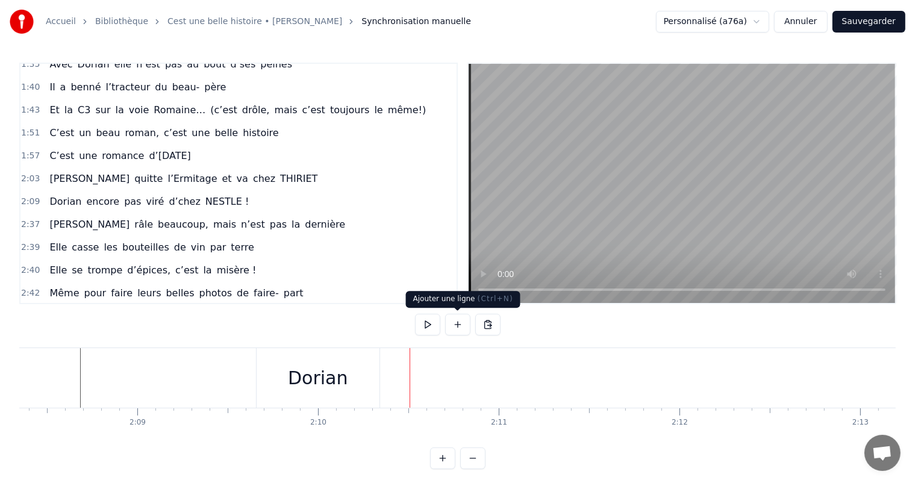
click at [308, 379] on div "Dorian" at bounding box center [318, 377] width 60 height 27
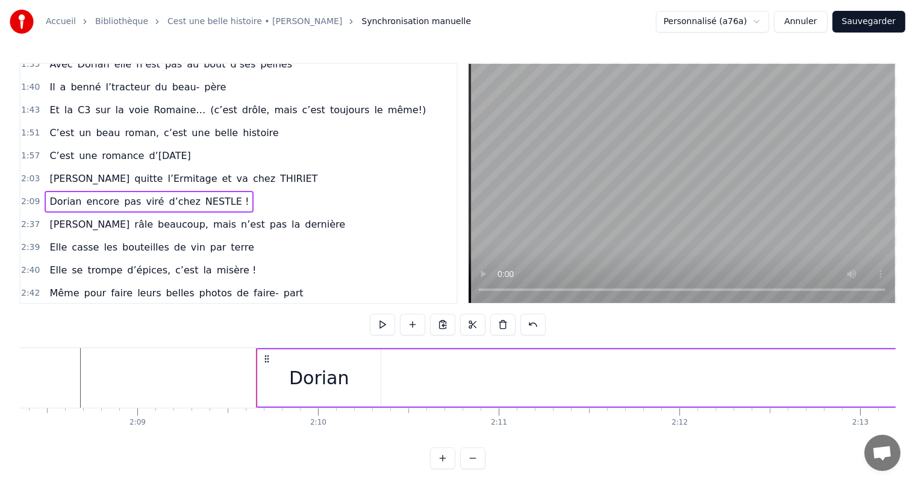
click at [260, 374] on div "Dorian" at bounding box center [319, 377] width 123 height 57
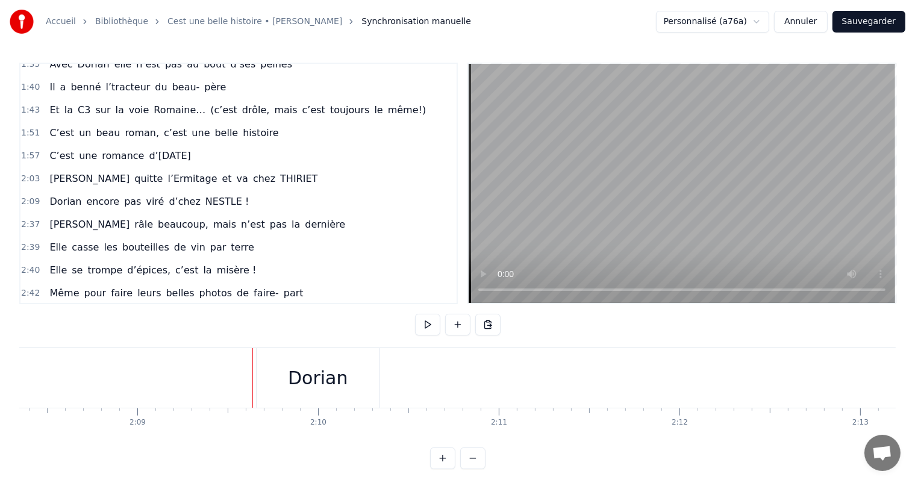
click at [264, 379] on div "Dorian" at bounding box center [318, 378] width 123 height 60
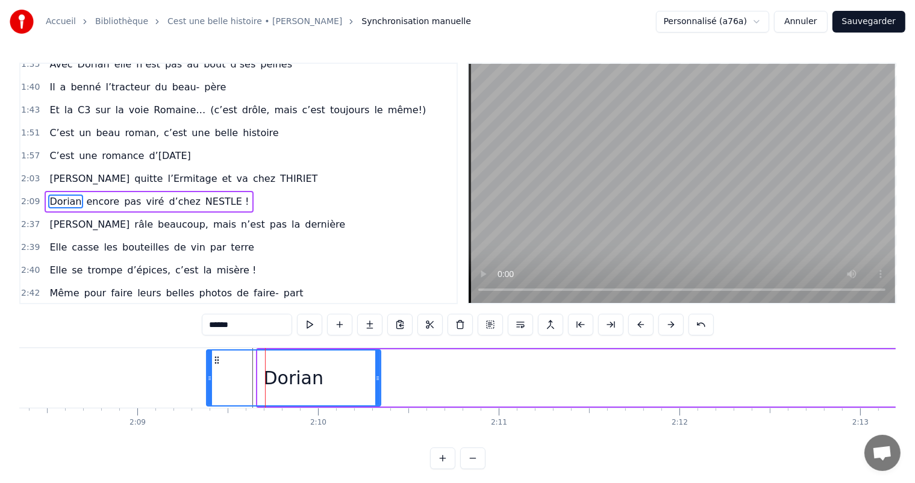
drag, startPoint x: 258, startPoint y: 374, endPoint x: 202, endPoint y: 372, distance: 55.5
click at [207, 372] on div at bounding box center [209, 377] width 5 height 55
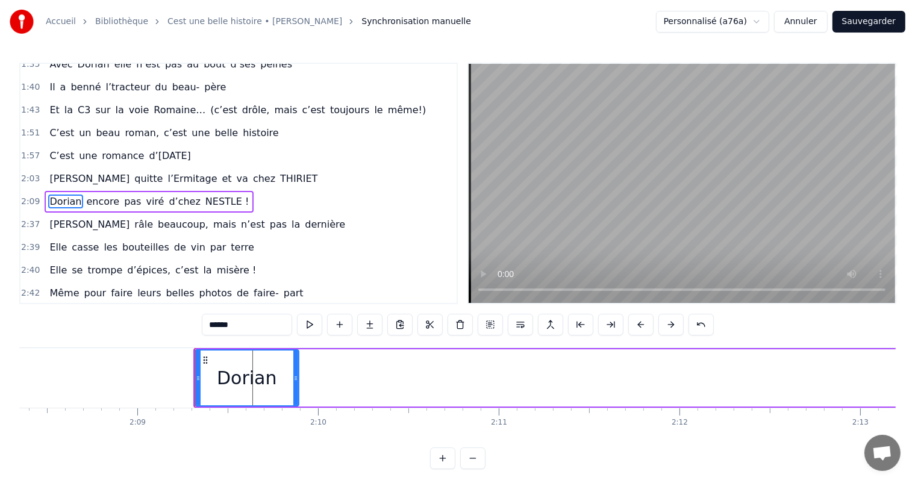
drag, startPoint x: 377, startPoint y: 375, endPoint x: 295, endPoint y: 370, distance: 82.0
click at [295, 370] on div at bounding box center [295, 377] width 5 height 55
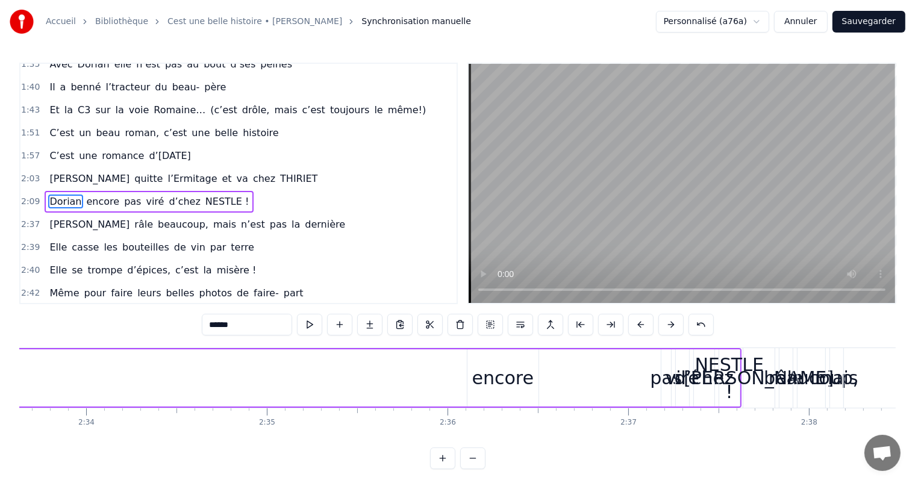
scroll to position [0, 27815]
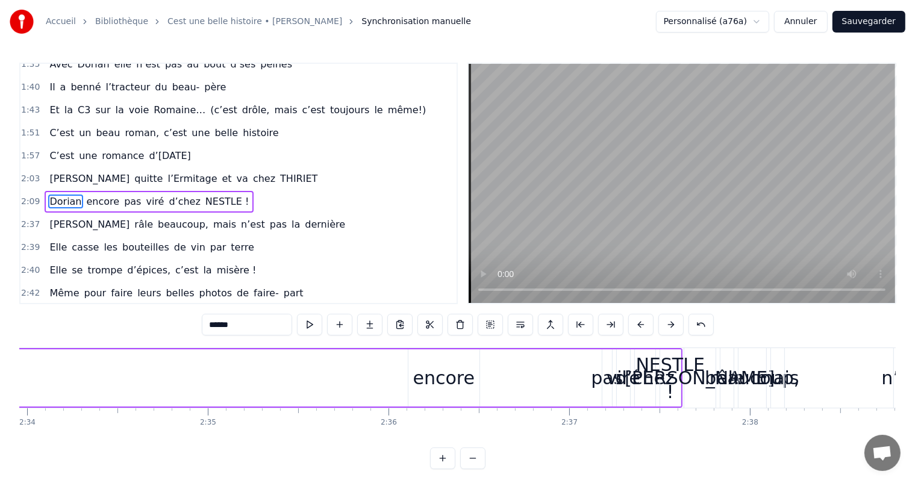
click at [446, 375] on div "encore" at bounding box center [443, 377] width 61 height 27
type input "******"
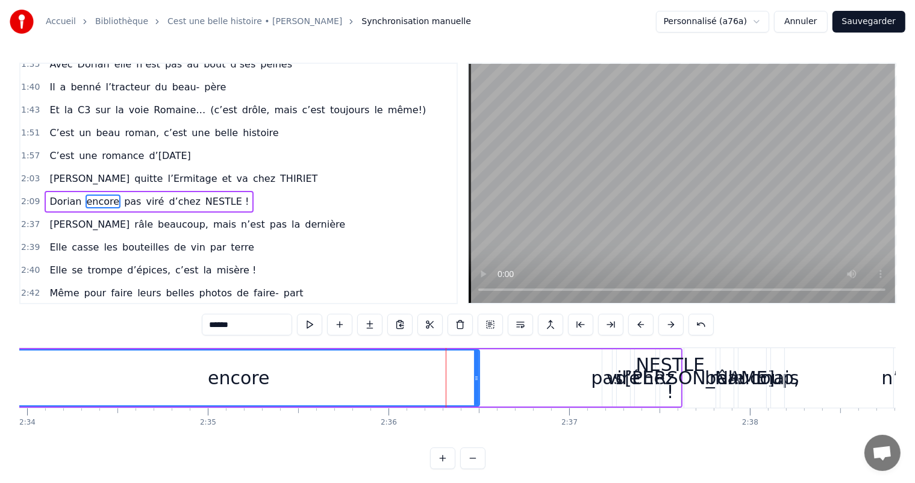
drag, startPoint x: 410, startPoint y: 376, endPoint x: 434, endPoint y: 312, distance: 68.0
click at [2, 345] on div "Accueil Bibliothèque Cest une belle histoire • Michel Fugain Synchronisation ma…" at bounding box center [457, 234] width 915 height 469
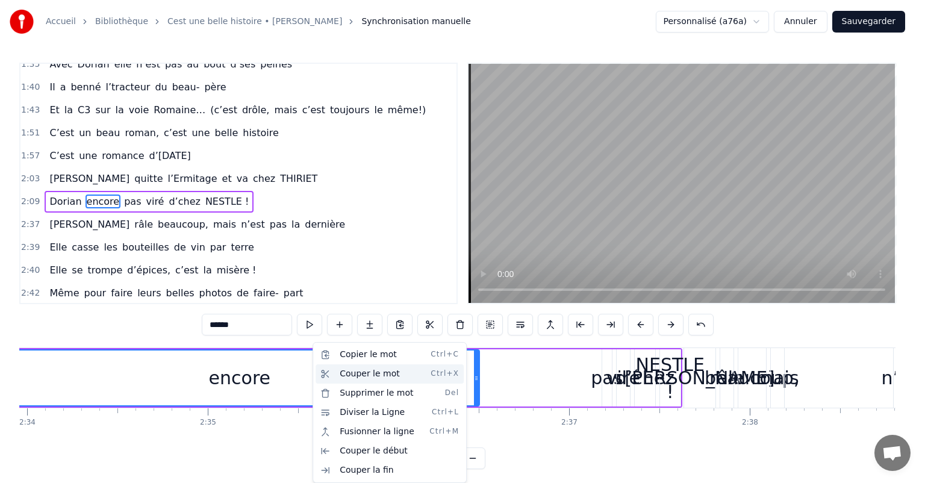
click at [383, 370] on div "Couper le mot Ctrl+X" at bounding box center [390, 373] width 148 height 19
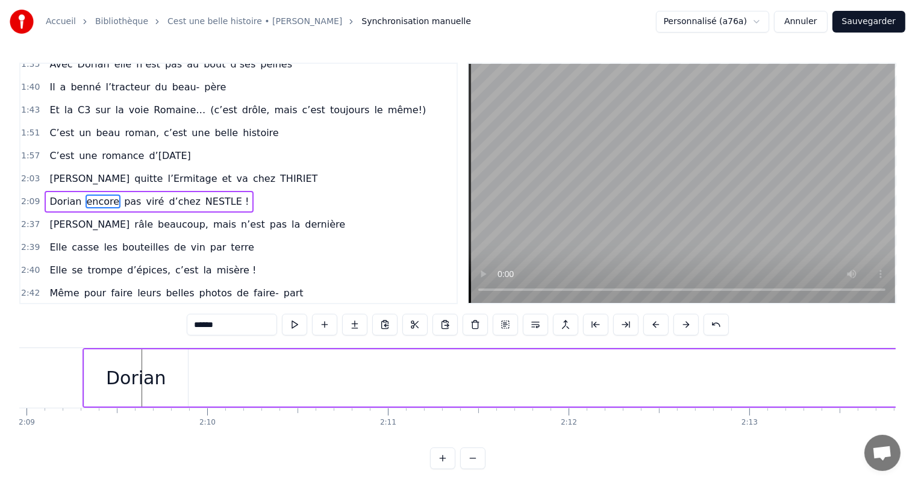
scroll to position [0, 23201]
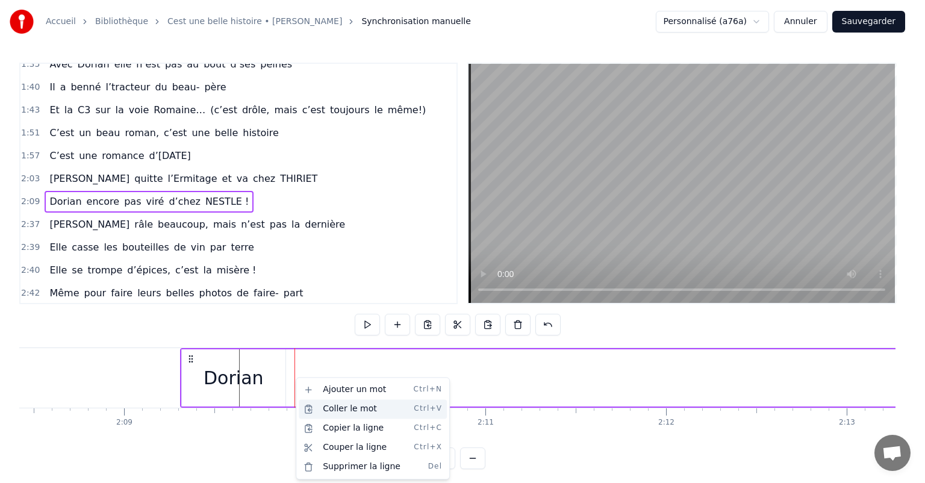
click at [342, 406] on div "Coller le mot Ctrl+V" at bounding box center [373, 408] width 148 height 19
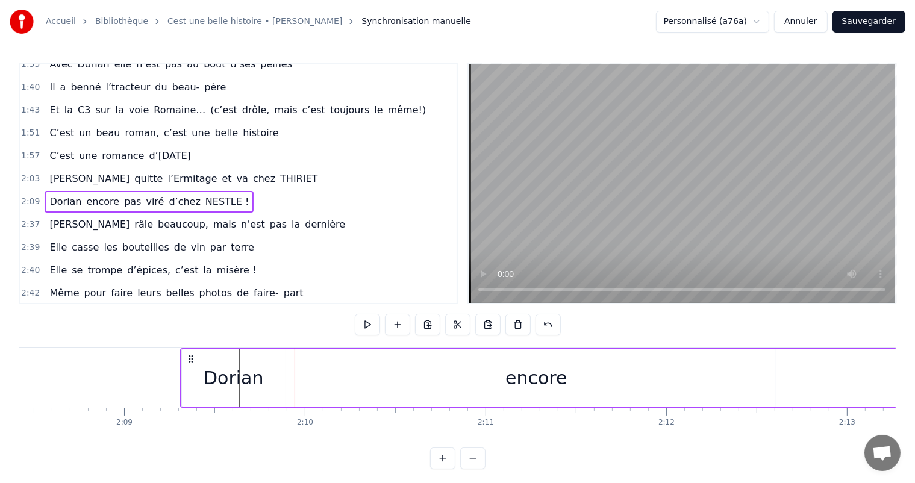
click at [519, 376] on div "encore" at bounding box center [535, 377] width 61 height 27
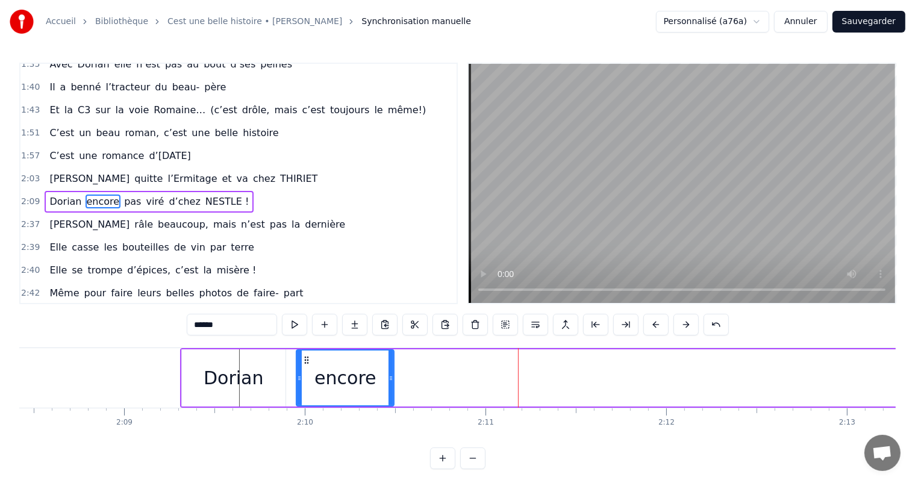
drag, startPoint x: 774, startPoint y: 376, endPoint x: 394, endPoint y: 389, distance: 380.2
click at [393, 389] on div at bounding box center [390, 377] width 5 height 55
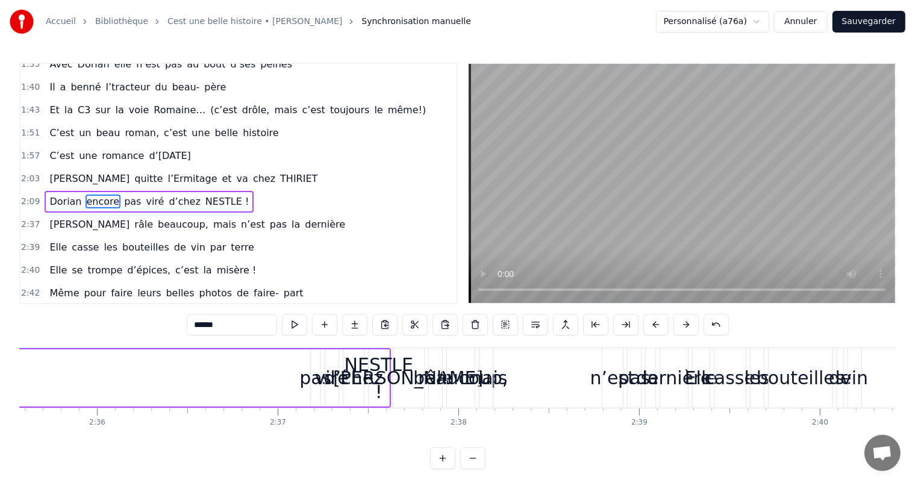
scroll to position [0, 28048]
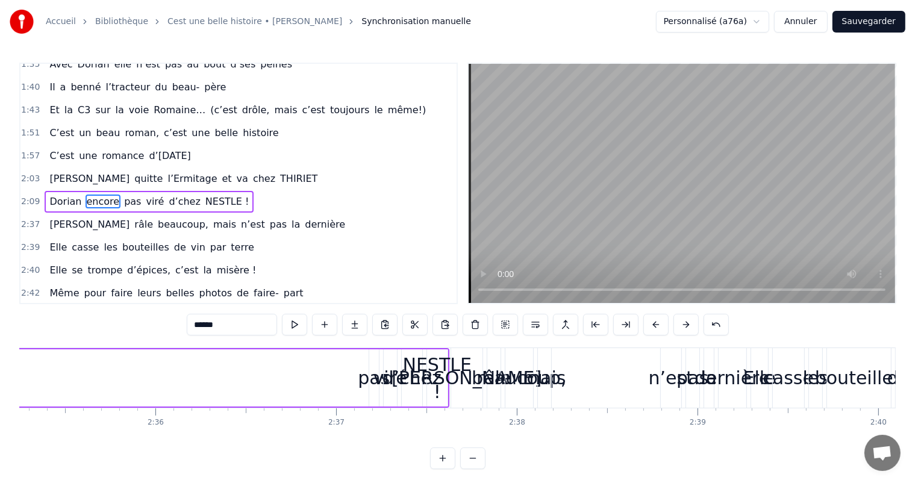
click at [371, 378] on div "pas" at bounding box center [374, 377] width 32 height 27
type input "***"
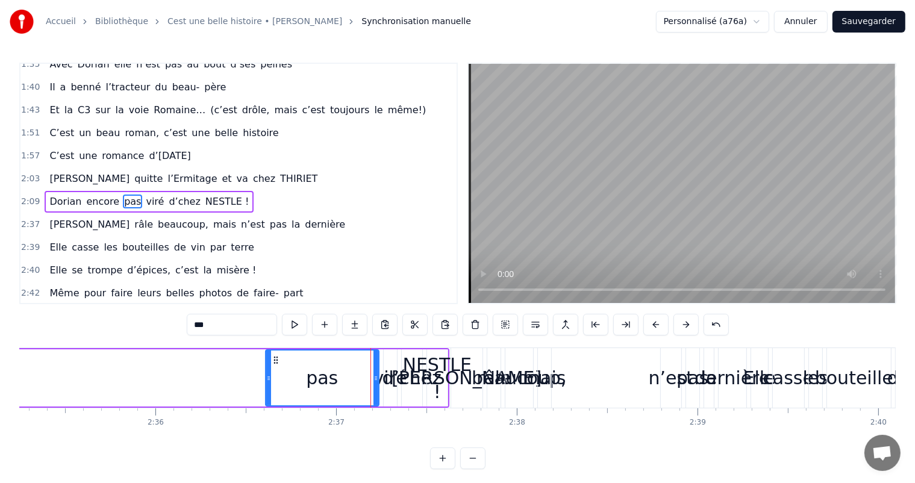
drag, startPoint x: 371, startPoint y: 378, endPoint x: 335, endPoint y: 381, distance: 36.2
click at [266, 381] on icon at bounding box center [268, 378] width 5 height 10
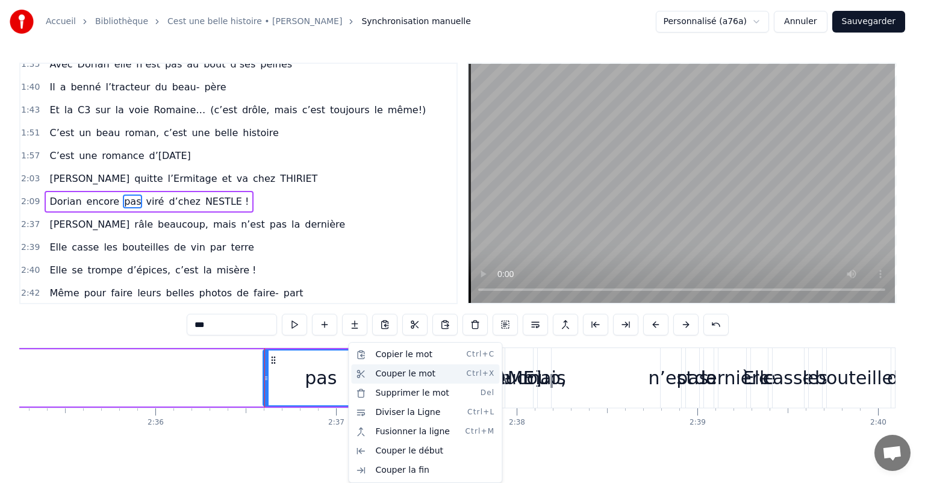
click at [400, 378] on div "Couper le mot Ctrl+X" at bounding box center [425, 373] width 148 height 19
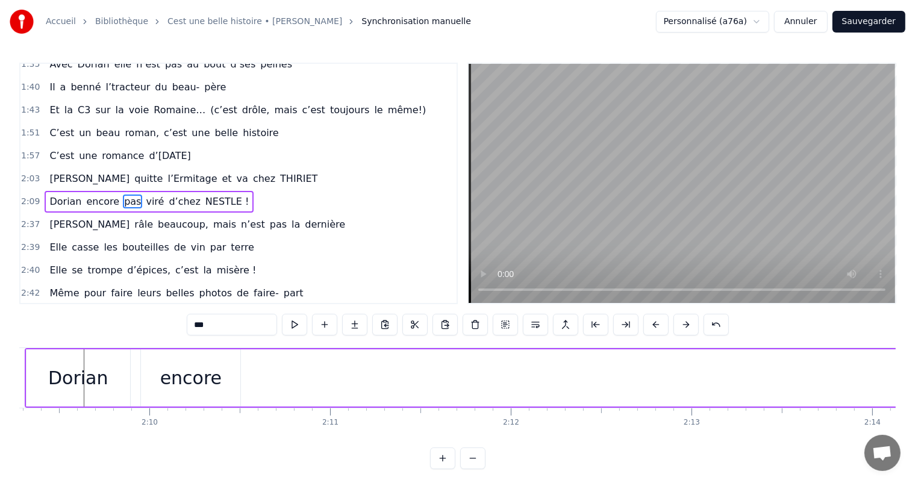
scroll to position [0, 23376]
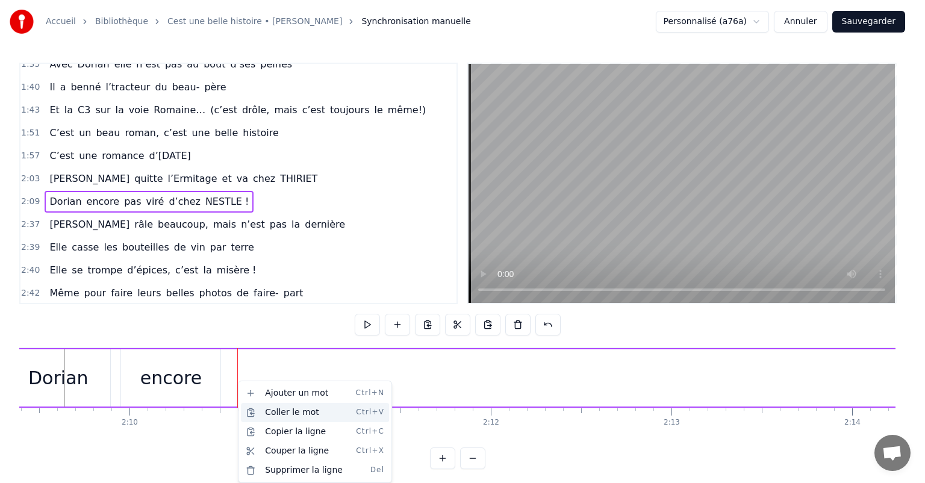
click at [275, 411] on div "Coller le mot Ctrl+V" at bounding box center [315, 412] width 148 height 19
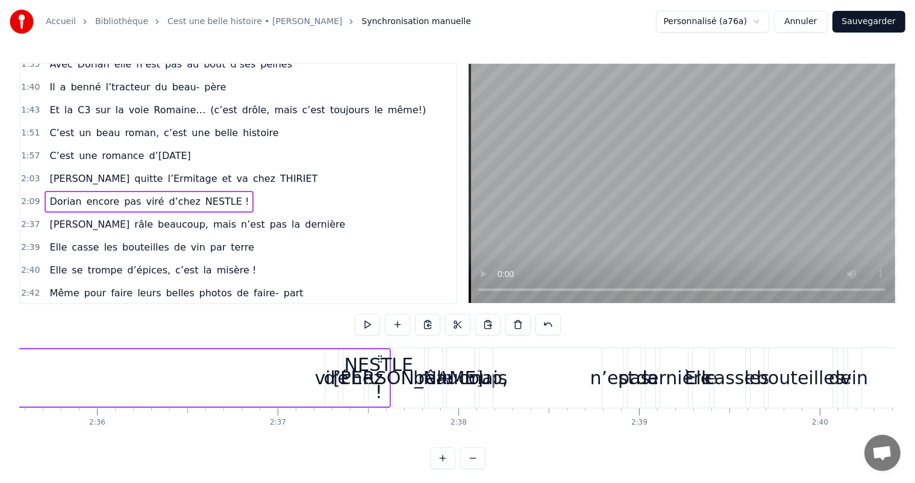
scroll to position [0, 27912]
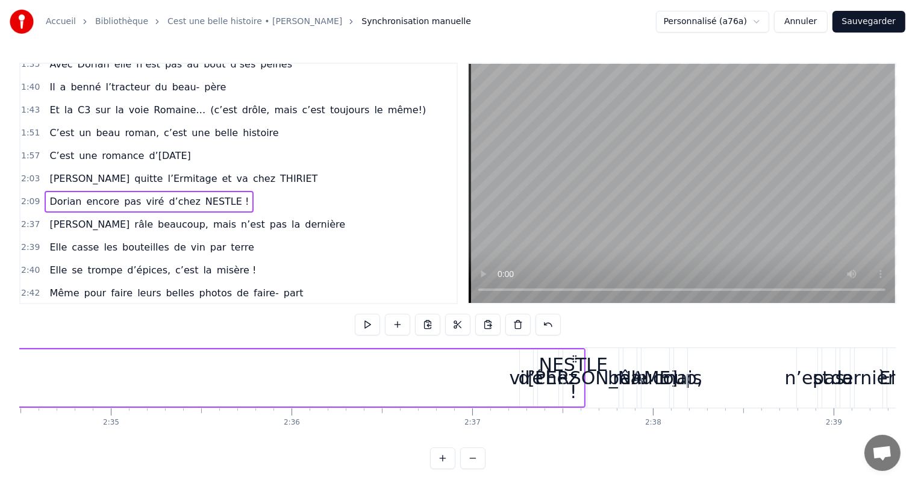
click at [522, 371] on div "d’chez" at bounding box center [548, 377] width 59 height 27
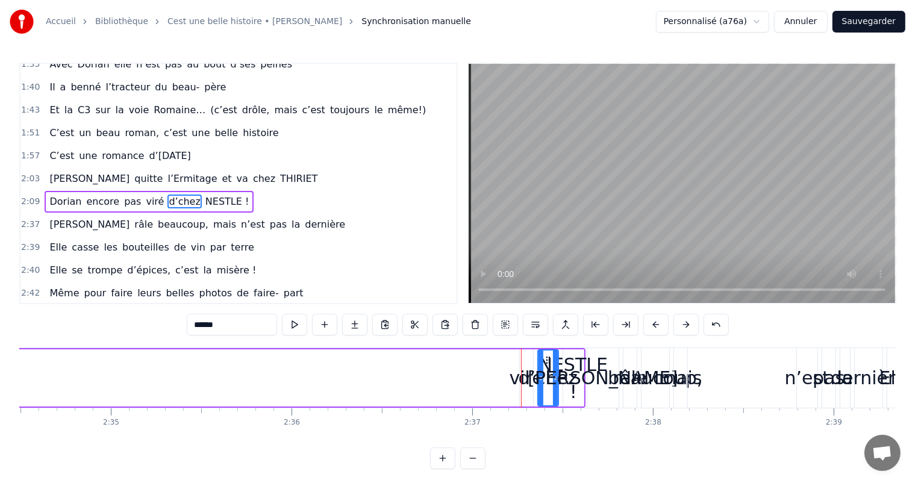
click at [519, 379] on div "viré" at bounding box center [526, 377] width 34 height 27
type input "****"
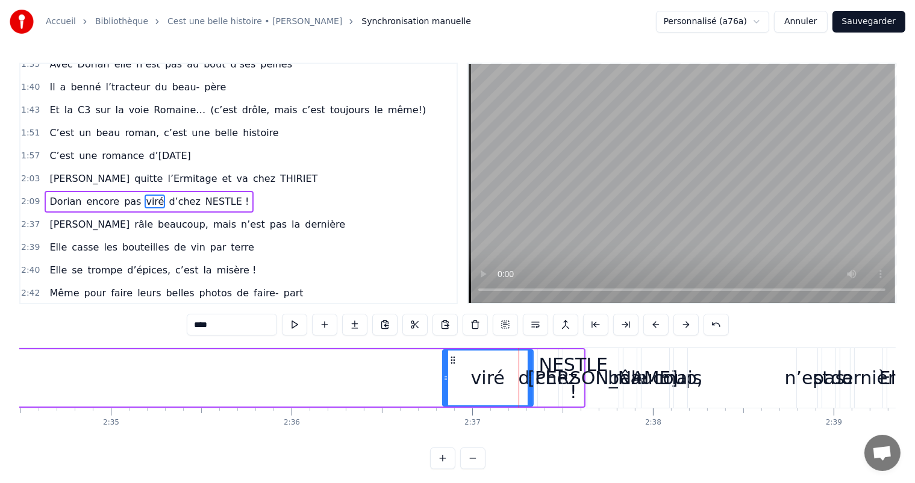
drag, startPoint x: 520, startPoint y: 376, endPoint x: 443, endPoint y: 382, distance: 77.3
click at [443, 382] on icon at bounding box center [445, 378] width 5 height 10
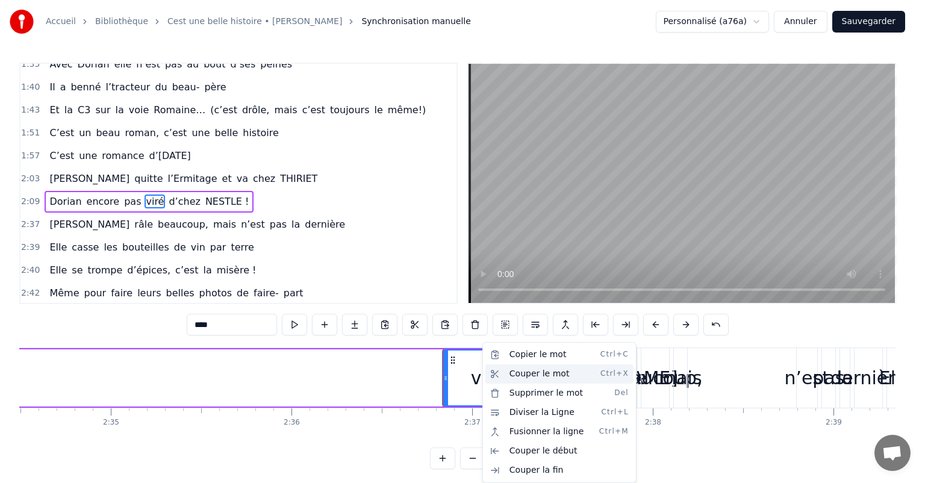
click at [527, 371] on div "Couper le mot Ctrl+X" at bounding box center [559, 373] width 148 height 19
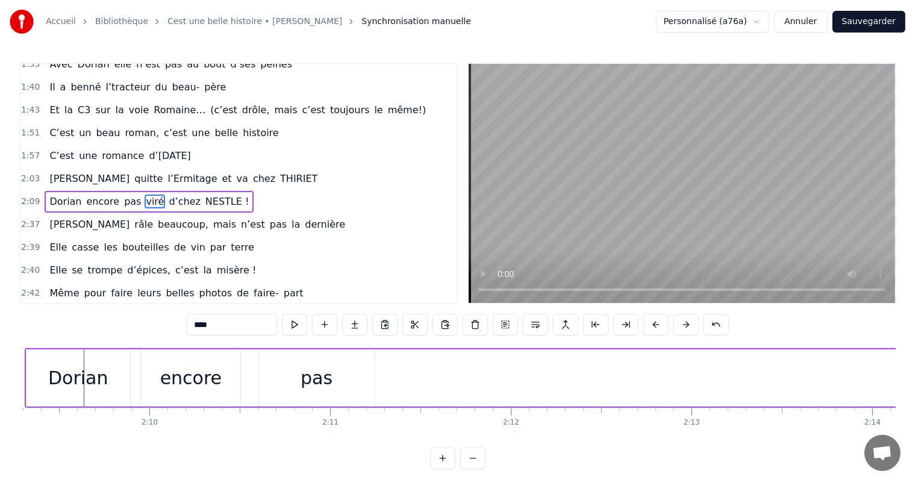
scroll to position [0, 23299]
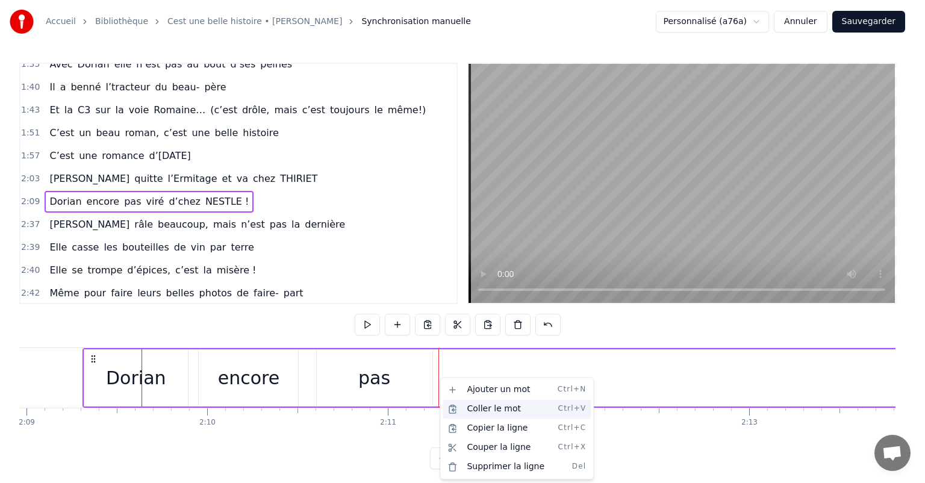
click at [472, 407] on div "Coller le mot Ctrl+V" at bounding box center [517, 408] width 148 height 19
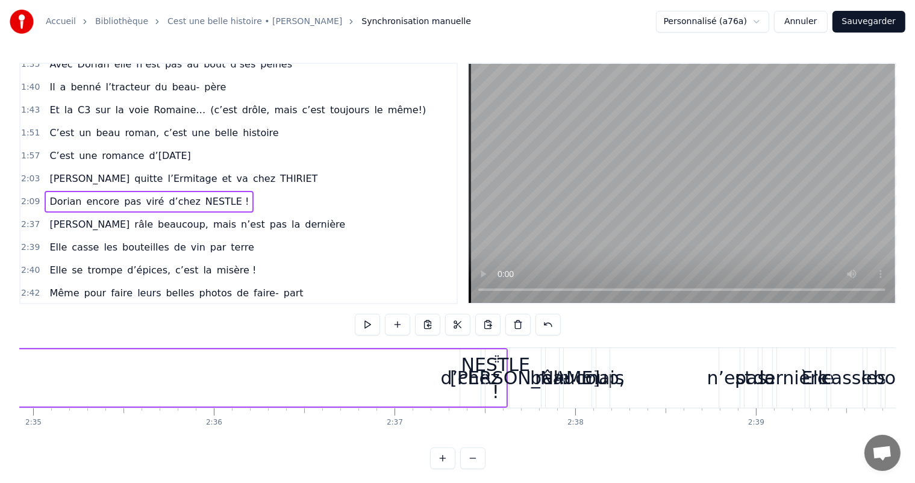
scroll to position [0, 27951]
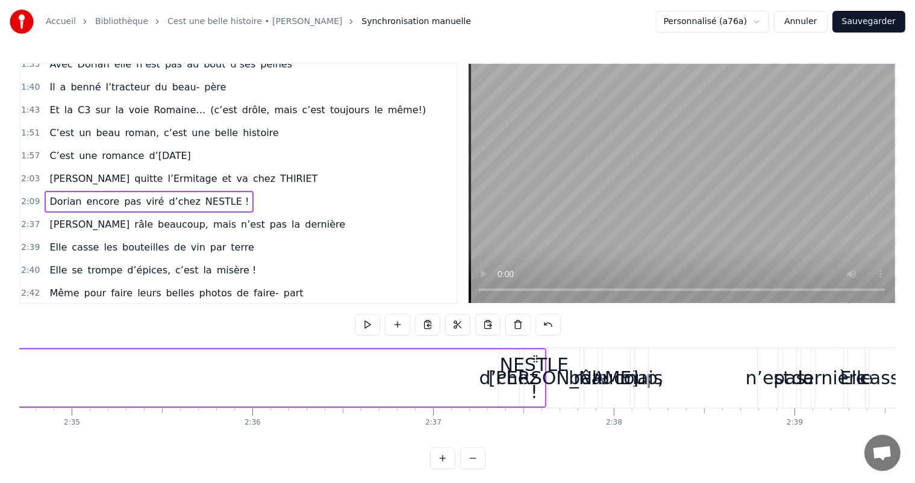
click at [507, 378] on div "NESTLE !" at bounding box center [534, 378] width 69 height 54
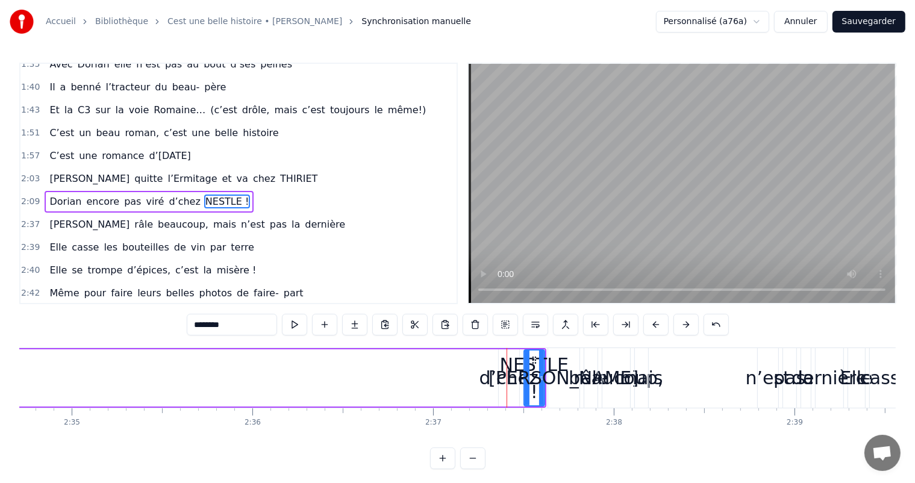
click at [502, 378] on div "d’chez" at bounding box center [508, 377] width 59 height 27
type input "******"
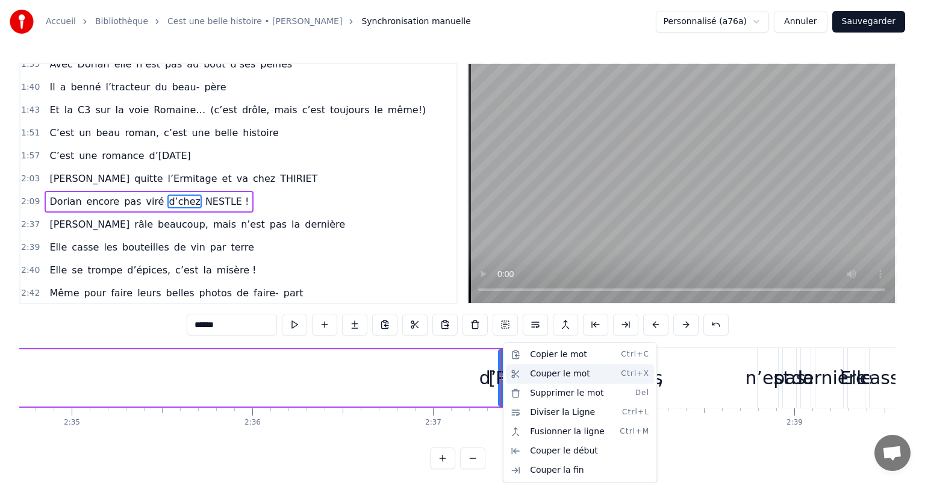
click at [545, 375] on div "Couper le mot Ctrl+X" at bounding box center [580, 373] width 148 height 19
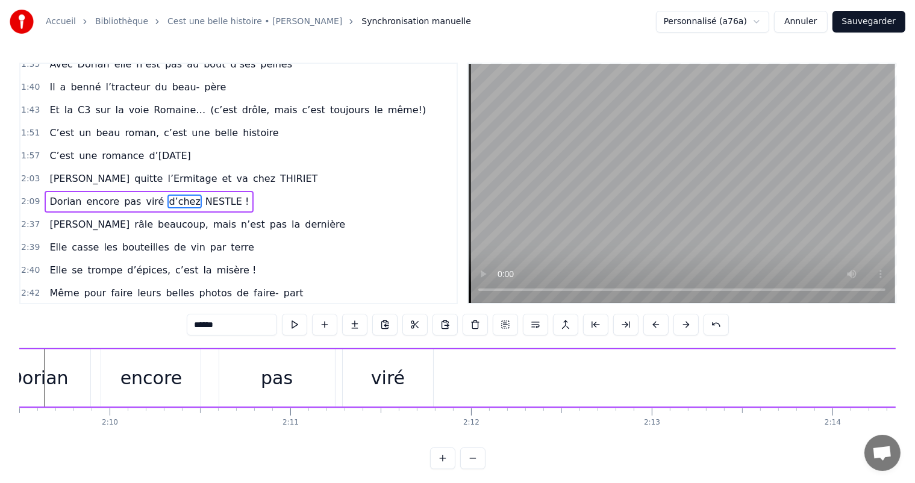
scroll to position [0, 23376]
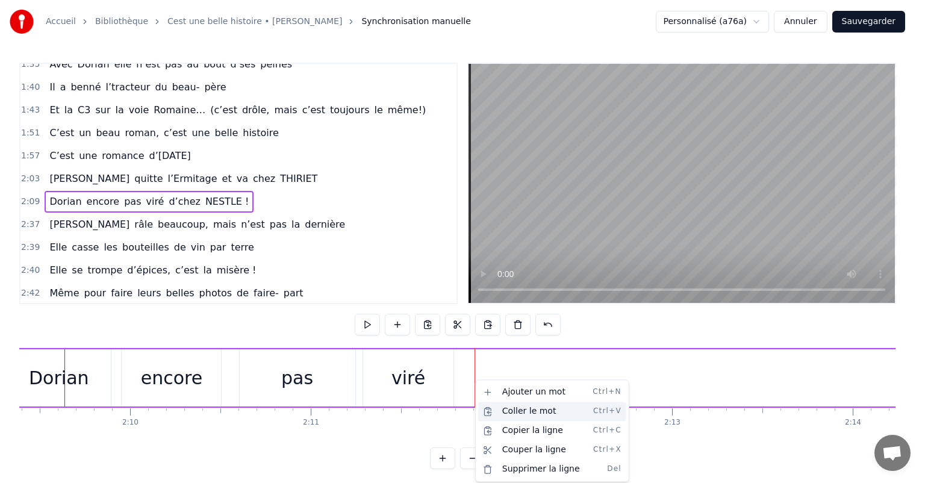
click at [511, 403] on div "Coller le mot Ctrl+V" at bounding box center [552, 411] width 148 height 19
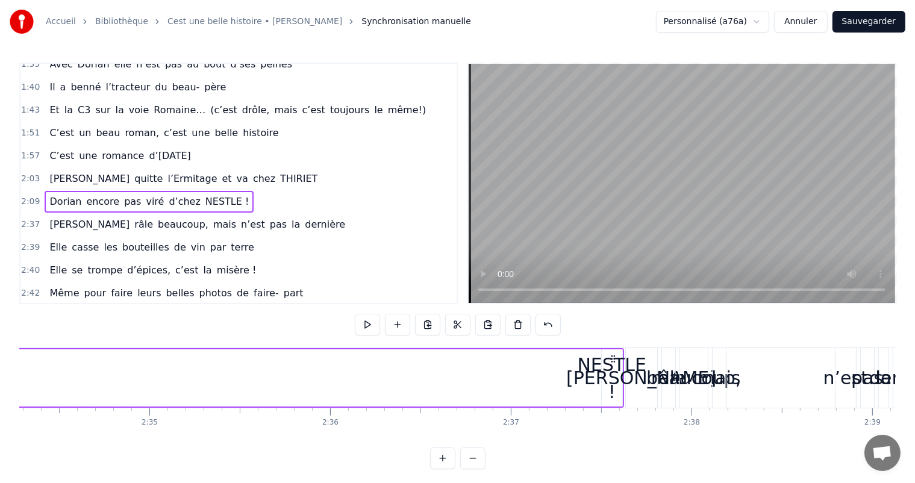
scroll to position [0, 27853]
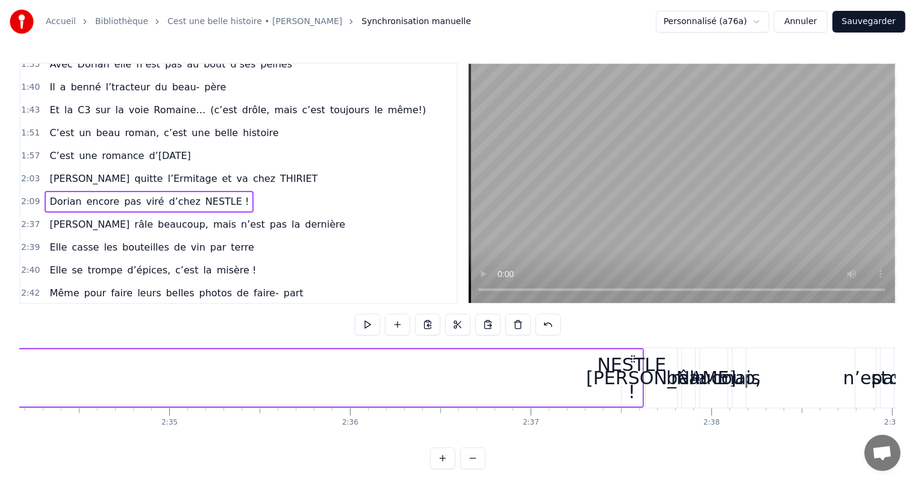
click at [621, 372] on div "NESTLE !" at bounding box center [631, 378] width 69 height 54
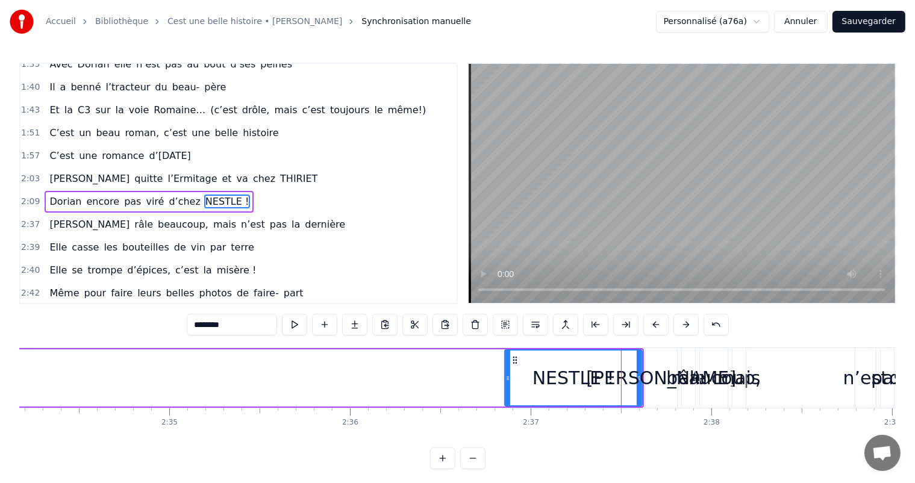
drag, startPoint x: 623, startPoint y: 371, endPoint x: 506, endPoint y: 367, distance: 116.9
click at [506, 367] on div at bounding box center [507, 377] width 5 height 55
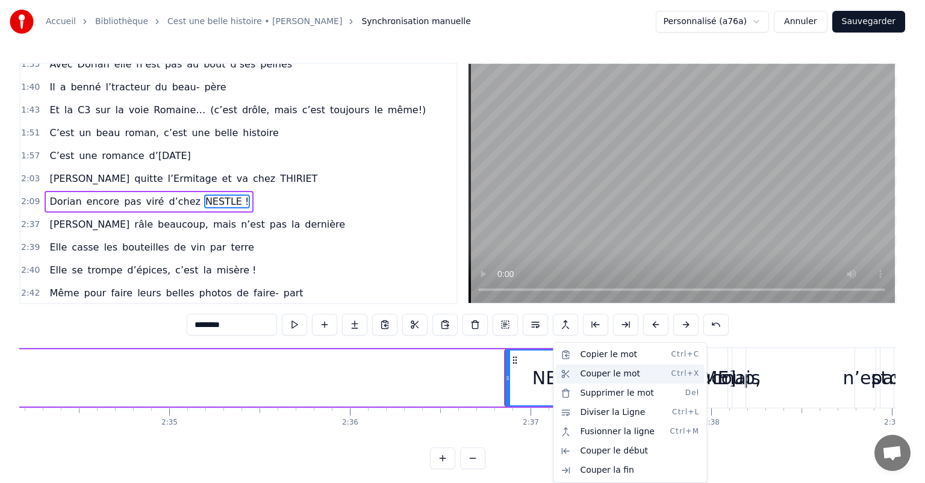
click at [600, 376] on div "Couper le mot Ctrl+X" at bounding box center [630, 373] width 148 height 19
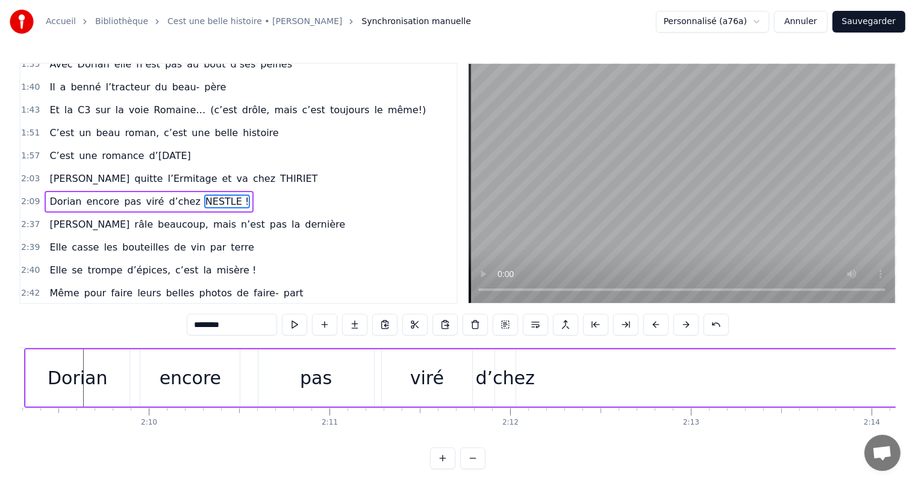
scroll to position [0, 23376]
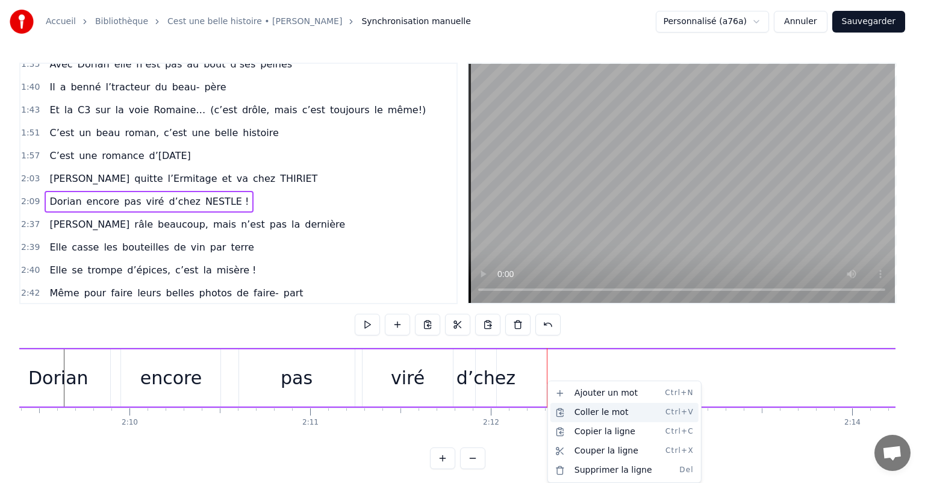
click at [587, 412] on div "Coller le mot Ctrl+V" at bounding box center [624, 412] width 148 height 19
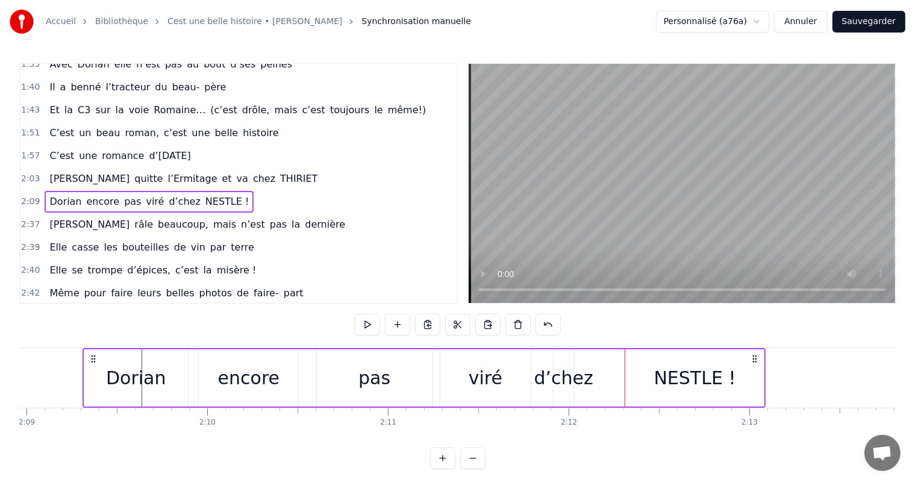
scroll to position [0, 23162]
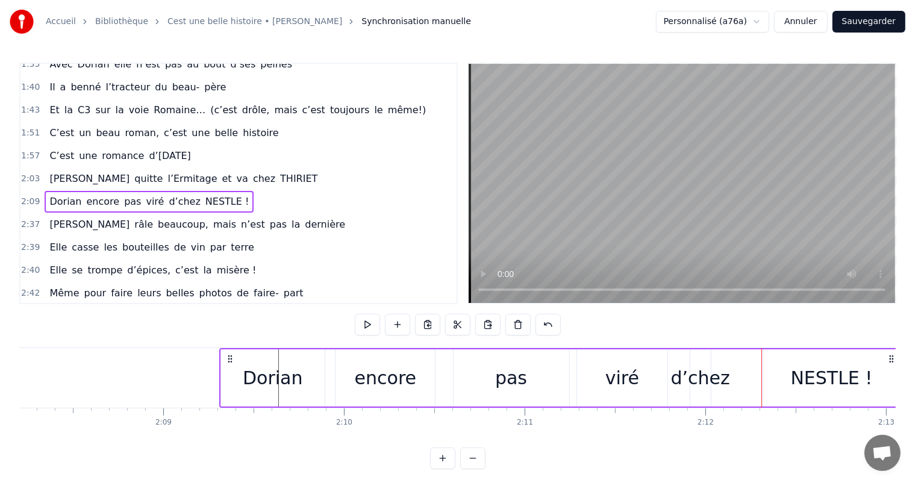
click at [370, 361] on div "encore" at bounding box center [384, 377] width 99 height 57
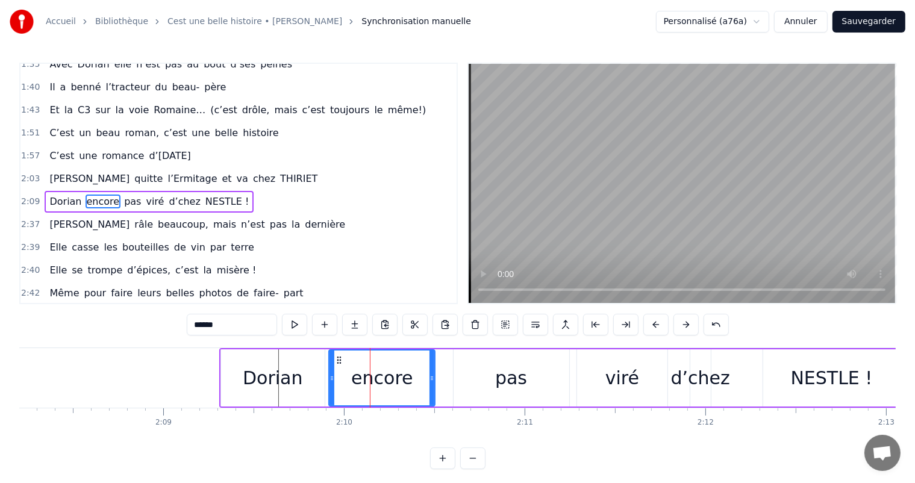
drag, startPoint x: 338, startPoint y: 361, endPoint x: 330, endPoint y: 361, distance: 8.4
click at [329, 361] on div at bounding box center [331, 377] width 5 height 55
drag, startPoint x: 429, startPoint y: 380, endPoint x: 407, endPoint y: 378, distance: 22.4
click at [408, 378] on icon at bounding box center [410, 378] width 5 height 10
click at [465, 378] on div "pas" at bounding box center [511, 377] width 116 height 57
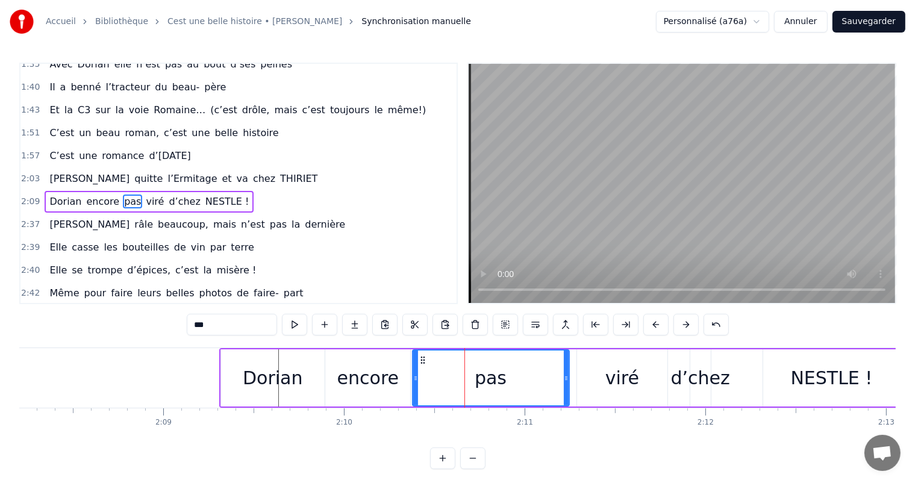
drag, startPoint x: 453, startPoint y: 376, endPoint x: 412, endPoint y: 373, distance: 41.1
click at [413, 373] on icon at bounding box center [415, 378] width 5 height 10
drag, startPoint x: 566, startPoint y: 373, endPoint x: 532, endPoint y: 374, distance: 33.7
click at [528, 373] on icon at bounding box center [530, 378] width 5 height 10
click at [605, 381] on div "viré" at bounding box center [622, 377] width 90 height 57
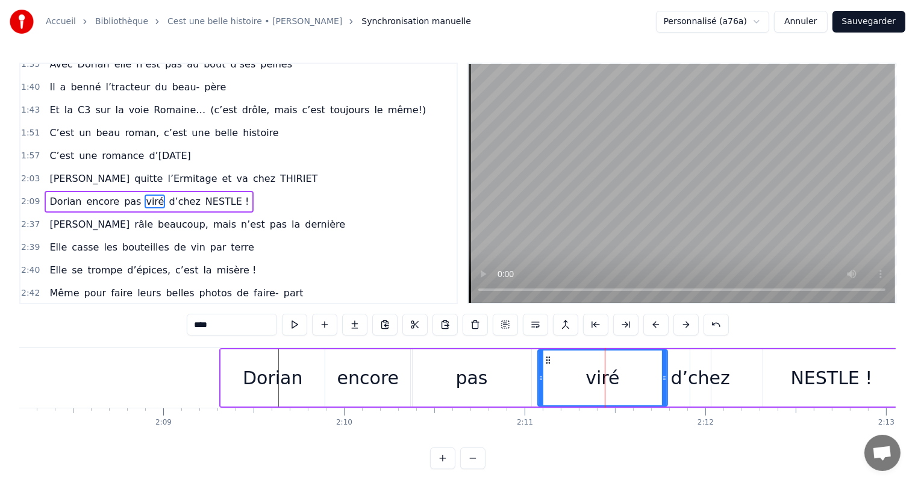
drag, startPoint x: 579, startPoint y: 378, endPoint x: 537, endPoint y: 383, distance: 42.4
click at [538, 383] on div at bounding box center [540, 377] width 5 height 55
drag, startPoint x: 664, startPoint y: 374, endPoint x: 642, endPoint y: 377, distance: 22.5
click at [619, 374] on icon at bounding box center [621, 378] width 5 height 10
click at [681, 385] on div "d’chez" at bounding box center [700, 377] width 59 height 27
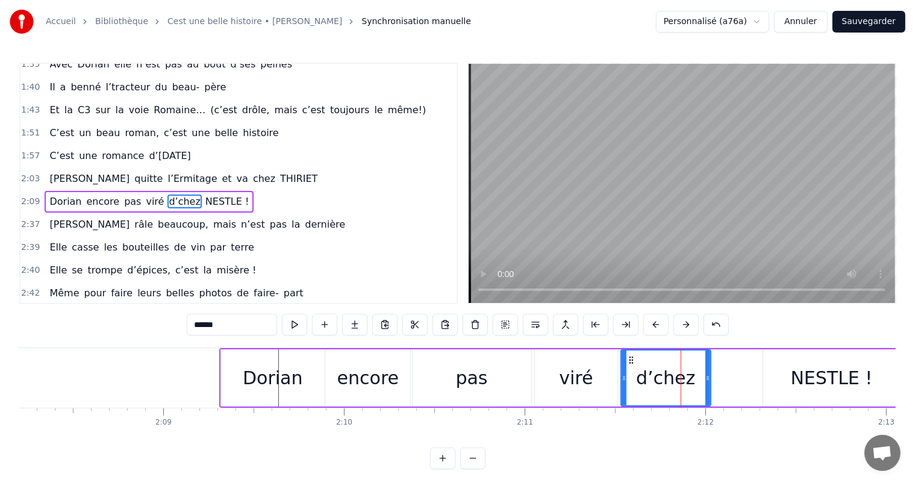
drag, startPoint x: 694, startPoint y: 376, endPoint x: 703, endPoint y: 379, distance: 10.1
click at [624, 376] on icon at bounding box center [623, 378] width 5 height 10
drag, startPoint x: 708, startPoint y: 378, endPoint x: 776, endPoint y: 375, distance: 68.1
click at [691, 378] on icon at bounding box center [692, 378] width 5 height 10
click at [813, 378] on div "NESTLE !" at bounding box center [832, 377] width 82 height 27
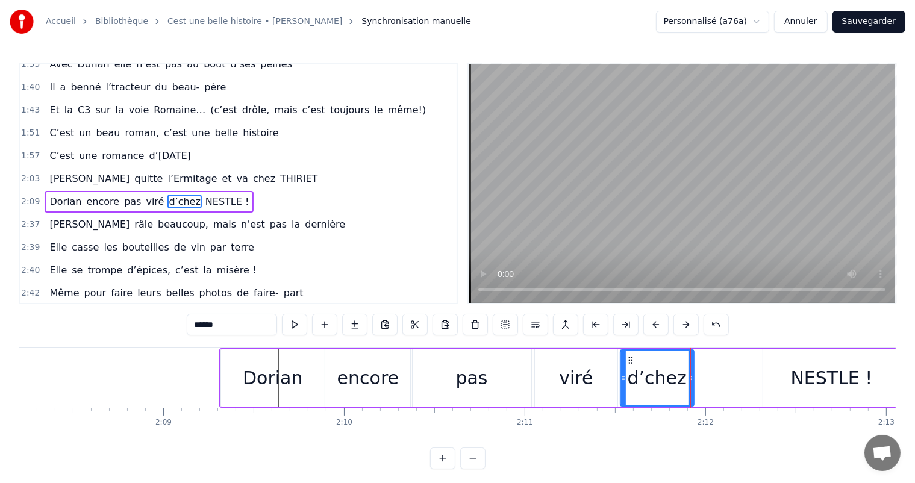
type input "********"
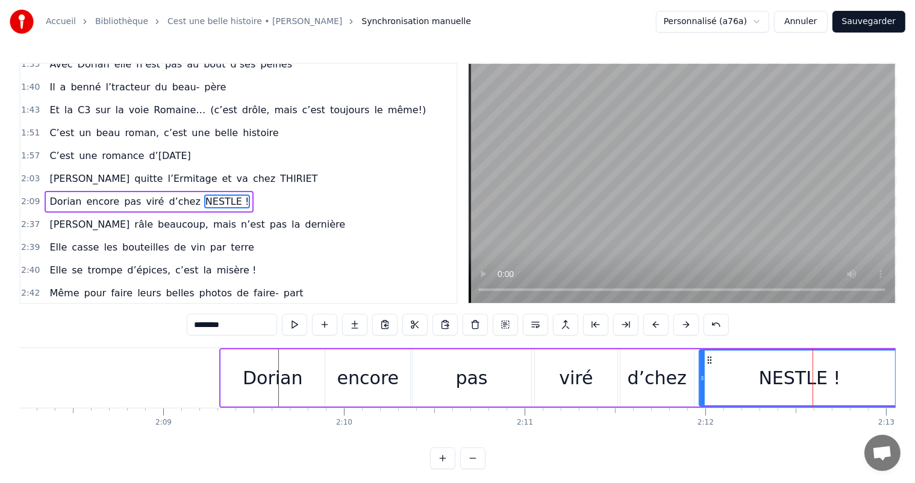
drag, startPoint x: 764, startPoint y: 376, endPoint x: 700, endPoint y: 378, distance: 63.9
click at [700, 378] on icon at bounding box center [702, 378] width 5 height 10
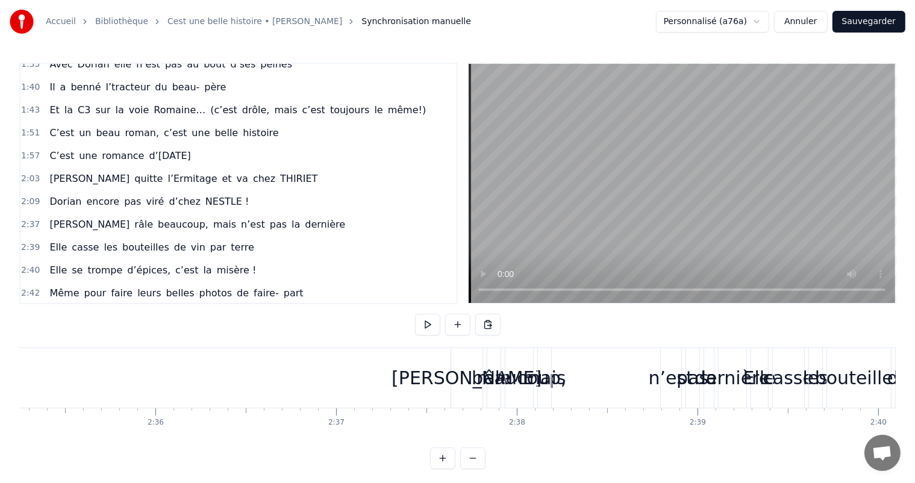
scroll to position [0, 27970]
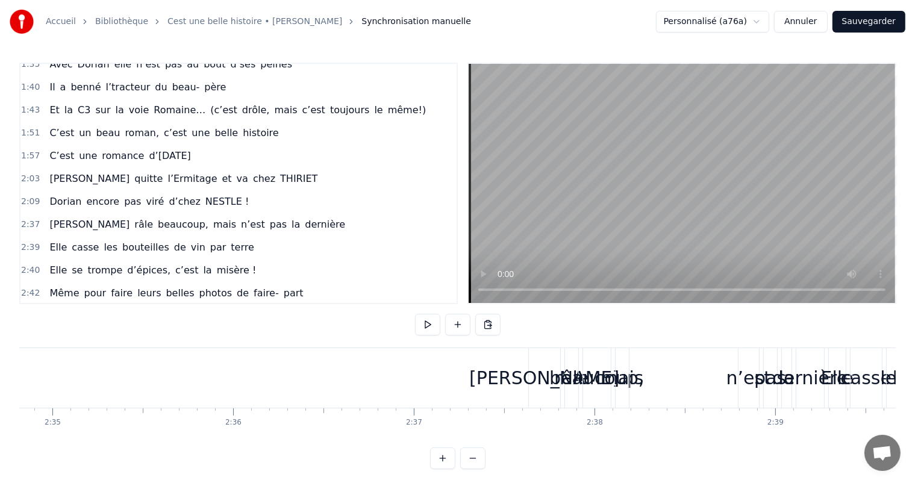
click at [535, 384] on div "[PERSON_NAME]" at bounding box center [544, 377] width 150 height 27
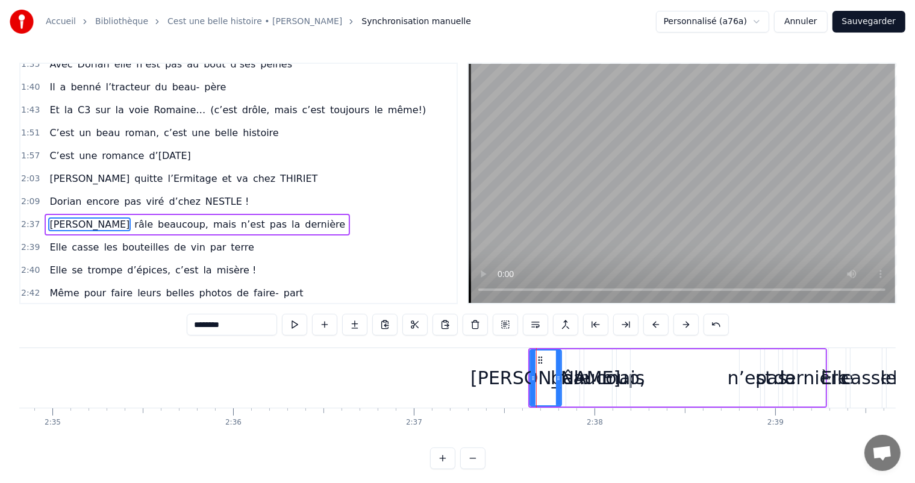
scroll to position [445, 0]
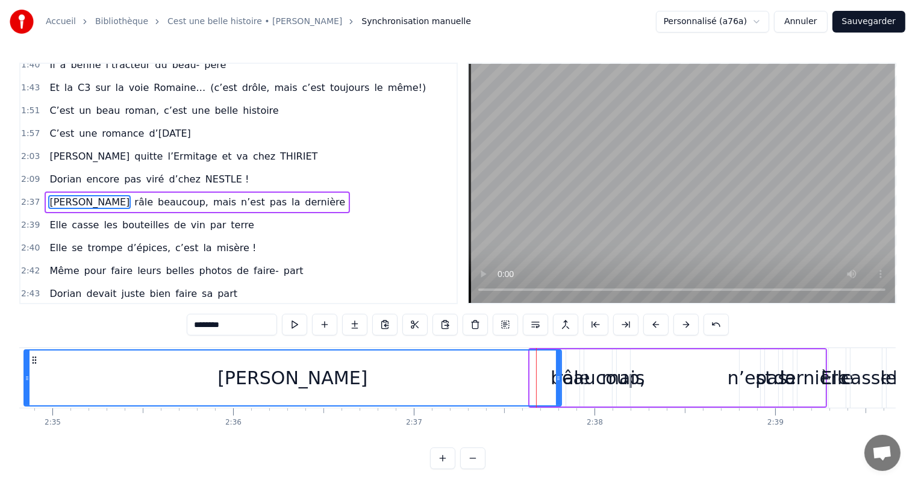
drag, startPoint x: 532, startPoint y: 376, endPoint x: 0, endPoint y: 366, distance: 531.8
click at [0, 366] on div "Accueil Bibliothèque Cest une belle histoire • Michel Fugain Synchronisation ma…" at bounding box center [457, 234] width 915 height 469
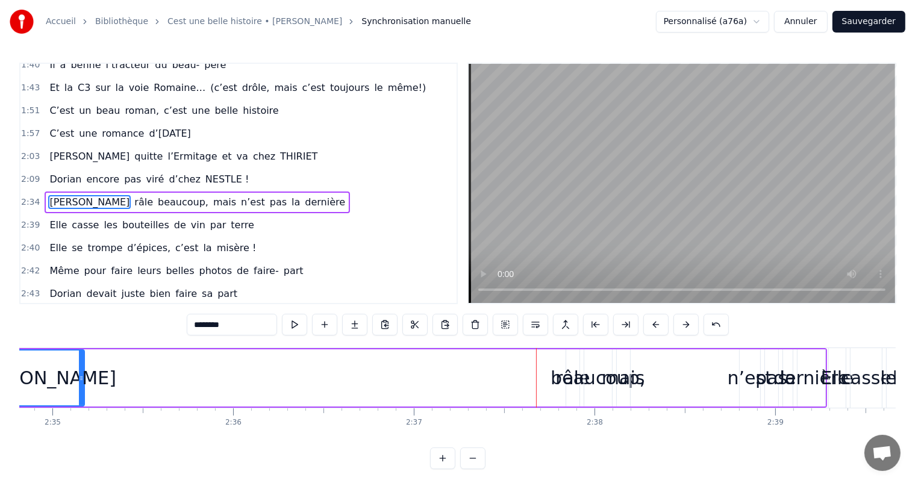
drag, startPoint x: 556, startPoint y: 378, endPoint x: 77, endPoint y: 385, distance: 479.4
click at [79, 385] on div at bounding box center [81, 377] width 5 height 55
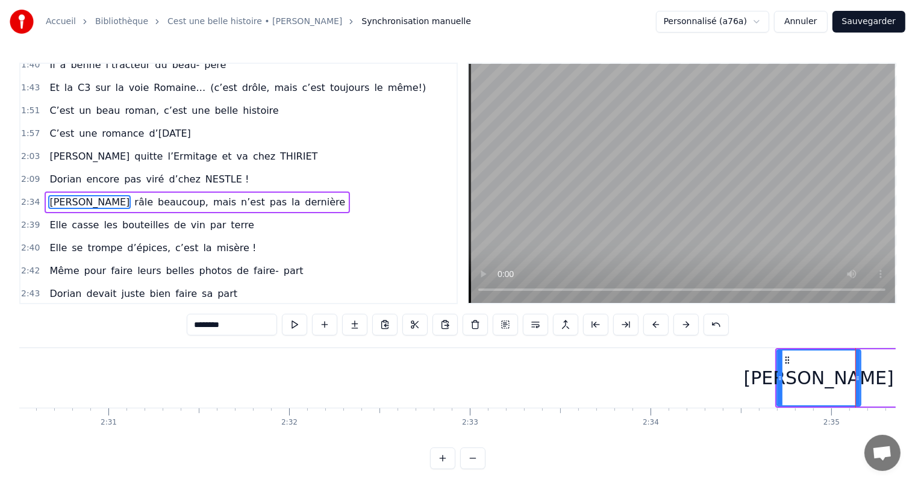
scroll to position [0, 27134]
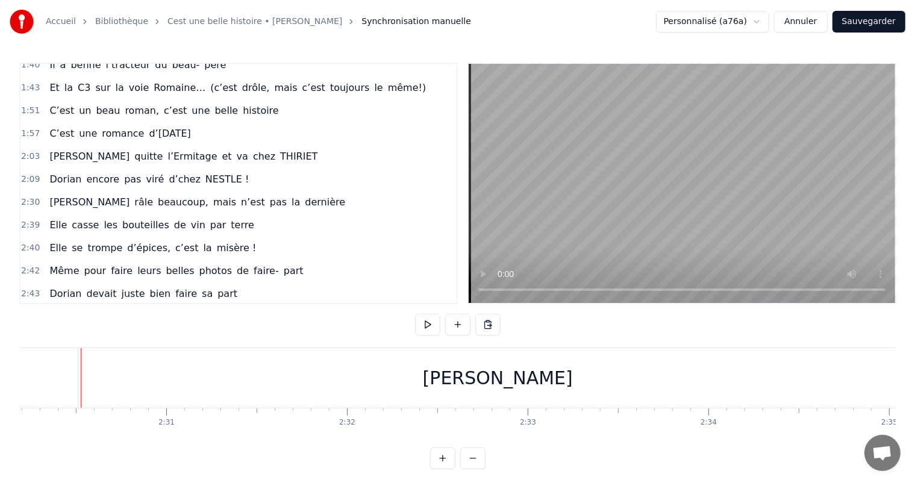
scroll to position [0, 27191]
click at [727, 395] on div "[PERSON_NAME]" at bounding box center [439, 378] width 839 height 60
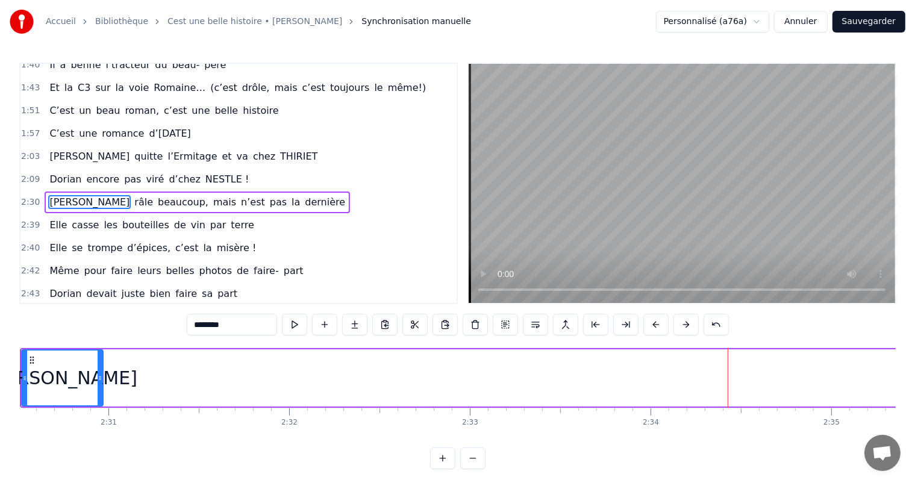
drag, startPoint x: 856, startPoint y: 379, endPoint x: 157, endPoint y: 345, distance: 699.4
click at [98, 345] on div "0:11 C’est 0:12 un beau roman, c’est une belle histoire 0:17 C’est une romance …" at bounding box center [457, 266] width 876 height 406
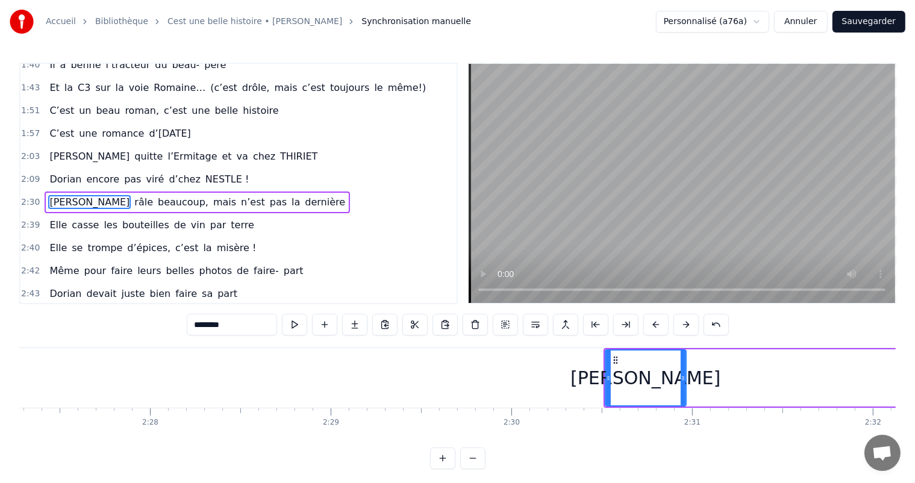
scroll to position [0, 26490]
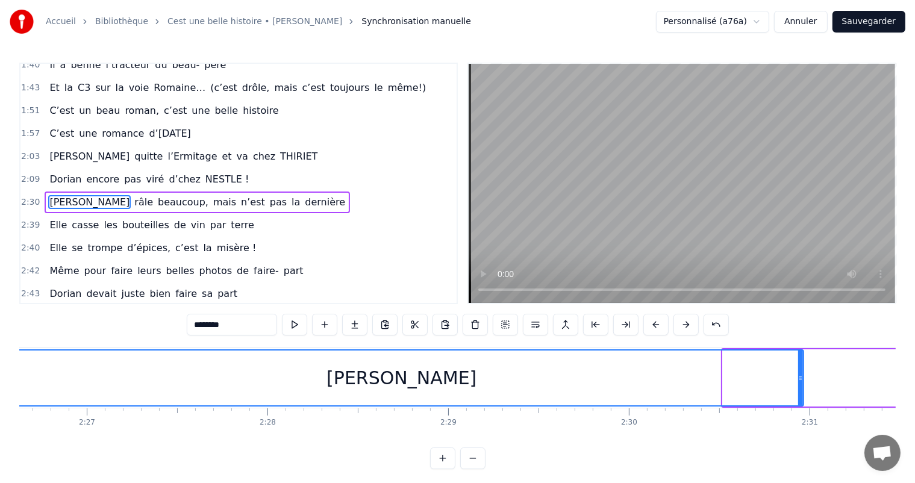
drag, startPoint x: 723, startPoint y: 383, endPoint x: 0, endPoint y: 379, distance: 722.7
click at [0, 379] on div "Accueil Bibliothèque Cest une belle histoire • Michel Fugain Synchronisation ma…" at bounding box center [457, 234] width 915 height 469
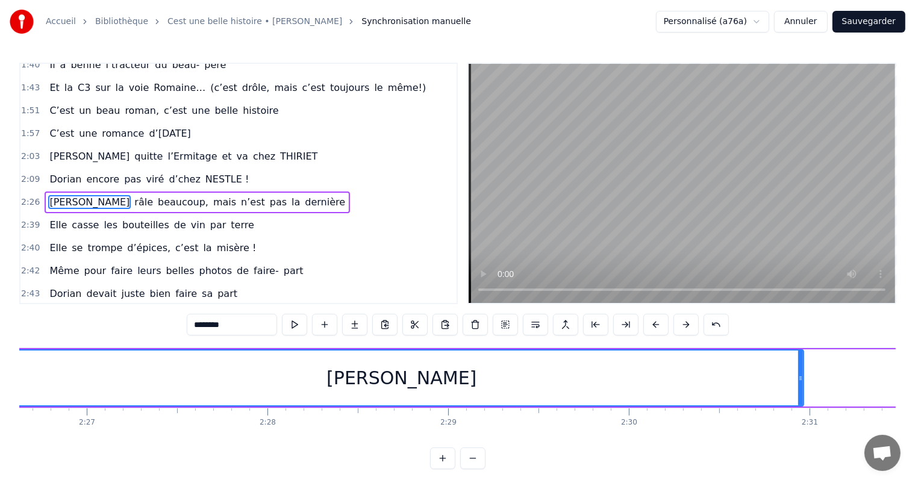
drag, startPoint x: 802, startPoint y: 378, endPoint x: 797, endPoint y: 389, distance: 12.7
click at [668, 383] on div "[PERSON_NAME]" at bounding box center [401, 377] width 805 height 57
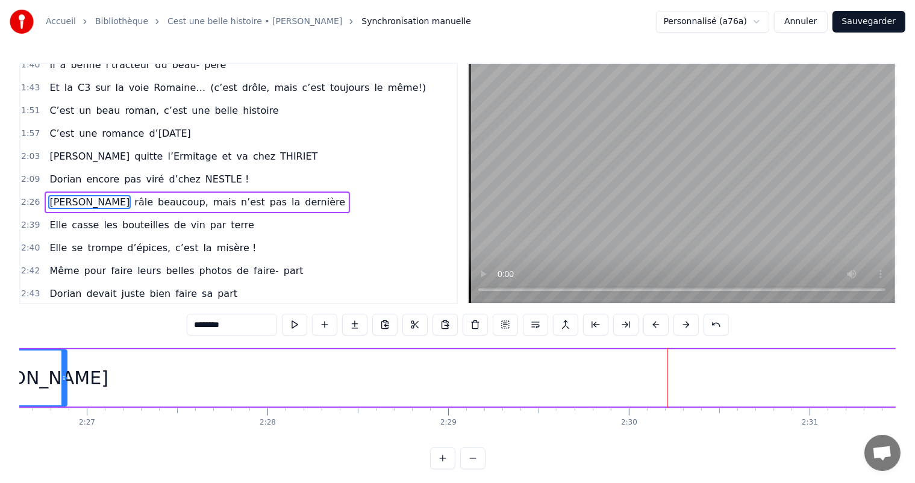
drag, startPoint x: 799, startPoint y: 379, endPoint x: 72, endPoint y: 389, distance: 727.5
click at [65, 389] on div at bounding box center [63, 377] width 5 height 55
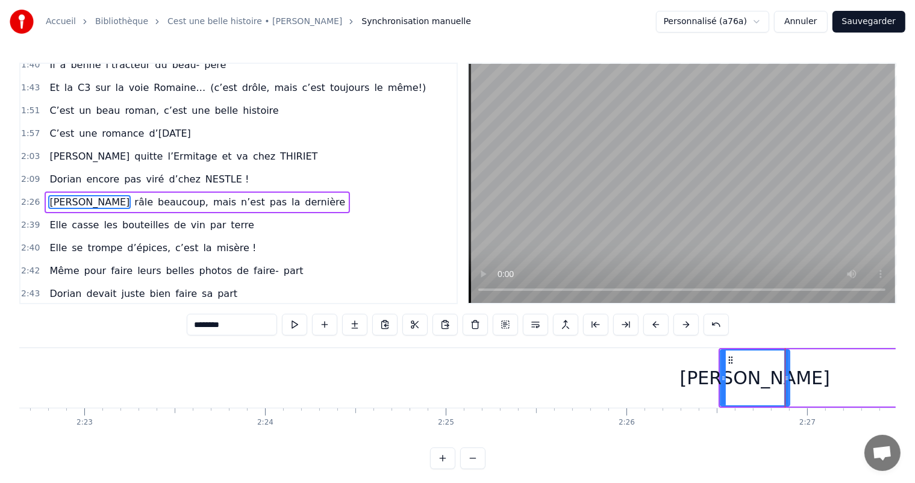
scroll to position [0, 25732]
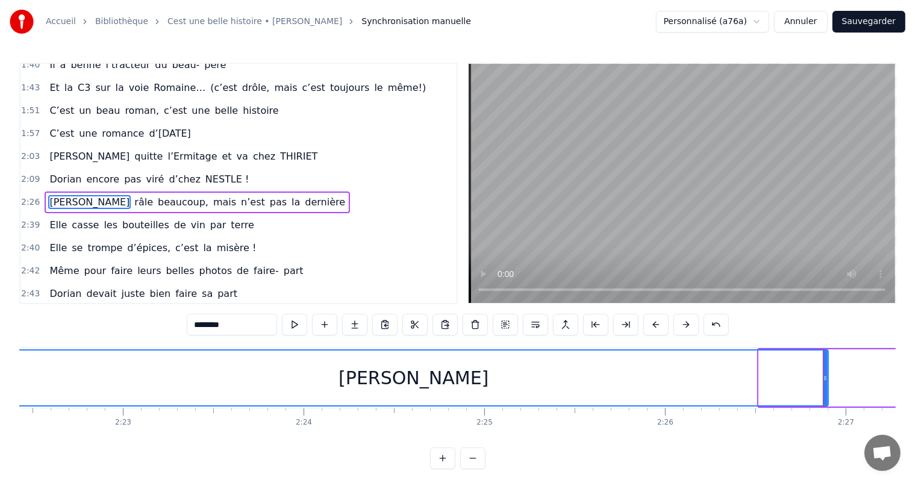
drag, startPoint x: 759, startPoint y: 379, endPoint x: 0, endPoint y: 360, distance: 759.6
click at [0, 360] on div "Accueil Bibliothèque Cest une belle histoire • Michel Fugain Synchronisation ma…" at bounding box center [457, 234] width 915 height 469
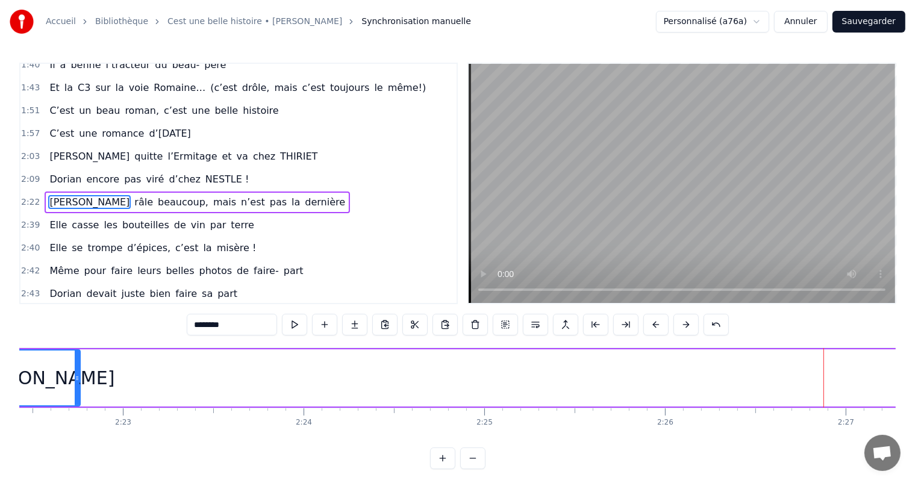
drag, startPoint x: 823, startPoint y: 376, endPoint x: 160, endPoint y: 372, distance: 662.5
click at [75, 370] on div at bounding box center [77, 377] width 5 height 55
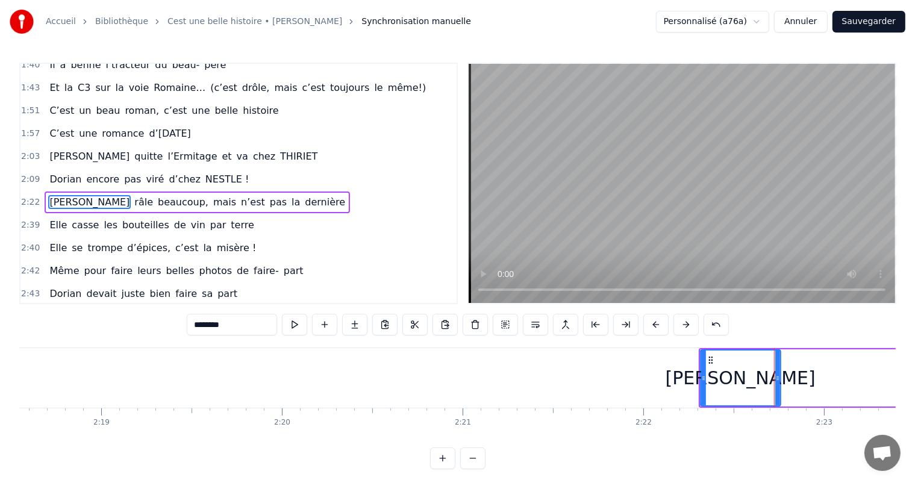
scroll to position [0, 24992]
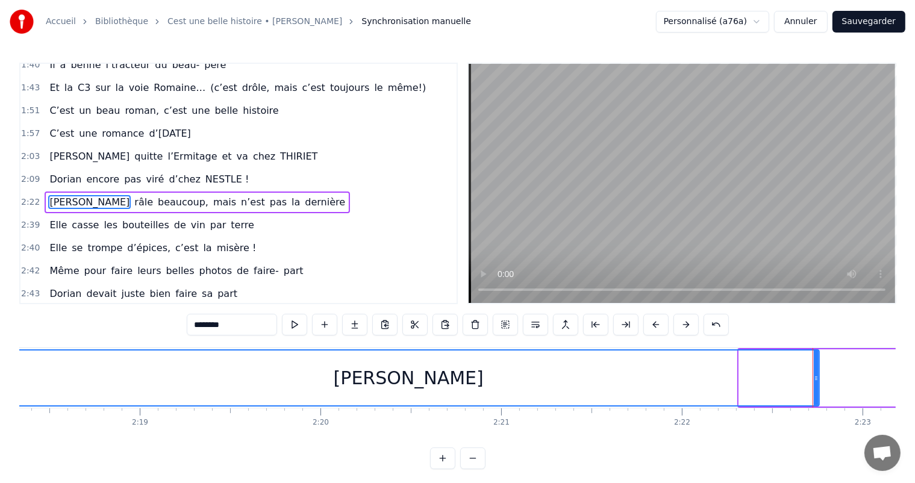
drag, startPoint x: 741, startPoint y: 375, endPoint x: 0, endPoint y: 359, distance: 740.9
click at [0, 359] on div "Accueil Bibliothèque Cest une belle histoire • Michel Fugain Synchronisation ma…" at bounding box center [457, 234] width 915 height 469
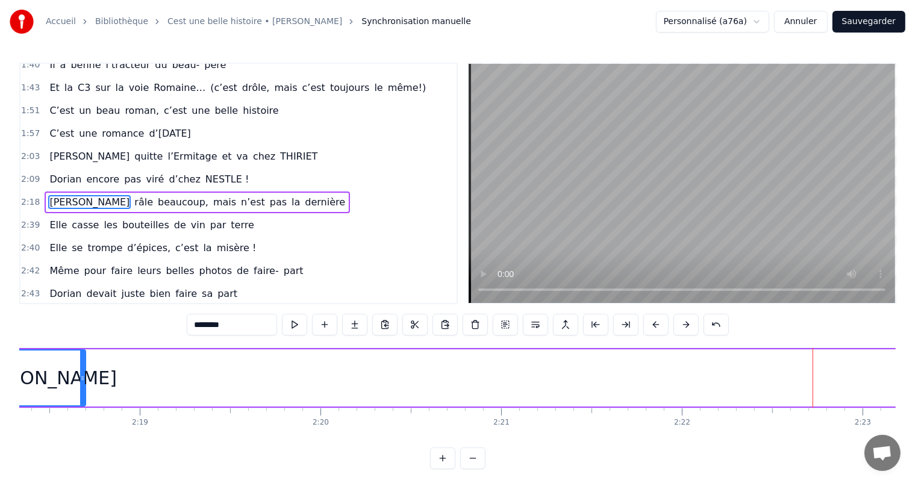
drag, startPoint x: 815, startPoint y: 372, endPoint x: 80, endPoint y: 363, distance: 735.4
click at [80, 363] on div at bounding box center [82, 377] width 5 height 55
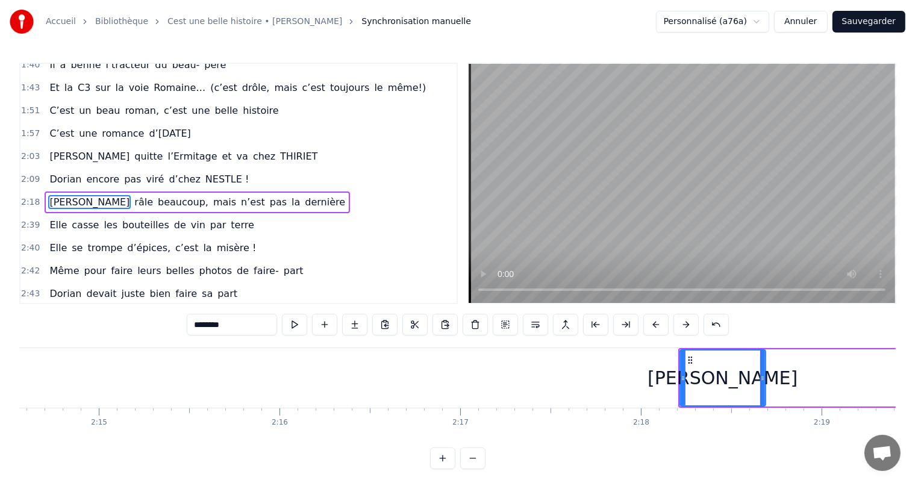
scroll to position [0, 24272]
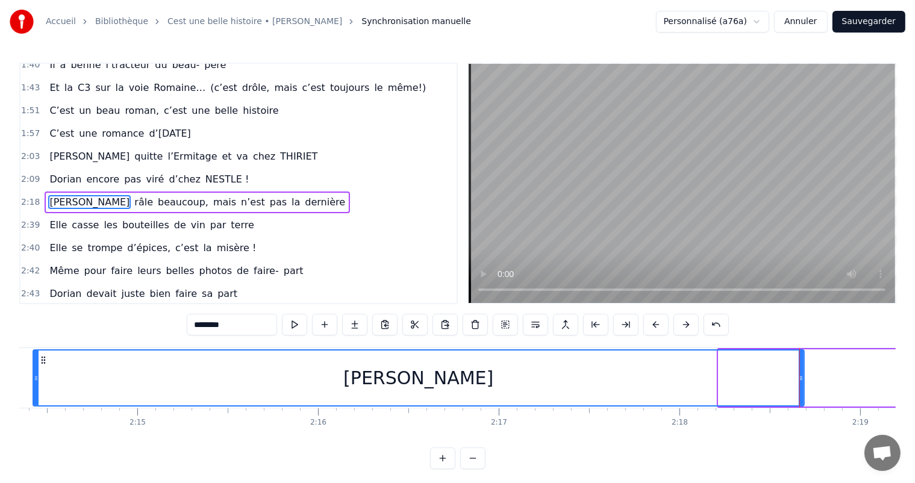
drag, startPoint x: 720, startPoint y: 376, endPoint x: 35, endPoint y: 380, distance: 685.3
click at [35, 380] on icon at bounding box center [36, 378] width 5 height 10
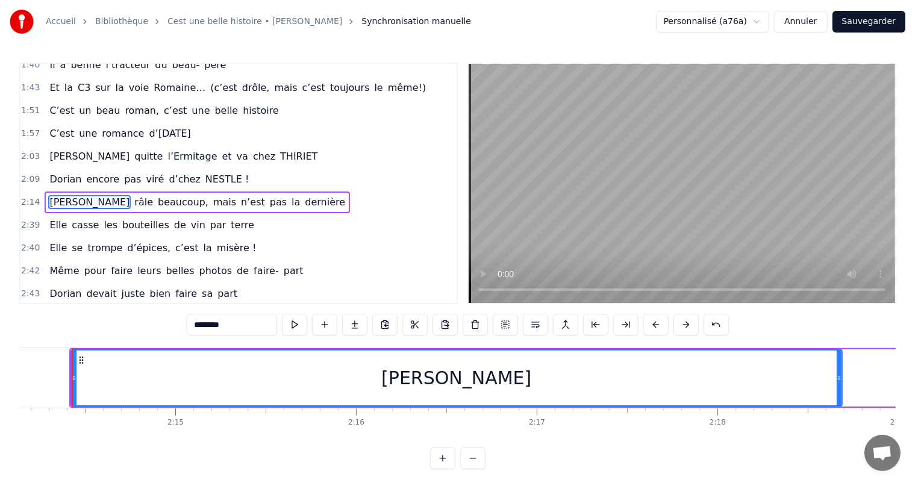
scroll to position [0, 24226]
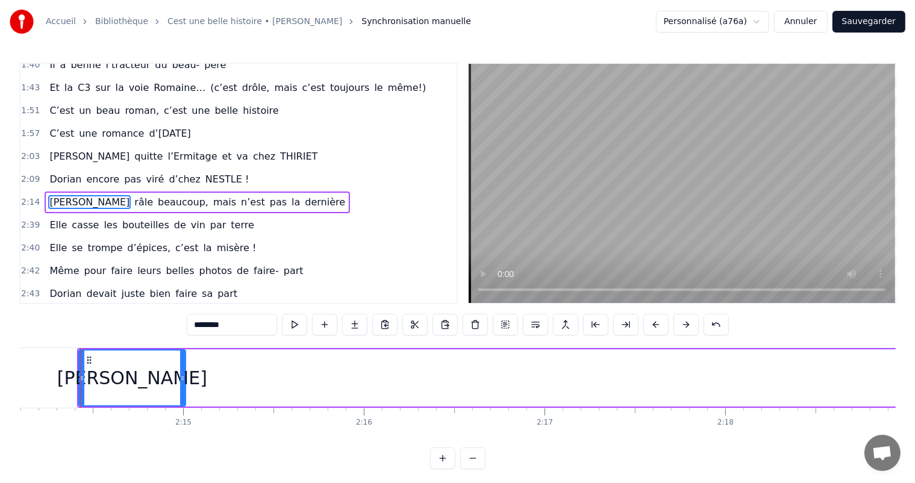
drag, startPoint x: 846, startPoint y: 379, endPoint x: 179, endPoint y: 390, distance: 666.8
click at [180, 390] on div at bounding box center [182, 377] width 5 height 55
drag, startPoint x: 79, startPoint y: 374, endPoint x: 193, endPoint y: 373, distance: 113.8
click at [77, 373] on icon at bounding box center [79, 378] width 5 height 10
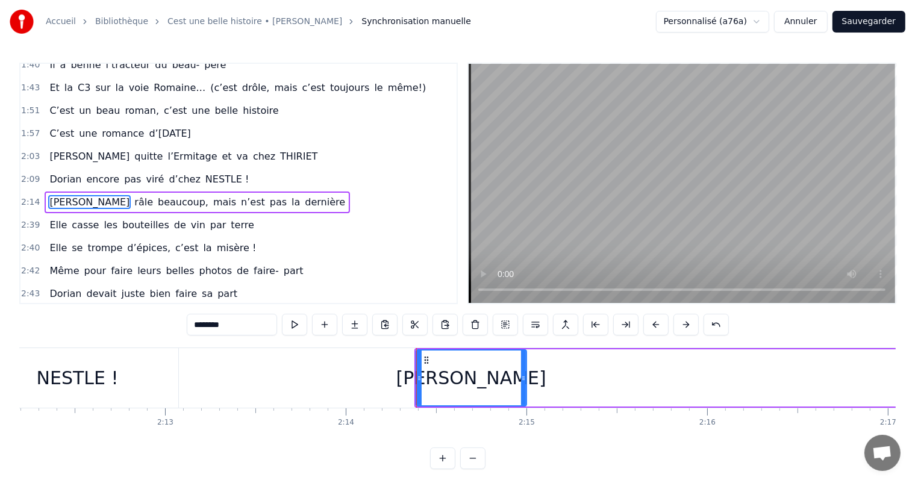
scroll to position [0, 23805]
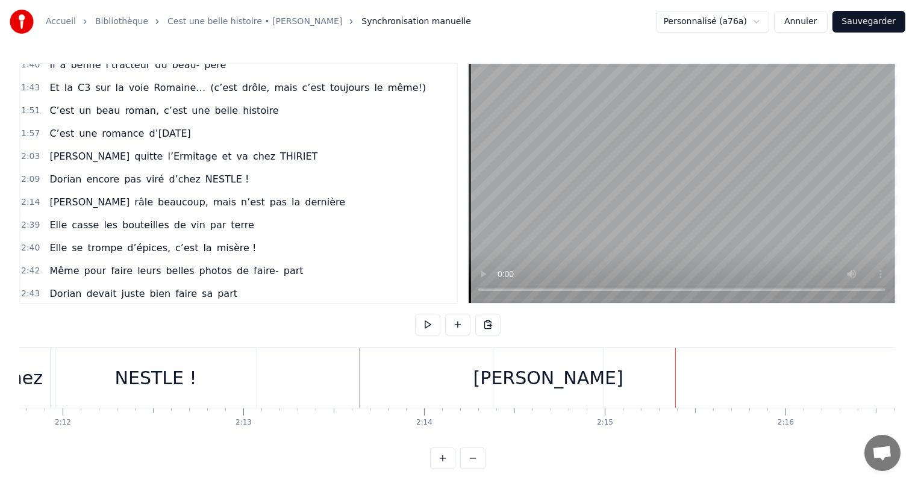
click at [579, 385] on div "[PERSON_NAME]" at bounding box center [548, 378] width 110 height 60
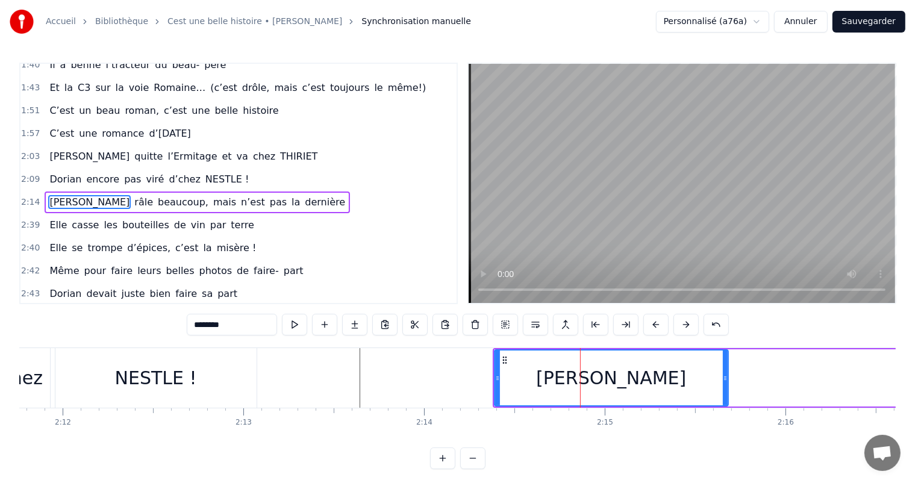
drag, startPoint x: 602, startPoint y: 383, endPoint x: 579, endPoint y: 364, distance: 29.9
click at [726, 390] on div at bounding box center [725, 377] width 5 height 55
click at [498, 378] on div "[PERSON_NAME]" at bounding box center [612, 377] width 236 height 57
drag, startPoint x: 499, startPoint y: 378, endPoint x: 573, endPoint y: 382, distance: 74.2
click at [576, 384] on div "[PERSON_NAME]" at bounding box center [612, 377] width 234 height 55
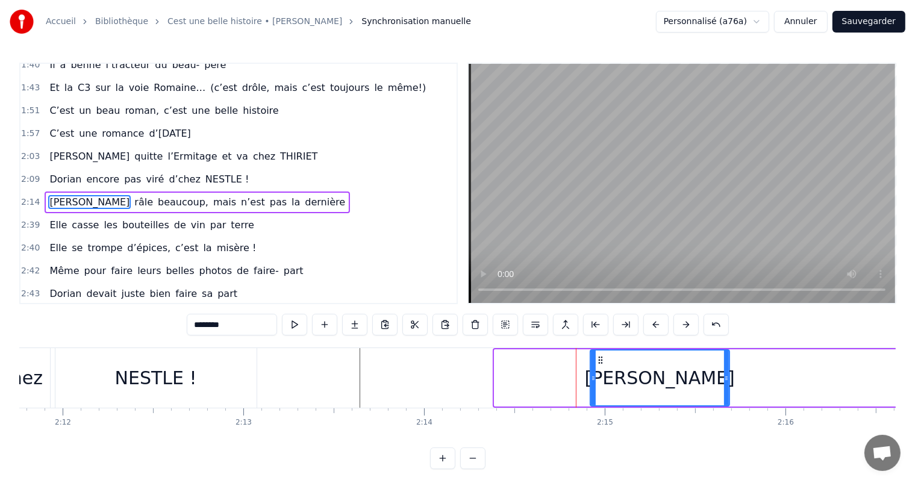
drag, startPoint x: 494, startPoint y: 376, endPoint x: 596, endPoint y: 393, distance: 103.2
click at [596, 393] on div at bounding box center [593, 377] width 5 height 55
click at [232, 363] on div "NESTLE !" at bounding box center [155, 378] width 201 height 60
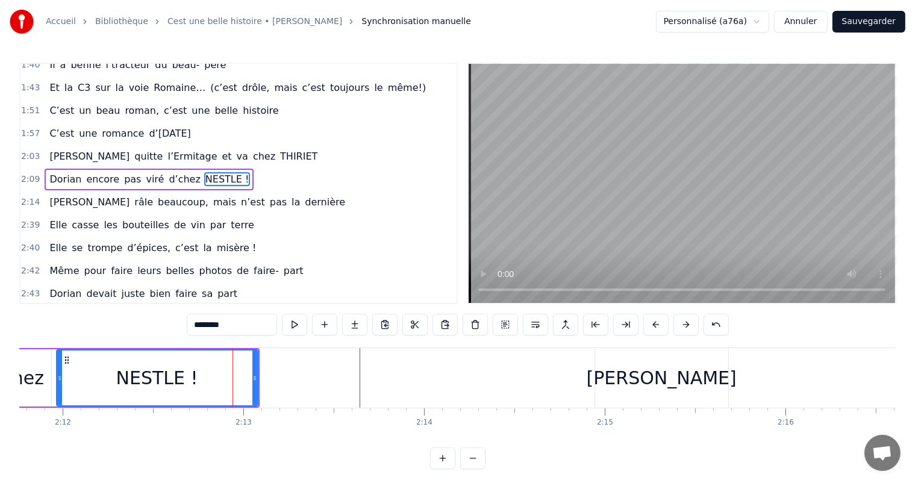
scroll to position [423, 0]
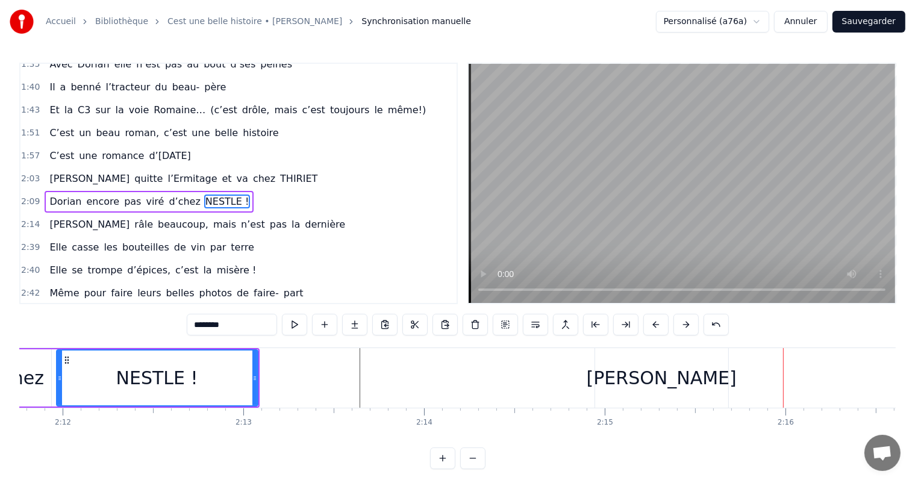
click at [650, 387] on div "[PERSON_NAME]" at bounding box center [662, 377] width 150 height 27
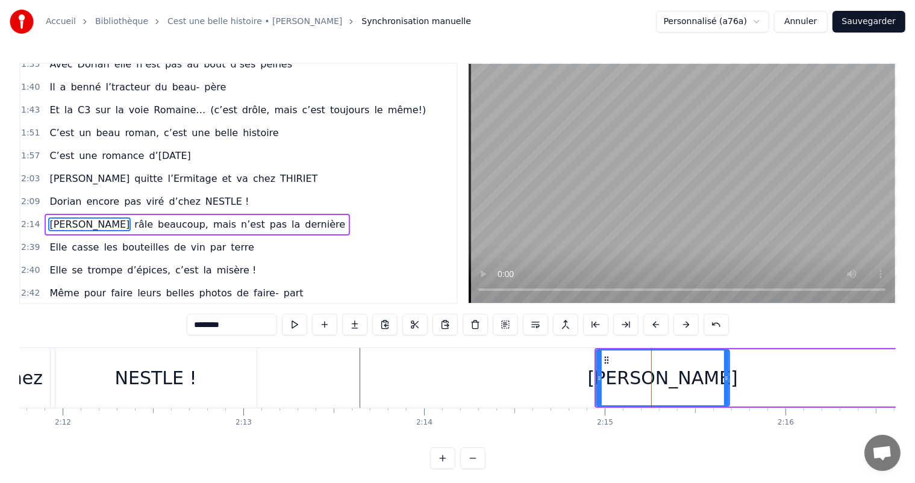
scroll to position [445, 0]
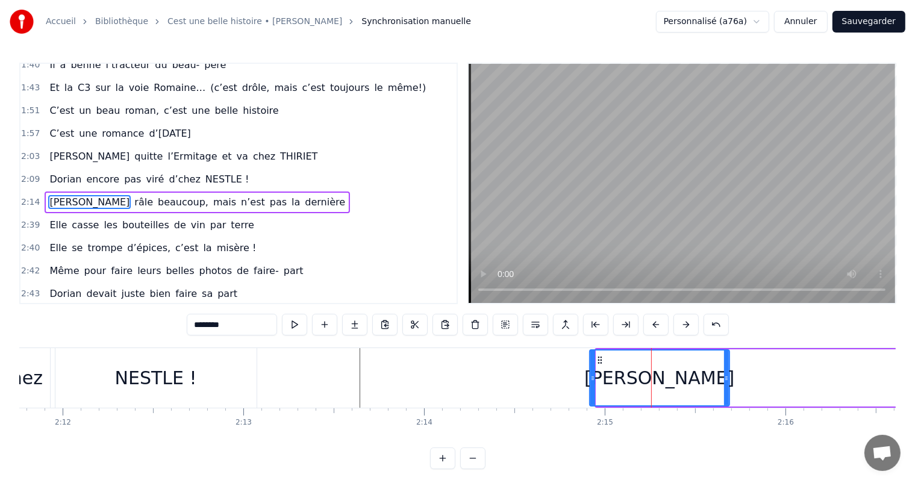
drag, startPoint x: 597, startPoint y: 373, endPoint x: 588, endPoint y: 370, distance: 9.7
click at [590, 372] on div at bounding box center [592, 377] width 5 height 55
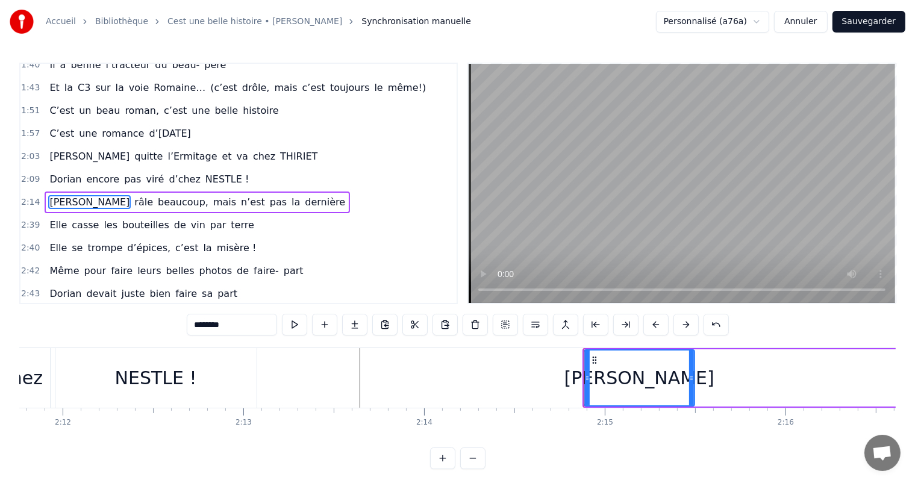
drag, startPoint x: 726, startPoint y: 374, endPoint x: 682, endPoint y: 383, distance: 45.5
click at [689, 375] on icon at bounding box center [691, 378] width 5 height 10
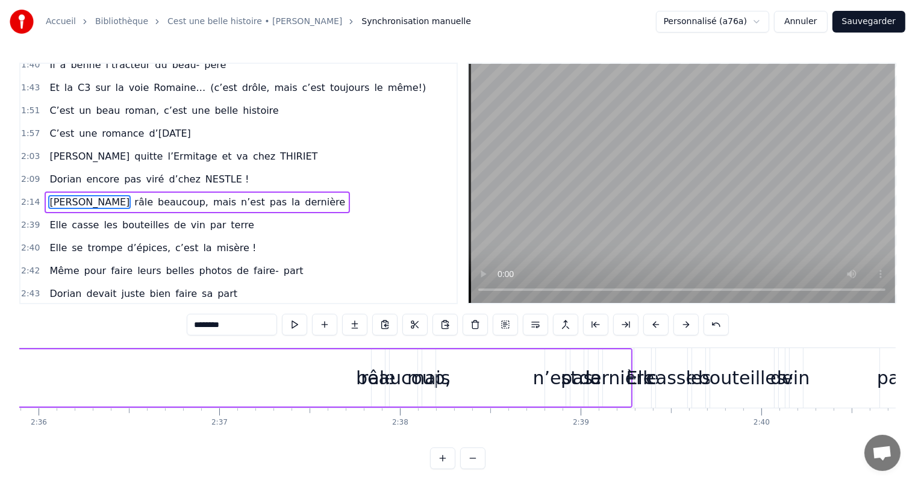
scroll to position [0, 28106]
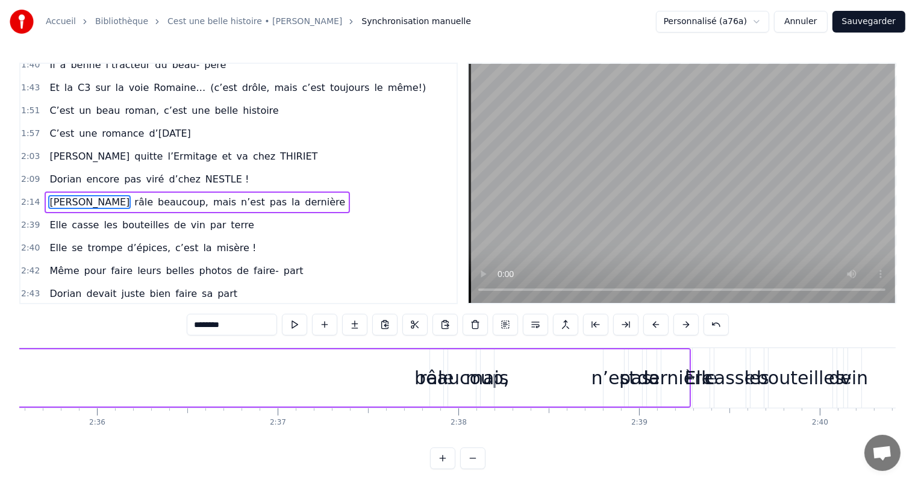
click at [429, 380] on div "beaucoup," at bounding box center [461, 377] width 95 height 27
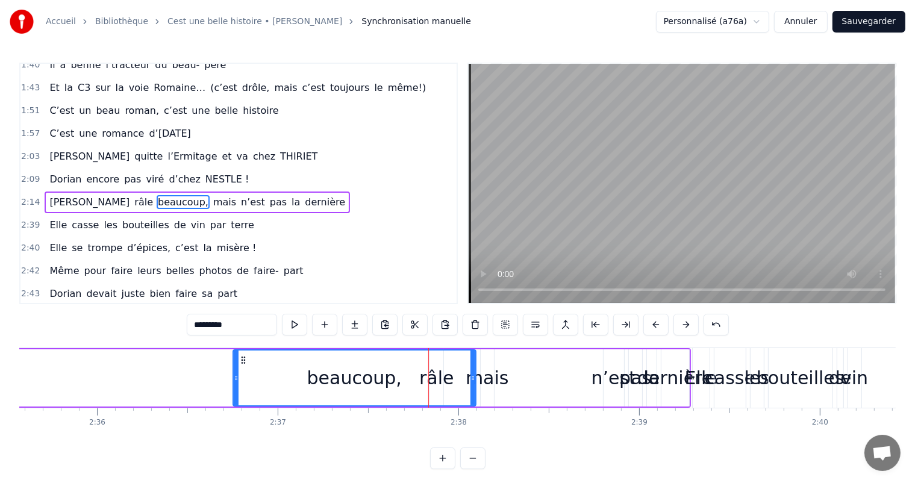
drag, startPoint x: 450, startPoint y: 379, endPoint x: 235, endPoint y: 373, distance: 215.1
click at [235, 373] on icon at bounding box center [236, 378] width 5 height 10
click at [441, 376] on div "beaucoup," at bounding box center [354, 377] width 241 height 55
drag, startPoint x: 475, startPoint y: 376, endPoint x: 367, endPoint y: 380, distance: 107.9
click at [367, 380] on div "beaucoup," at bounding box center [354, 377] width 244 height 57
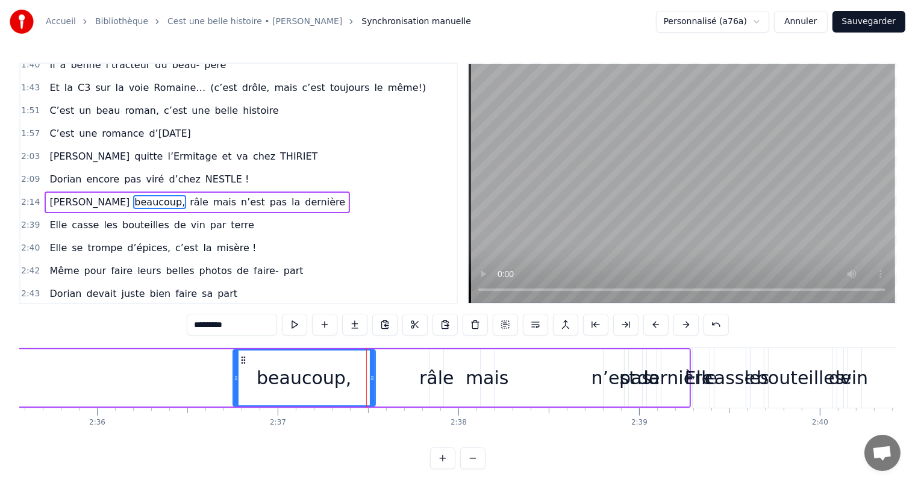
drag, startPoint x: 474, startPoint y: 374, endPoint x: 376, endPoint y: 375, distance: 98.2
click at [373, 375] on icon at bounding box center [372, 378] width 5 height 10
click at [435, 376] on div "râle" at bounding box center [436, 377] width 35 height 27
type input "****"
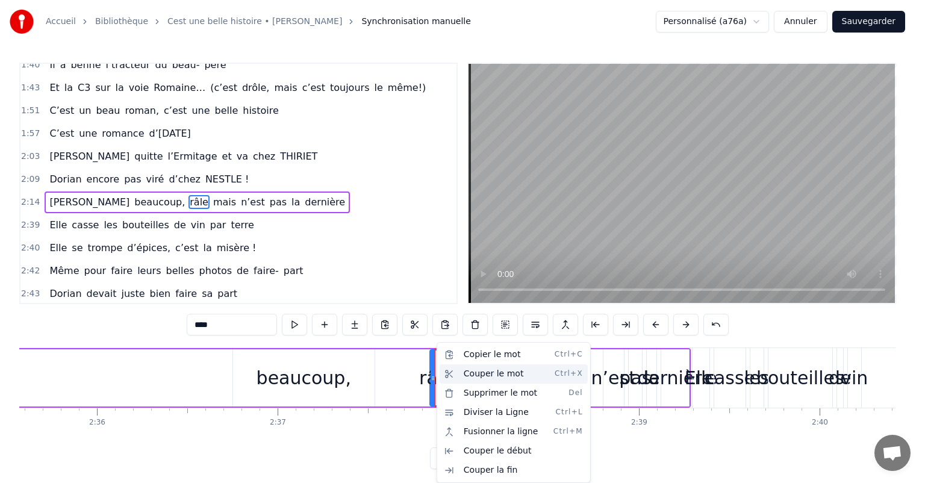
click at [506, 376] on div "Couper le mot Ctrl+X" at bounding box center [514, 373] width 148 height 19
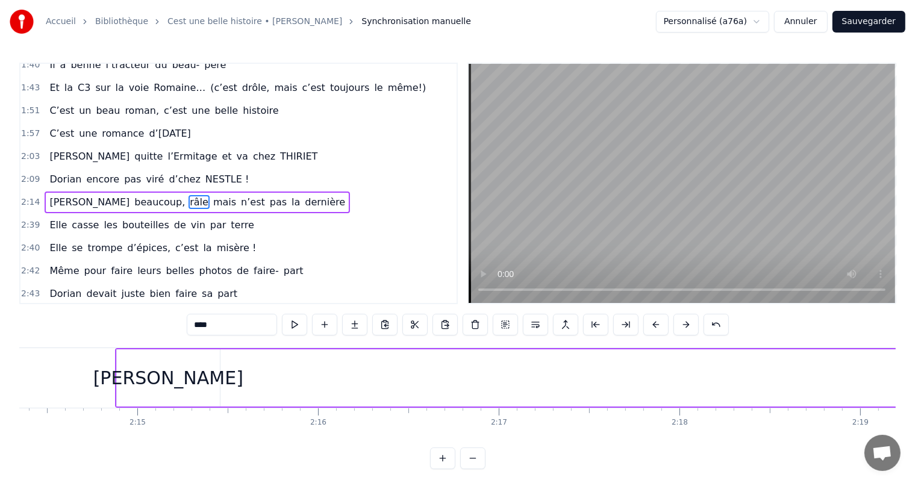
scroll to position [0, 24116]
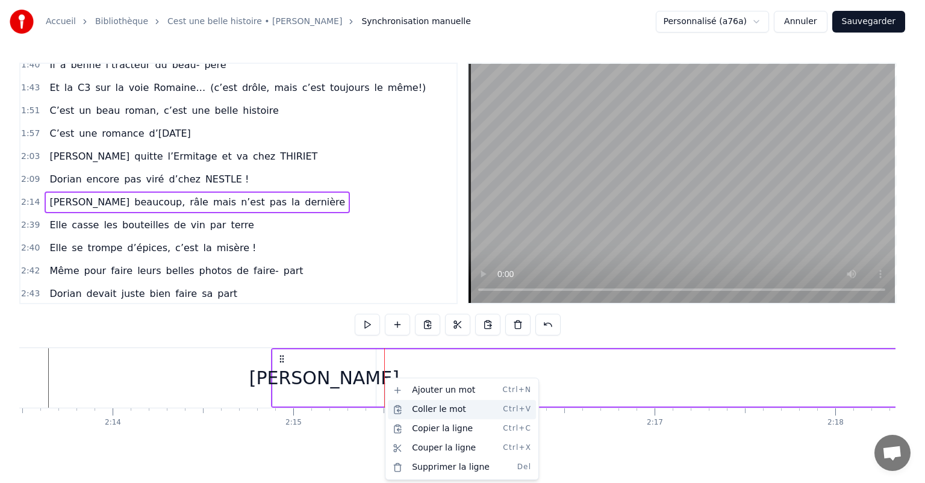
click at [423, 408] on div "Coller le mot Ctrl+V" at bounding box center [462, 409] width 148 height 19
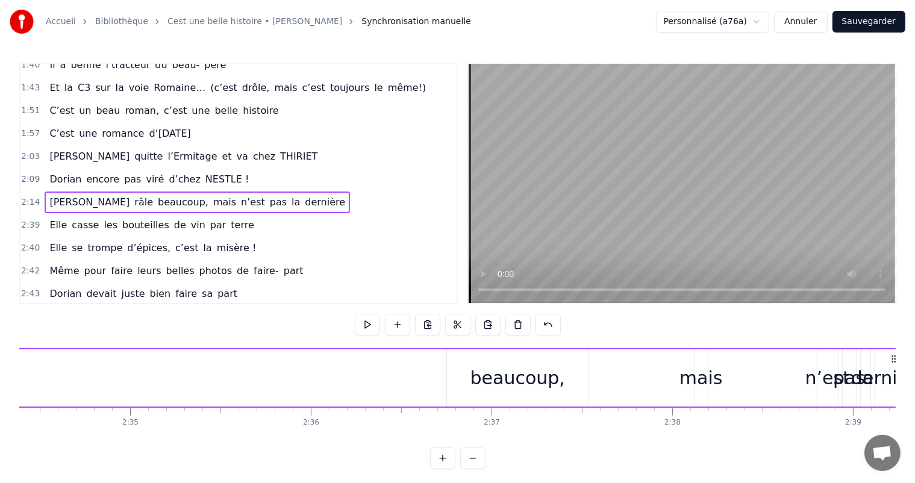
scroll to position [0, 27912]
click at [498, 390] on div "beaucoup," at bounding box center [498, 377] width 95 height 27
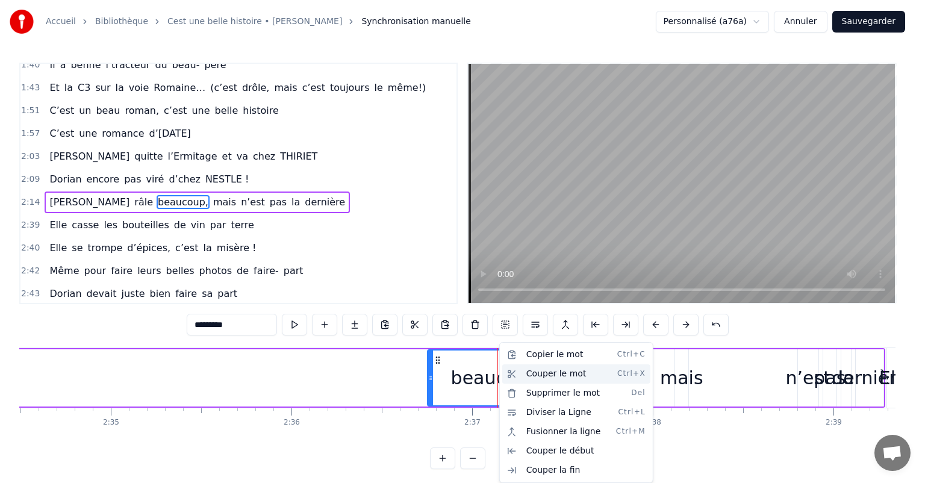
click at [541, 372] on div "Couper le mot Ctrl+X" at bounding box center [576, 373] width 148 height 19
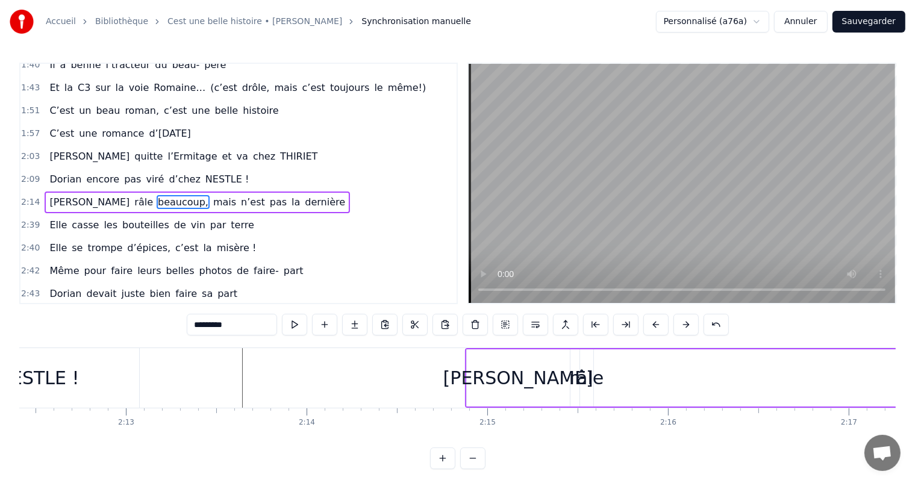
scroll to position [0, 23980]
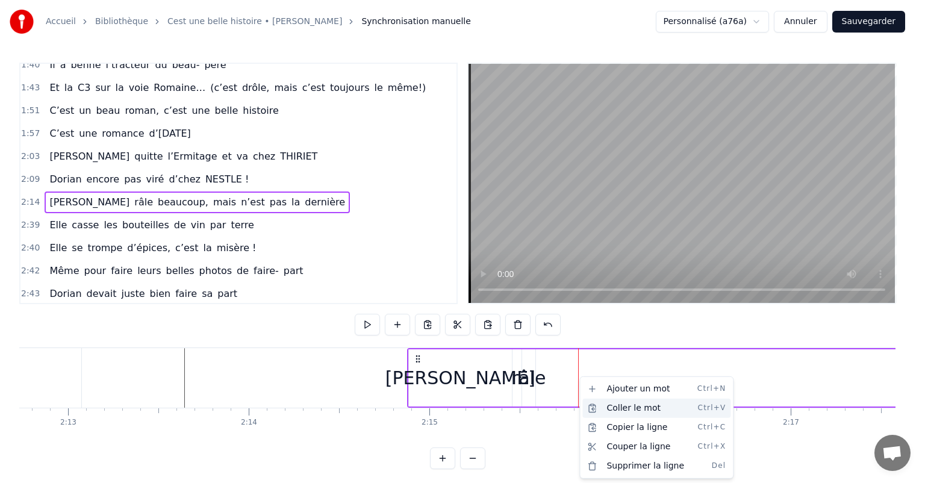
click at [609, 404] on div "Coller le mot Ctrl+V" at bounding box center [656, 408] width 148 height 19
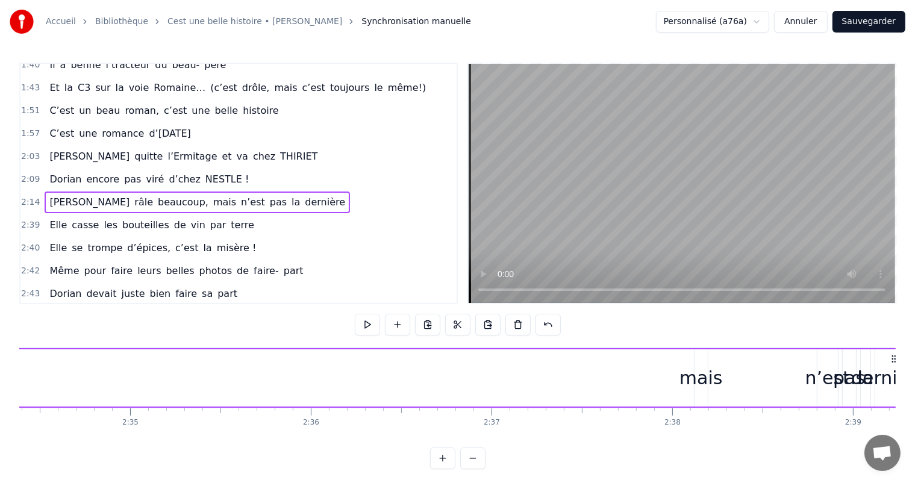
scroll to position [0, 27912]
click at [683, 373] on div "mais" at bounding box center [681, 377] width 43 height 27
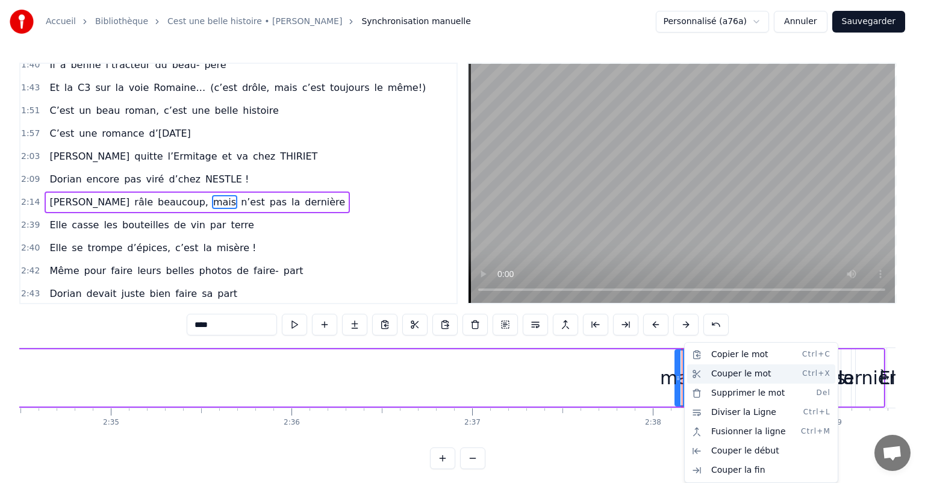
click at [718, 381] on div "Couper le mot Ctrl+X" at bounding box center [761, 373] width 148 height 19
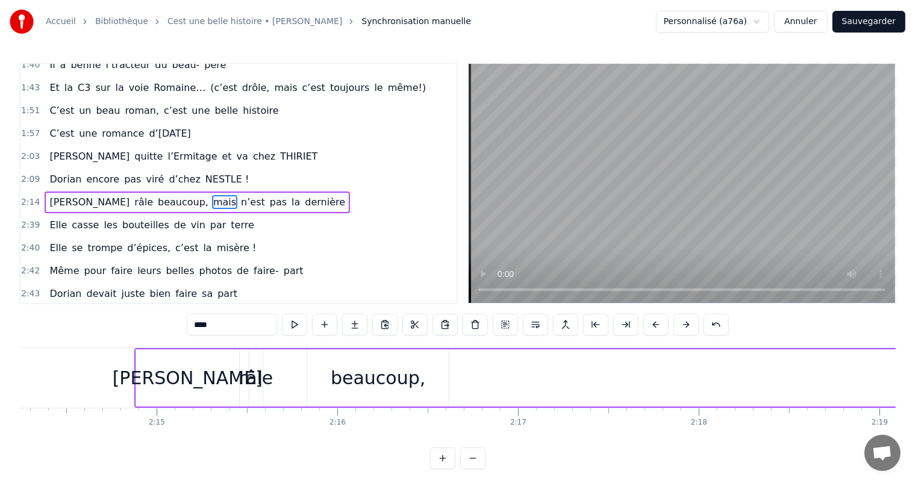
scroll to position [0, 24350]
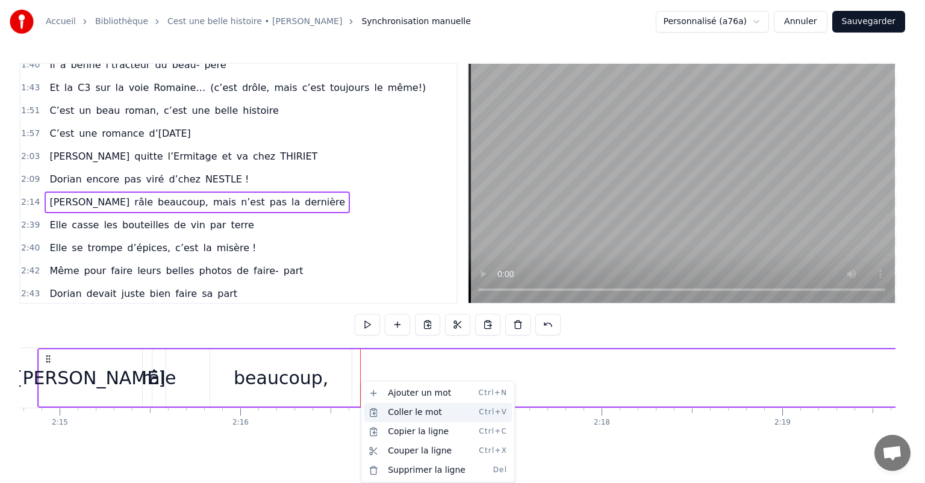
click at [394, 408] on div "Coller le mot Ctrl+V" at bounding box center [438, 412] width 148 height 19
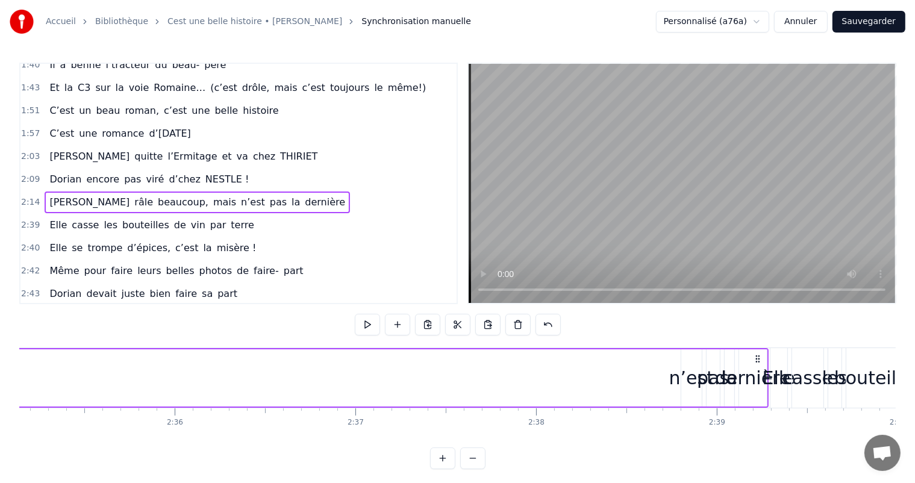
scroll to position [0, 28106]
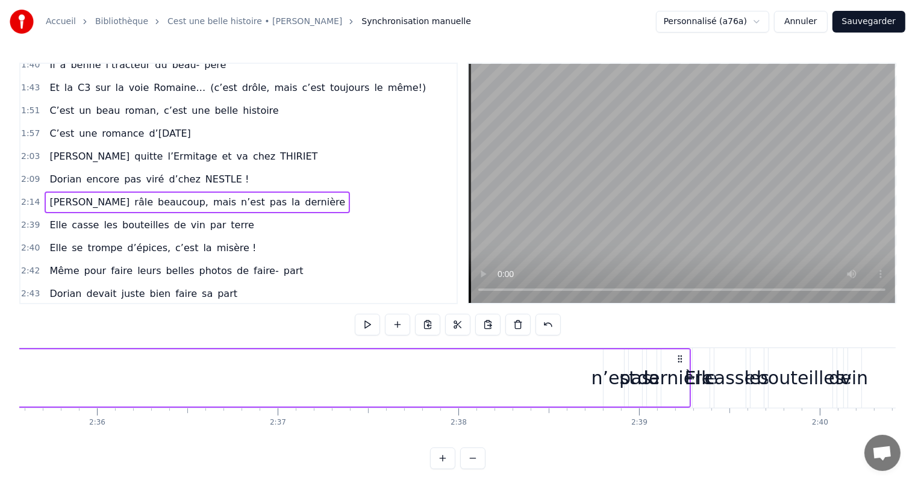
click at [619, 373] on div "n’est" at bounding box center [613, 377] width 45 height 27
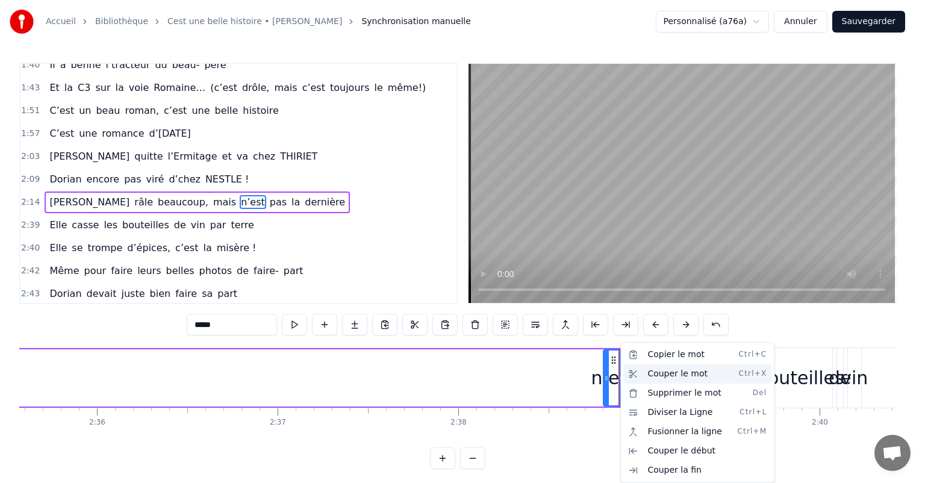
click at [672, 375] on div "Couper le mot Ctrl+X" at bounding box center [697, 373] width 148 height 19
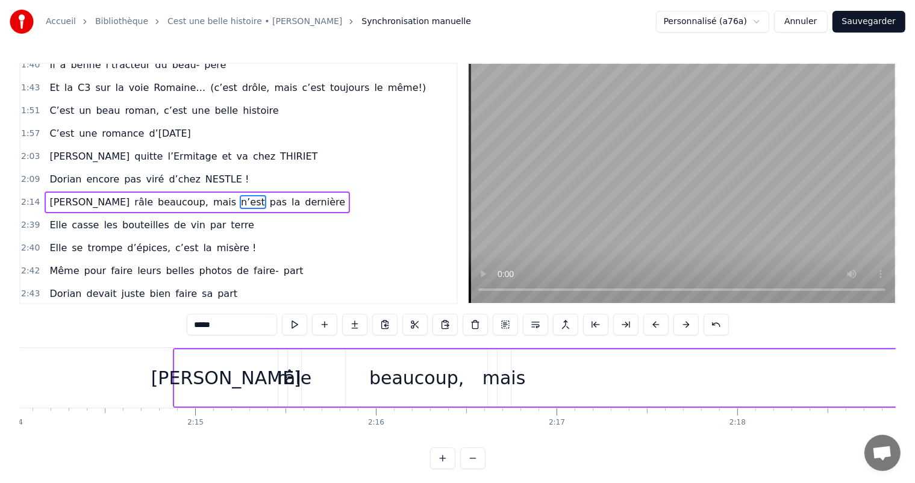
scroll to position [0, 24253]
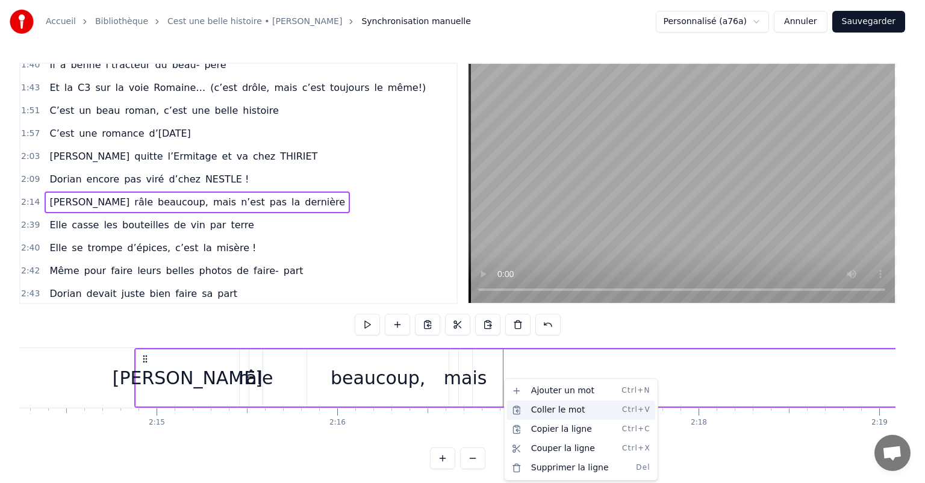
click at [534, 410] on div "Coller le mot Ctrl+V" at bounding box center [581, 409] width 148 height 19
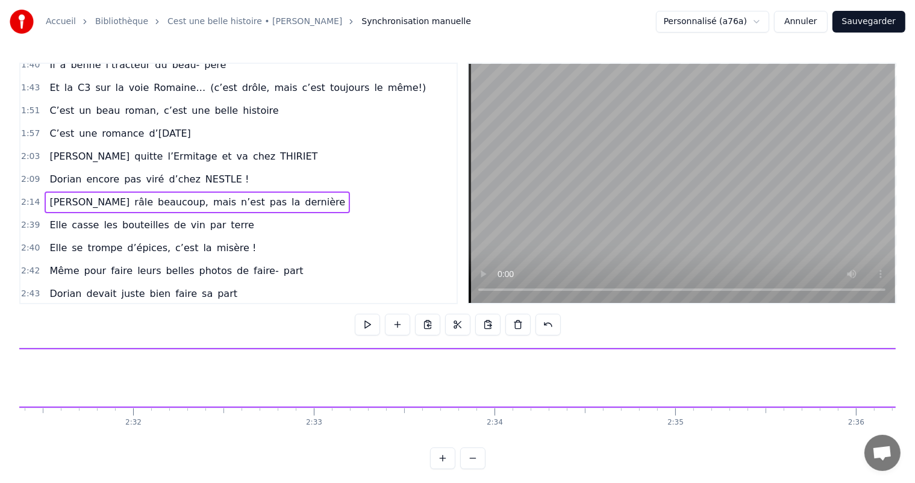
scroll to position [0, 28379]
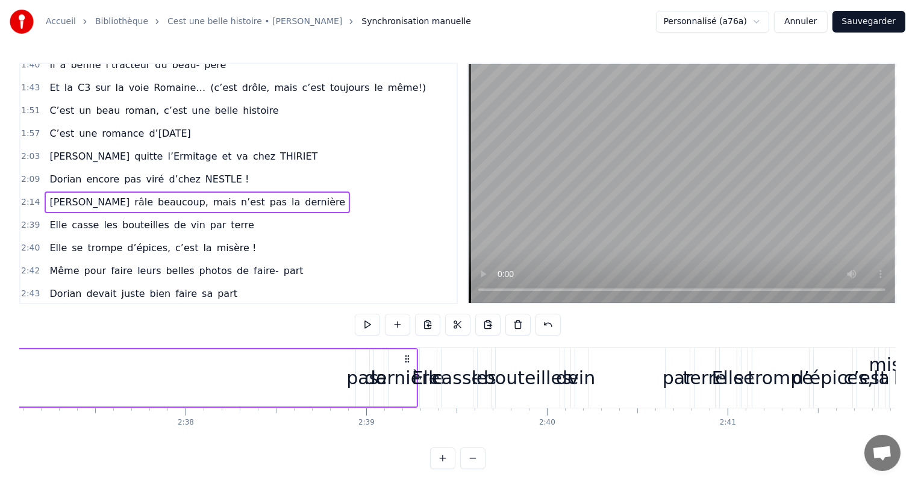
click at [356, 370] on div "pas" at bounding box center [362, 377] width 32 height 27
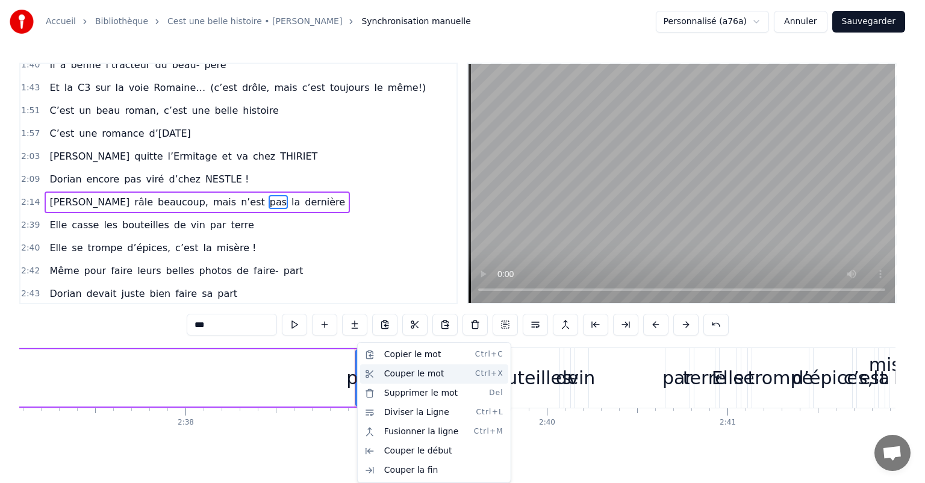
click at [402, 375] on div "Couper le mot Ctrl+X" at bounding box center [434, 373] width 148 height 19
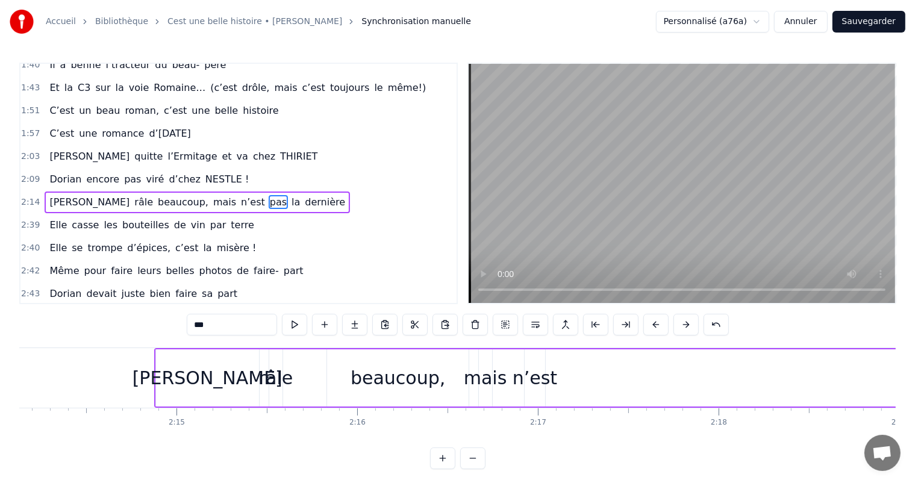
scroll to position [0, 24175]
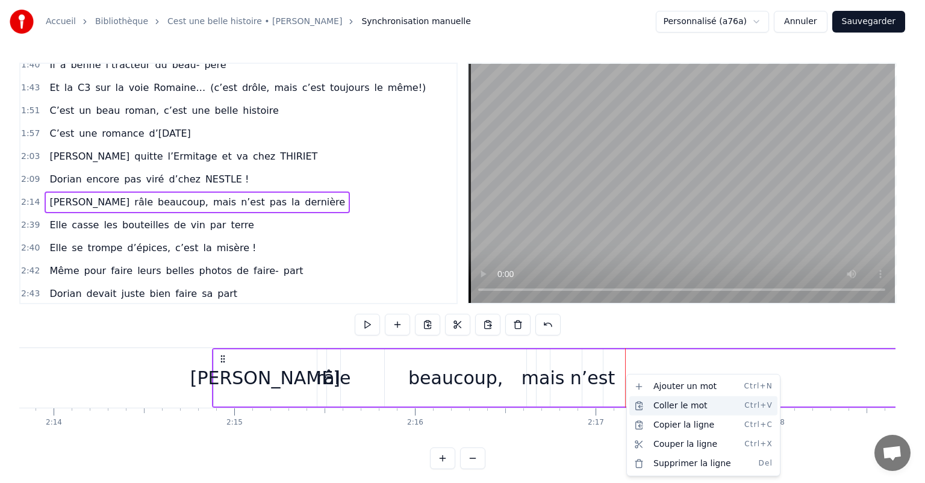
click at [657, 402] on div "Coller le mot Ctrl+V" at bounding box center [703, 405] width 148 height 19
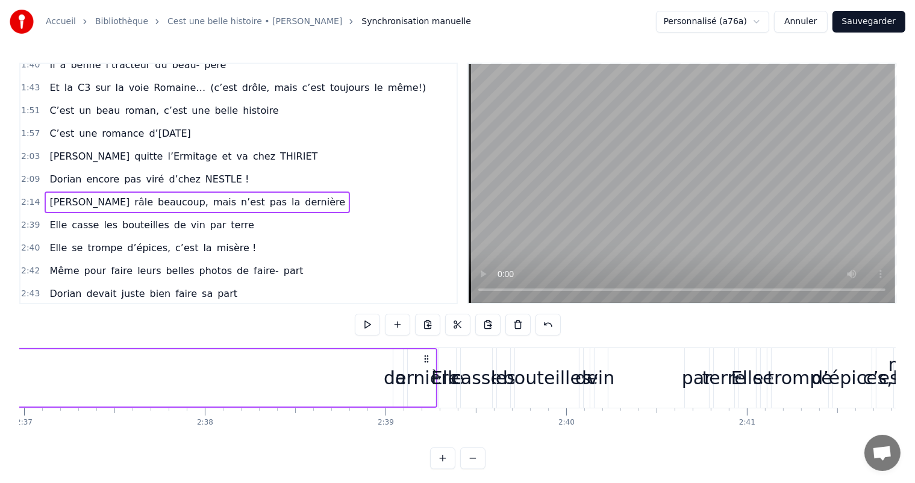
scroll to position [0, 28340]
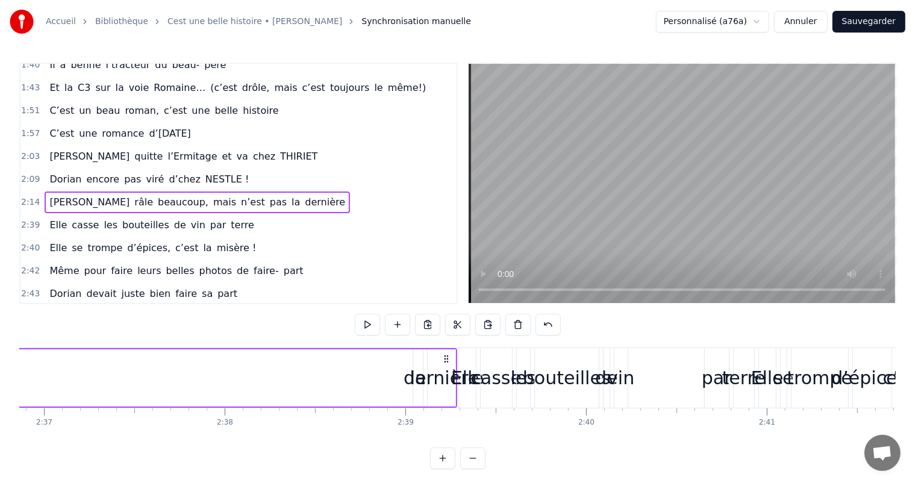
click at [431, 381] on div "dernière" at bounding box center [440, 377] width 75 height 27
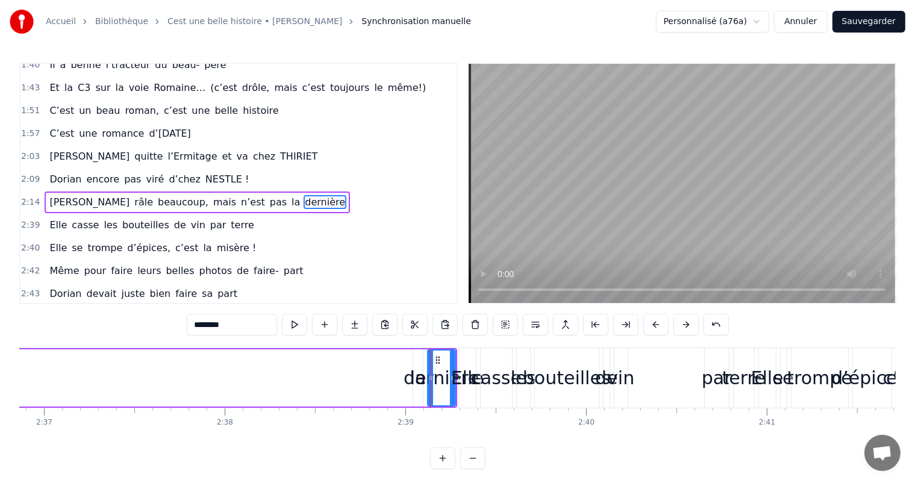
drag, startPoint x: 429, startPoint y: 376, endPoint x: 291, endPoint y: 378, distance: 137.9
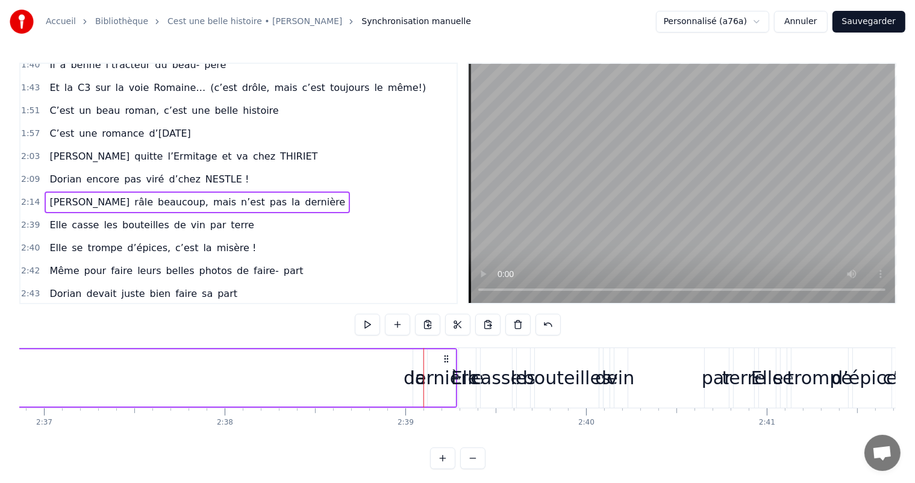
click at [431, 360] on div "dernière" at bounding box center [442, 377] width 28 height 57
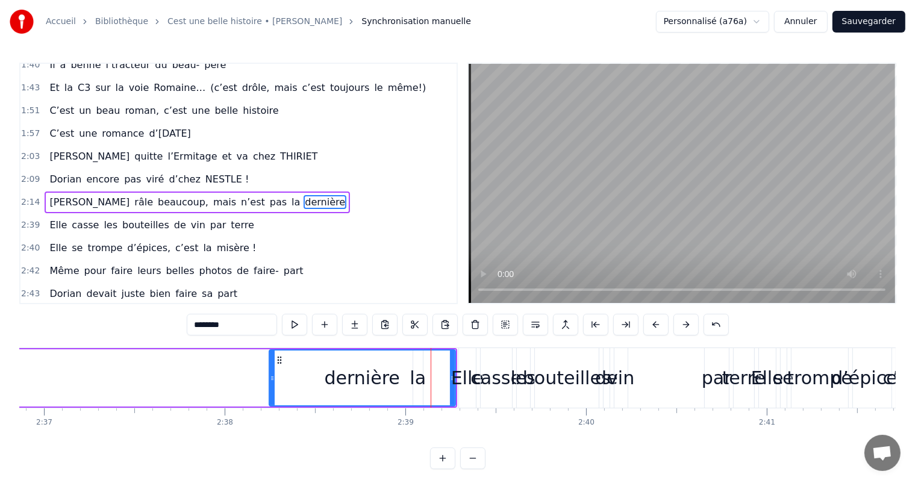
drag, startPoint x: 428, startPoint y: 360, endPoint x: 270, endPoint y: 376, distance: 159.2
click at [270, 376] on div at bounding box center [272, 377] width 5 height 55
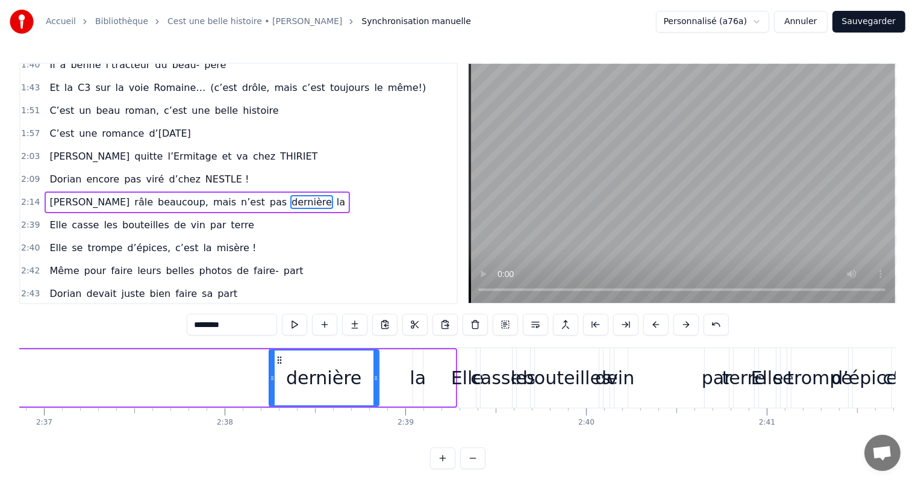
drag, startPoint x: 452, startPoint y: 379, endPoint x: 375, endPoint y: 376, distance: 76.5
click at [375, 376] on icon at bounding box center [375, 378] width 5 height 10
click at [417, 378] on div "la" at bounding box center [418, 377] width 16 height 27
type input "**"
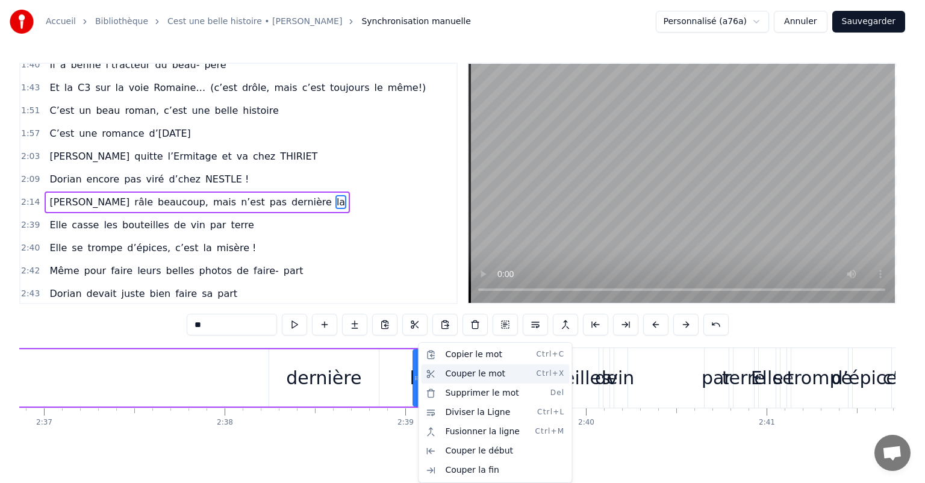
click at [452, 381] on div "Couper le mot Ctrl+X" at bounding box center [495, 373] width 148 height 19
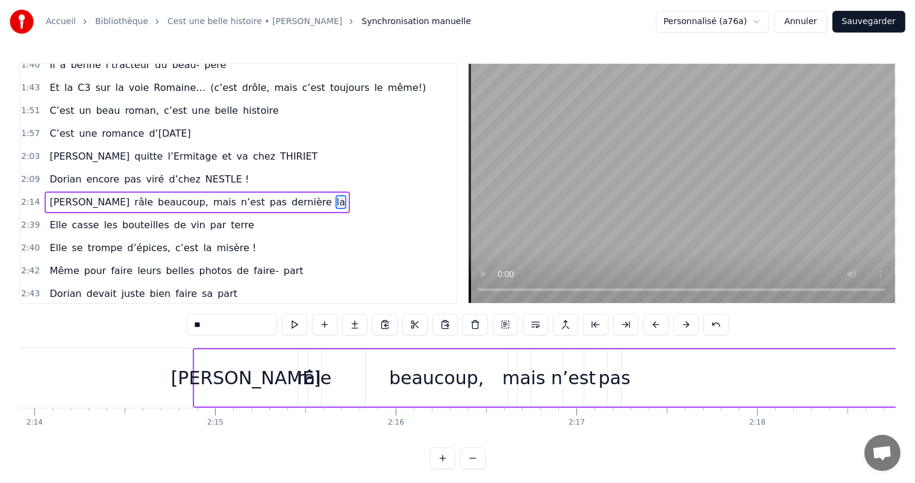
scroll to position [0, 24253]
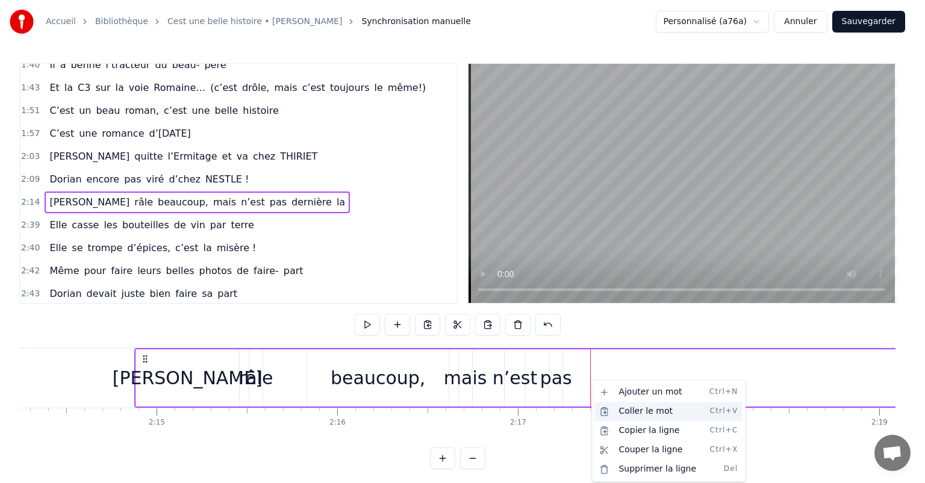
click at [623, 410] on div "Coller le mot Ctrl+V" at bounding box center [668, 411] width 148 height 19
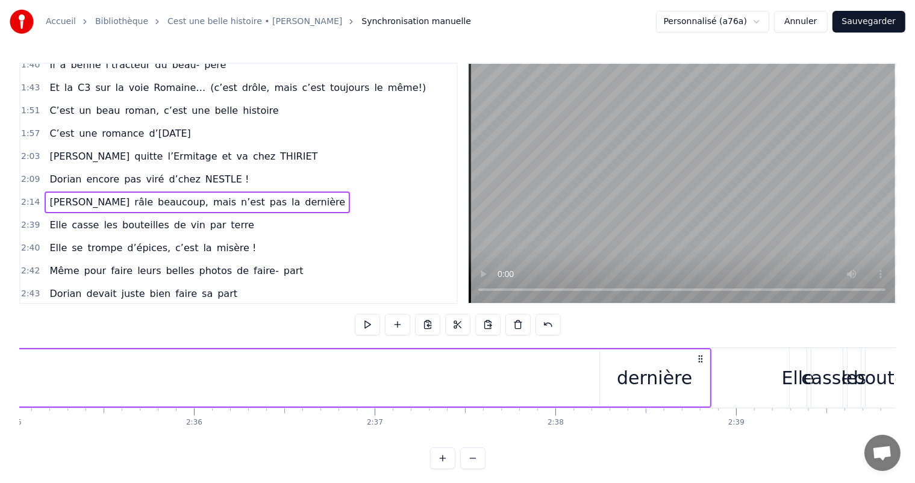
scroll to position [0, 28028]
click at [650, 399] on div "dernière" at bounding box center [636, 377] width 110 height 57
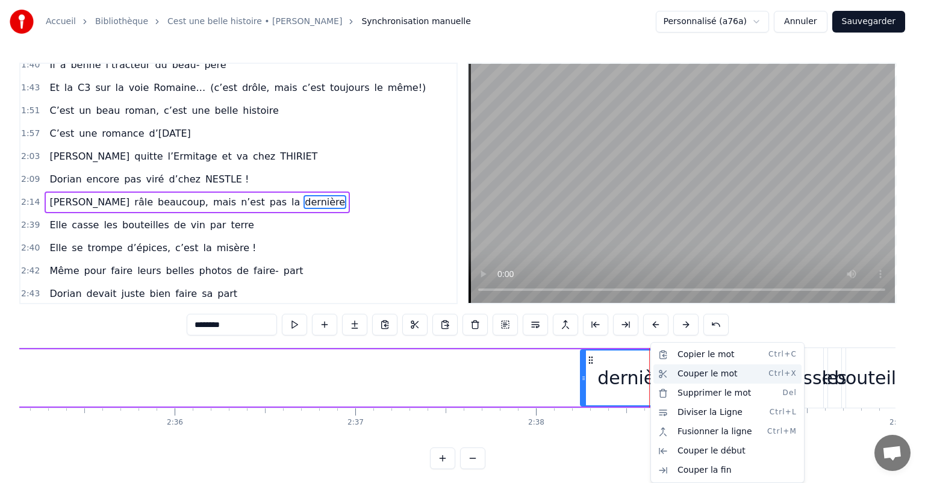
click at [694, 372] on div "Couper le mot Ctrl+X" at bounding box center [727, 373] width 148 height 19
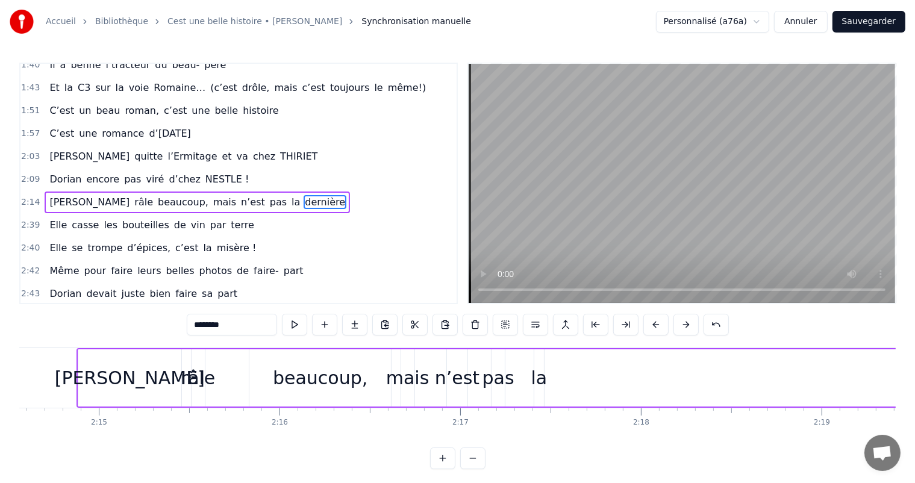
scroll to position [0, 24272]
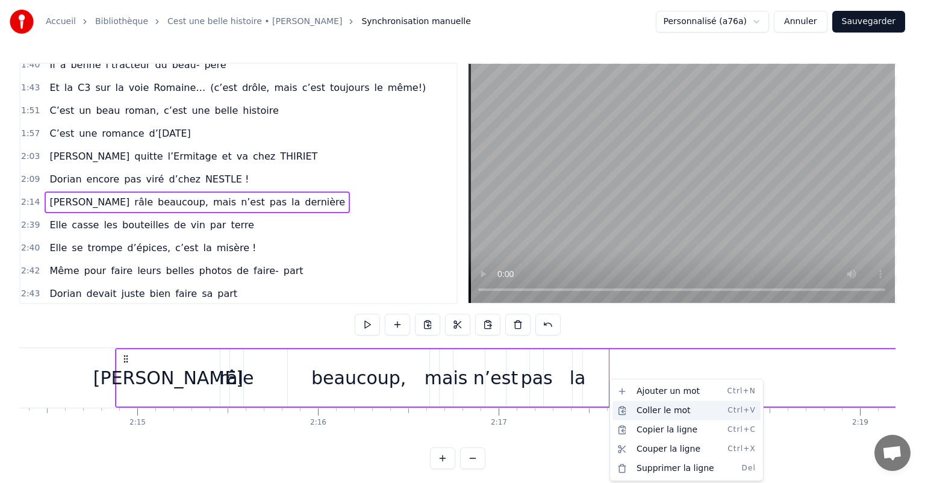
click at [646, 405] on div "Coller le mot Ctrl+V" at bounding box center [686, 410] width 148 height 19
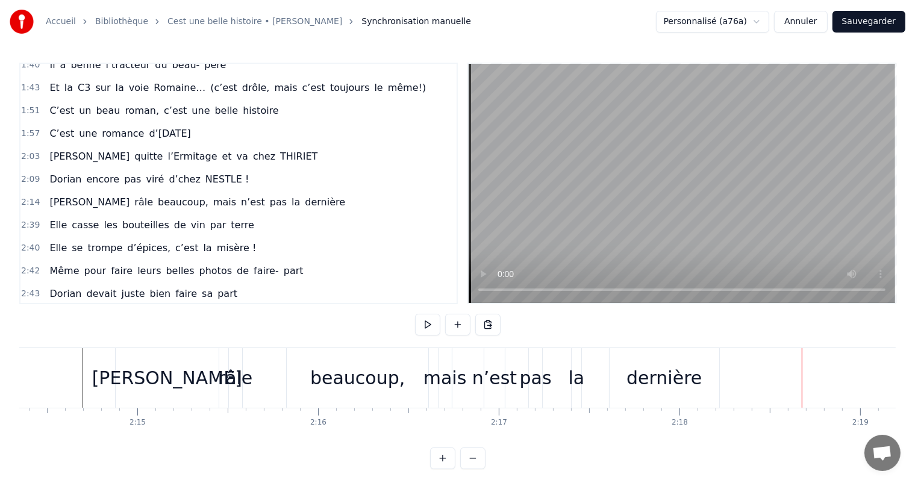
click at [658, 357] on div "dernière" at bounding box center [664, 378] width 110 height 60
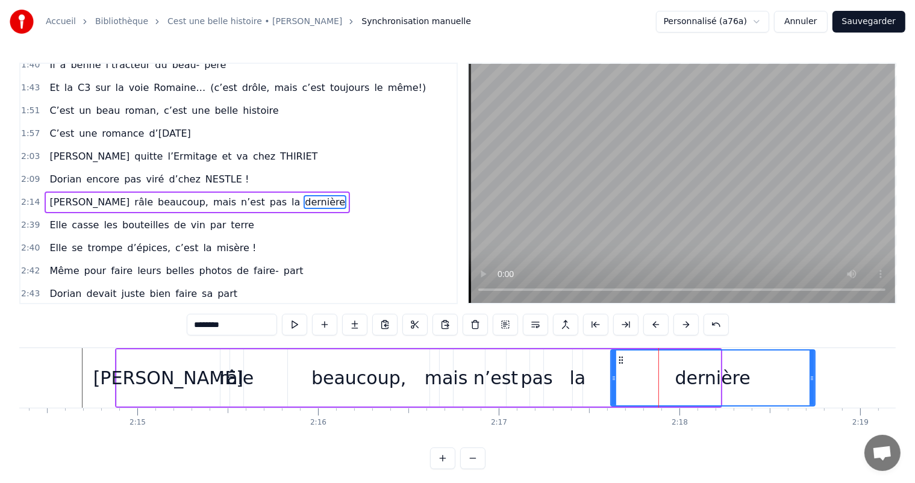
drag, startPoint x: 717, startPoint y: 377, endPoint x: 818, endPoint y: 378, distance: 101.2
click at [814, 378] on icon at bounding box center [811, 378] width 5 height 10
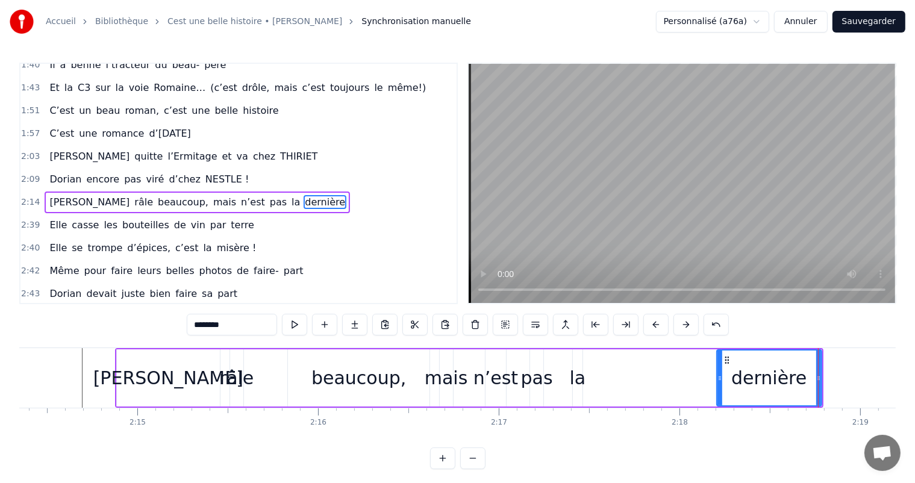
drag, startPoint x: 612, startPoint y: 379, endPoint x: 765, endPoint y: 366, distance: 154.1
click at [717, 376] on icon at bounding box center [719, 378] width 5 height 10
click at [821, 376] on div "Juliette râle beaucoup, mais n’est pas la dernière" at bounding box center [469, 378] width 708 height 60
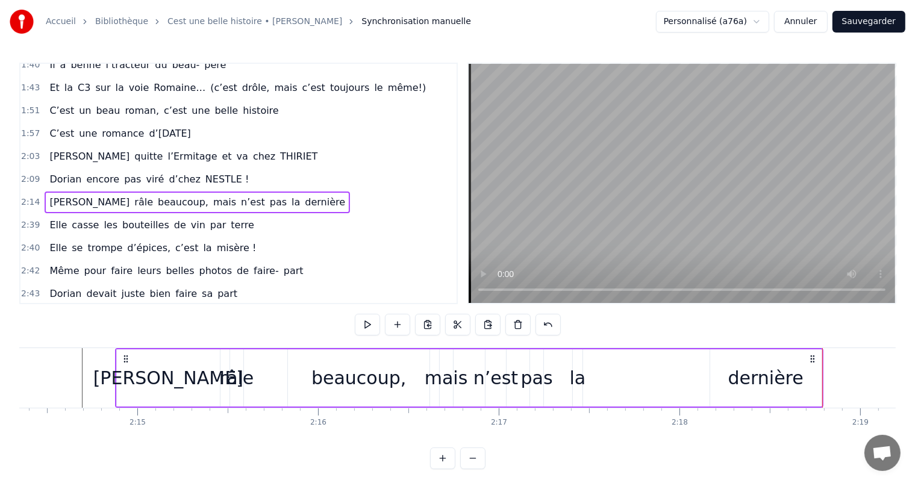
click at [818, 376] on div "dernière" at bounding box center [765, 377] width 111 height 57
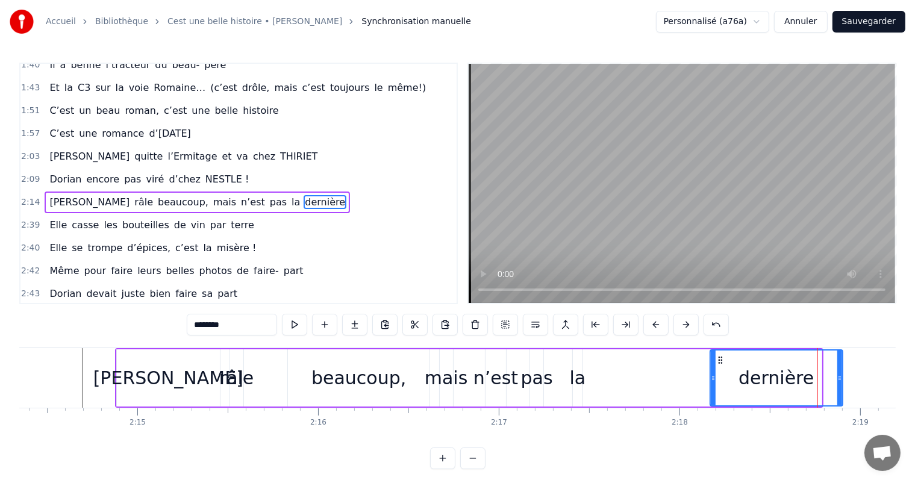
drag, startPoint x: 819, startPoint y: 375, endPoint x: 841, endPoint y: 378, distance: 22.0
click at [841, 377] on icon at bounding box center [839, 378] width 5 height 10
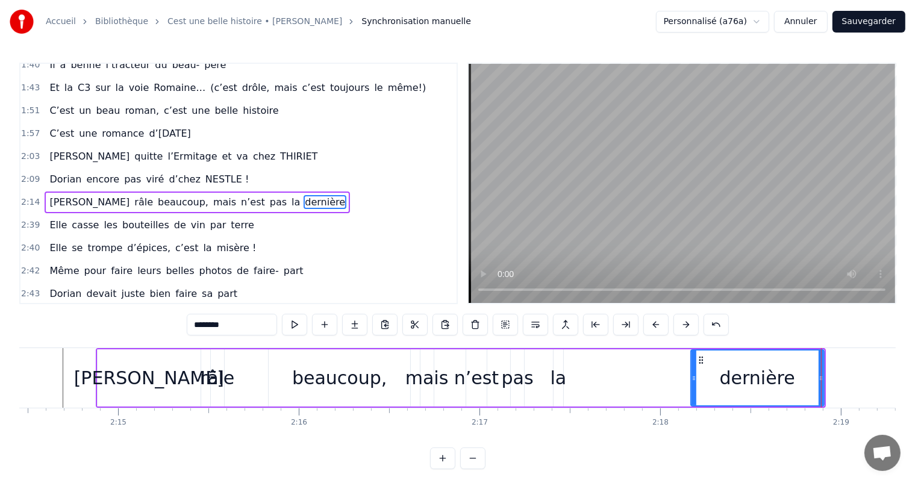
scroll to position [0, 24213]
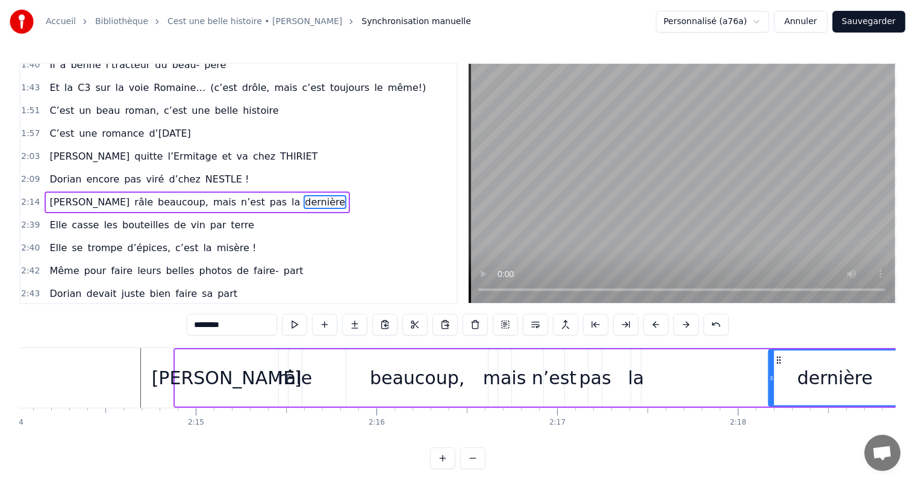
click at [632, 381] on div "la" at bounding box center [636, 377] width 16 height 27
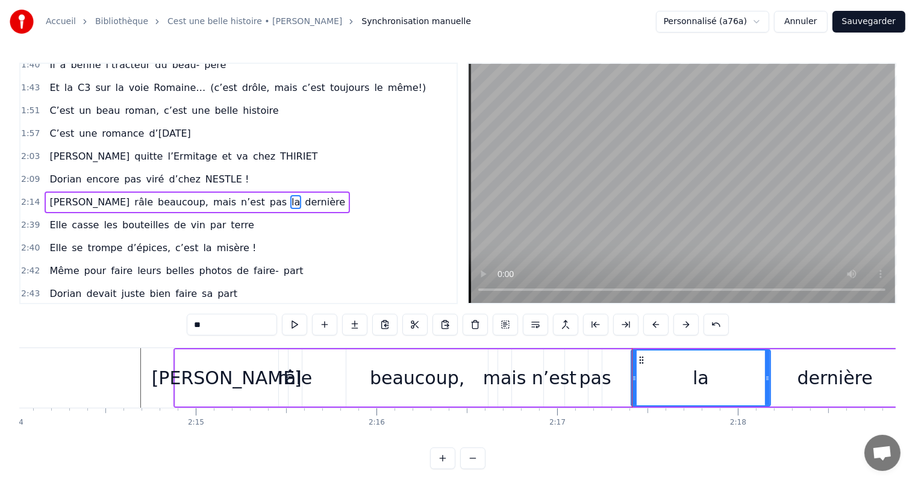
drag, startPoint x: 637, startPoint y: 376, endPoint x: 703, endPoint y: 376, distance: 66.8
click at [766, 384] on div at bounding box center [767, 377] width 5 height 55
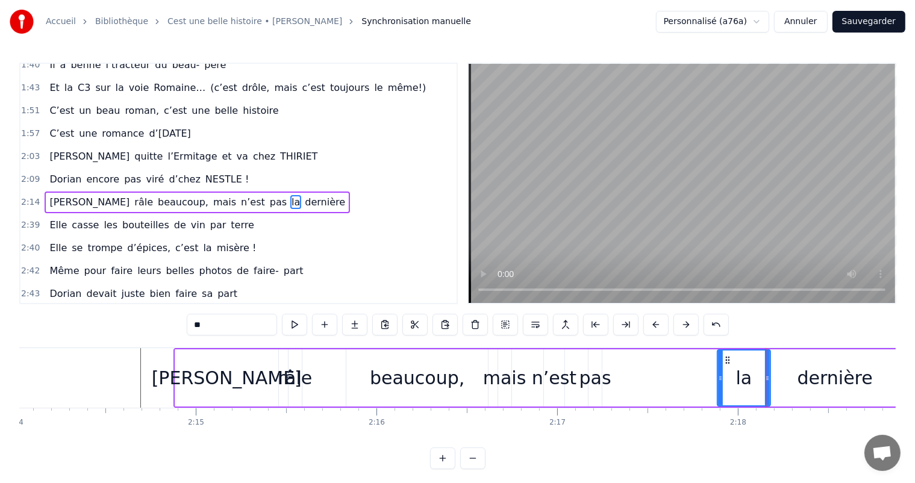
drag, startPoint x: 634, startPoint y: 383, endPoint x: 605, endPoint y: 360, distance: 37.3
click at [720, 385] on div at bounding box center [720, 377] width 5 height 55
click at [590, 364] on div "pas" at bounding box center [595, 377] width 32 height 27
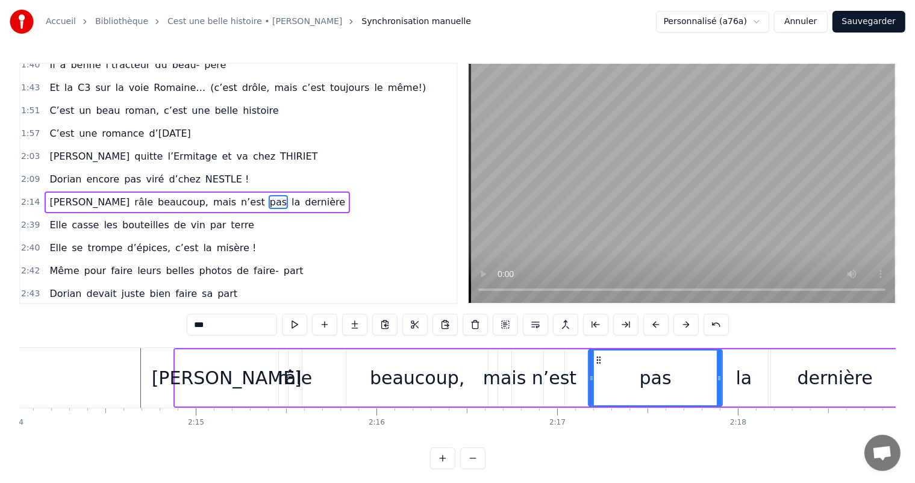
drag, startPoint x: 599, startPoint y: 371, endPoint x: 721, endPoint y: 376, distance: 121.7
click at [720, 376] on div at bounding box center [719, 377] width 5 height 55
drag, startPoint x: 588, startPoint y: 373, endPoint x: 658, endPoint y: 372, distance: 69.9
click at [674, 375] on icon at bounding box center [675, 378] width 5 height 10
click at [564, 375] on div "n’est" at bounding box center [554, 377] width 45 height 27
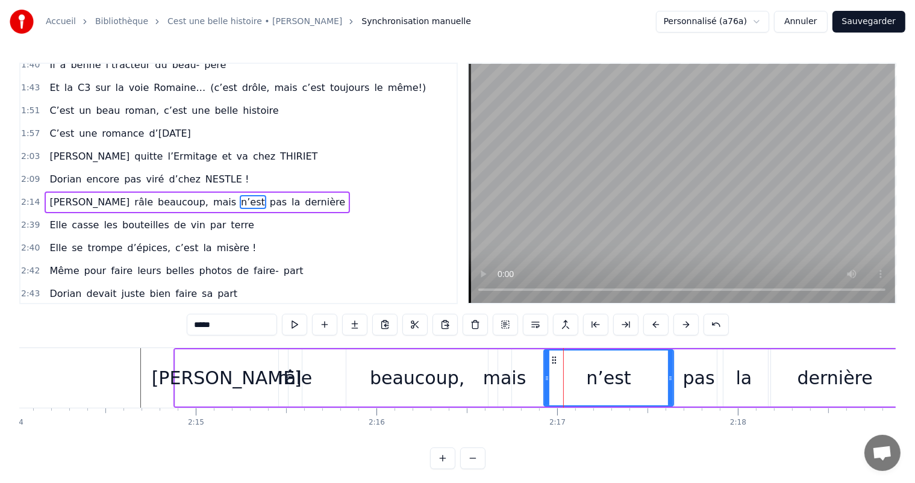
drag, startPoint x: 561, startPoint y: 374, endPoint x: 670, endPoint y: 383, distance: 109.4
click at [670, 383] on div at bounding box center [670, 377] width 5 height 55
drag, startPoint x: 544, startPoint y: 378, endPoint x: 526, endPoint y: 376, distance: 18.8
click at [526, 376] on icon at bounding box center [528, 378] width 5 height 10
click at [493, 378] on div "mais" at bounding box center [504, 377] width 43 height 27
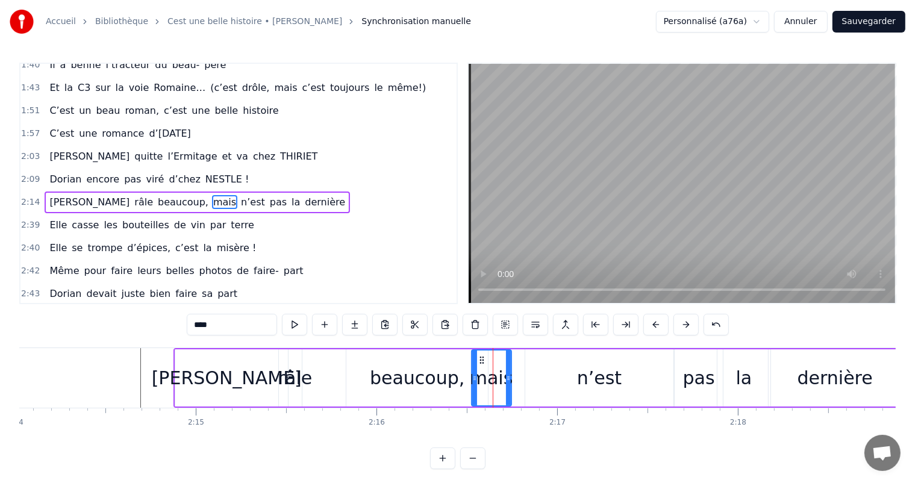
drag, startPoint x: 499, startPoint y: 378, endPoint x: 473, endPoint y: 376, distance: 26.5
click at [473, 376] on icon at bounding box center [474, 378] width 5 height 10
drag, startPoint x: 509, startPoint y: 381, endPoint x: 524, endPoint y: 382, distance: 14.6
click at [524, 382] on div at bounding box center [522, 377] width 5 height 55
click at [407, 376] on div "beaucoup," at bounding box center [417, 377] width 95 height 27
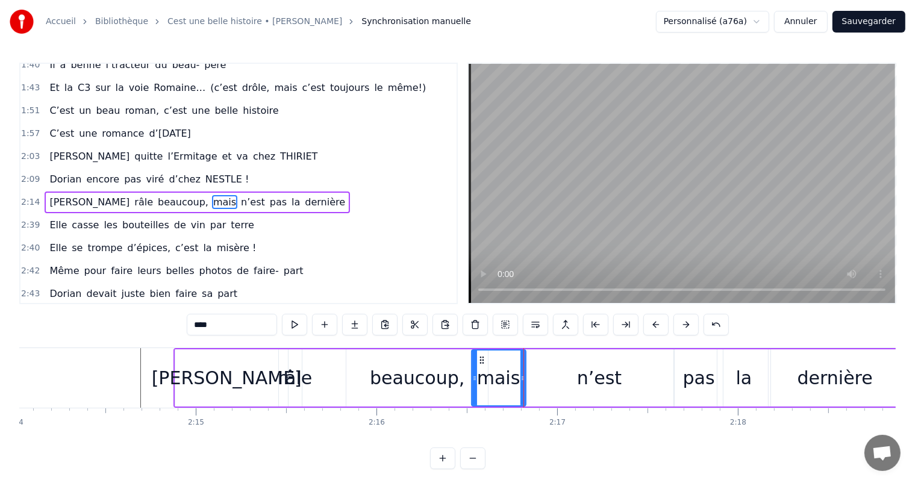
type input "*********"
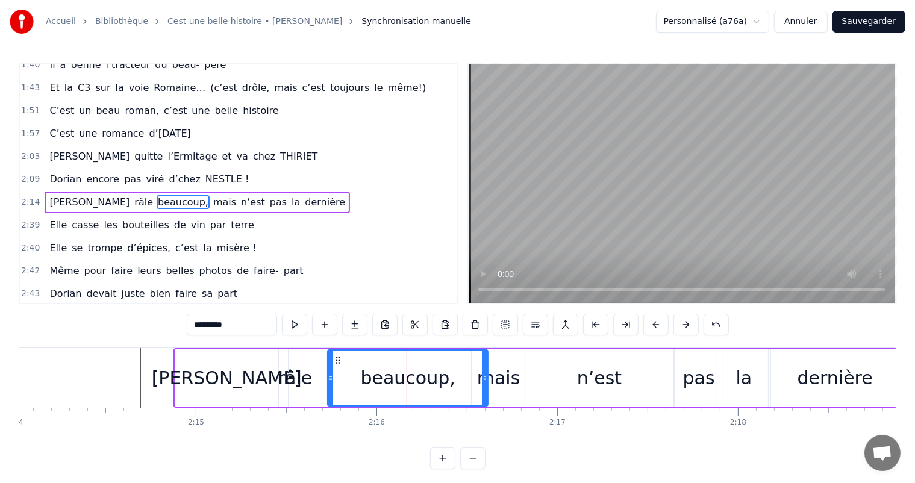
drag, startPoint x: 349, startPoint y: 381, endPoint x: 327, endPoint y: 376, distance: 22.8
click at [328, 378] on icon at bounding box center [330, 378] width 5 height 10
drag, startPoint x: 484, startPoint y: 374, endPoint x: 457, endPoint y: 374, distance: 27.1
click at [457, 374] on icon at bounding box center [457, 378] width 5 height 10
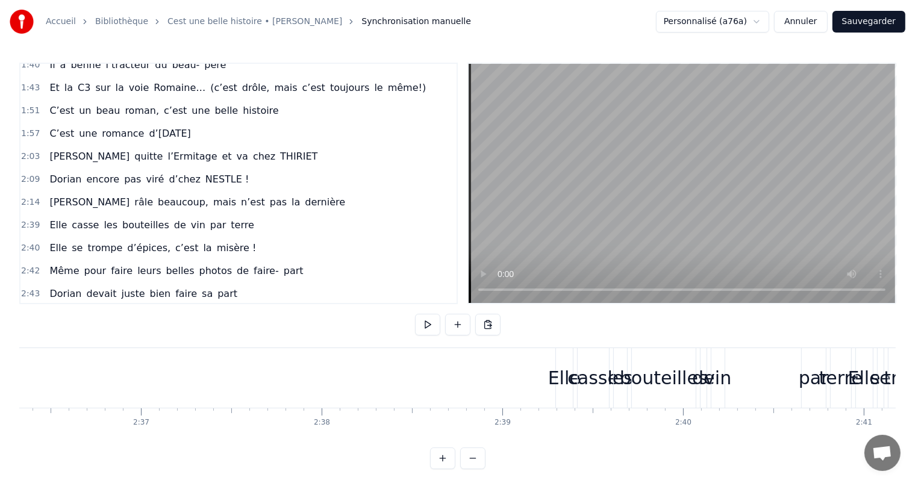
scroll to position [0, 28087]
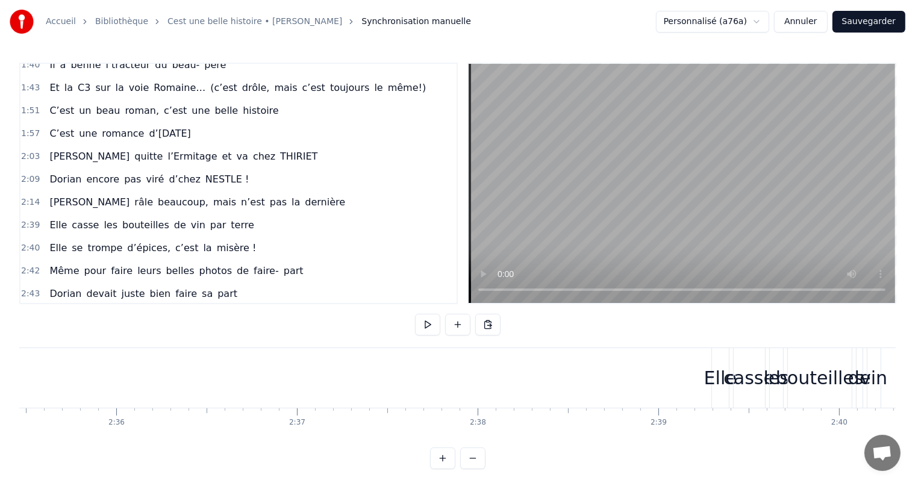
click at [717, 359] on div "Elle" at bounding box center [720, 378] width 17 height 60
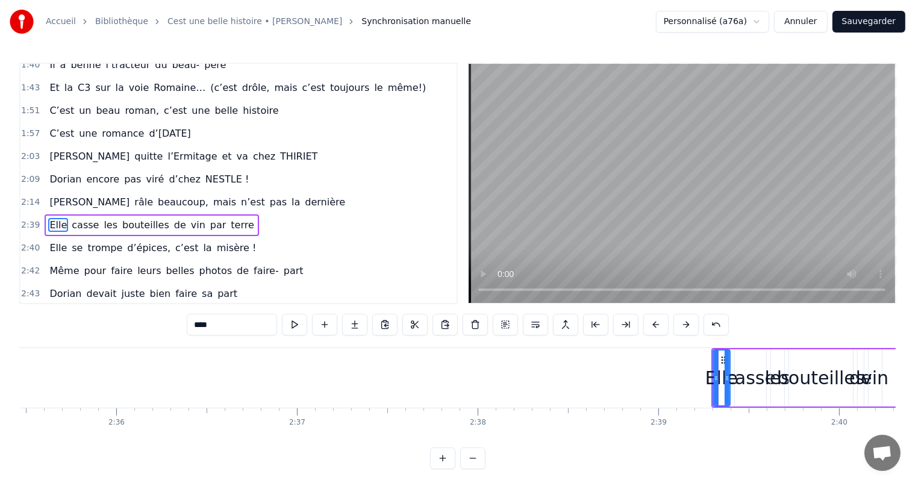
scroll to position [467, 0]
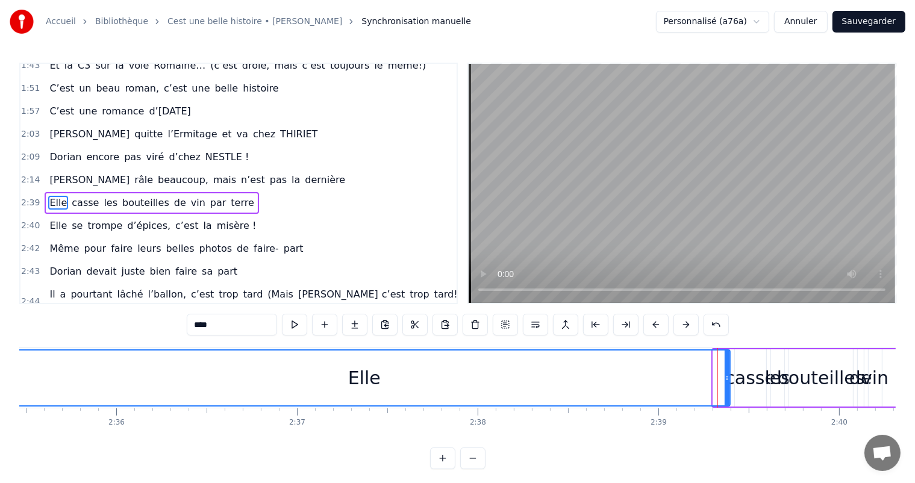
drag, startPoint x: 714, startPoint y: 369, endPoint x: 0, endPoint y: 367, distance: 714.2
click at [0, 367] on div "Accueil Bibliothèque Cest une belle histoire • Michel Fugain Synchronisation ma…" at bounding box center [457, 234] width 915 height 469
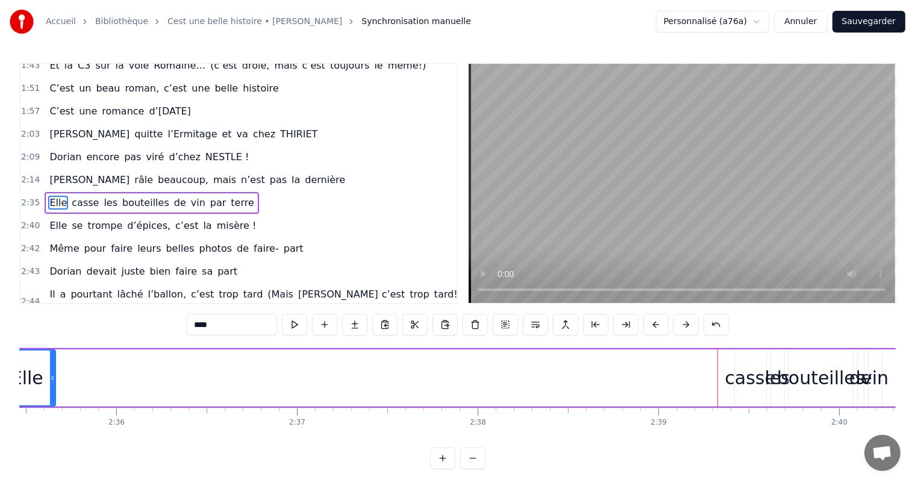
drag, startPoint x: 725, startPoint y: 376, endPoint x: 128, endPoint y: 385, distance: 597.5
click at [50, 369] on div at bounding box center [52, 377] width 5 height 55
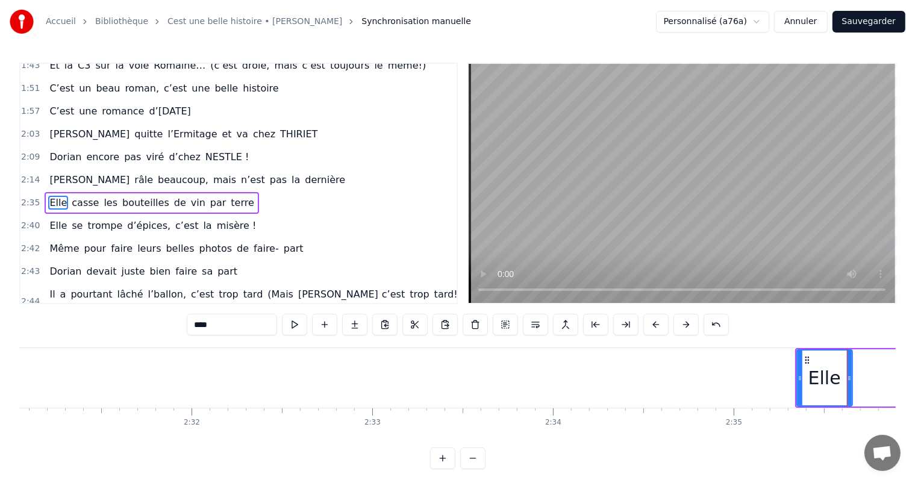
scroll to position [0, 27269]
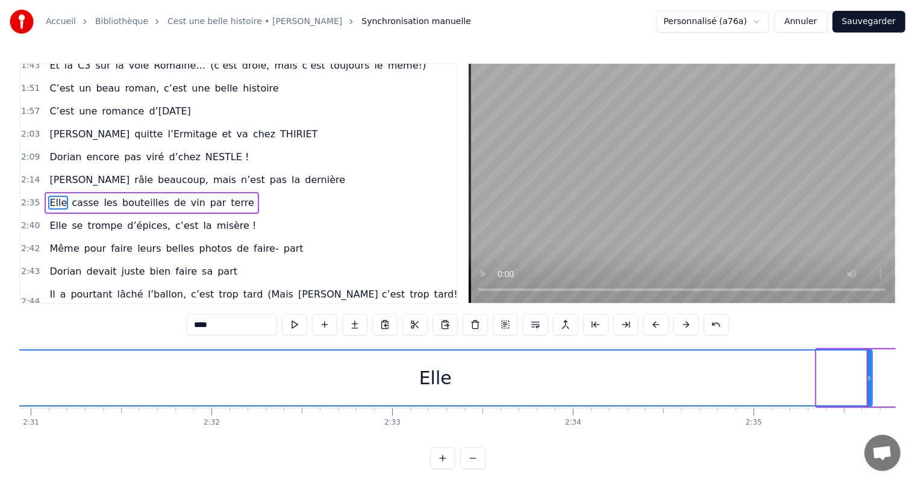
drag, startPoint x: 818, startPoint y: 378, endPoint x: 0, endPoint y: 397, distance: 818.1
click at [0, 397] on div "Accueil Bibliothèque Cest une belle histoire • Michel Fugain Synchronisation ma…" at bounding box center [457, 234] width 915 height 469
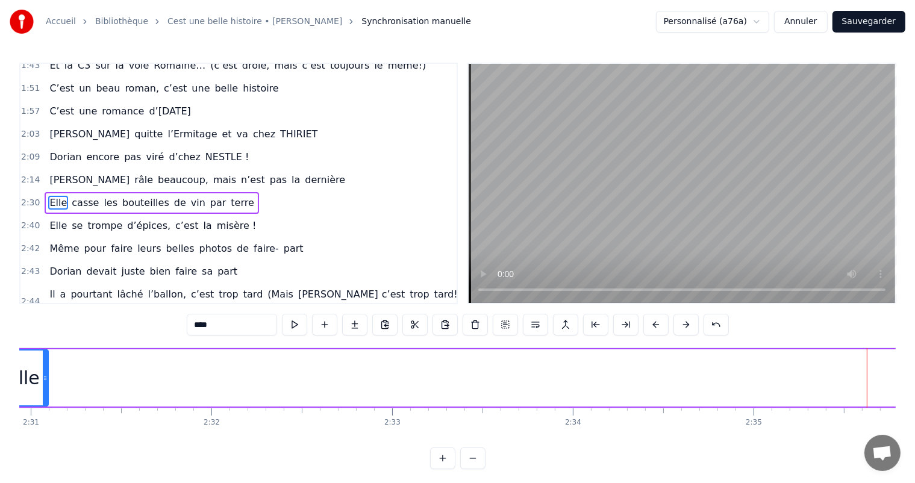
drag, startPoint x: 870, startPoint y: 376, endPoint x: 45, endPoint y: 409, distance: 825.7
click at [45, 409] on div "C’est un beau roman, c’est une belle histoire C’est une romance d’aujourd’hui J…" at bounding box center [457, 392] width 876 height 90
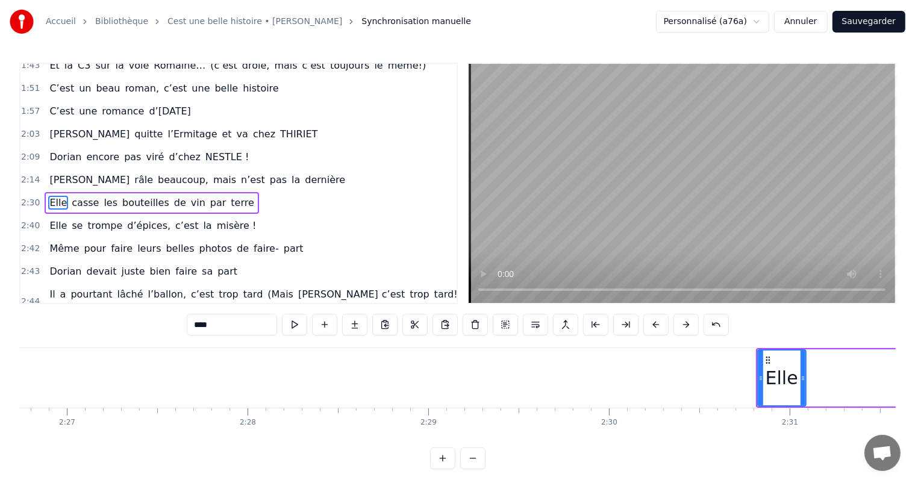
scroll to position [0, 26490]
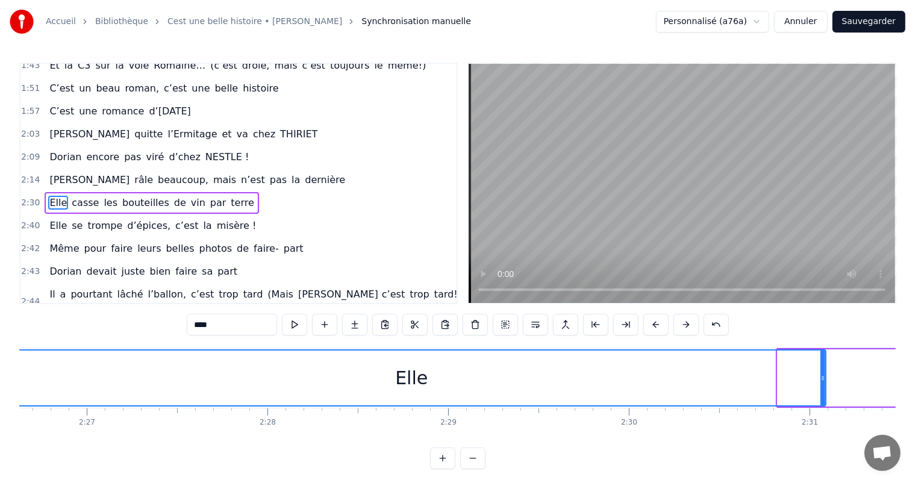
drag, startPoint x: 780, startPoint y: 376, endPoint x: 0, endPoint y: 391, distance: 780.0
click at [0, 391] on div "Accueil Bibliothèque Cest une belle histoire • Michel Fugain Synchronisation ma…" at bounding box center [457, 234] width 915 height 469
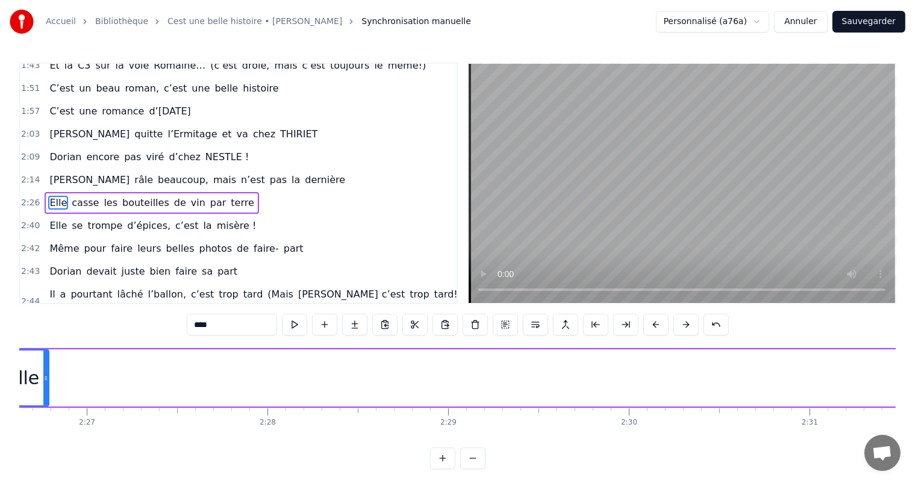
drag, startPoint x: 823, startPoint y: 376, endPoint x: 46, endPoint y: 385, distance: 776.9
click at [46, 385] on div at bounding box center [45, 377] width 5 height 55
drag, startPoint x: 699, startPoint y: 447, endPoint x: 690, endPoint y: 446, distance: 9.1
click at [690, 446] on div "0:11 C’est 0:12 un beau roman, c’est une belle histoire 0:17 C’est une romance …" at bounding box center [457, 266] width 876 height 406
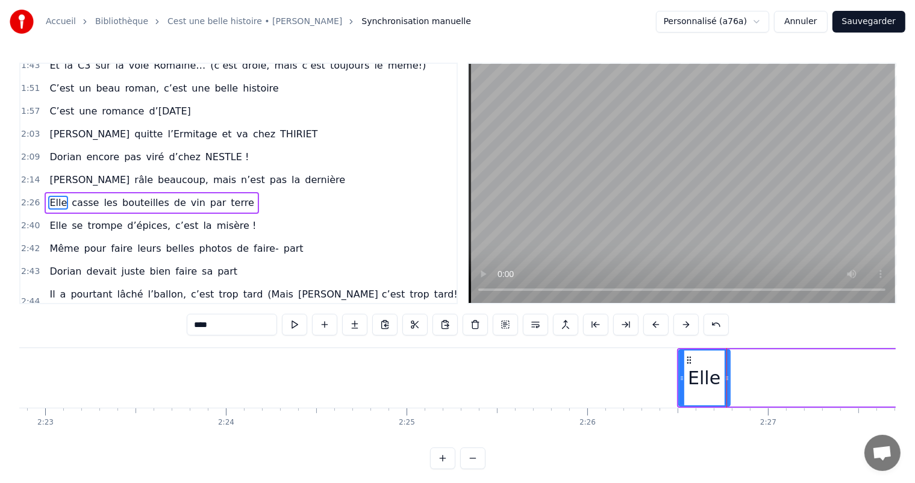
scroll to position [0, 25770]
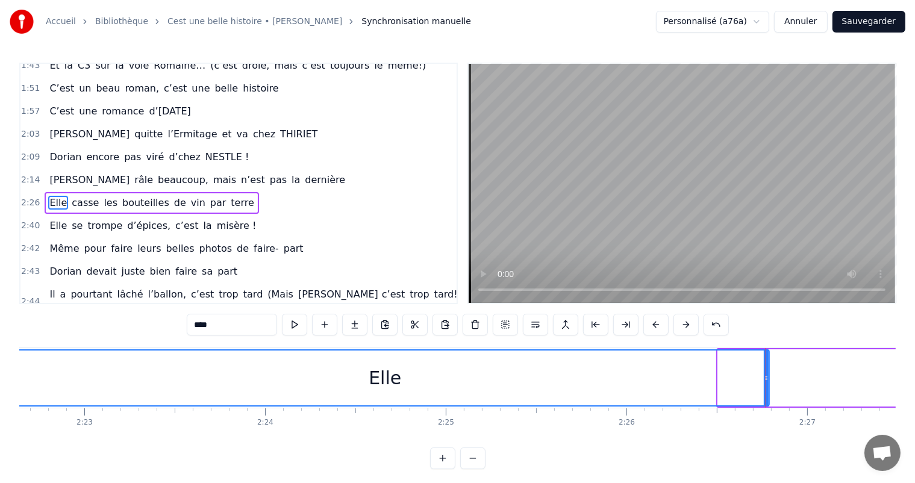
drag, startPoint x: 717, startPoint y: 371, endPoint x: 0, endPoint y: 376, distance: 716.7
click at [0, 376] on div "Accueil Bibliothèque Cest une belle histoire • Michel Fugain Synchronisation ma…" at bounding box center [457, 234] width 915 height 469
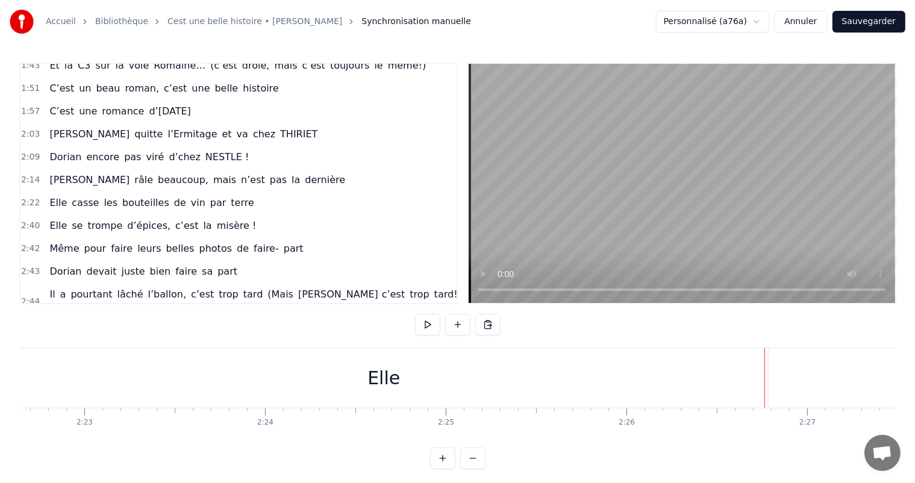
click at [767, 370] on div "Elle" at bounding box center [383, 378] width 769 height 60
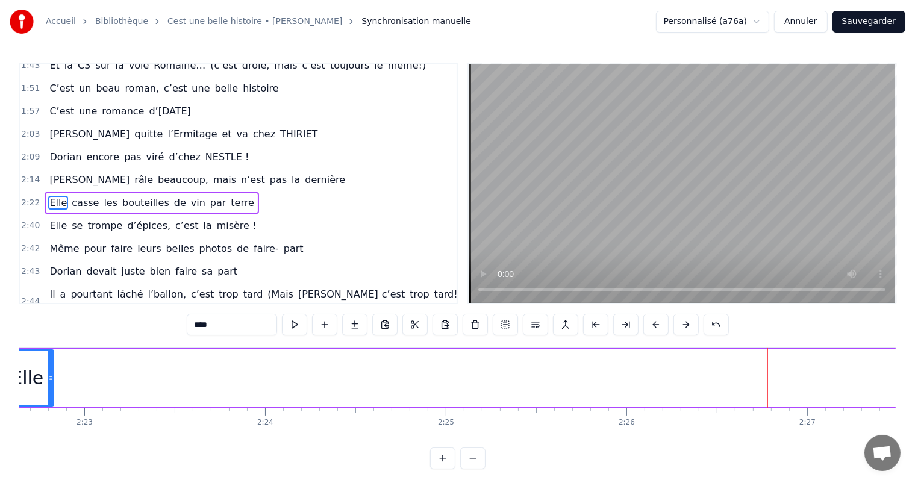
drag, startPoint x: 764, startPoint y: 369, endPoint x: 113, endPoint y: 373, distance: 651.0
click at [48, 373] on div at bounding box center [50, 377] width 5 height 55
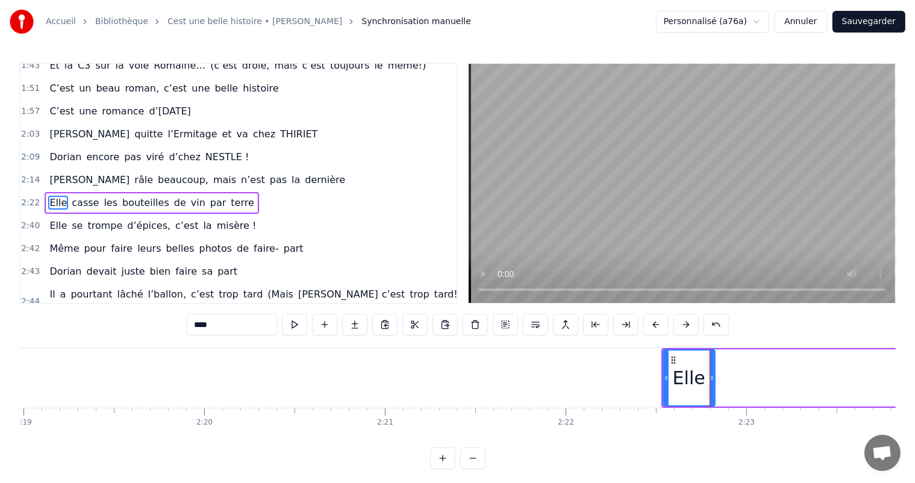
scroll to position [0, 25070]
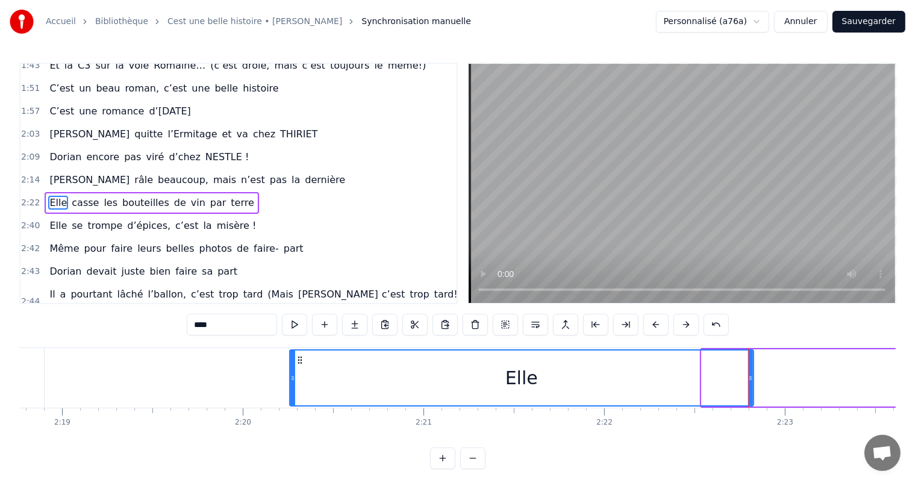
drag, startPoint x: 702, startPoint y: 369, endPoint x: 296, endPoint y: 384, distance: 406.2
click at [293, 382] on div at bounding box center [292, 377] width 5 height 55
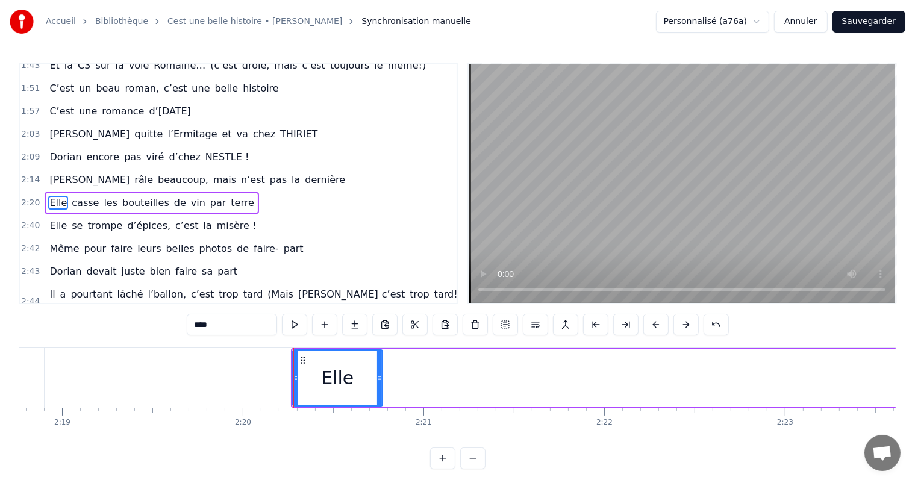
drag, startPoint x: 752, startPoint y: 378, endPoint x: 488, endPoint y: 407, distance: 264.8
click at [381, 384] on div at bounding box center [379, 377] width 5 height 55
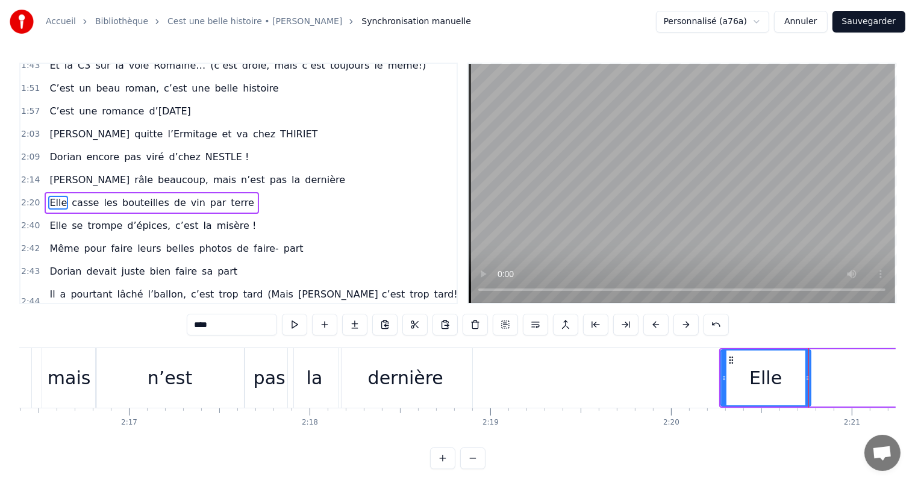
scroll to position [0, 24583]
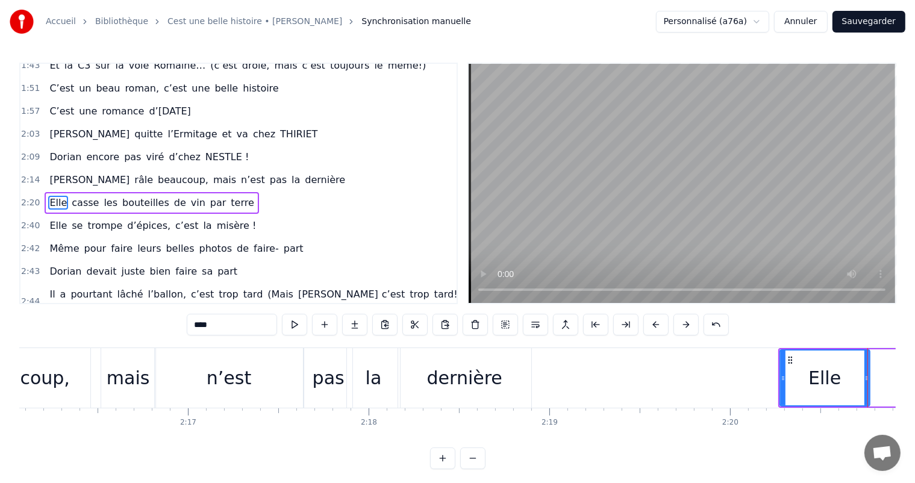
click at [358, 347] on div "0:11 C’est 0:12 un beau roman, c’est une belle histoire 0:17 C’est une romance …" at bounding box center [457, 266] width 876 height 406
click at [423, 365] on div "dernière" at bounding box center [464, 378] width 133 height 60
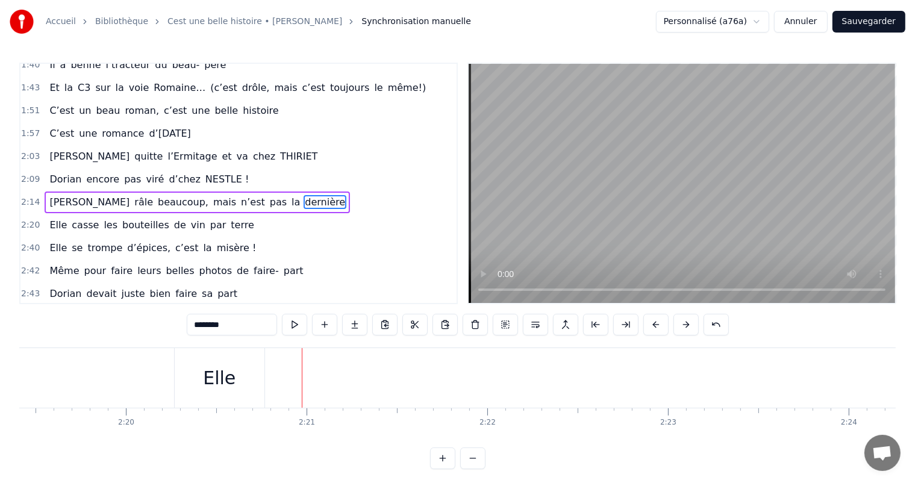
scroll to position [0, 25031]
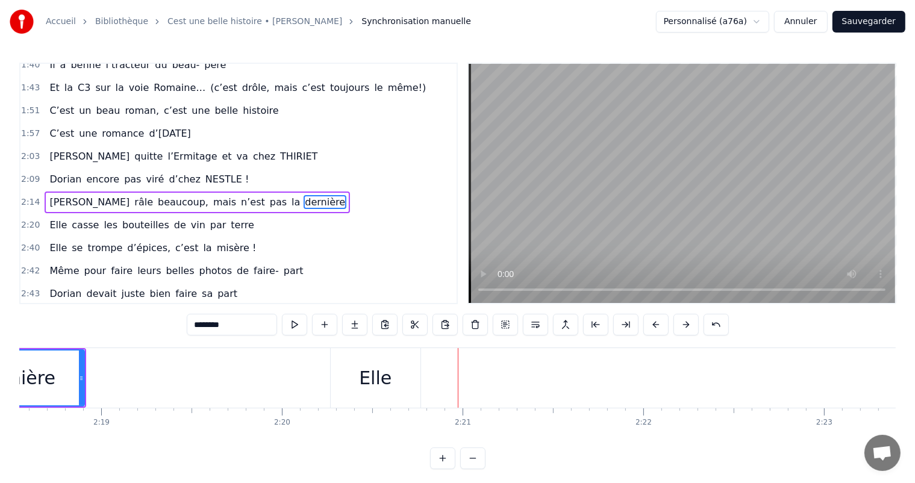
click at [405, 382] on div "Elle" at bounding box center [376, 378] width 90 height 60
type input "****"
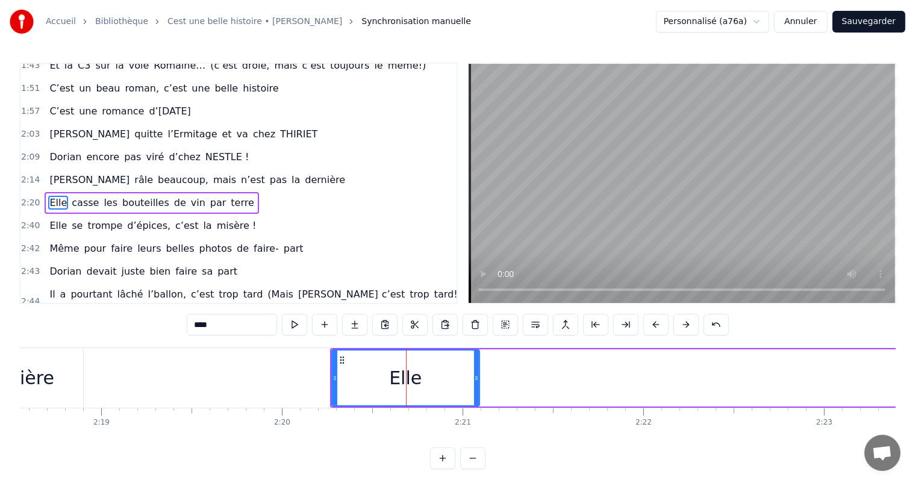
drag, startPoint x: 417, startPoint y: 375, endPoint x: 475, endPoint y: 381, distance: 58.1
click at [475, 381] on icon at bounding box center [476, 378] width 5 height 10
drag, startPoint x: 332, startPoint y: 378, endPoint x: 406, endPoint y: 387, distance: 74.0
click at [406, 387] on div at bounding box center [408, 377] width 5 height 55
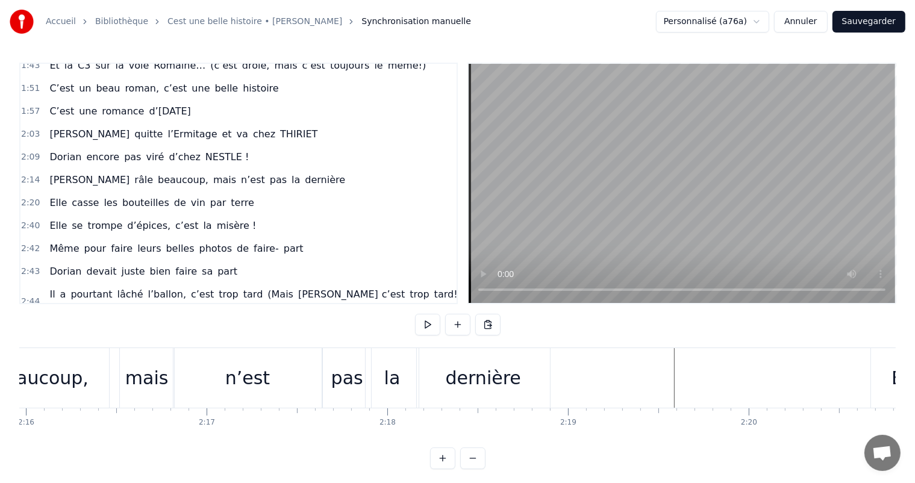
scroll to position [0, 24798]
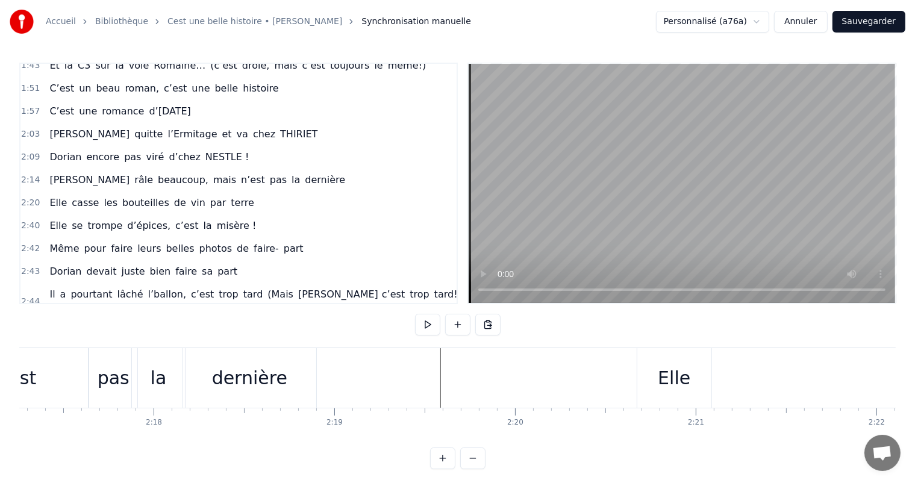
click at [254, 379] on div "dernière" at bounding box center [249, 377] width 75 height 27
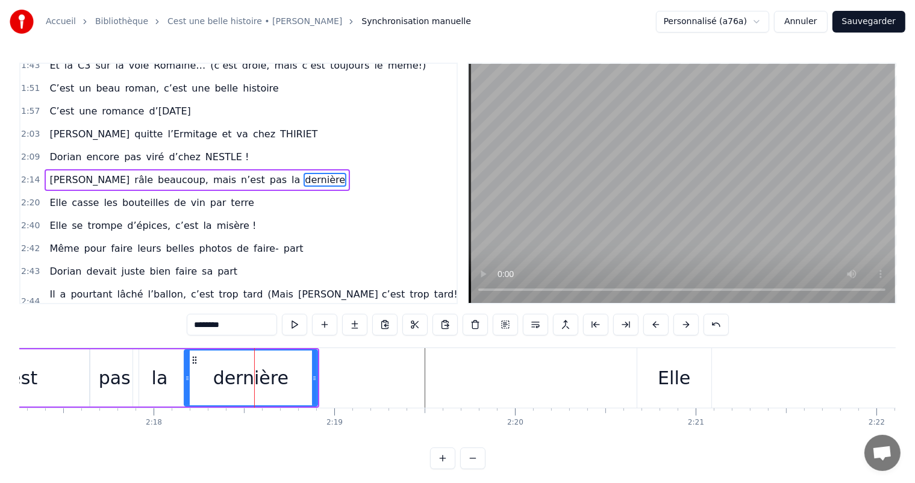
scroll to position [445, 0]
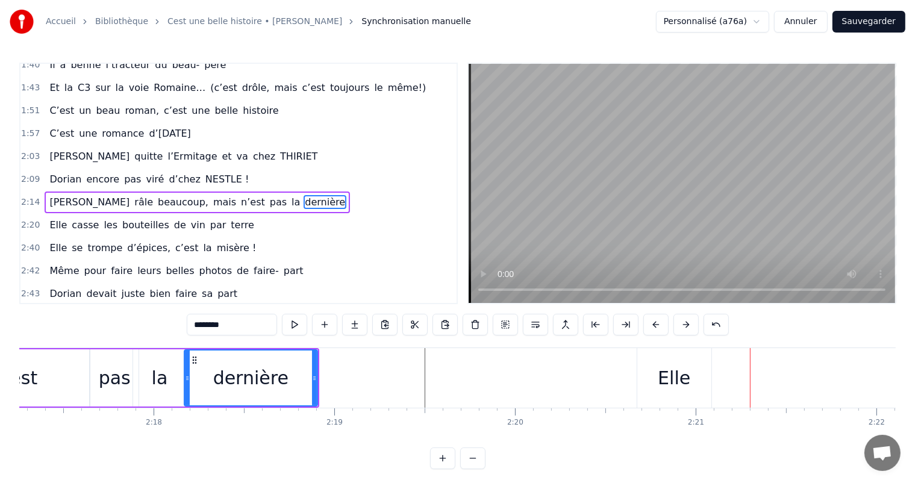
click at [702, 372] on div "Elle" at bounding box center [674, 378] width 74 height 60
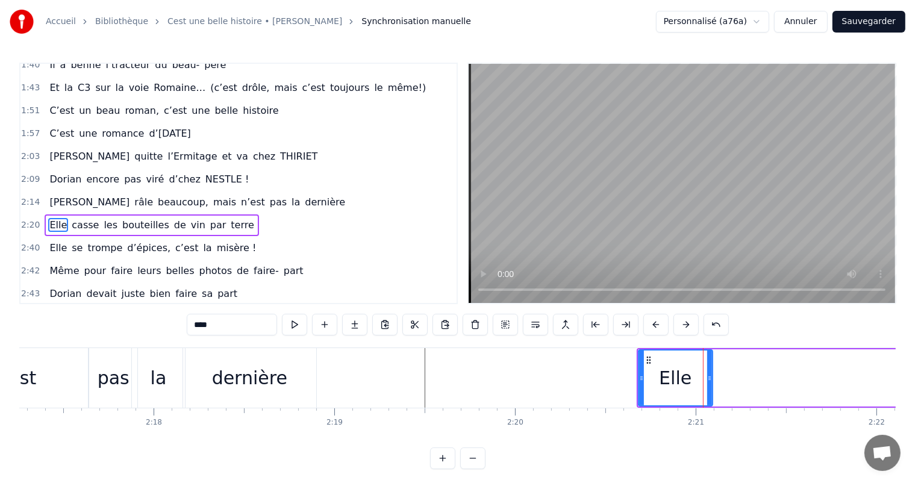
scroll to position [467, 0]
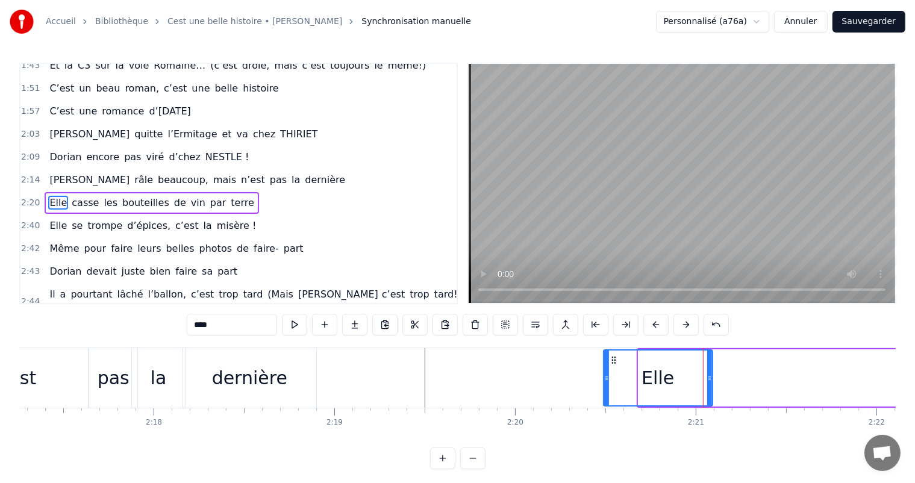
drag, startPoint x: 638, startPoint y: 371, endPoint x: 711, endPoint y: 382, distance: 73.7
click at [604, 372] on div at bounding box center [606, 377] width 5 height 55
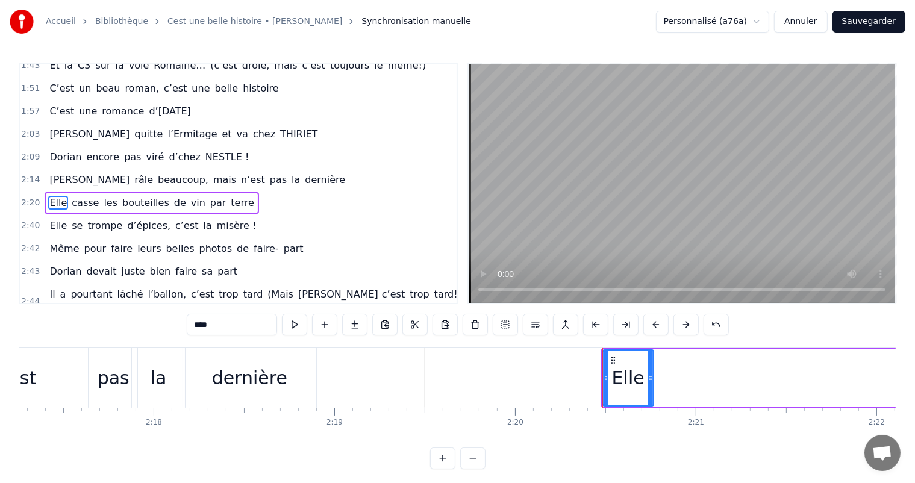
drag, startPoint x: 711, startPoint y: 376, endPoint x: 652, endPoint y: 376, distance: 59.0
click at [652, 376] on icon at bounding box center [650, 378] width 5 height 10
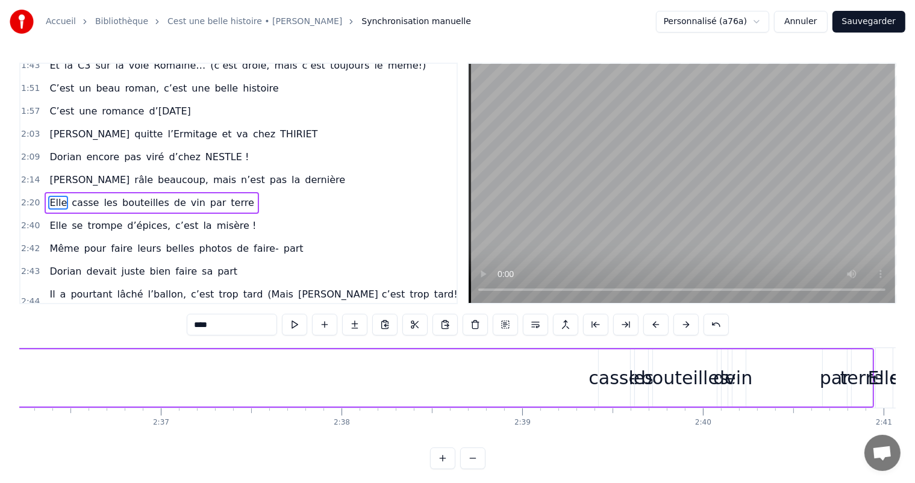
scroll to position [0, 28242]
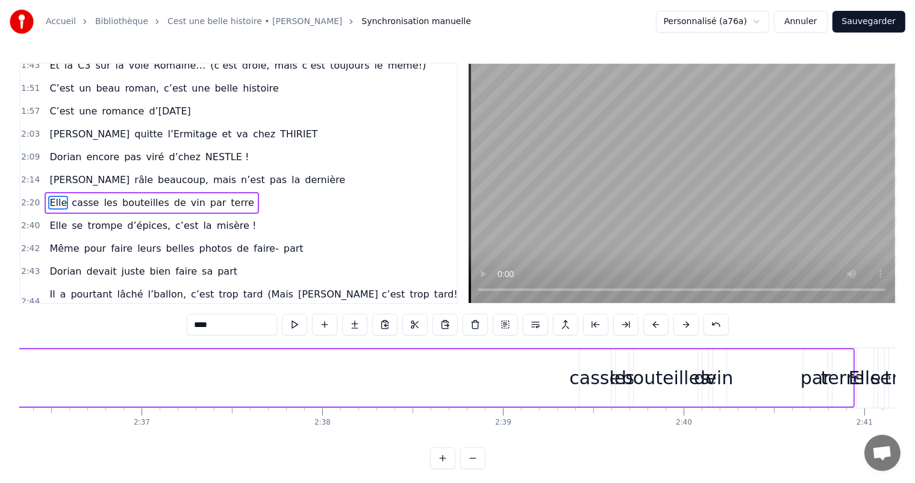
click at [607, 385] on div "casse" at bounding box center [594, 377] width 51 height 27
type input "*****"
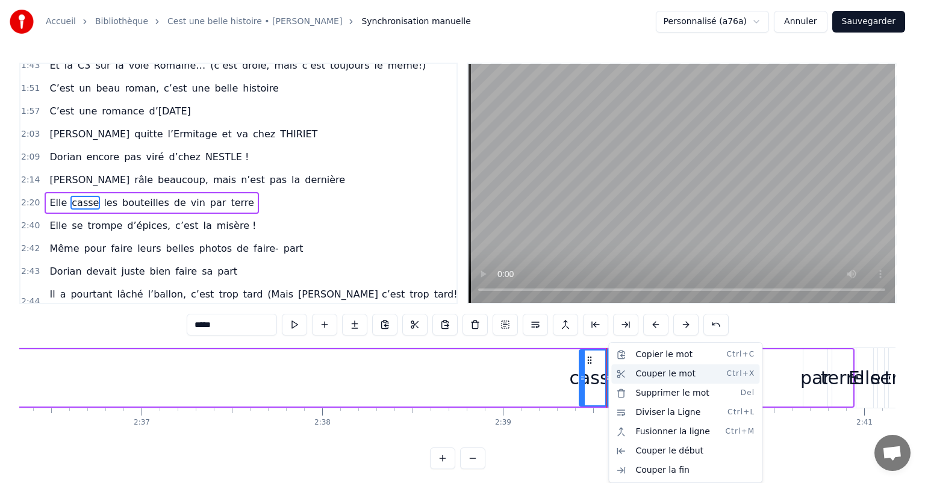
click at [634, 381] on div "Couper le mot Ctrl+X" at bounding box center [685, 373] width 148 height 19
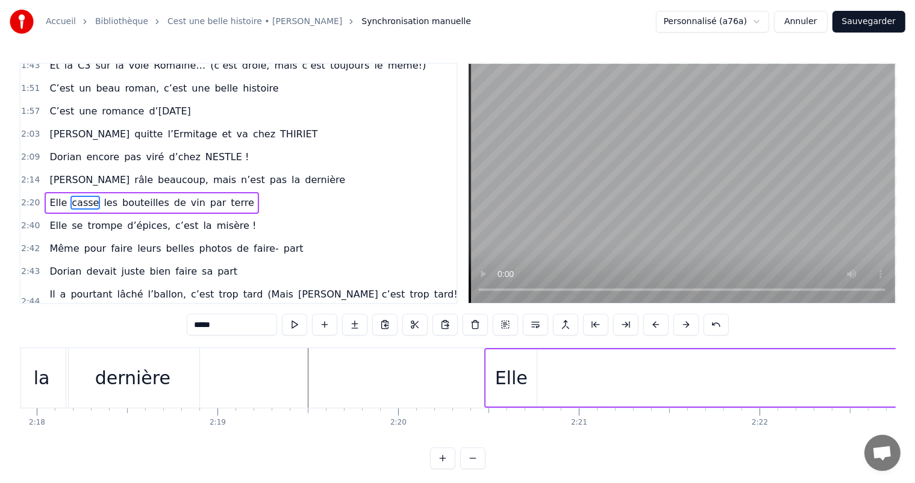
scroll to position [0, 24934]
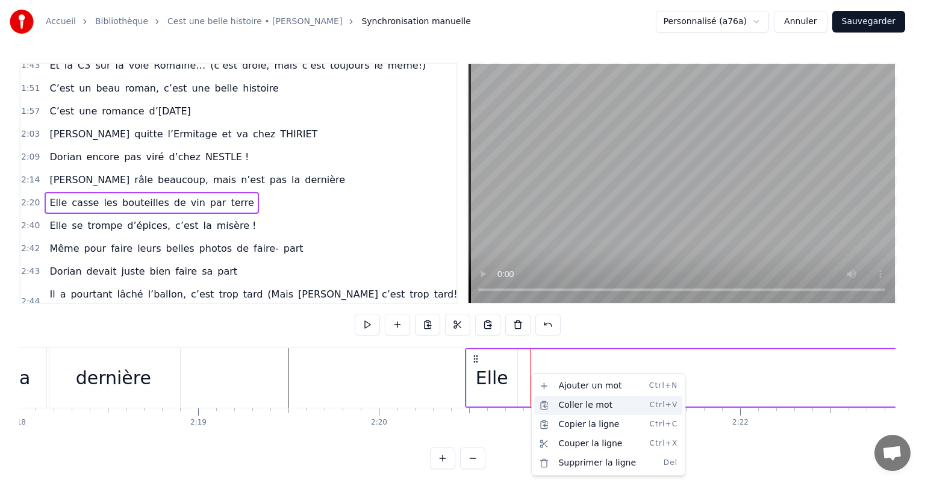
click at [574, 403] on div "Coller le mot Ctrl+V" at bounding box center [608, 405] width 148 height 19
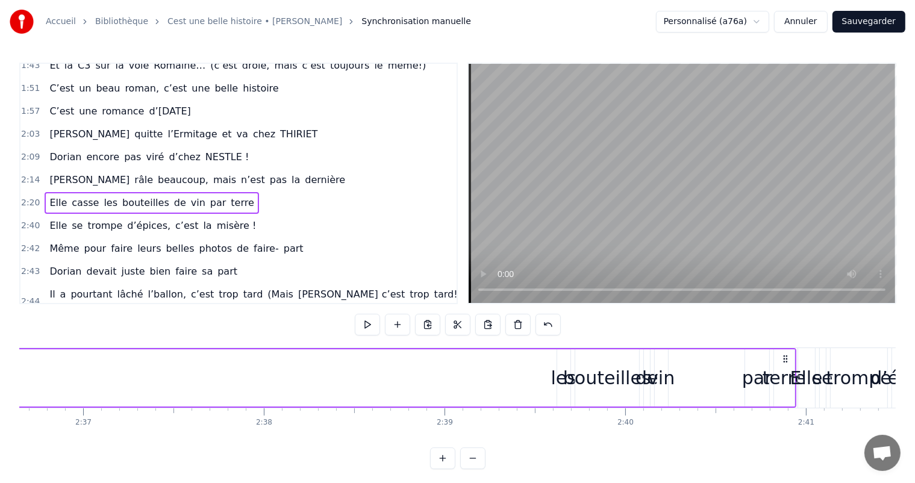
scroll to position [0, 28145]
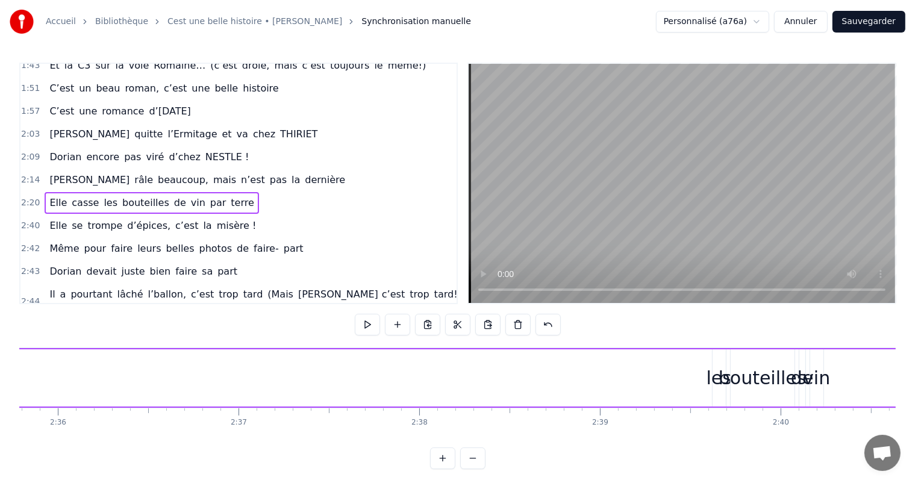
click at [713, 370] on div "les" at bounding box center [718, 377] width 25 height 27
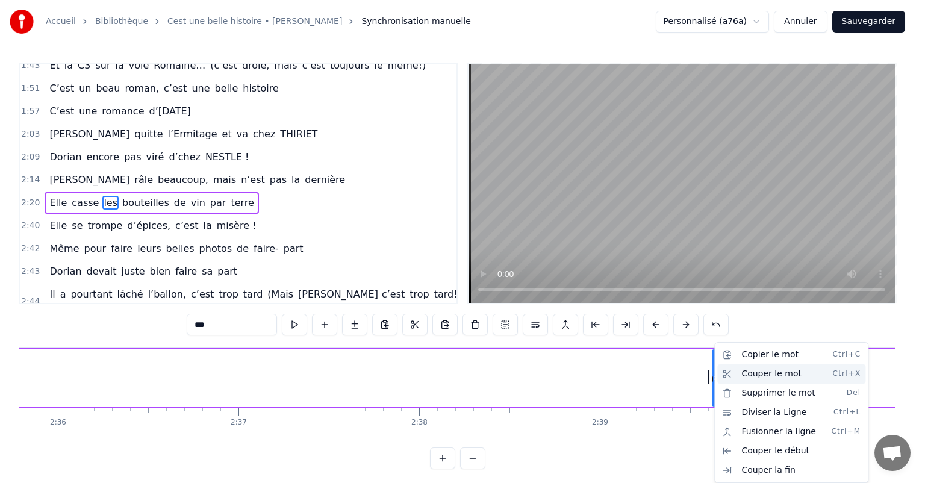
click at [747, 372] on div "Couper le mot Ctrl+X" at bounding box center [791, 373] width 148 height 19
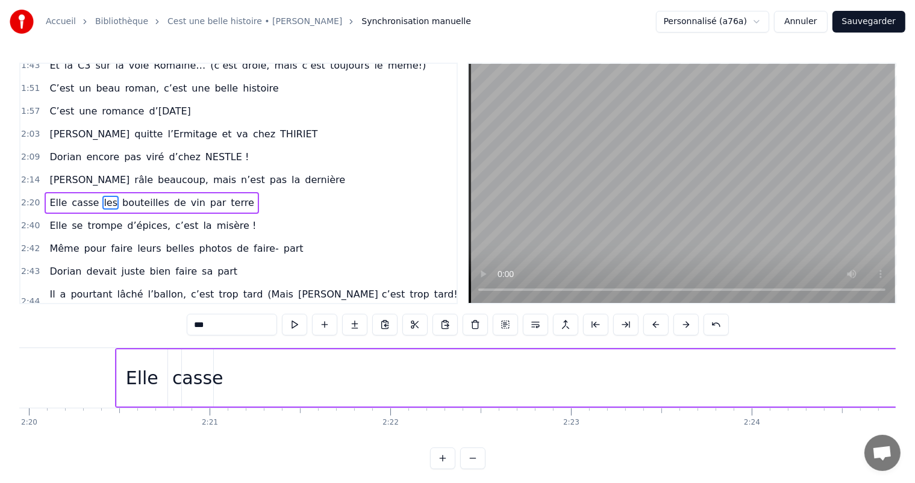
scroll to position [0, 25303]
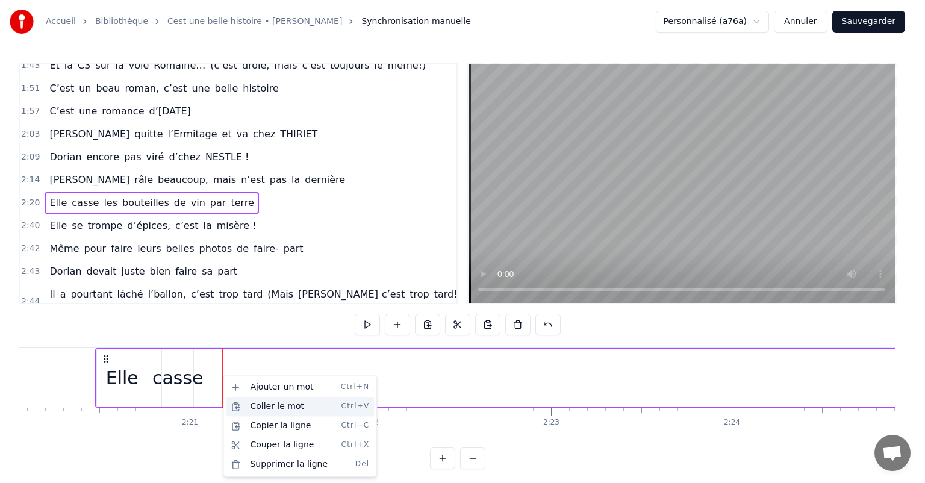
click at [280, 401] on div "Coller le mot Ctrl+V" at bounding box center [300, 406] width 148 height 19
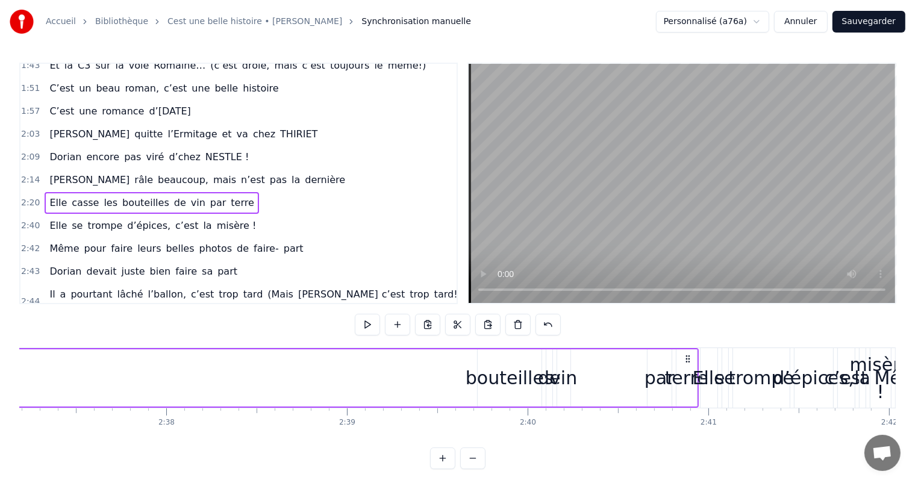
scroll to position [0, 28281]
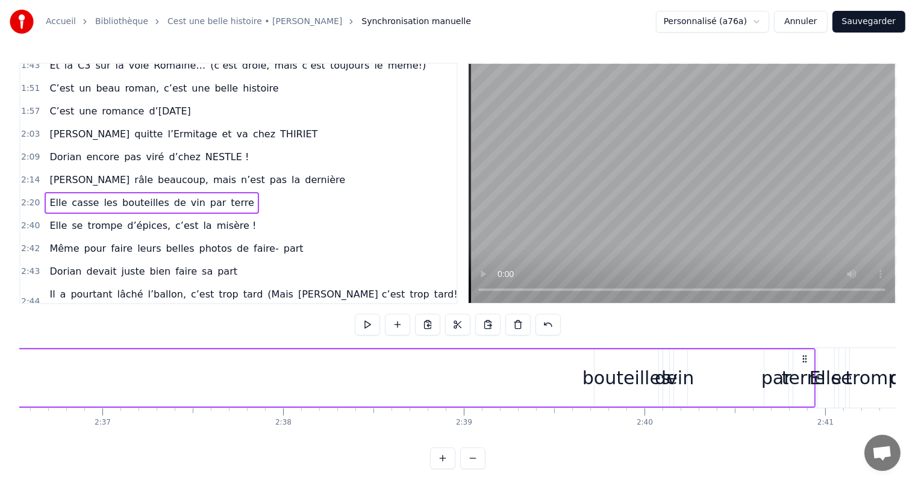
click at [629, 376] on div "bouteilles" at bounding box center [626, 377] width 88 height 27
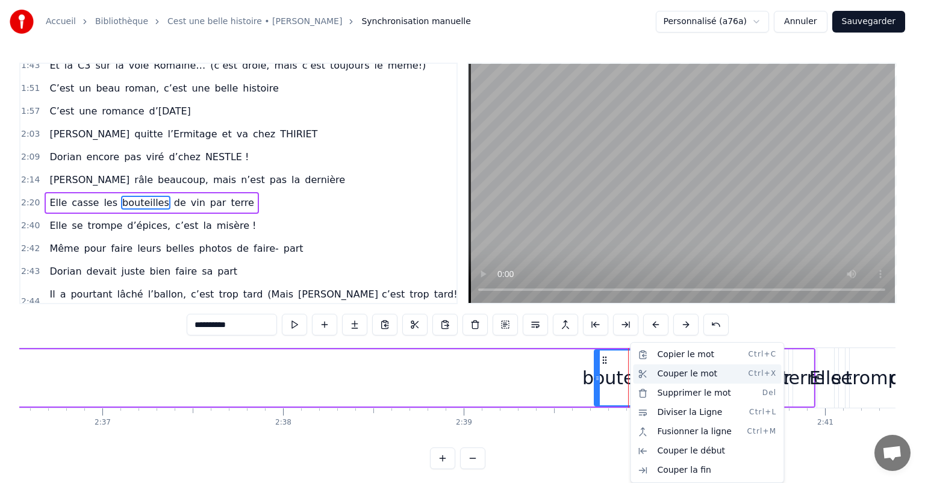
click at [674, 370] on div "Couper le mot Ctrl+X" at bounding box center [707, 373] width 148 height 19
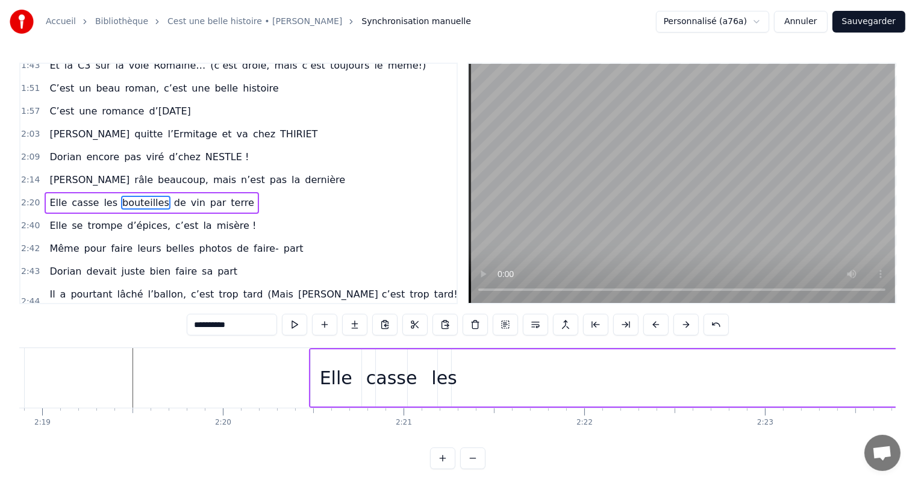
scroll to position [0, 25108]
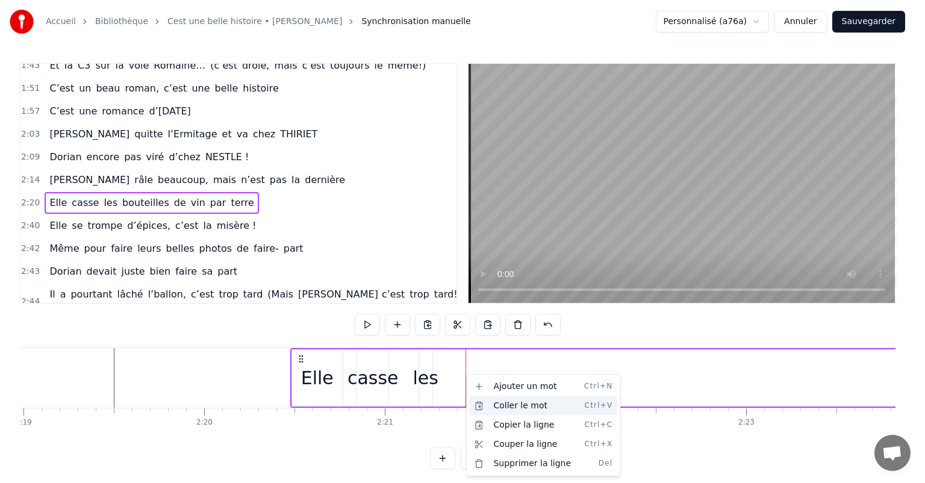
click at [509, 405] on div "Coller le mot Ctrl+V" at bounding box center [543, 405] width 148 height 19
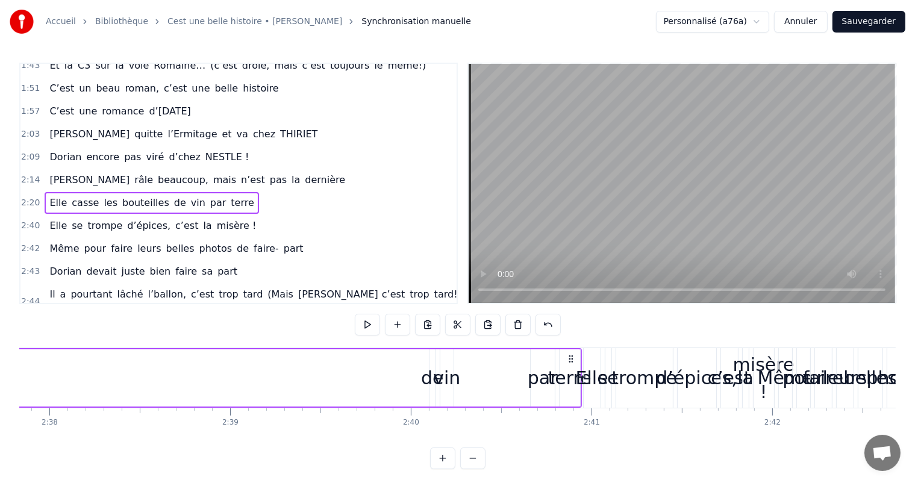
scroll to position [0, 28554]
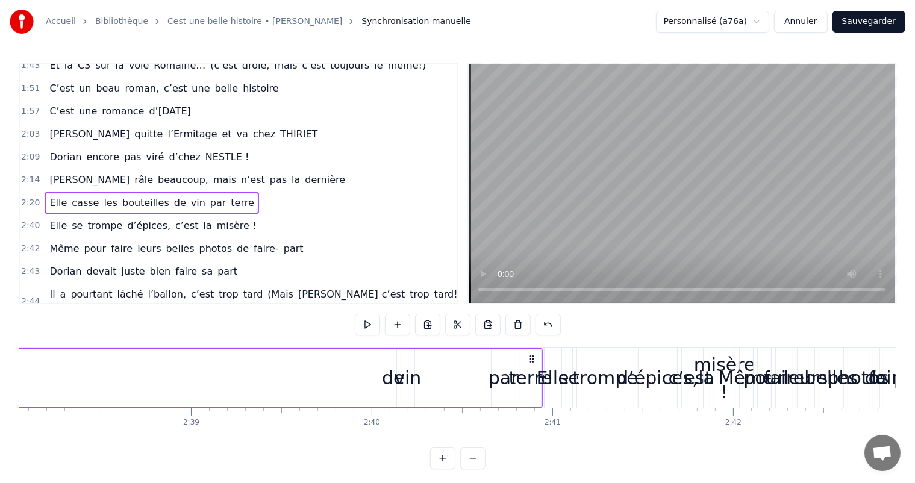
click at [390, 381] on div "de" at bounding box center [393, 377] width 23 height 27
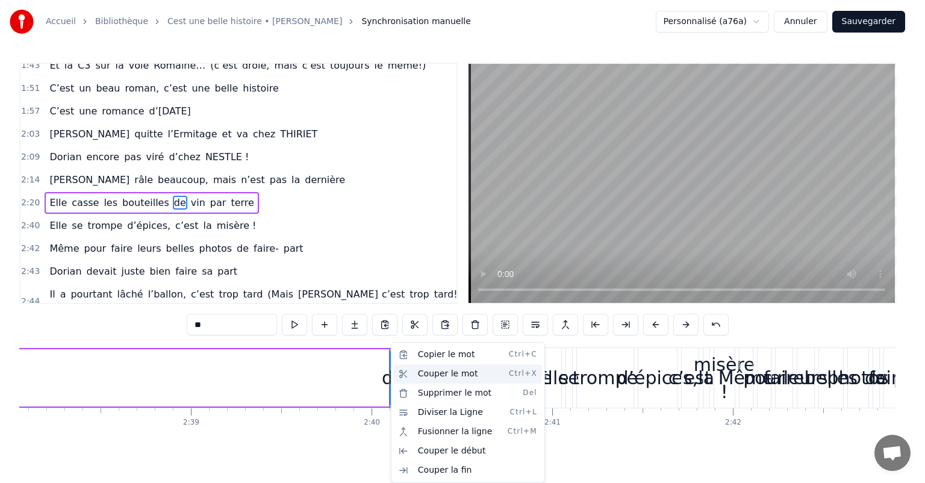
click at [449, 375] on div "Couper le mot Ctrl+X" at bounding box center [468, 373] width 148 height 19
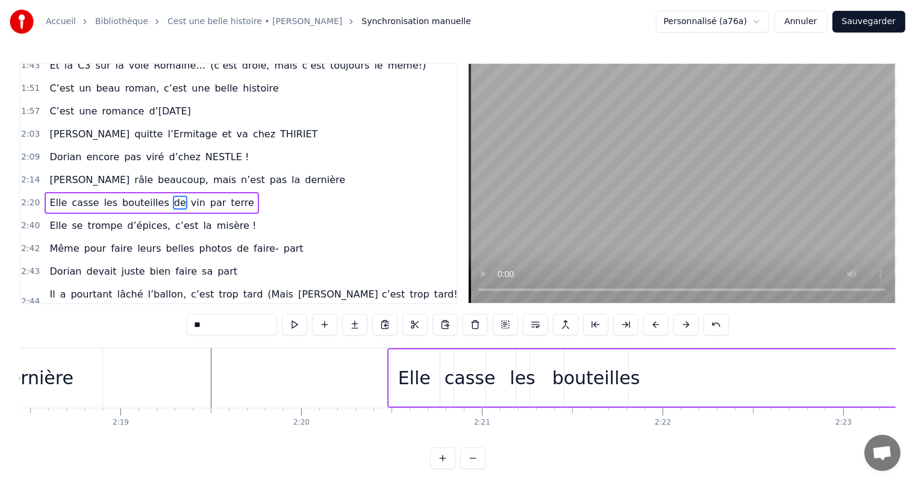
scroll to position [0, 25050]
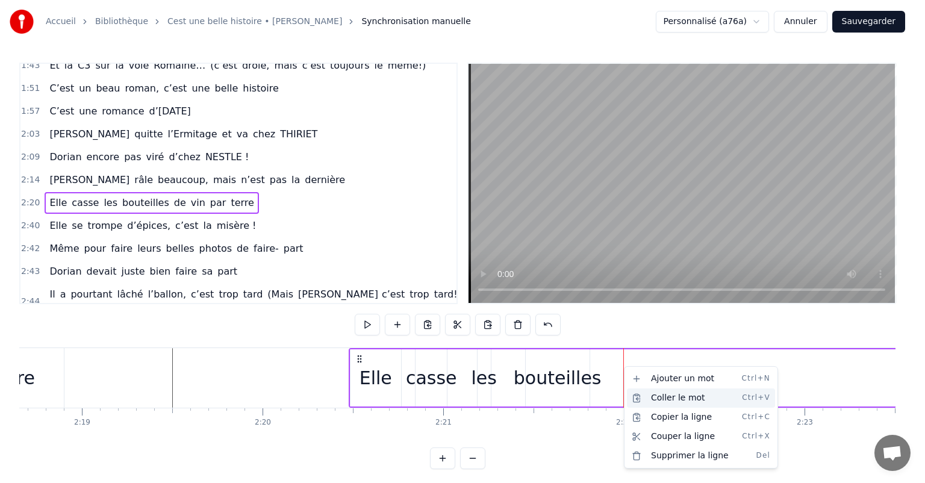
click at [645, 400] on div "Coller le mot Ctrl+V" at bounding box center [701, 397] width 148 height 19
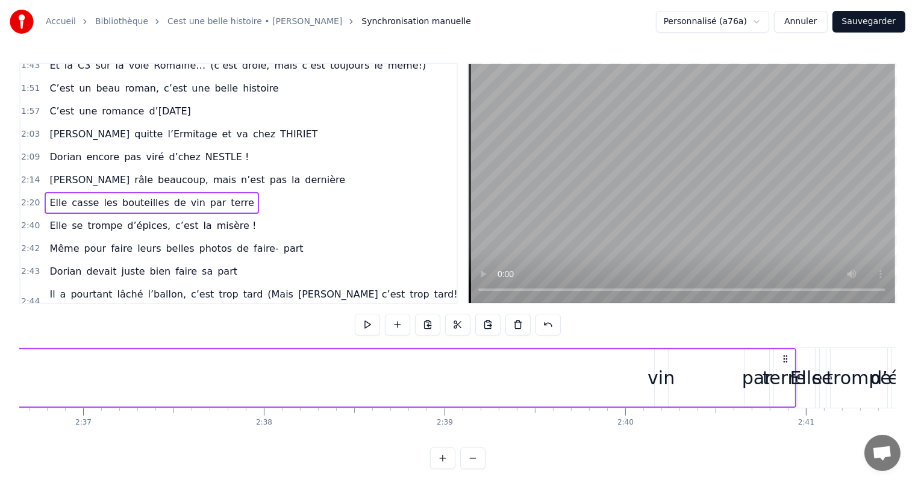
scroll to position [0, 28262]
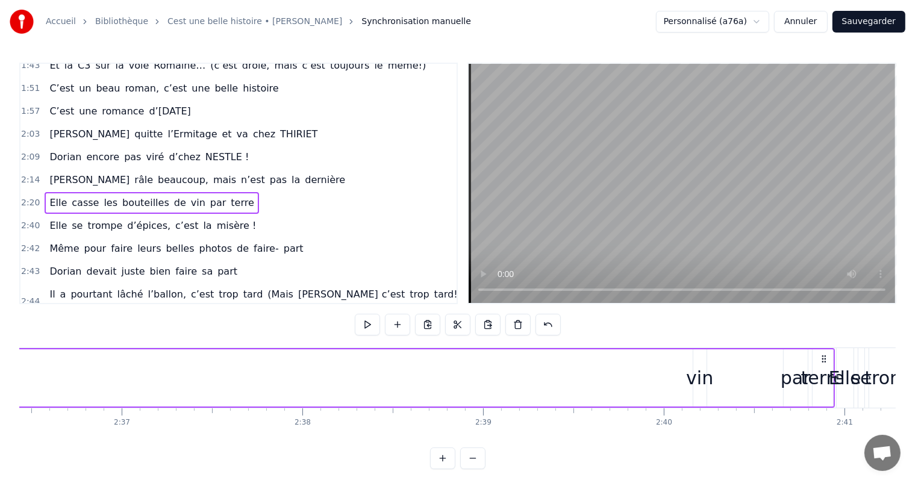
click at [703, 369] on div "vin" at bounding box center [699, 377] width 27 height 27
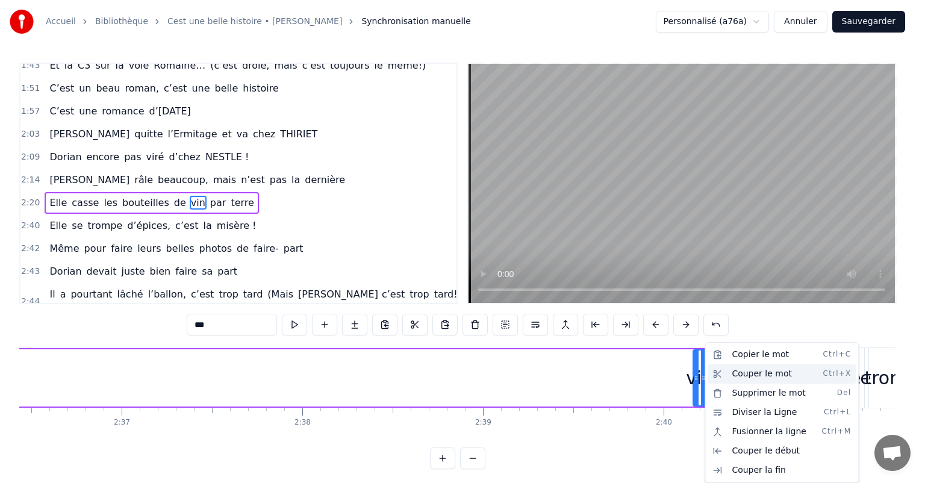
click at [740, 376] on div "Couper le mot Ctrl+X" at bounding box center [782, 373] width 148 height 19
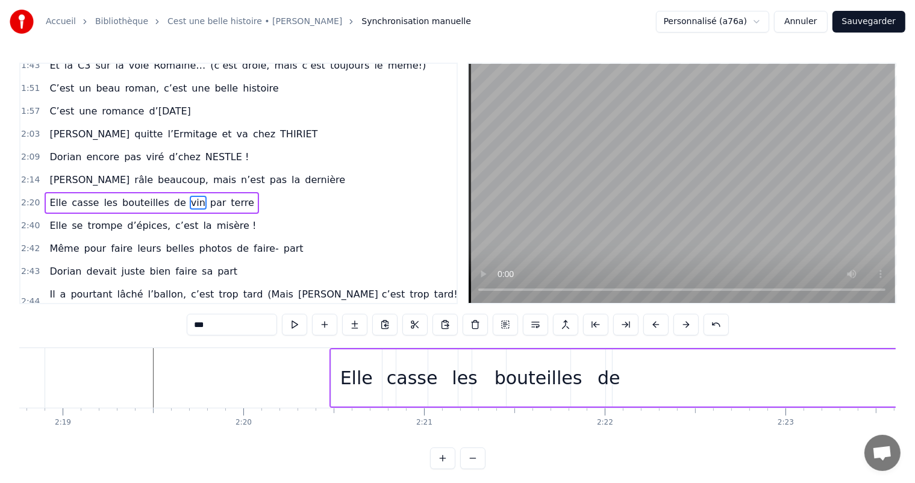
scroll to position [0, 25109]
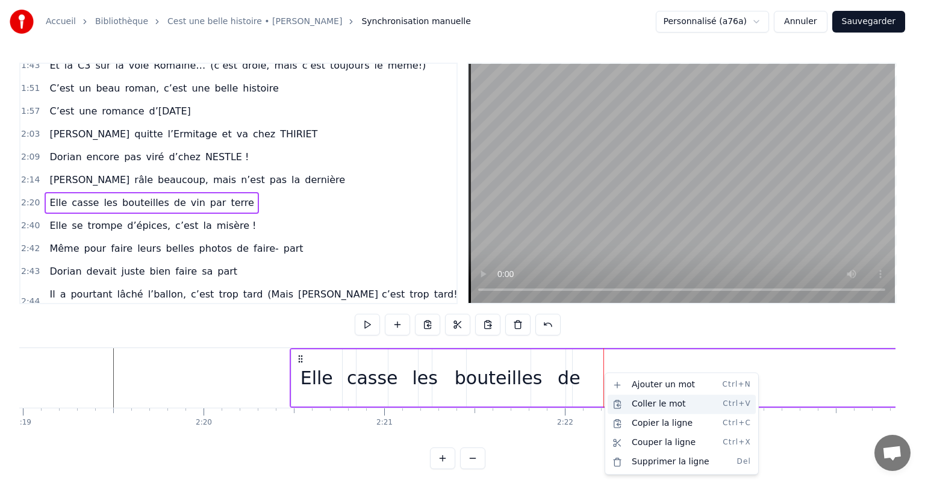
click at [644, 408] on div "Coller le mot Ctrl+V" at bounding box center [682, 403] width 148 height 19
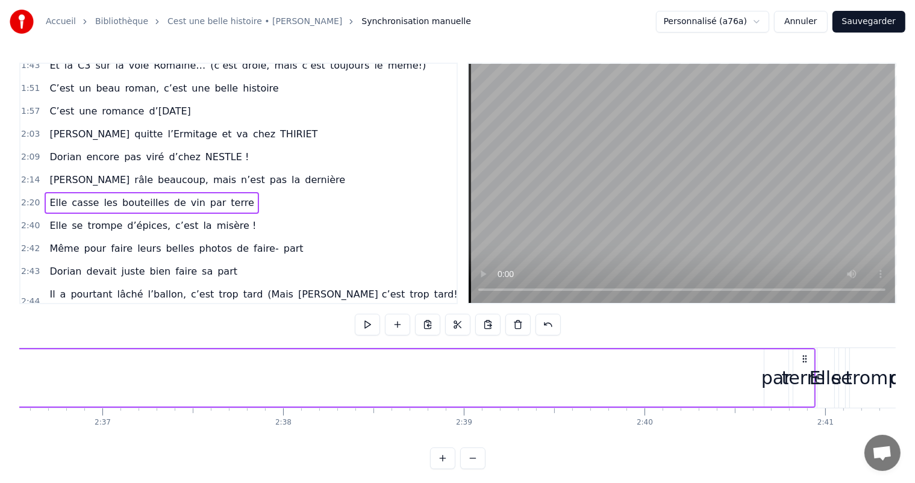
scroll to position [0, 28398]
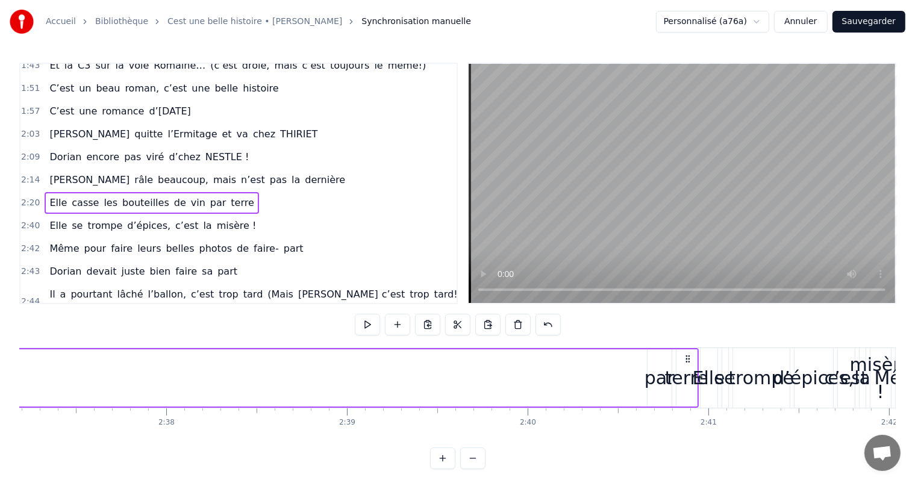
click at [656, 380] on div "par" at bounding box center [659, 377] width 30 height 27
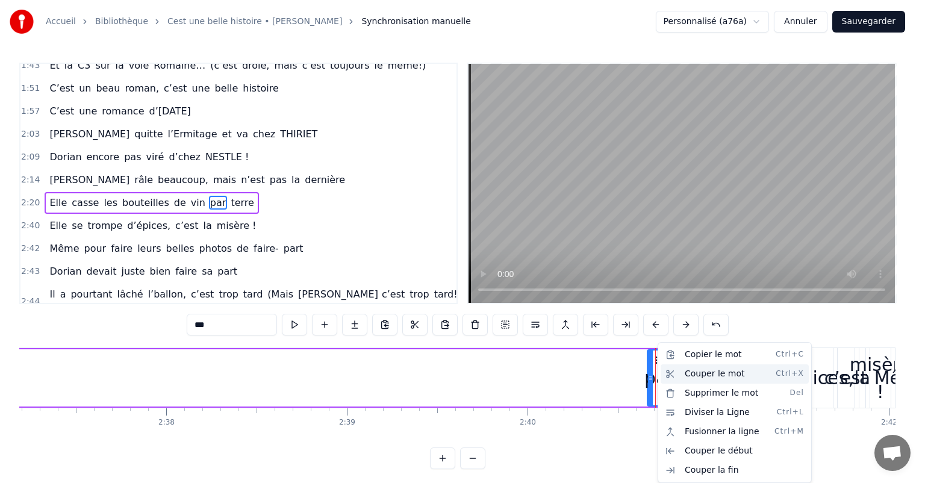
click at [691, 372] on div "Couper le mot Ctrl+X" at bounding box center [735, 373] width 148 height 19
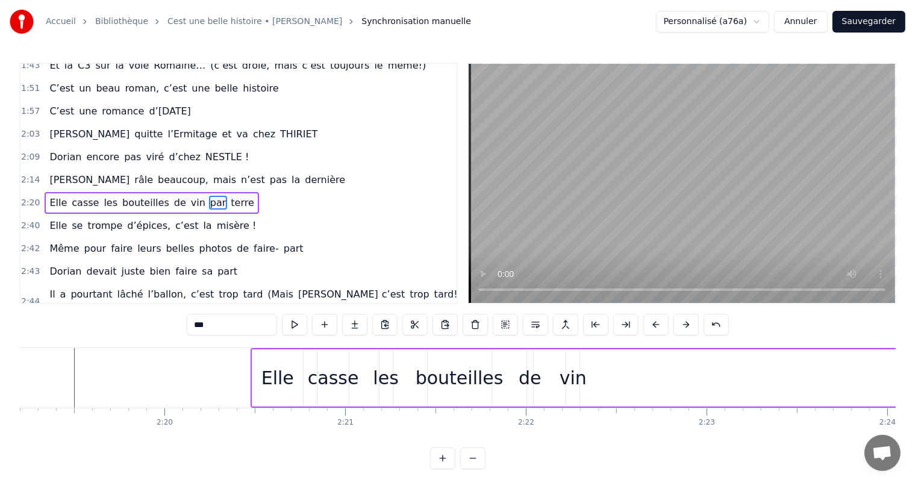
scroll to position [0, 25206]
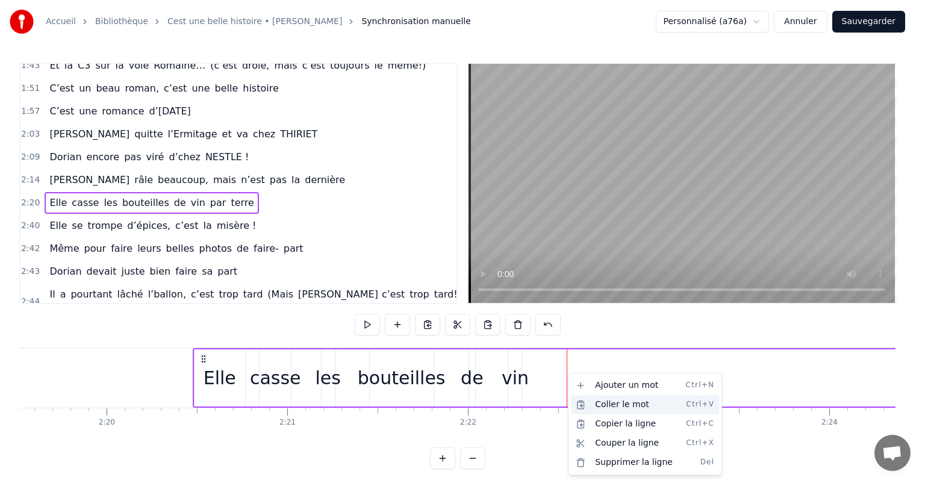
click at [603, 400] on div "Coller le mot Ctrl+V" at bounding box center [645, 404] width 148 height 19
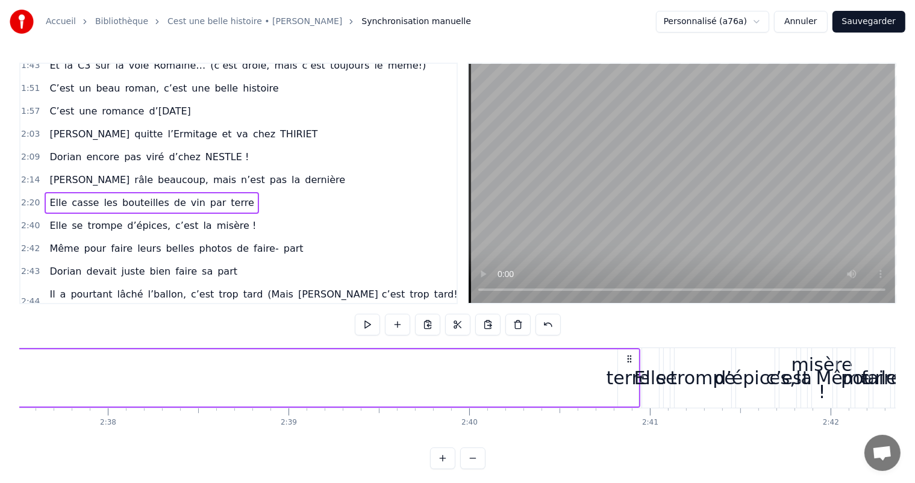
scroll to position [0, 28613]
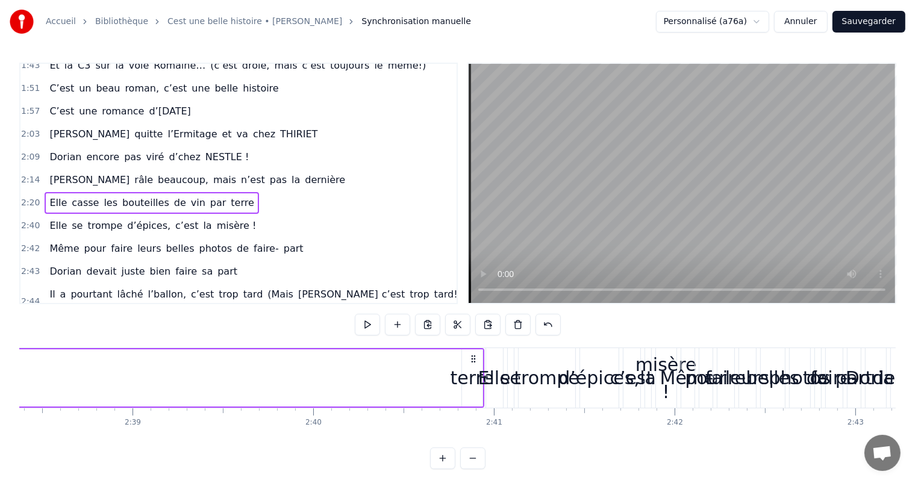
click at [475, 394] on div "terre" at bounding box center [472, 377] width 20 height 57
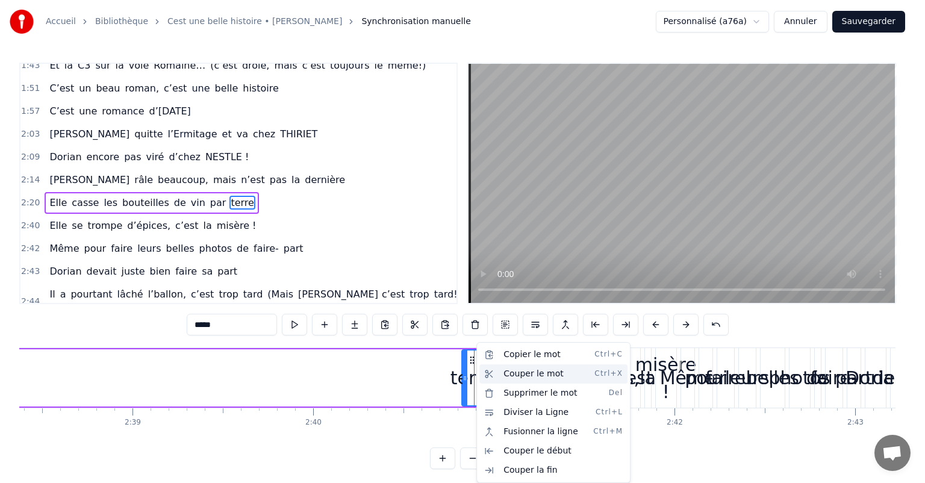
click at [534, 375] on div "Couper le mot Ctrl+X" at bounding box center [553, 373] width 148 height 19
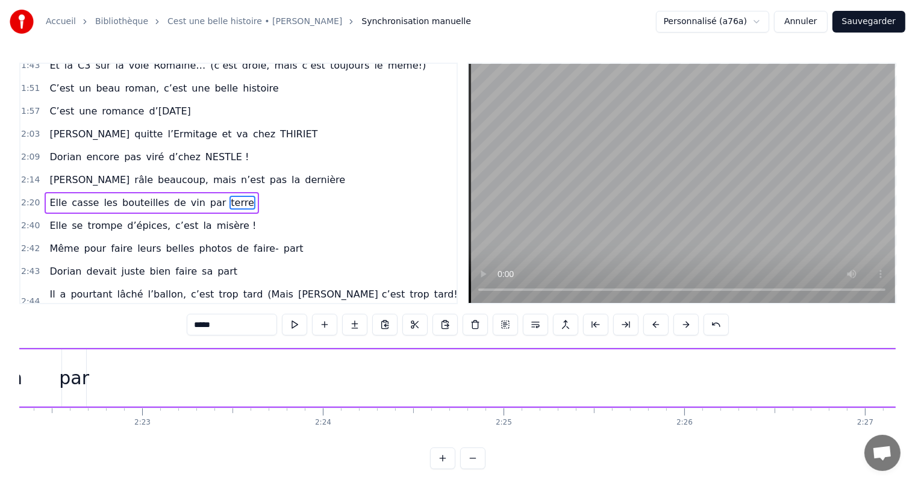
scroll to position [0, 25498]
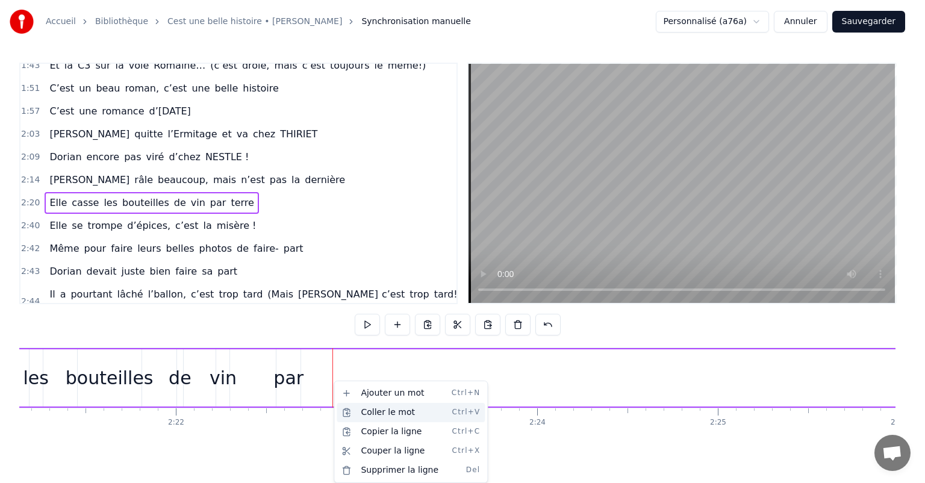
drag, startPoint x: 370, startPoint y: 410, endPoint x: 513, endPoint y: 446, distance: 147.4
click at [370, 410] on div "Coller le mot Ctrl+V" at bounding box center [411, 412] width 148 height 19
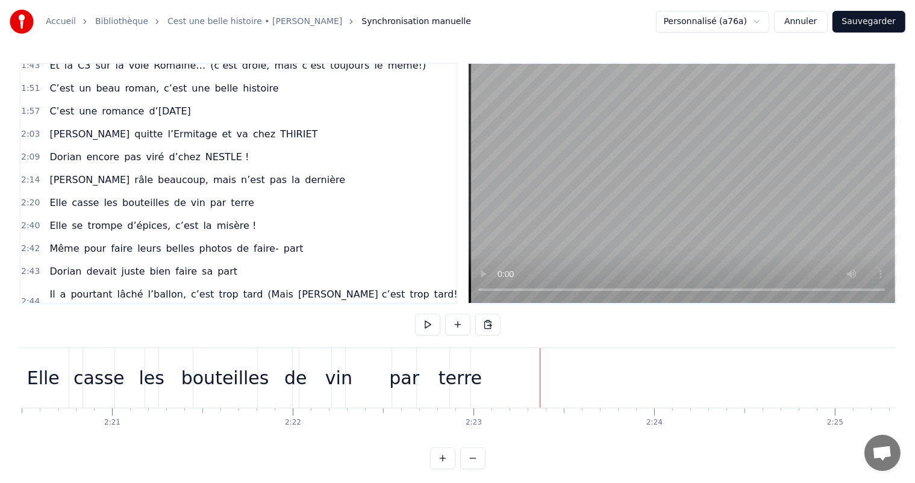
scroll to position [0, 25187]
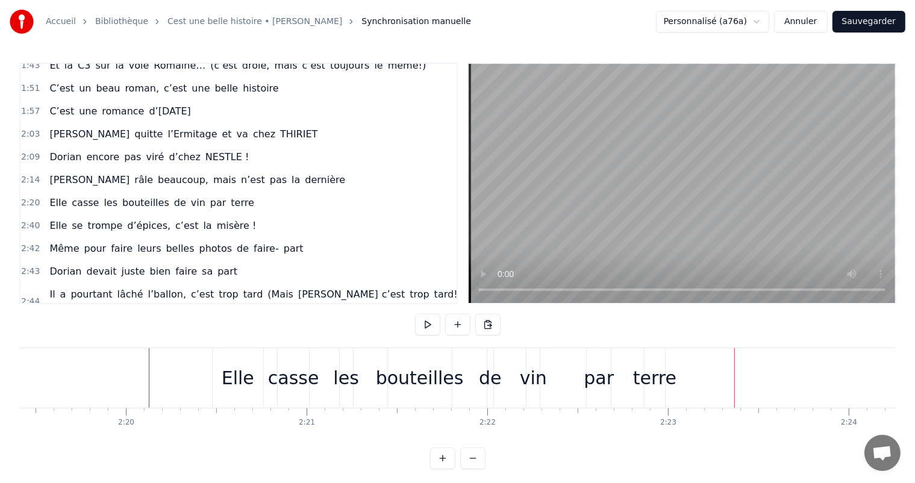
click at [406, 379] on div "bouteilles" at bounding box center [420, 377] width 88 height 27
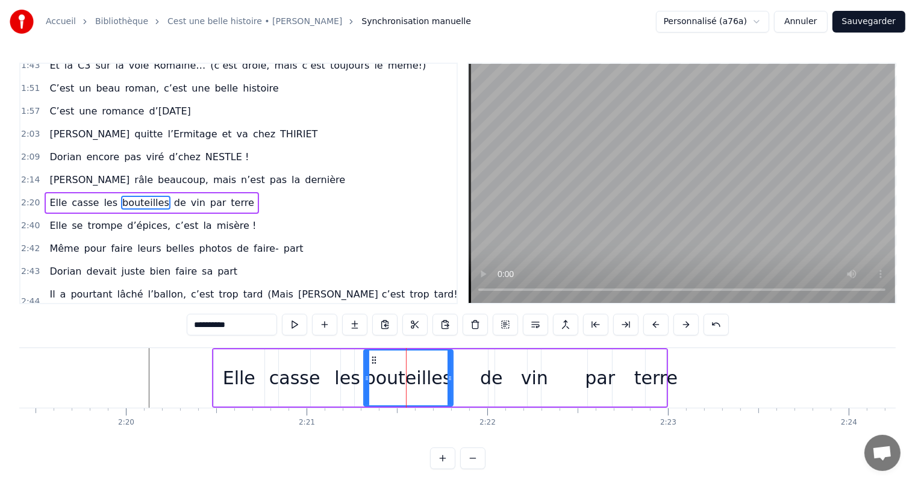
drag, startPoint x: 390, startPoint y: 373, endPoint x: 364, endPoint y: 375, distance: 25.9
click at [364, 375] on icon at bounding box center [366, 378] width 5 height 10
drag, startPoint x: 446, startPoint y: 376, endPoint x: 455, endPoint y: 376, distance: 9.0
click at [455, 376] on icon at bounding box center [456, 378] width 5 height 10
click at [492, 373] on div "de" at bounding box center [491, 377] width 23 height 27
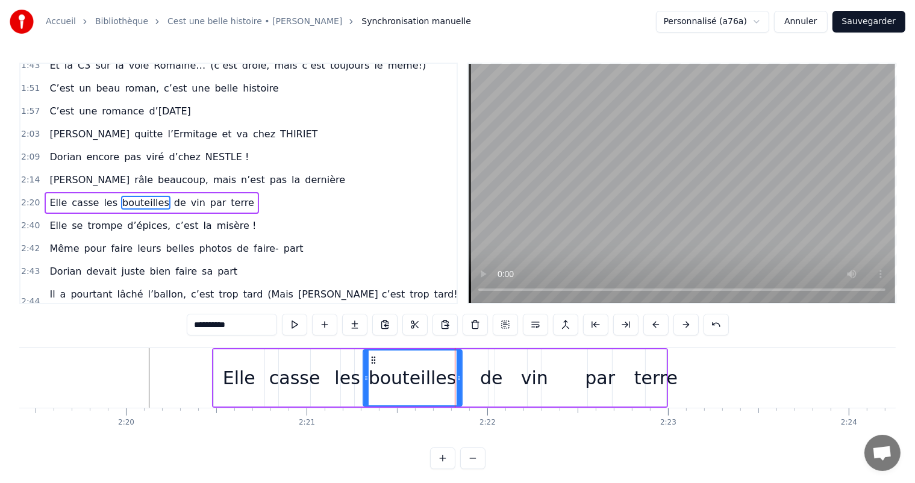
type input "**"
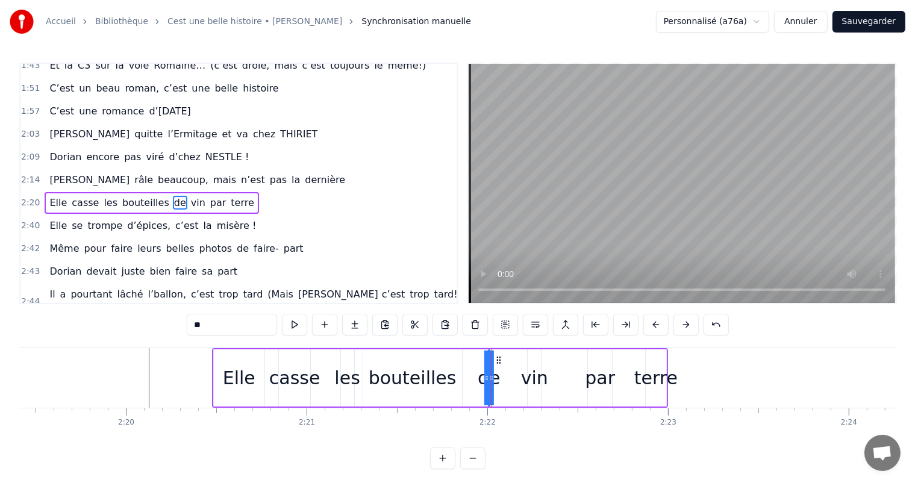
drag, startPoint x: 490, startPoint y: 373, endPoint x: 477, endPoint y: 371, distance: 13.4
click at [461, 371] on div "Elle casse les bouteilles de vin par terre" at bounding box center [440, 378] width 456 height 60
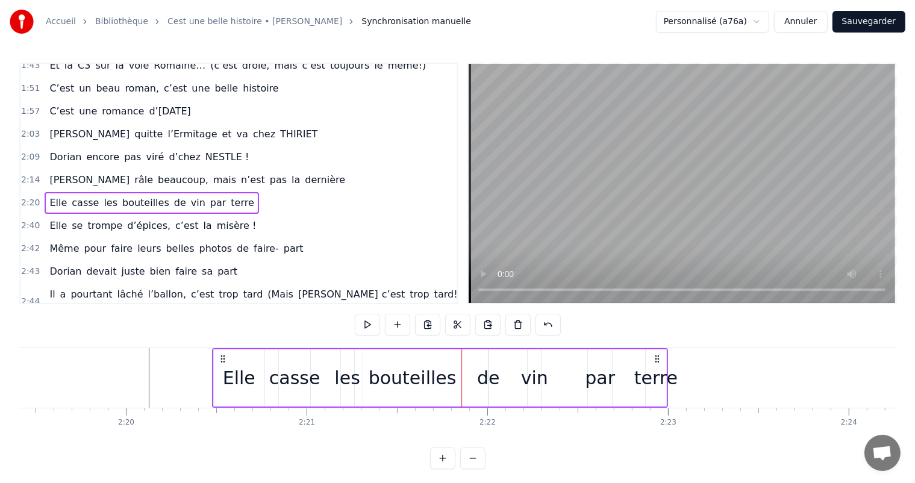
click at [488, 375] on div "de" at bounding box center [488, 377] width 23 height 27
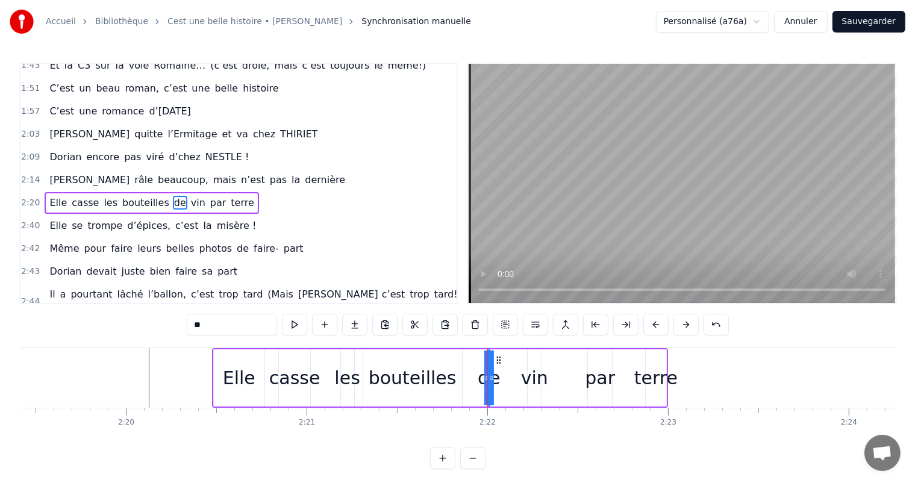
drag, startPoint x: 487, startPoint y: 374, endPoint x: 501, endPoint y: 378, distance: 15.1
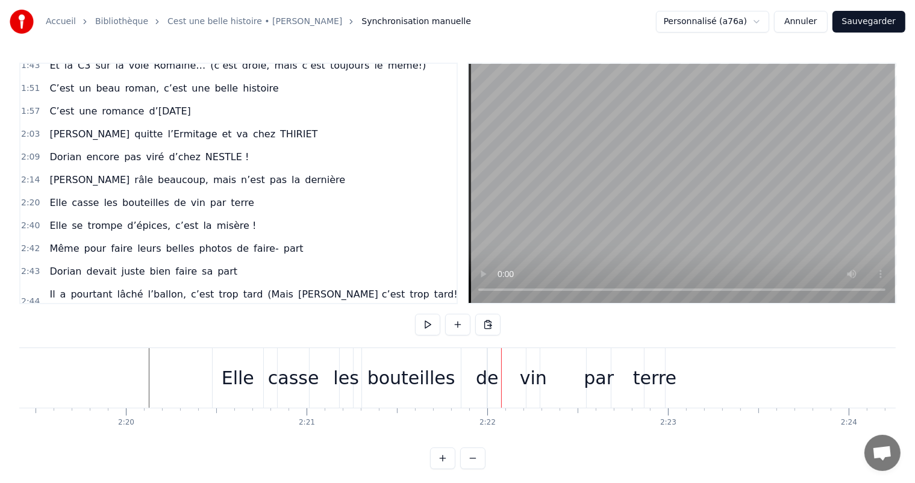
click at [488, 371] on div "de" at bounding box center [487, 377] width 23 height 27
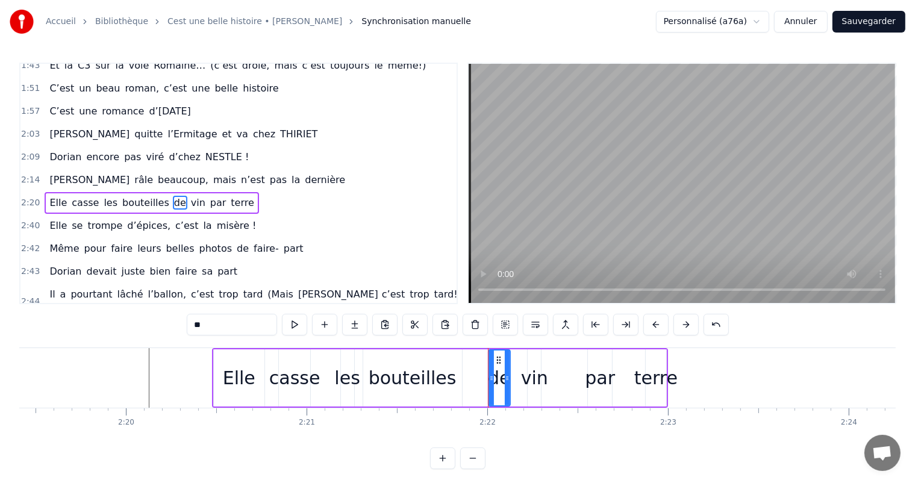
drag, startPoint x: 487, startPoint y: 375, endPoint x: 509, endPoint y: 376, distance: 23.0
click at [509, 376] on div "de" at bounding box center [499, 377] width 23 height 57
drag, startPoint x: 490, startPoint y: 370, endPoint x: 465, endPoint y: 368, distance: 25.4
click at [465, 368] on div at bounding box center [466, 377] width 5 height 55
drag, startPoint x: 508, startPoint y: 376, endPoint x: 498, endPoint y: 375, distance: 10.3
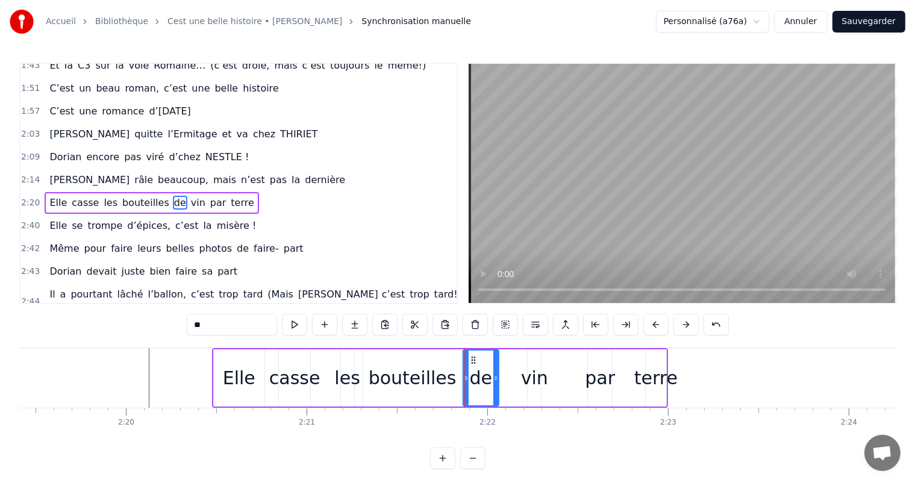
click at [498, 376] on icon at bounding box center [495, 378] width 5 height 10
click at [523, 371] on div "vin" at bounding box center [534, 377] width 27 height 27
type input "***"
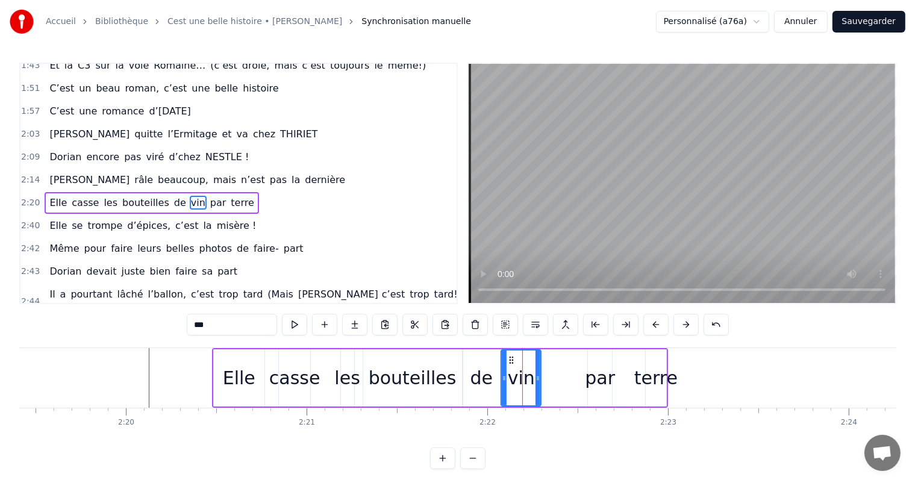
drag, startPoint x: 529, startPoint y: 373, endPoint x: 499, endPoint y: 369, distance: 29.7
click at [502, 369] on div at bounding box center [504, 377] width 5 height 55
click at [578, 373] on div "Elle casse les bouteilles de vin par terre" at bounding box center [440, 378] width 456 height 60
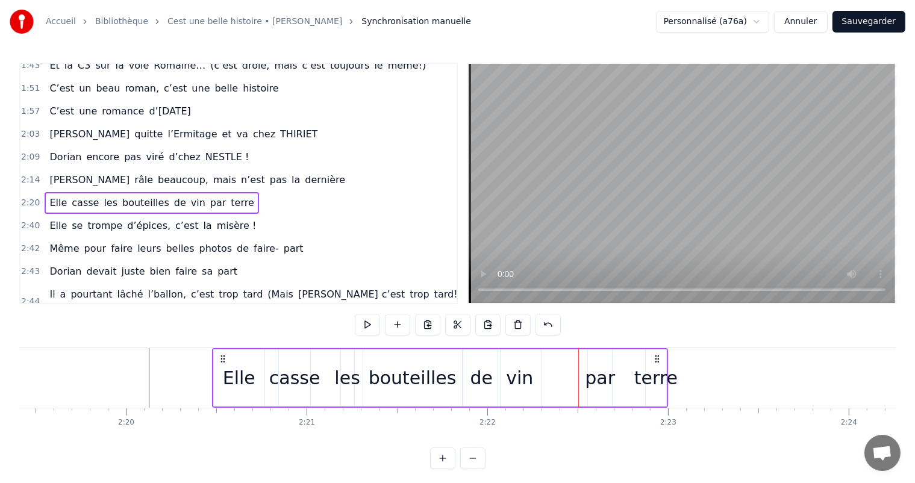
click at [587, 372] on div "Elle casse les bouteilles de vin par terre" at bounding box center [440, 378] width 456 height 60
click at [594, 375] on div "par" at bounding box center [600, 377] width 30 height 27
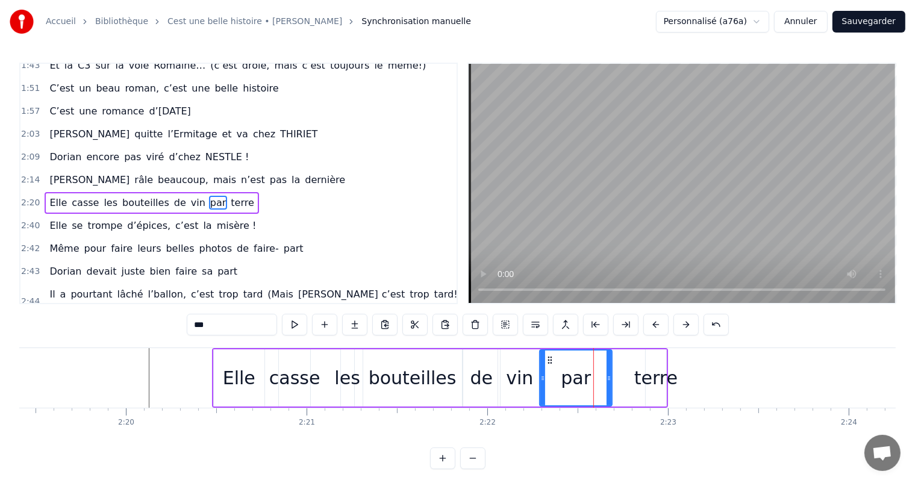
drag, startPoint x: 590, startPoint y: 373, endPoint x: 541, endPoint y: 372, distance: 48.8
click at [540, 372] on div at bounding box center [542, 377] width 5 height 55
drag, startPoint x: 608, startPoint y: 379, endPoint x: 590, endPoint y: 381, distance: 17.5
click at [585, 380] on icon at bounding box center [586, 378] width 5 height 10
click at [649, 389] on div "terre" at bounding box center [655, 377] width 43 height 27
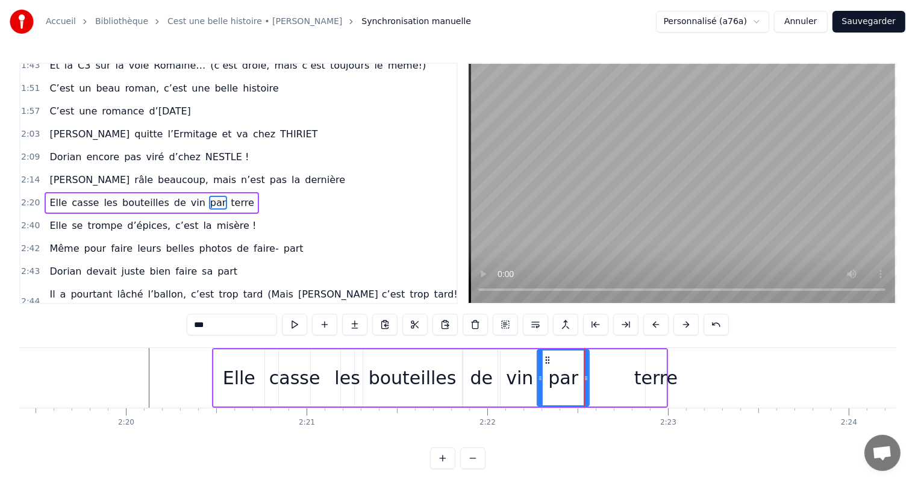
type input "*****"
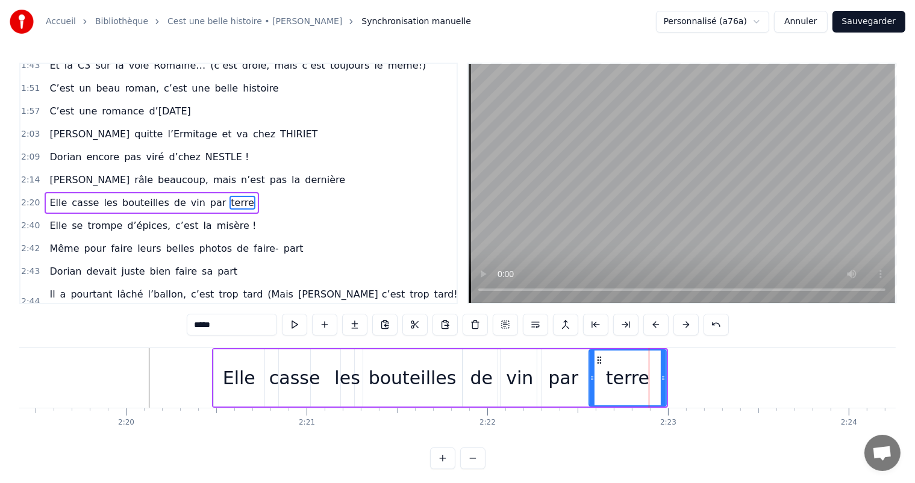
drag, startPoint x: 647, startPoint y: 376, endPoint x: 590, endPoint y: 378, distance: 57.8
click at [590, 378] on icon at bounding box center [592, 378] width 5 height 10
drag, startPoint x: 662, startPoint y: 373, endPoint x: 640, endPoint y: 374, distance: 22.9
click at [646, 376] on icon at bounding box center [648, 378] width 5 height 10
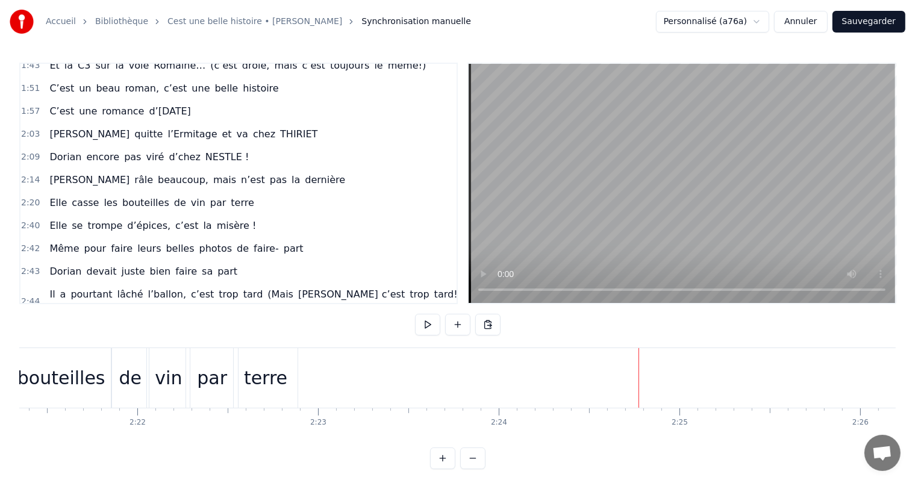
scroll to position [0, 25361]
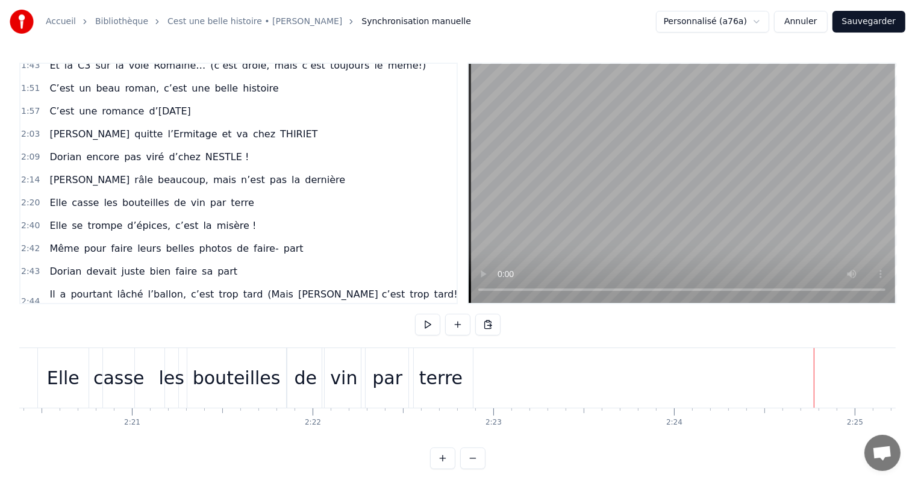
click at [894, 21] on button "Sauvegarder" at bounding box center [868, 22] width 73 height 22
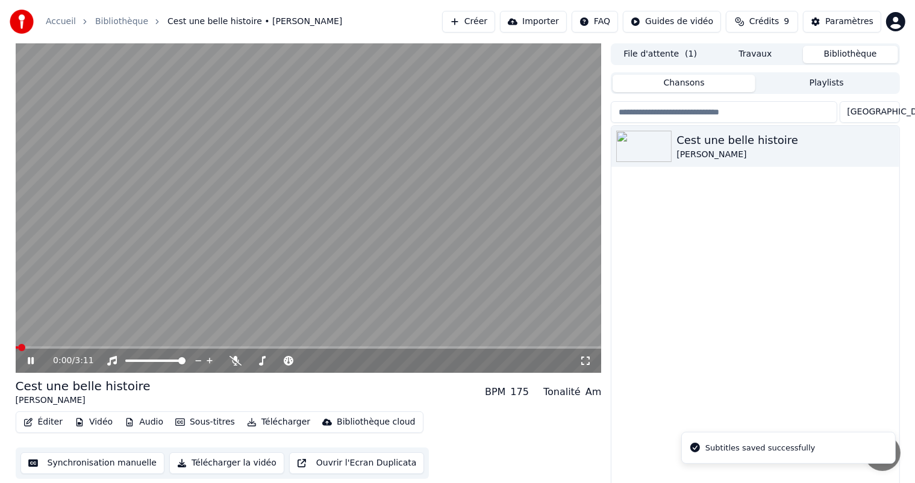
click at [33, 358] on icon at bounding box center [31, 360] width 6 height 7
